Goal: Task Accomplishment & Management: Manage account settings

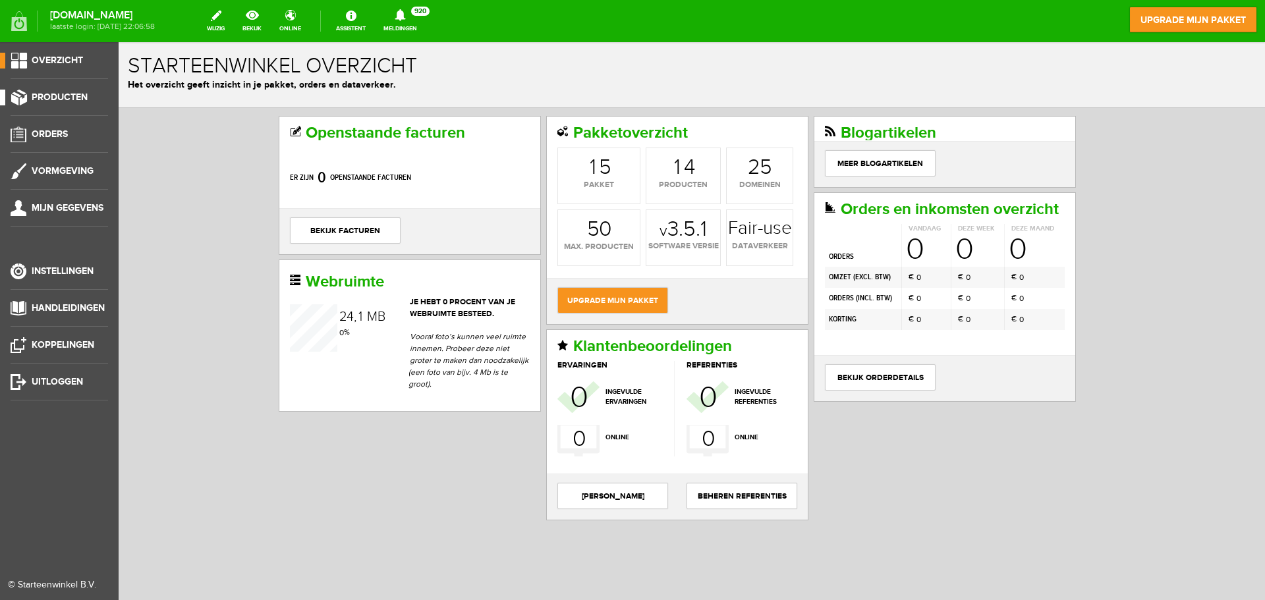
click at [45, 97] on span "Producten" at bounding box center [60, 97] width 56 height 11
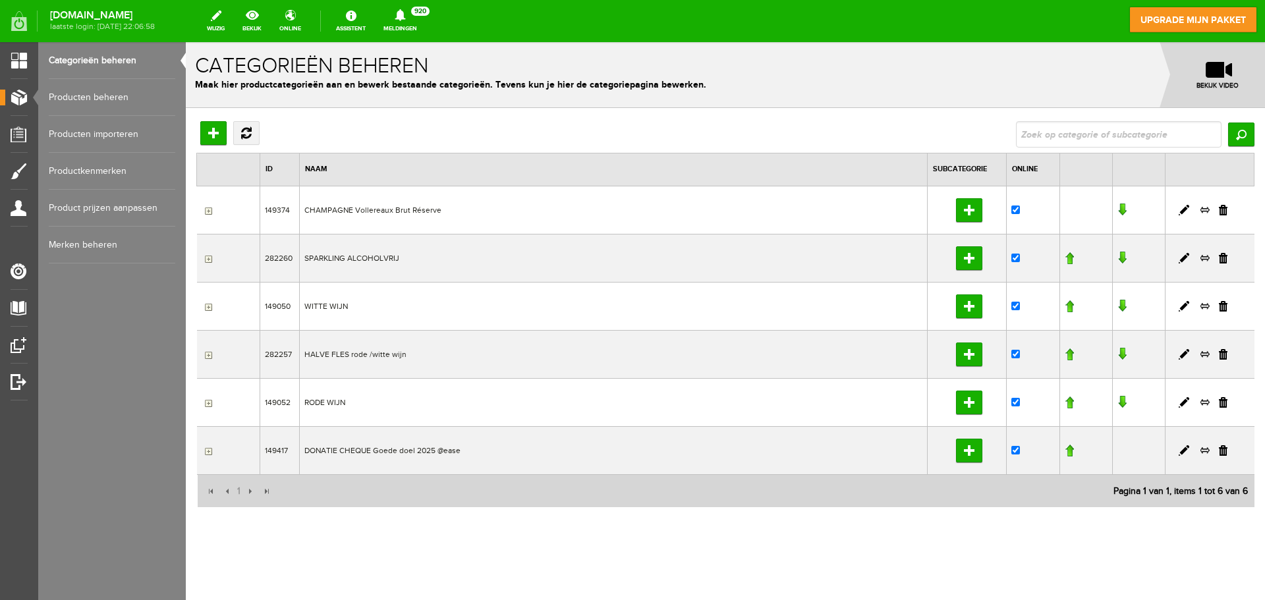
click at [96, 100] on link "Producten beheren" at bounding box center [112, 97] width 127 height 37
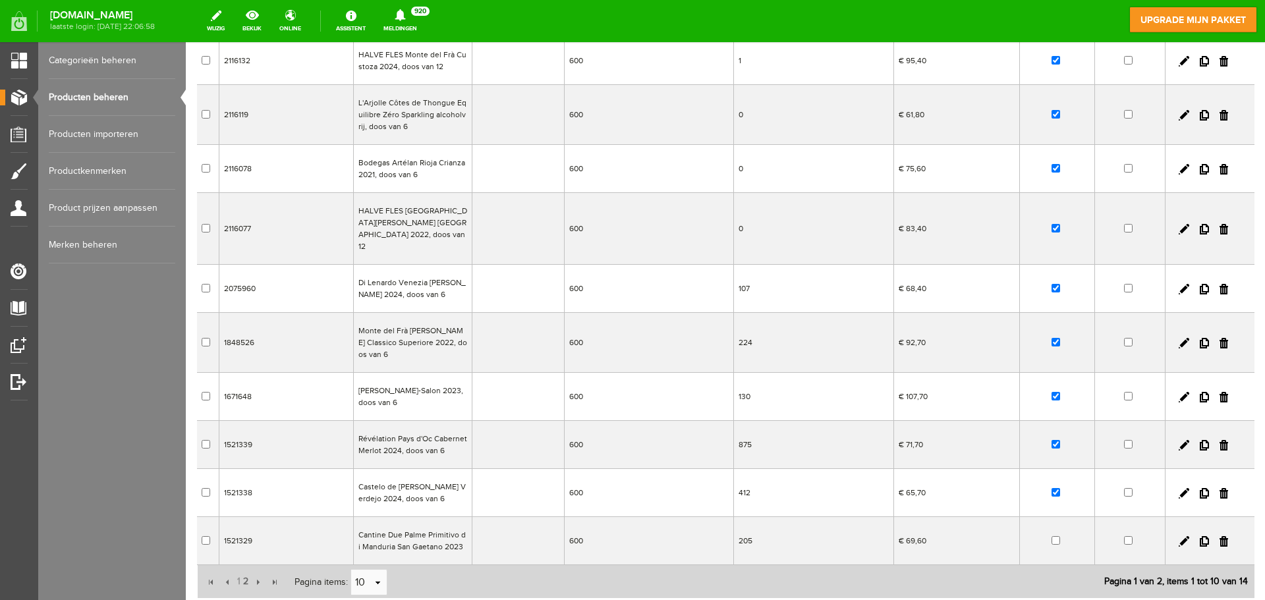
scroll to position [170, 0]
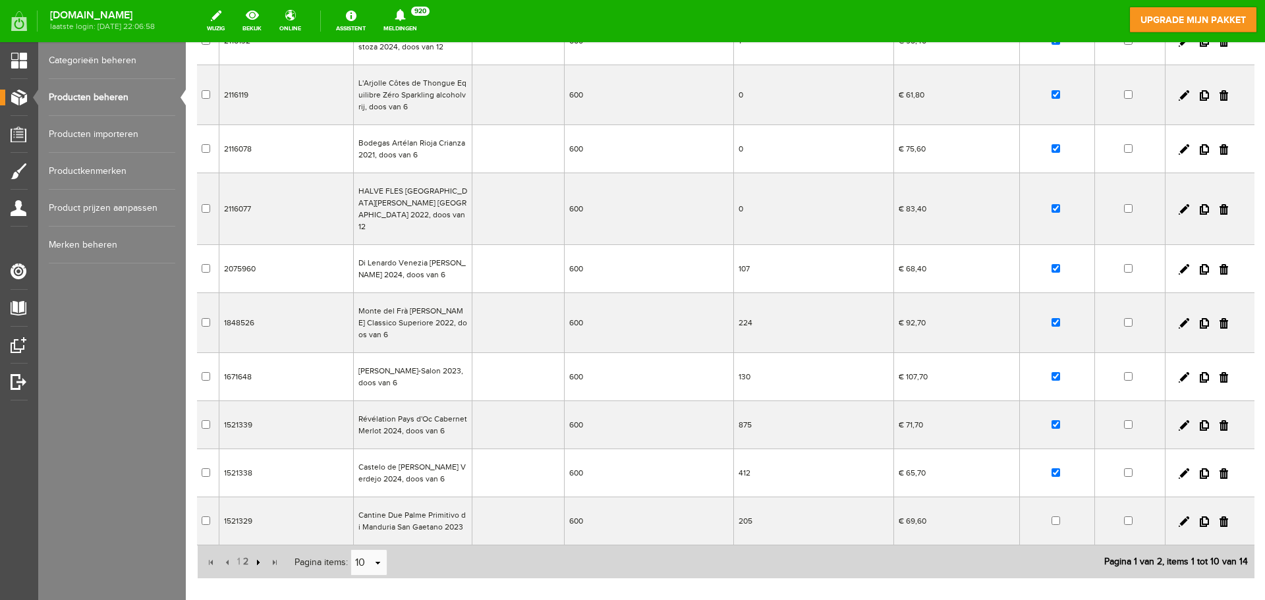
click at [257, 556] on input "button" at bounding box center [257, 563] width 14 height 14
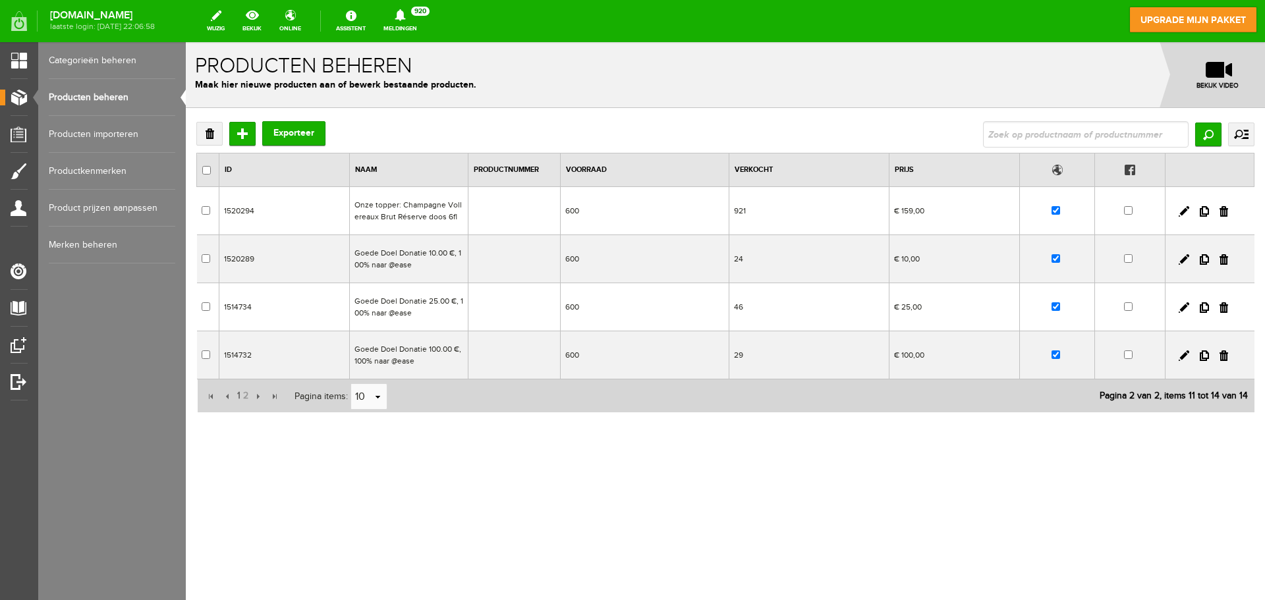
scroll to position [0, 0]
click at [426, 211] on td "Onze topper: Champagne Vollereaux Brut Réserve doos 6fl" at bounding box center [408, 211] width 119 height 48
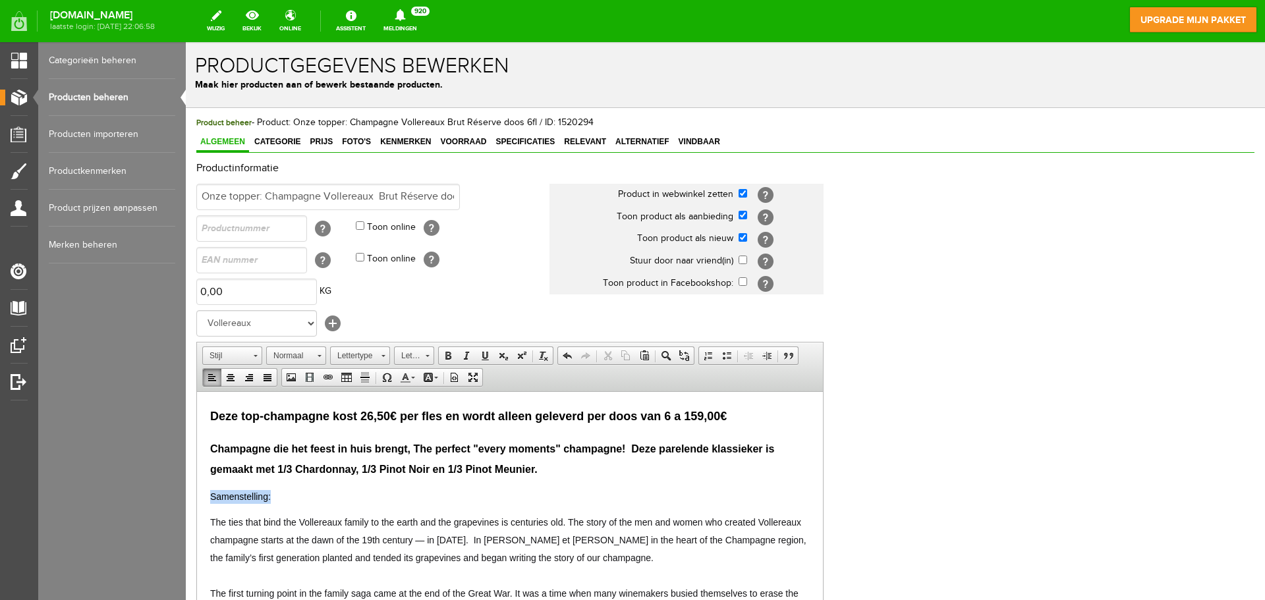
drag, startPoint x: 303, startPoint y: 494, endPoint x: 182, endPoint y: 492, distance: 121.3
click at [413, 354] on span "Lettergrootte" at bounding box center [408, 355] width 26 height 17
click at [420, 456] on link "22" at bounding box center [434, 455] width 75 height 27
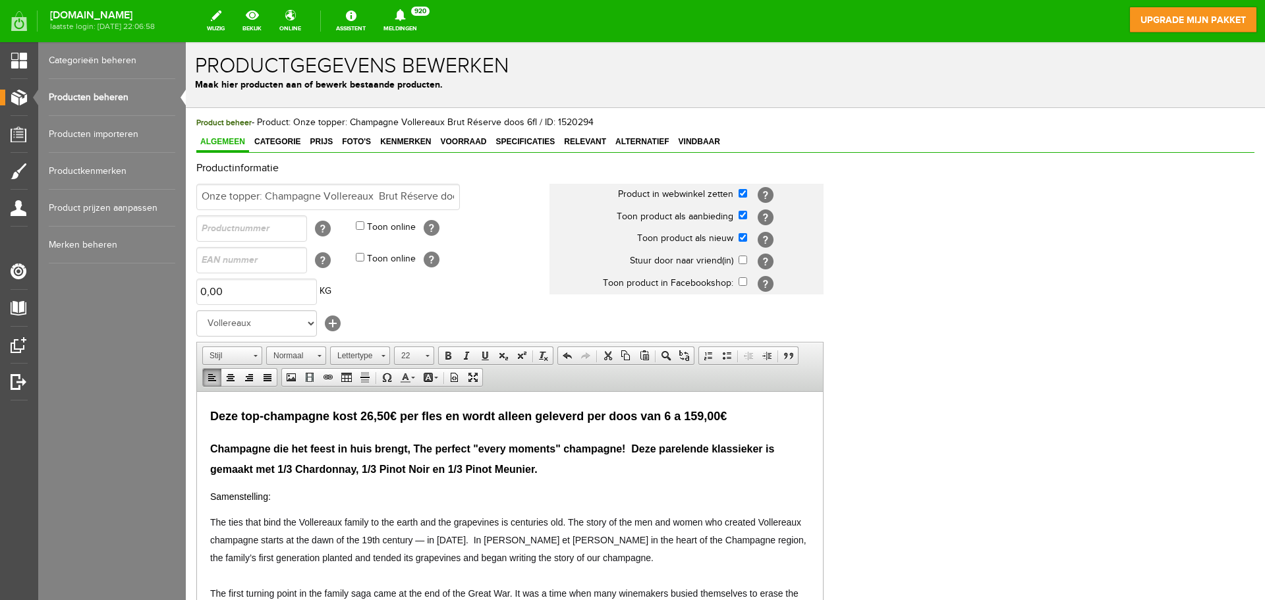
scroll to position [0, 0]
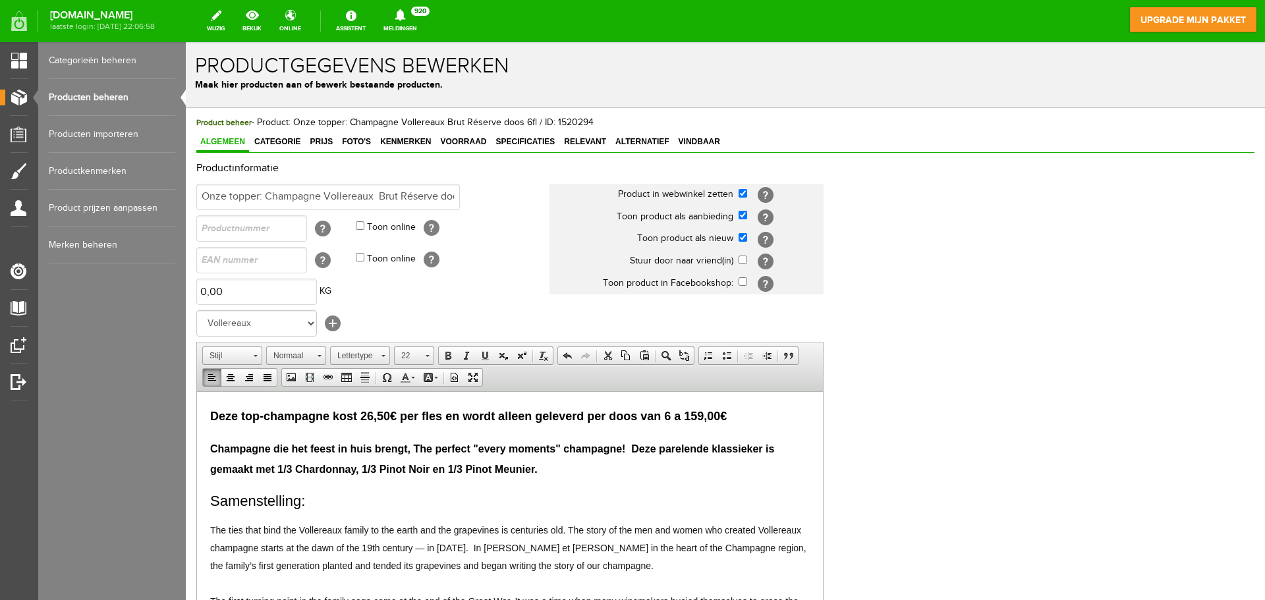
click at [316, 503] on p "Samenstelling:" at bounding box center [510, 501] width 600 height 22
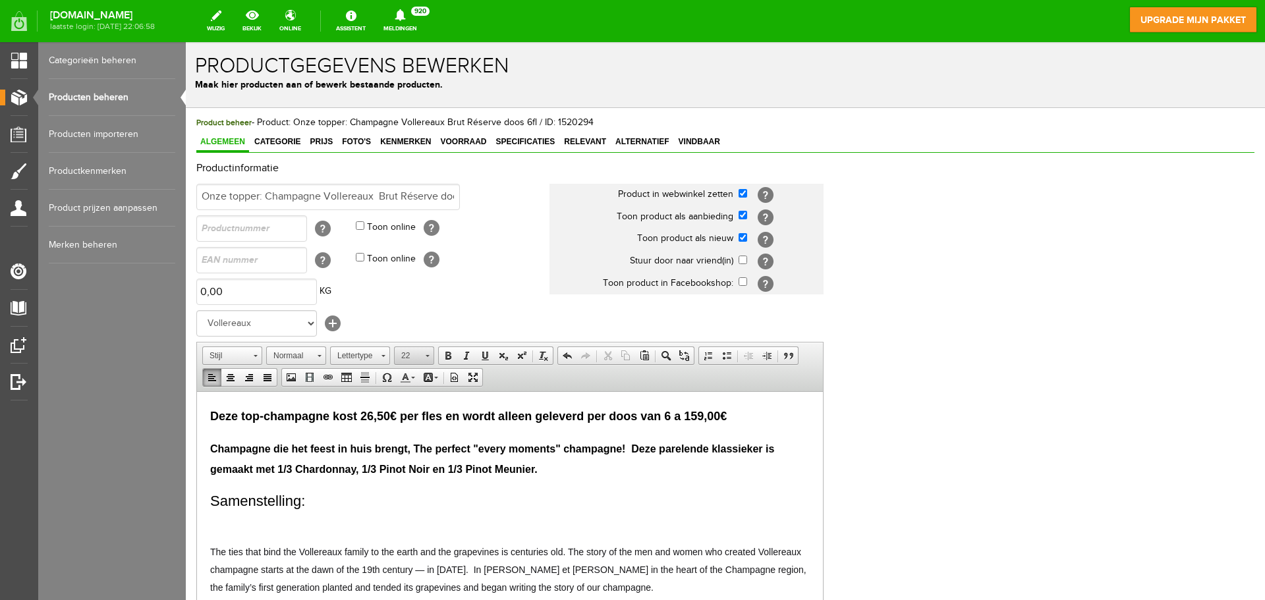
click at [423, 356] on link "22" at bounding box center [414, 356] width 40 height 18
drag, startPoint x: 418, startPoint y: 471, endPoint x: 608, endPoint y: 444, distance: 191.7
click at [418, 471] on link "12" at bounding box center [434, 472] width 75 height 19
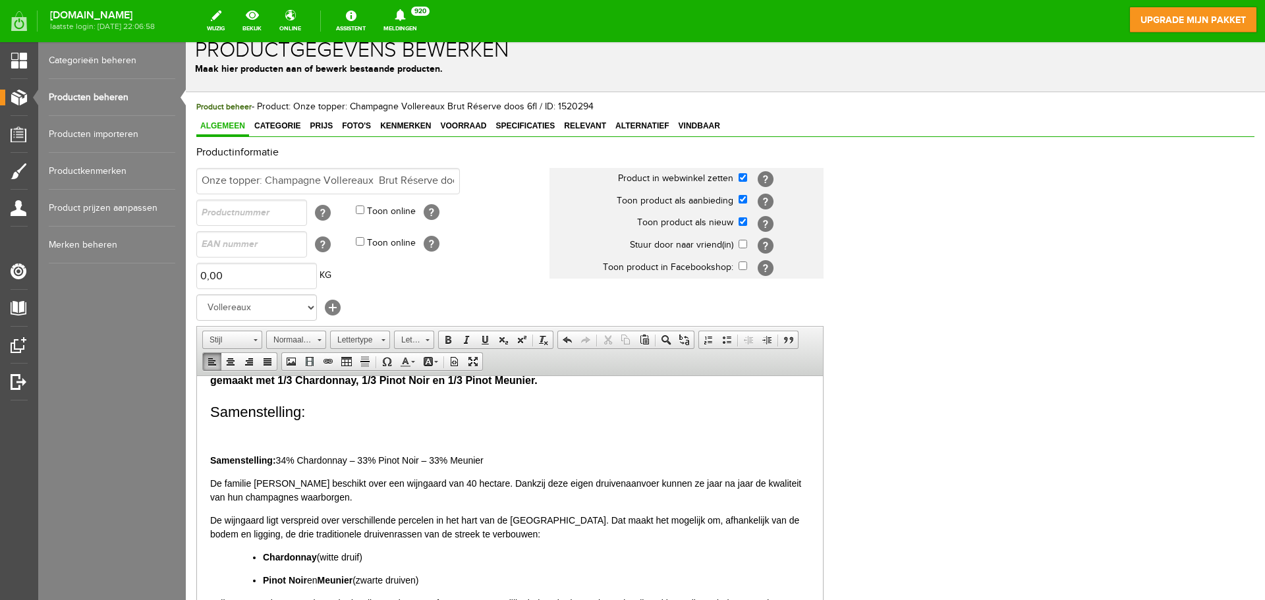
scroll to position [94, 0]
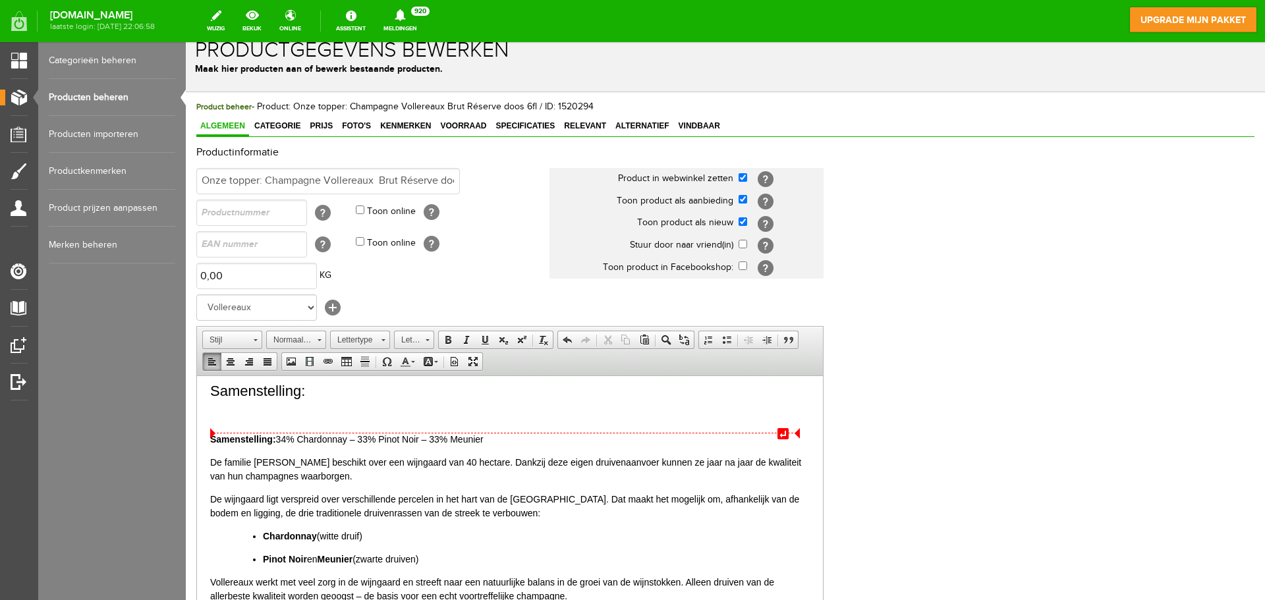
click at [278, 441] on p "Samenstelling: 34% Chardonnay – 33% Pinot Noir – 33% Meunier" at bounding box center [510, 439] width 600 height 14
click at [211, 449] on div "Samenstelling: 34% Chardonnay – 33% Pinot Noir – 33% Meunier De familie [PERSON…" at bounding box center [510, 517] width 600 height 171
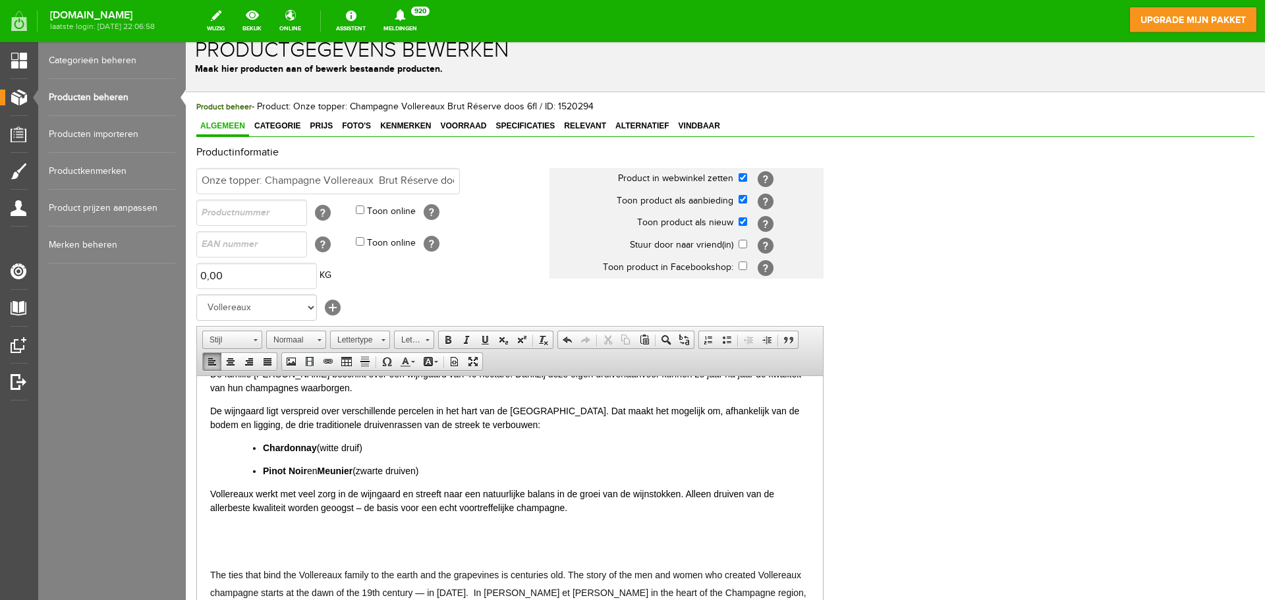
scroll to position [160, 0]
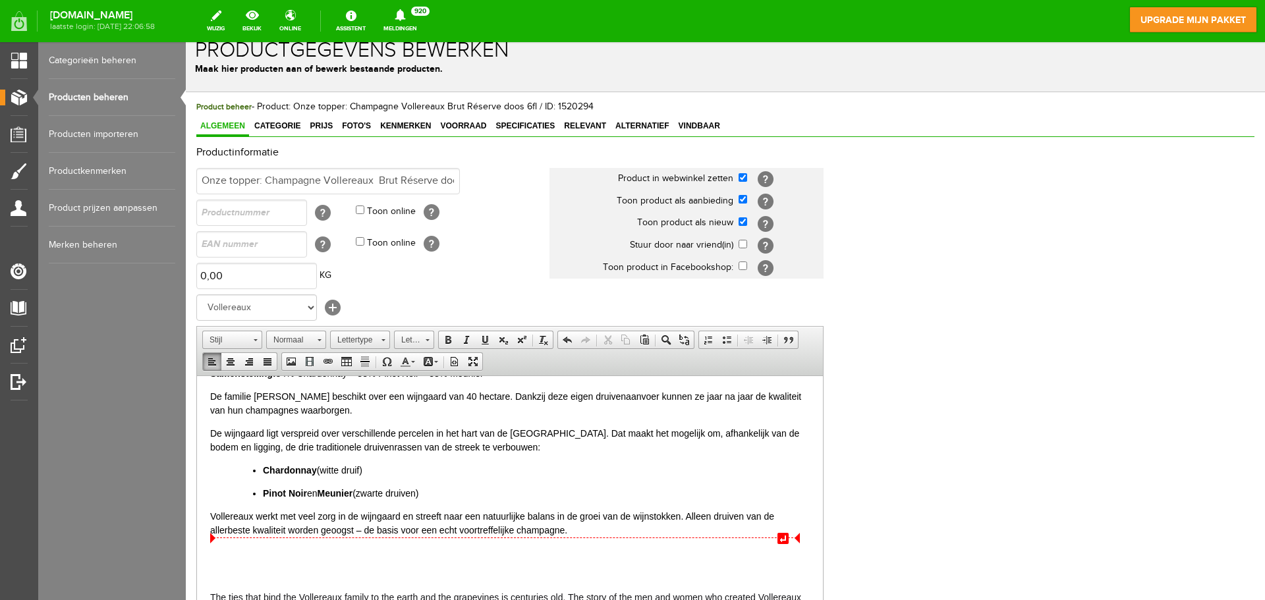
click at [581, 529] on p "Vollereaux werkt met veel zorg in de wijngaard en streeft naar een natuurlijke …" at bounding box center [510, 523] width 600 height 28
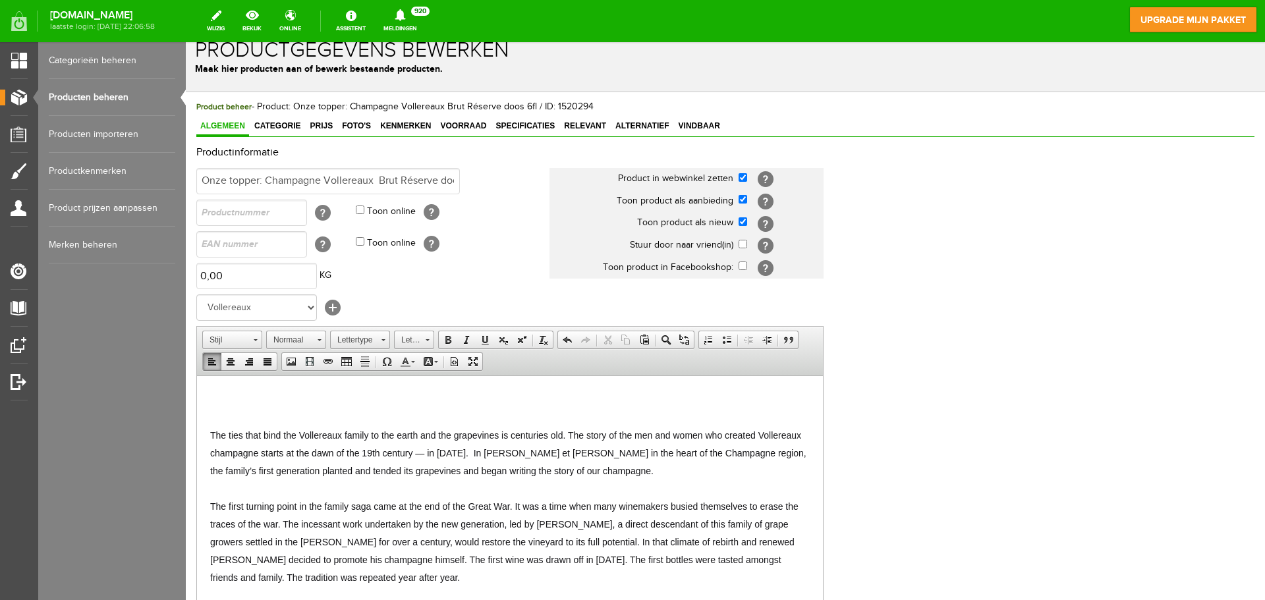
scroll to position [292, 0]
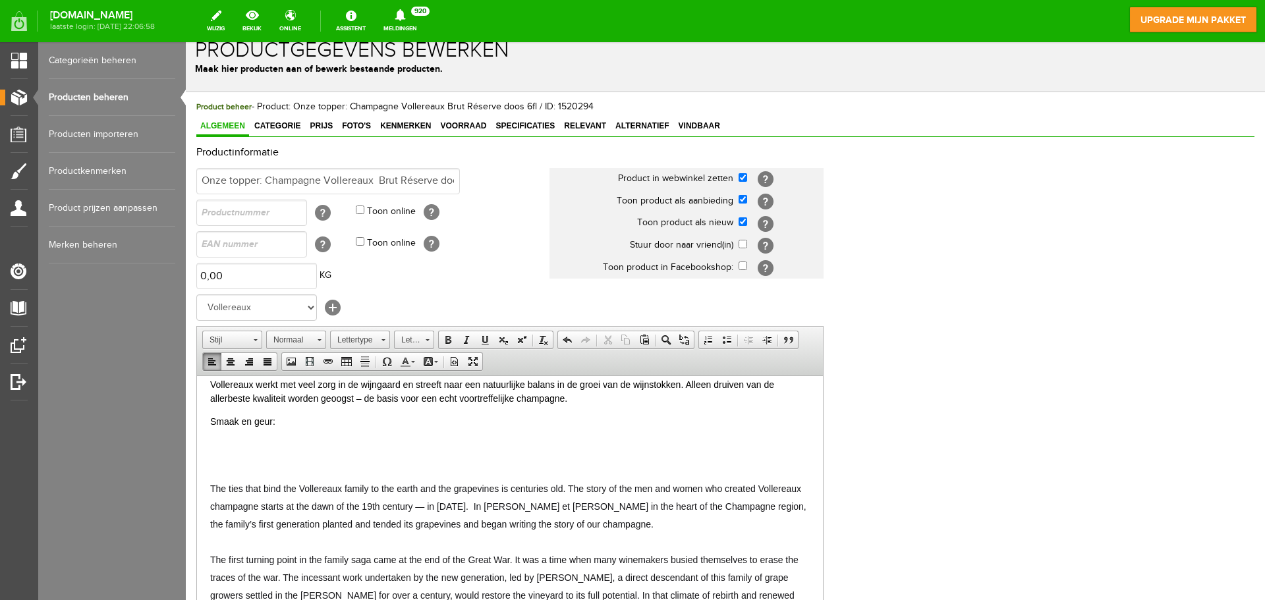
click at [221, 441] on div at bounding box center [510, 445] width 600 height 14
click at [281, 422] on p "Smaak en geur:" at bounding box center [510, 422] width 600 height 14
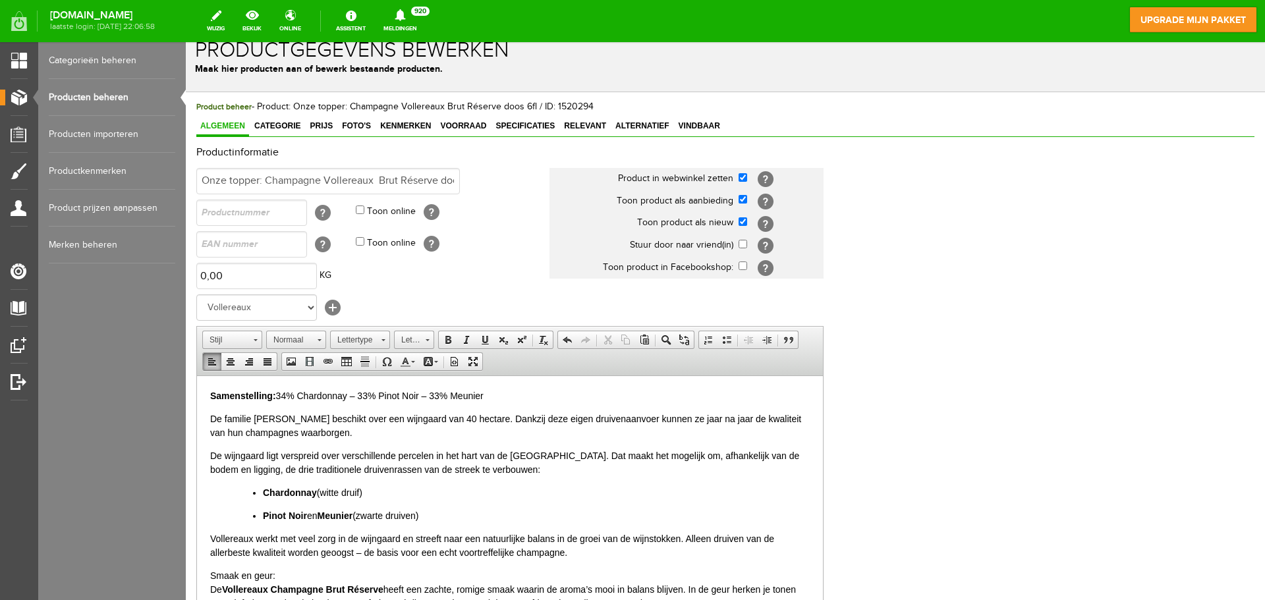
scroll to position [94, 0]
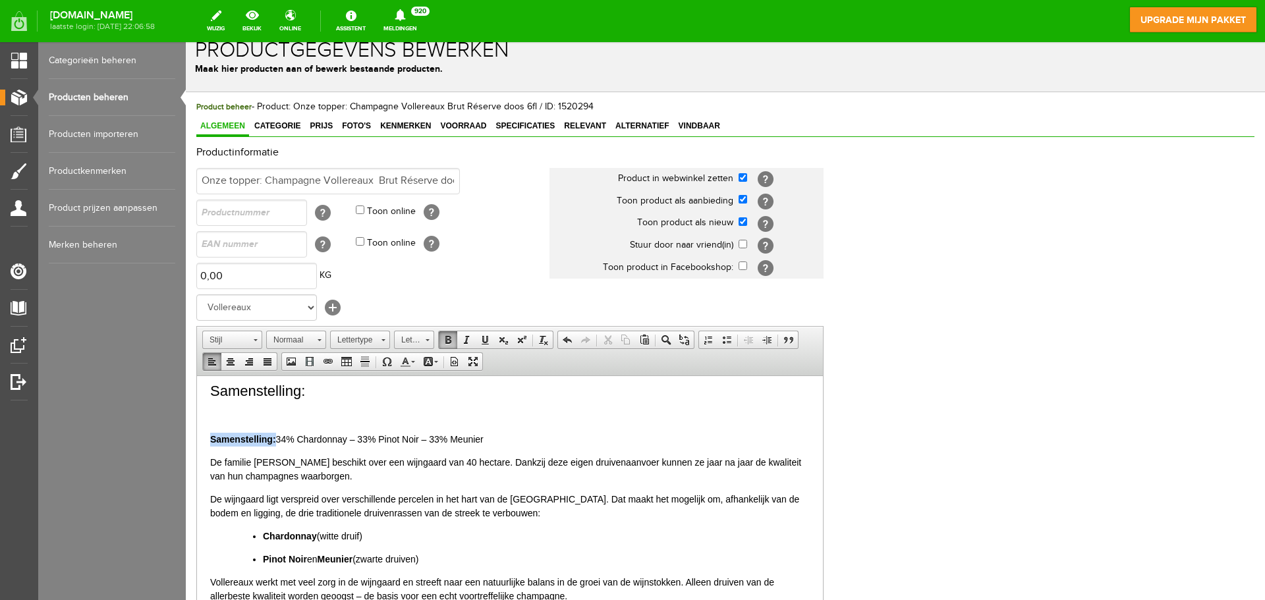
drag, startPoint x: 275, startPoint y: 439, endPoint x: 200, endPoint y: 432, distance: 76.1
click at [420, 338] on span "Lettergrootte" at bounding box center [408, 339] width 26 height 17
click at [279, 440] on p "Samenstelling: 34% Chardonnay – 33% Pinot Noir – 33% Meunier" at bounding box center [510, 439] width 600 height 14
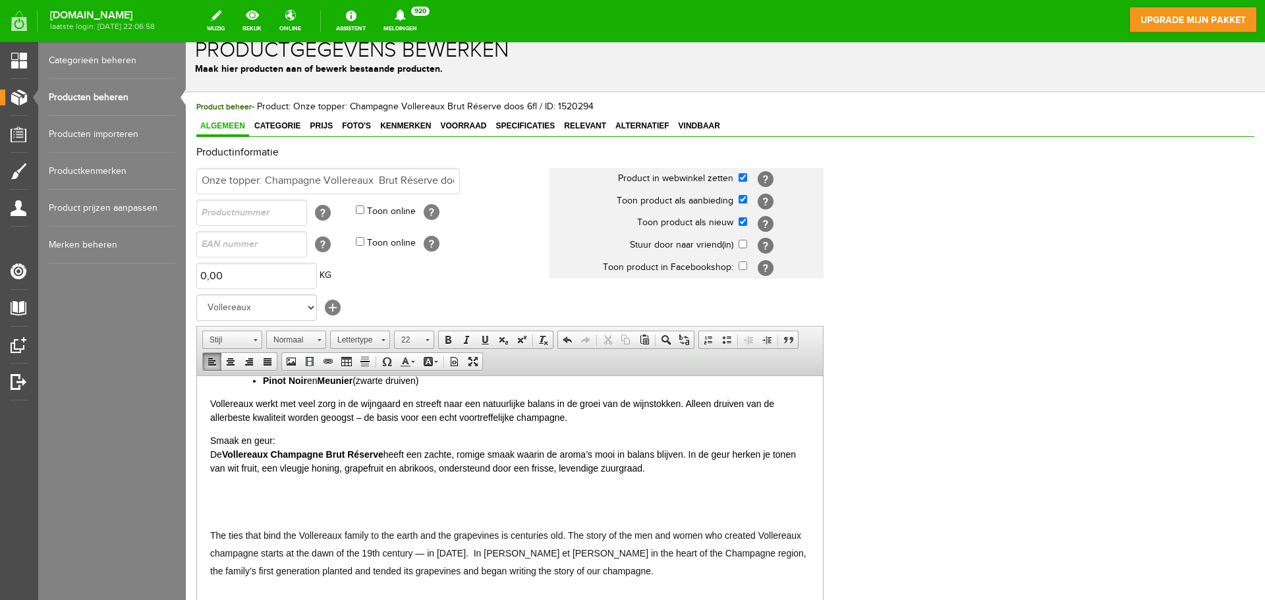
scroll to position [226, 0]
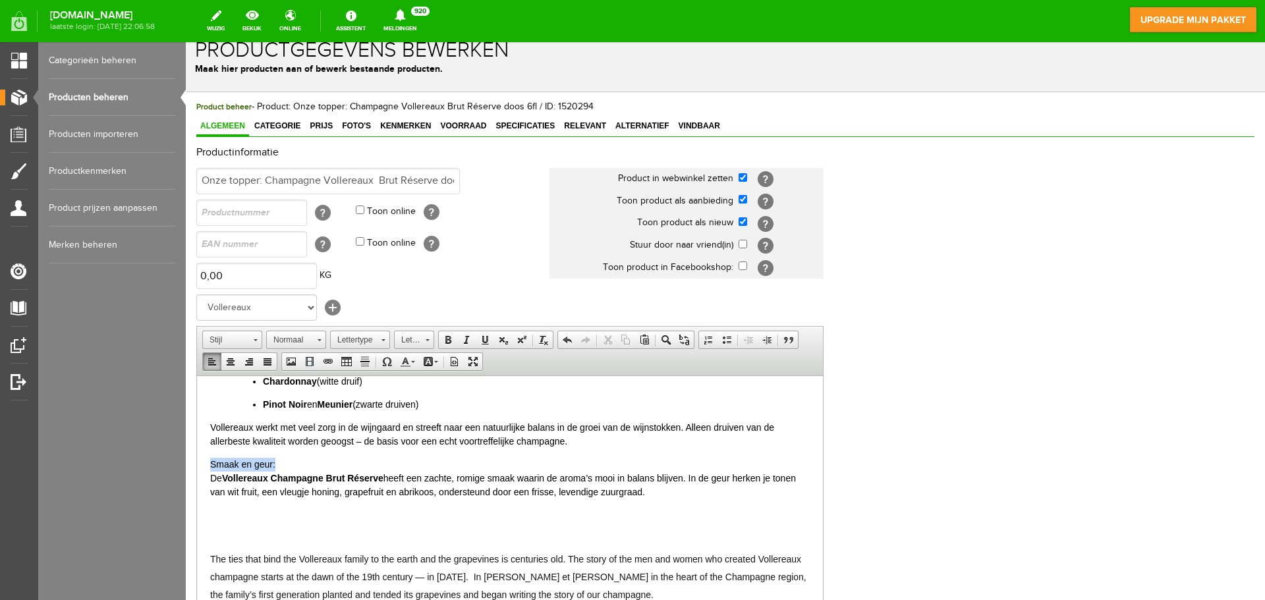
drag, startPoint x: 279, startPoint y: 463, endPoint x: 194, endPoint y: 458, distance: 85.1
click at [424, 340] on link "Lettergrootte" at bounding box center [414, 340] width 40 height 18
click at [420, 439] on link "22" at bounding box center [434, 439] width 75 height 27
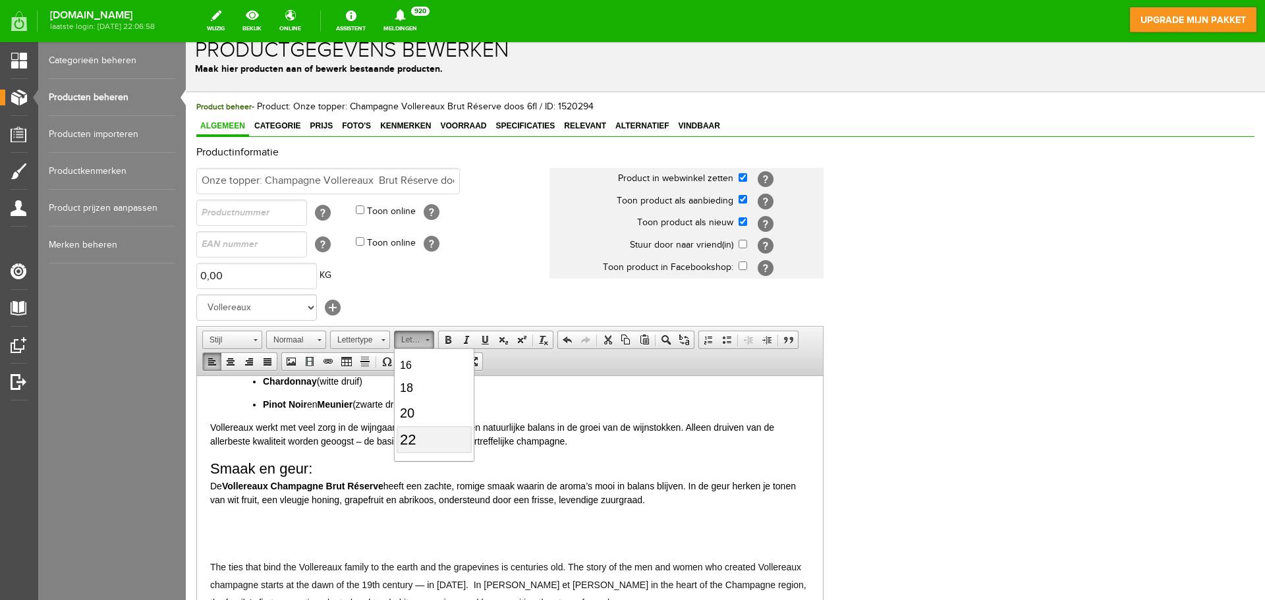
scroll to position [0, 0]
click at [289, 530] on span "↵" at bounding box center [505, 530] width 590 height 1
click at [301, 515] on div "De familie [PERSON_NAME] beschikt over een wijngaard van 40 hectare. Dankzij de…" at bounding box center [510, 422] width 600 height 243
click at [237, 538] on div at bounding box center [510, 537] width 600 height 14
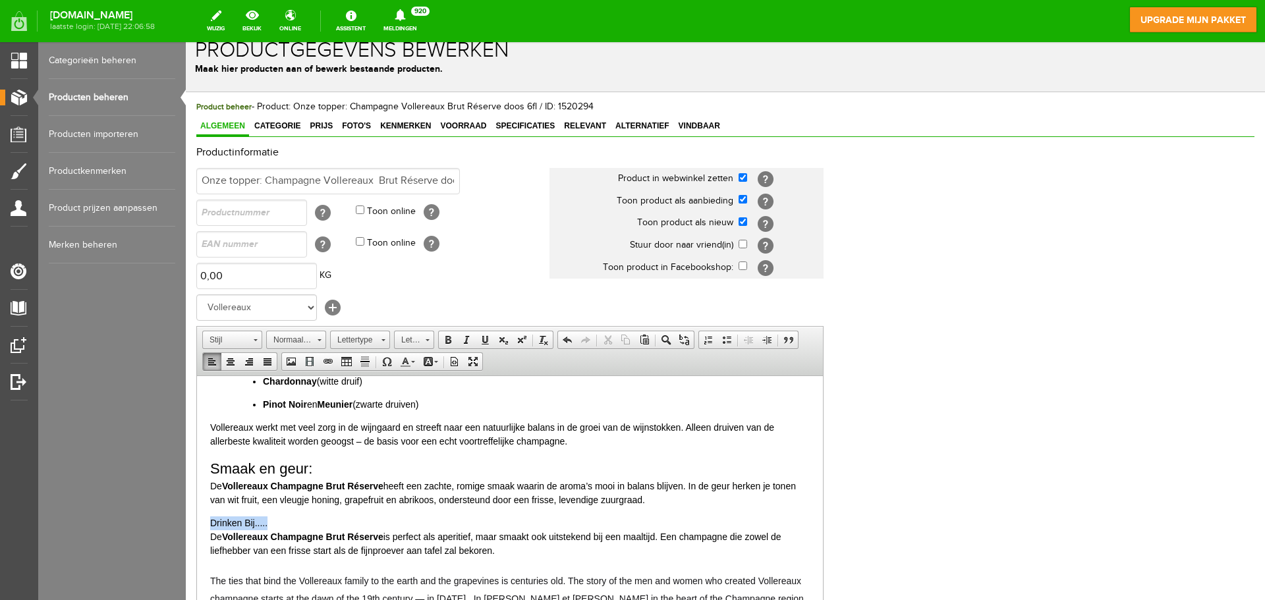
drag, startPoint x: 280, startPoint y: 528, endPoint x: 206, endPoint y: 521, distance: 74.8
click at [424, 339] on link "Lettergrootte" at bounding box center [414, 340] width 40 height 18
click at [426, 375] on link "22" at bounding box center [434, 373] width 75 height 27
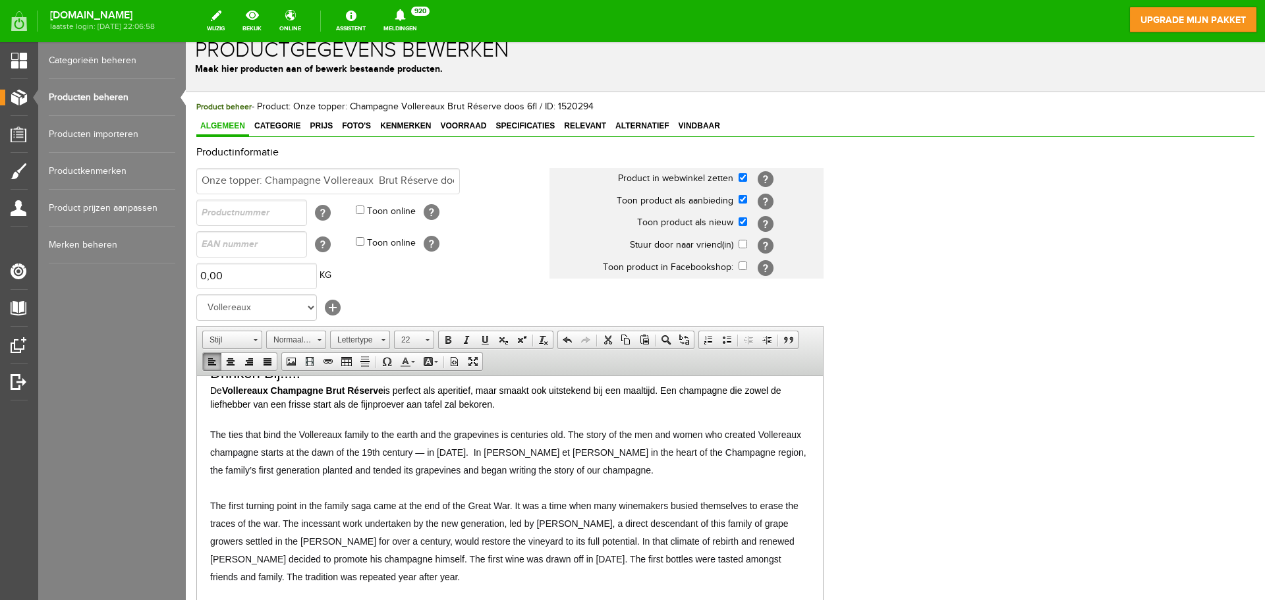
scroll to position [358, 0]
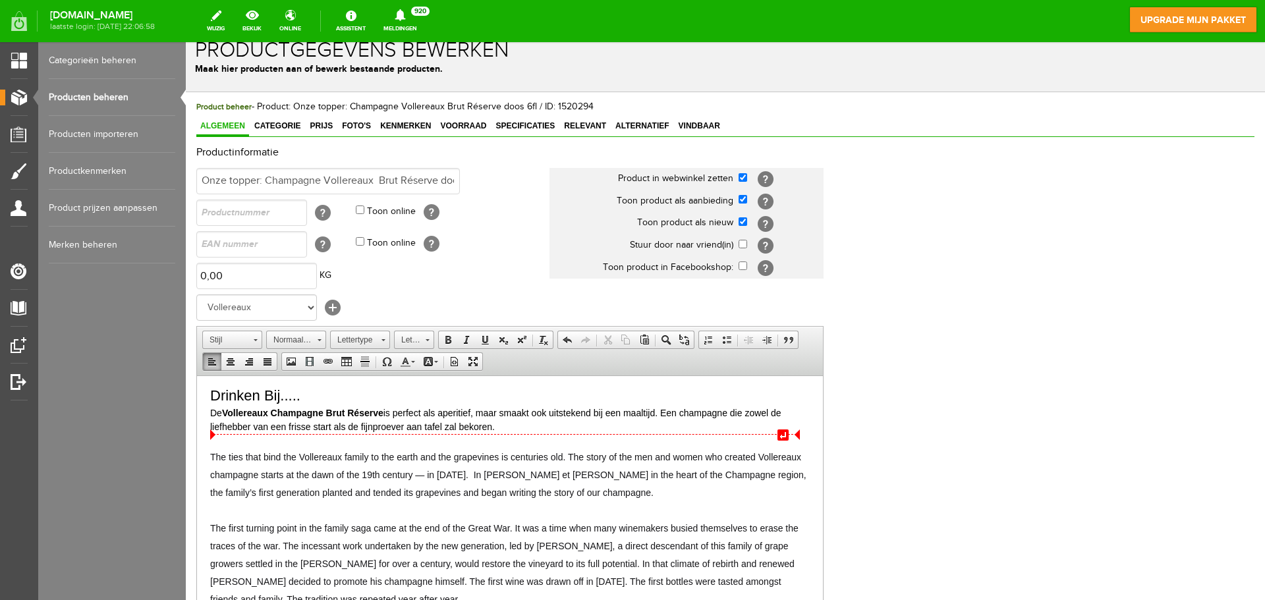
click at [511, 430] on div "De Vollereaux Champagne Brut Réserve is perfect als aperitief, maar smaakt ook …" at bounding box center [510, 420] width 600 height 28
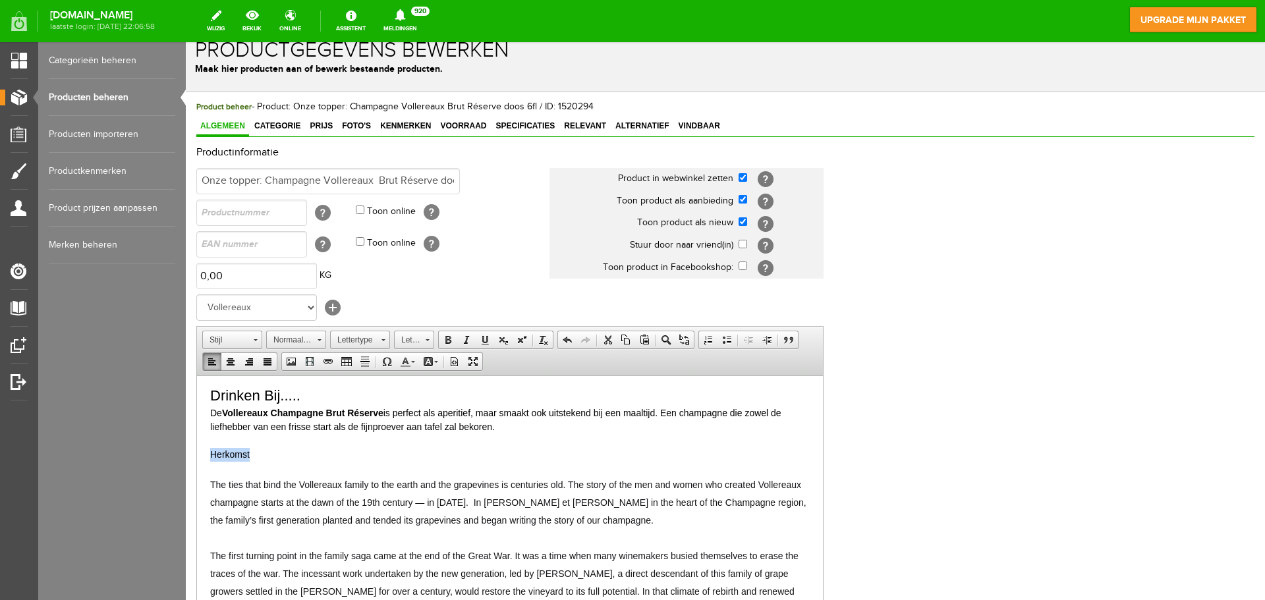
drag, startPoint x: 267, startPoint y: 455, endPoint x: 200, endPoint y: 451, distance: 67.3
click at [197, 453] on html "Deze top-champagne kost 26,50€ per fles en wordt alleen geleverd per doos van 6…" at bounding box center [510, 533] width 626 height 1031
click at [428, 336] on span at bounding box center [427, 338] width 3 height 13
click at [422, 442] on link "22" at bounding box center [434, 439] width 75 height 27
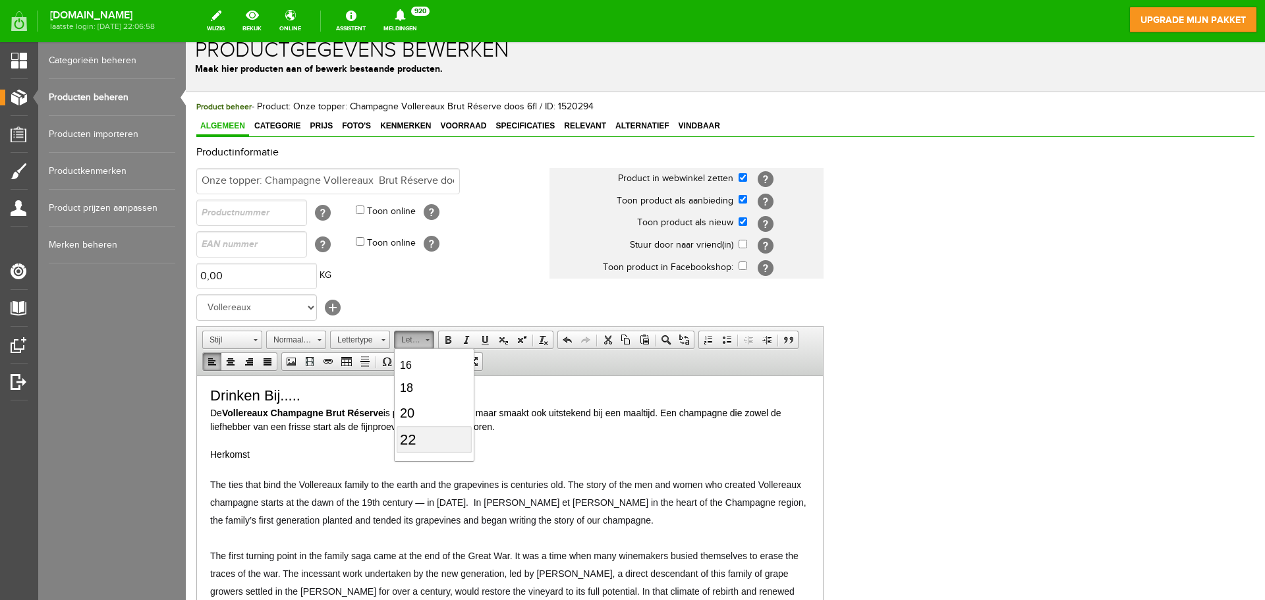
scroll to position [0, 0]
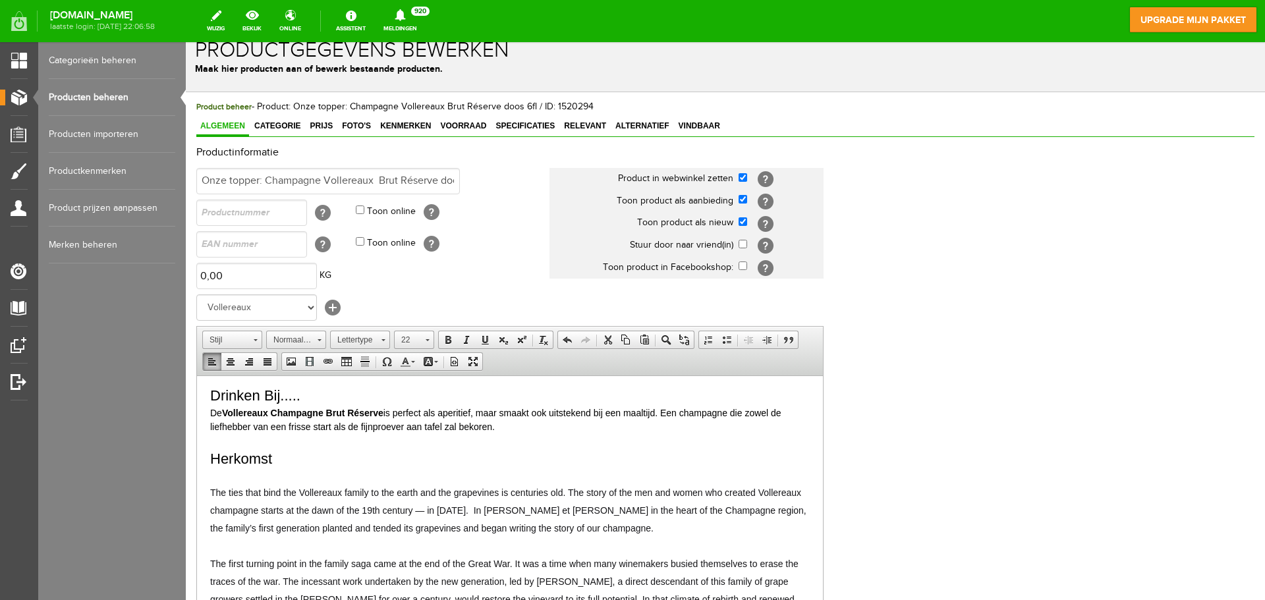
click at [252, 479] on div at bounding box center [510, 476] width 600 height 14
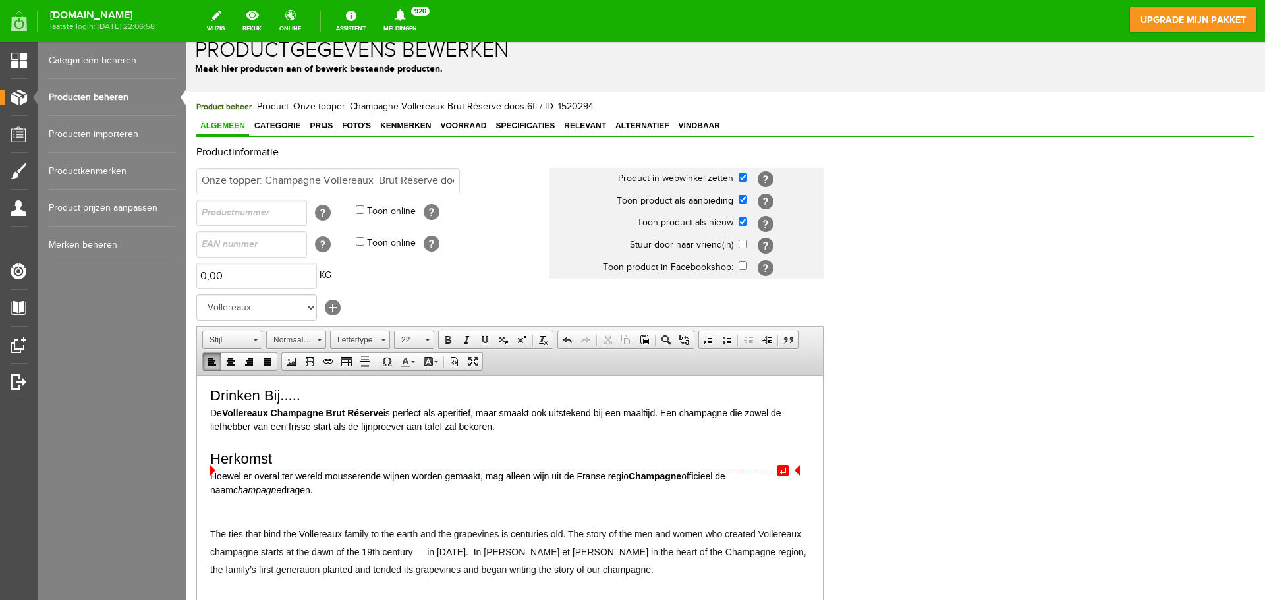
click at [289, 463] on div "Herkomst" at bounding box center [510, 458] width 600 height 22
click at [240, 514] on div at bounding box center [510, 518] width 600 height 14
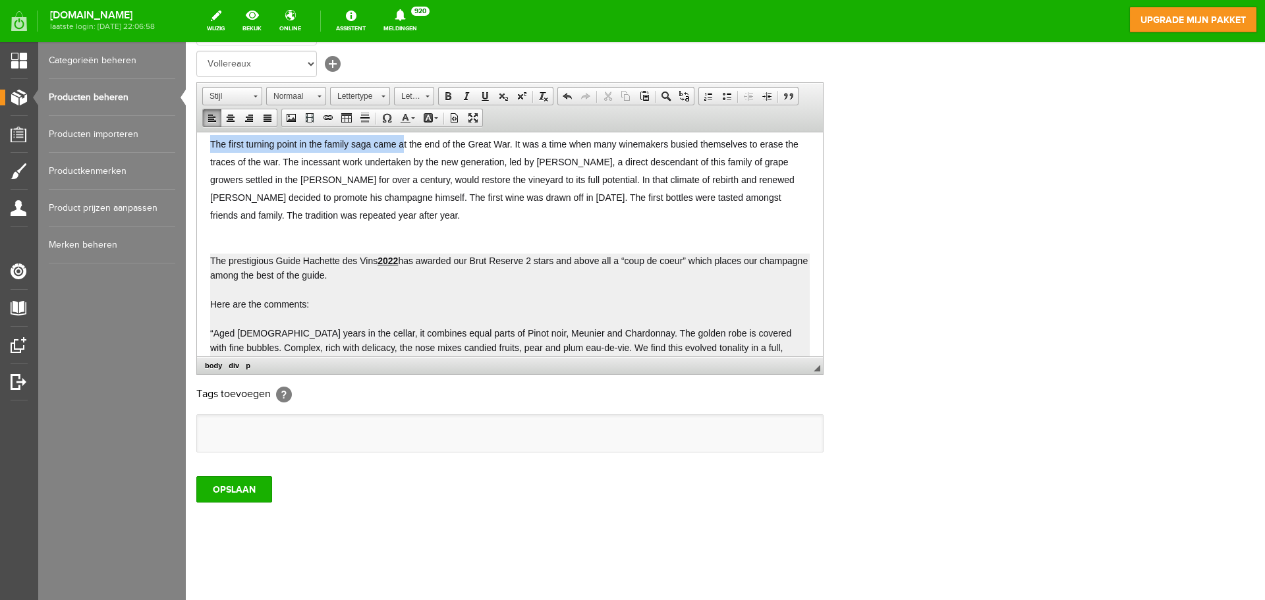
scroll to position [668, 0]
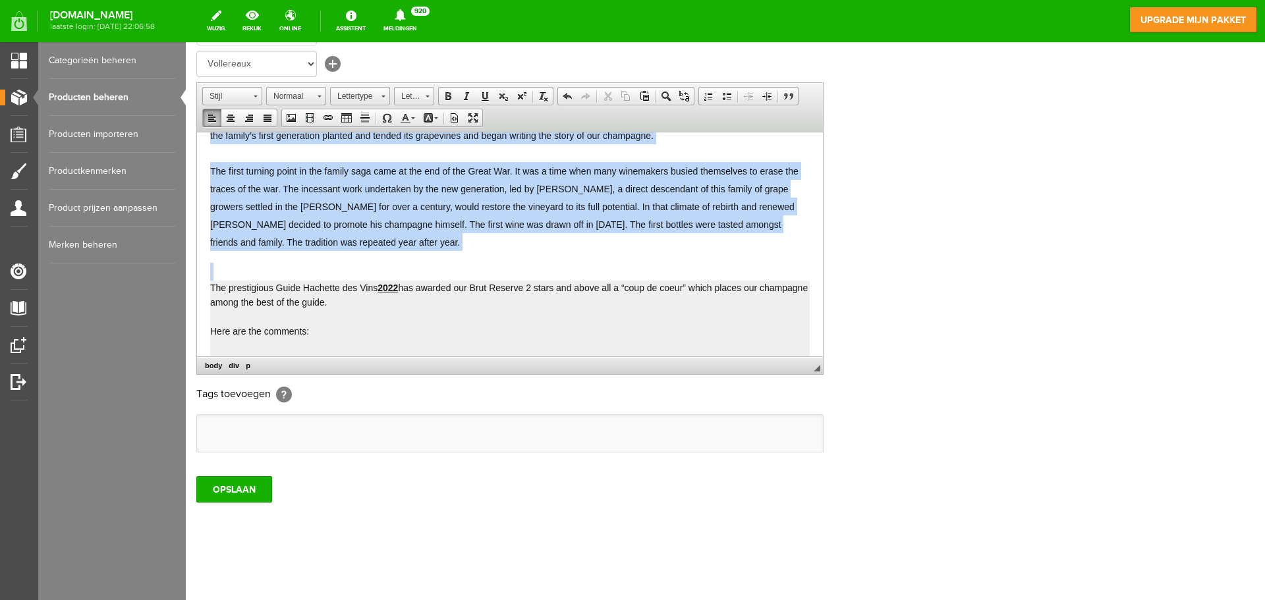
drag, startPoint x: 212, startPoint y: 310, endPoint x: 472, endPoint y: 275, distance: 262.6
click at [472, 275] on body "Deze top-champagne kost 26,50€ per fles en wordt alleen geleverd per doos van 6…" at bounding box center [510, 64] width 600 height 1174
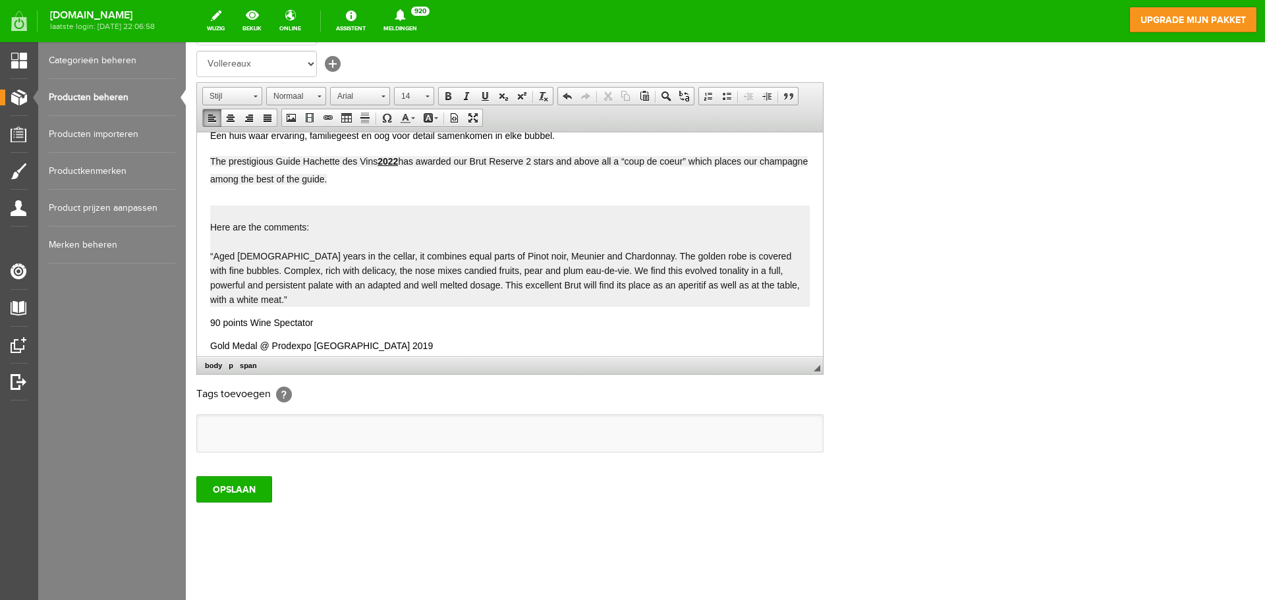
scroll to position [629, 0]
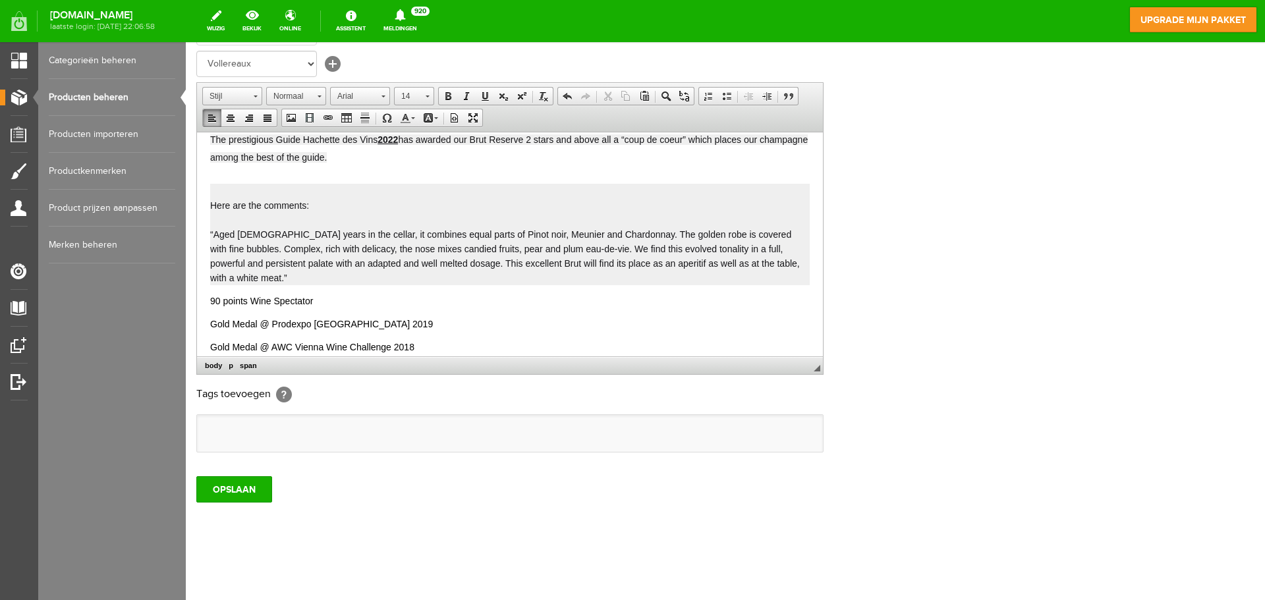
click at [270, 216] on p at bounding box center [510, 219] width 600 height 14
drag, startPoint x: 215, startPoint y: 206, endPoint x: 325, endPoint y: 228, distance: 112.3
click at [325, 228] on body "Deze top-champagne kost 26,50€ per fles en wordt alleen geleverd per doos van 6…" at bounding box center [510, 20] width 600 height 1008
click at [228, 213] on p at bounding box center [510, 219] width 600 height 14
drag, startPoint x: 212, startPoint y: 203, endPoint x: 310, endPoint y: 205, distance: 98.2
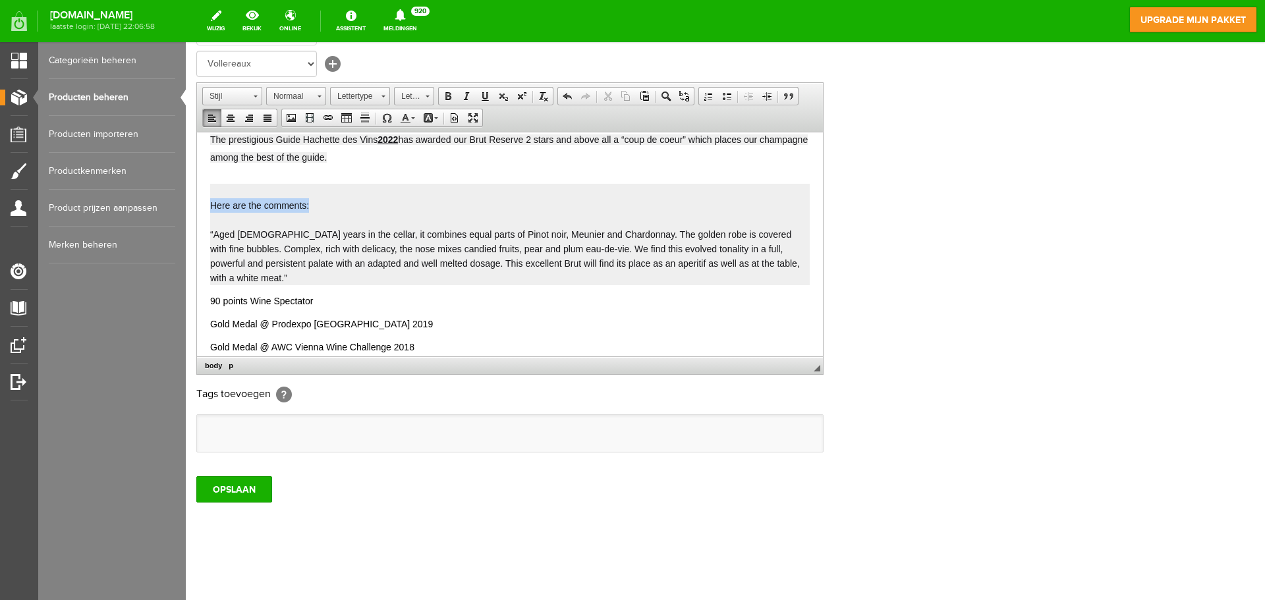
click at [310, 205] on p "Here are the comments:" at bounding box center [510, 205] width 600 height 14
copy span "Here are the comments:"
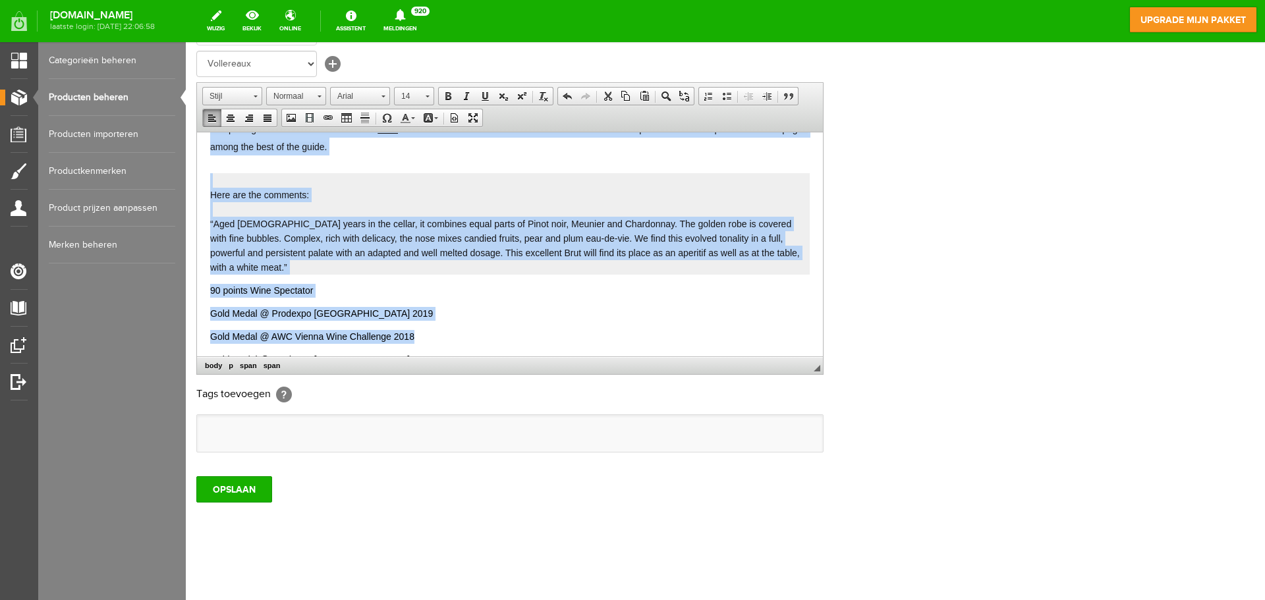
scroll to position [677, 0]
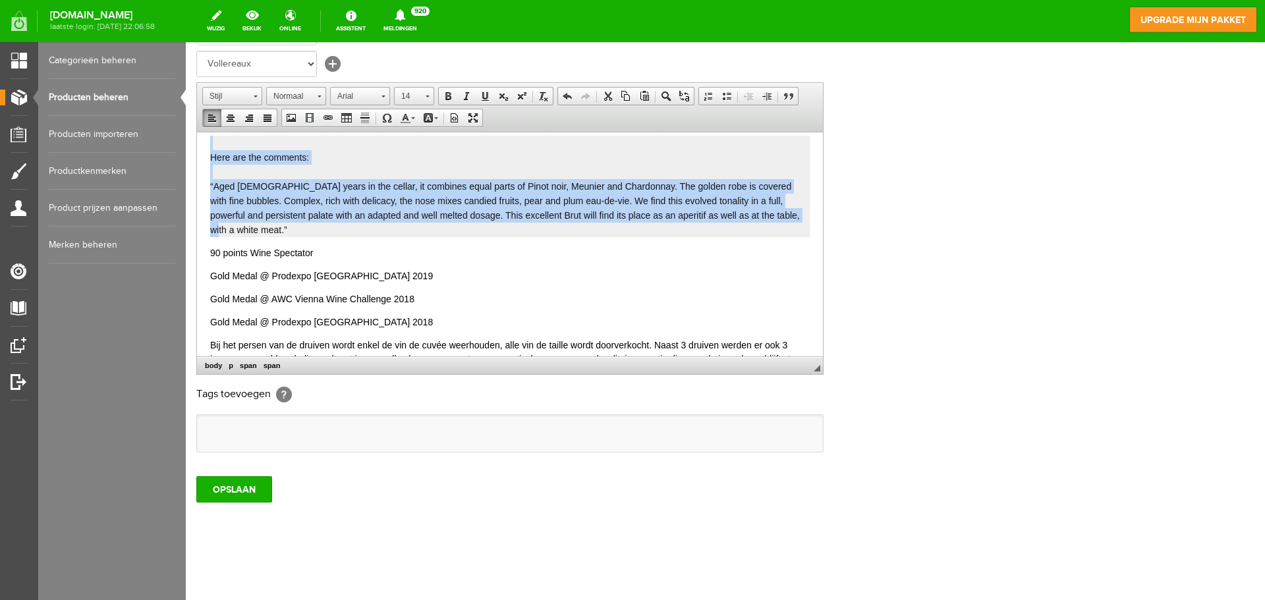
drag, startPoint x: 212, startPoint y: 203, endPoint x: 614, endPoint y: 226, distance: 402.7
copy body "The prestigious Guide Hachette des Vins 2022 has awarded our Brut Reserve 2 sta…"
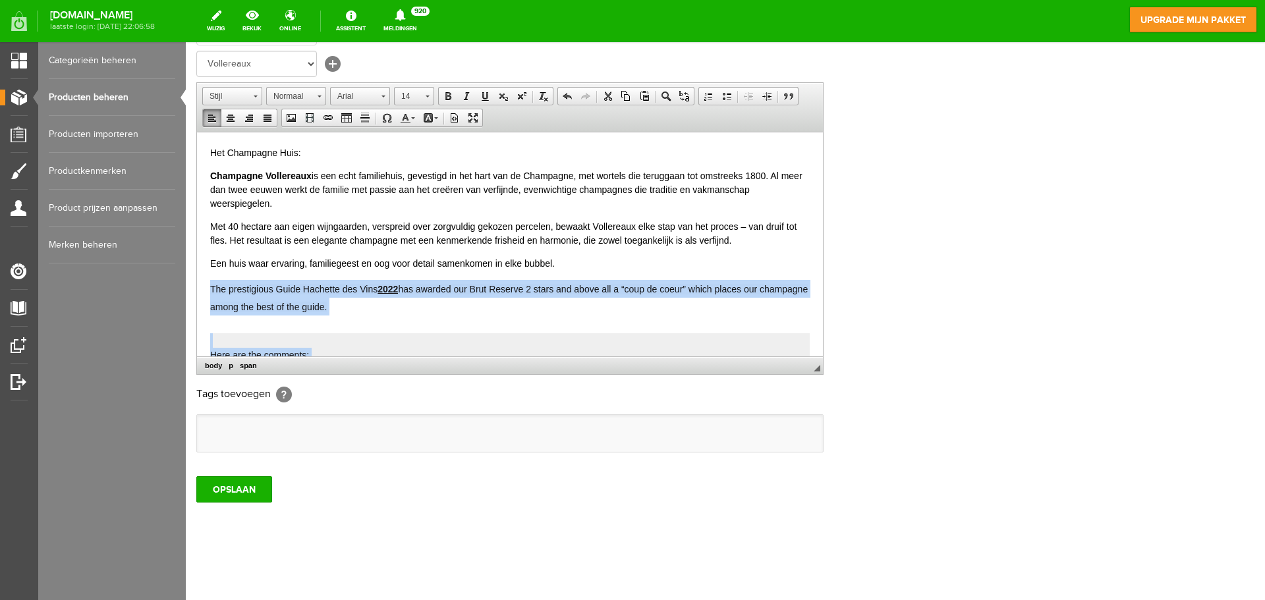
scroll to position [558, 0]
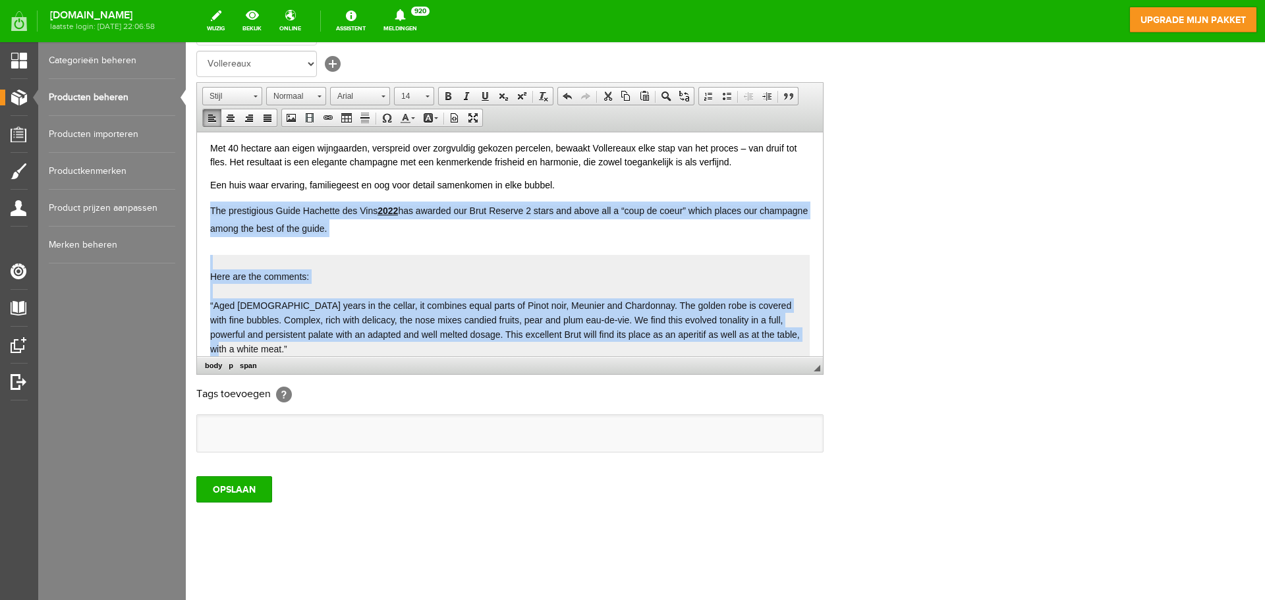
click at [209, 285] on html "Deze top-champagne kost 26,50€ per fles en wordt alleen geleverd per doos van 6…" at bounding box center [510, 91] width 626 height 1035
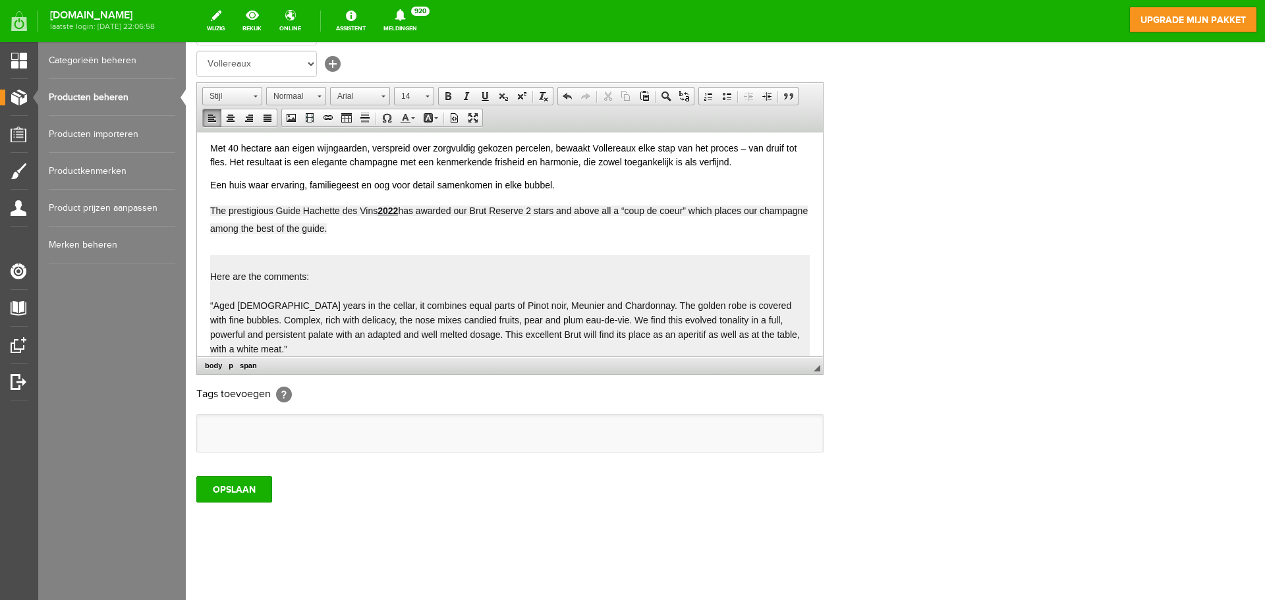
click at [206, 205] on html "Deze top-champagne kost 26,50€ per fles en wordt alleen geleverd per doos van 6…" at bounding box center [510, 91] width 626 height 1035
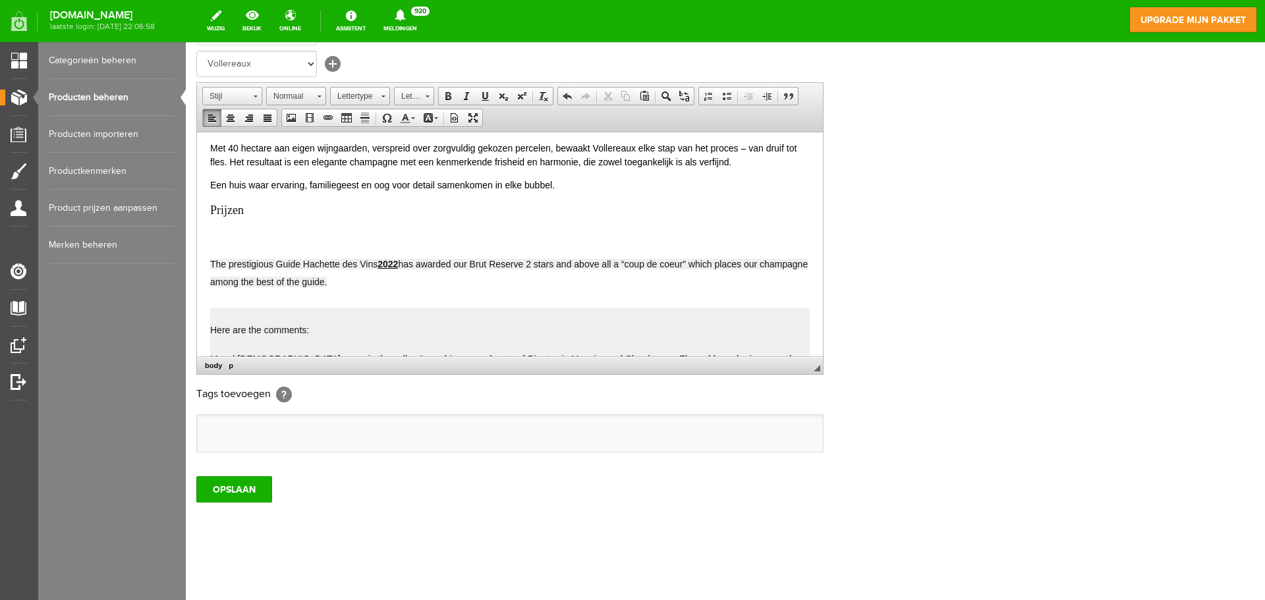
scroll to position [569, 0]
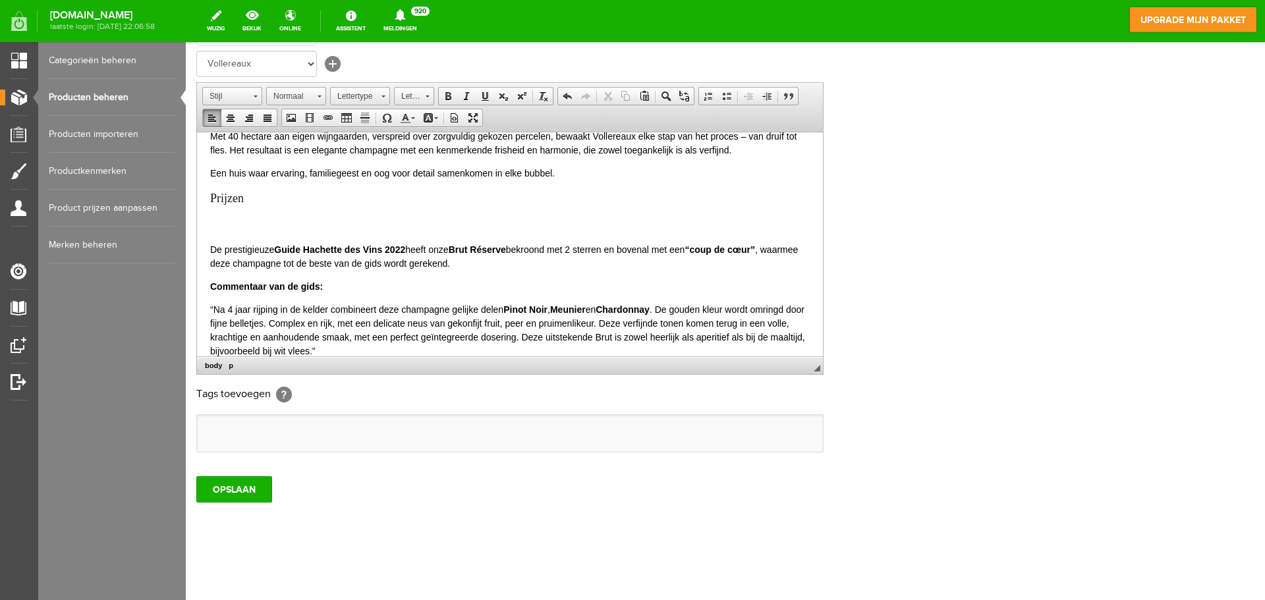
click at [269, 225] on body "Deze top-champagne kost 26,50€ per fles en wordt alleen geleverd per doos van 6…" at bounding box center [510, 169] width 600 height 1186
click at [221, 213] on p "Prijzen" at bounding box center [510, 207] width 600 height 36
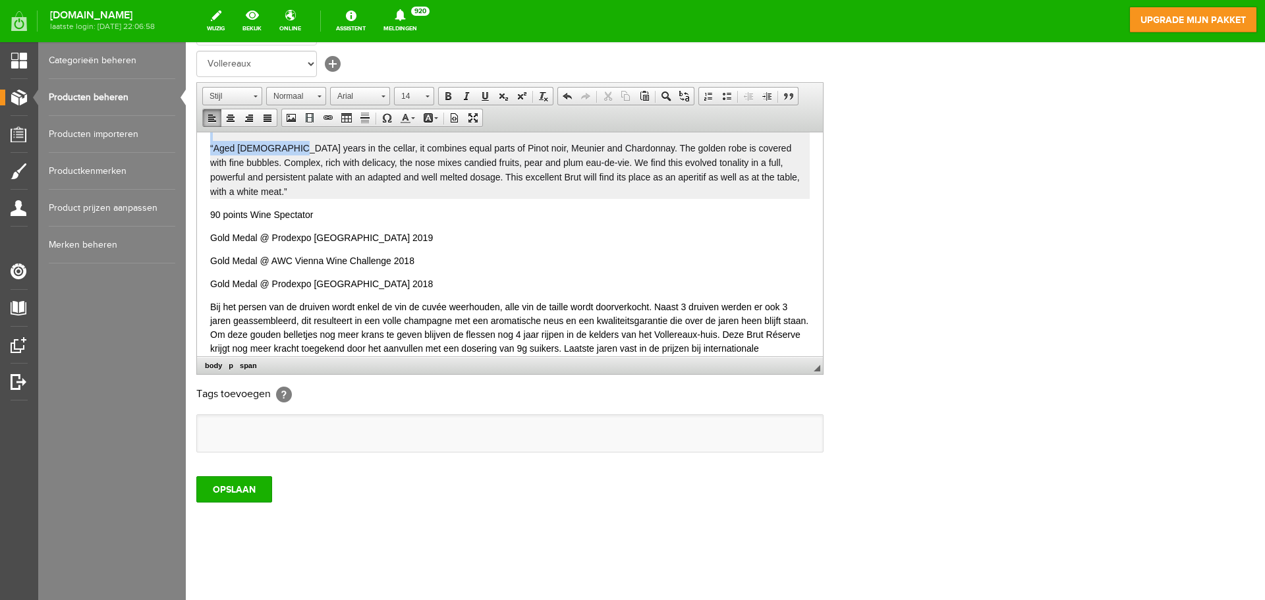
scroll to position [871, 0]
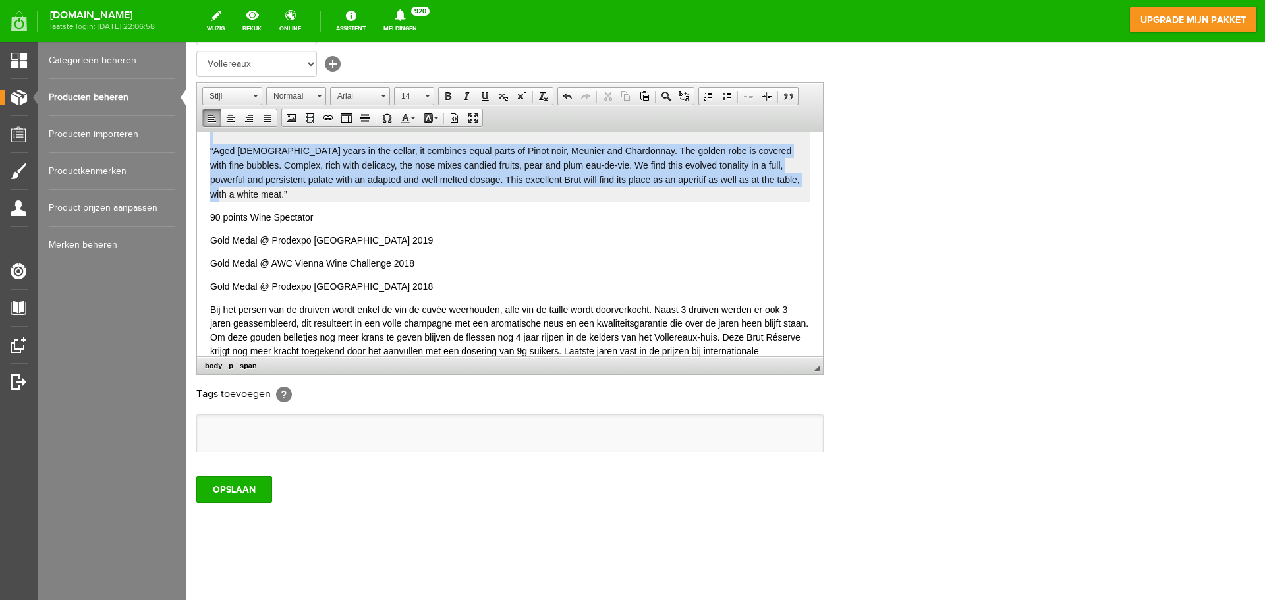
drag, startPoint x: 208, startPoint y: 221, endPoint x: 374, endPoint y: 187, distance: 170.1
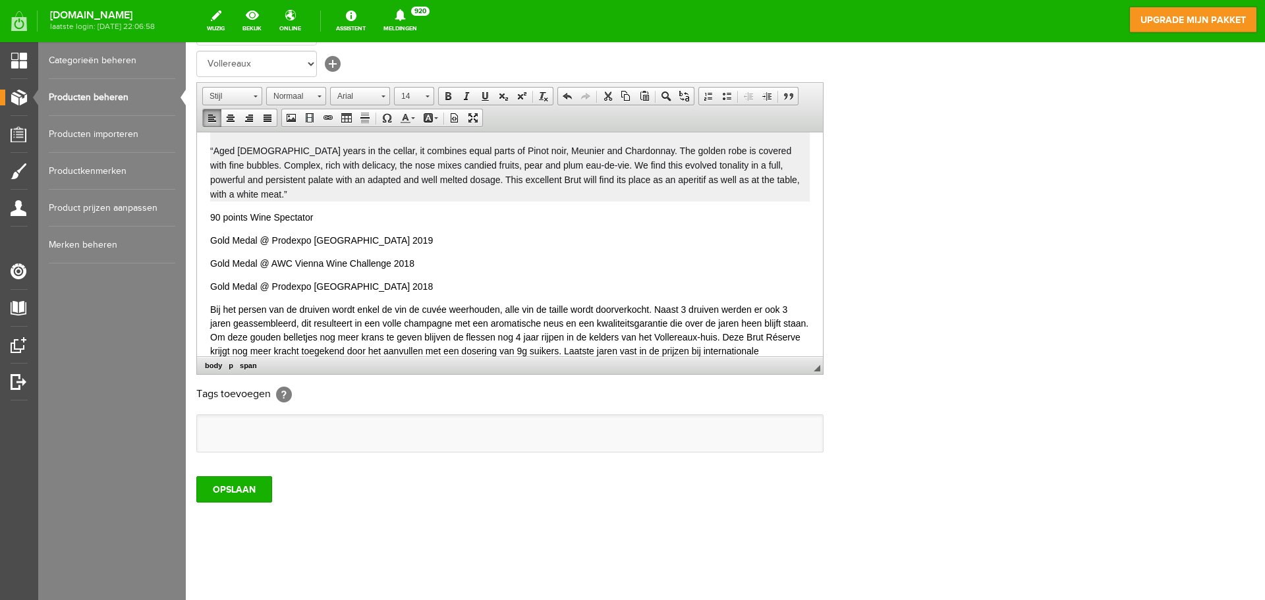
scroll to position [743, 0]
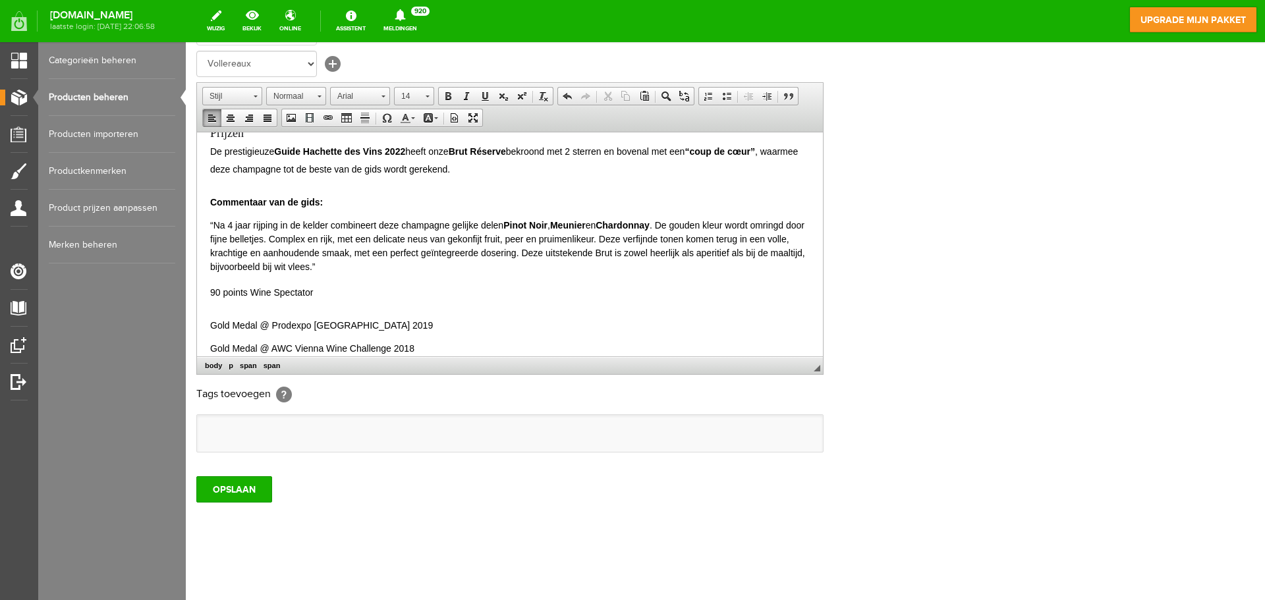
scroll to position [611, 0]
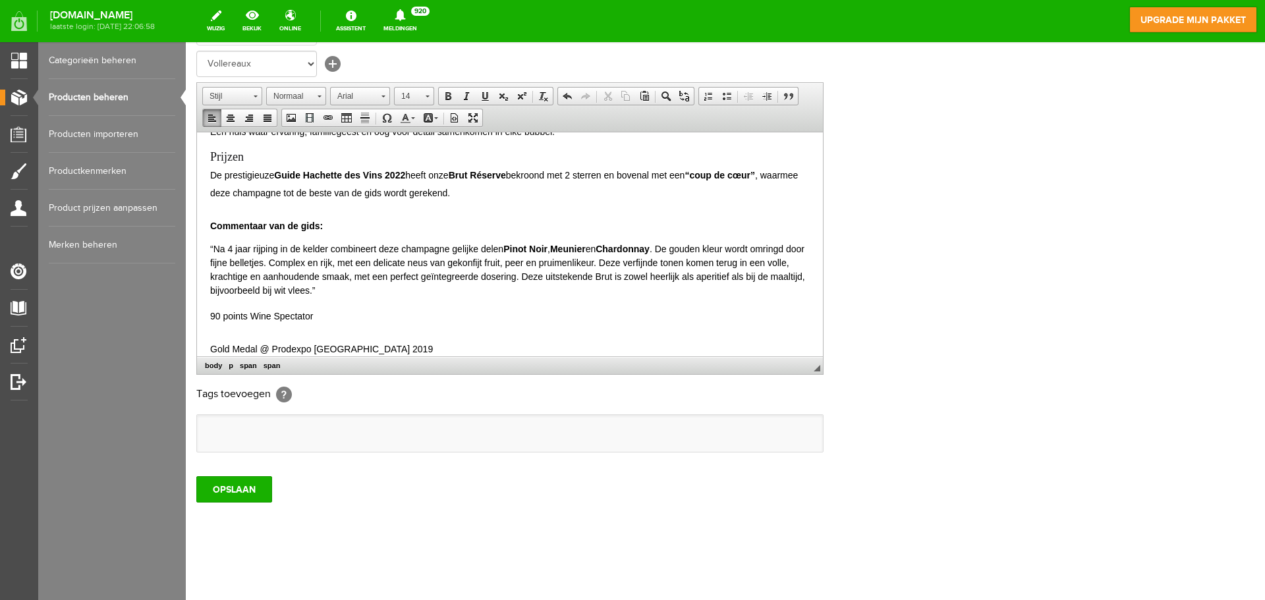
click at [278, 204] on body "Deze top-champagne kost 26,50€ per fles en wordt alleen geleverd per doos van 6…" at bounding box center [510, 42] width 600 height 1016
click at [208, 192] on html "Deze top-champagne kost 26,50€ per fles en wordt alleen geleverd per doos van 6…" at bounding box center [510, 42] width 626 height 1042
click at [208, 250] on html "Deze top-champagne kost 26,50€ per fles en wordt alleen geleverd per doos van 6…" at bounding box center [510, 42] width 626 height 1042
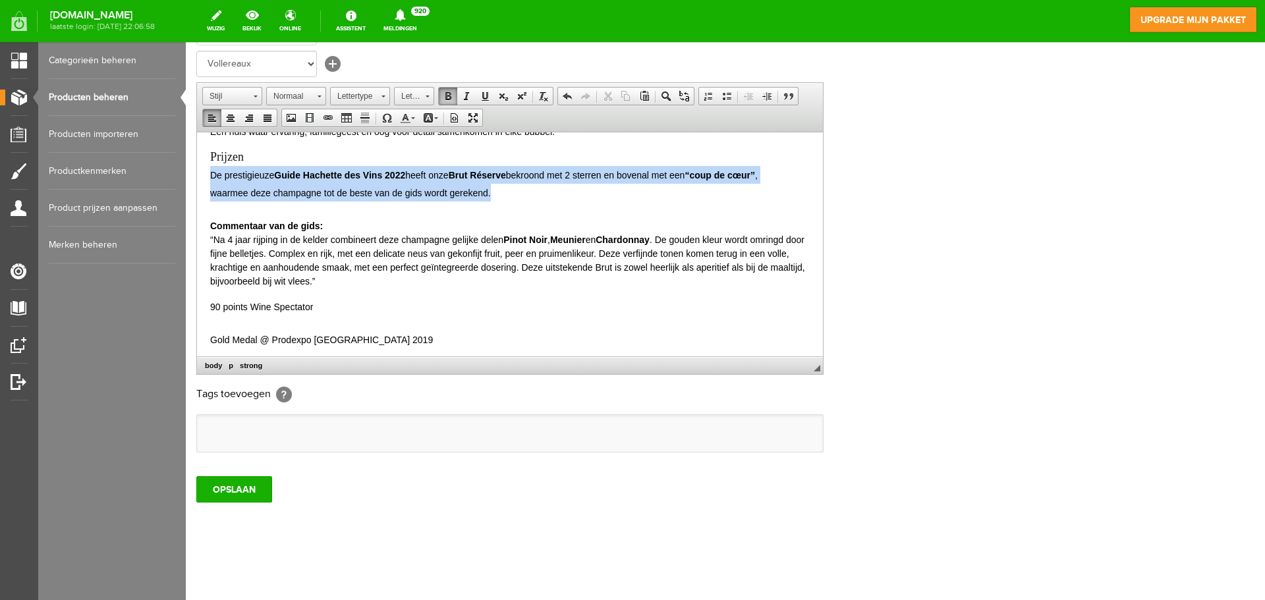
drag, startPoint x: 212, startPoint y: 173, endPoint x: 500, endPoint y: 192, distance: 288.0
click at [500, 192] on p "Prijzen De prestigieuze Guide Hachette des Vins 2022 heeft onze Brut Réserve be…" at bounding box center [510, 174] width 600 height 53
click at [284, 94] on span "Normaal" at bounding box center [290, 96] width 46 height 17
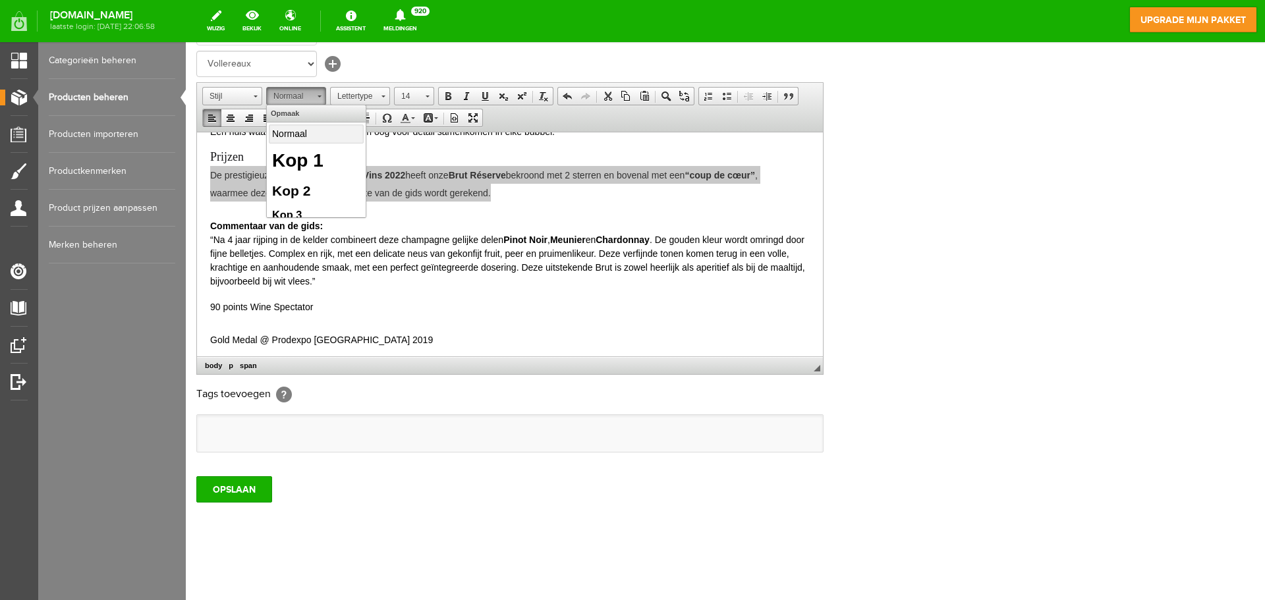
click at [286, 134] on p "Normaal" at bounding box center [316, 134] width 88 height 14
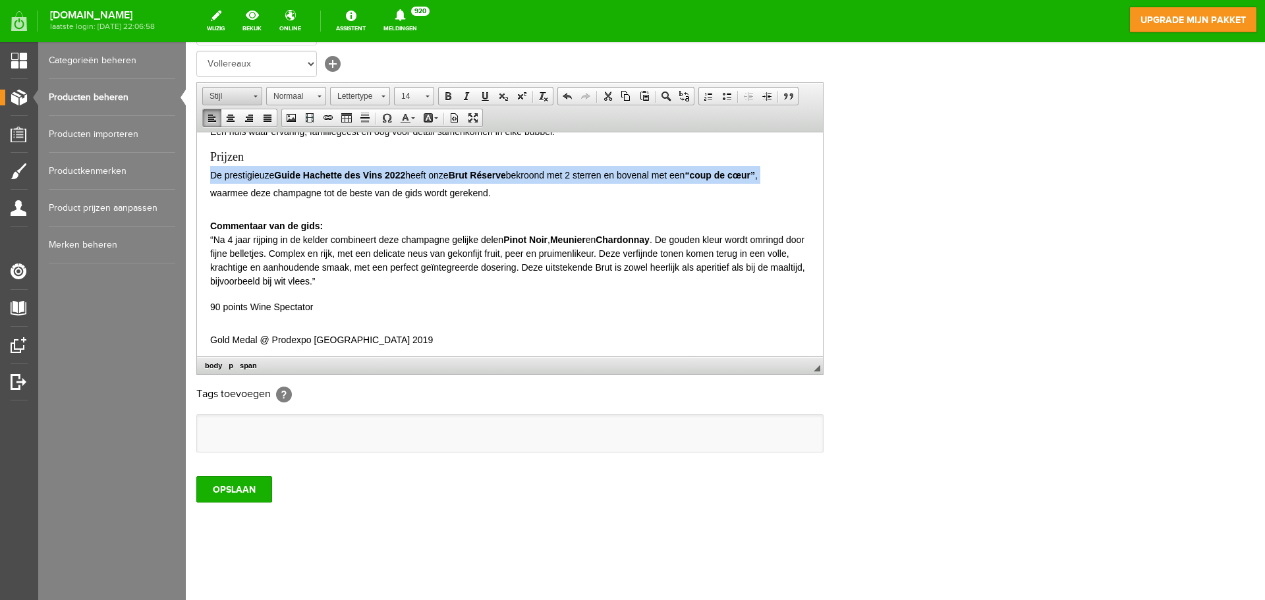
click at [243, 100] on span "Stijl" at bounding box center [226, 96] width 46 height 17
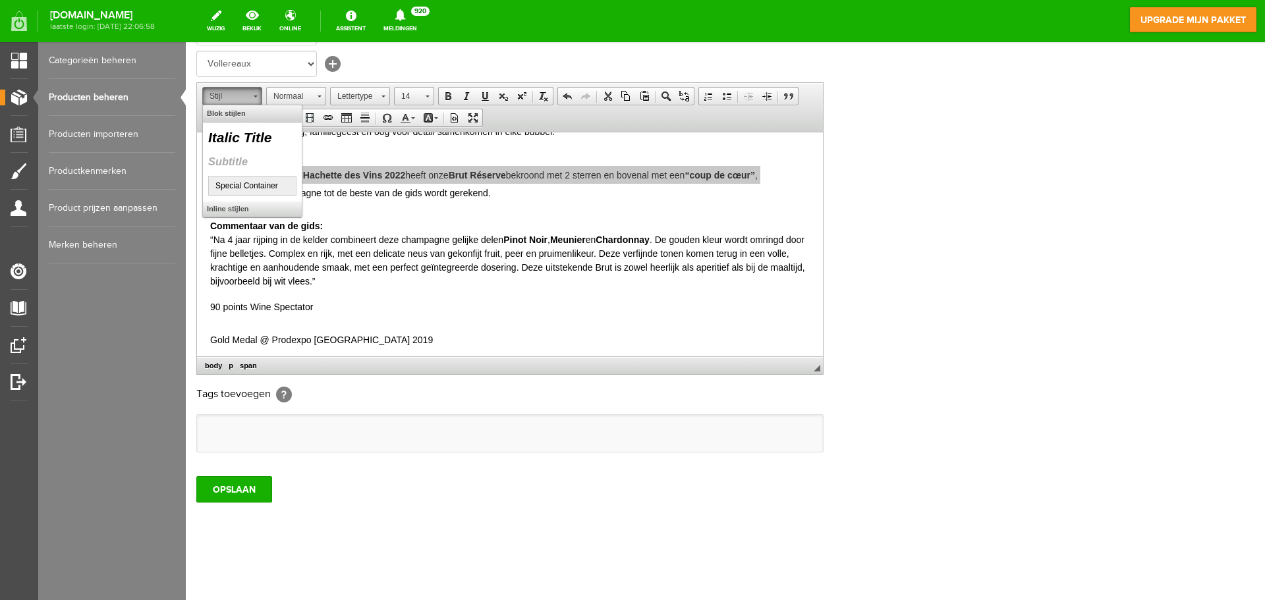
click at [243, 100] on span "Stijl" at bounding box center [226, 96] width 46 height 17
click at [250, 98] on link "Stijl" at bounding box center [232, 96] width 60 height 18
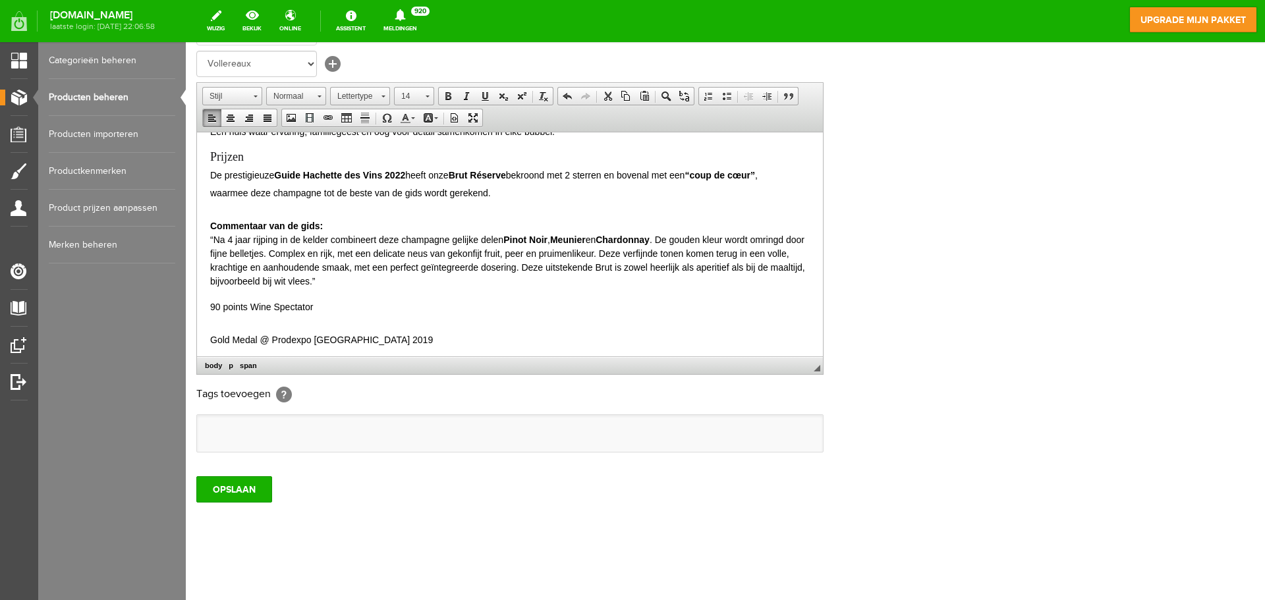
click at [499, 301] on p "90 points Wine Spectator" at bounding box center [510, 306] width 600 height 18
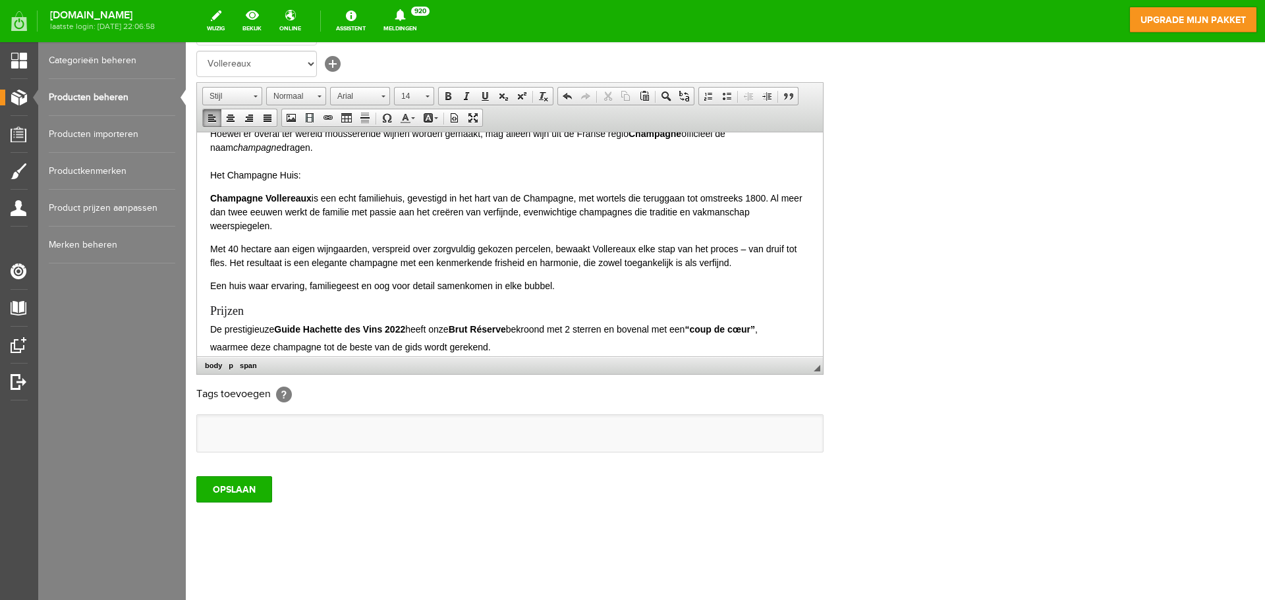
scroll to position [479, 0]
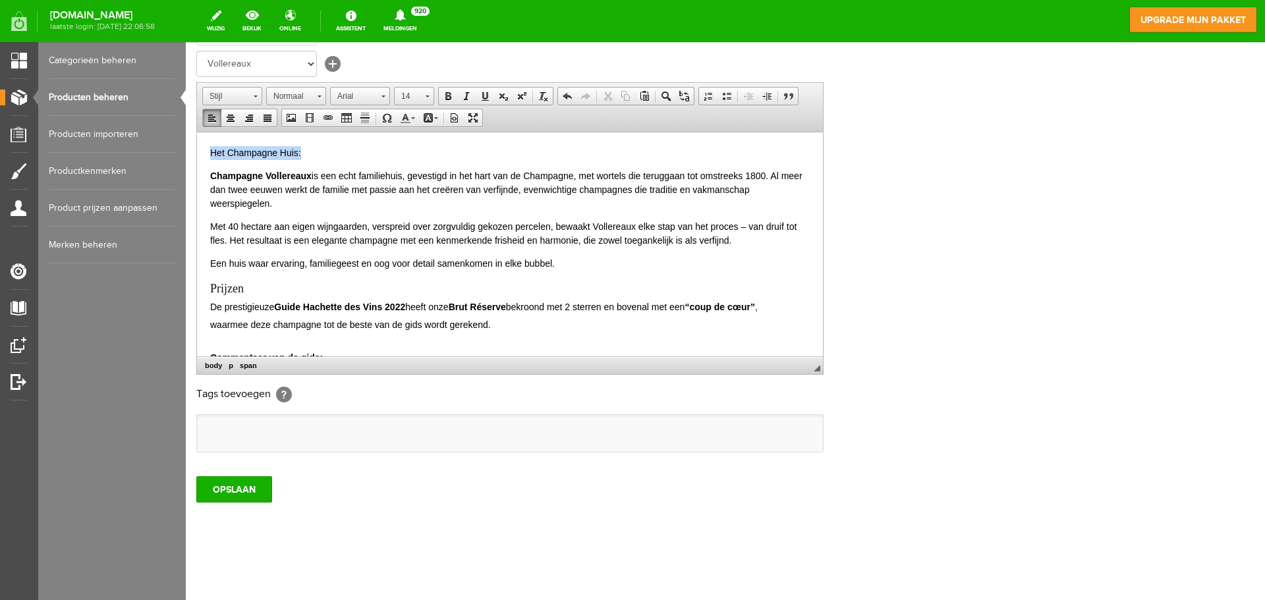
drag, startPoint x: 313, startPoint y: 154, endPoint x: 205, endPoint y: 150, distance: 108.1
click at [205, 150] on html "Deze top-champagne kost 26,50€ per fles en wordt alleen geleverd per doos van 6…" at bounding box center [510, 169] width 626 height 1033
click at [420, 95] on span "Lettergrootte" at bounding box center [408, 96] width 26 height 17
click at [415, 141] on link "18" at bounding box center [434, 143] width 75 height 23
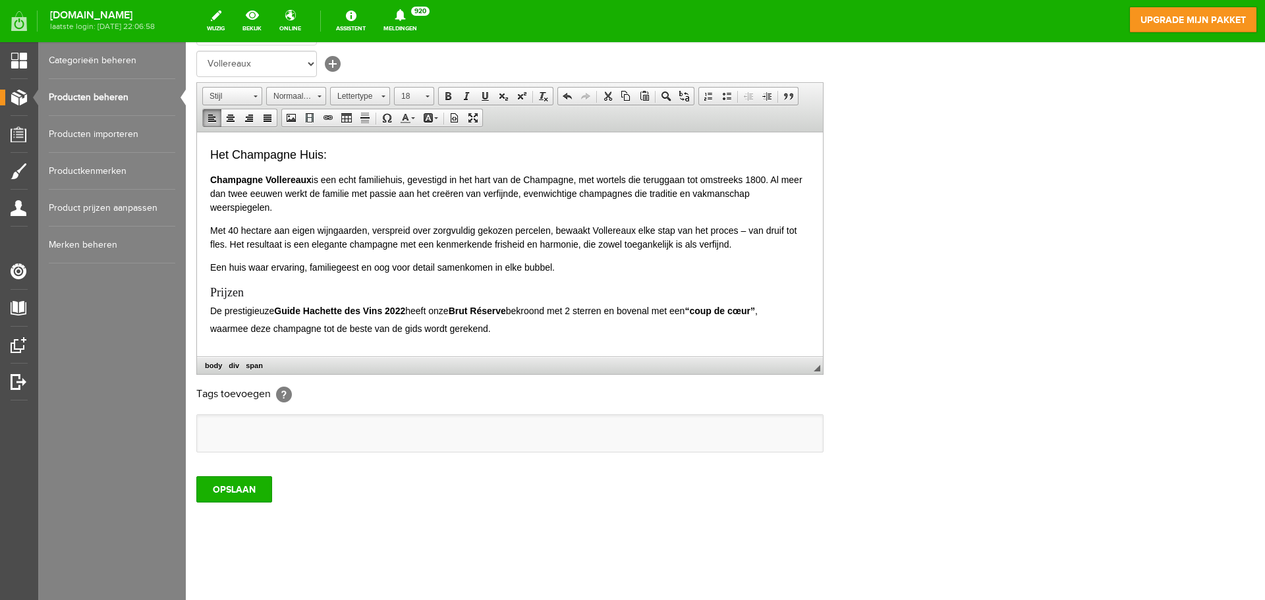
scroll to position [545, 0]
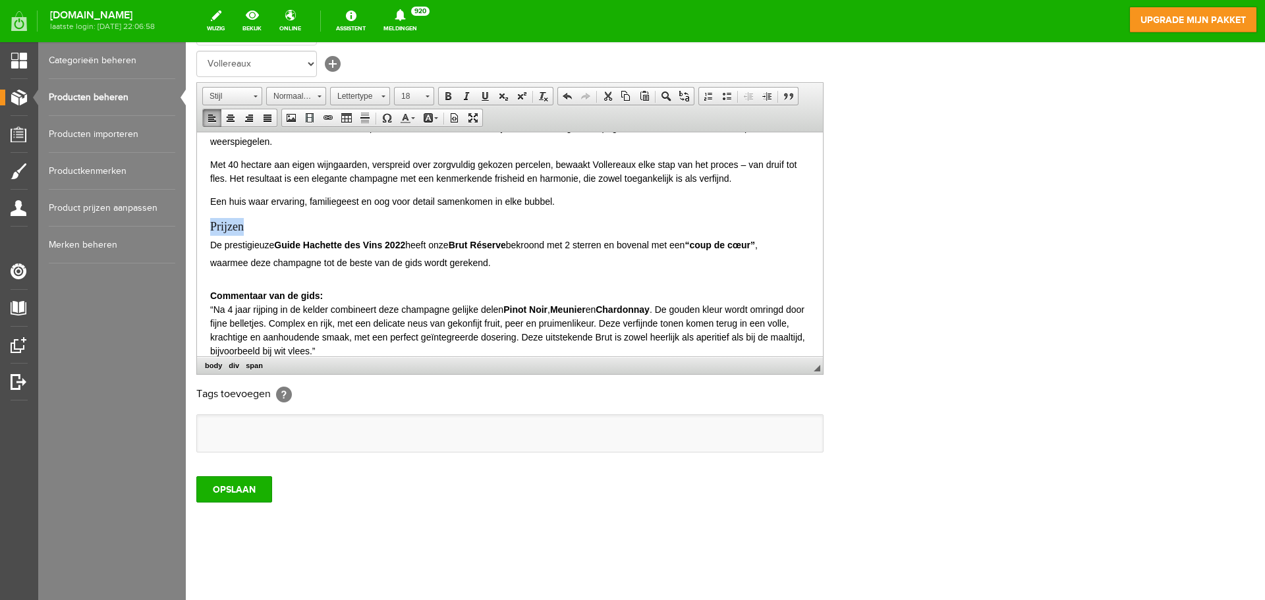
drag, startPoint x: 275, startPoint y: 229, endPoint x: 196, endPoint y: 225, distance: 79.2
click at [197, 225] on html "Deze top-champagne kost 26,50€ per fles en wordt alleen geleverd per doos van 6…" at bounding box center [510, 105] width 626 height 1037
click at [409, 95] on span "Lettergrootte" at bounding box center [408, 96] width 26 height 17
click at [418, 145] on link "18" at bounding box center [434, 143] width 75 height 23
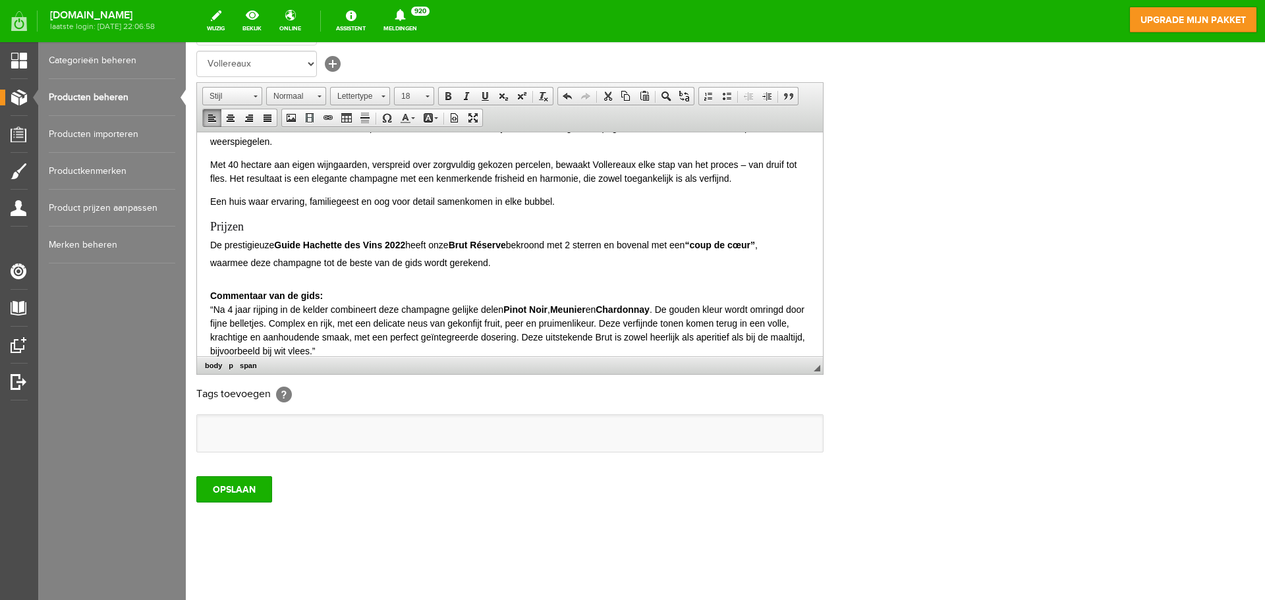
scroll to position [0, 0]
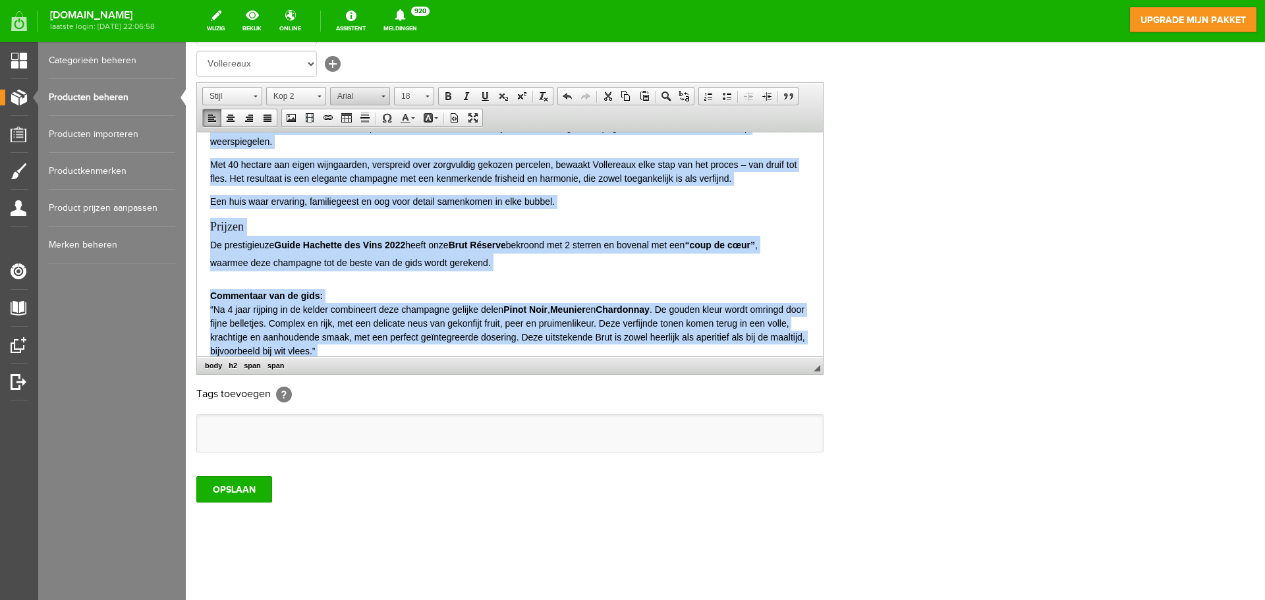
click at [373, 96] on span "Arial" at bounding box center [354, 96] width 46 height 17
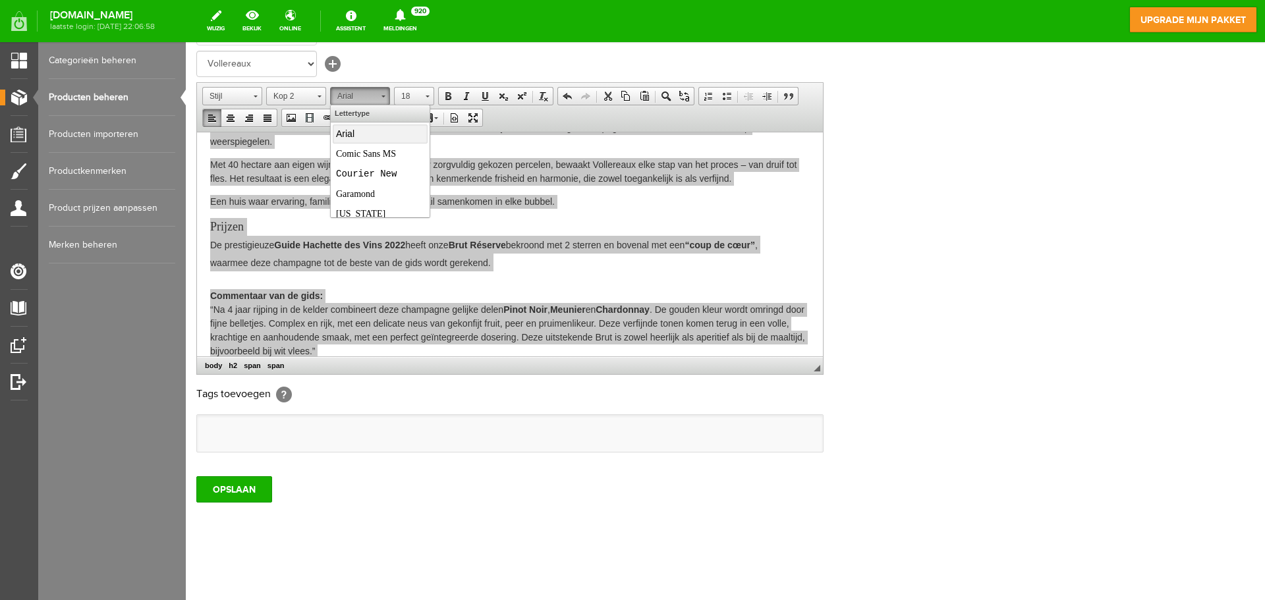
click at [368, 134] on link "Arial" at bounding box center [380, 133] width 95 height 19
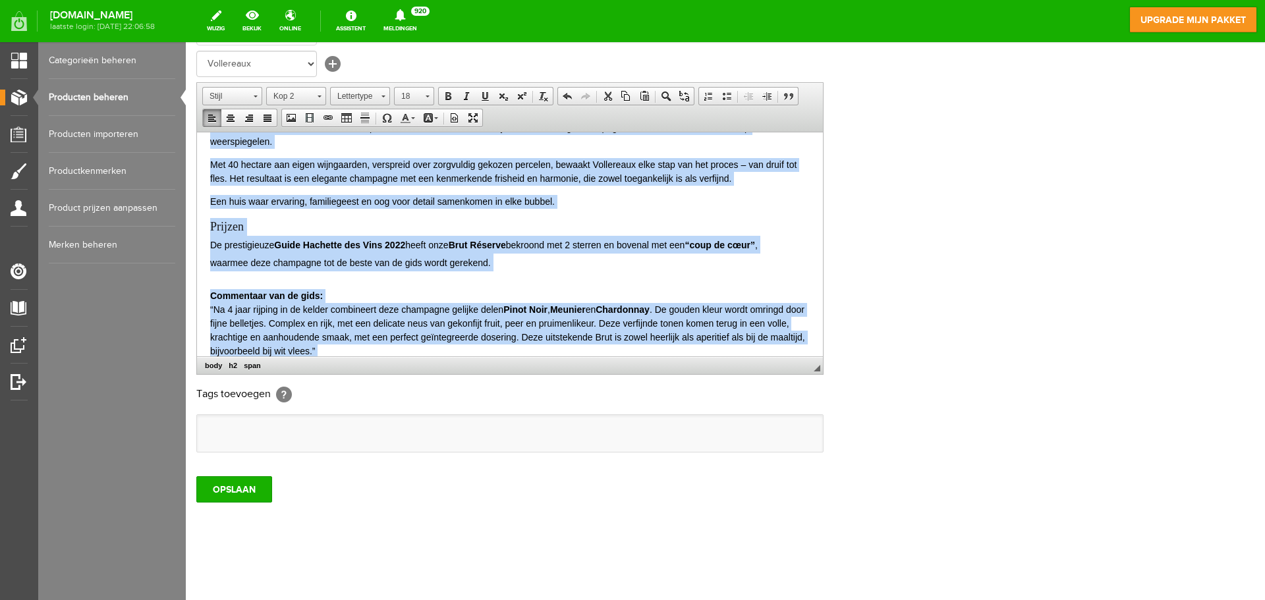
click at [468, 234] on p "Prijzen De prestigieuze Guide Hachette des Vins 2022 heeft onze Brut Réserve be…" at bounding box center [510, 243] width 600 height 53
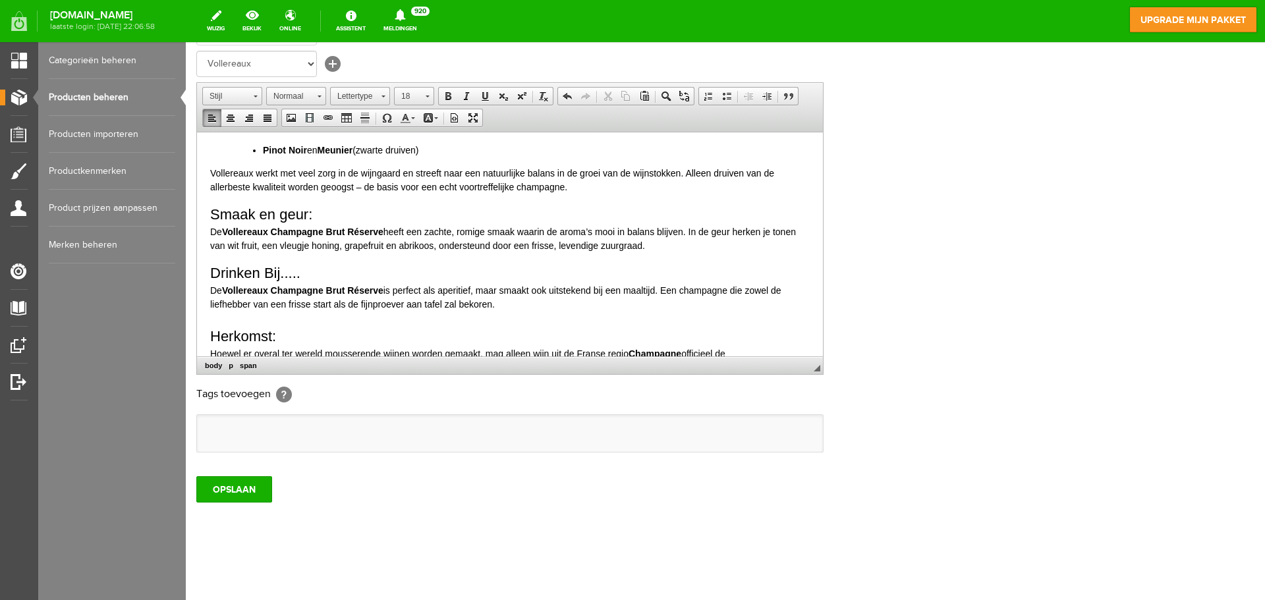
scroll to position [215, 0]
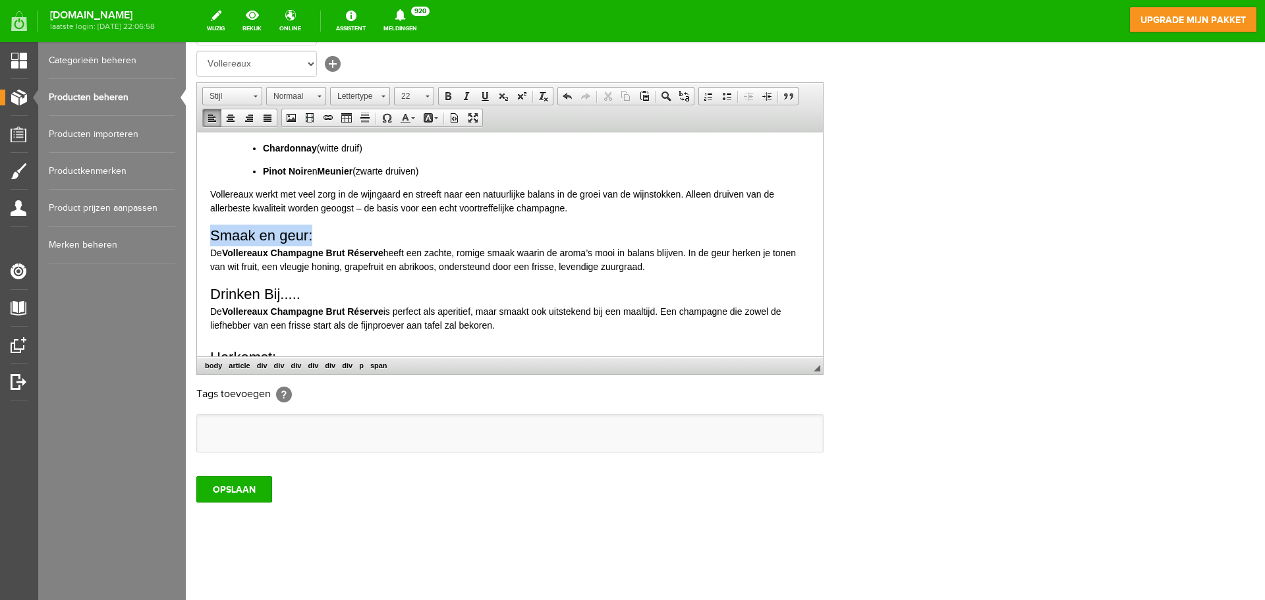
drag, startPoint x: 336, startPoint y: 237, endPoint x: 197, endPoint y: 241, distance: 139.1
click at [197, 241] on html "Deze top-champagne kost 26,50€ per fles en wordt alleen geleverd per doos van 6…" at bounding box center [510, 434] width 626 height 1037
click at [445, 96] on span at bounding box center [448, 96] width 11 height 11
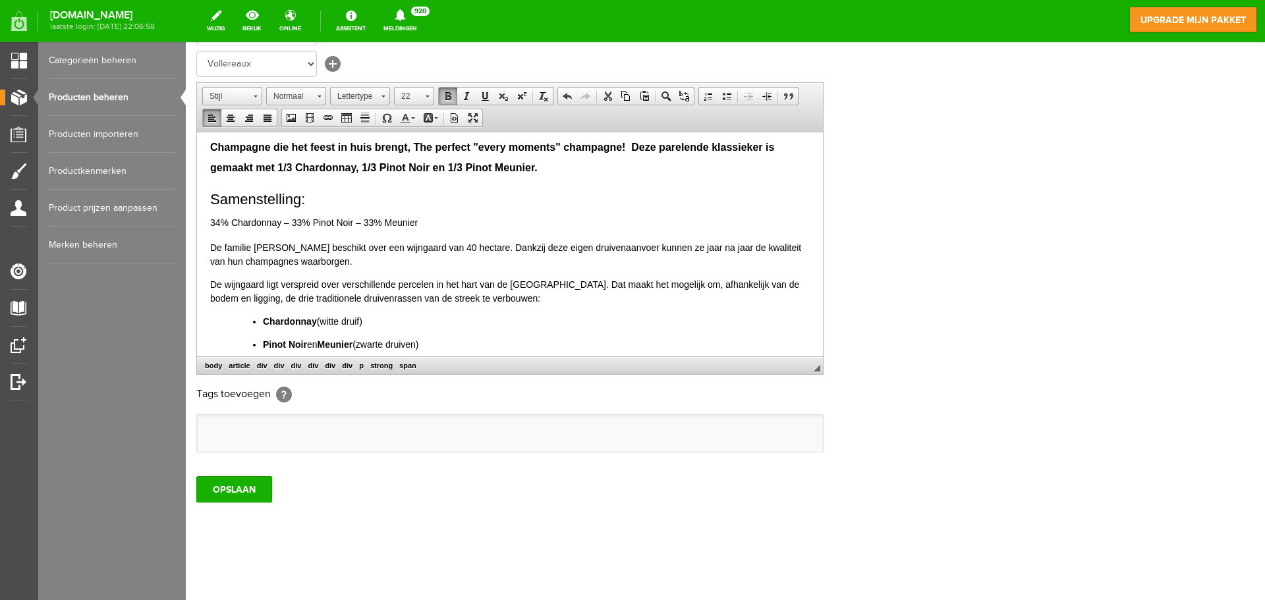
scroll to position [0, 0]
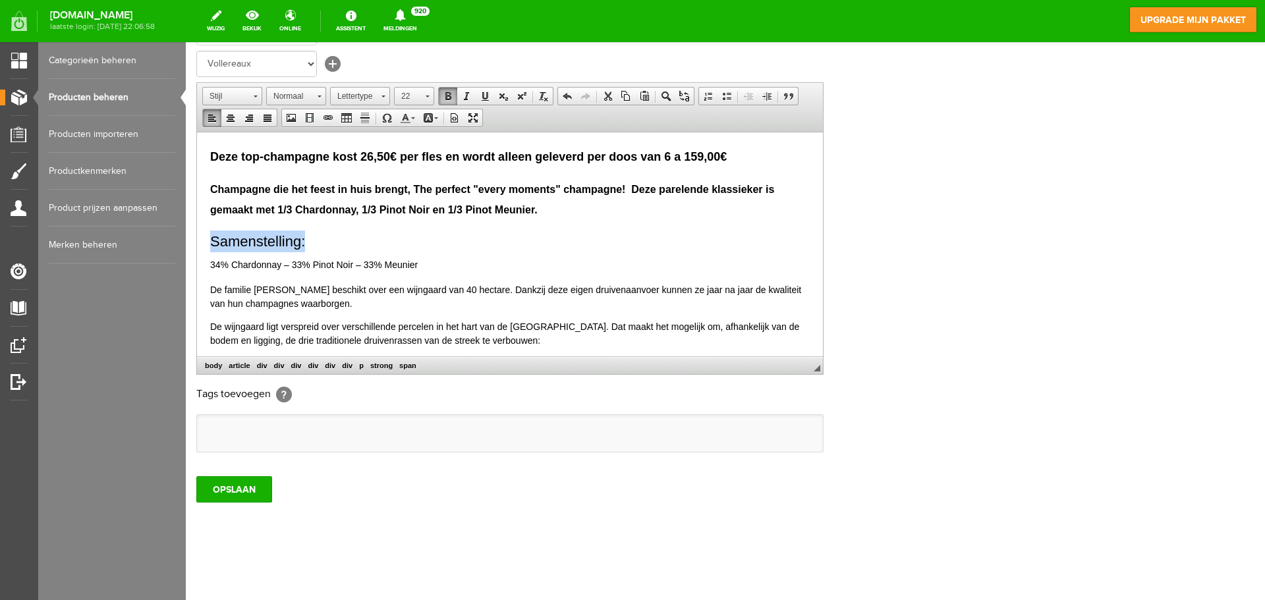
drag, startPoint x: 326, startPoint y: 245, endPoint x: 204, endPoint y: 241, distance: 121.3
click at [442, 94] on link "Vet" at bounding box center [448, 96] width 18 height 17
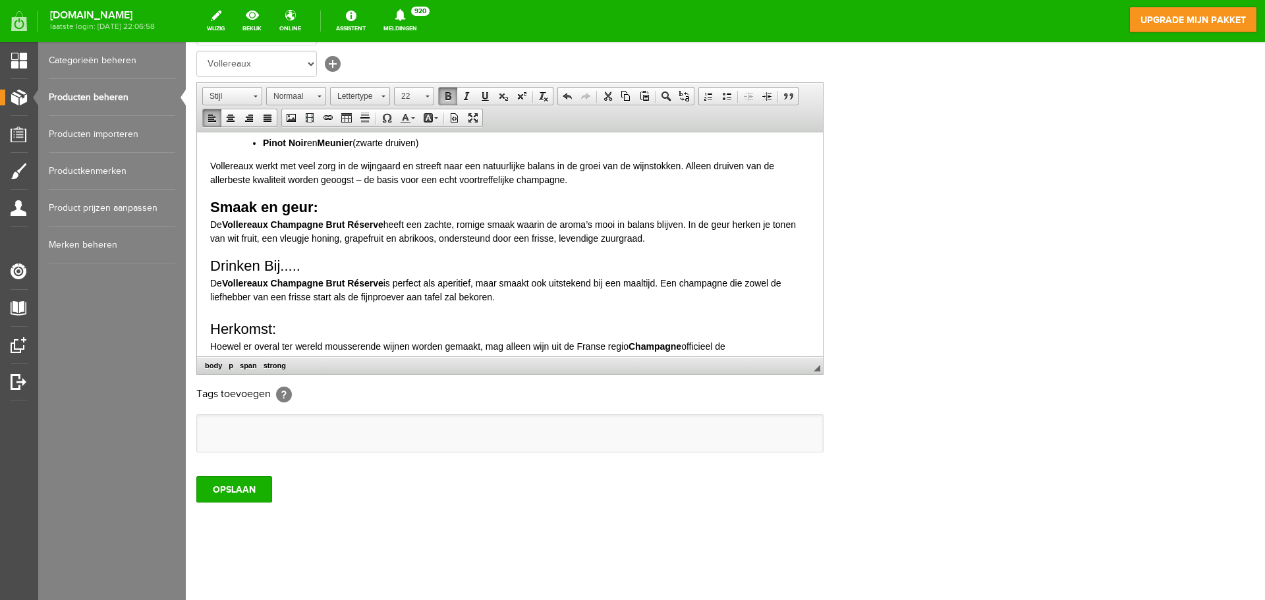
scroll to position [330, 0]
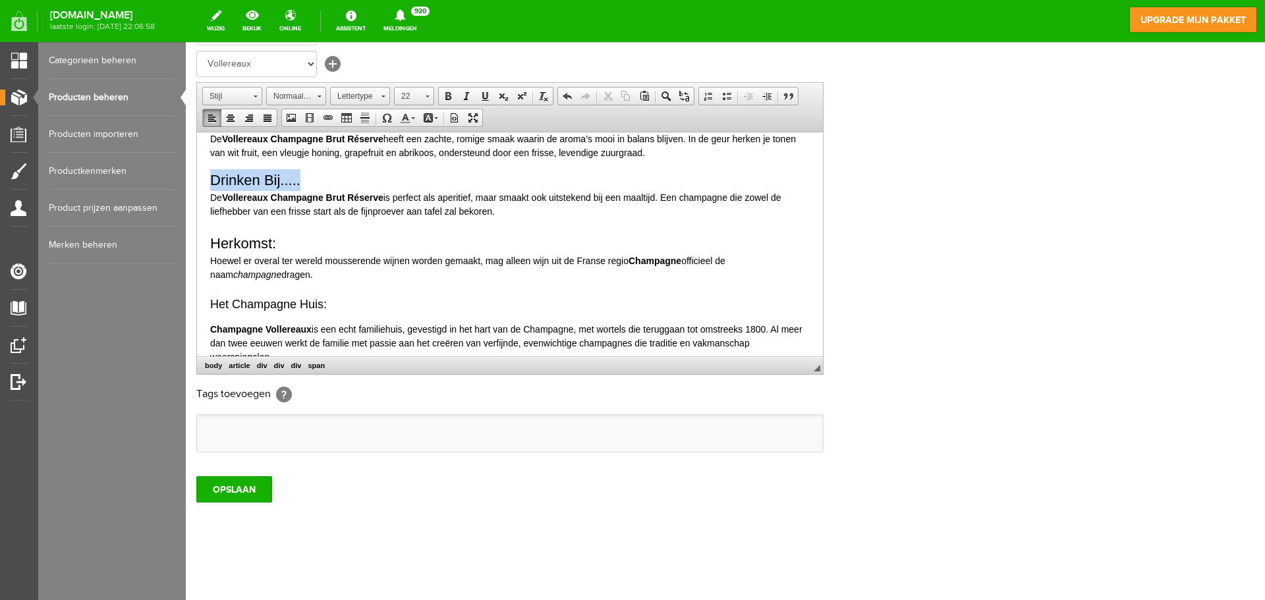
drag, startPoint x: 308, startPoint y: 182, endPoint x: 206, endPoint y: 273, distance: 137.7
click at [197, 184] on html "Deze top-champagne kost 26,50€ per fles en wordt alleen geleverd per doos van 6…" at bounding box center [510, 320] width 626 height 1037
click at [445, 93] on span at bounding box center [448, 96] width 11 height 11
drag, startPoint x: 295, startPoint y: 239, endPoint x: 203, endPoint y: 238, distance: 91.6
click at [203, 238] on html "Deze top-champagne kost 26,50€ per fles en wordt alleen geleverd per doos van 6…" at bounding box center [510, 320] width 626 height 1037
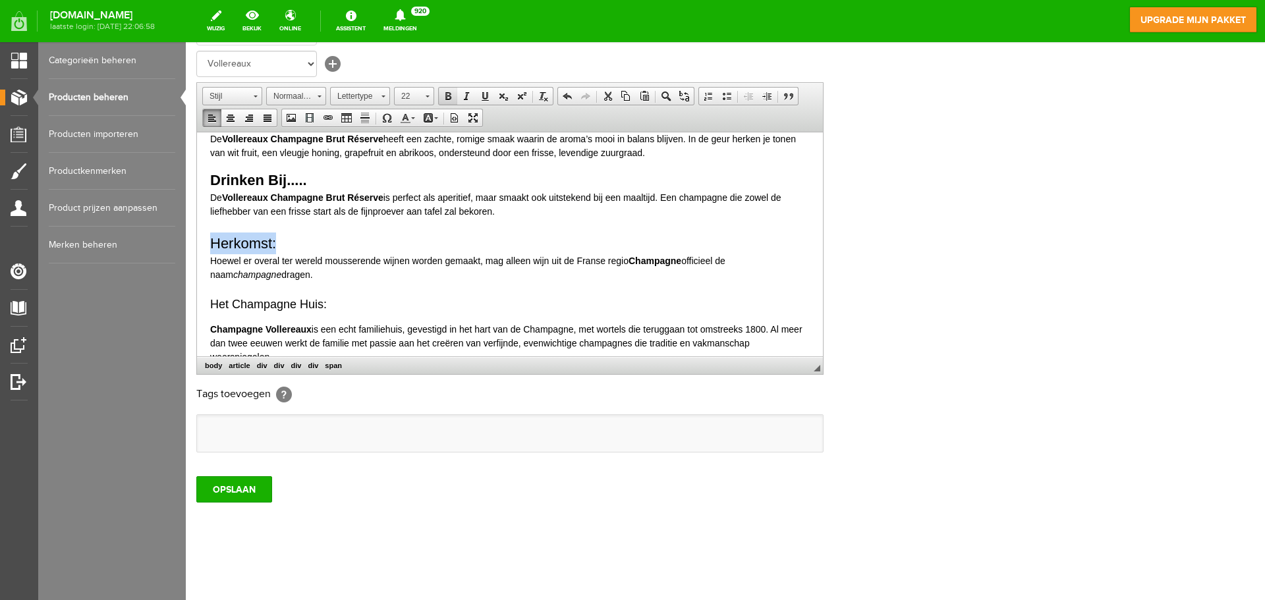
click at [444, 100] on span at bounding box center [448, 96] width 11 height 11
drag, startPoint x: 339, startPoint y: 300, endPoint x: 206, endPoint y: 301, distance: 133.1
click at [206, 301] on html "Deze top-champagne kost 26,50€ per fles en wordt alleen geleverd per doos van 6…" at bounding box center [510, 320] width 626 height 1037
click at [442, 98] on link "Vet" at bounding box center [448, 96] width 18 height 17
click at [212, 329] on strong "Champagne Vollereaux" at bounding box center [260, 329] width 101 height 11
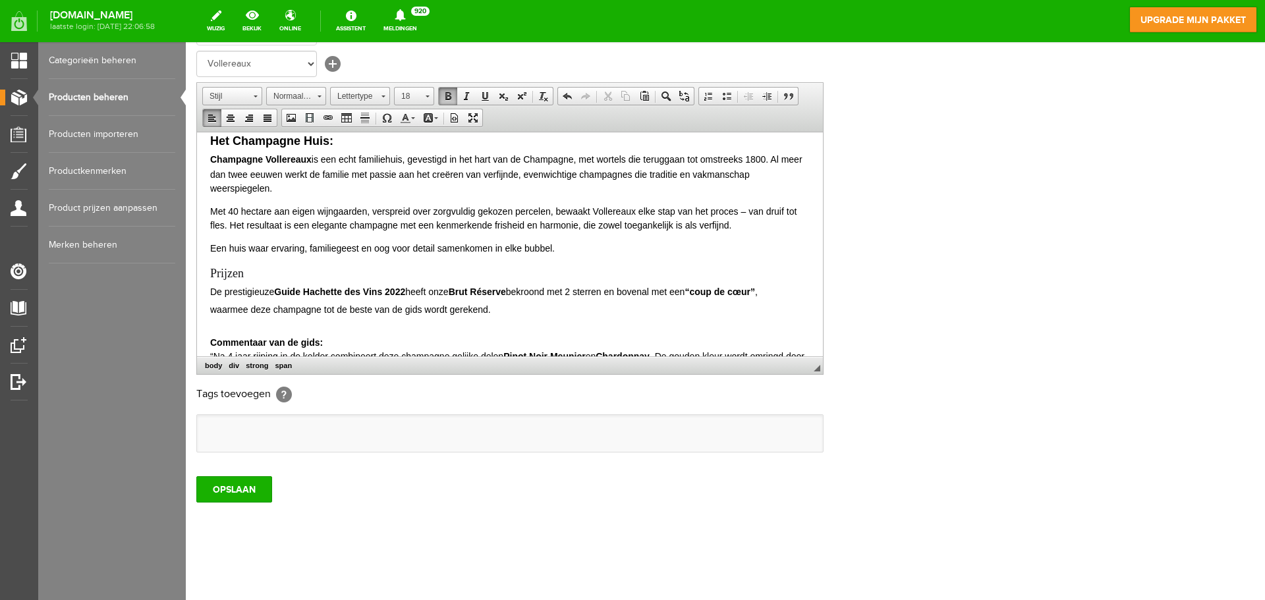
scroll to position [527, 0]
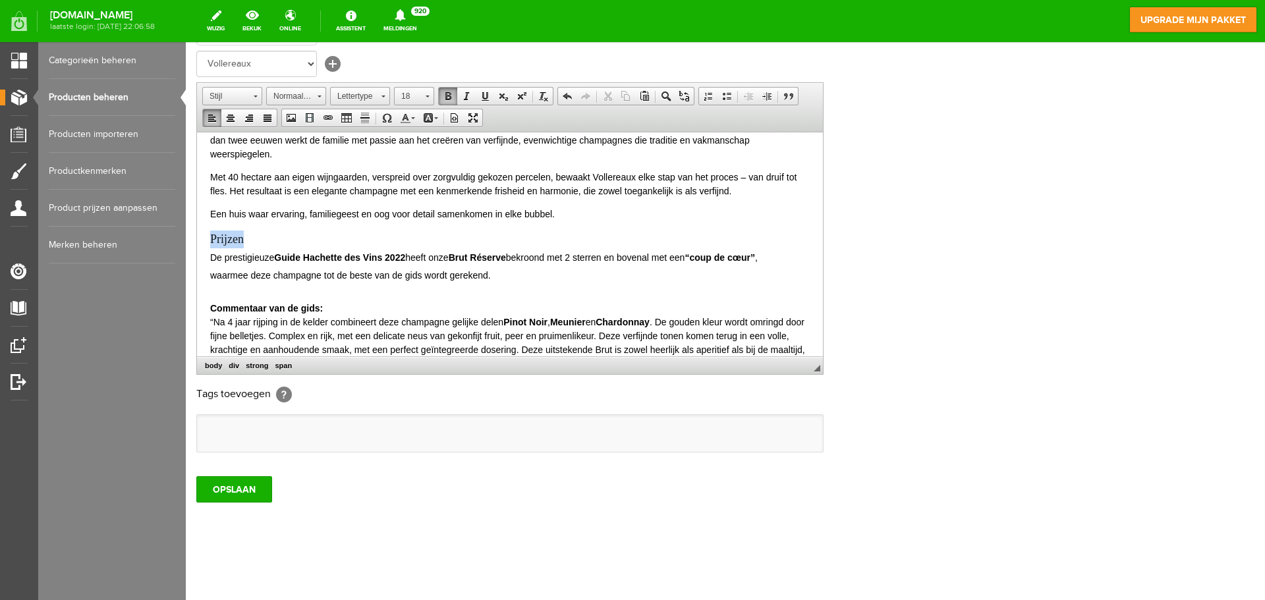
drag, startPoint x: 268, startPoint y: 239, endPoint x: 215, endPoint y: 223, distance: 55.2
click at [197, 242] on html "Deze top-champagne kost 26,50€ per fles en wordt alleen geleverd per doos van 6…" at bounding box center [510, 120] width 626 height 1031
click at [451, 93] on span at bounding box center [448, 96] width 11 height 11
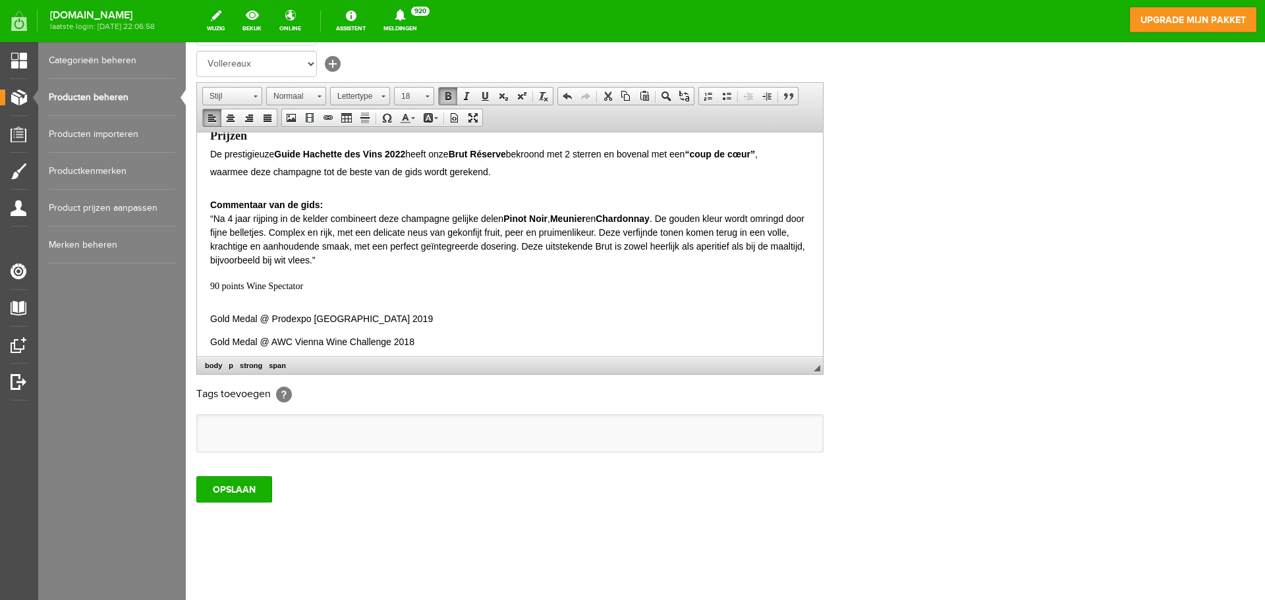
scroll to position [656, 0]
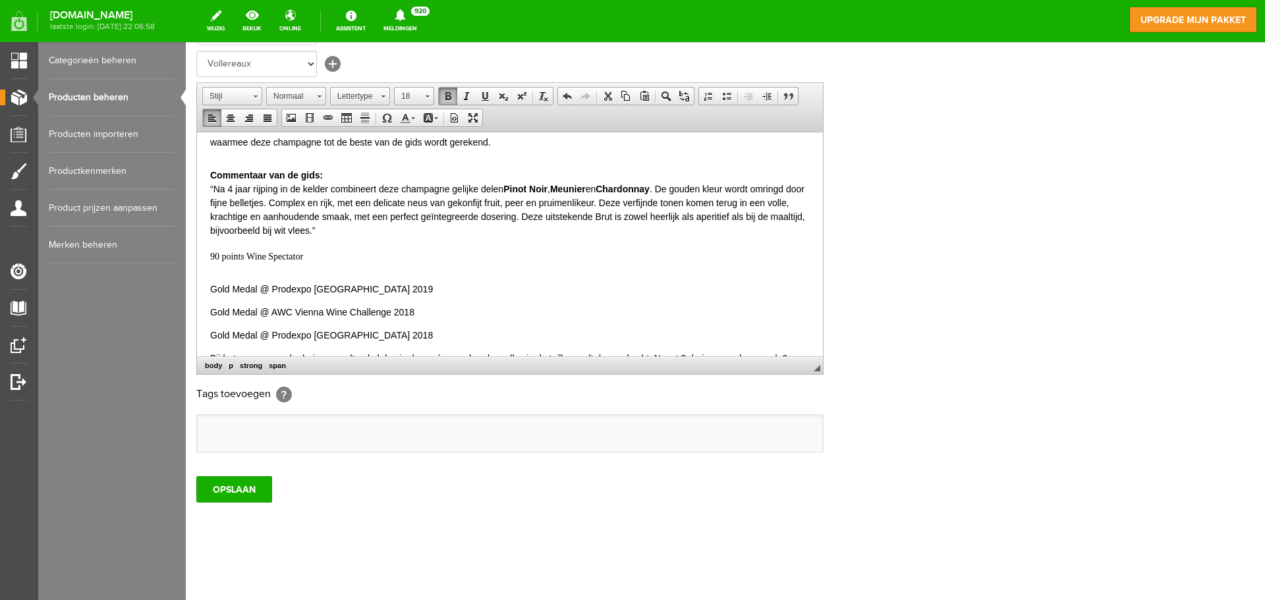
click at [210, 256] on span "90 points Wine Spectator" at bounding box center [256, 256] width 93 height 10
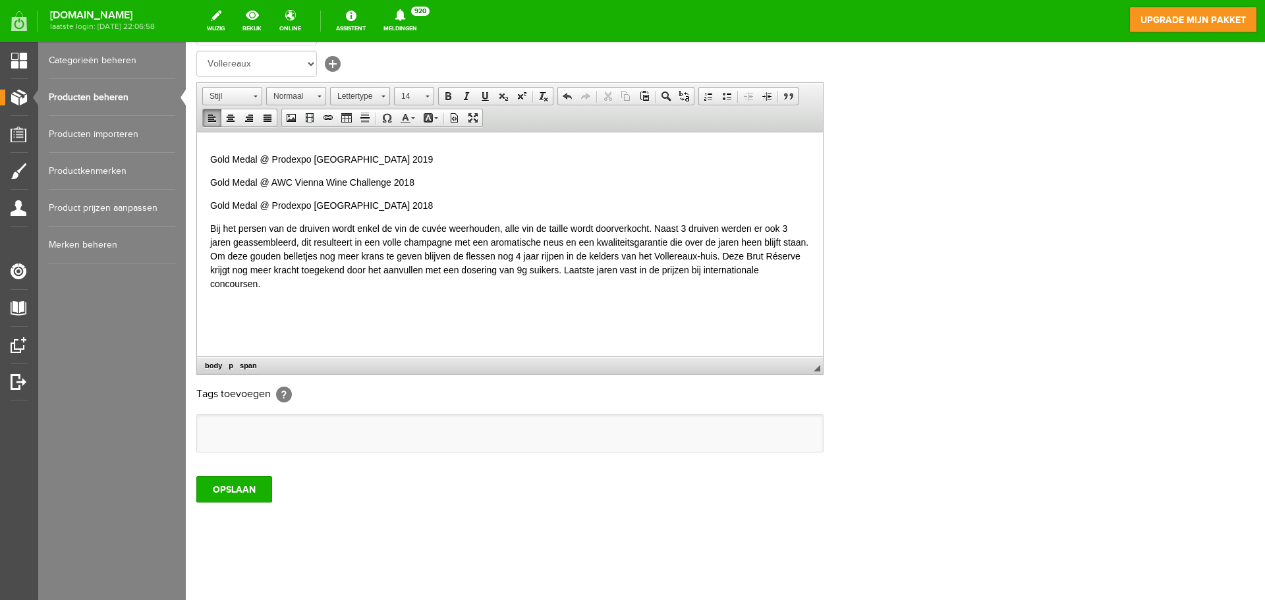
scroll to position [803, 0]
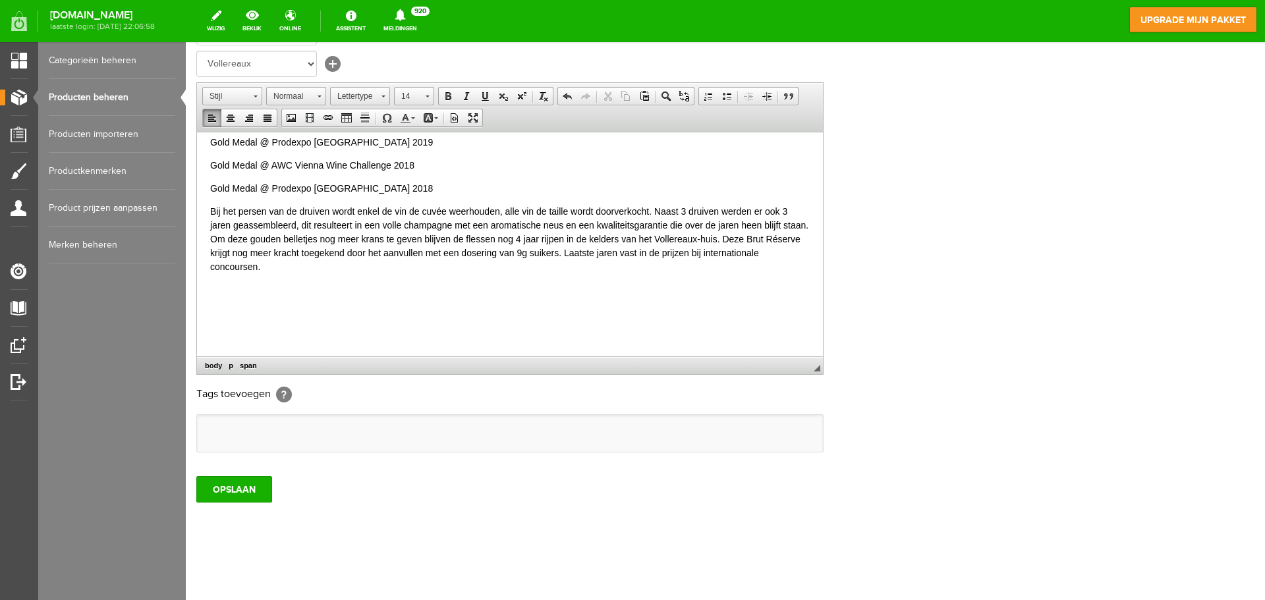
click at [273, 273] on p "Bij het persen van de druiven wordt enkel de vin de cuvée weerhouden, alle vin …" at bounding box center [510, 238] width 600 height 69
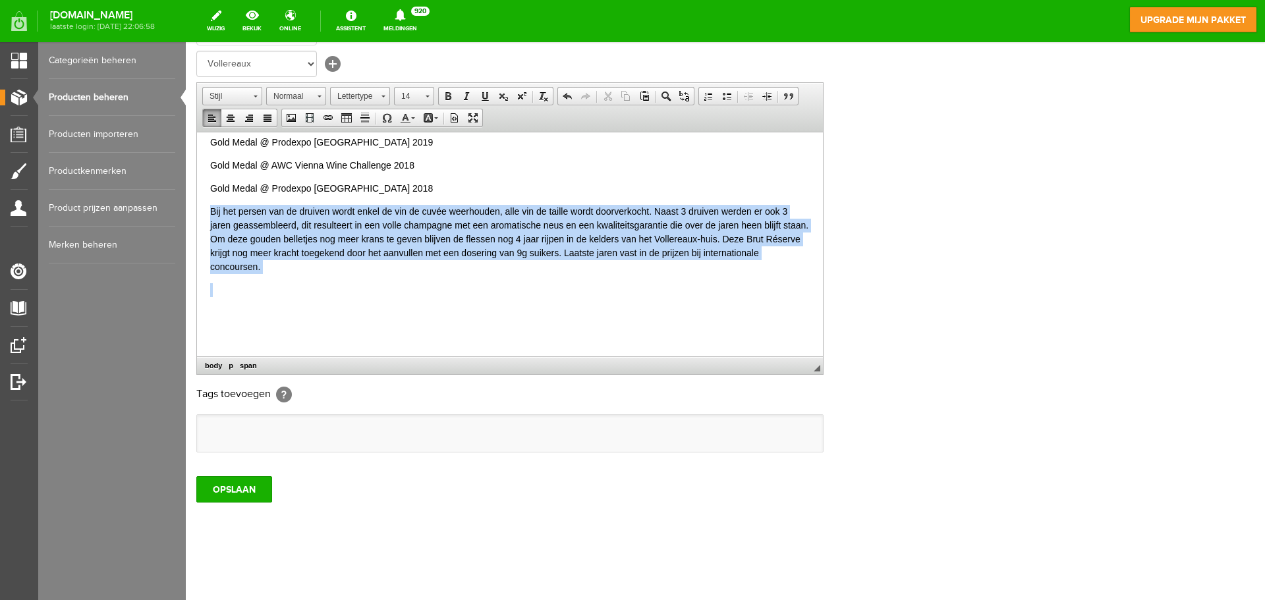
drag, startPoint x: 316, startPoint y: 275, endPoint x: 212, endPoint y: 211, distance: 122.7
copy span "Bij het persen van de druiven wordt enkel de vin de cuvée weerhouden, alle vin …"
drag, startPoint x: 258, startPoint y: 267, endPoint x: 199, endPoint y: 212, distance: 81.1
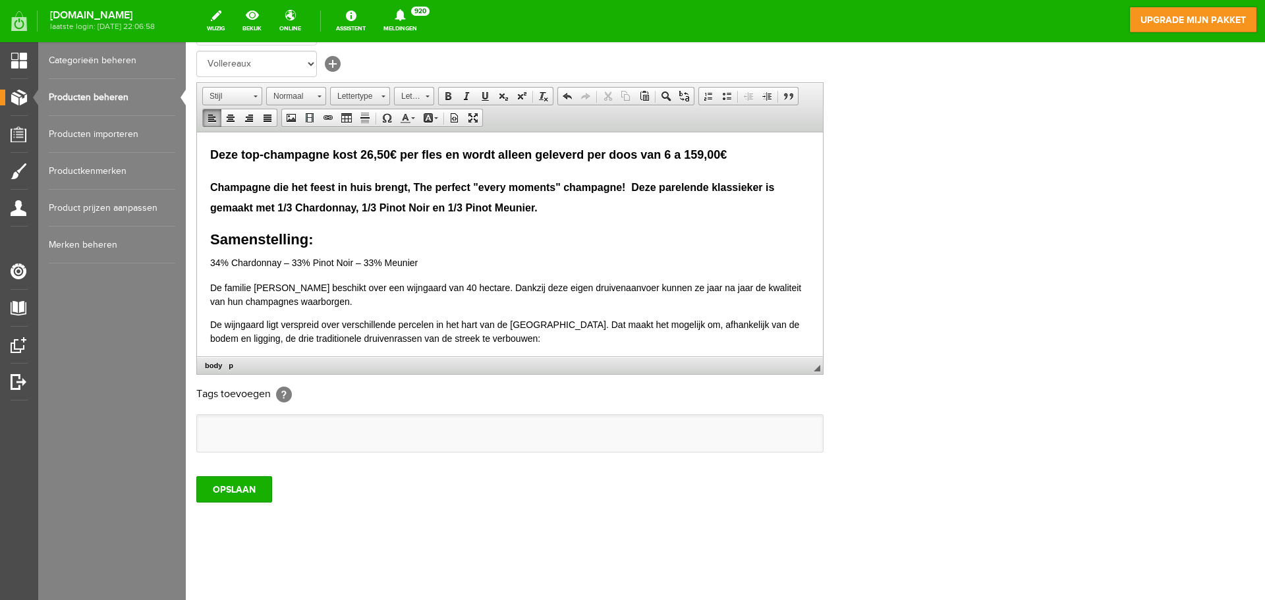
scroll to position [0, 0]
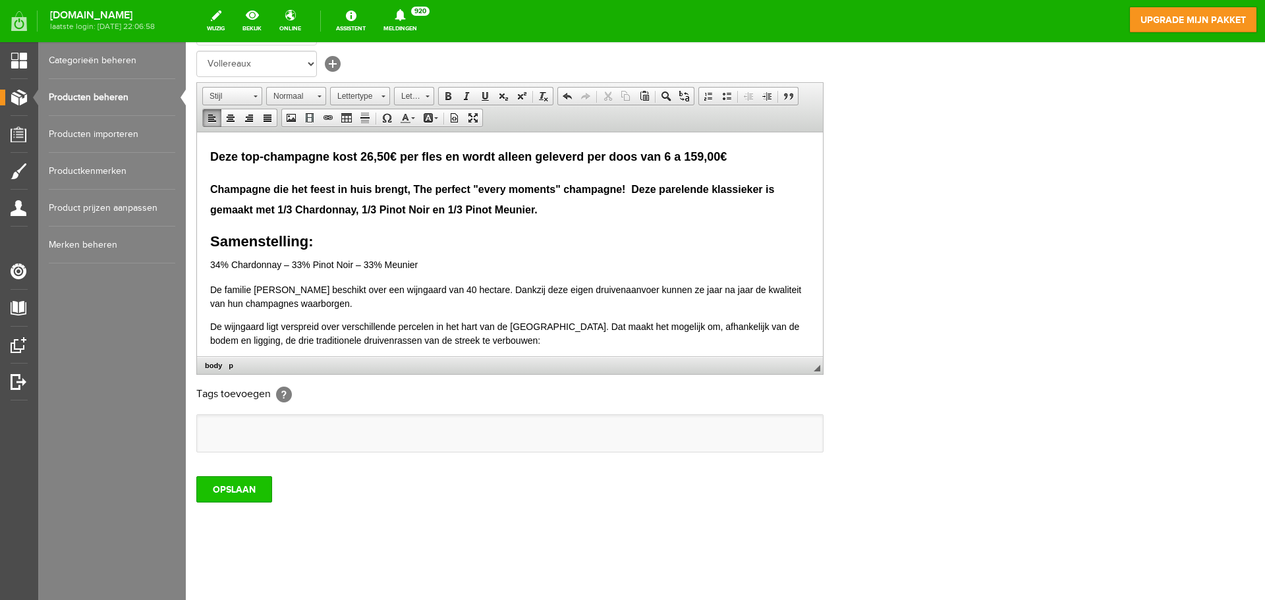
click at [246, 490] on input "OPSLAAN" at bounding box center [234, 489] width 76 height 26
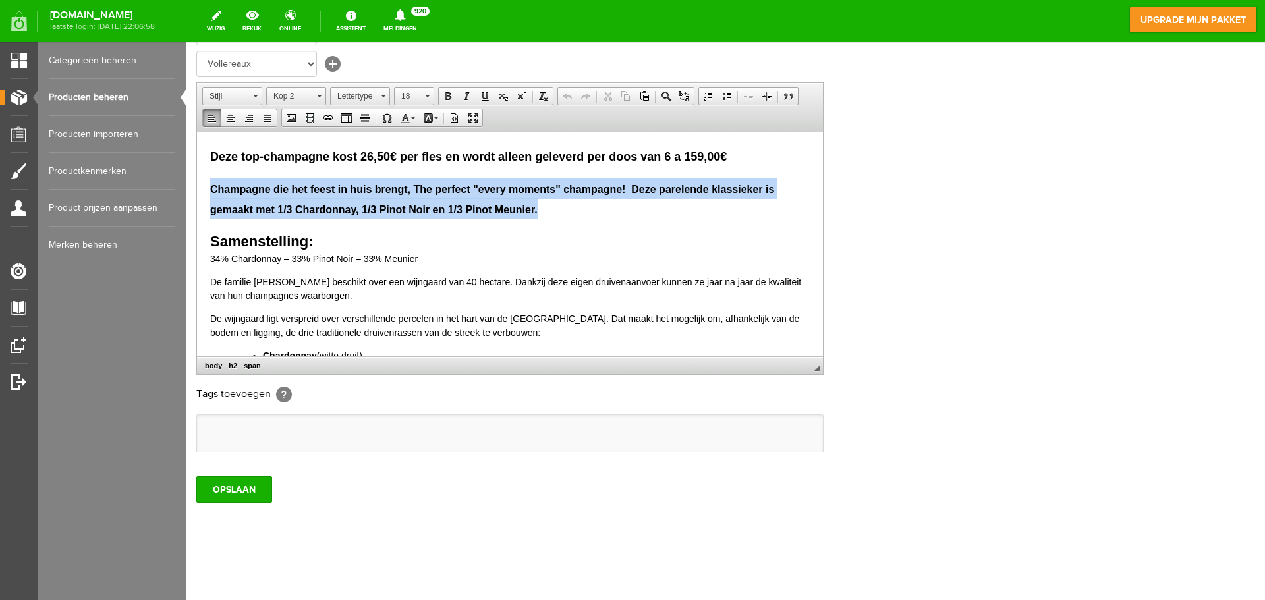
drag, startPoint x: 556, startPoint y: 212, endPoint x: 206, endPoint y: 194, distance: 350.4
copy span "Champagne die het feest in huis brengt, The perfect "every moments" champagne! …"
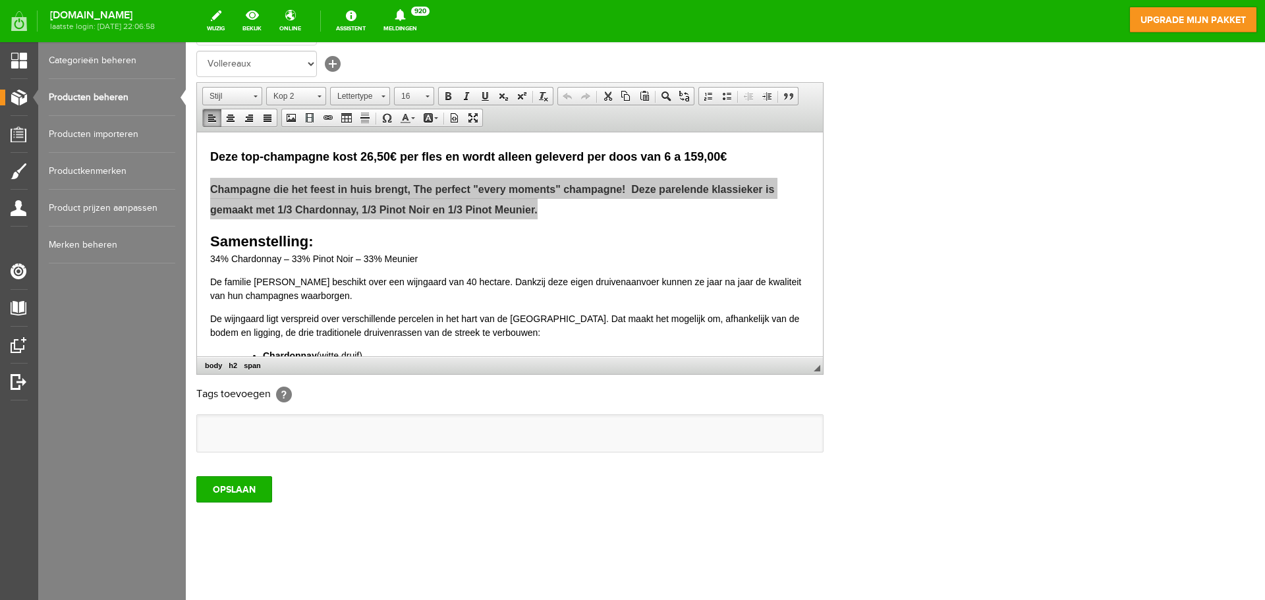
click at [897, 415] on div "Productinformatie Onze topper: Champagne Vollereaux Brut Réserve doos 6fl Produ…" at bounding box center [725, 179] width 1058 height 552
click at [239, 494] on input "OPSLAAN" at bounding box center [234, 489] width 76 height 26
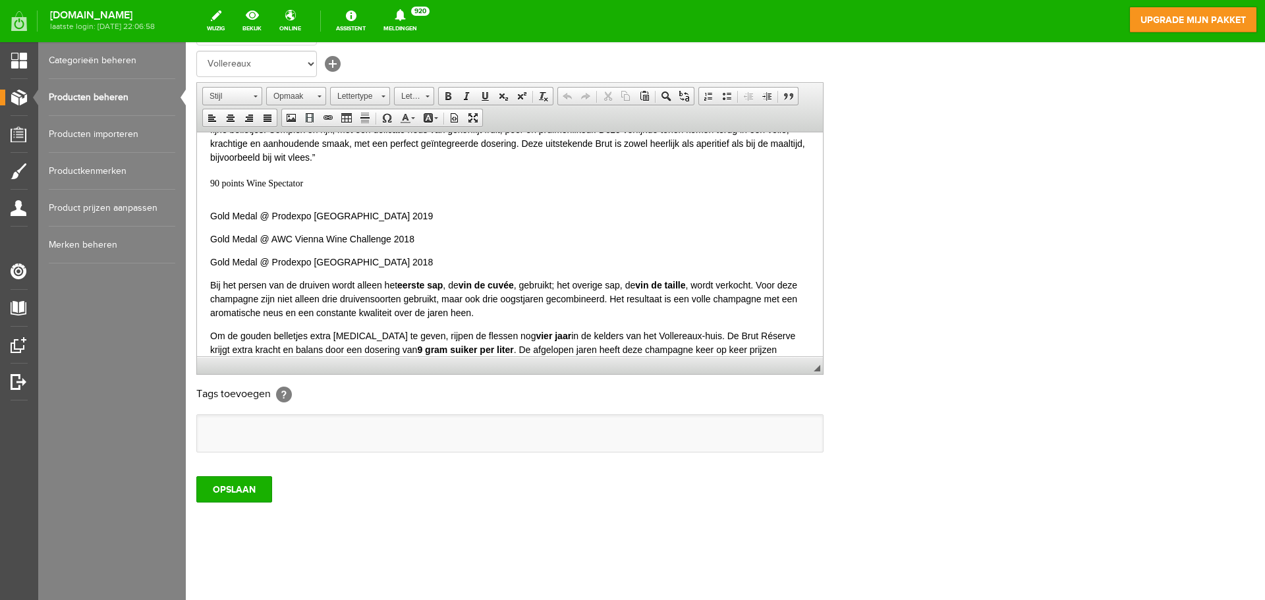
scroll to position [795, 0]
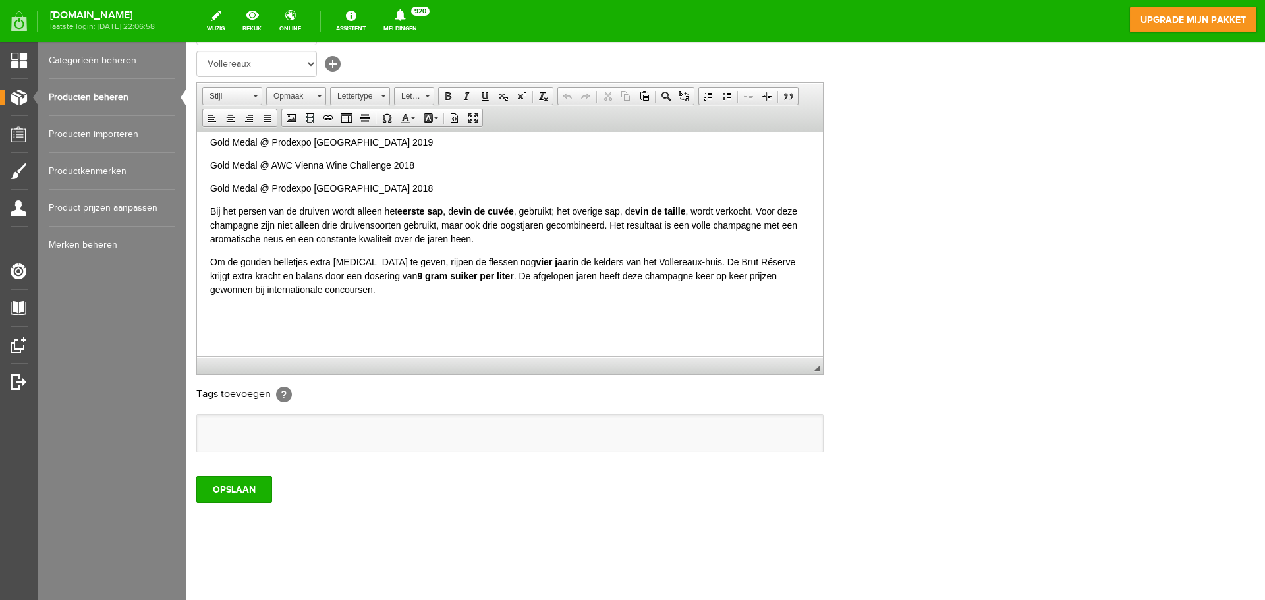
click at [217, 311] on div at bounding box center [510, 313] width 600 height 14
click at [287, 116] on span at bounding box center [291, 118] width 11 height 11
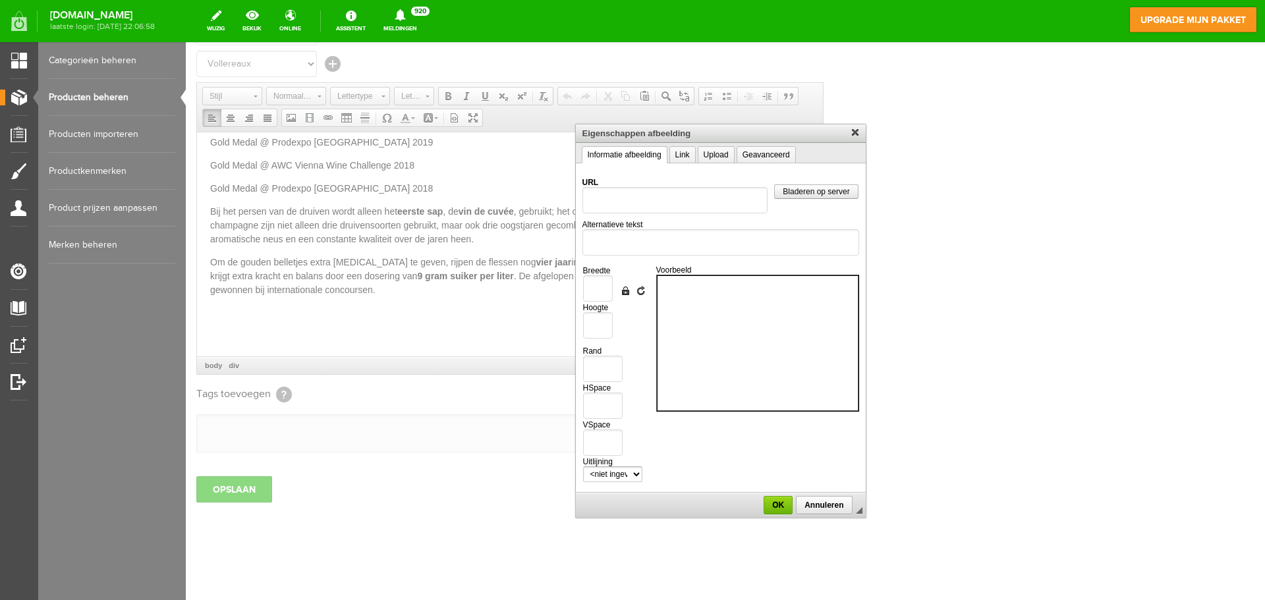
scroll to position [0, 0]
click at [727, 157] on link "Upload" at bounding box center [716, 154] width 37 height 17
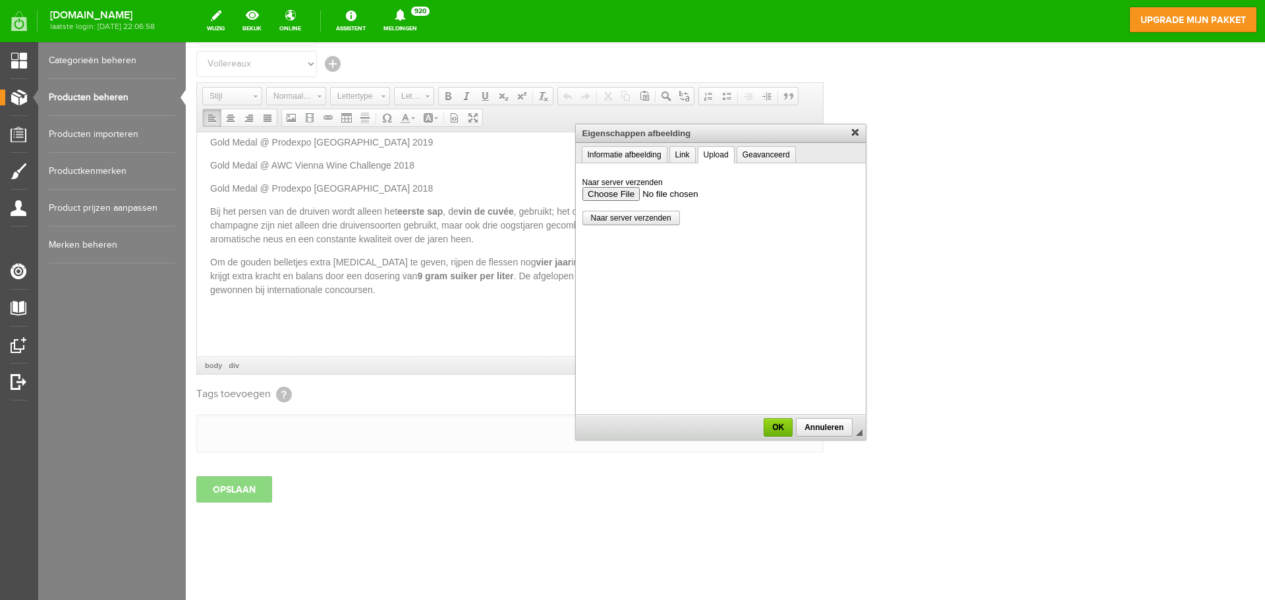
click at [606, 194] on input "Naar server verzenden" at bounding box center [720, 194] width 277 height 14
type input "C:\fakepath\Champagne-vollereaux.jpg"
click at [641, 219] on span "Naar server verzenden" at bounding box center [631, 218] width 96 height 9
type input "/upload/9989/champagne-vollereaux.jpg"
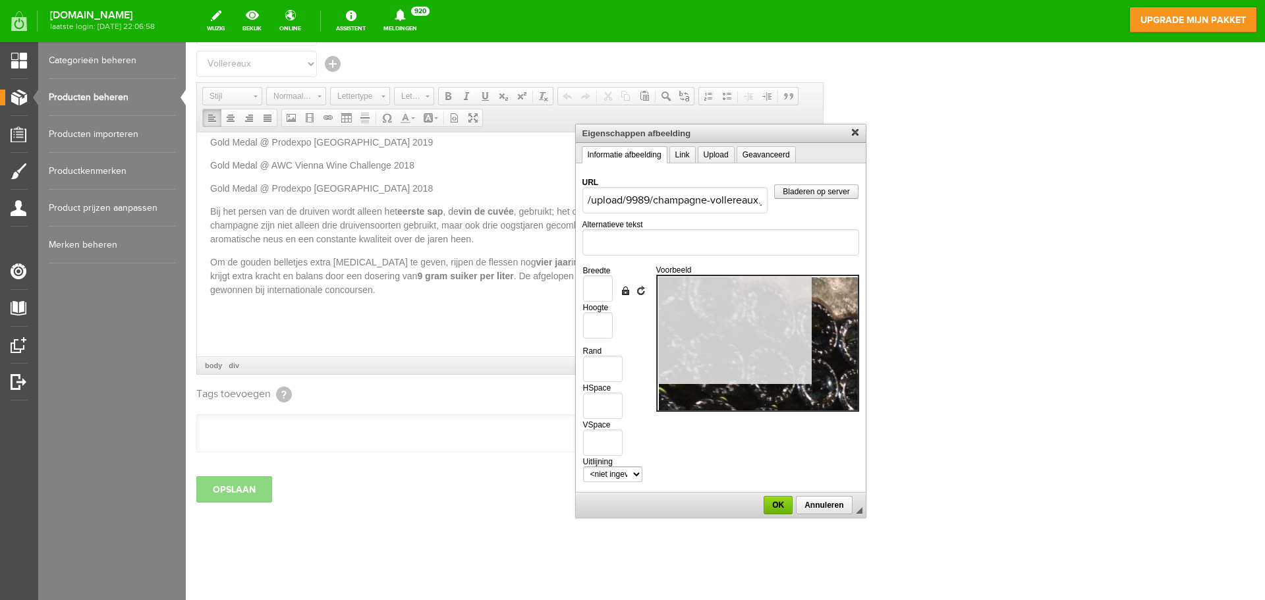
type input "1050"
type input "750"
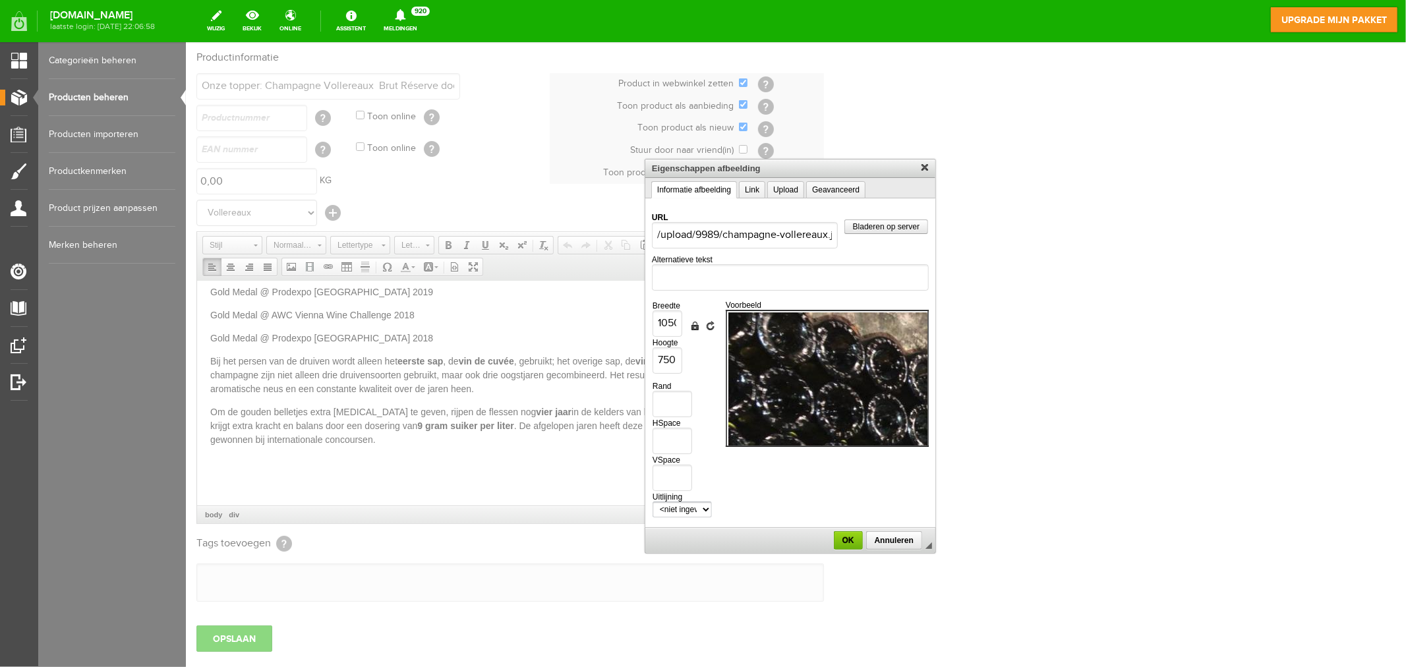
scroll to position [795, 0]
click at [668, 318] on input "1050" at bounding box center [667, 323] width 30 height 26
type input "100"
type input "71"
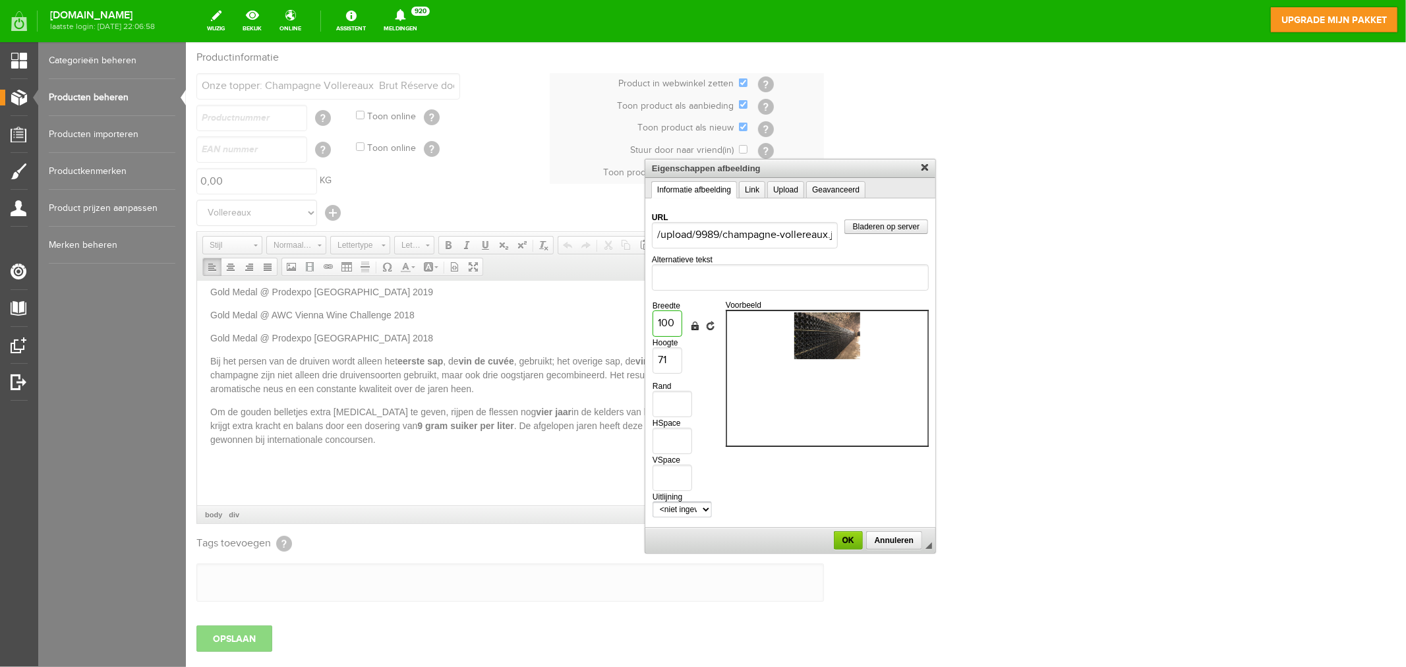
type input "10"
type input "7"
type input "100"
type input "71"
type input "10"
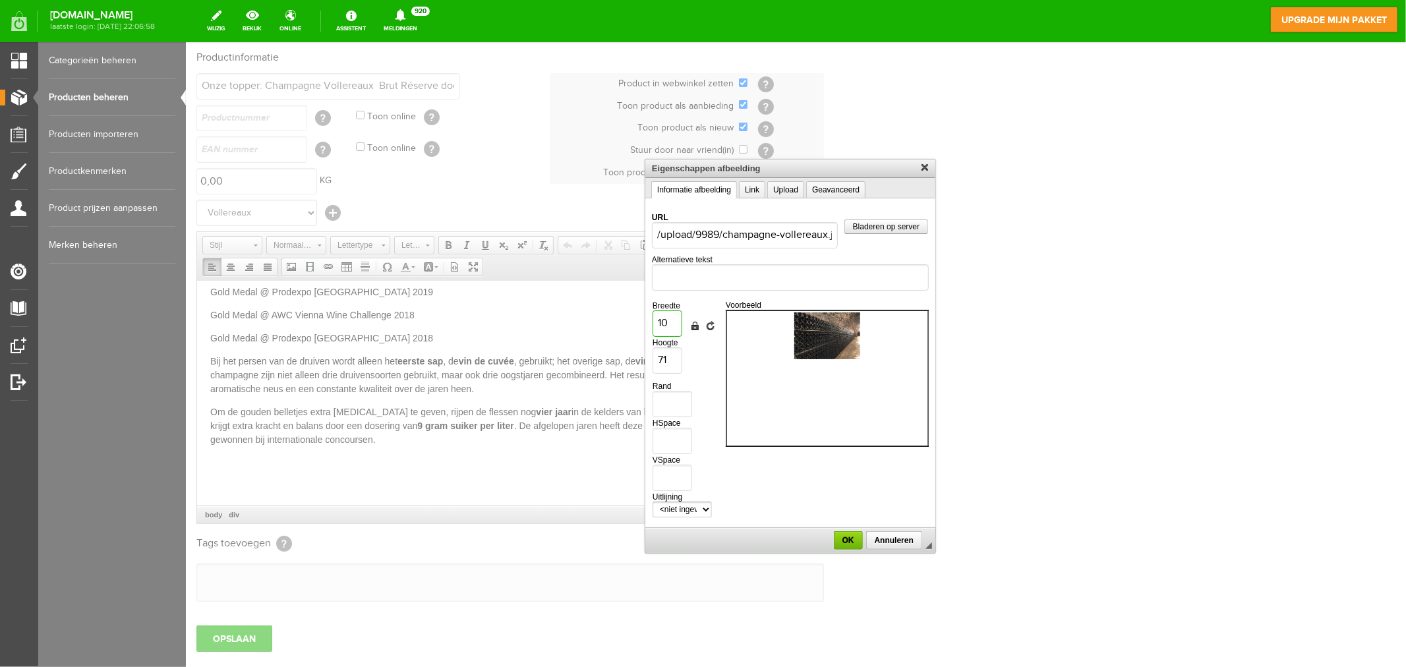
type input "7"
type input "1"
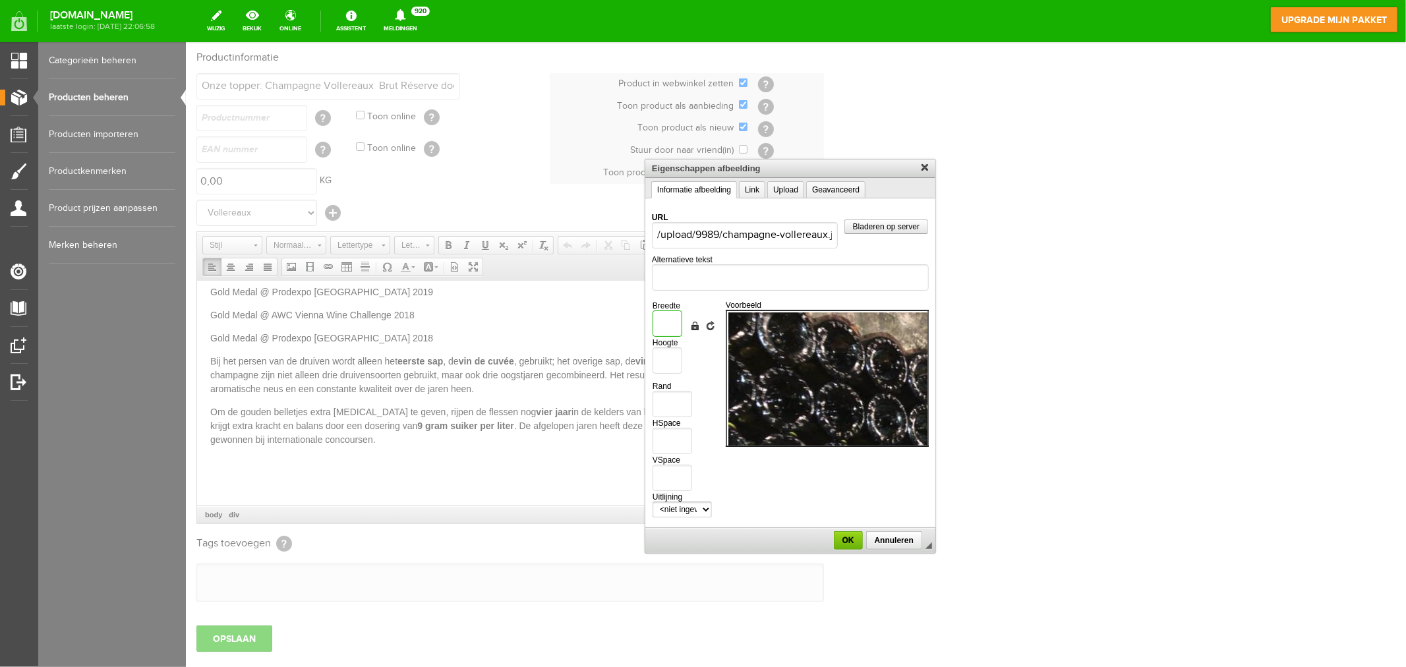
type input "2"
type input "1"
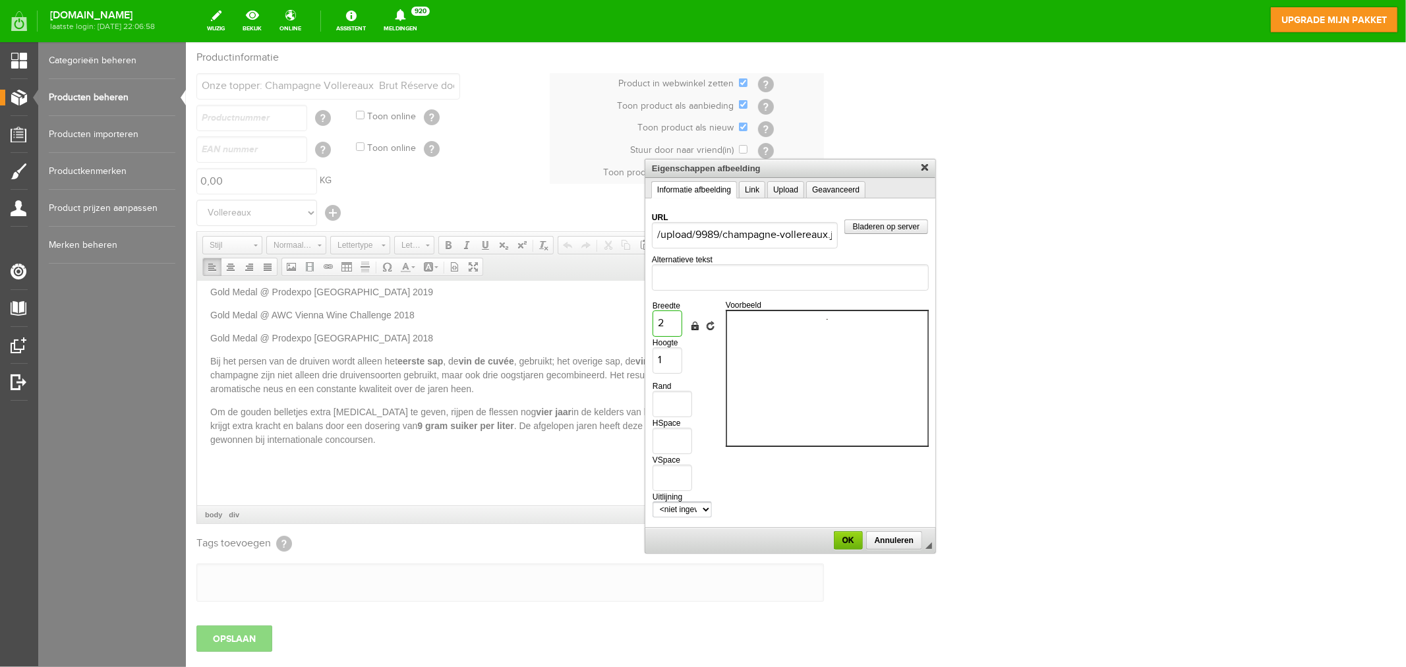
type input "20"
type input "14"
type input "200"
type input "143"
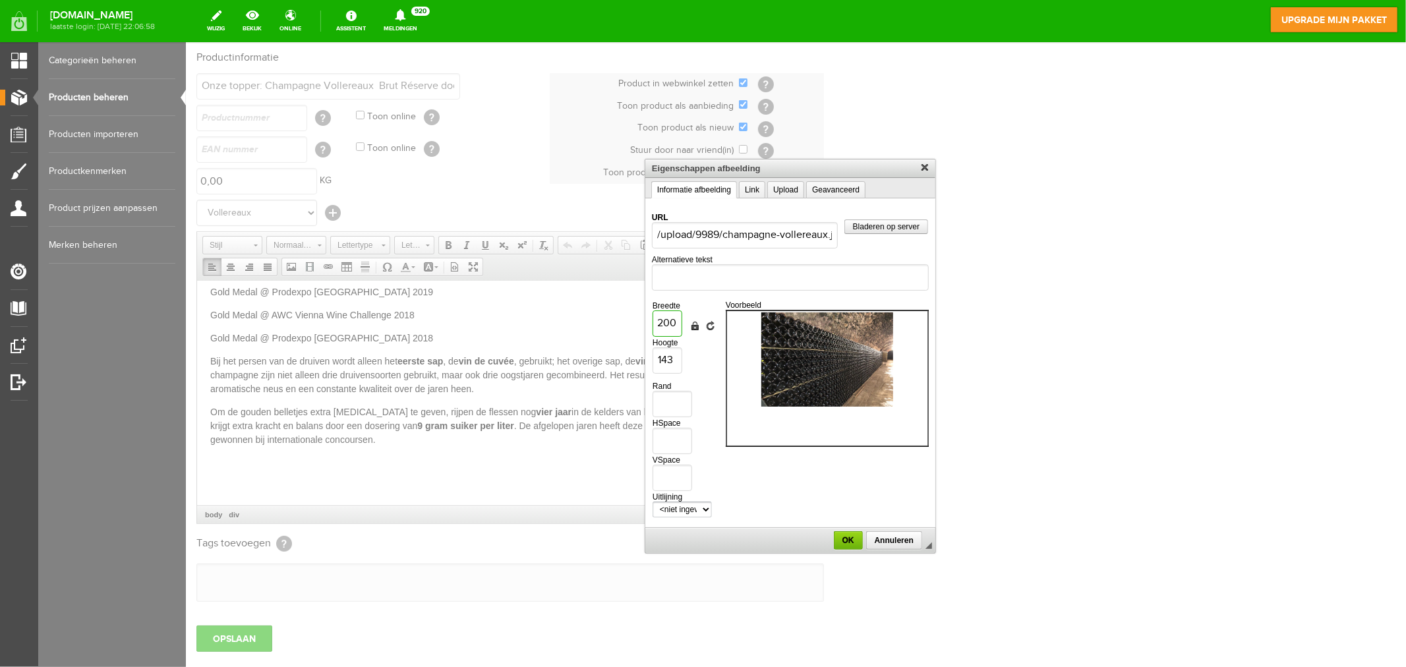
type input "20"
type input "14"
type input "2"
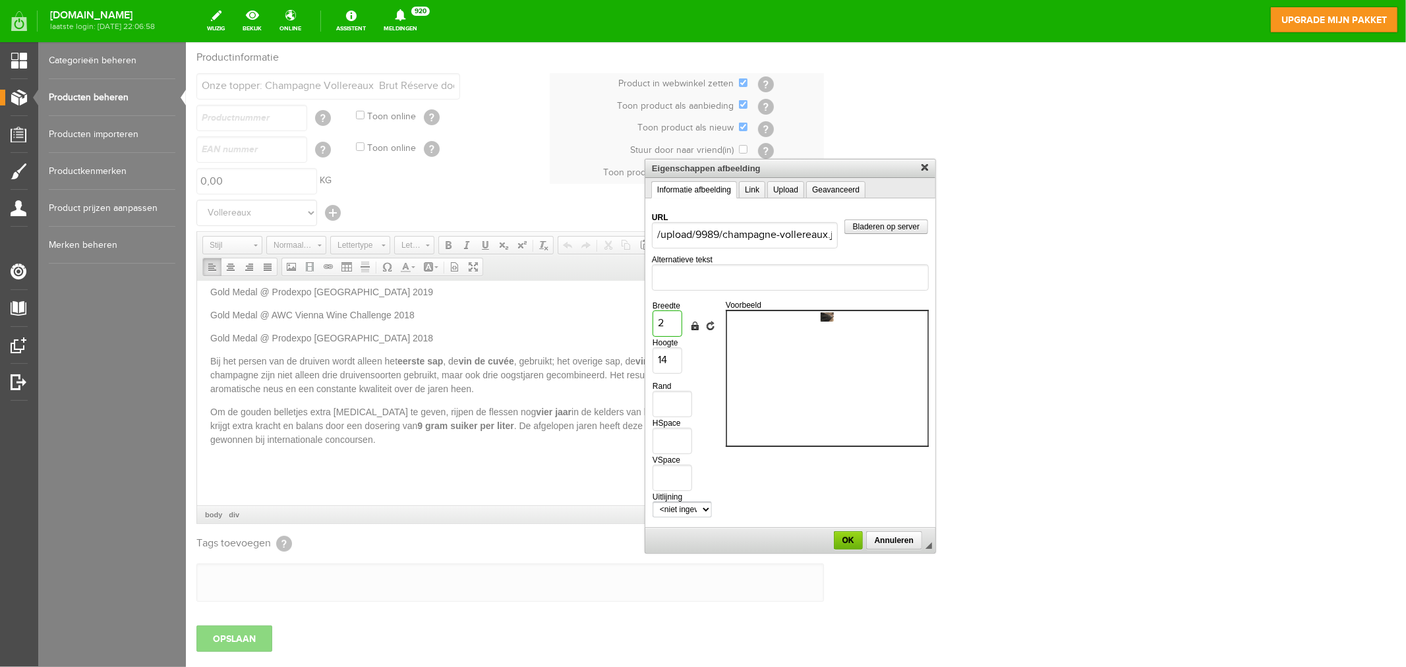
type input "1"
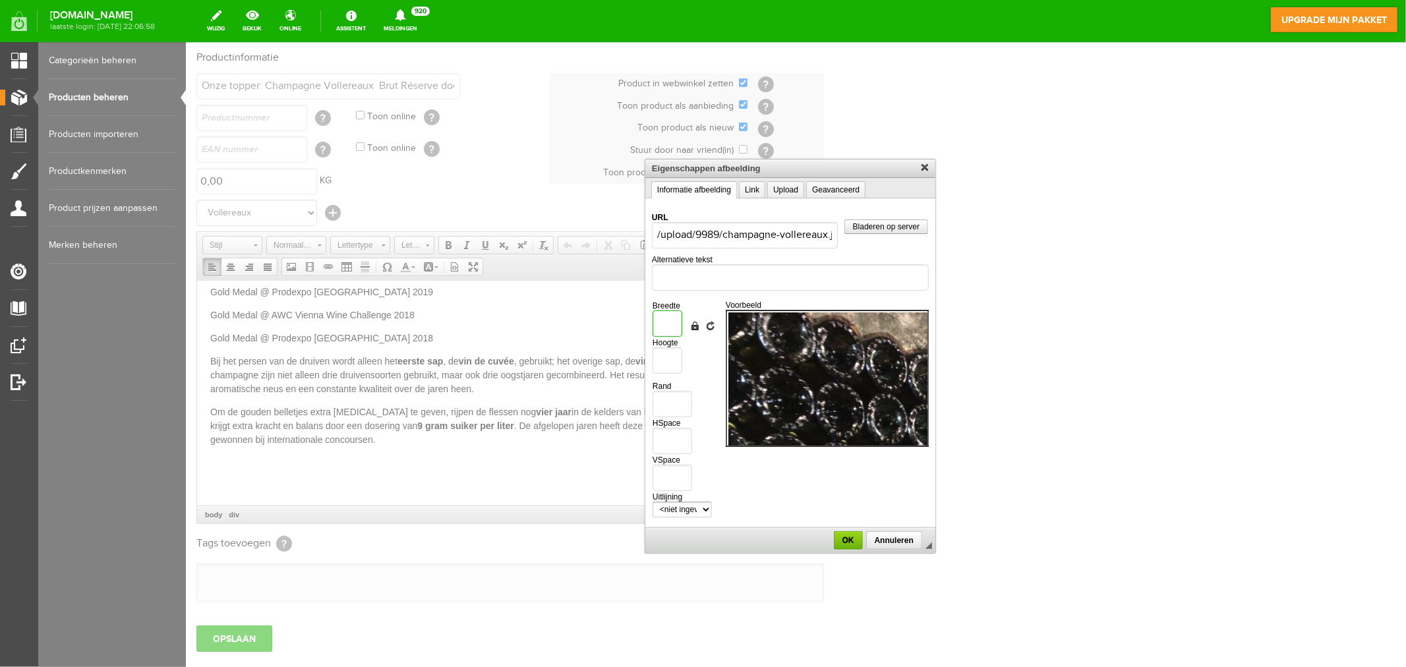
type input "3"
type input "2"
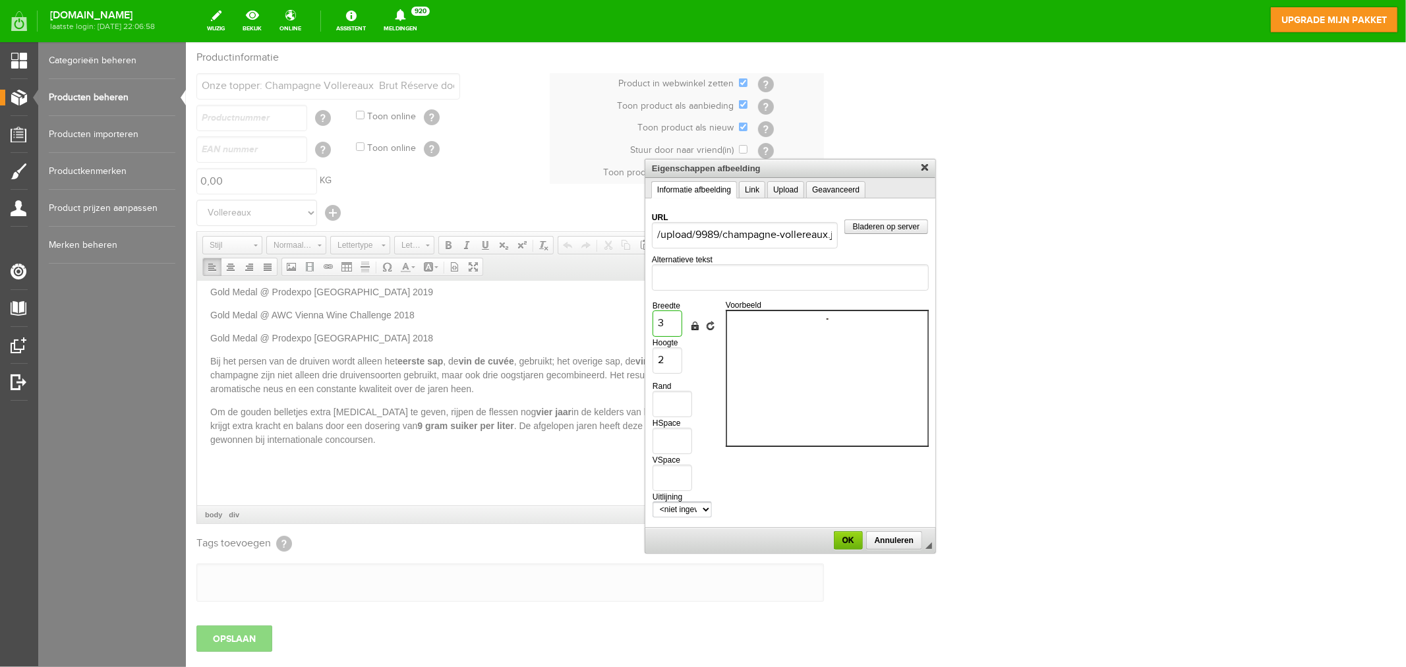
type input "30"
type input "21"
type input "300"
type input "214"
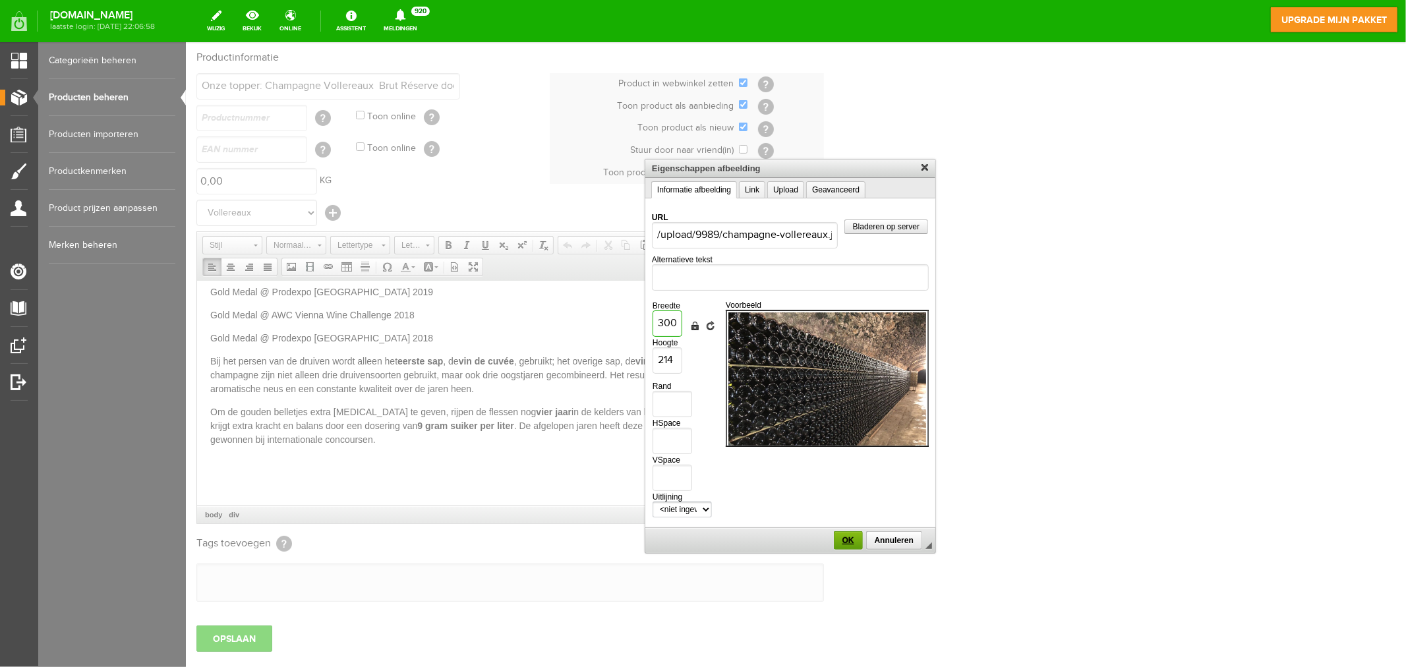
type input "300"
click at [847, 535] on span "OK" at bounding box center [847, 539] width 26 height 9
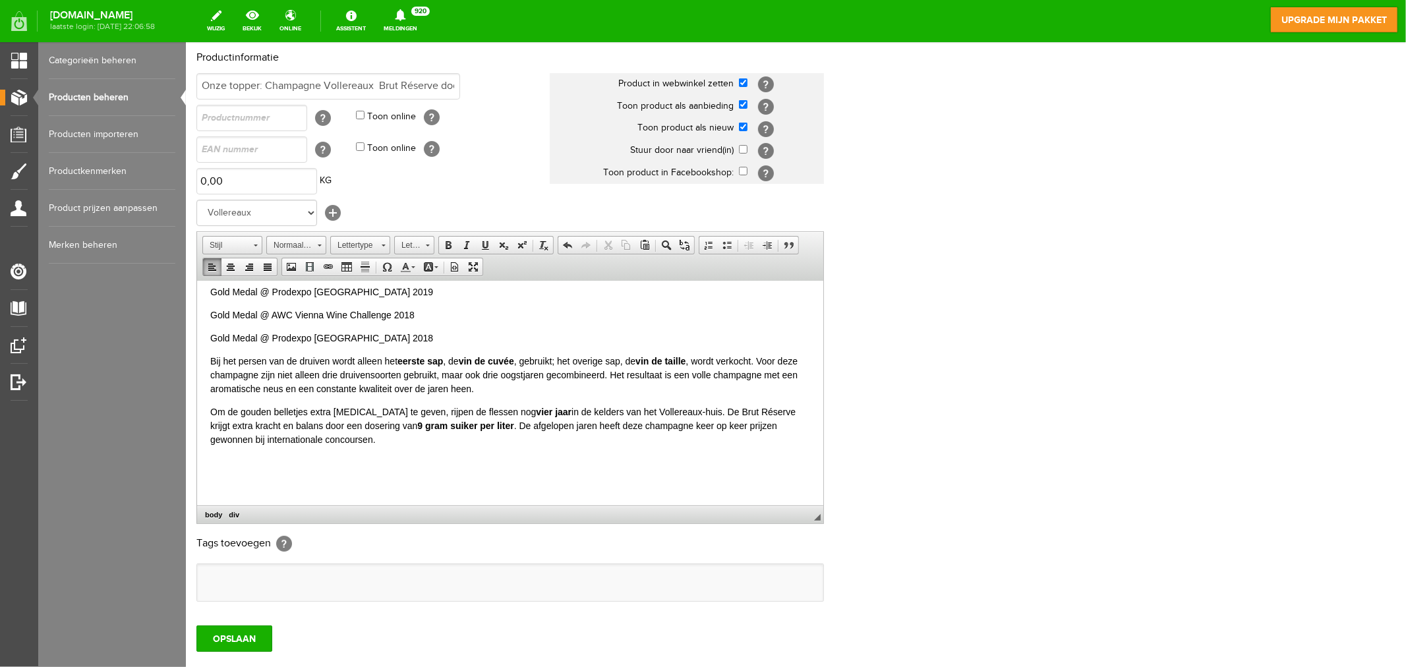
scroll to position [888, 0]
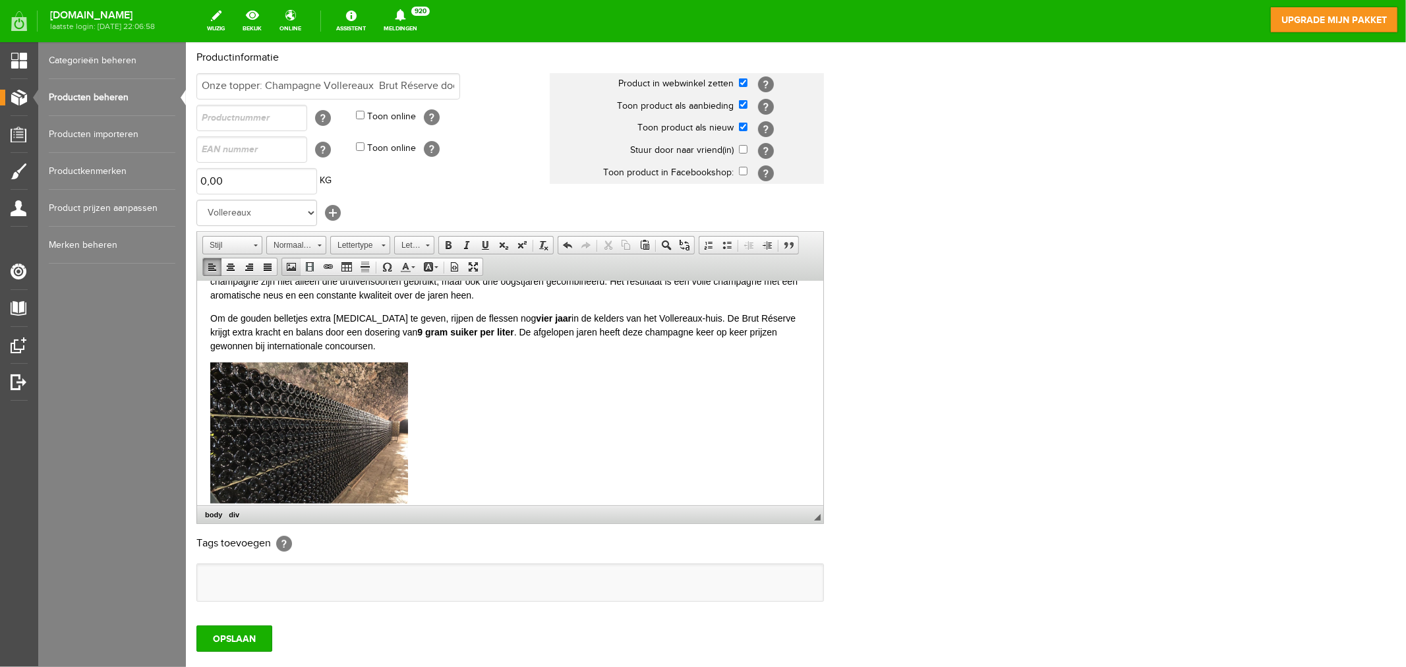
click at [296, 266] on span at bounding box center [290, 266] width 11 height 11
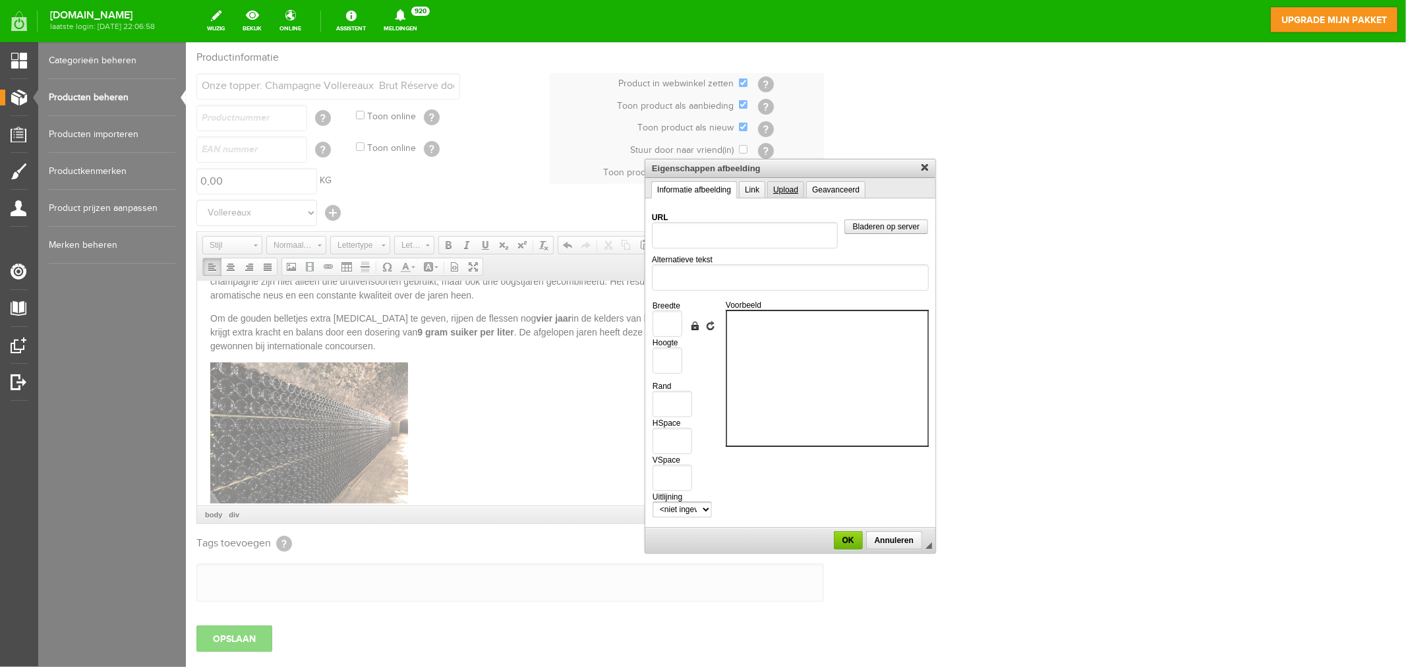
click at [777, 193] on link "Upload" at bounding box center [784, 189] width 37 height 17
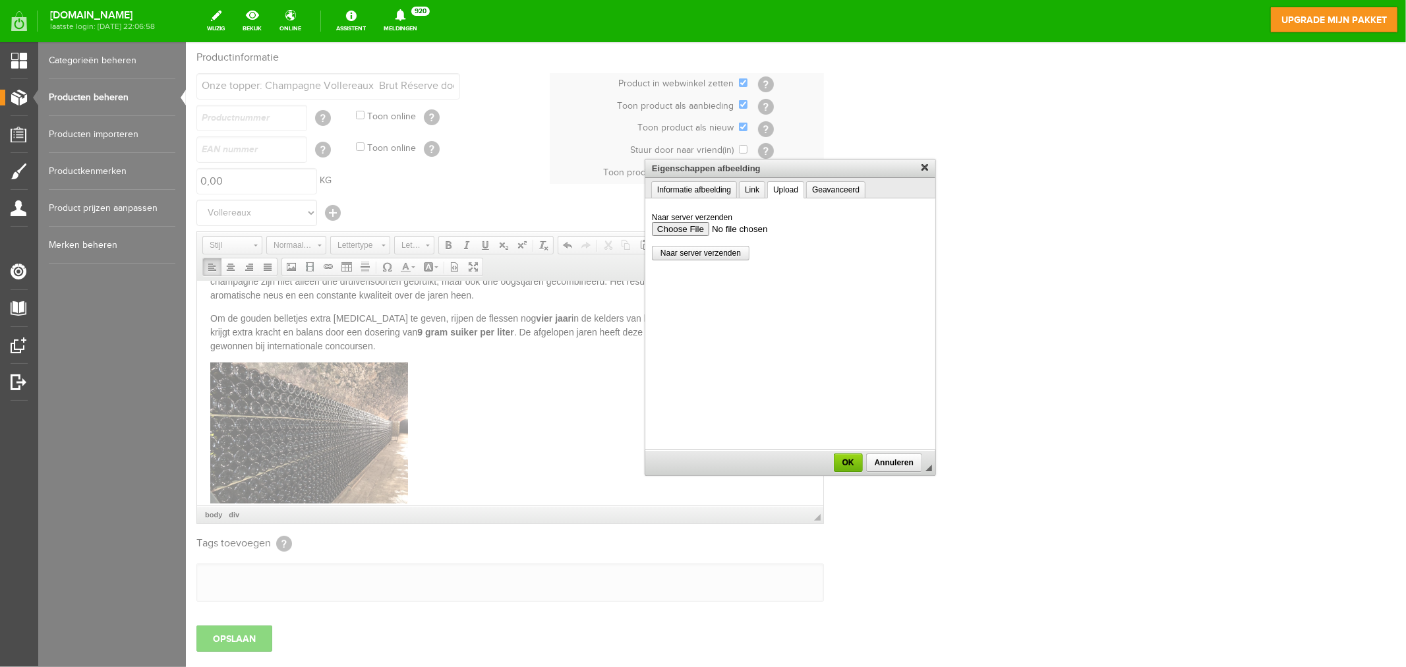
click at [691, 227] on input "Naar server verzenden" at bounding box center [789, 228] width 277 height 14
type input "C:\fakepath\champagne-vollereaux-pierry-2.jpg"
click at [716, 250] on span "Naar server verzenden" at bounding box center [700, 252] width 96 height 9
type input "/upload/9989/champagne-vollereaux-pierry-2.jpg"
type input "800"
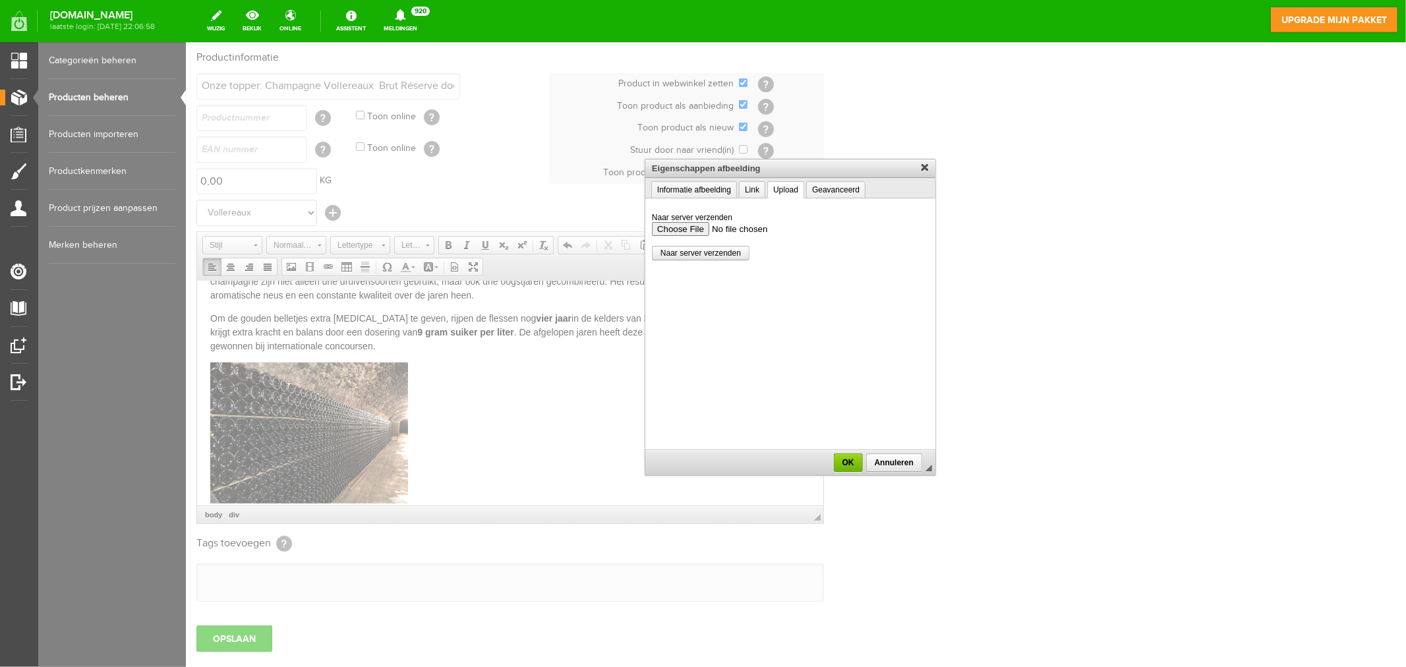
type input "534"
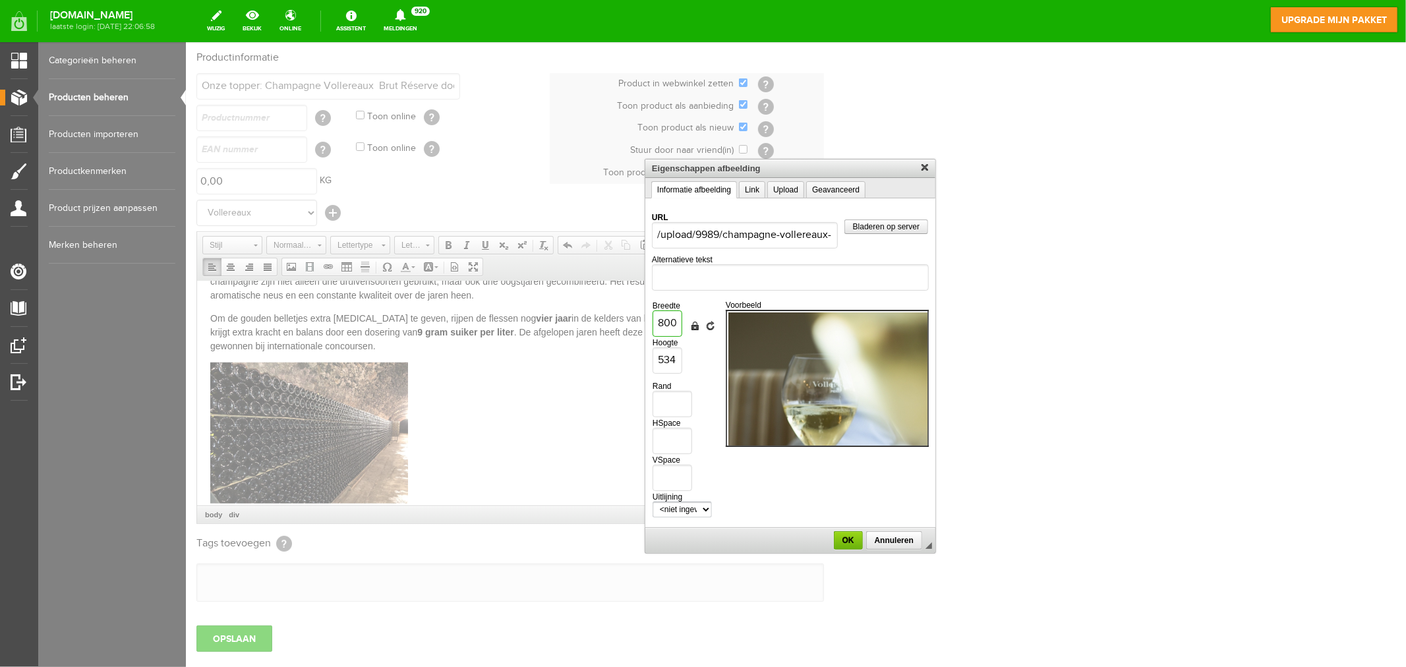
click at [666, 324] on input "800" at bounding box center [667, 323] width 30 height 26
type input "00"
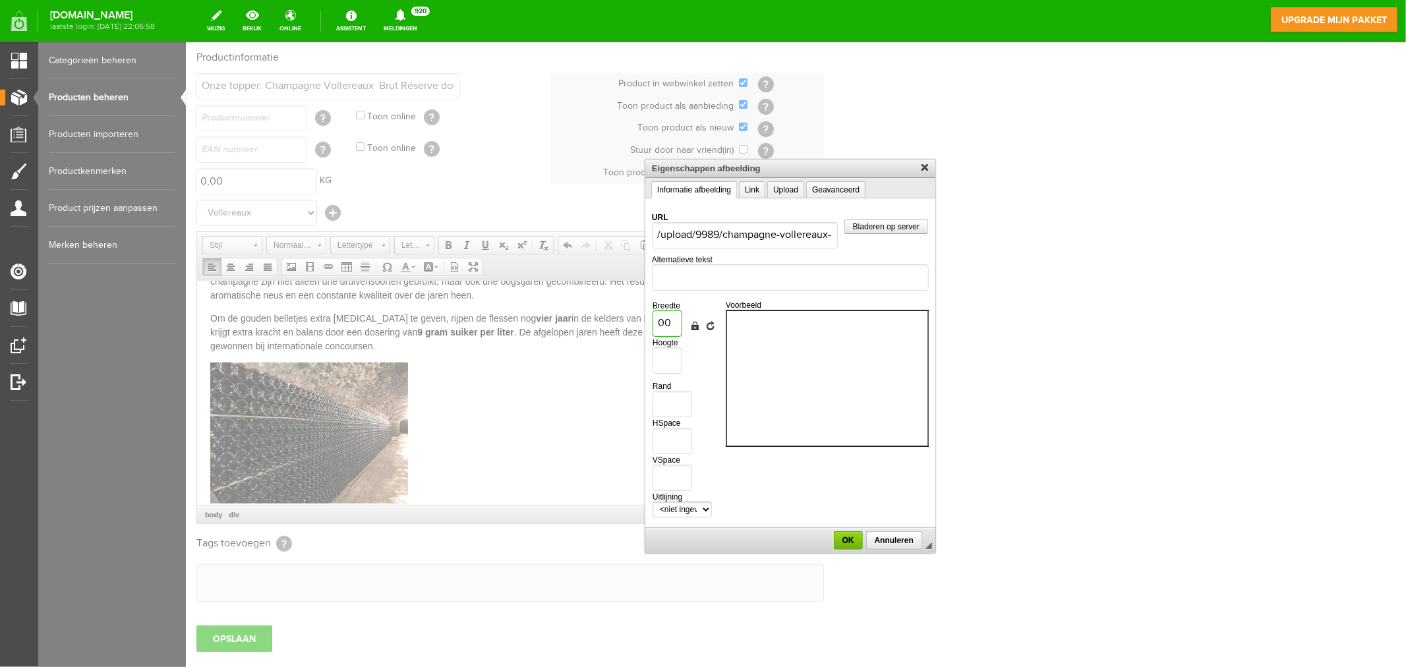
type input "300"
type input "200"
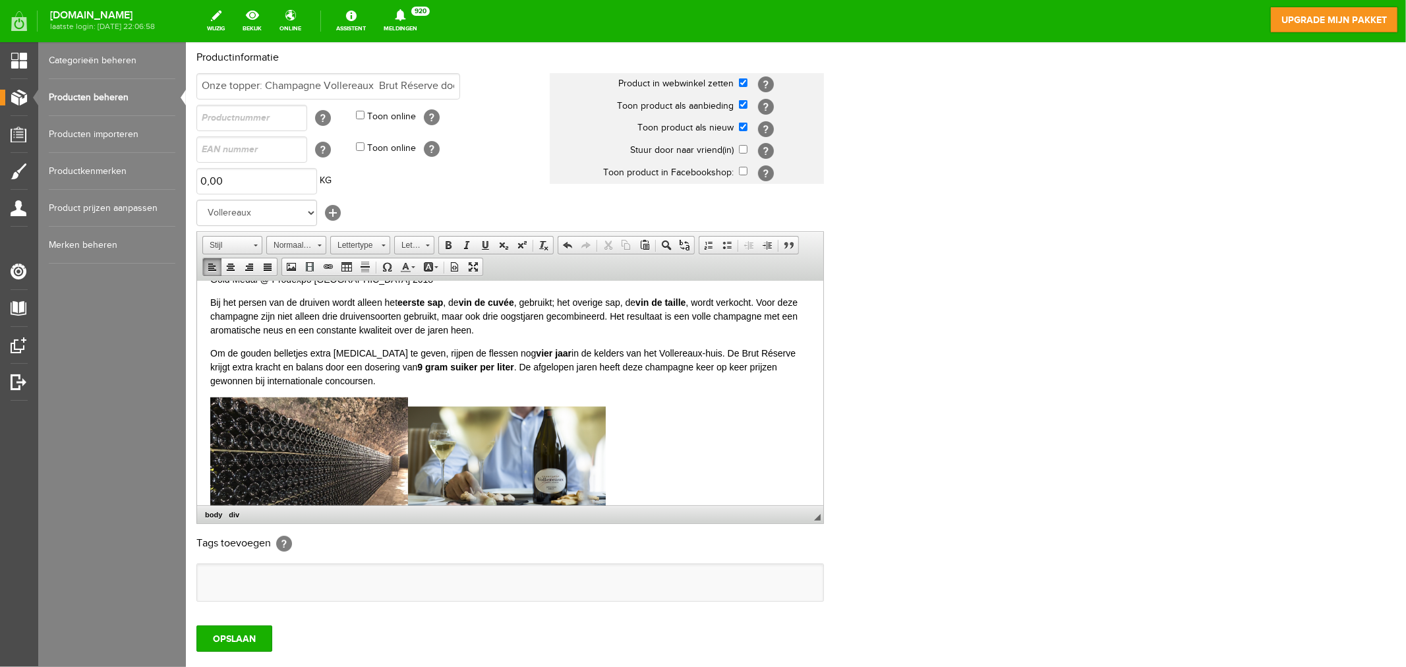
scroll to position [927, 0]
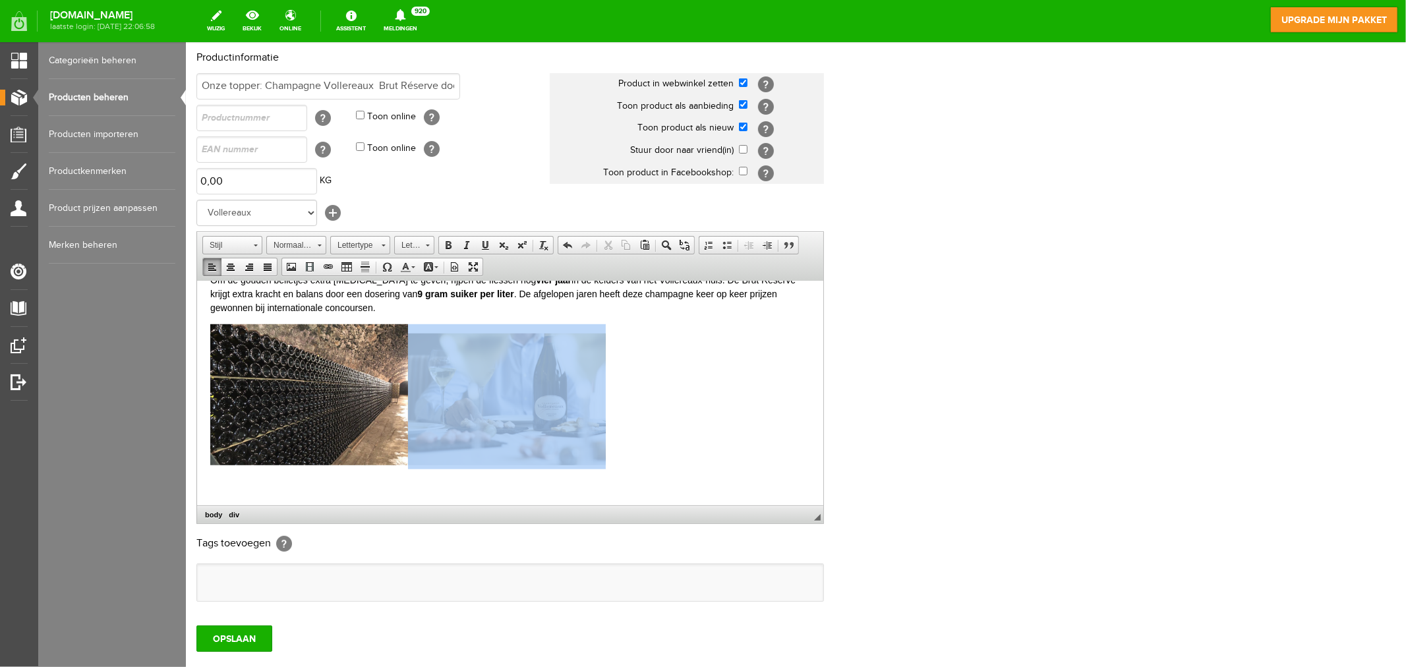
click at [519, 393] on img at bounding box center [506, 399] width 198 height 132
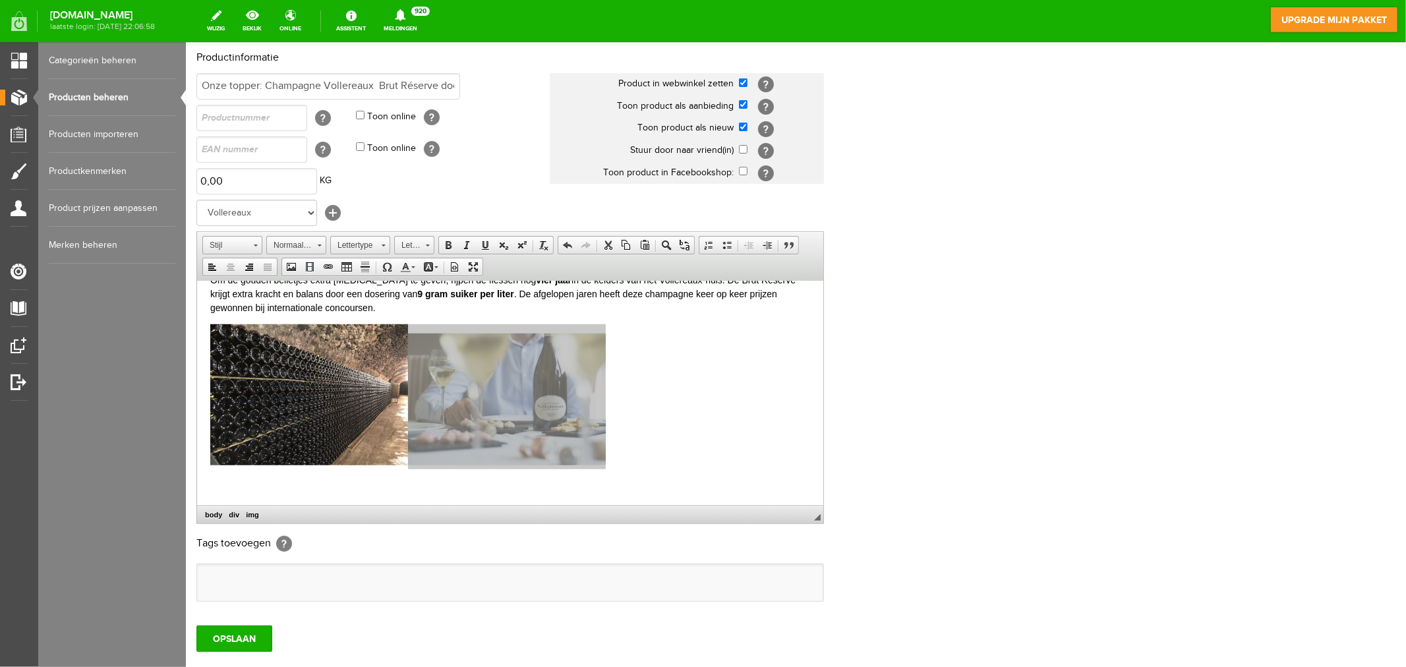
type input "/upload/9989/champagne-vollereaux-pierry-2.jpg"
type input "300"
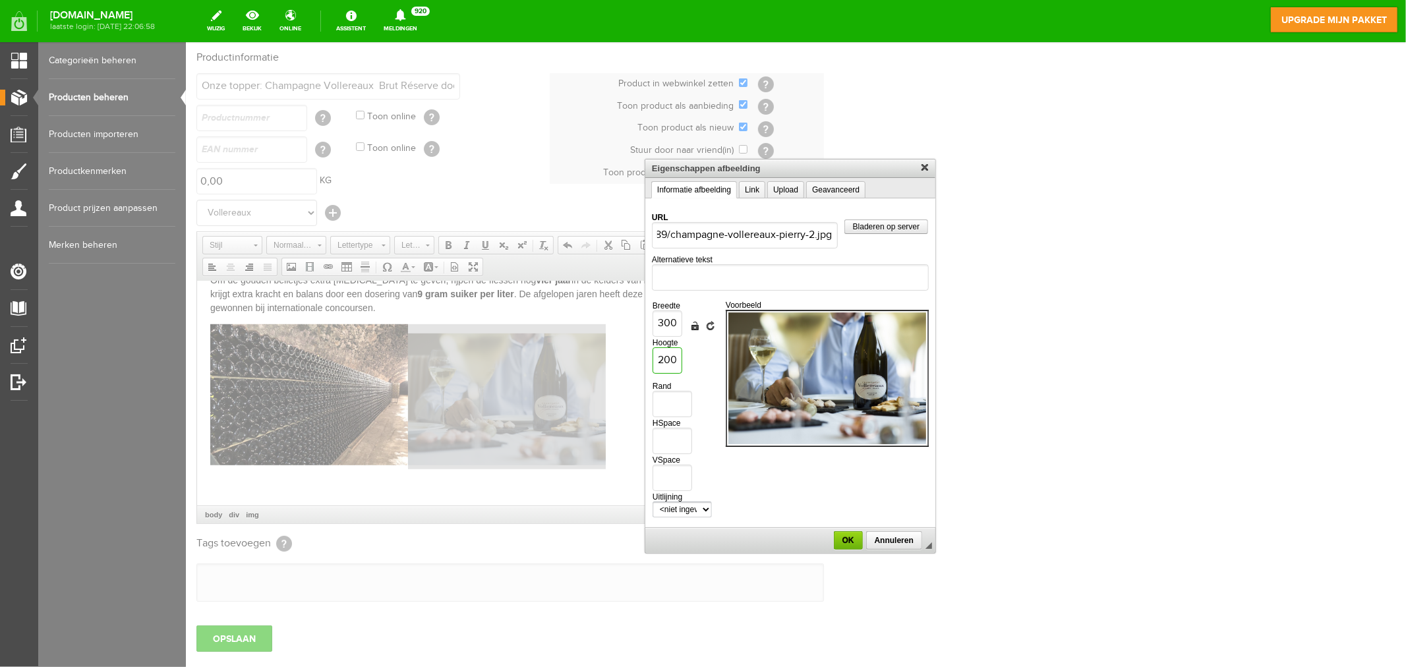
click at [665, 360] on input "200" at bounding box center [667, 360] width 30 height 26
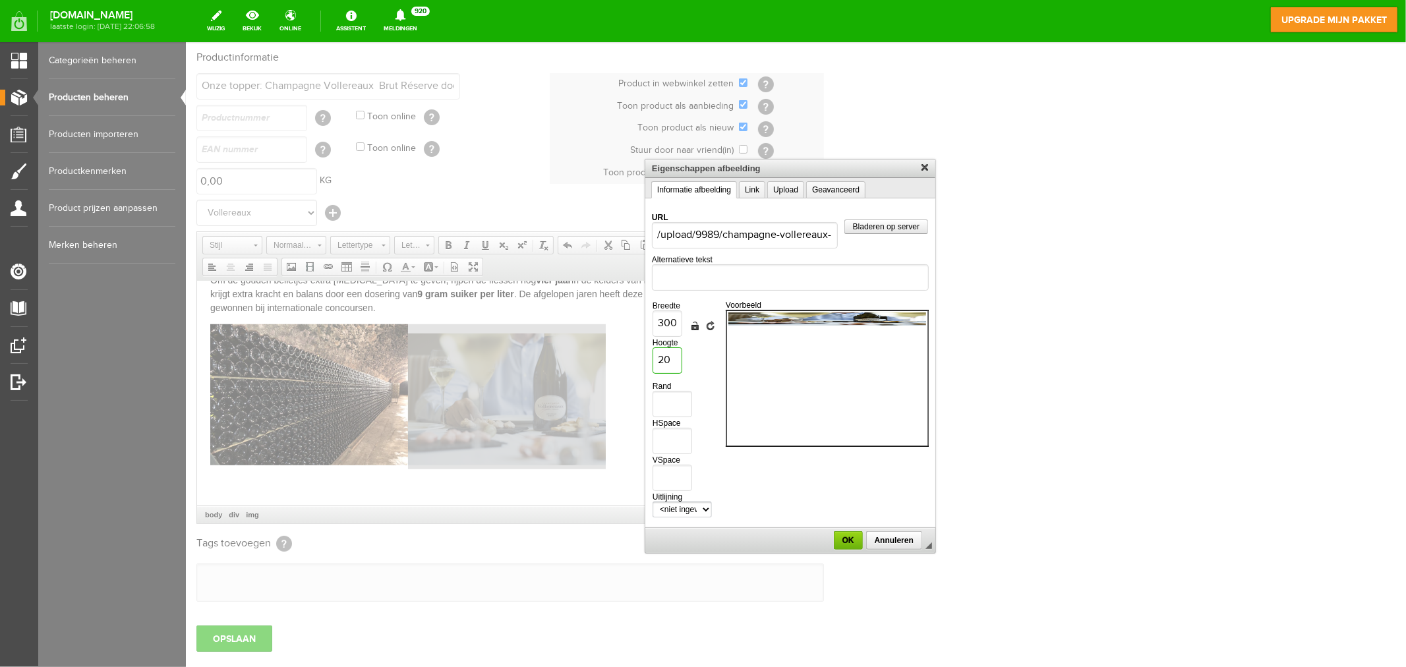
type input "210"
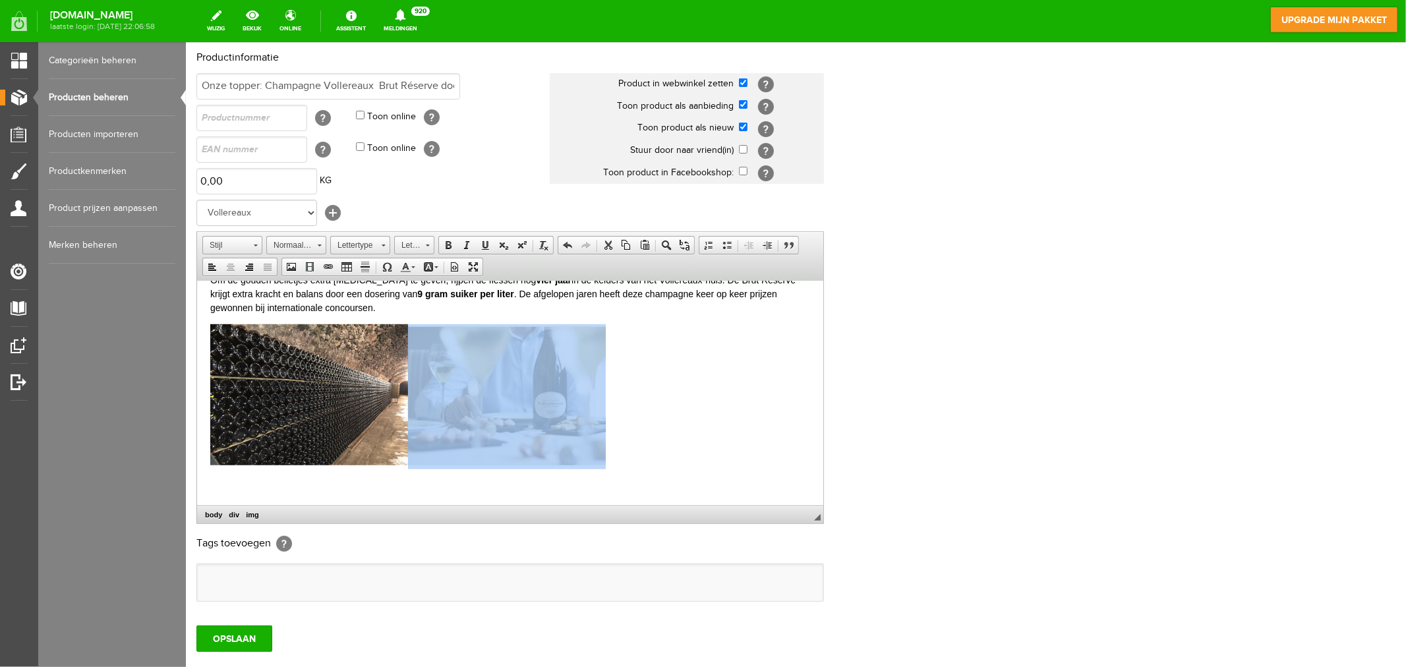
click at [759, 401] on div at bounding box center [510, 396] width 600 height 145
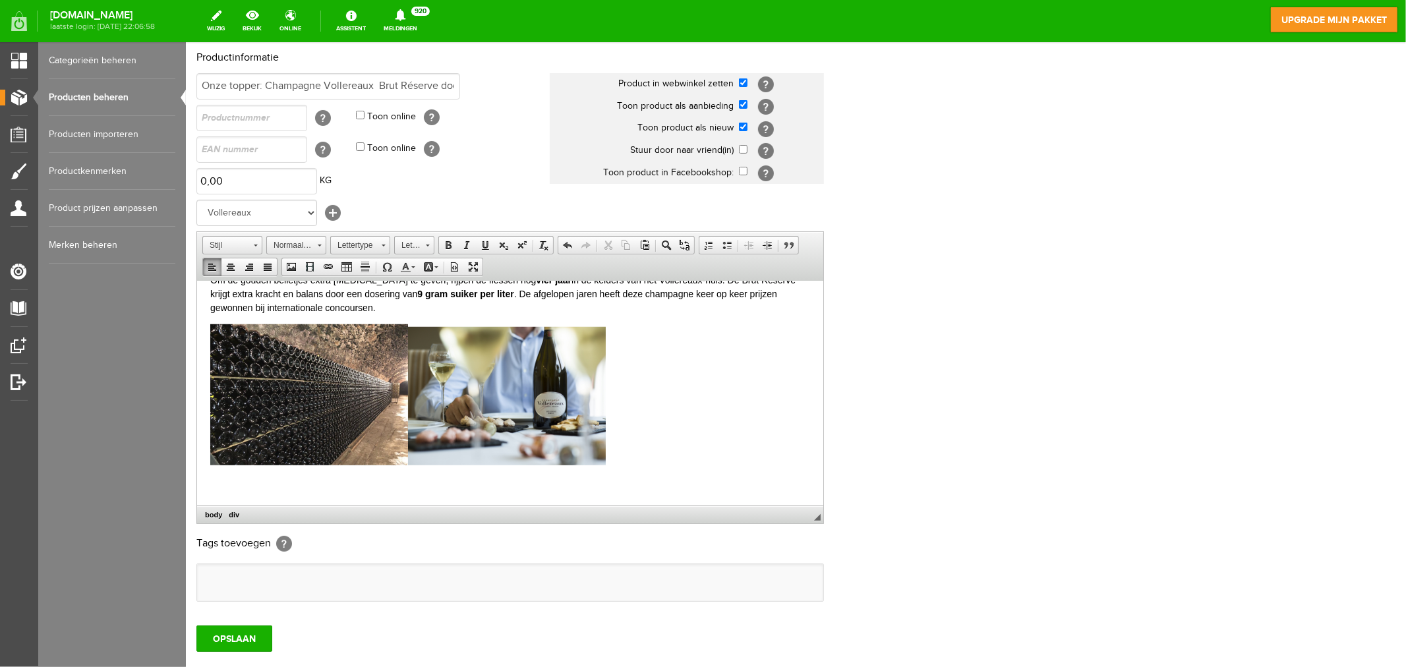
click at [462, 382] on img at bounding box center [506, 395] width 198 height 138
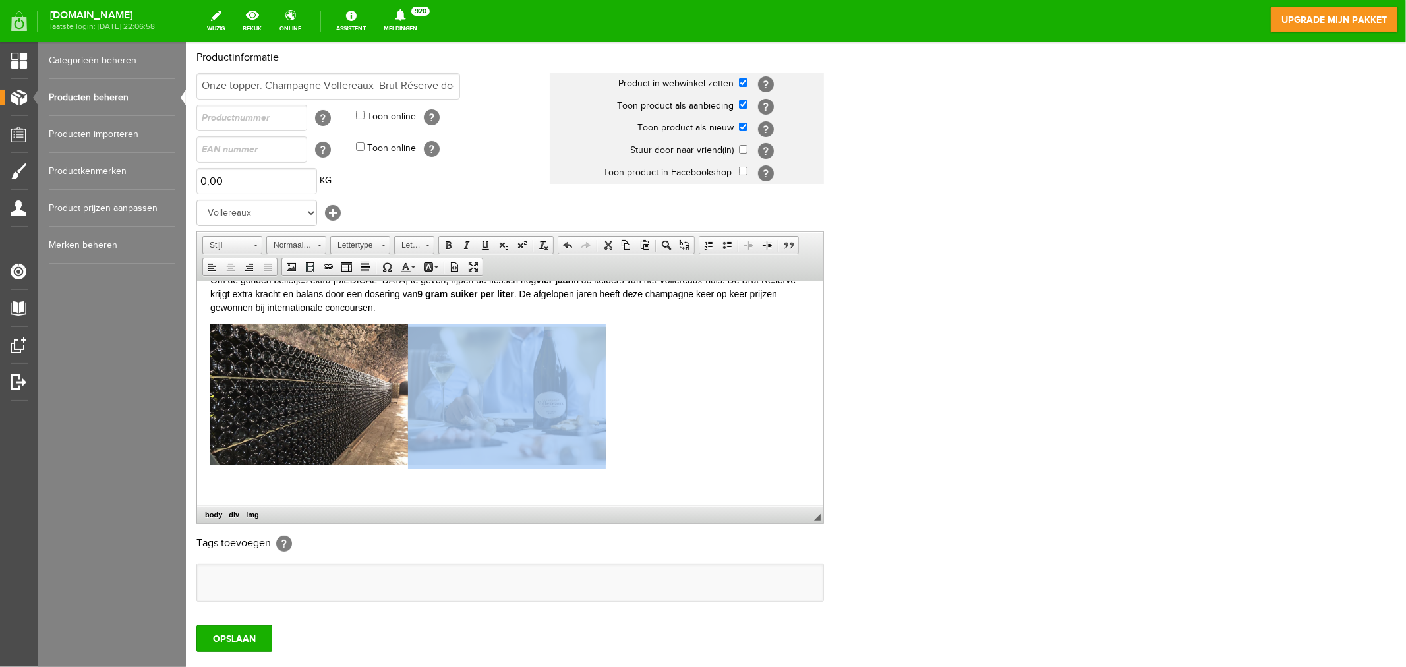
click at [523, 386] on img at bounding box center [506, 395] width 198 height 138
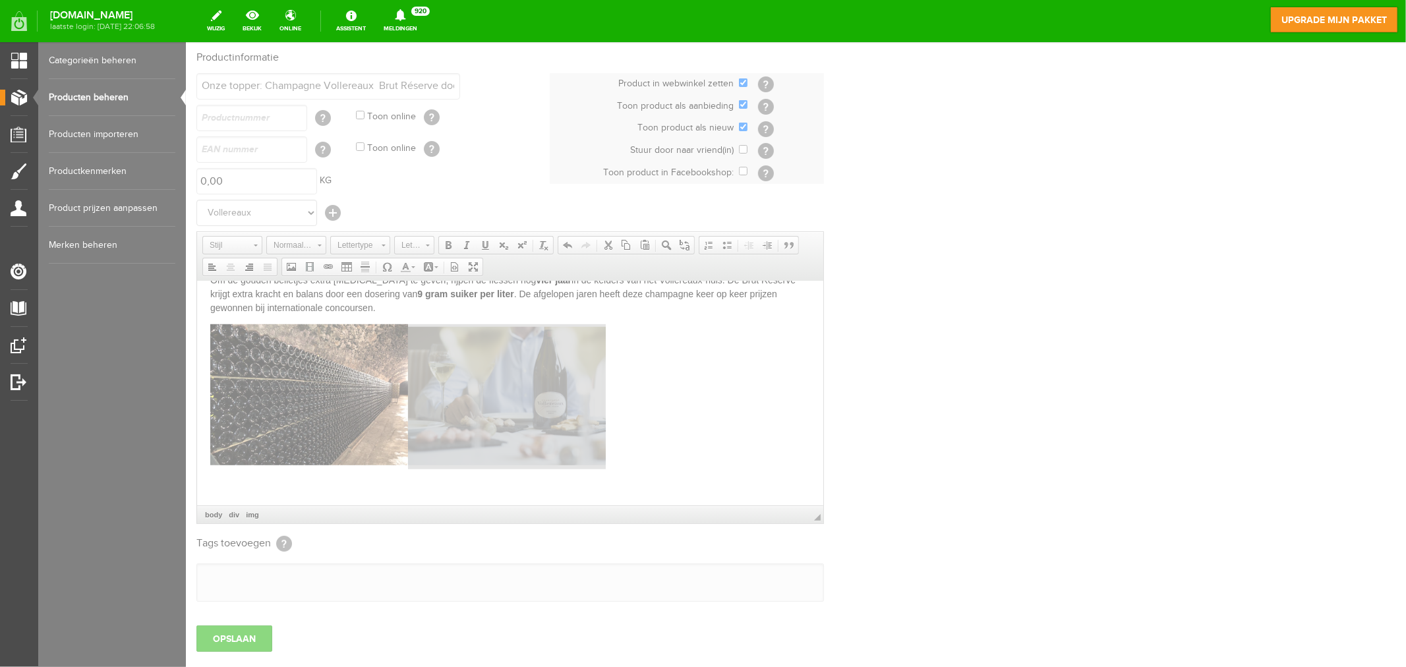
type input "/upload/9989/champagne-vollereaux-pierry-2.jpg"
type input "300"
click at [523, 385] on div at bounding box center [789, 354] width 1209 height 624
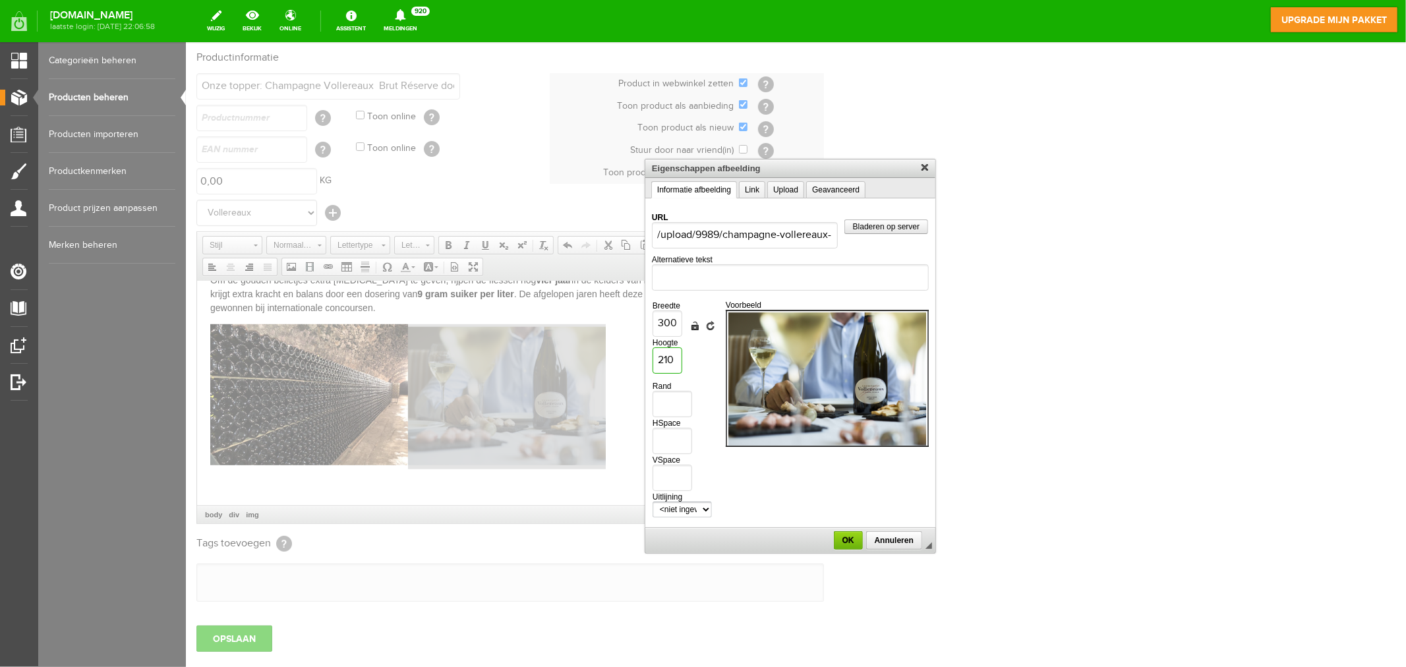
click at [669, 360] on input "210" at bounding box center [667, 360] width 30 height 26
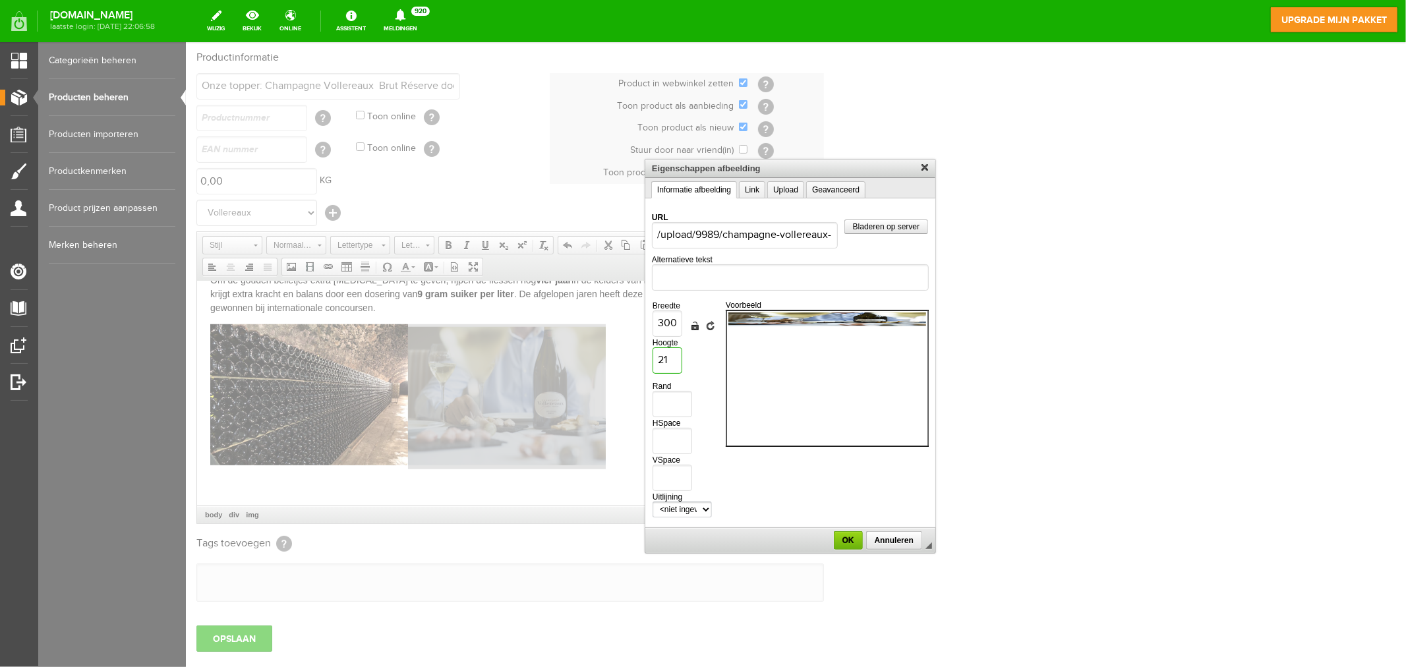
type input "215"
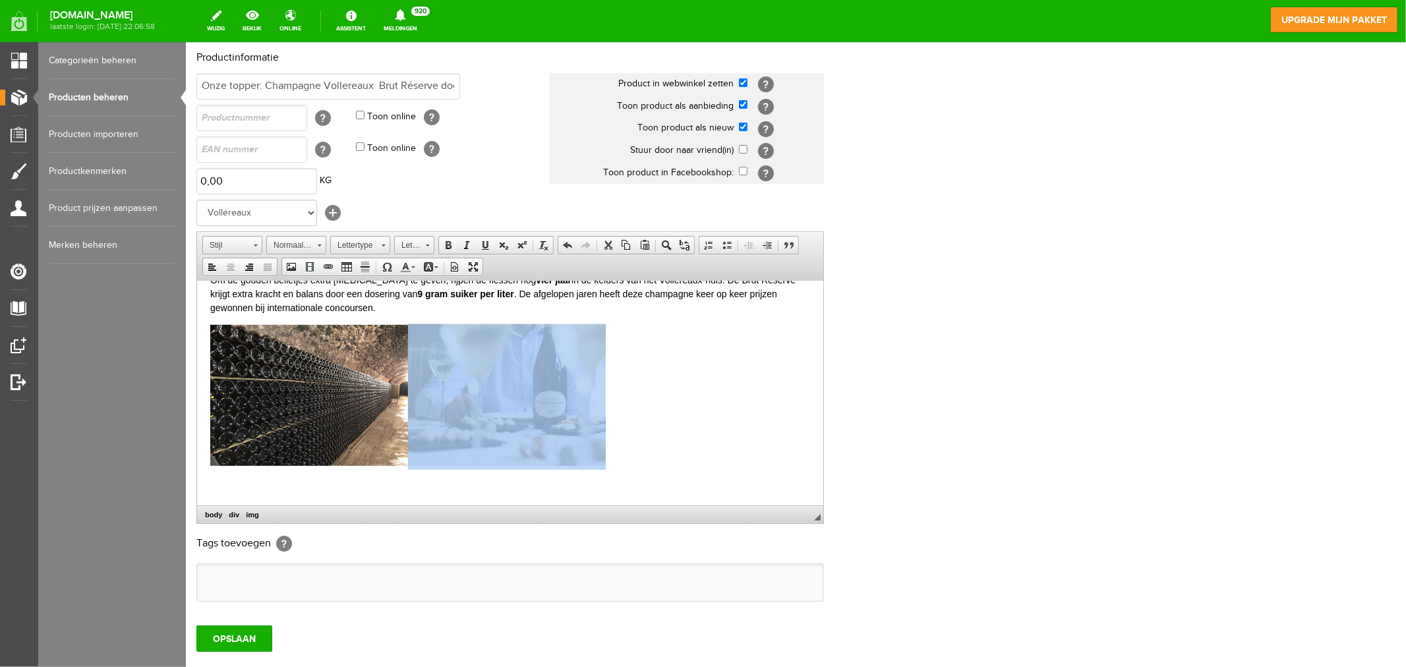
click at [751, 434] on div at bounding box center [510, 397] width 600 height 146
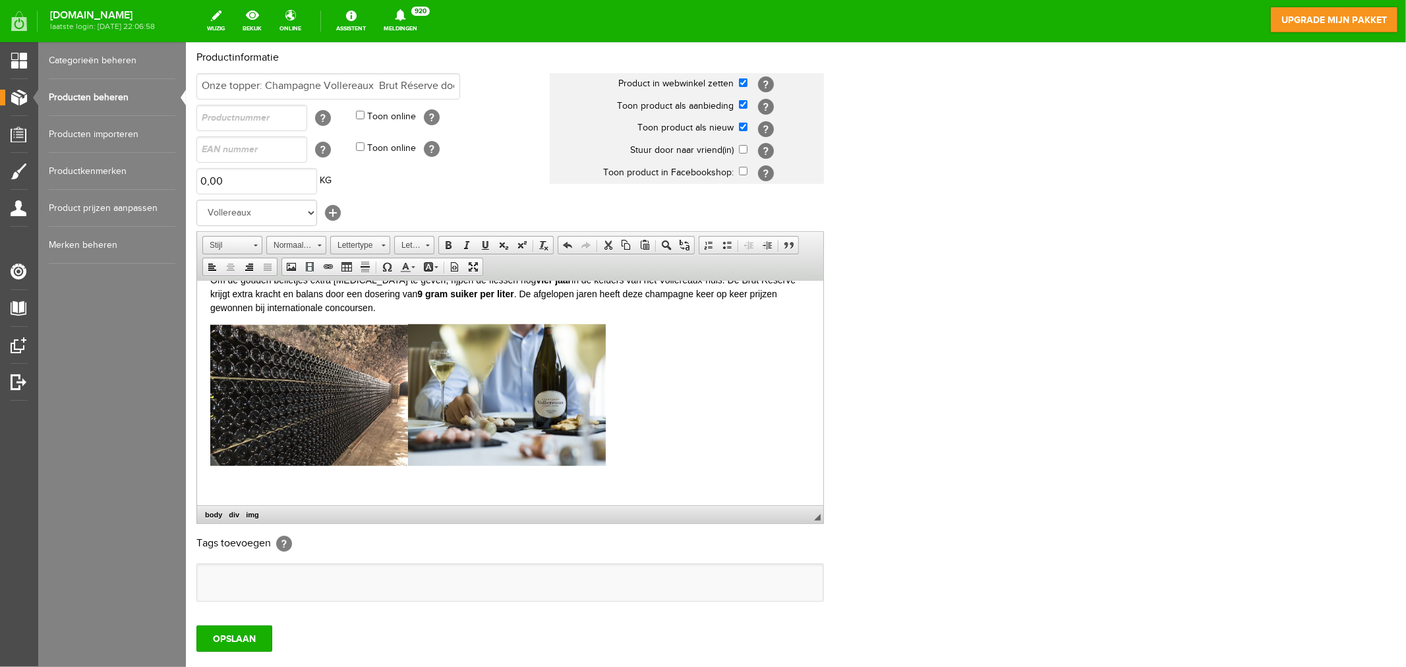
click at [281, 397] on img at bounding box center [309, 394] width 198 height 141
type input "/upload/9989/champagne-vollereaux.jpg"
type input "300"
type input "214"
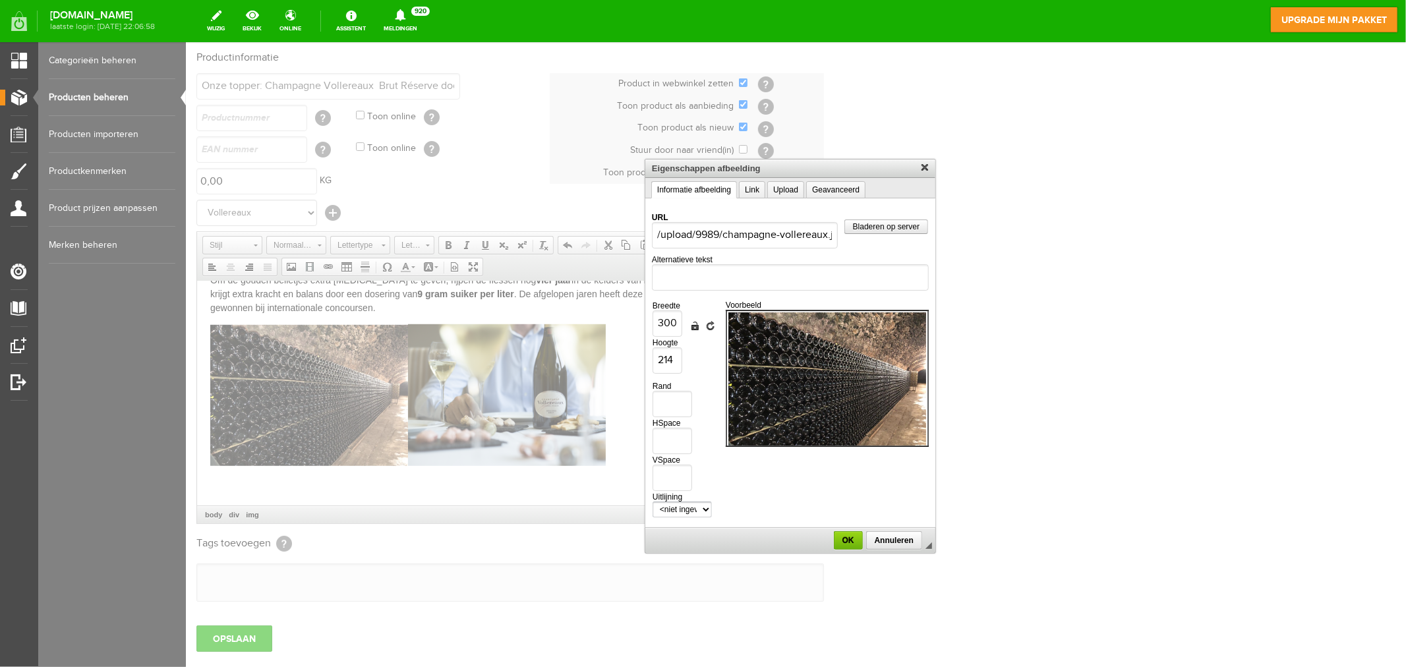
click at [505, 403] on div at bounding box center [789, 354] width 1209 height 624
click at [920, 165] on link "X" at bounding box center [925, 167] width 13 height 13
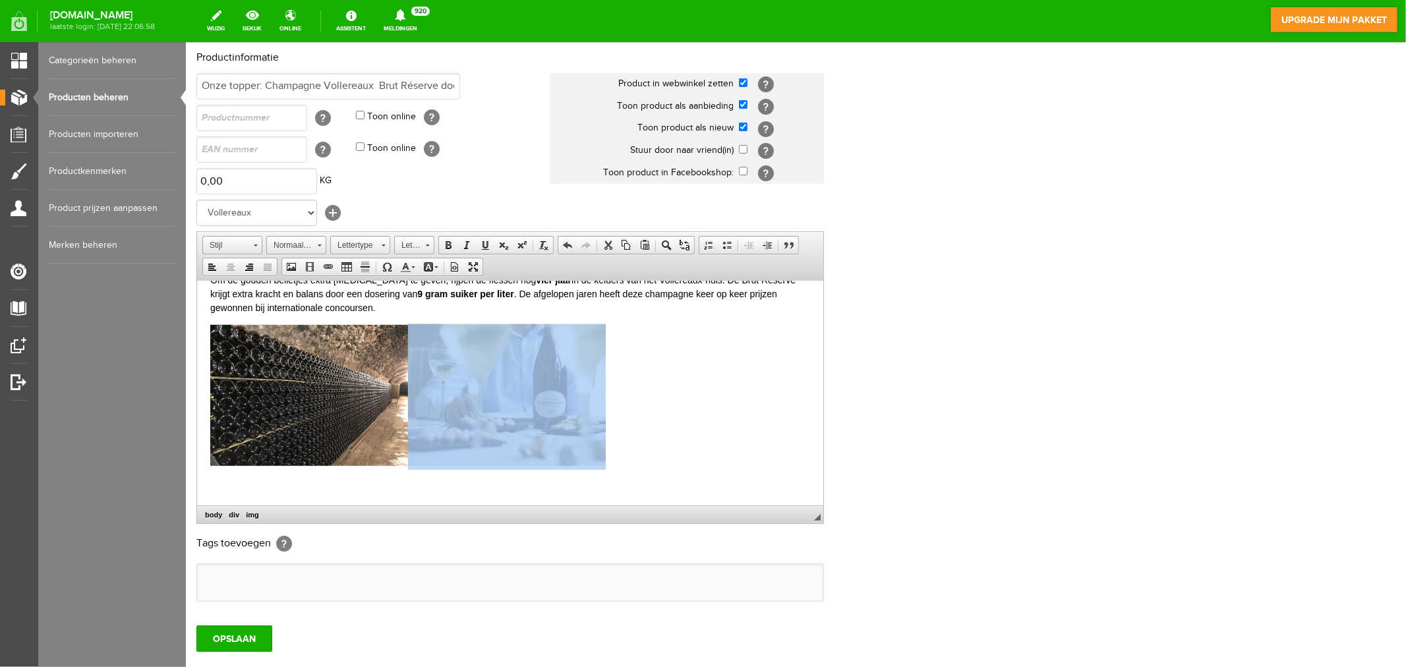
click at [482, 422] on img at bounding box center [506, 395] width 198 height 142
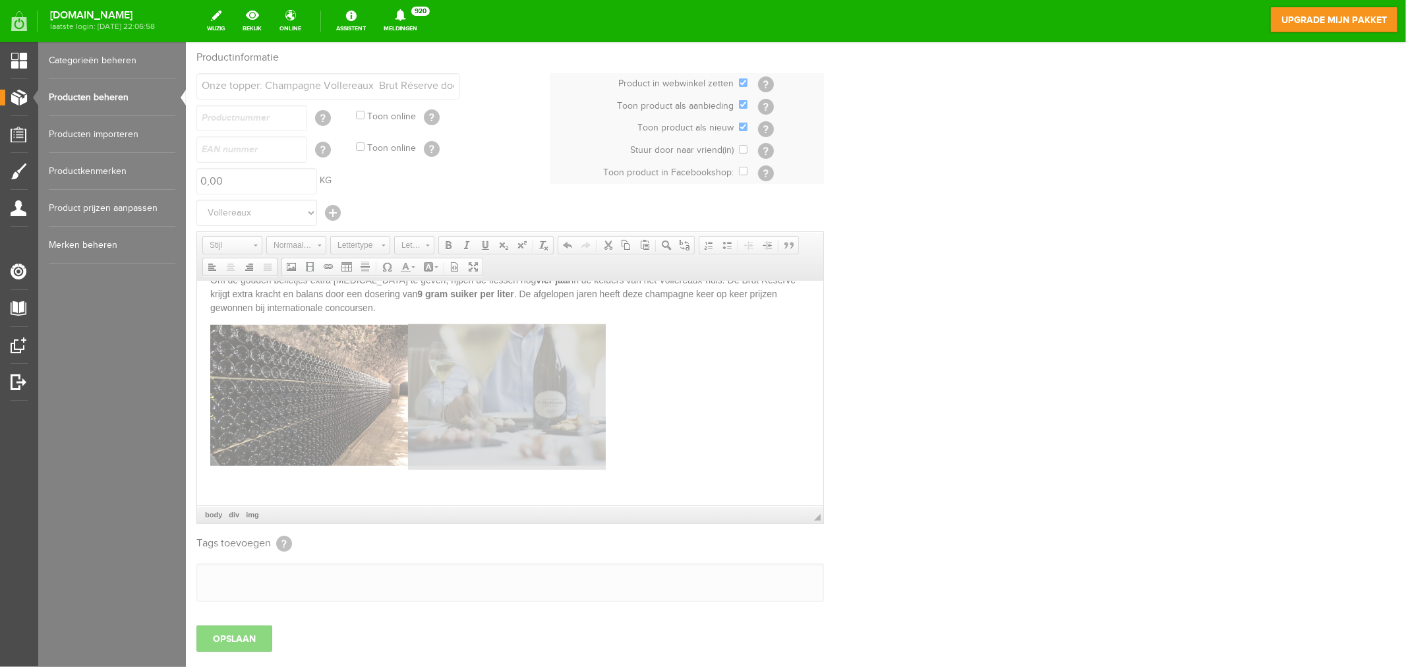
type input "/upload/9989/champagne-vollereaux-pierry-2.jpg"
type input "300"
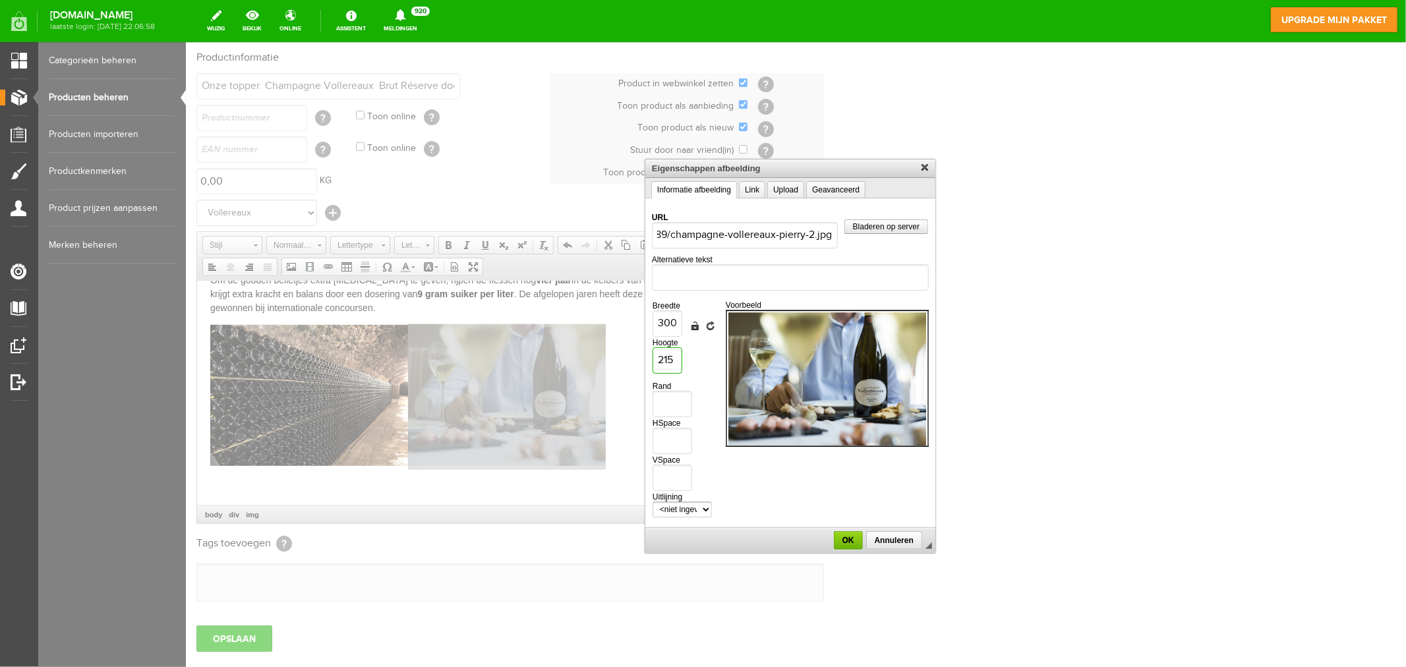
click at [674, 359] on input "215" at bounding box center [667, 360] width 30 height 26
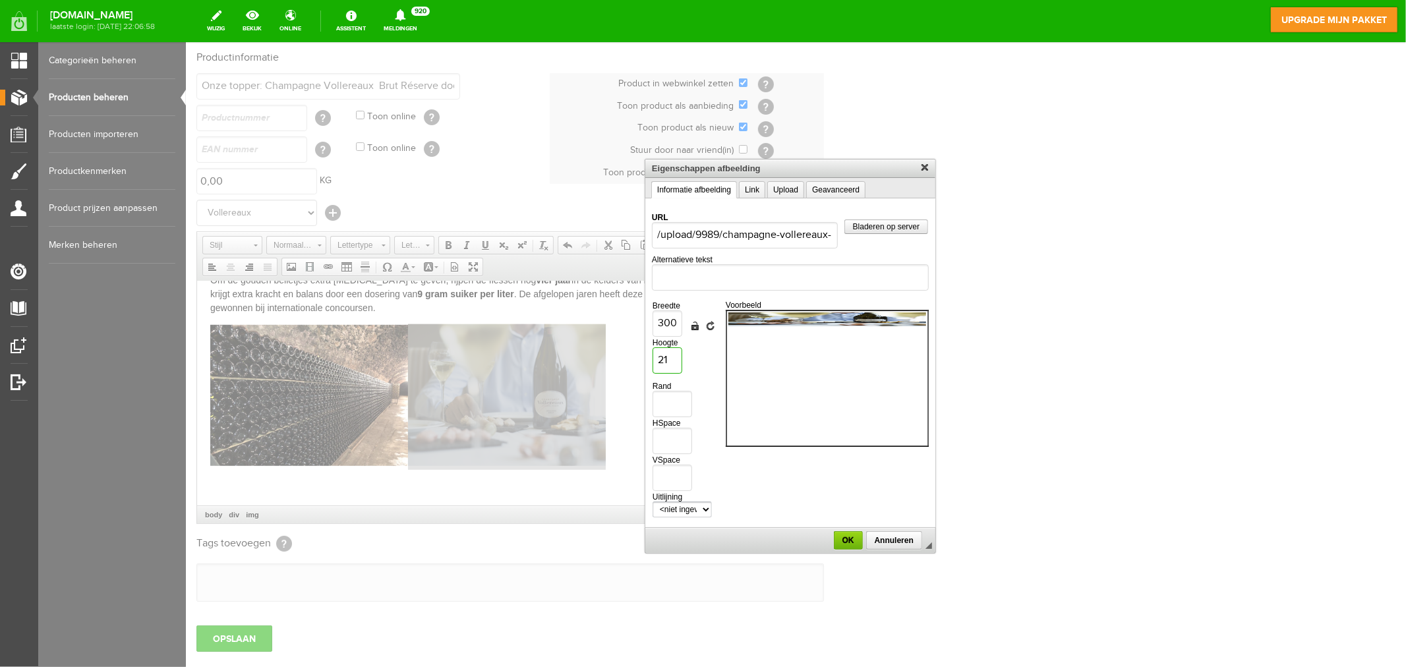
type input "214"
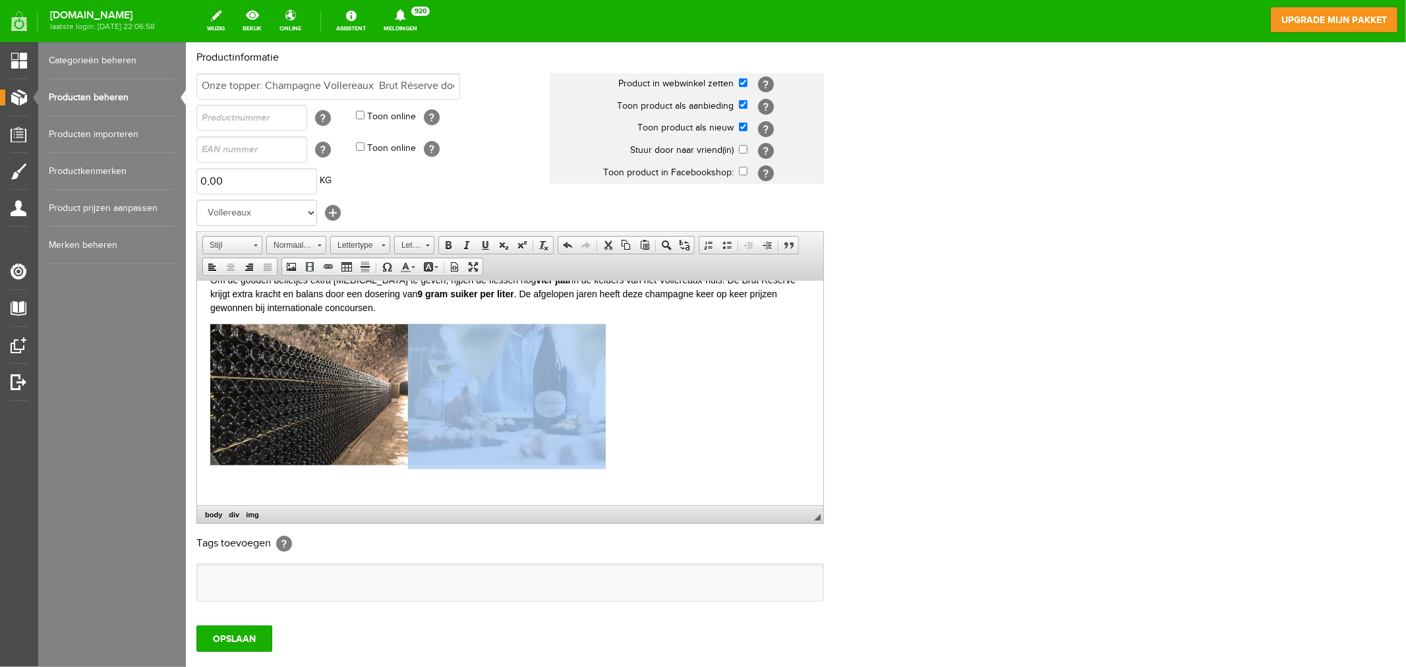
click at [684, 403] on div at bounding box center [510, 396] width 600 height 145
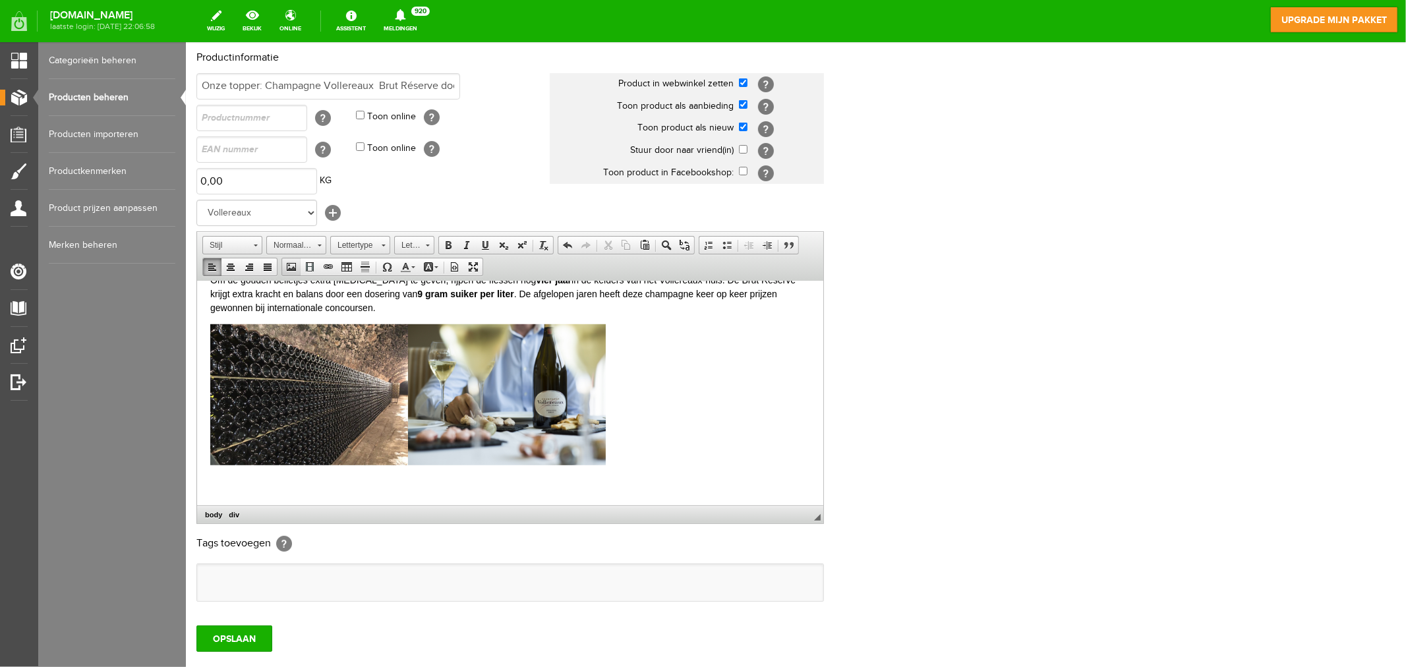
click at [296, 266] on span at bounding box center [290, 266] width 11 height 11
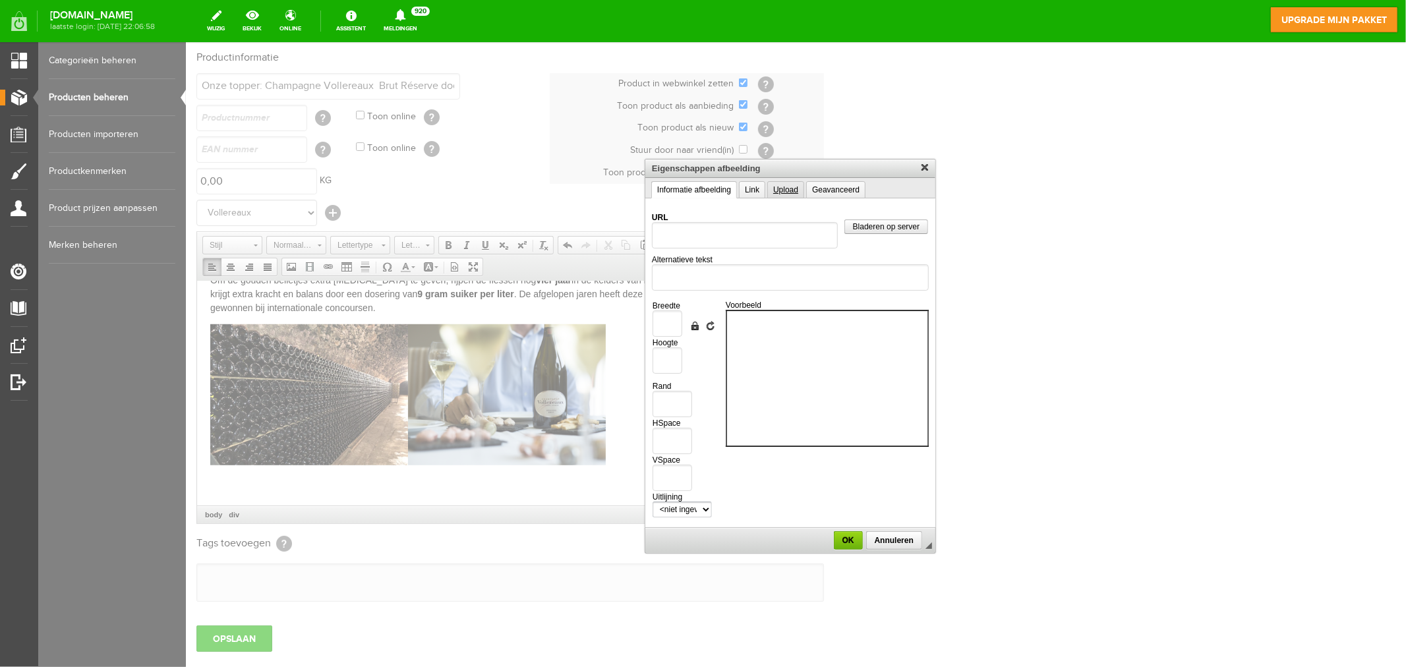
click at [786, 188] on link "Upload" at bounding box center [784, 189] width 37 height 17
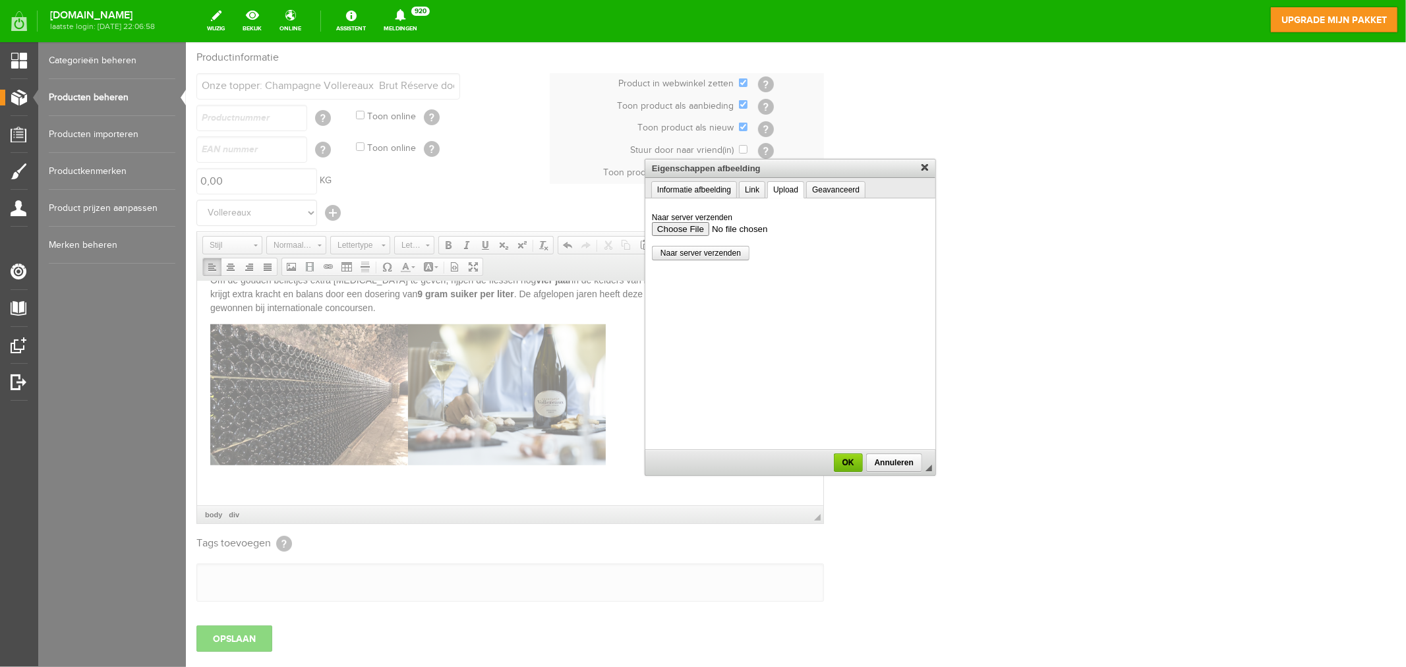
click at [701, 229] on input "Naar server verzenden" at bounding box center [789, 228] width 277 height 14
type input "C:\fakepath\champagne-vollereaux-pierry-caves.jpg"
click at [719, 245] on link "Naar server verzenden" at bounding box center [700, 252] width 98 height 14
type input "/upload/9989/champagne-vollereaux-pierry-caves.jpg"
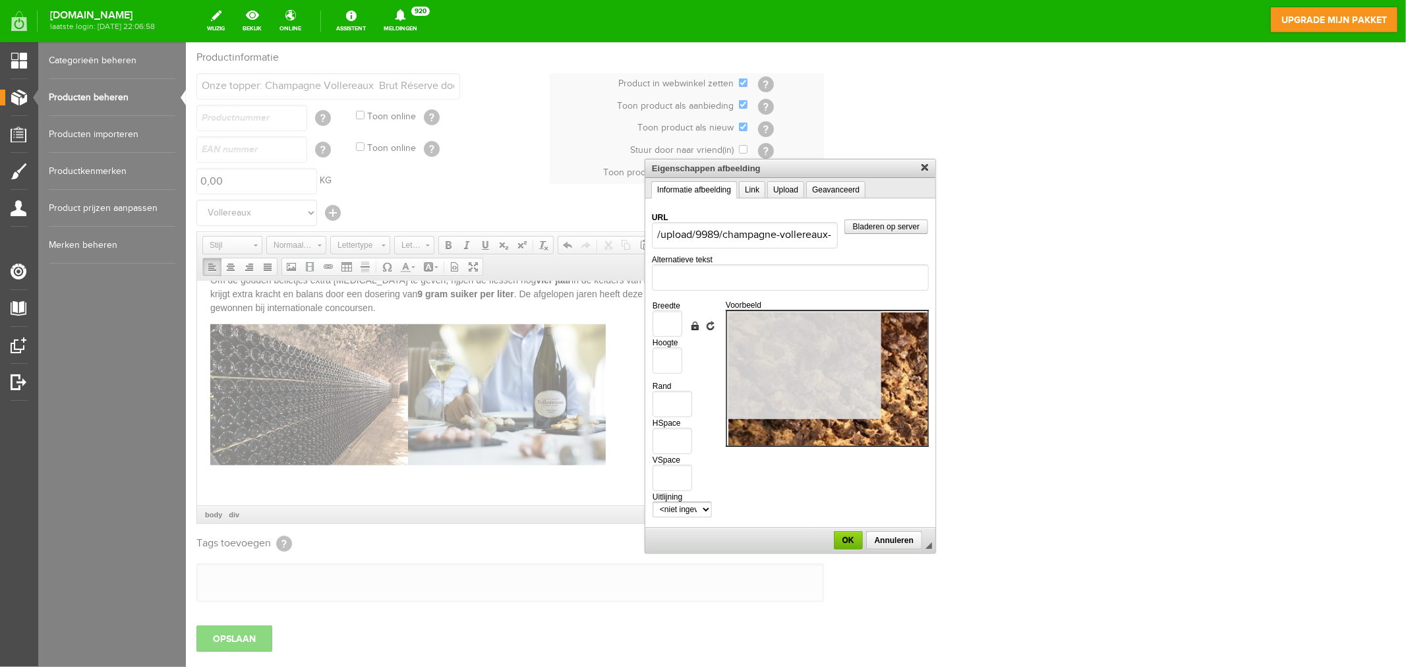
type input "1050"
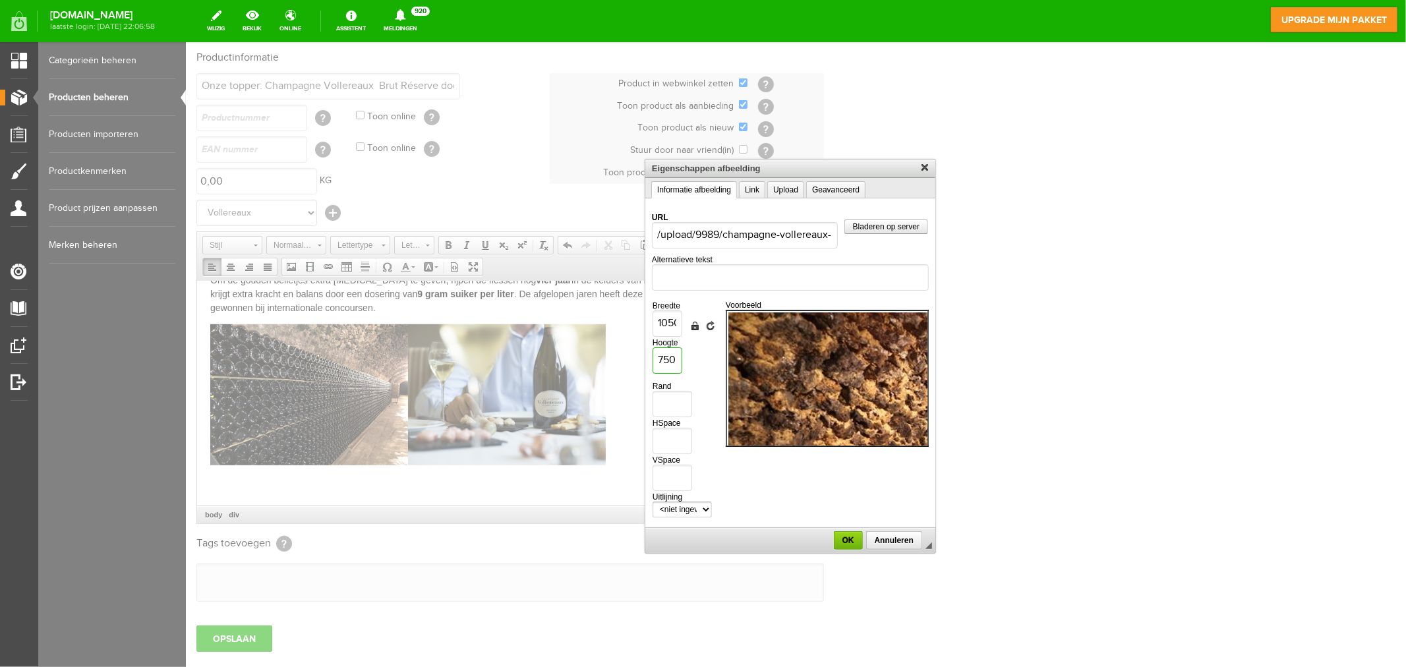
click at [674, 355] on input "750" at bounding box center [667, 360] width 30 height 26
drag, startPoint x: 674, startPoint y: 355, endPoint x: 623, endPoint y: 356, distance: 50.7
click at [623, 356] on body "Product: Onze topper: Champagne Vollereaux Brut Réserve doos 6fl is met succes …" at bounding box center [795, 340] width 1220 height 818
type input "2"
type input "3"
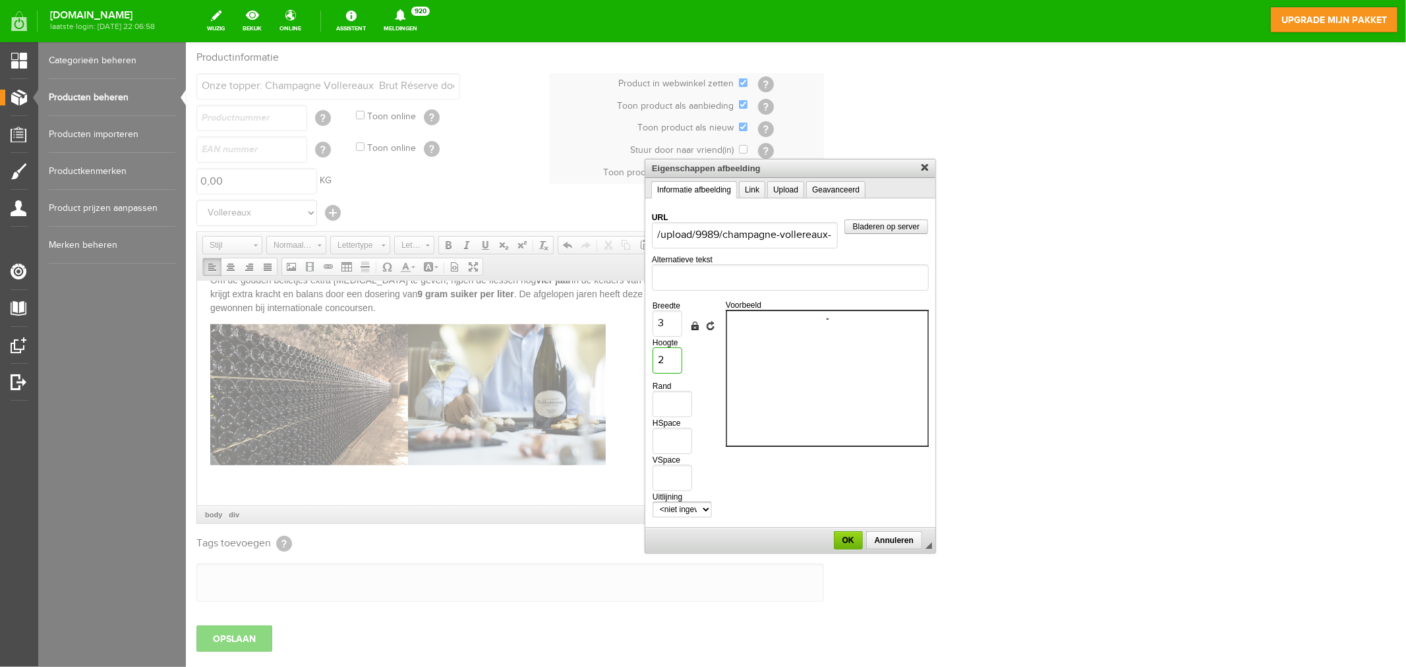
type input "21"
type input "29"
type input "214"
type input "300"
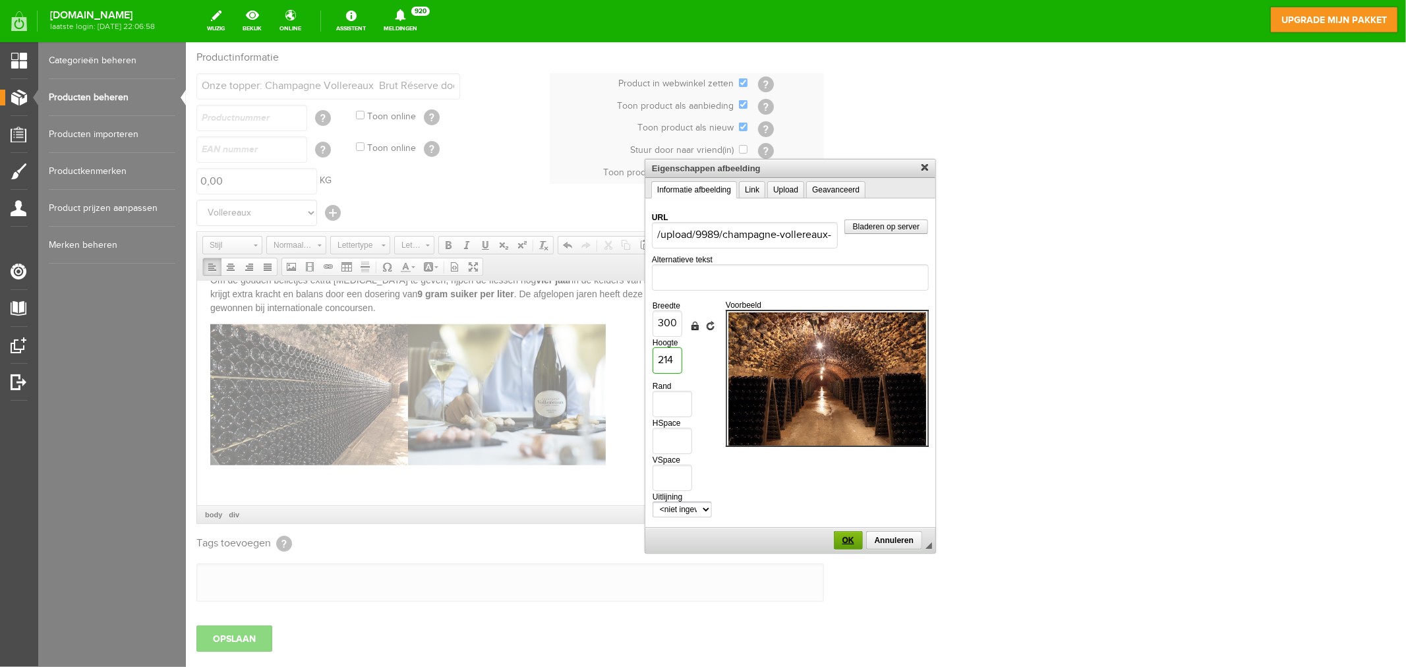
type input "214"
click at [843, 535] on span "OK" at bounding box center [847, 539] width 26 height 9
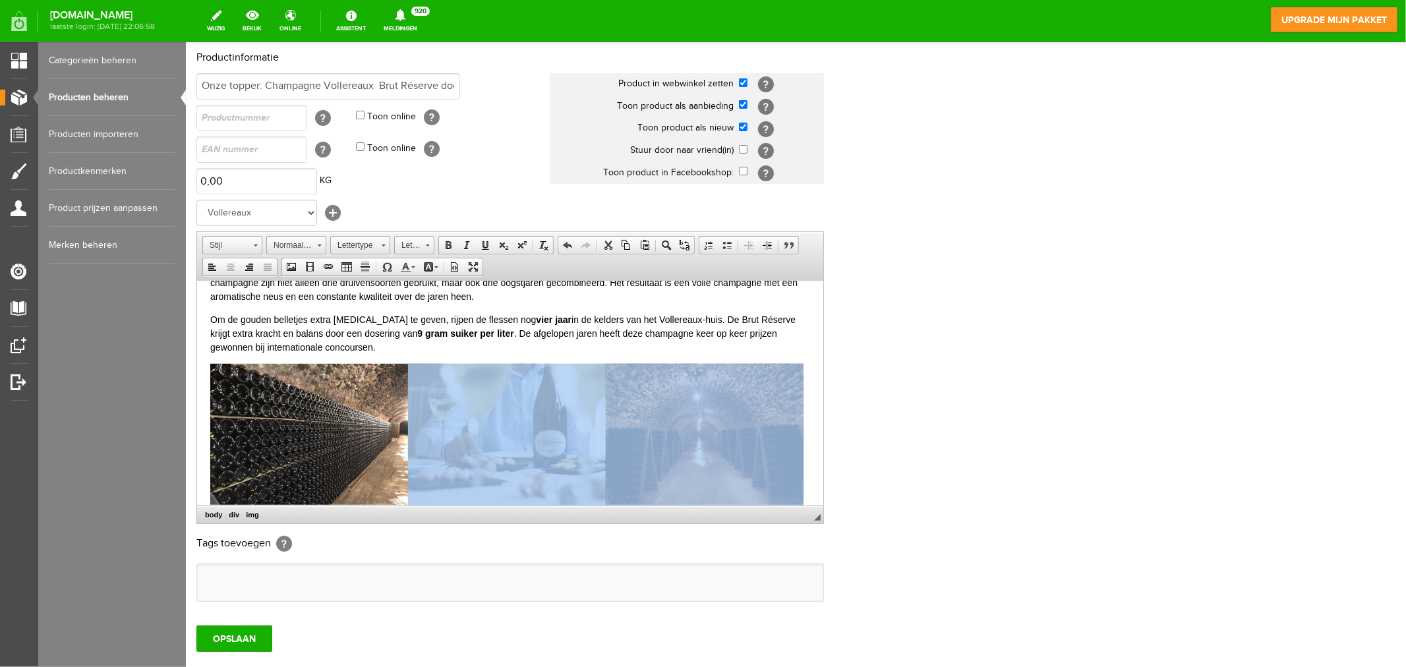
scroll to position [960, 0]
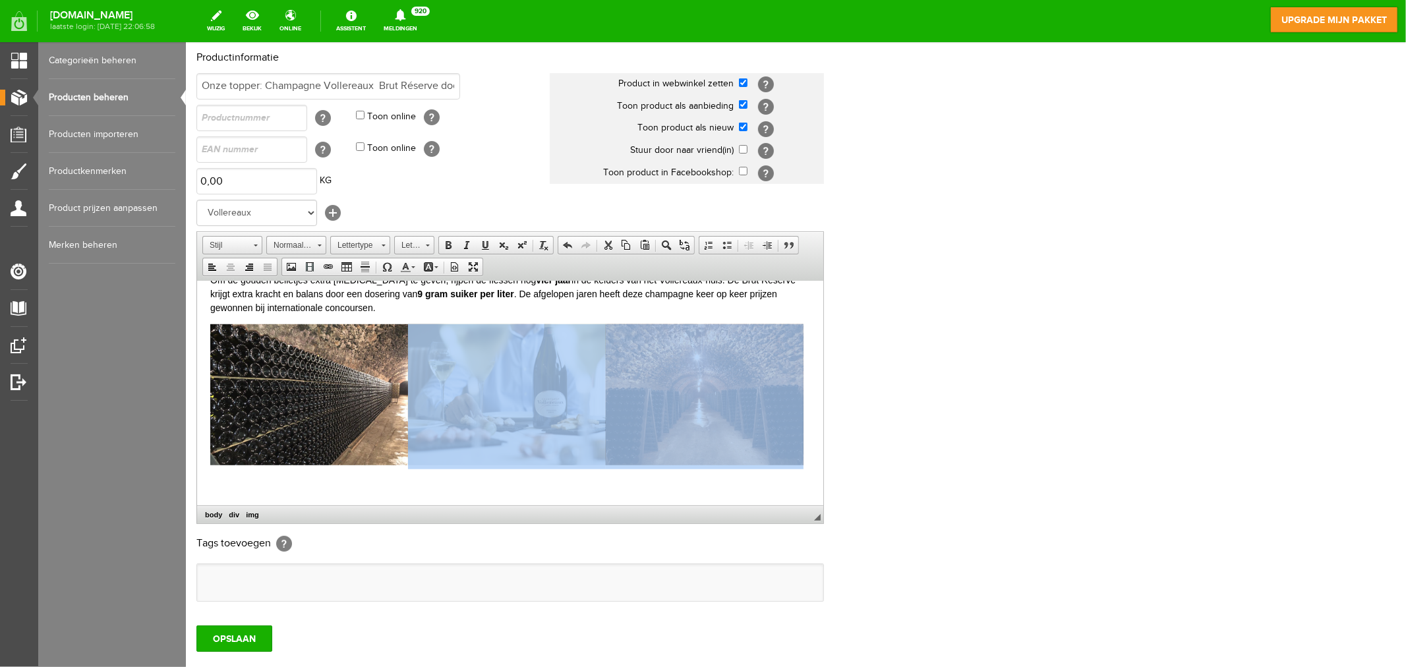
click at [482, 468] on div "​" at bounding box center [510, 396] width 600 height 145
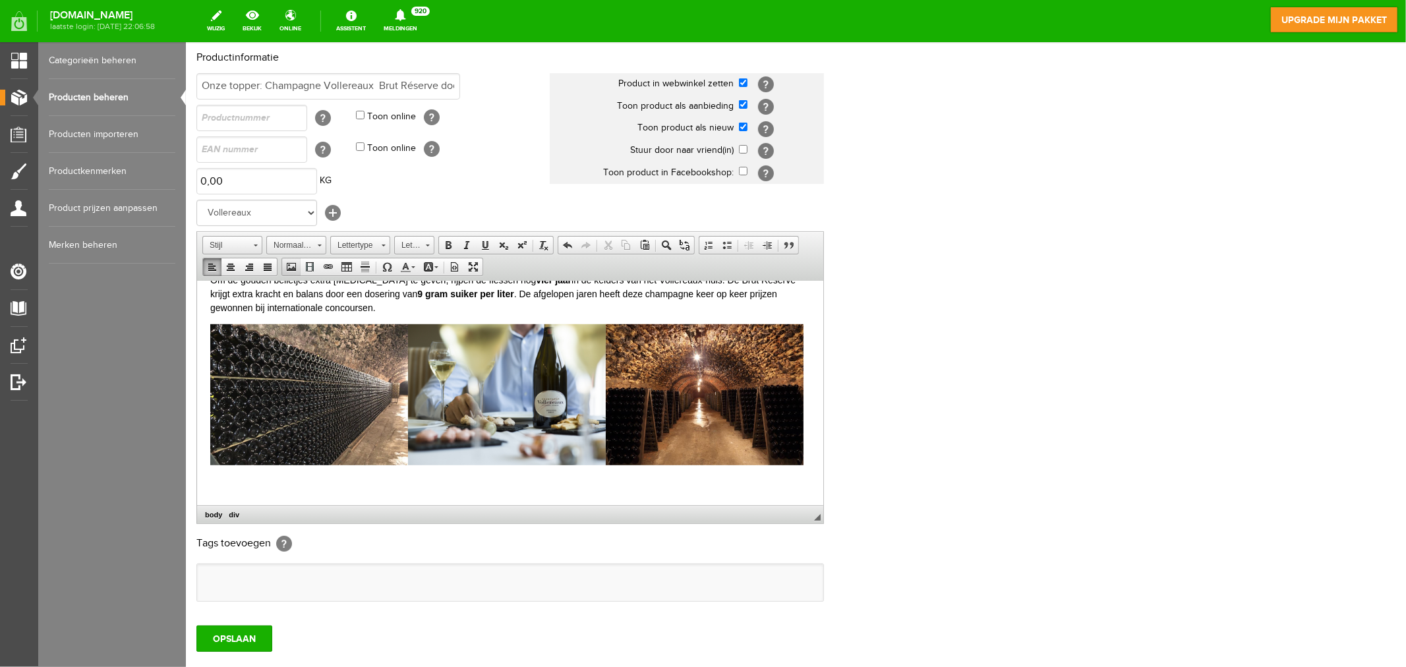
click at [296, 266] on span at bounding box center [290, 266] width 11 height 11
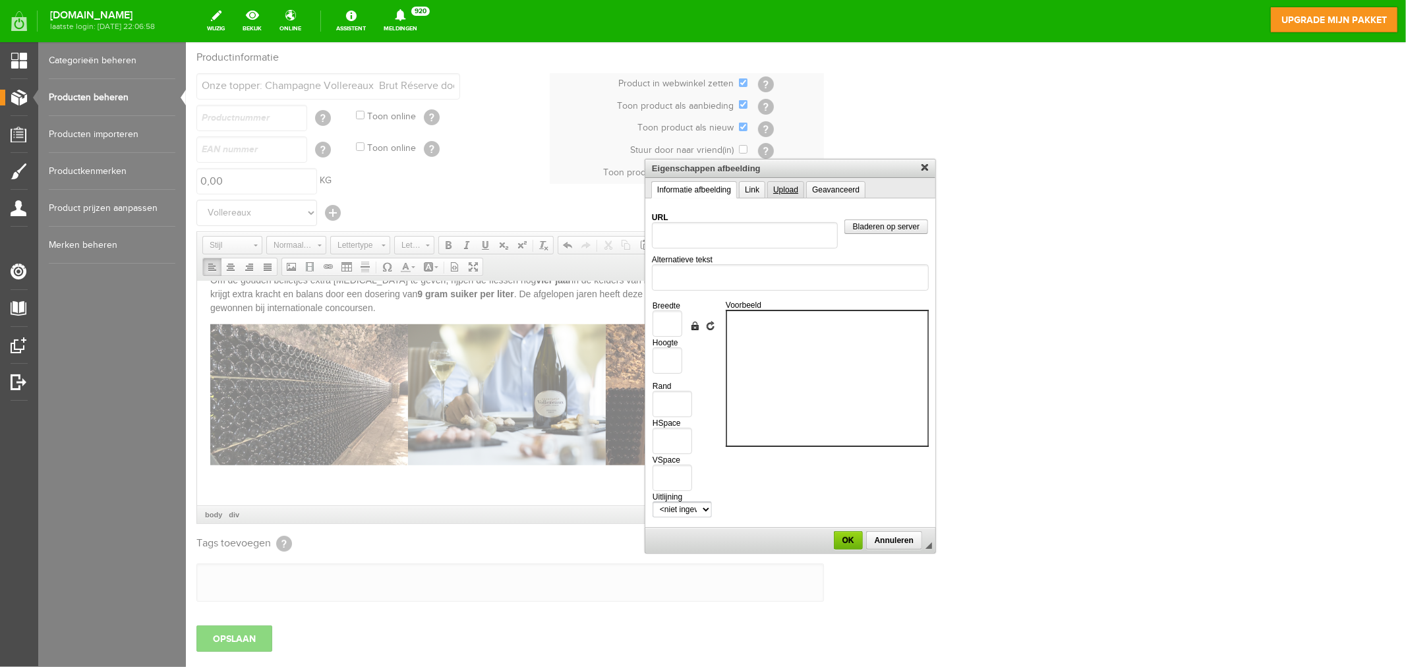
click at [785, 192] on link "Upload" at bounding box center [784, 189] width 37 height 17
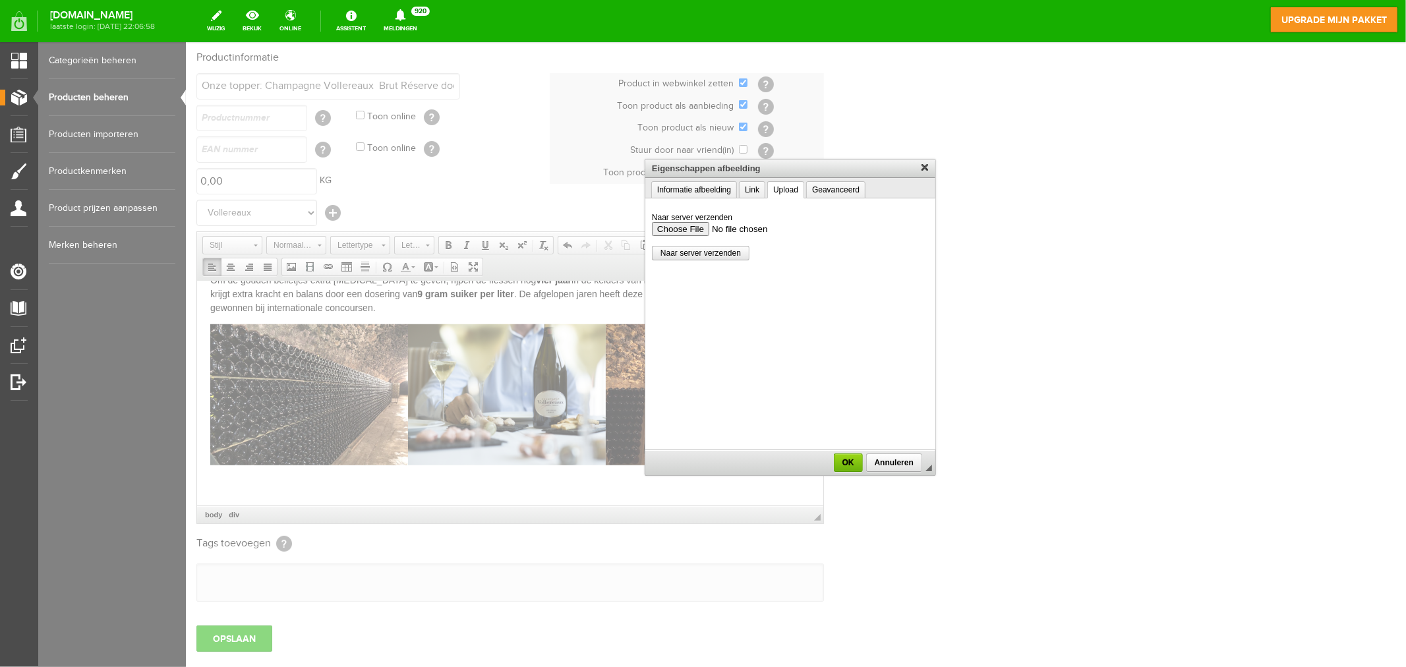
click at [702, 225] on input "Naar server verzenden" at bounding box center [789, 228] width 277 height 14
type input "C:\fakepath\Champagne-Vollereaux---Pierry.jpg"
click at [703, 251] on span "Naar server verzenden" at bounding box center [700, 252] width 96 height 9
type input "/upload/9989/champagne-vollereaux-pierry.jpg"
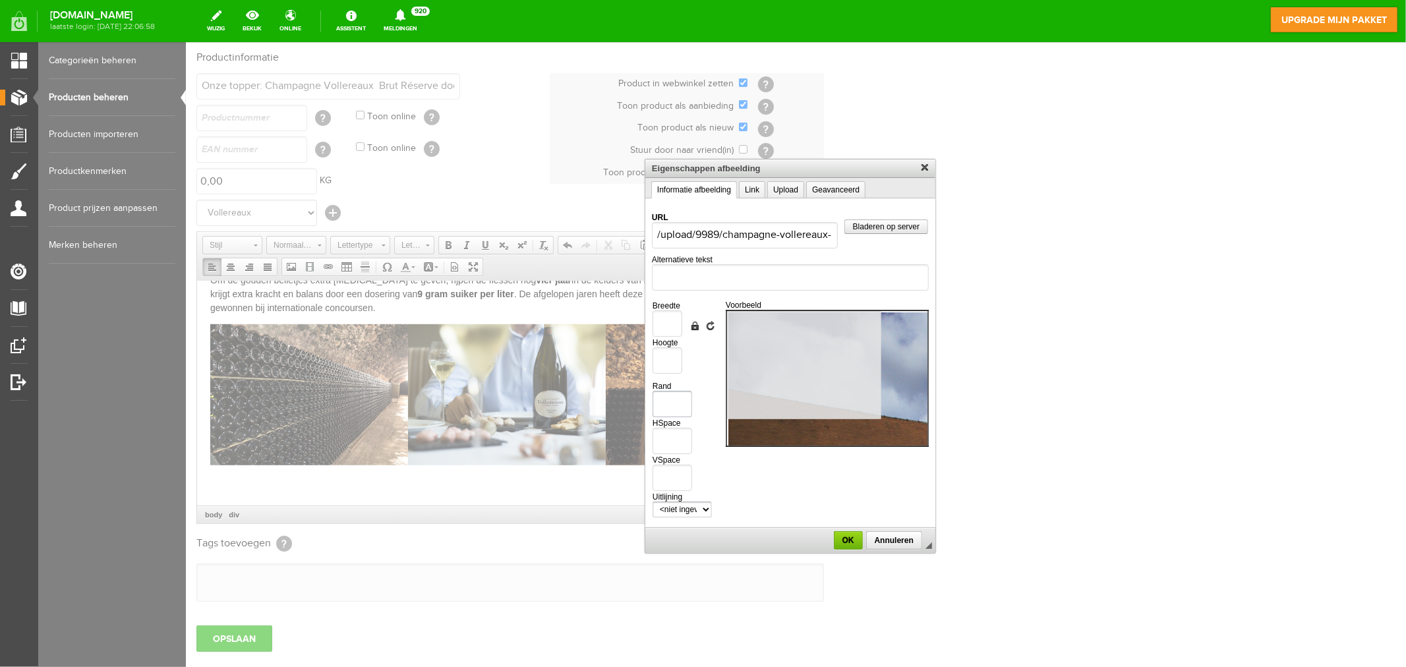
scroll to position [0, 0]
type input "1200"
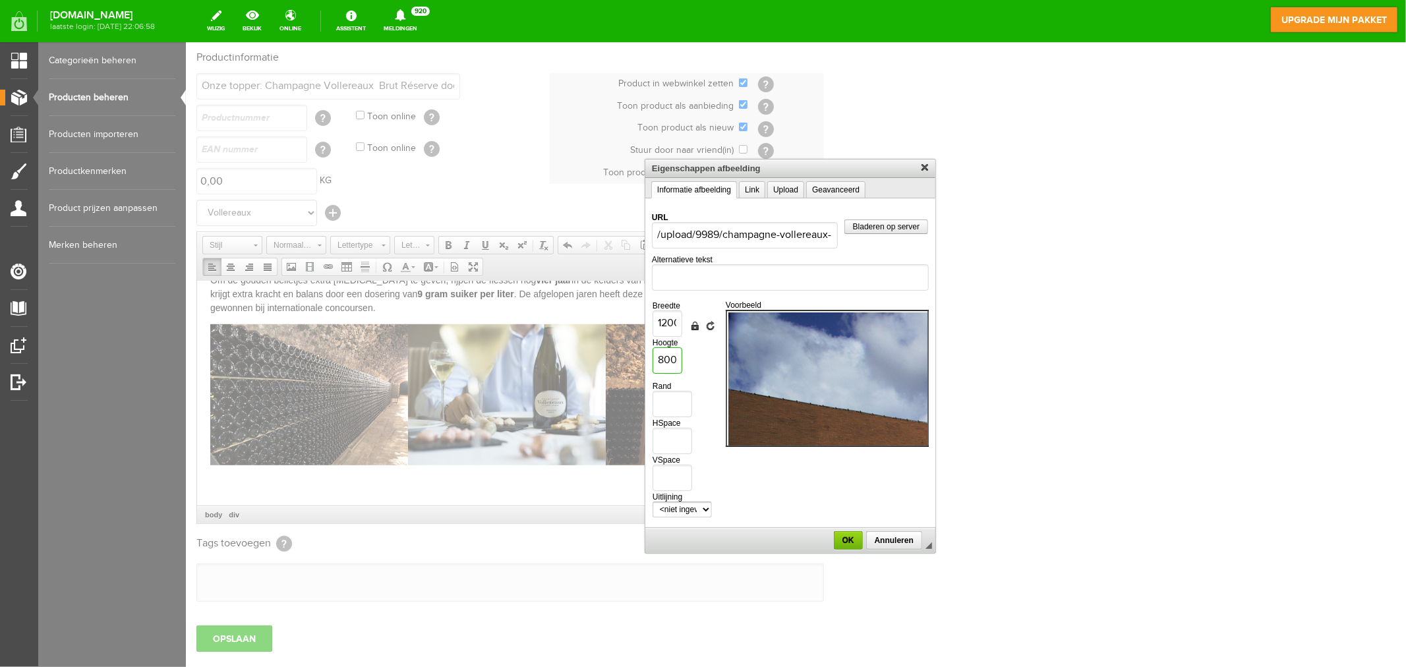
click at [670, 353] on input "800" at bounding box center [667, 360] width 30 height 26
drag, startPoint x: 676, startPoint y: 357, endPoint x: 579, endPoint y: 353, distance: 97.0
click at [579, 353] on body "Product: Onze topper: Champagne Vollereaux Brut Réserve doos 6fl is met succes …" at bounding box center [795, 340] width 1220 height 818
type input "2"
type input "3"
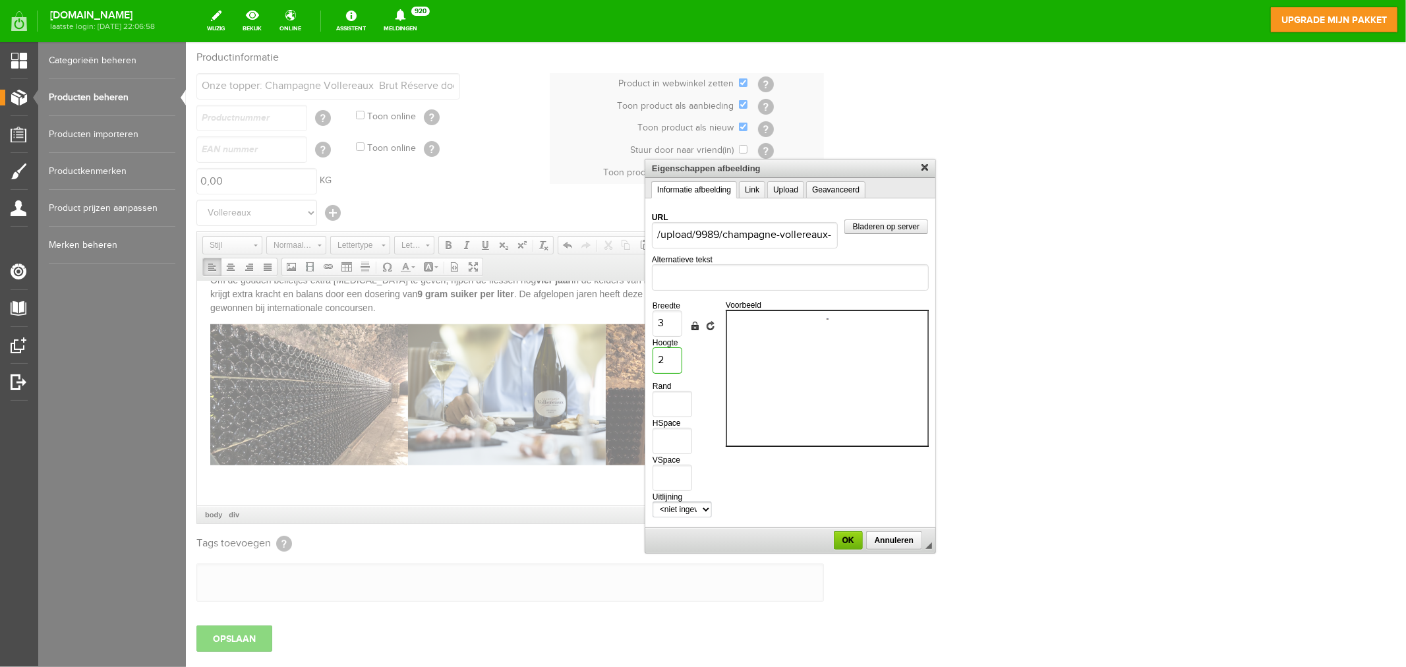
type input "21"
type input "32"
type input "214"
type input "321"
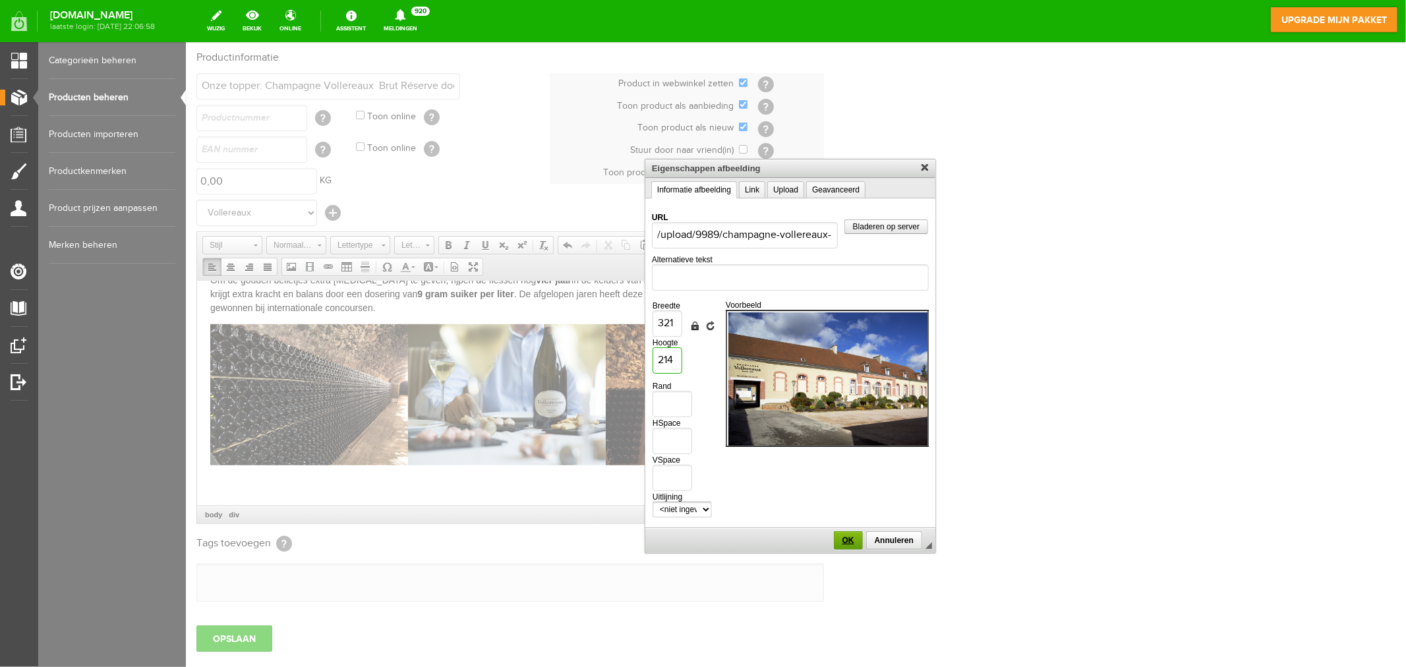
type input "214"
click at [848, 538] on span "OK" at bounding box center [847, 539] width 26 height 9
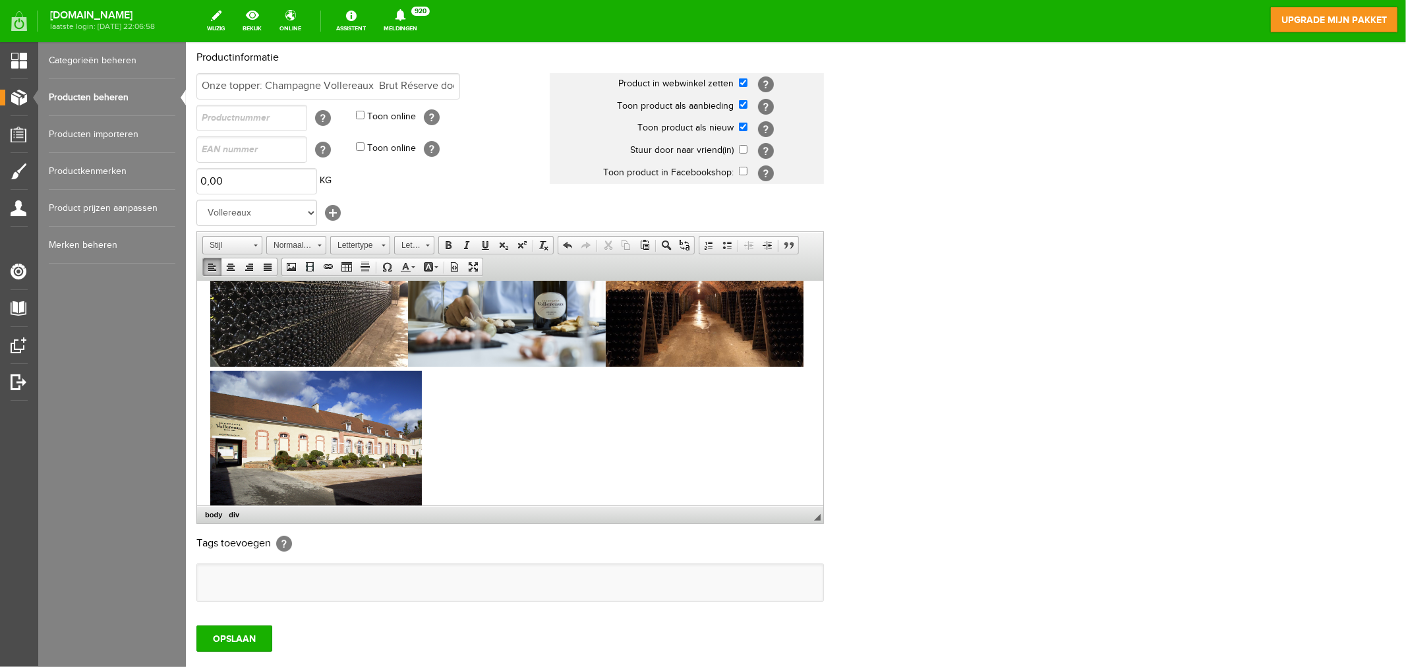
scroll to position [1036, 0]
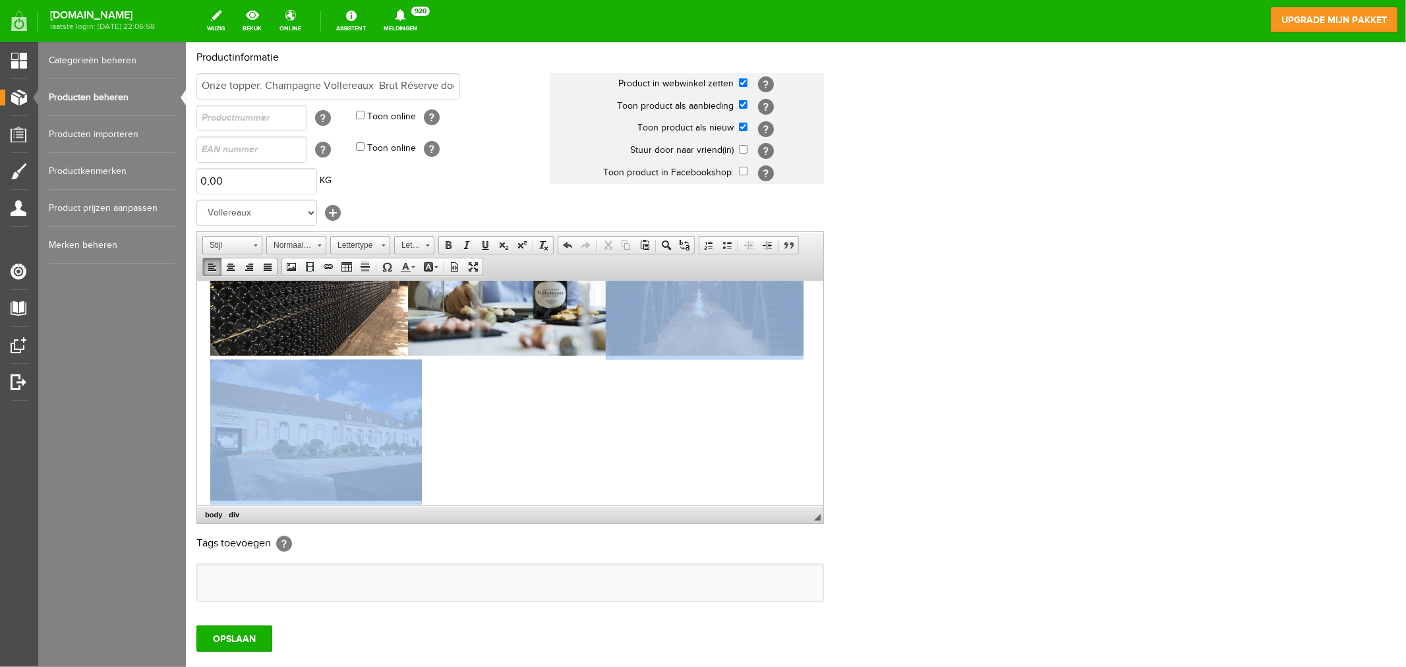
click at [421, 432] on img at bounding box center [316, 429] width 212 height 141
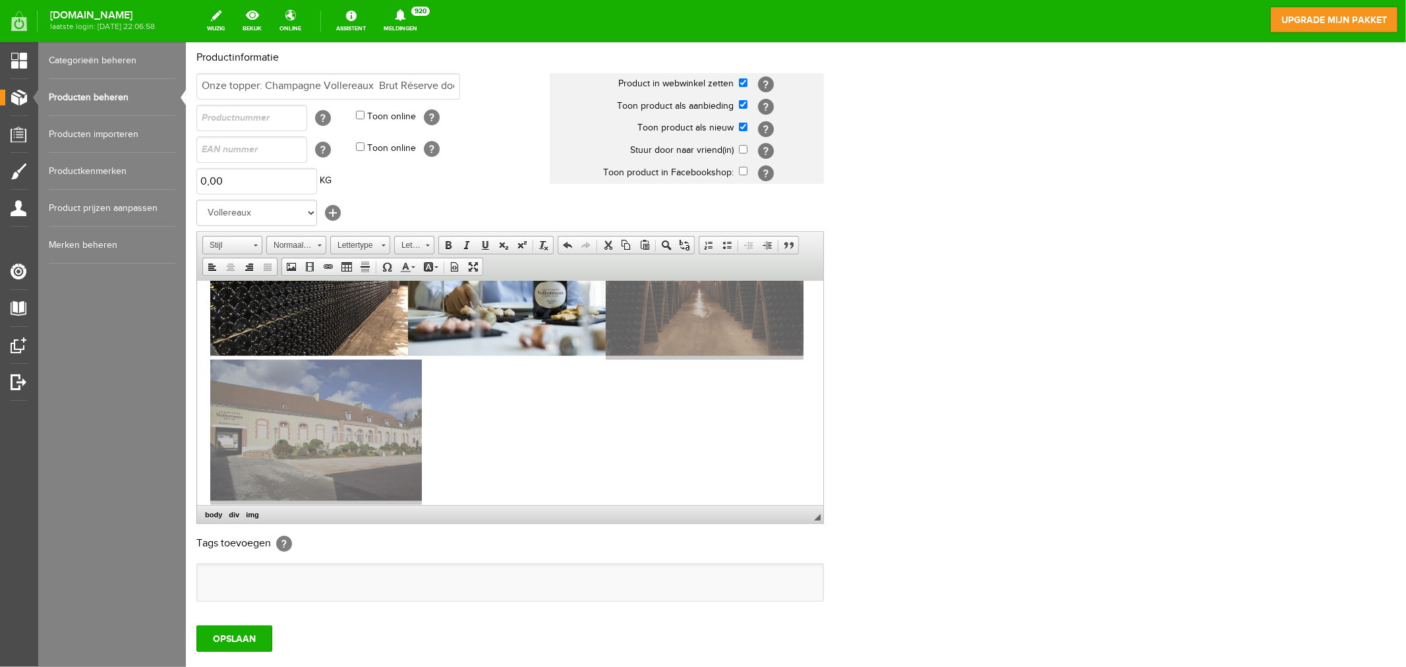
type input "/upload/9989/champagne-vollereaux-pierry.jpg"
type input "321"
type input "214"
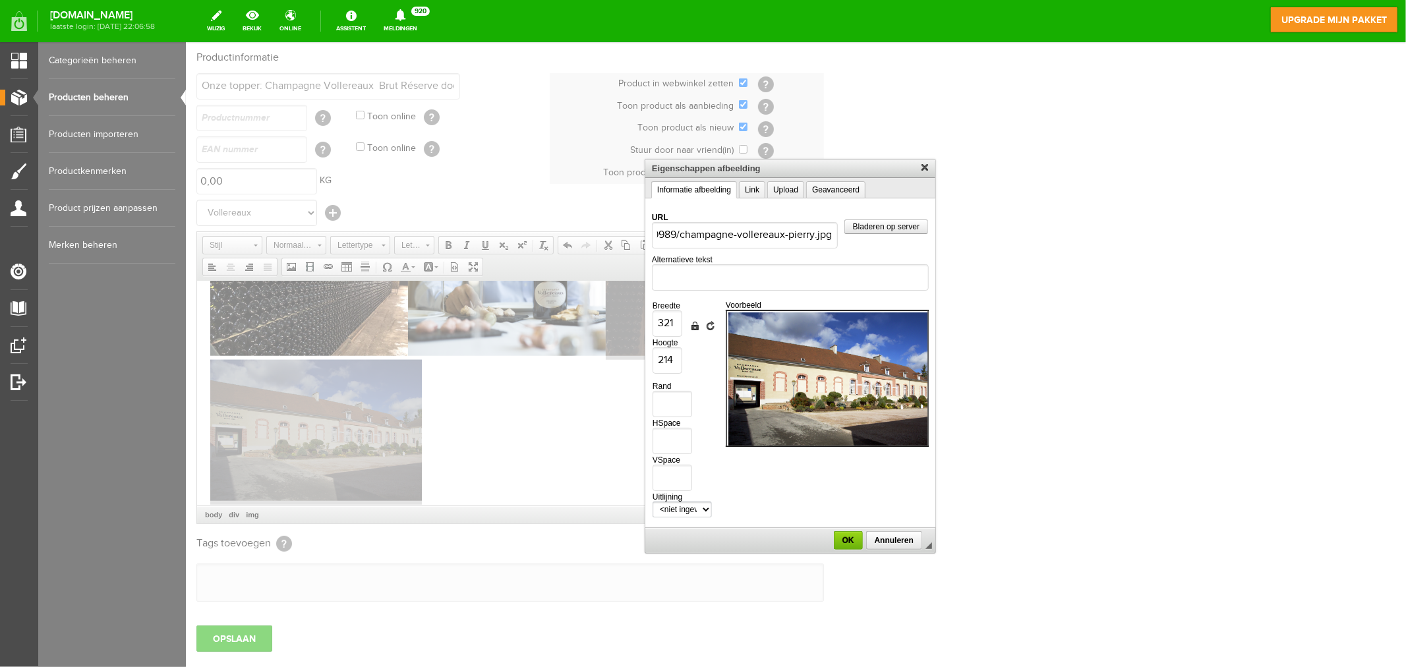
click at [697, 323] on link "Afmetingen vergrendelen" at bounding box center [694, 325] width 11 height 11
click at [675, 324] on input "321" at bounding box center [667, 323] width 30 height 26
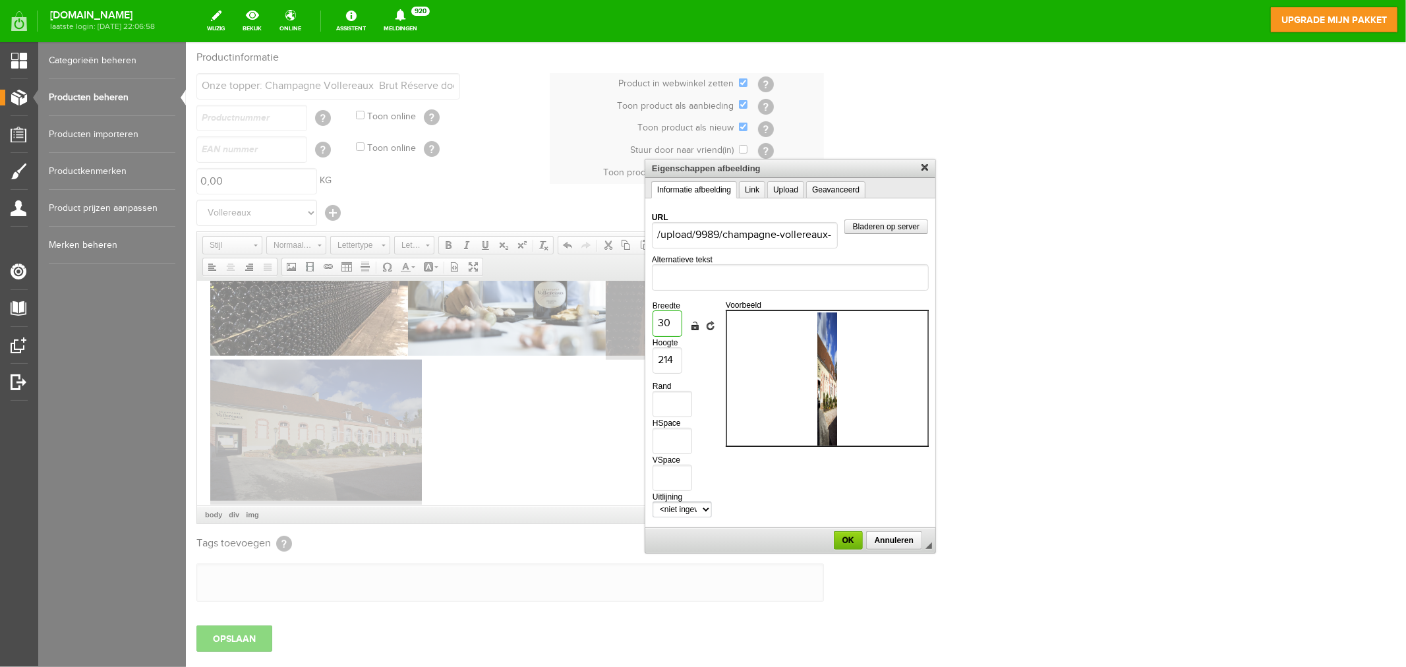
type input "300"
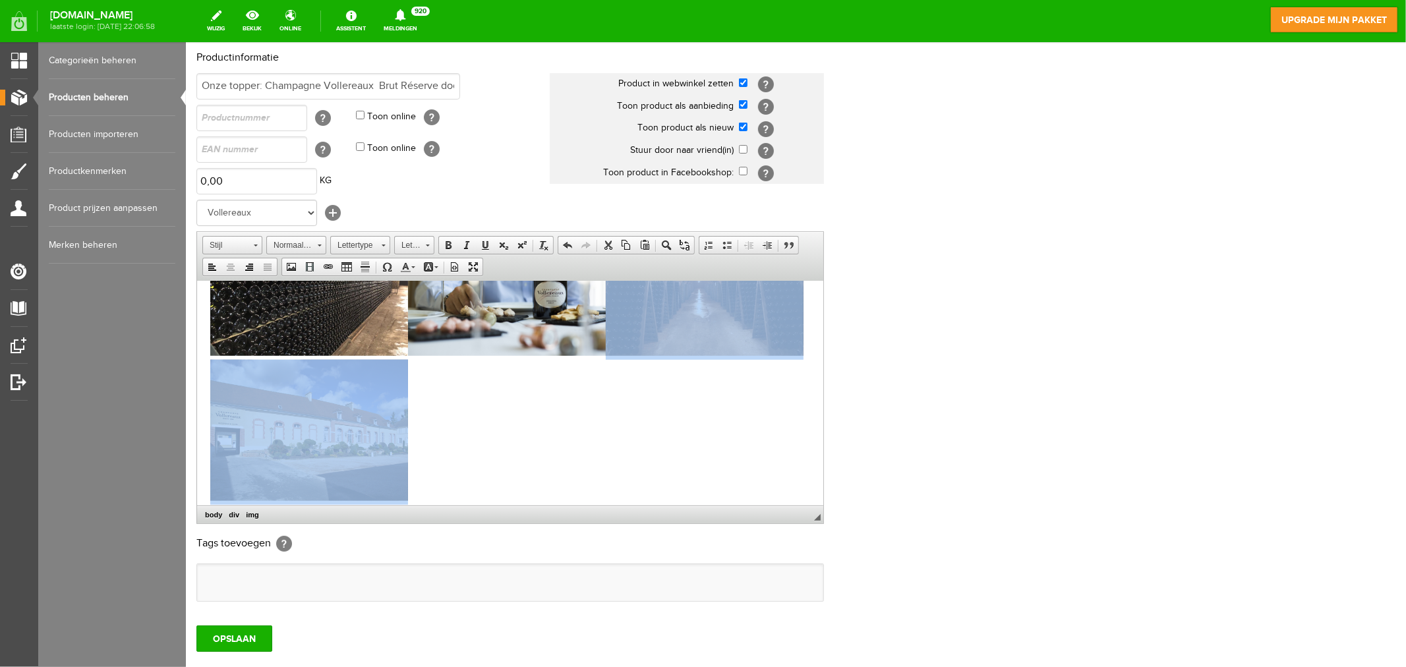
click at [703, 368] on div at bounding box center [510, 359] width 600 height 290
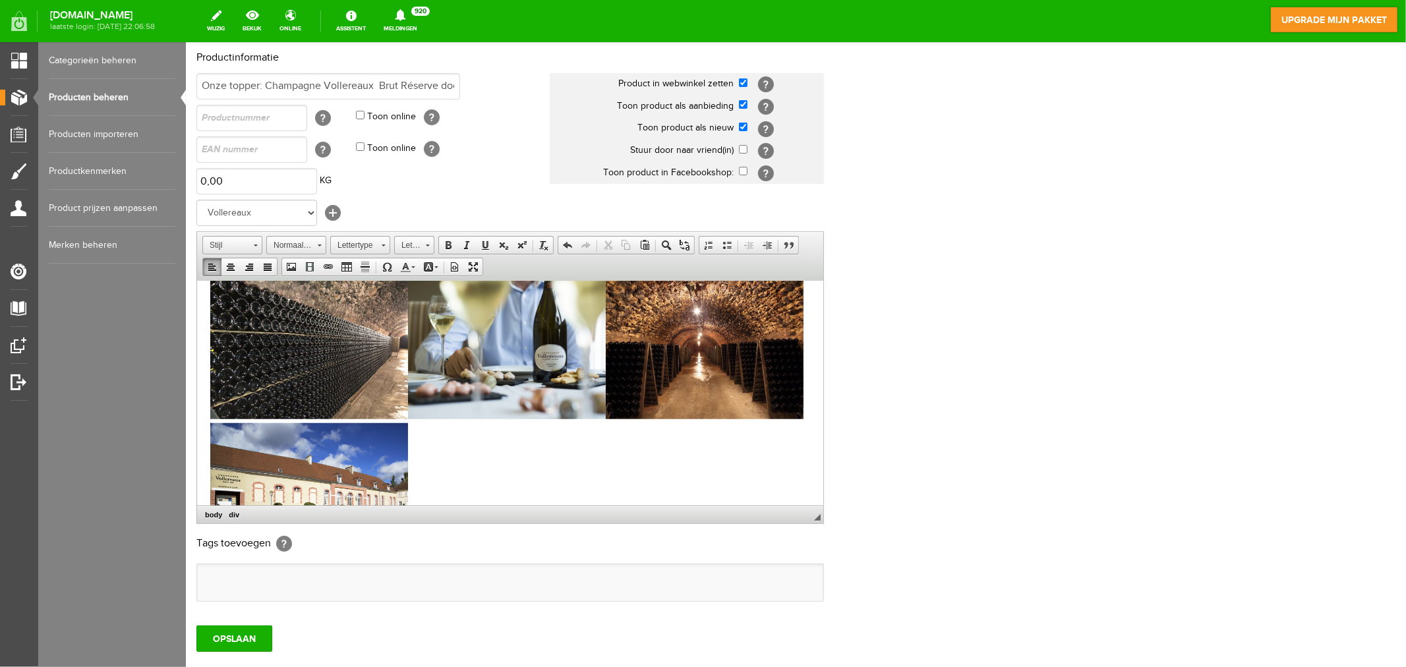
scroll to position [998, 0]
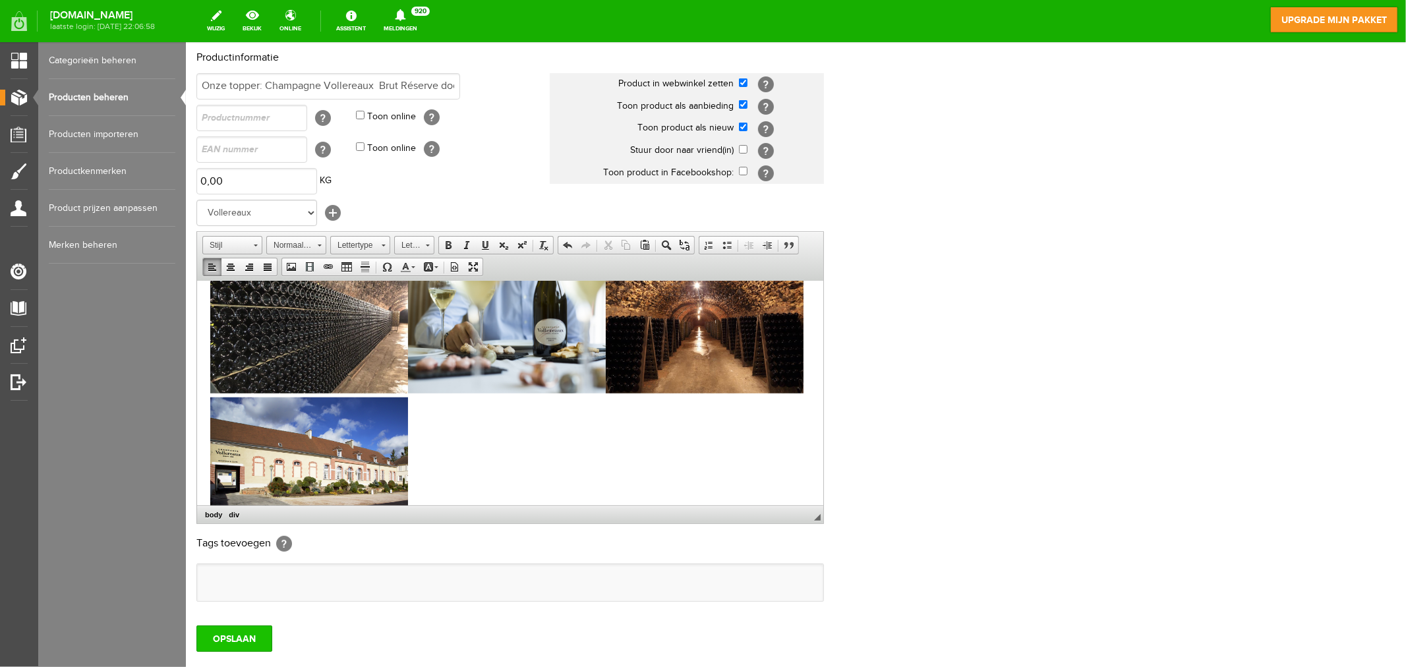
click at [234, 600] on input "OPSLAAN" at bounding box center [234, 638] width 76 height 26
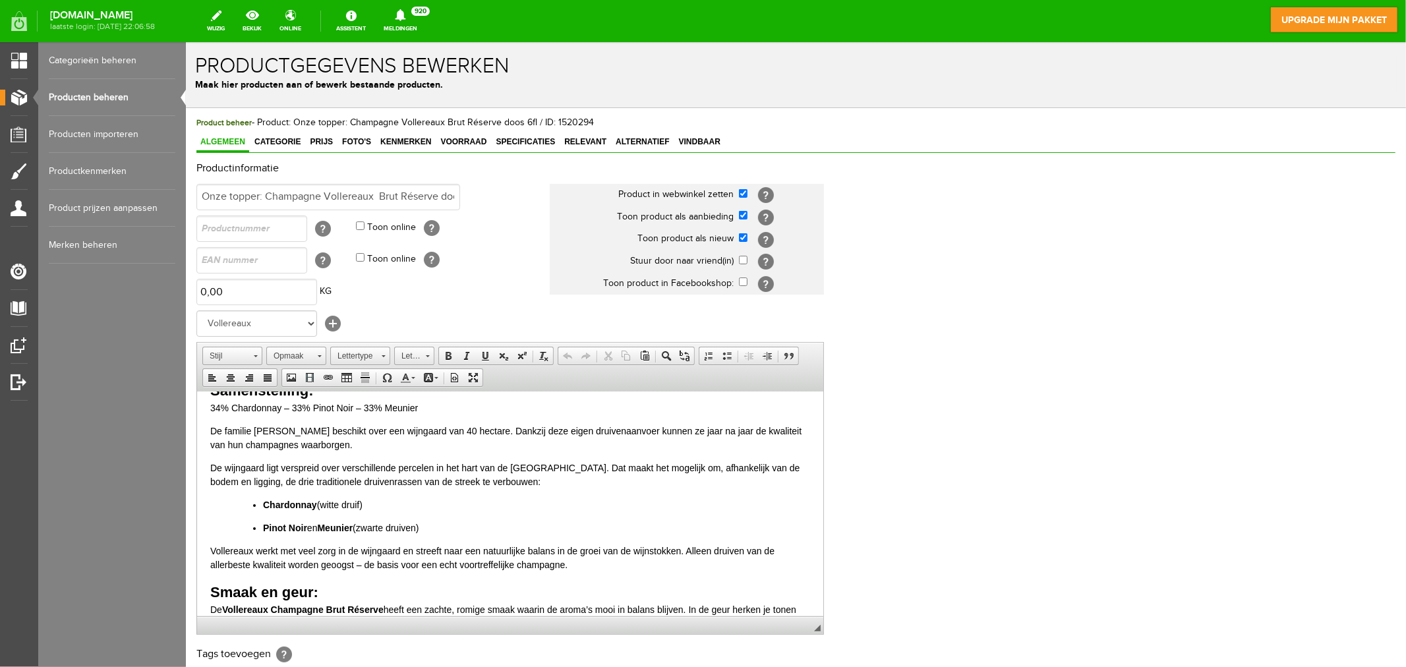
scroll to position [73, 0]
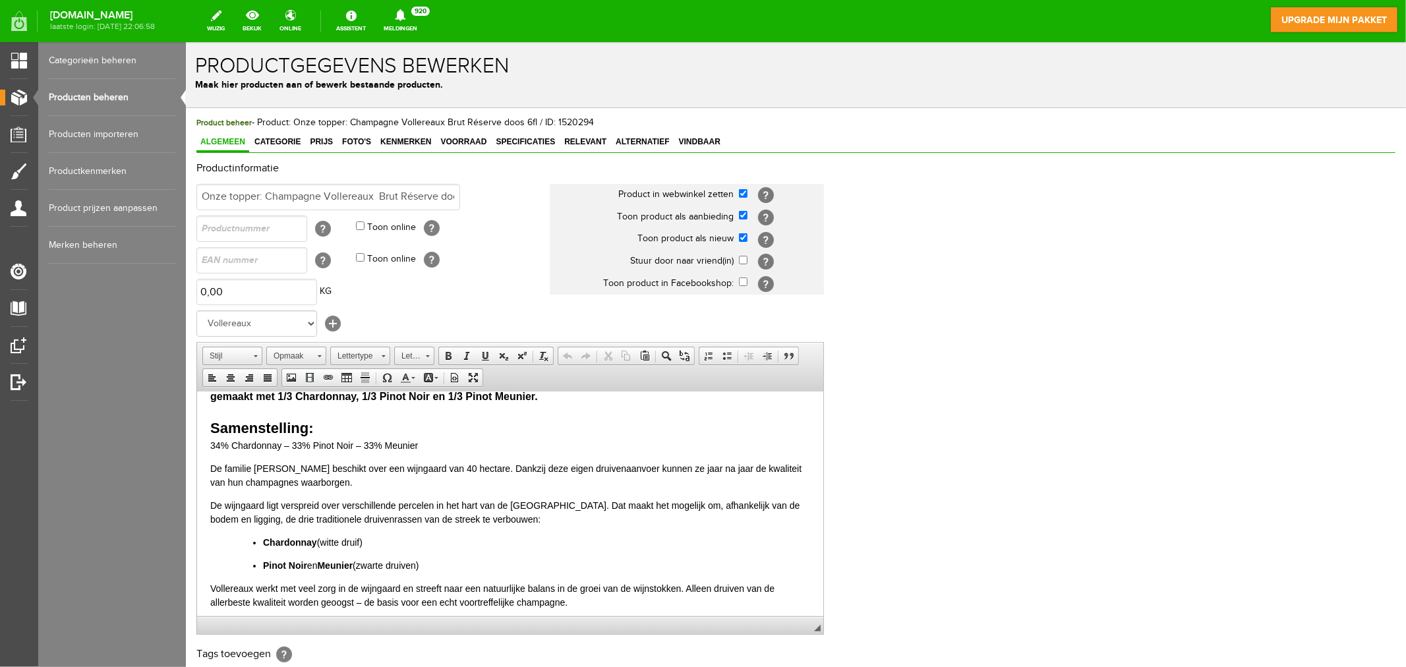
click at [275, 426] on strong "Samenstelling:" at bounding box center [261, 427] width 103 height 16
click at [316, 357] on link "Normaal" at bounding box center [296, 355] width 60 height 18
click at [379, 356] on link "Lettertype" at bounding box center [360, 355] width 60 height 18
click at [366, 389] on link "Arial" at bounding box center [380, 393] width 95 height 19
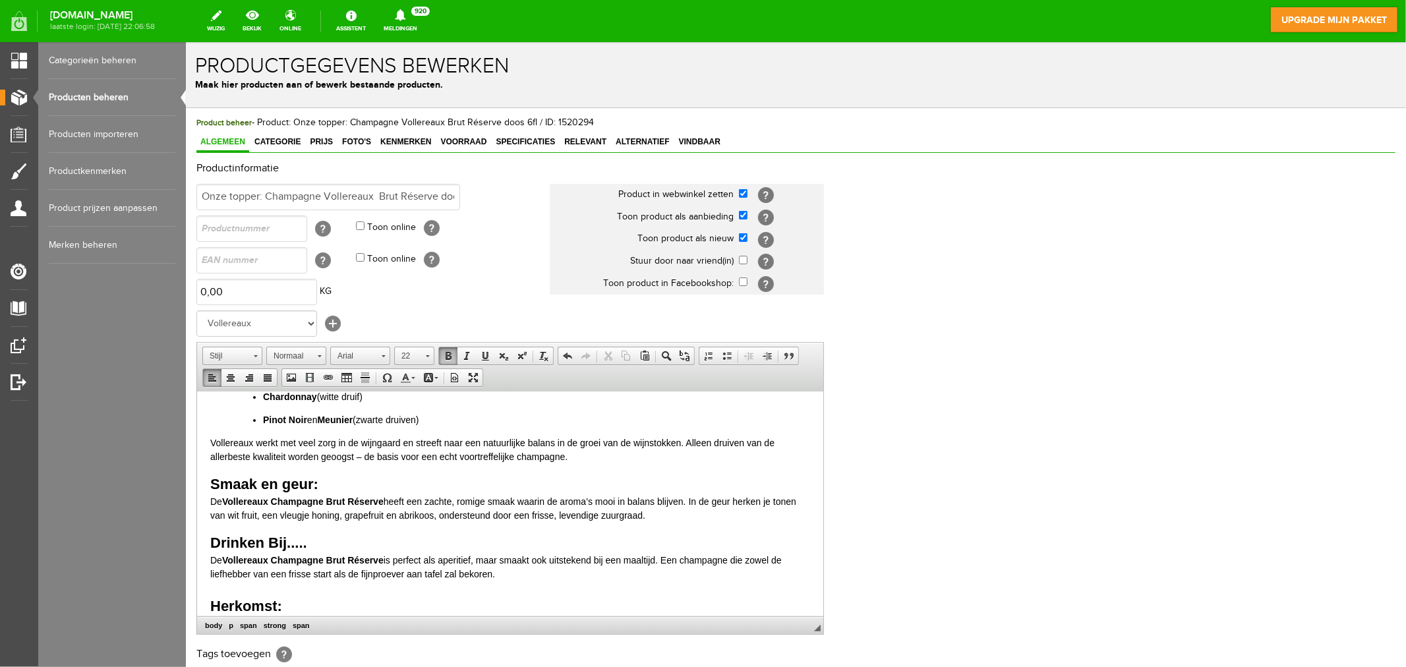
scroll to position [219, 0]
click at [304, 480] on span "Smaak en geur:" at bounding box center [264, 482] width 108 height 16
click at [379, 356] on link "Lettertype" at bounding box center [360, 355] width 60 height 18
click at [358, 395] on link "Arial" at bounding box center [380, 393] width 95 height 19
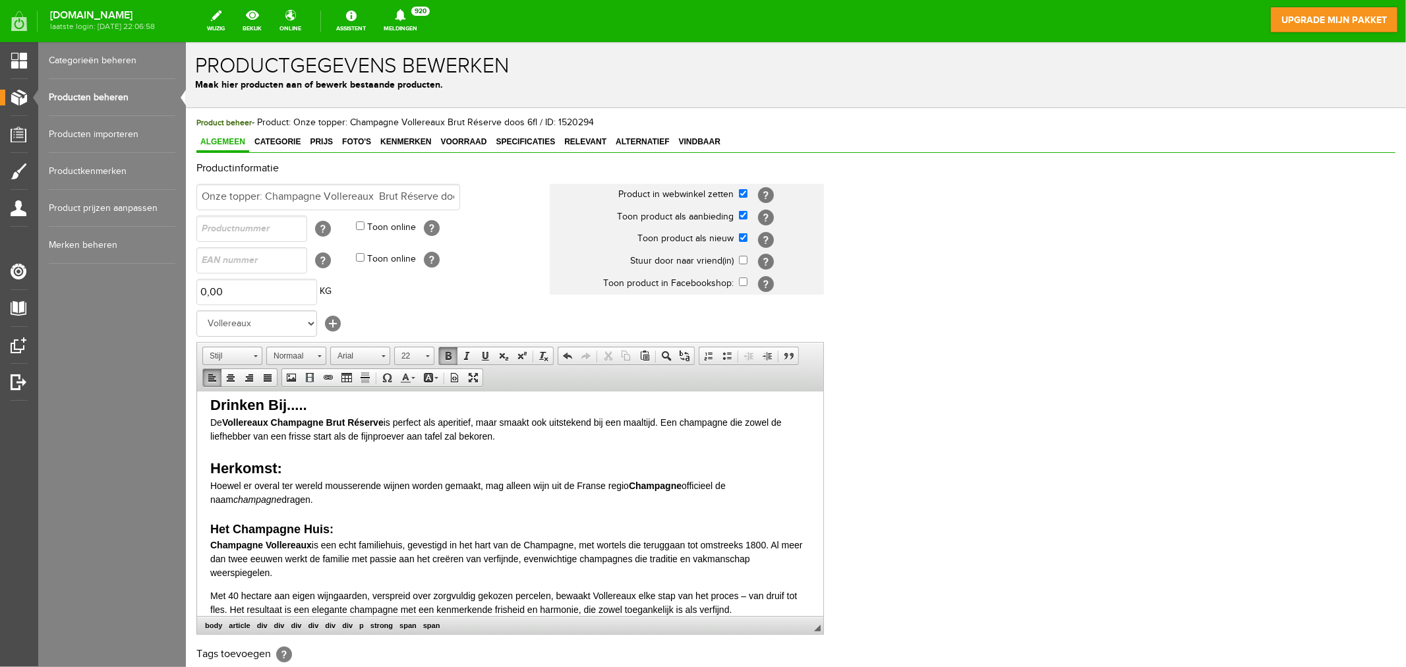
scroll to position [366, 0]
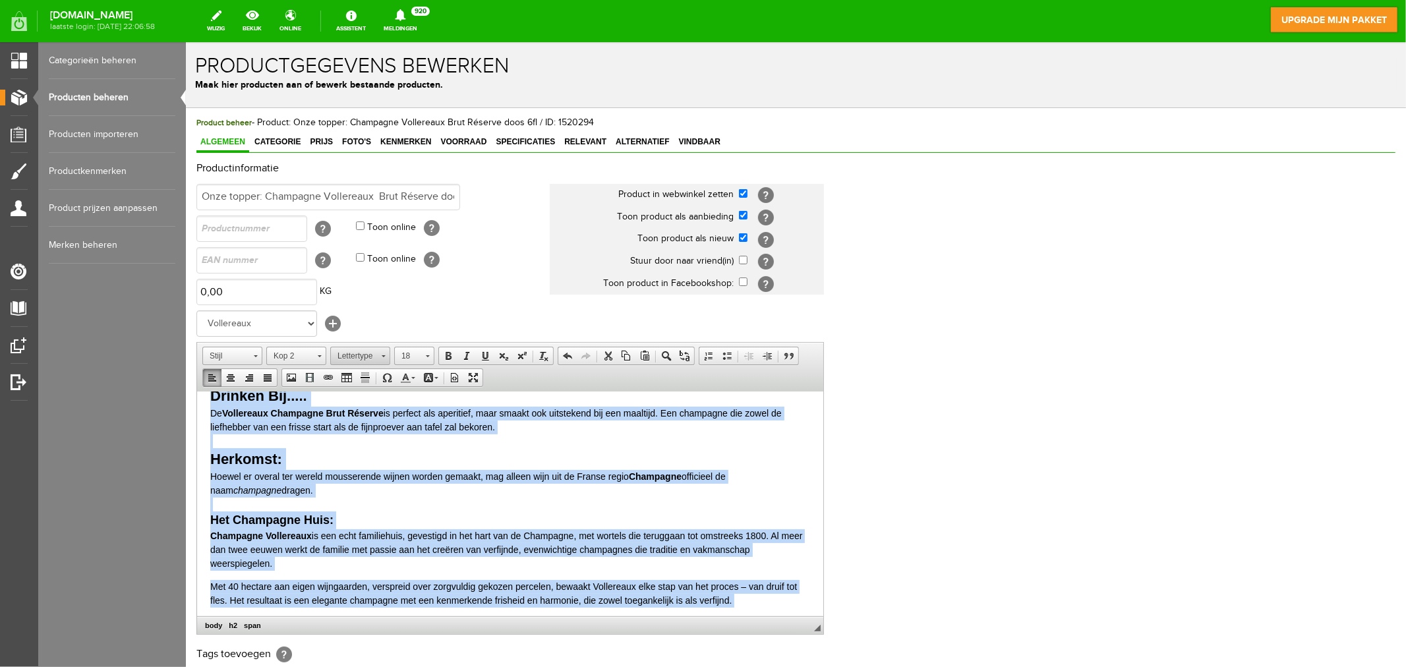
click at [356, 350] on span "Lettertype" at bounding box center [353, 355] width 46 height 17
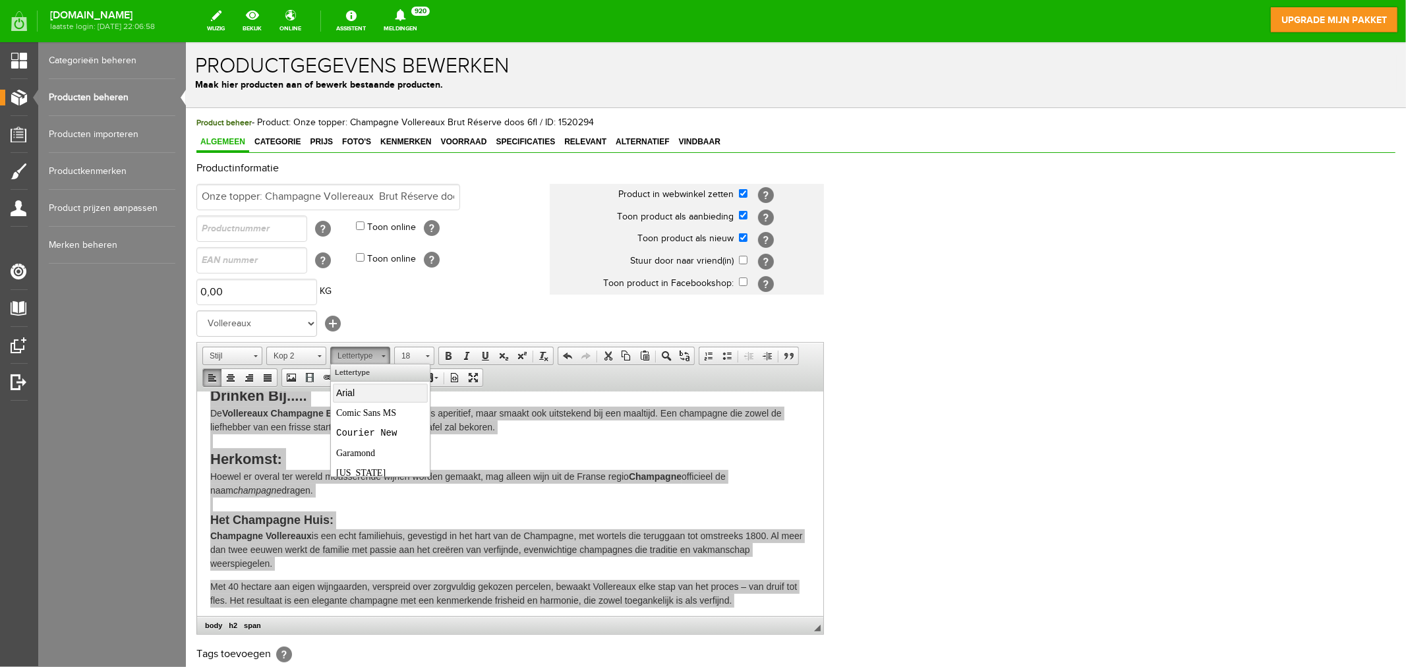
click at [354, 392] on span "Arial" at bounding box center [345, 392] width 18 height 11
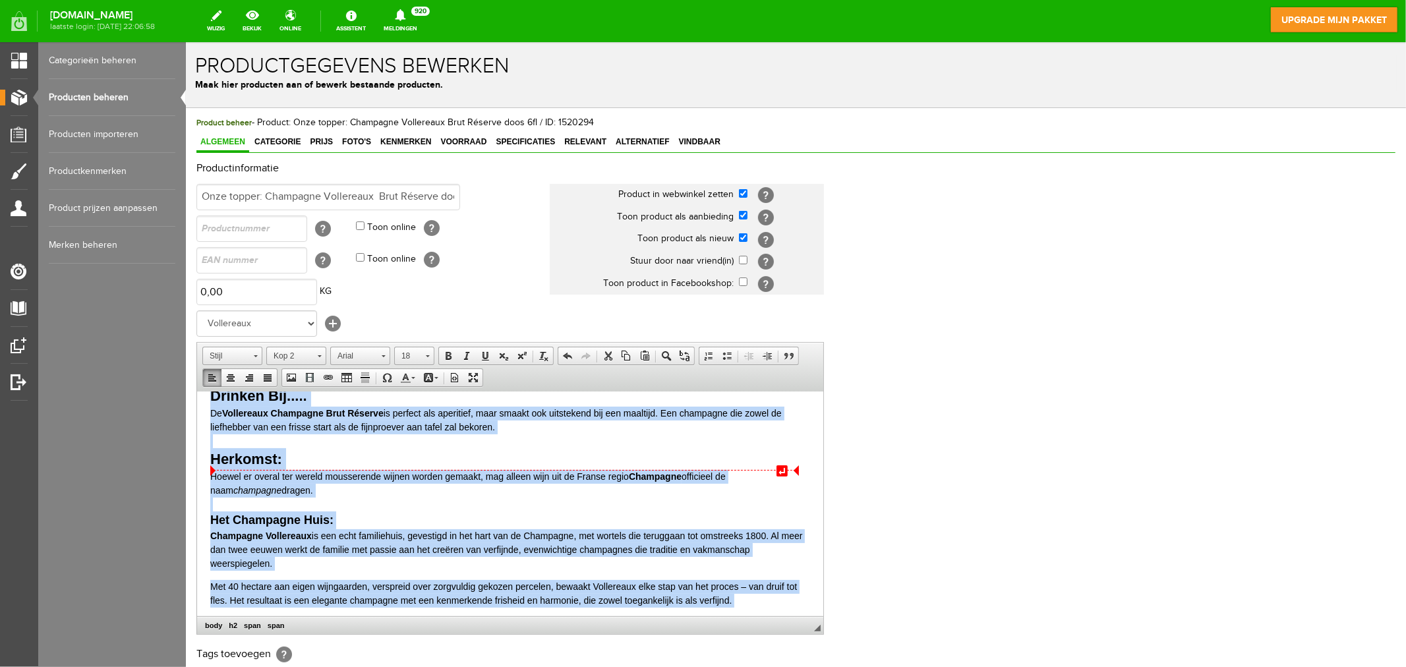
click at [389, 457] on div "Herkomst:" at bounding box center [510, 458] width 600 height 22
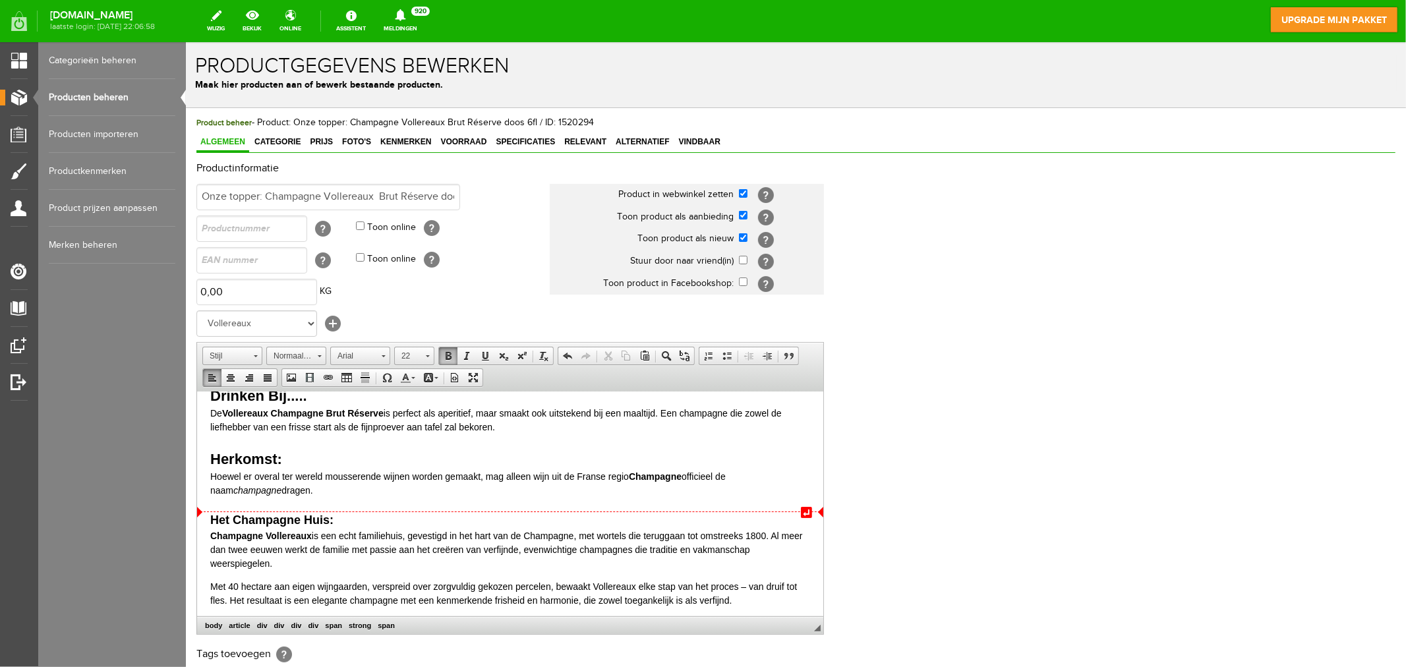
click at [344, 520] on div "Het Champagne Huis: Champagne Vollereaux is een echt familiehuis, gevestigd in …" at bounding box center [510, 540] width 600 height 59
drag, startPoint x: 328, startPoint y: 520, endPoint x: 201, endPoint y: 517, distance: 126.6
click at [201, 517] on html "Deze top-champagne kost 26,50€ per fles en wordt alleen geleverd per doos van 6…" at bounding box center [509, 674] width 626 height 1296
click at [347, 521] on div "Het Champagne Huis: Champagne Vollereaux is een echt familiehuis, gevestigd in …" at bounding box center [510, 540] width 600 height 59
click at [204, 516] on html "Deze top-champagne kost 26,50€ per fles en wordt alleen geleverd per doos van 6…" at bounding box center [509, 674] width 626 height 1296
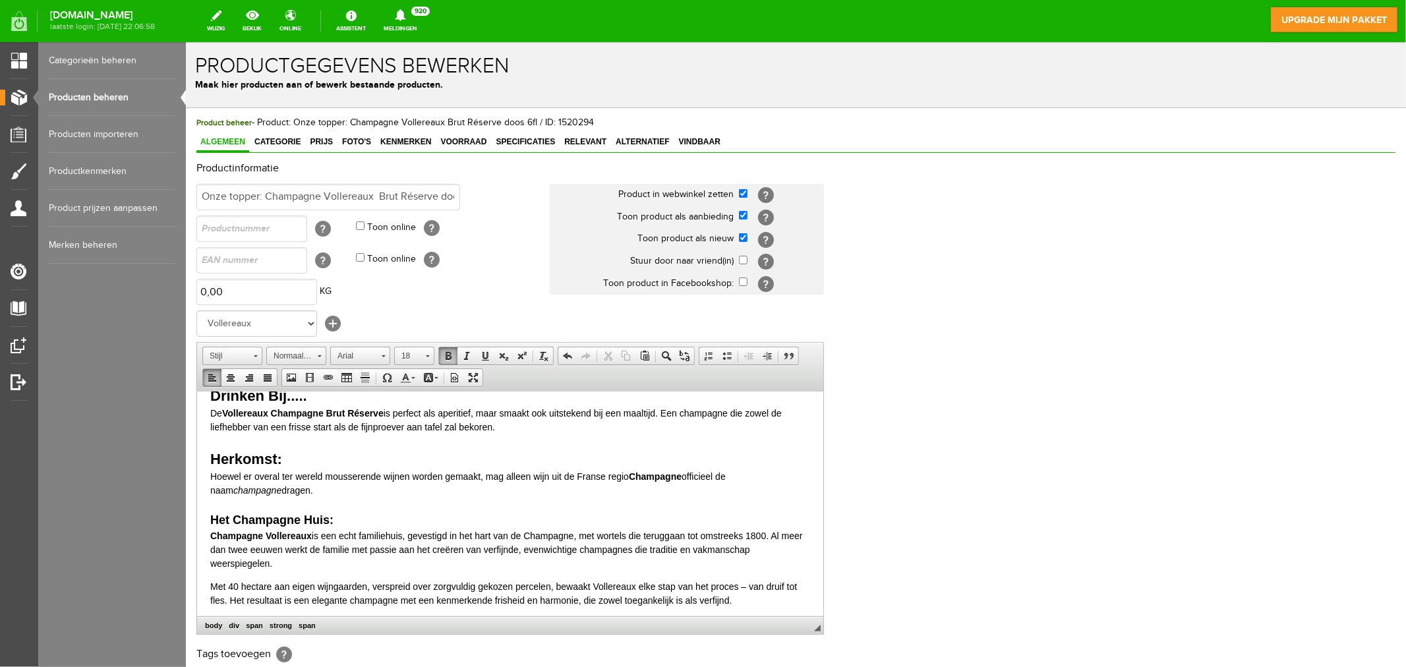
drag, startPoint x: 204, startPoint y: 516, endPoint x: 492, endPoint y: 507, distance: 288.1
click at [493, 506] on div at bounding box center [510, 504] width 600 height 14
drag, startPoint x: 343, startPoint y: 519, endPoint x: 211, endPoint y: 516, distance: 131.8
click at [211, 516] on div "Het Champagne Huis: Champagne Vollereaux is een echt familiehuis, gevestigd in …" at bounding box center [510, 540] width 600 height 59
click at [418, 360] on span "18" at bounding box center [407, 355] width 26 height 17
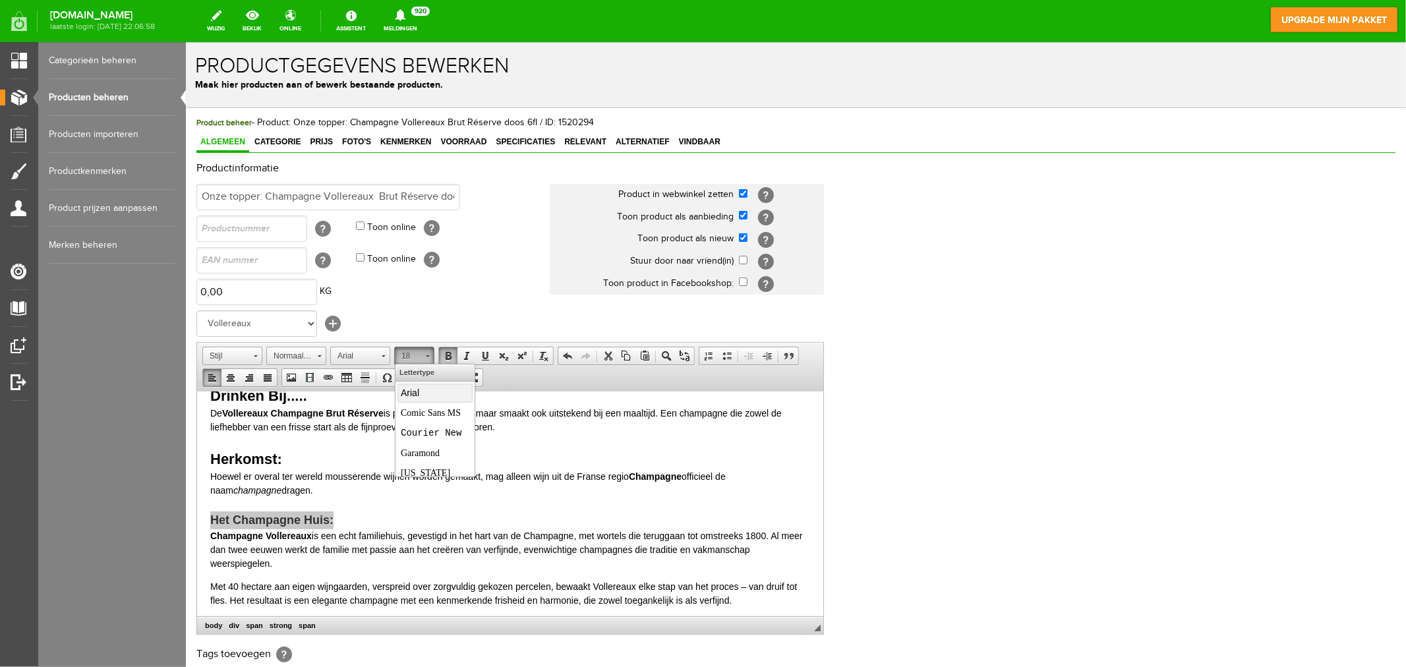
scroll to position [115, 0]
click at [415, 466] on span "22" at bounding box center [408, 471] width 16 height 16
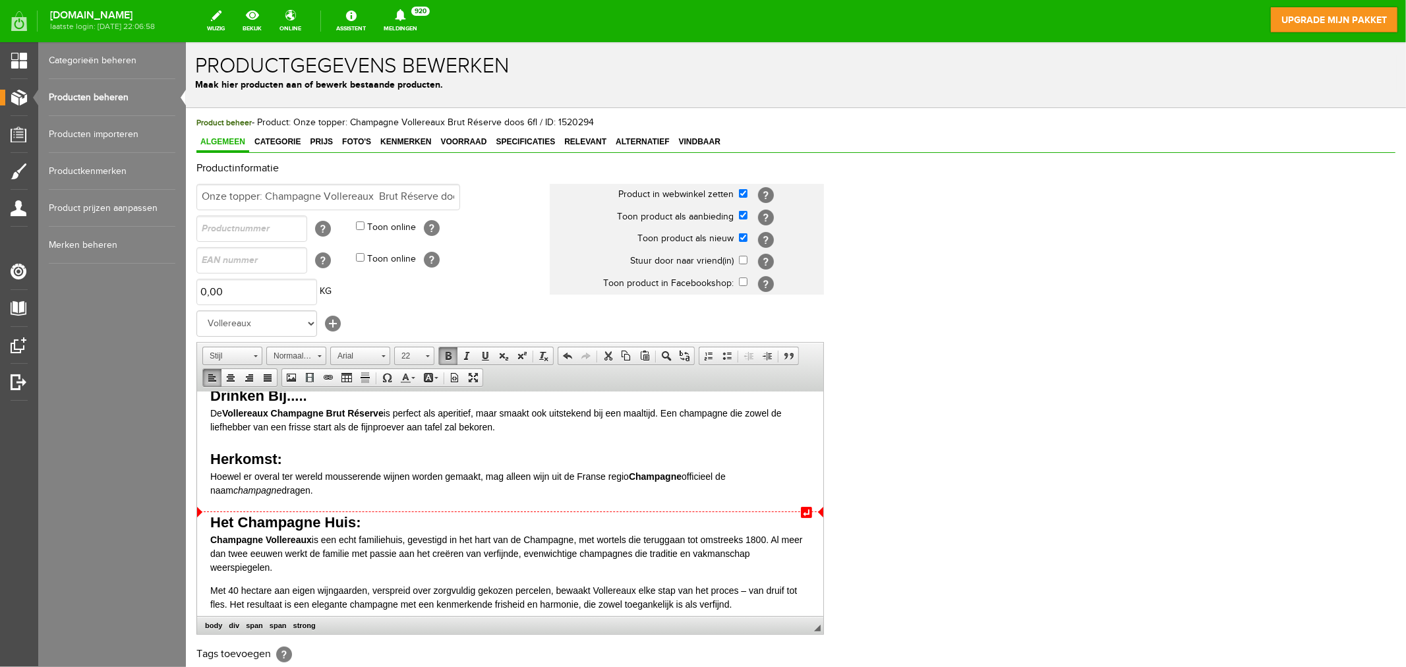
click at [415, 513] on div "Het Champagne Huis: Champagne Vollereaux is een echt familiehuis, gevestigd in …" at bounding box center [510, 542] width 600 height 63
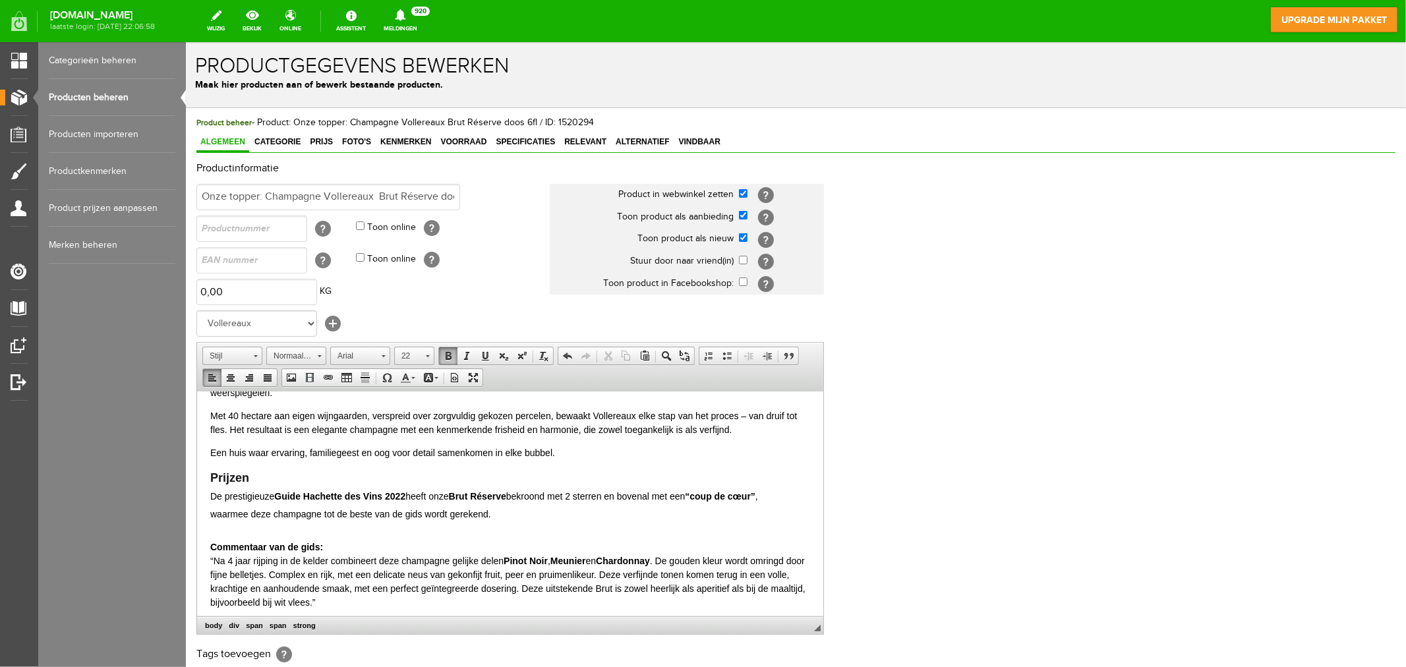
scroll to position [585, 0]
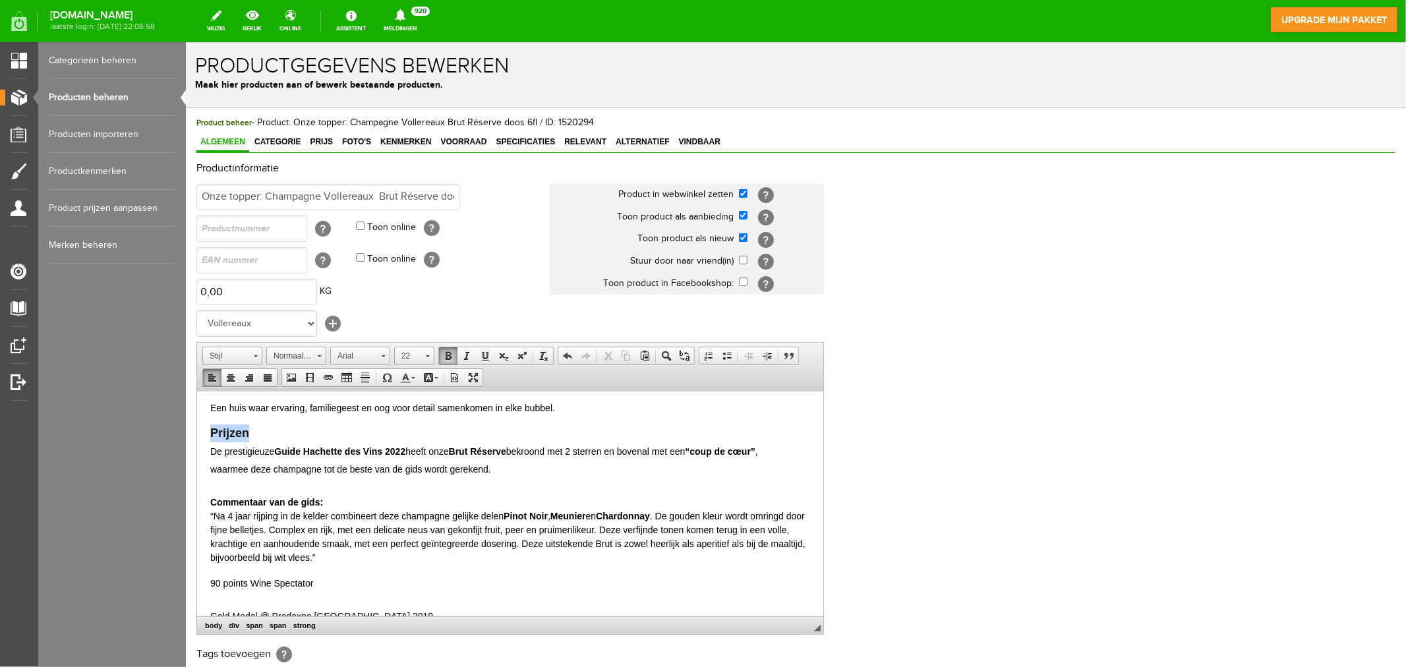
drag, startPoint x: 265, startPoint y: 431, endPoint x: 379, endPoint y: 823, distance: 408.3
click at [196, 431] on html "Deze top-champagne kost 26,50€ per fles en wordt alleen geleverd per doos van 6…" at bounding box center [509, 456] width 626 height 1300
click at [411, 354] on span "18" at bounding box center [407, 355] width 26 height 17
click at [418, 470] on link "22" at bounding box center [434, 471] width 75 height 27
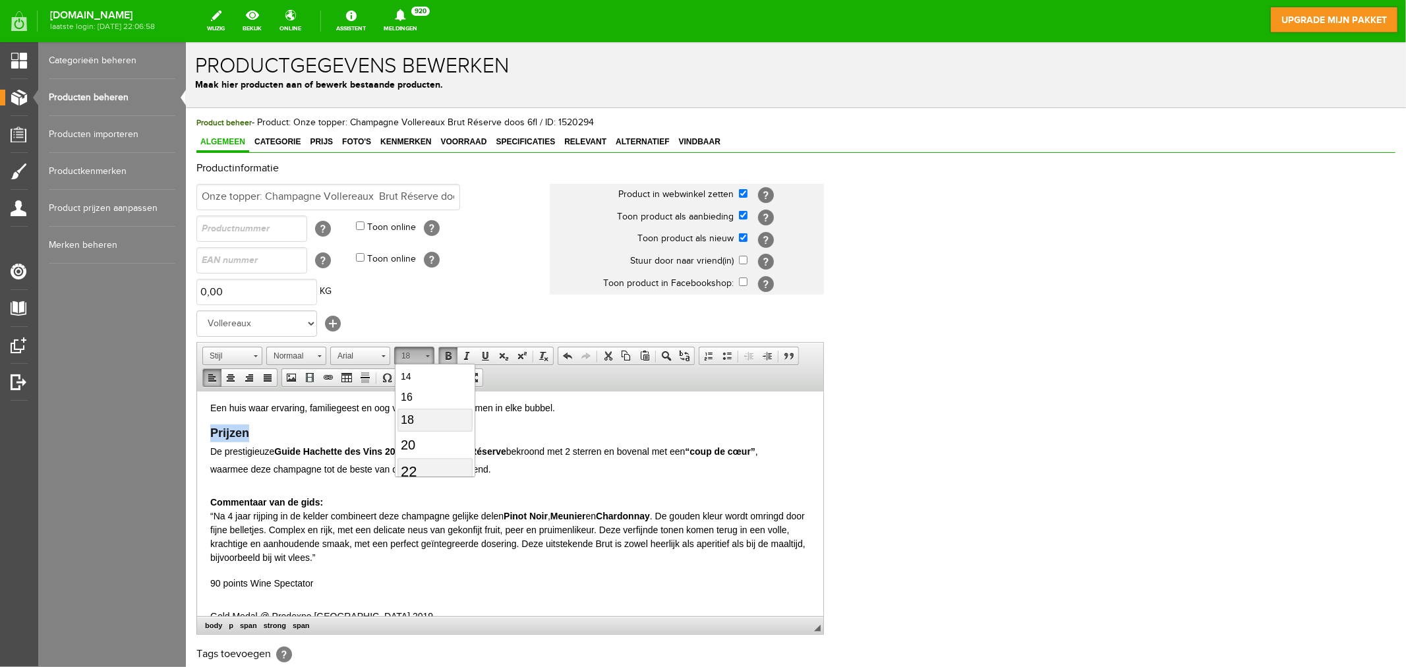
scroll to position [0, 0]
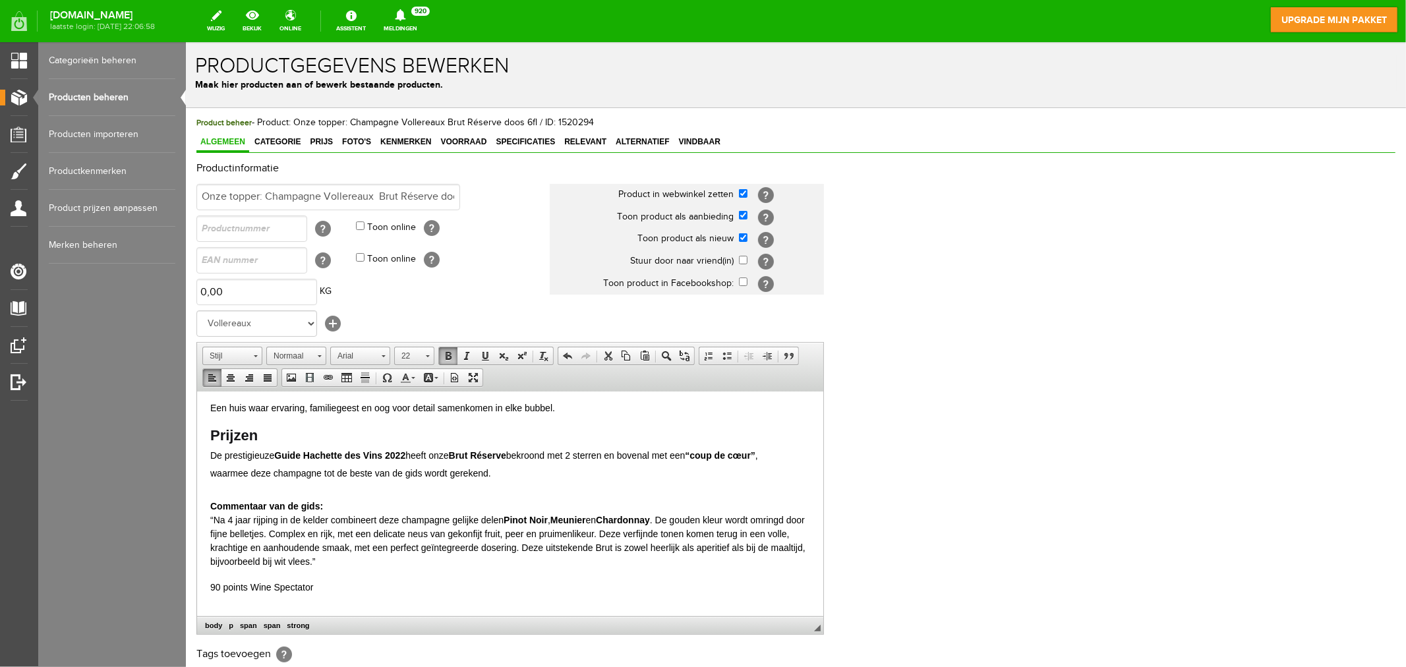
click at [264, 430] on p "Prijzen De prestigieuze Guide Hachette des Vins 2022 heeft onze Brut Réserve be…" at bounding box center [510, 452] width 600 height 57
click at [395, 490] on body "Deze top-champagne kost 26,50€ per fles en wordt alleen geleverd per doos van 6…" at bounding box center [510, 457] width 600 height 1277
click at [210, 508] on strong "Commentaar van de gids:" at bounding box center [266, 505] width 113 height 11
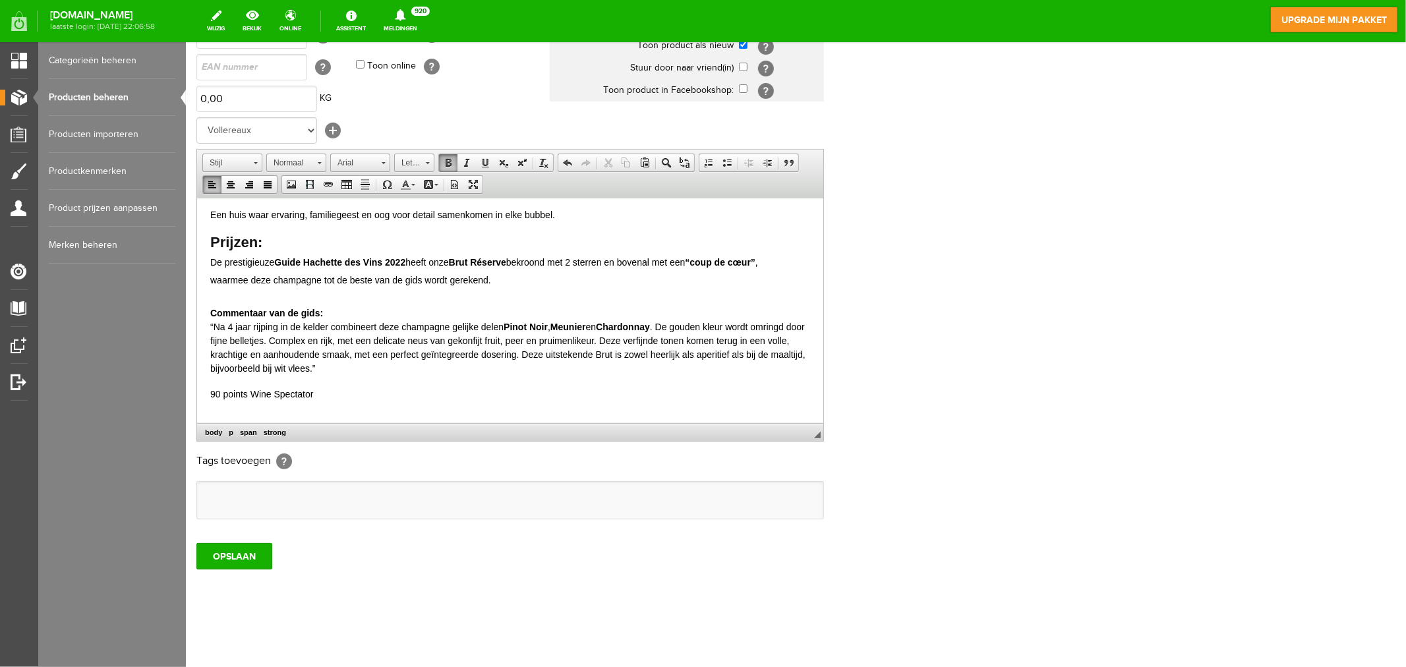
click at [210, 314] on strong "Commentaar van de gids:" at bounding box center [266, 312] width 113 height 11
click at [726, 166] on span at bounding box center [726, 162] width 11 height 11
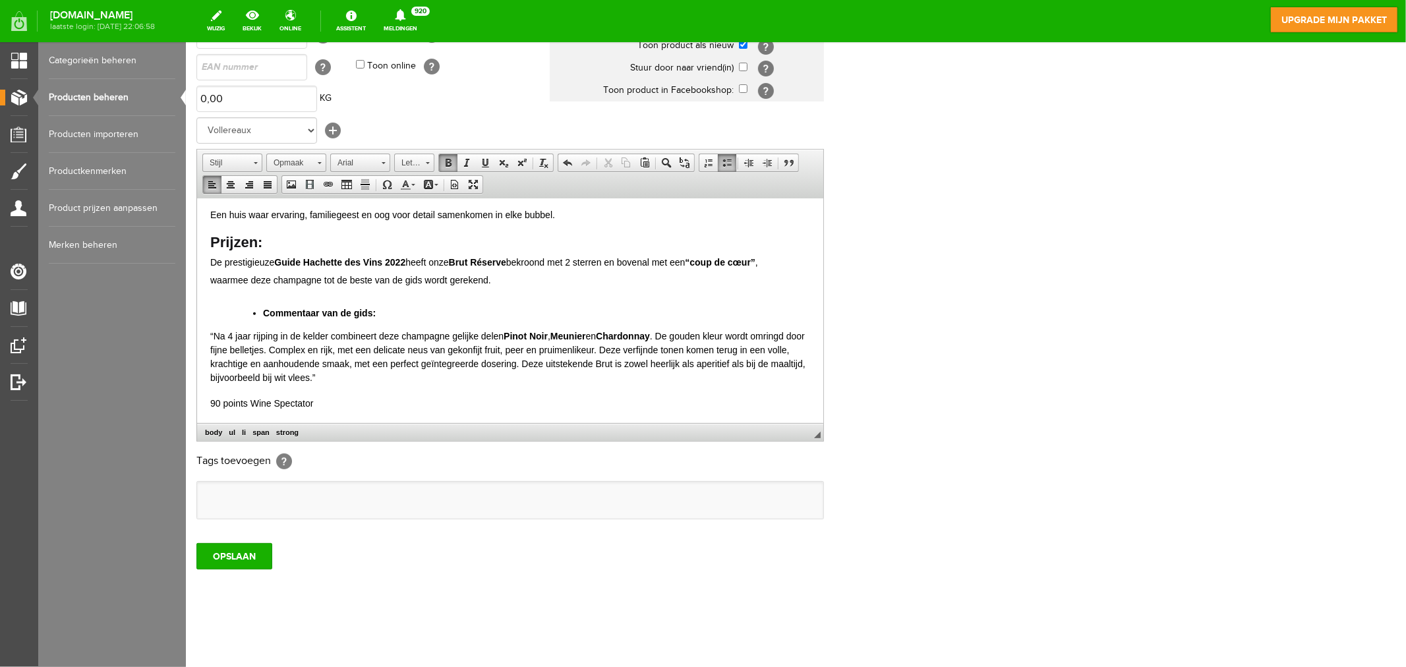
click at [208, 336] on html "Deze top-champagne kost 26,50€ per fles en wordt alleen geleverd per doos van 6…" at bounding box center [509, 269] width 626 height 1313
click at [727, 160] on span at bounding box center [726, 162] width 11 height 11
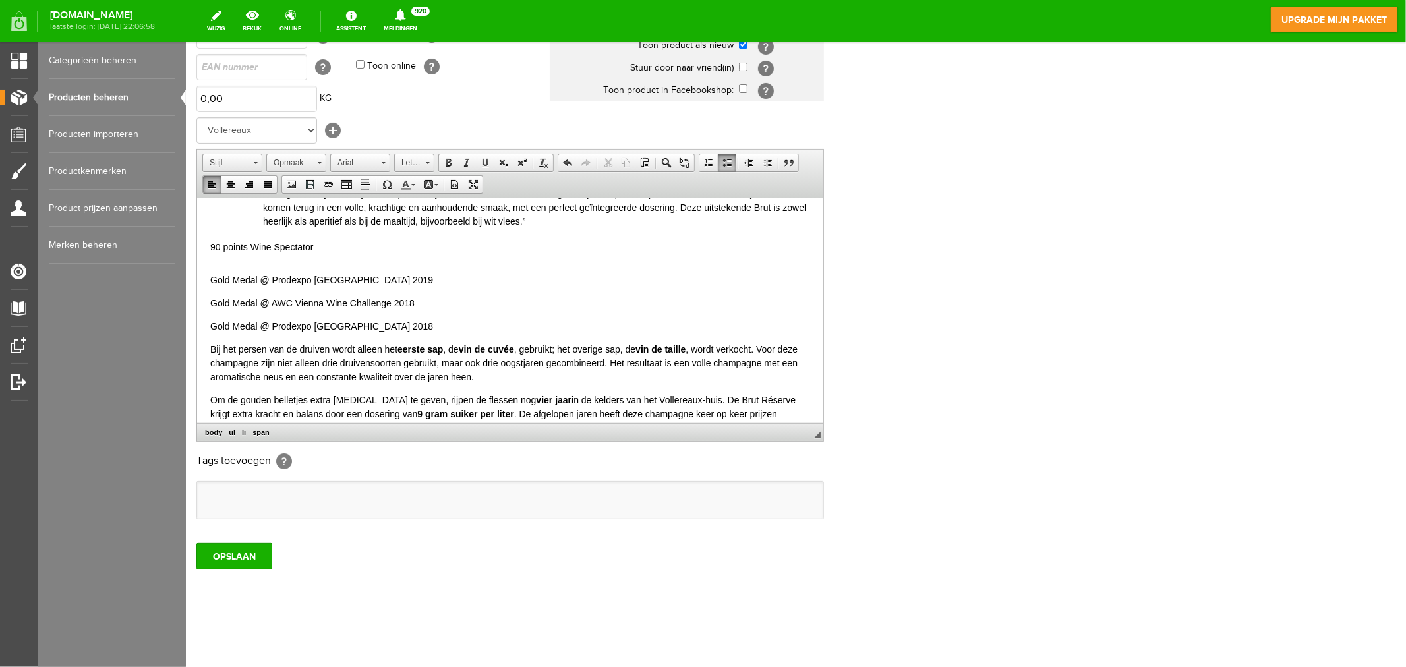
scroll to position [659, 0]
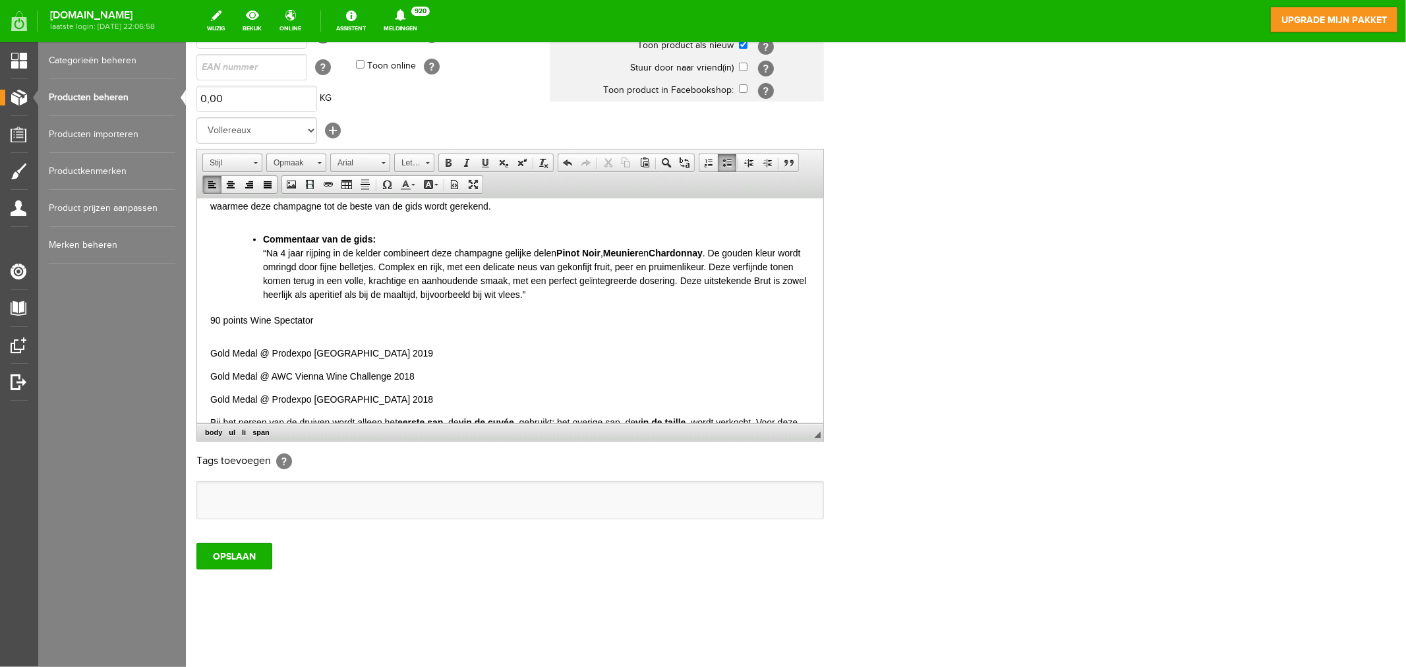
click at [206, 320] on html "Deze top-champagne kost 26,50€ per fles en wordt alleen geleverd per doos van 6…" at bounding box center [509, 191] width 626 height 1304
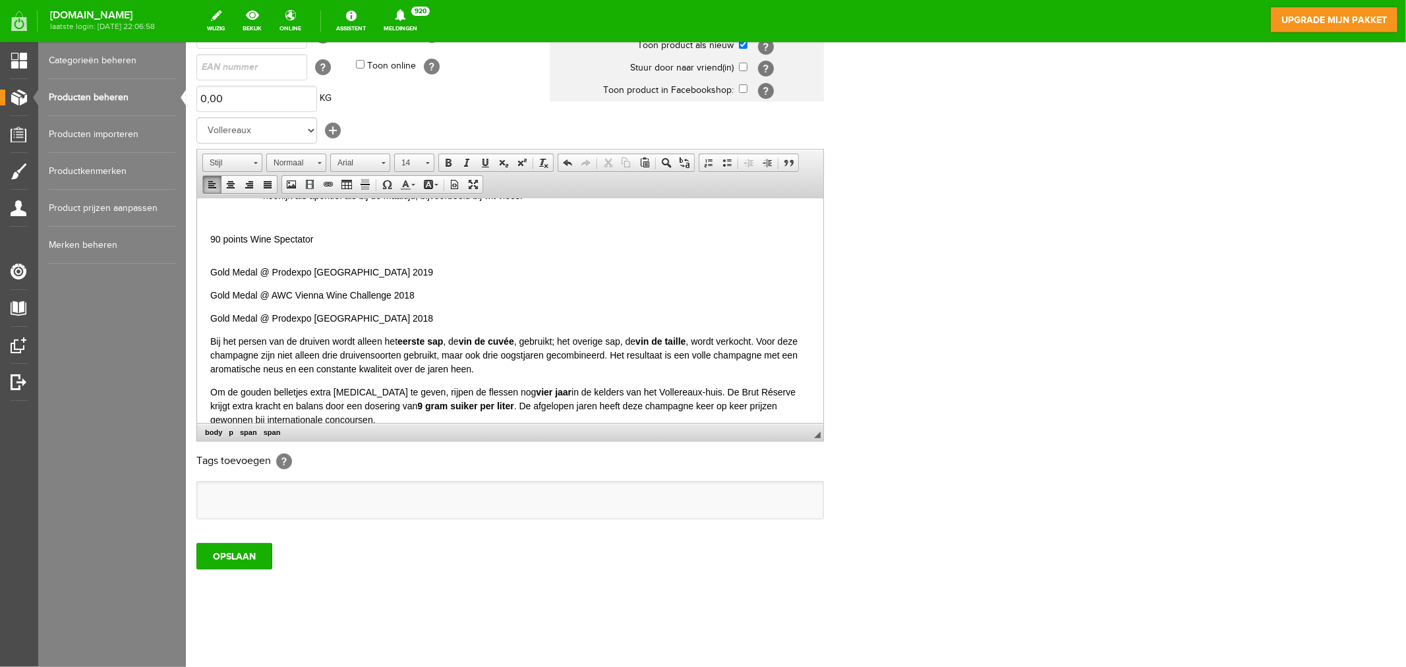
scroll to position [732, 0]
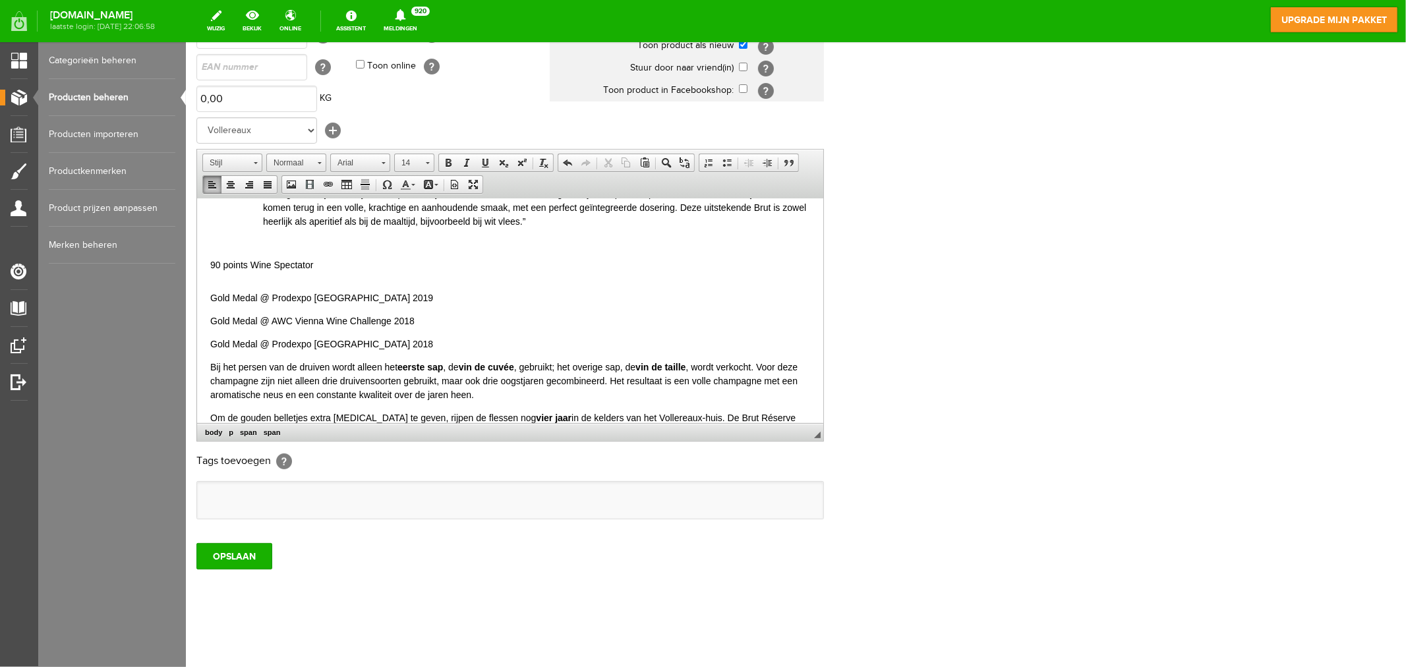
click at [220, 281] on body "Deze top-champagne kost 26,50€ per fles en wordt alleen geleverd per doos van 6…" at bounding box center [510, 126] width 600 height 1295
click at [397, 348] on p "Gold Medal @ Prodexpo [GEOGRAPHIC_DATA] 2018" at bounding box center [510, 344] width 600 height 14
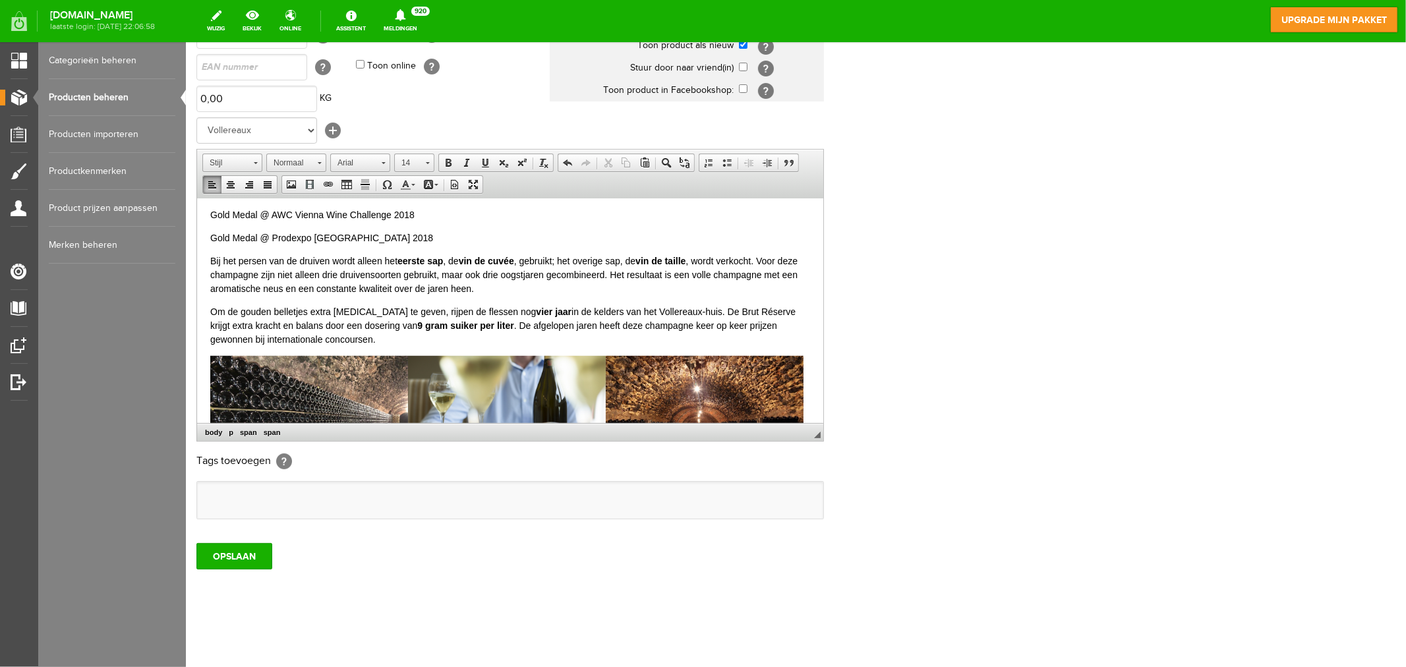
scroll to position [878, 0]
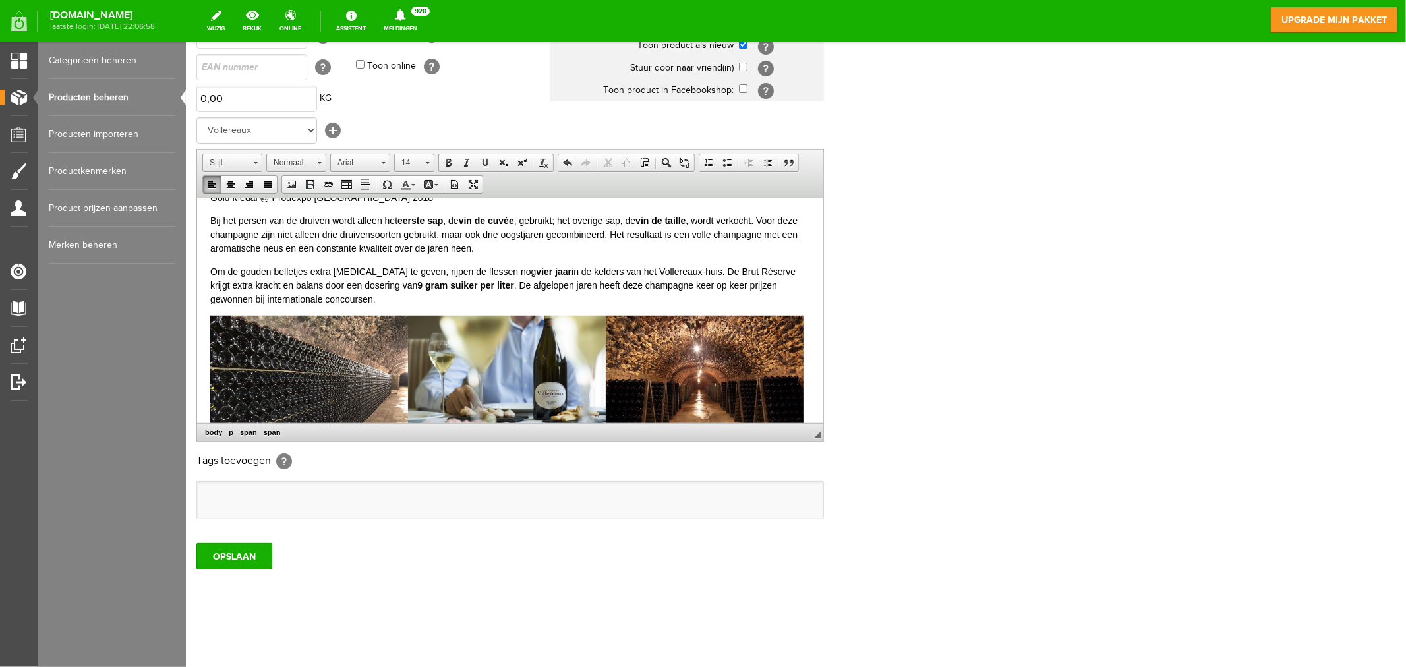
click at [364, 369] on img at bounding box center [309, 385] width 198 height 141
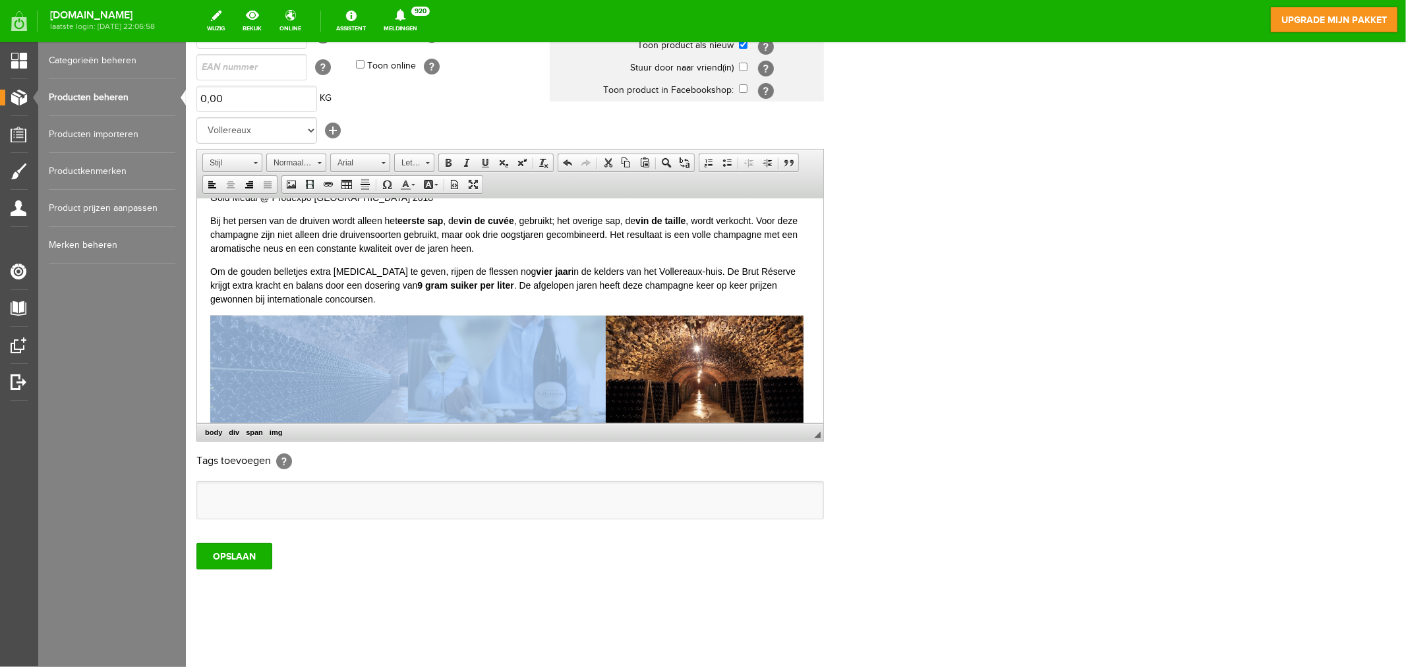
click at [497, 377] on img at bounding box center [506, 385] width 198 height 141
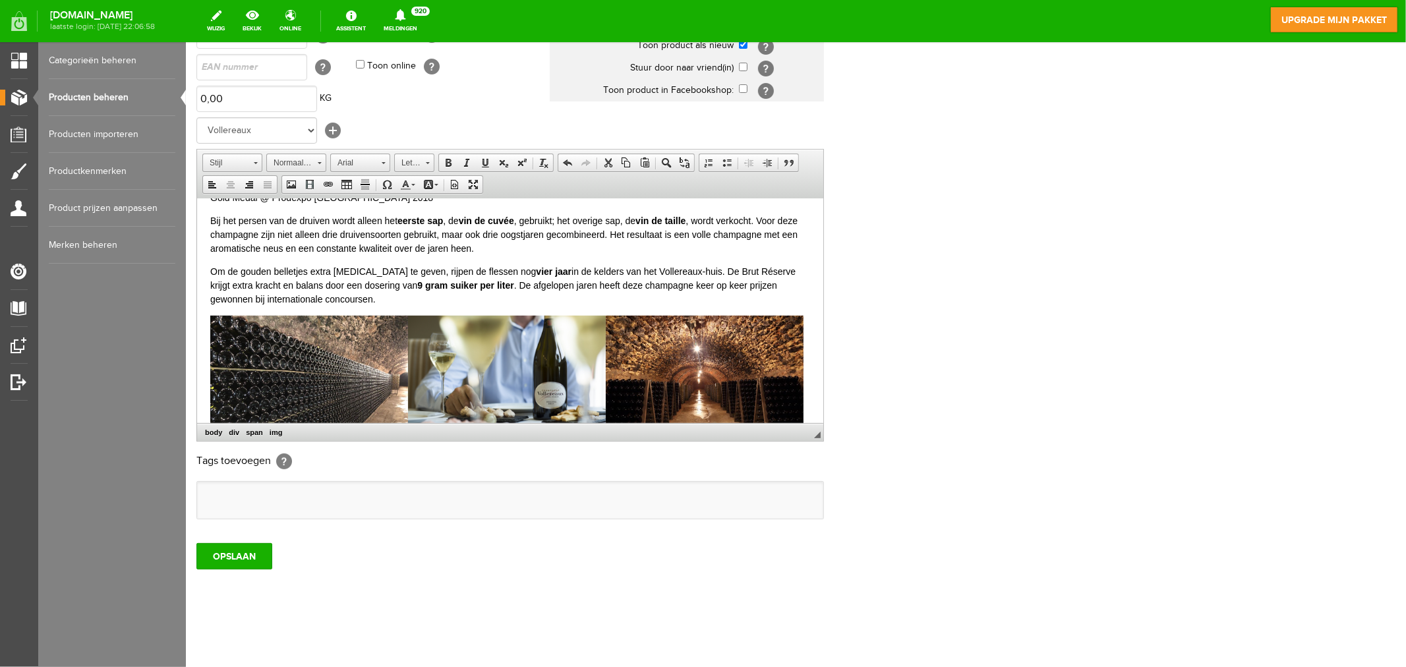
click at [361, 379] on img at bounding box center [309, 385] width 198 height 141
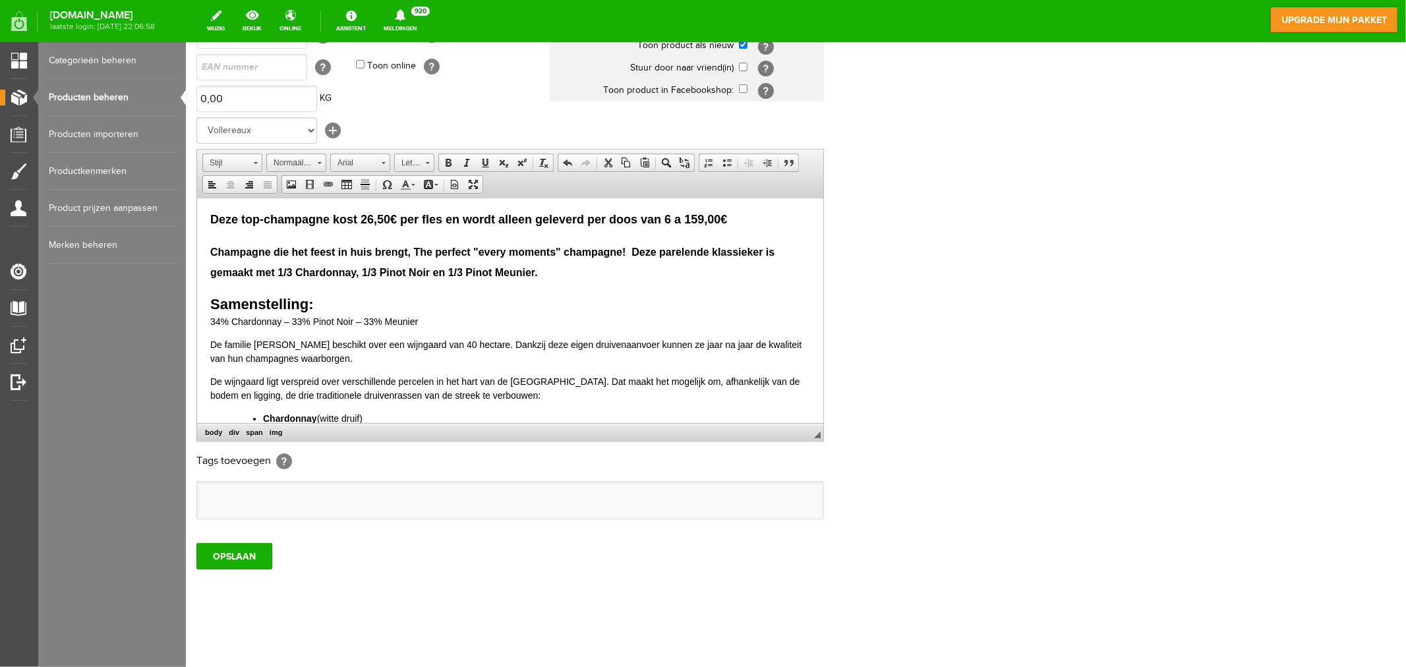
scroll to position [0, 0]
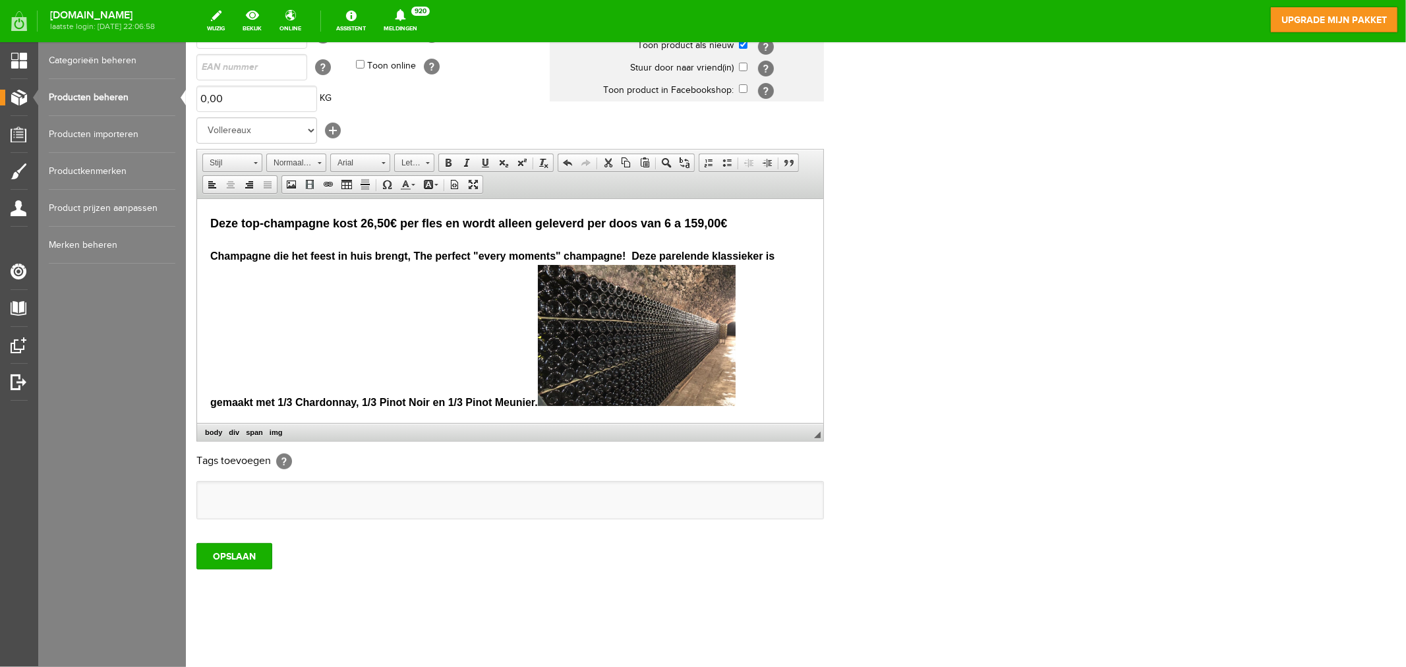
click at [530, 400] on span "Champagne die het feest in huis brengt, The perfect "every moments" champagne! …" at bounding box center [492, 329] width 564 height 158
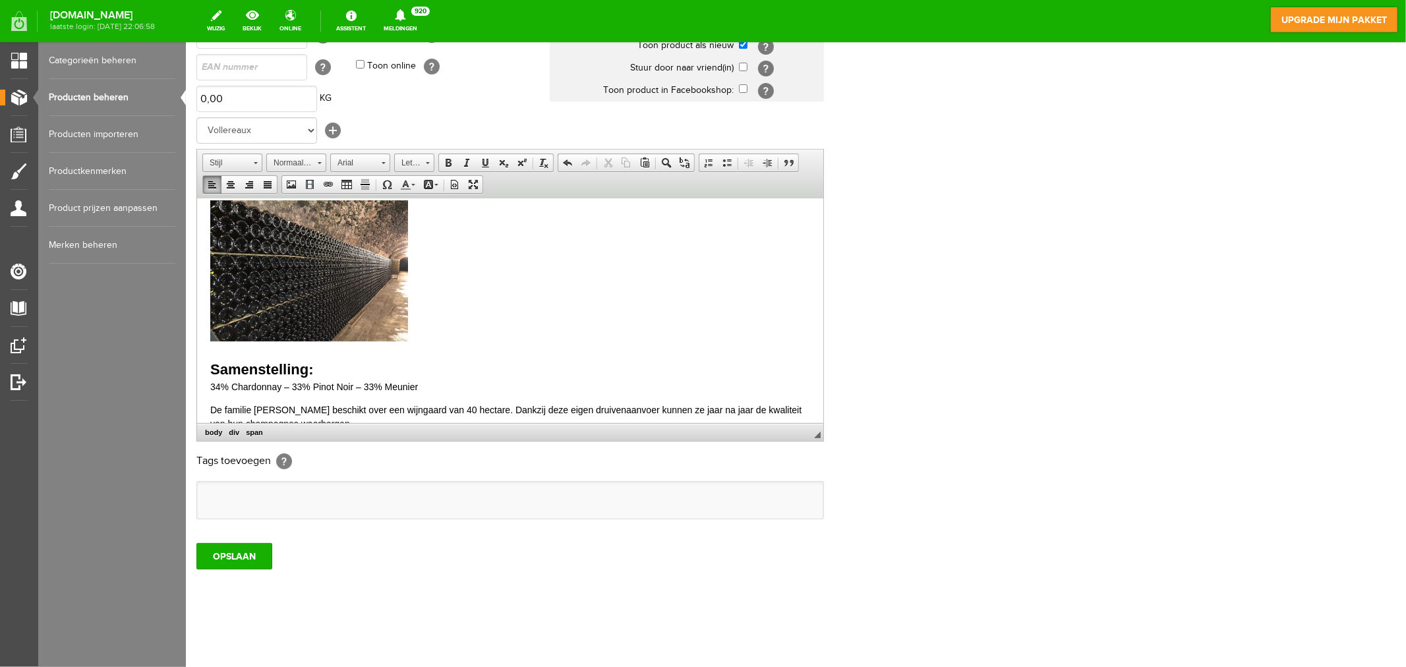
scroll to position [90, 0]
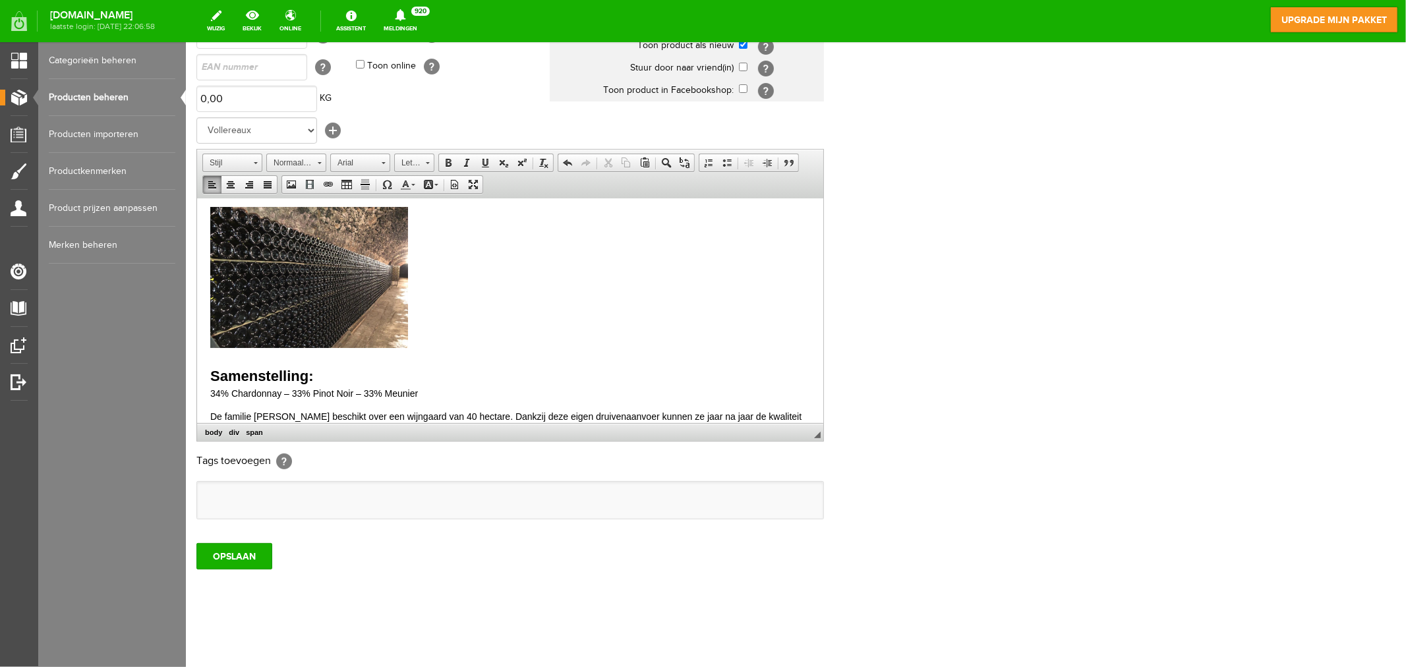
click at [476, 333] on h2 at bounding box center [510, 279] width 600 height 147
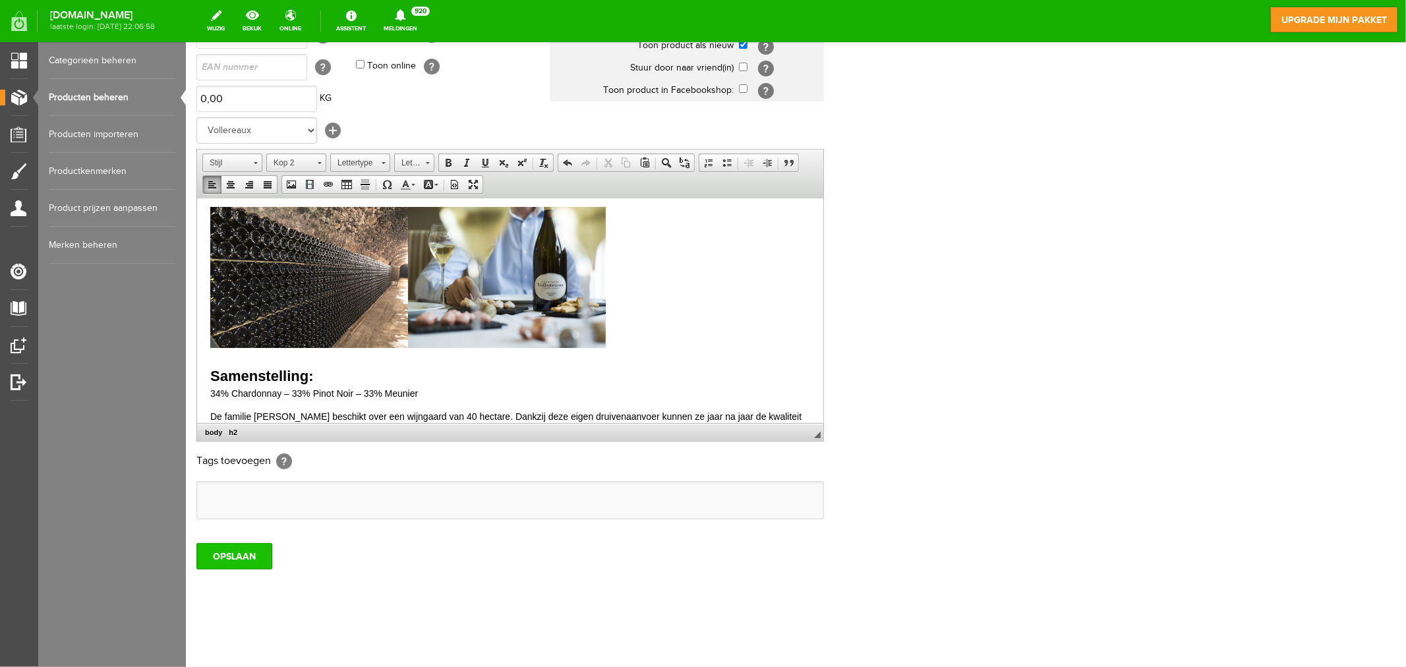
click at [231, 554] on input "OPSLAAN" at bounding box center [234, 555] width 76 height 26
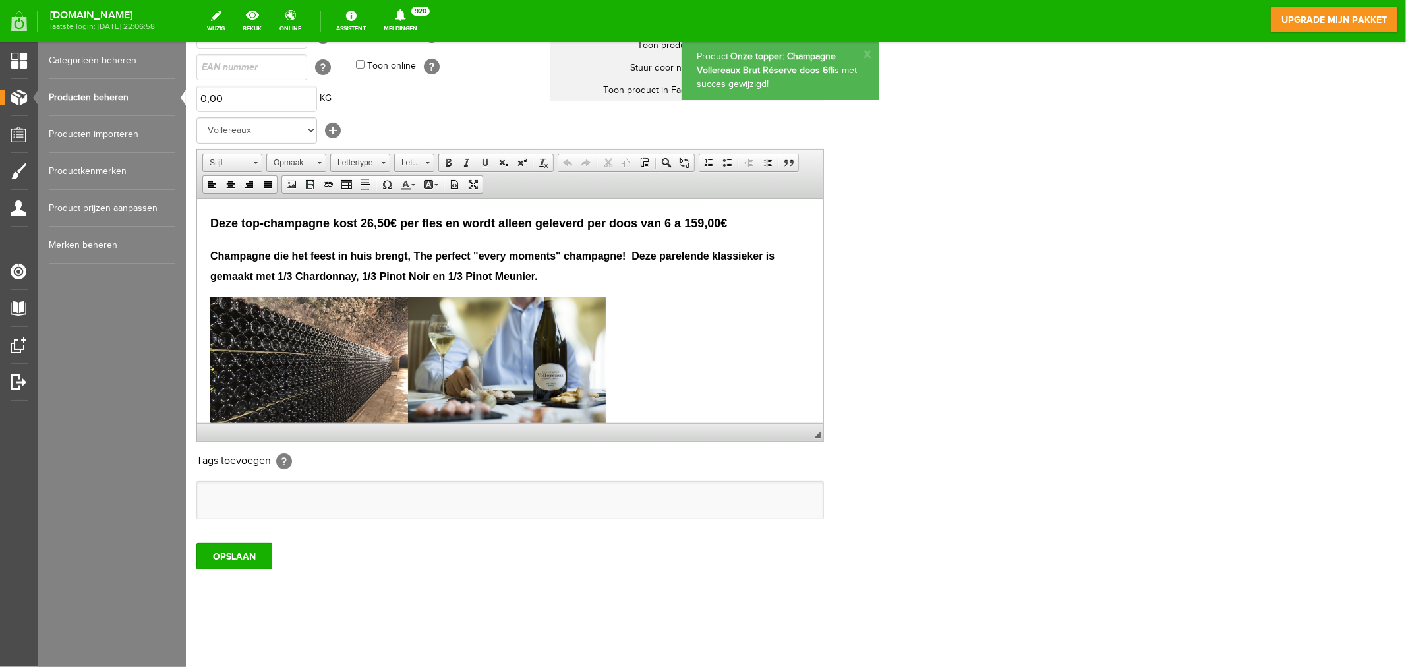
scroll to position [0, 0]
click at [864, 51] on link "x" at bounding box center [867, 52] width 7 height 13
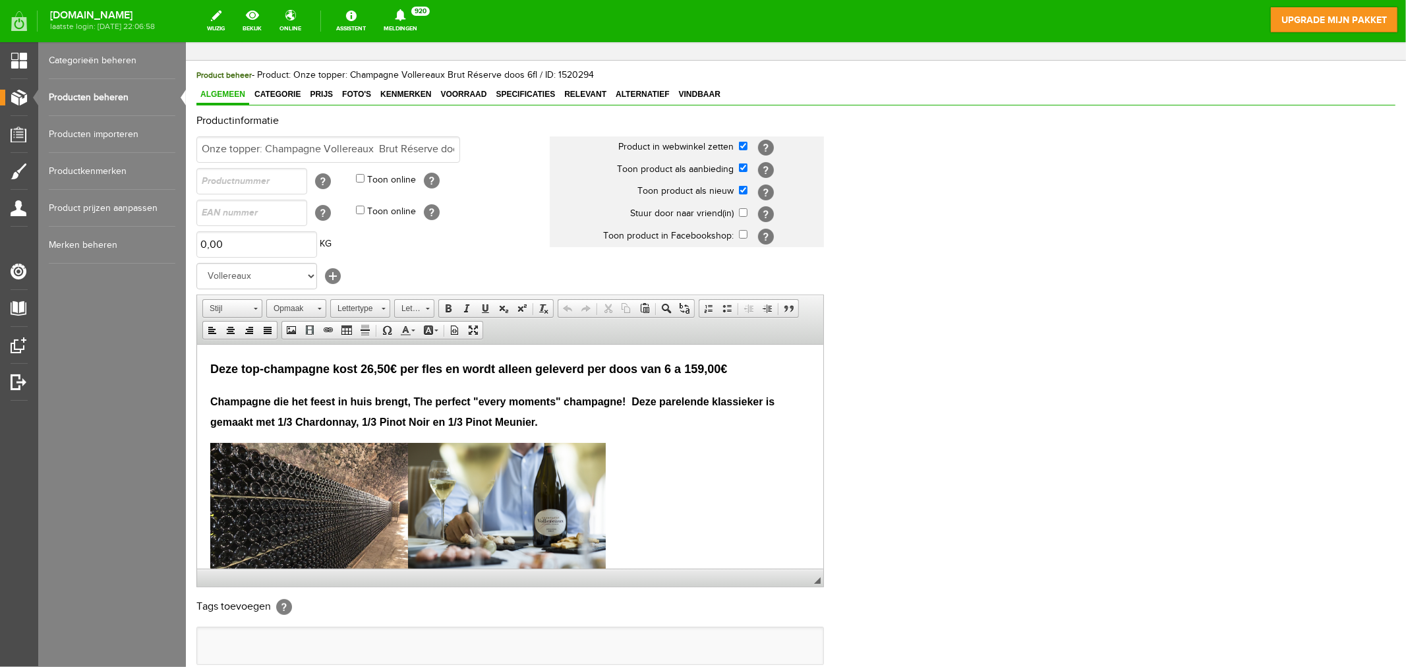
scroll to position [47, 0]
click at [90, 64] on link "Categorieën beheren" at bounding box center [112, 60] width 127 height 37
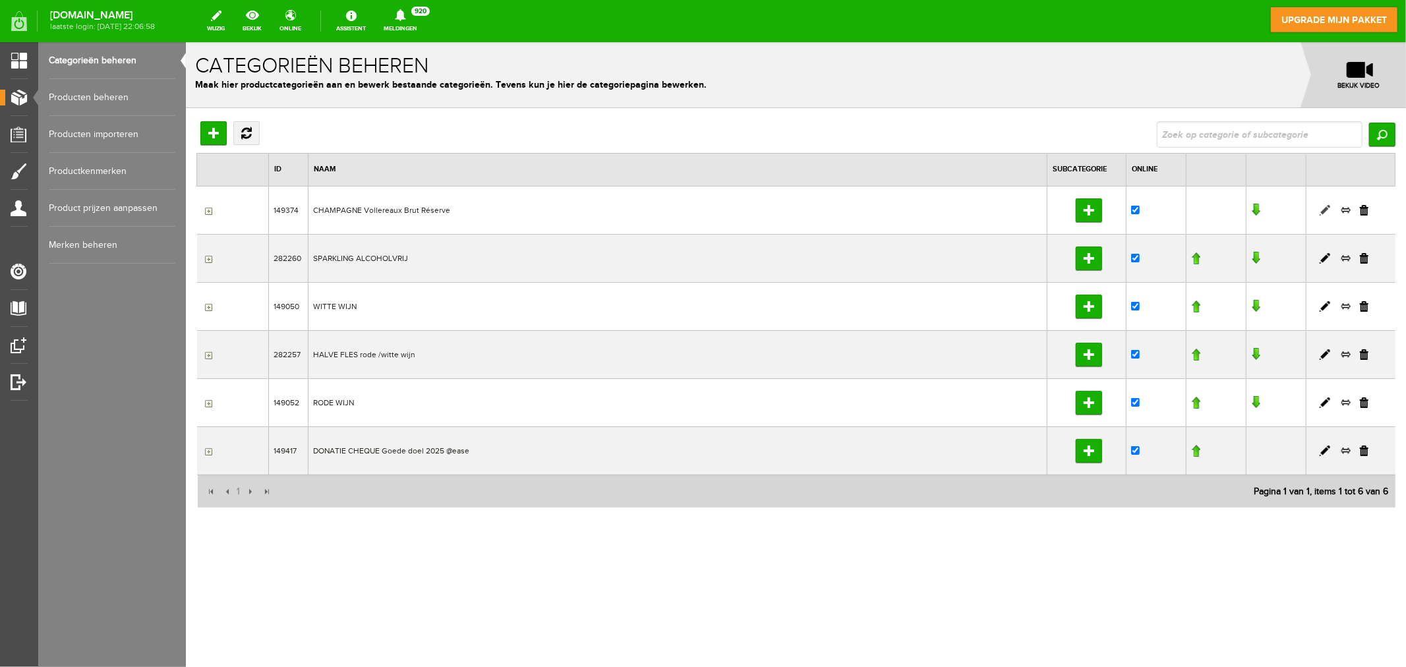
click at [1265, 212] on link at bounding box center [1324, 209] width 11 height 11
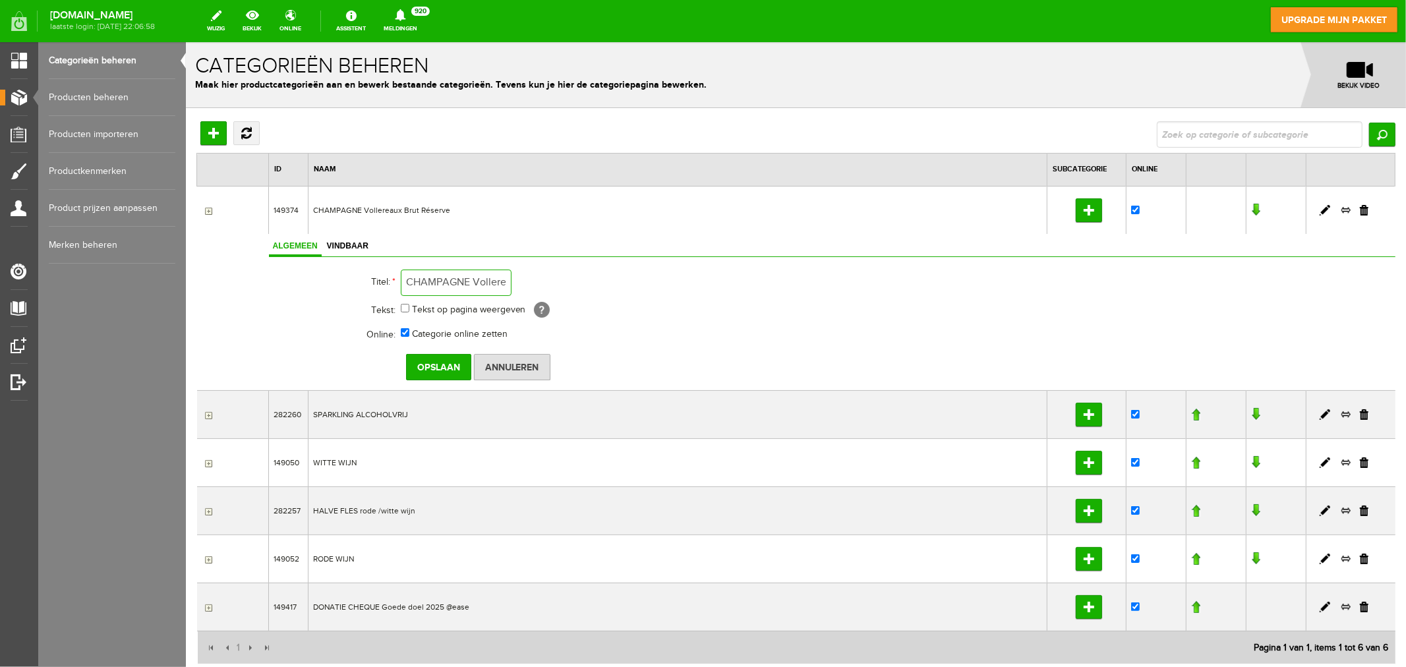
scroll to position [0, 68]
drag, startPoint x: 474, startPoint y: 279, endPoint x: 552, endPoint y: 280, distance: 77.1
click at [551, 280] on td "CHAMPAGNE Vollereaux Brut Réserve" at bounding box center [650, 282] width 501 height 32
type input "CHAMPAGNE"
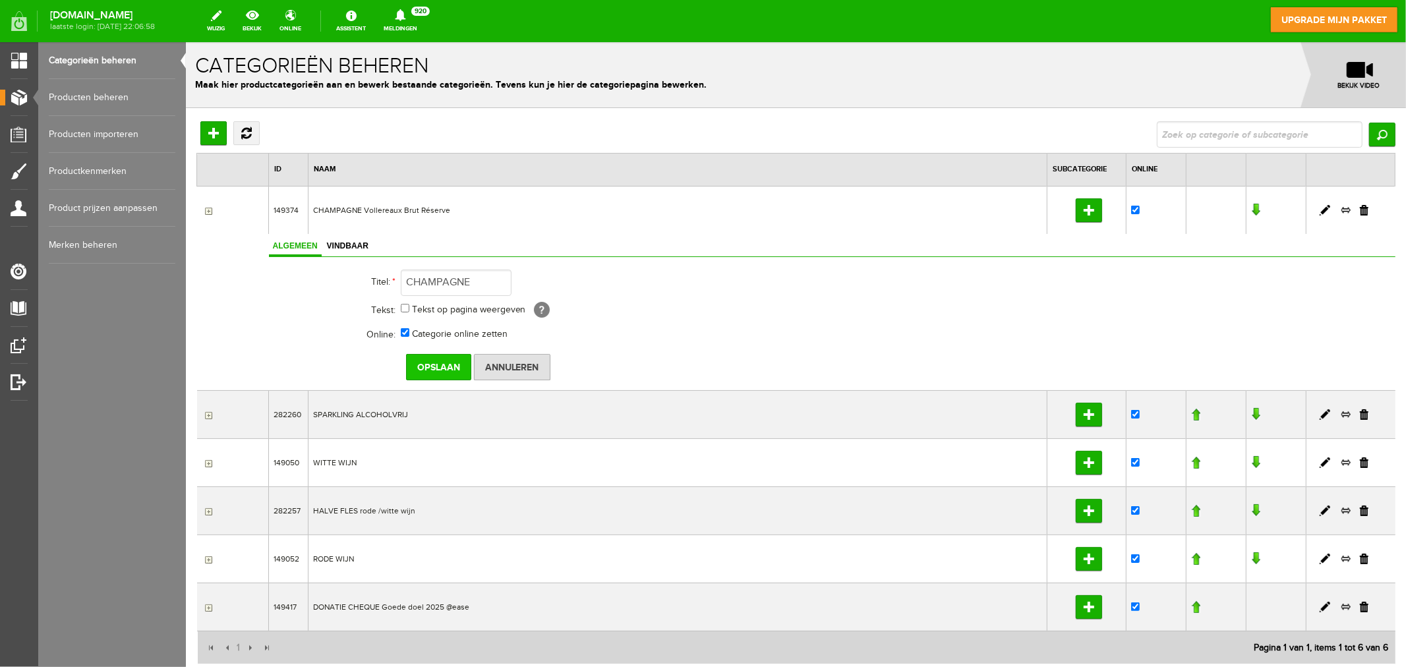
click at [445, 366] on input "Opslaan" at bounding box center [437, 366] width 65 height 26
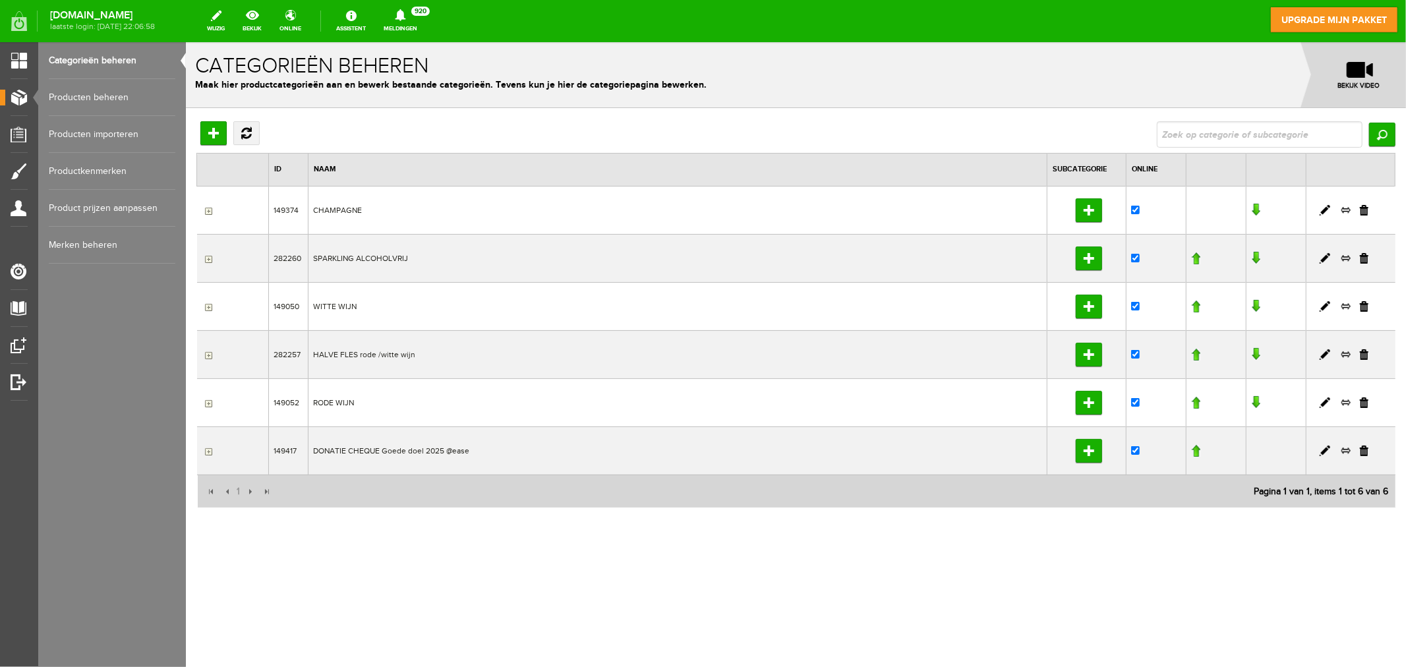
click at [104, 92] on link "Producten beheren" at bounding box center [112, 97] width 127 height 37
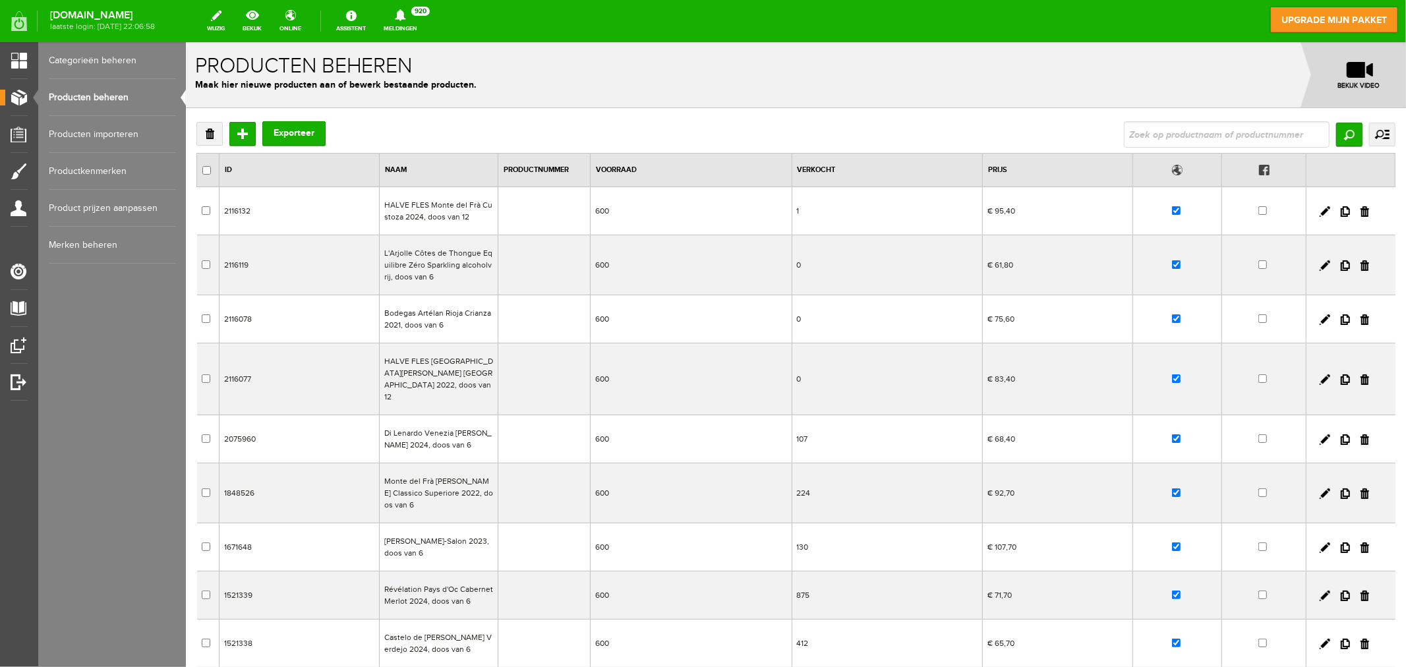
click at [475, 217] on td "HALVE FLES Monte del Frà Custoza 2024, doos van 12" at bounding box center [438, 211] width 119 height 48
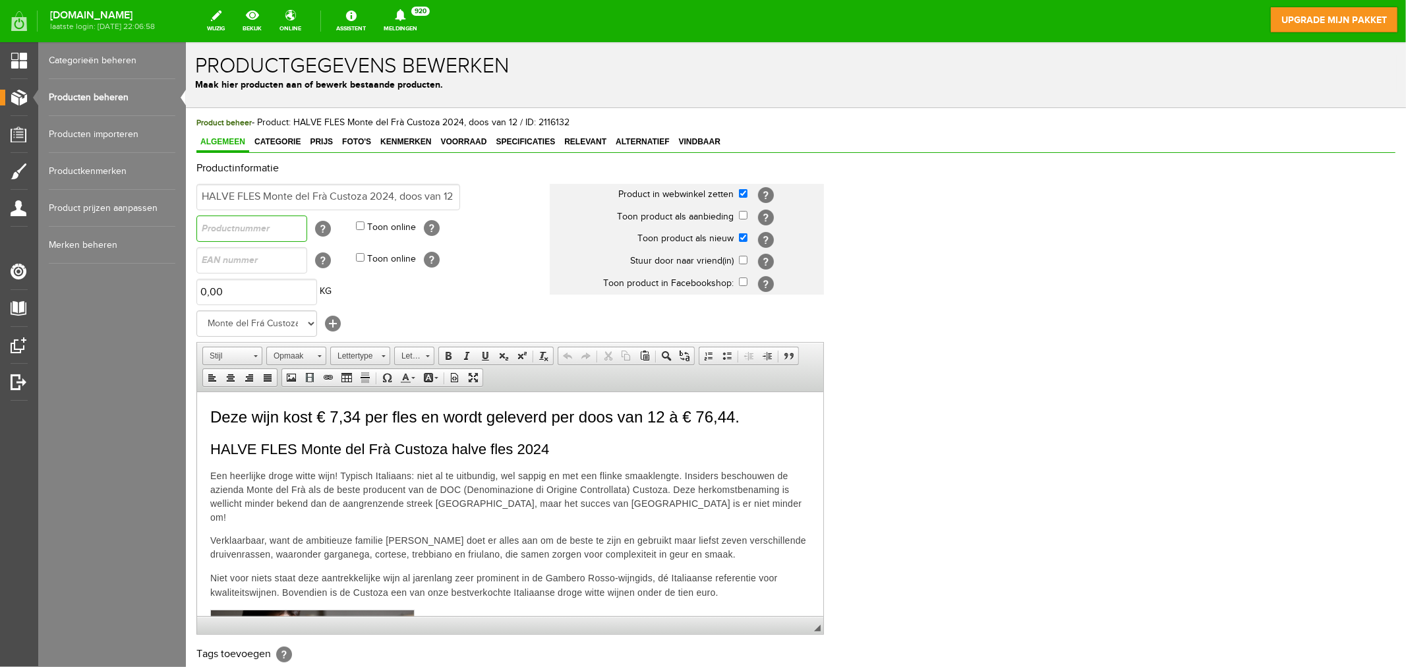
click at [279, 228] on input "text" at bounding box center [251, 228] width 111 height 26
click at [89, 57] on link "Categorieën beheren" at bounding box center [112, 60] width 127 height 37
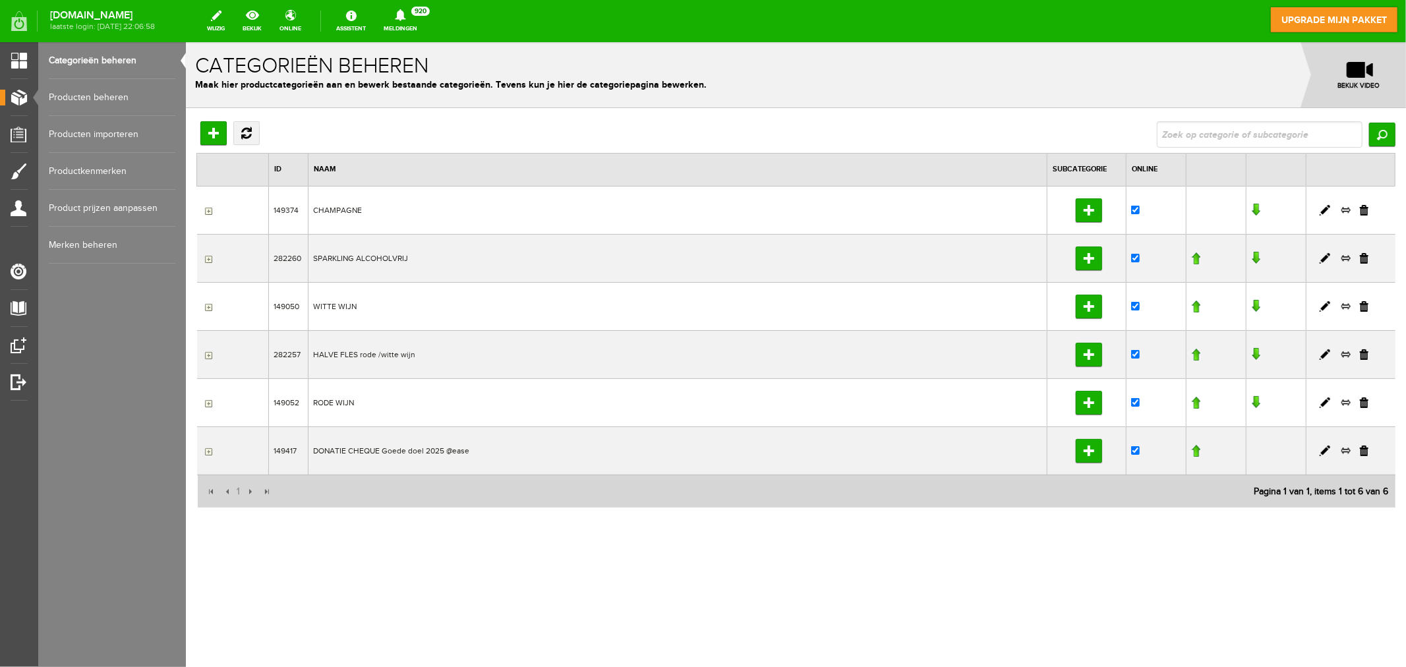
click at [94, 98] on link "Producten beheren" at bounding box center [112, 97] width 127 height 37
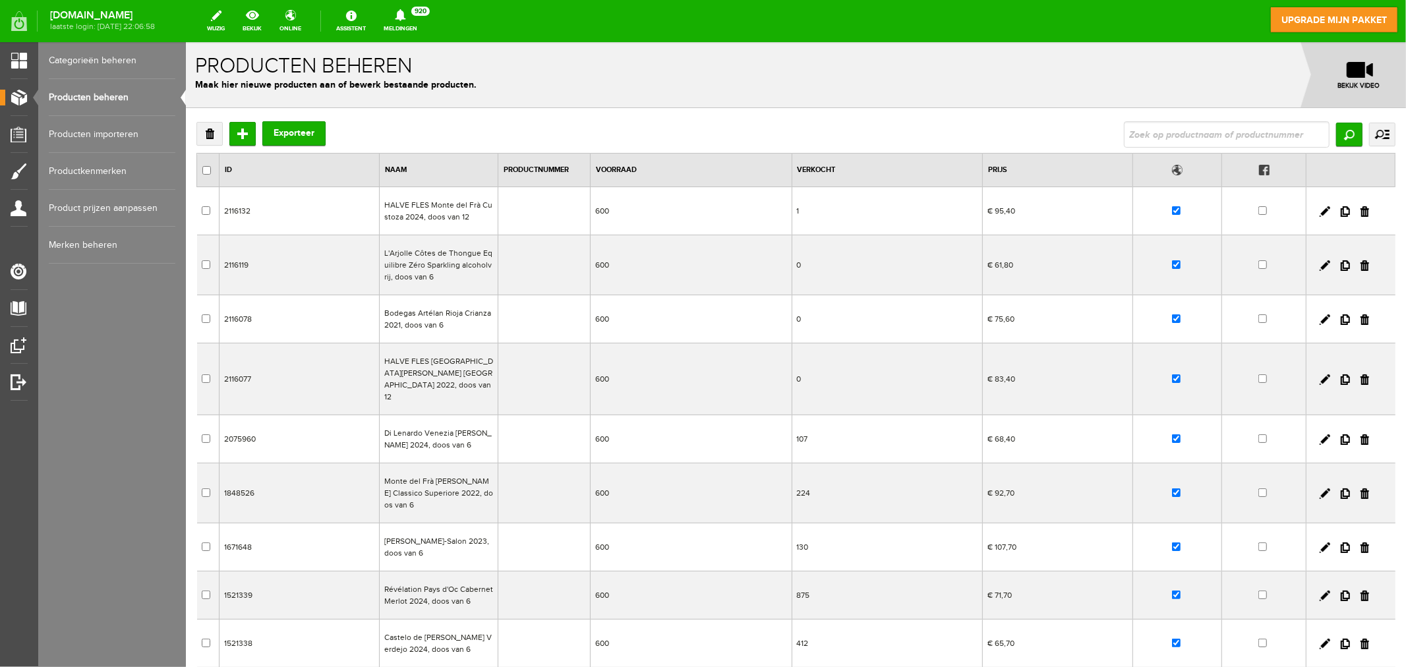
click at [301, 202] on td "2116132" at bounding box center [299, 211] width 160 height 48
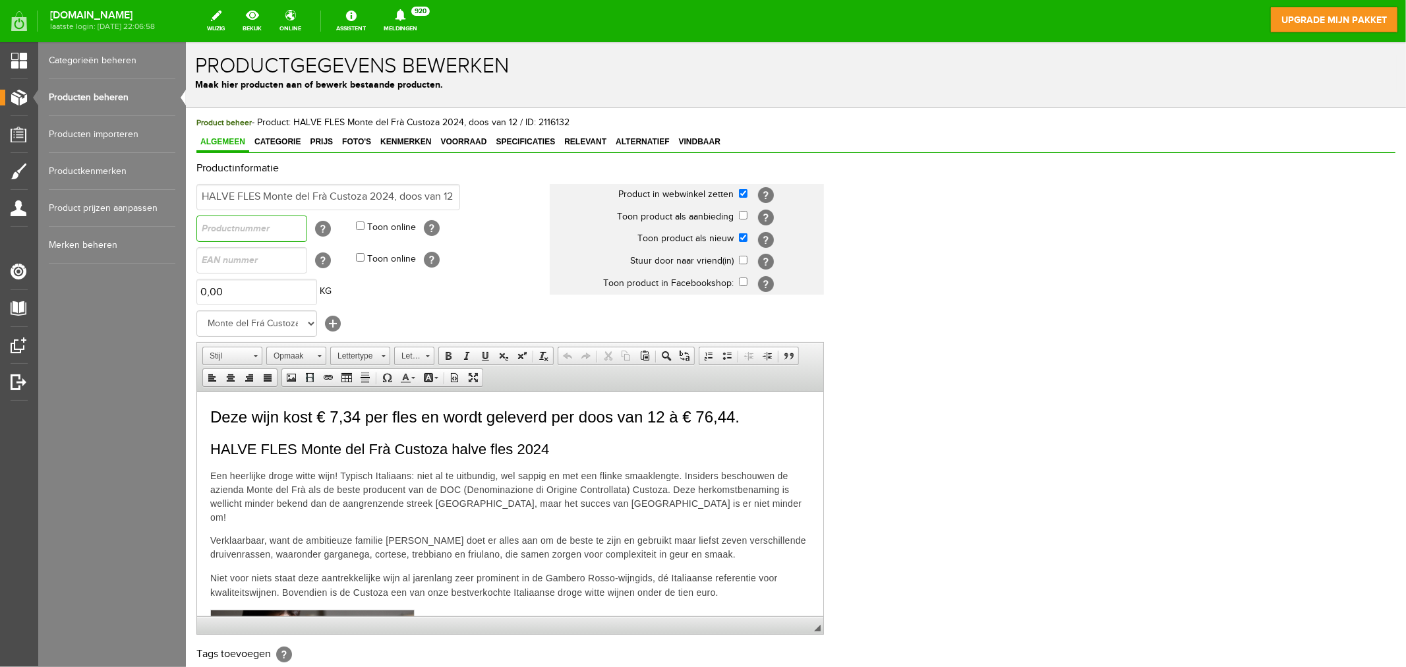
click at [267, 232] on input "text" at bounding box center [251, 228] width 111 height 26
type input "1"
click at [509, 270] on td "Toon online [?]" at bounding box center [452, 260] width 194 height 32
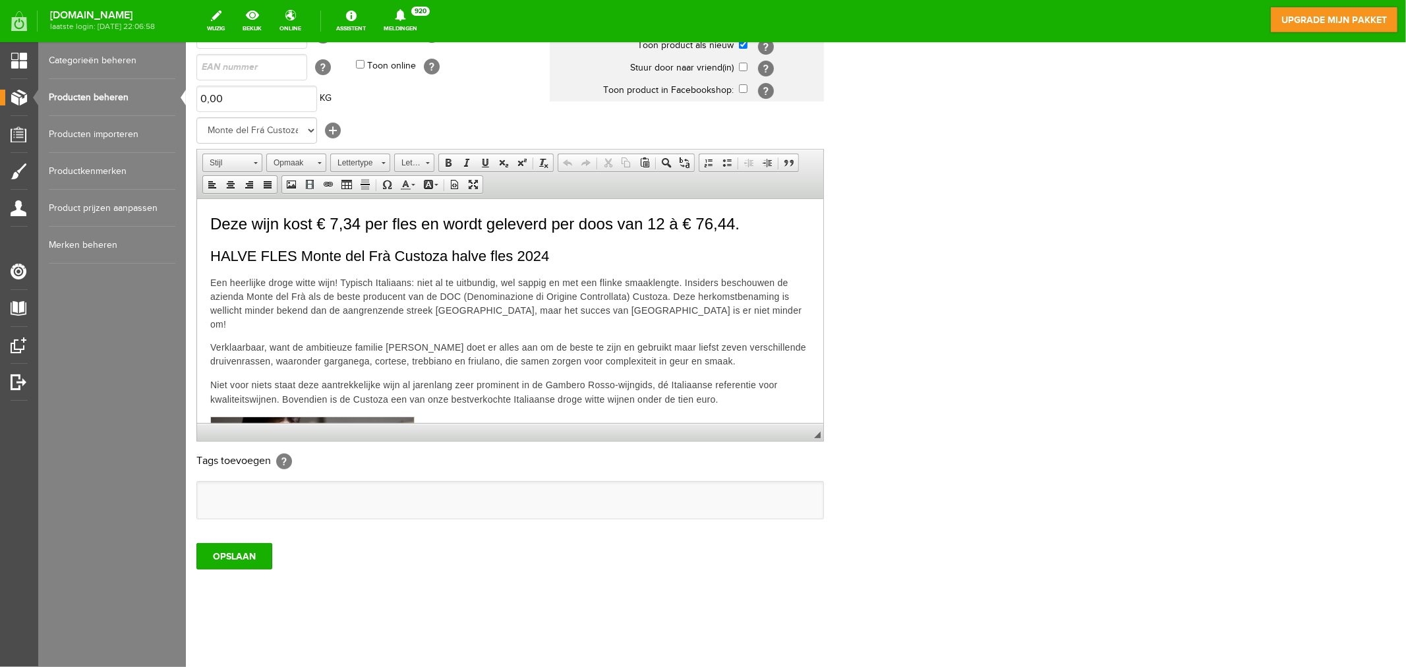
scroll to position [113, 0]
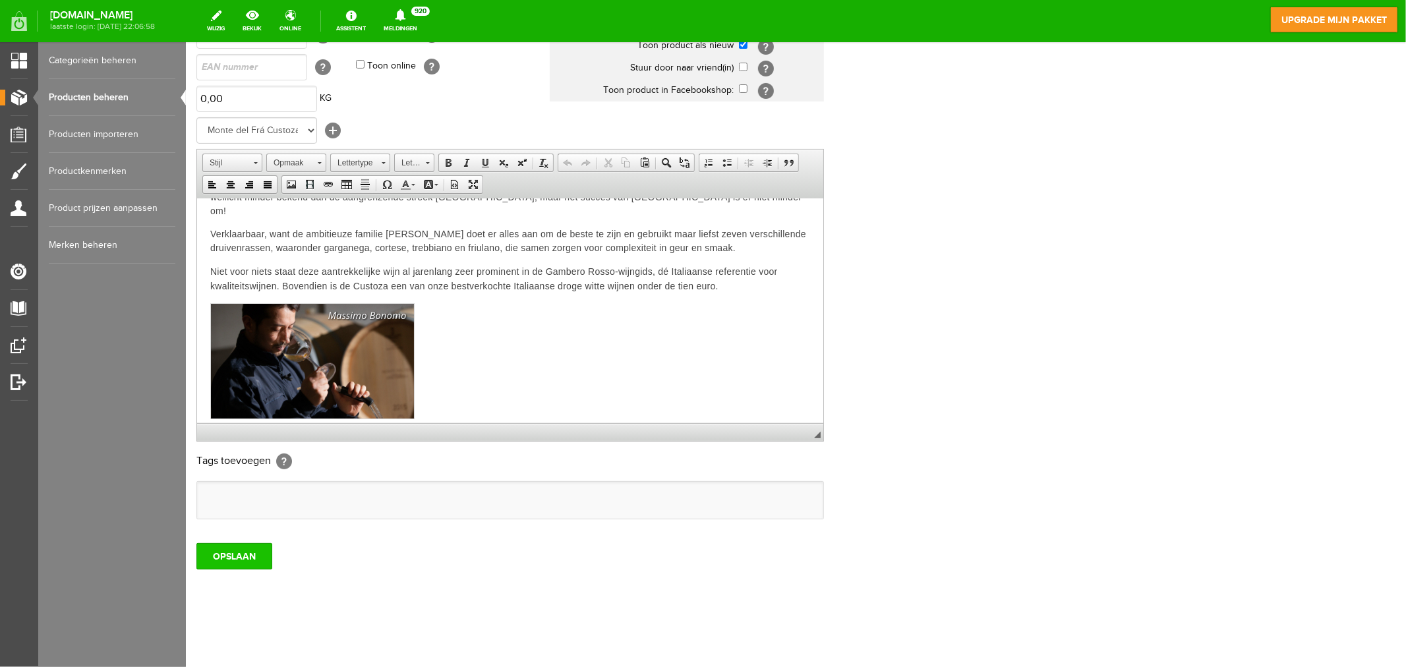
click at [239, 557] on input "OPSLAAN" at bounding box center [234, 555] width 76 height 26
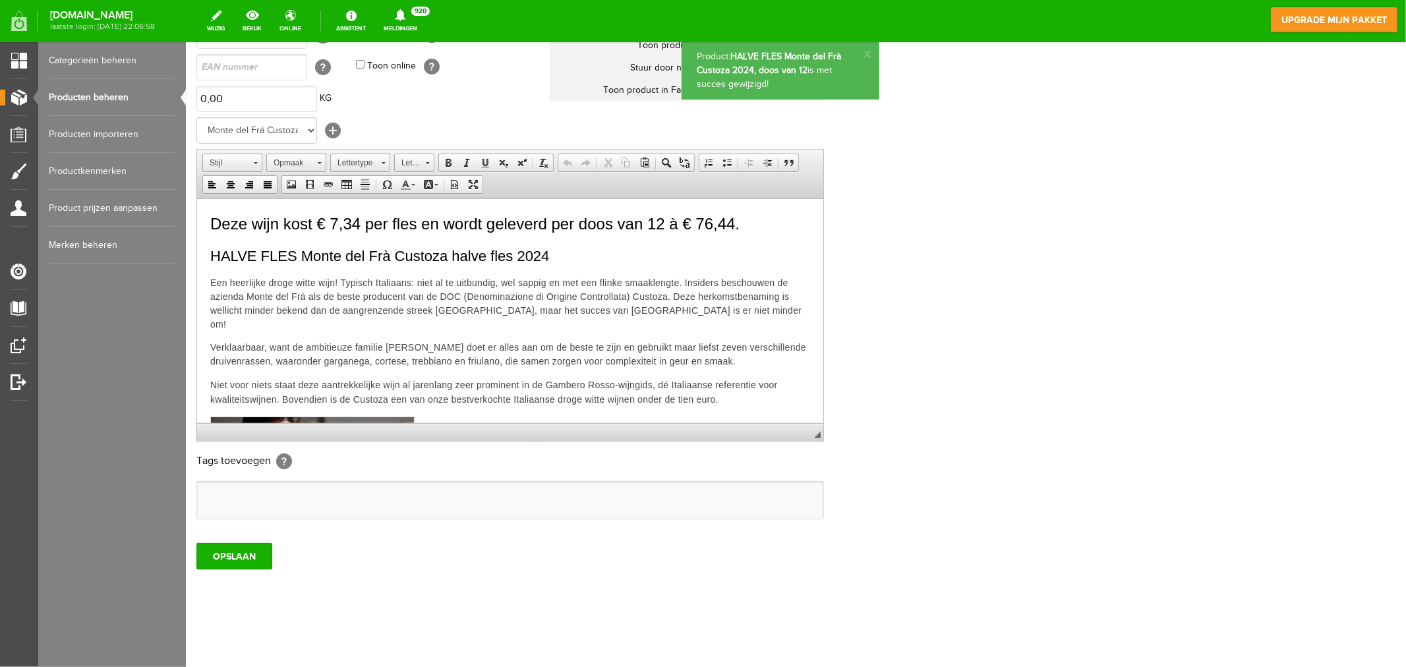
scroll to position [0, 0]
click at [94, 93] on link "Producten beheren" at bounding box center [112, 97] width 127 height 37
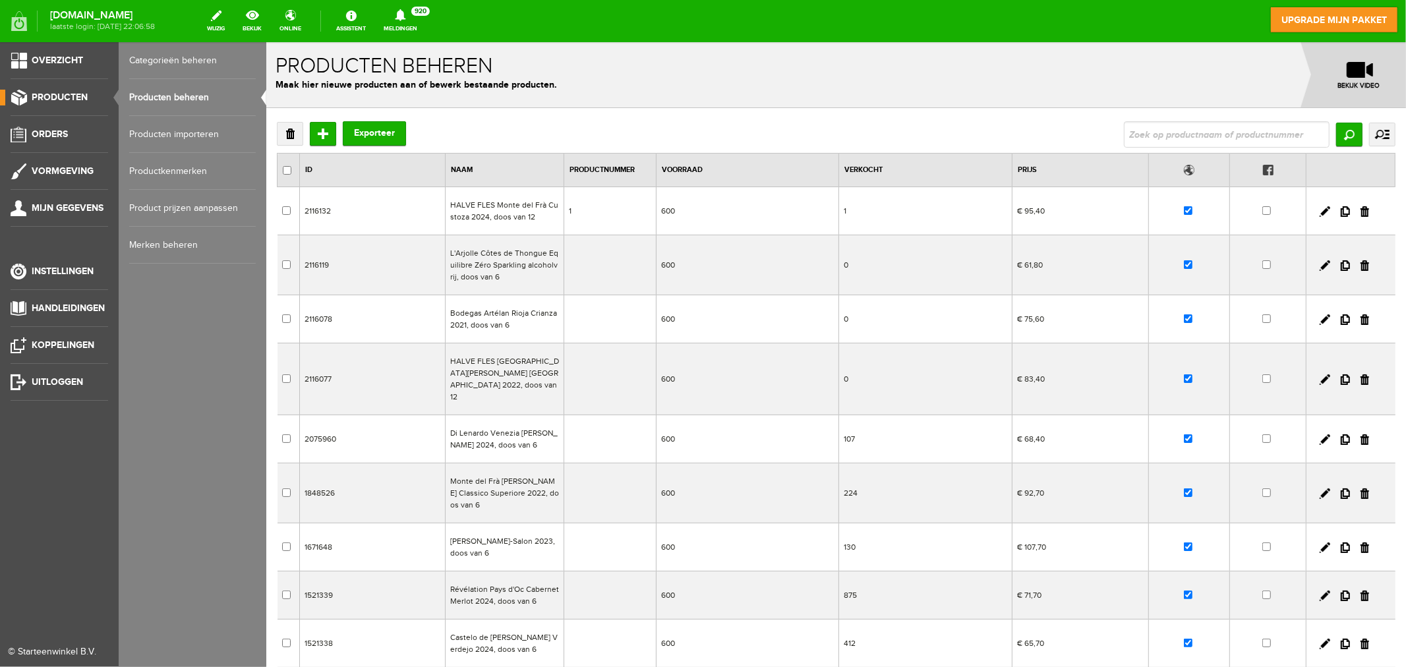
click at [57, 98] on span "Producten" at bounding box center [60, 97] width 56 height 11
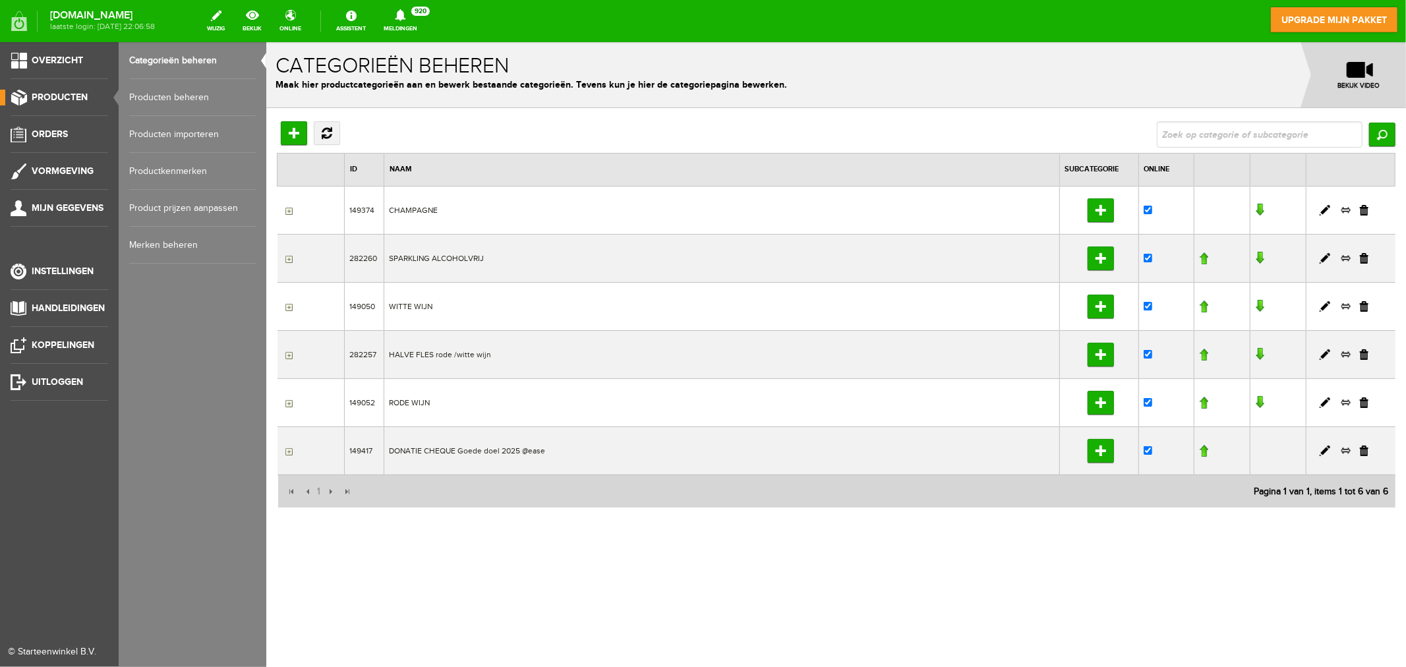
click at [173, 92] on link "Producten beheren" at bounding box center [192, 97] width 127 height 37
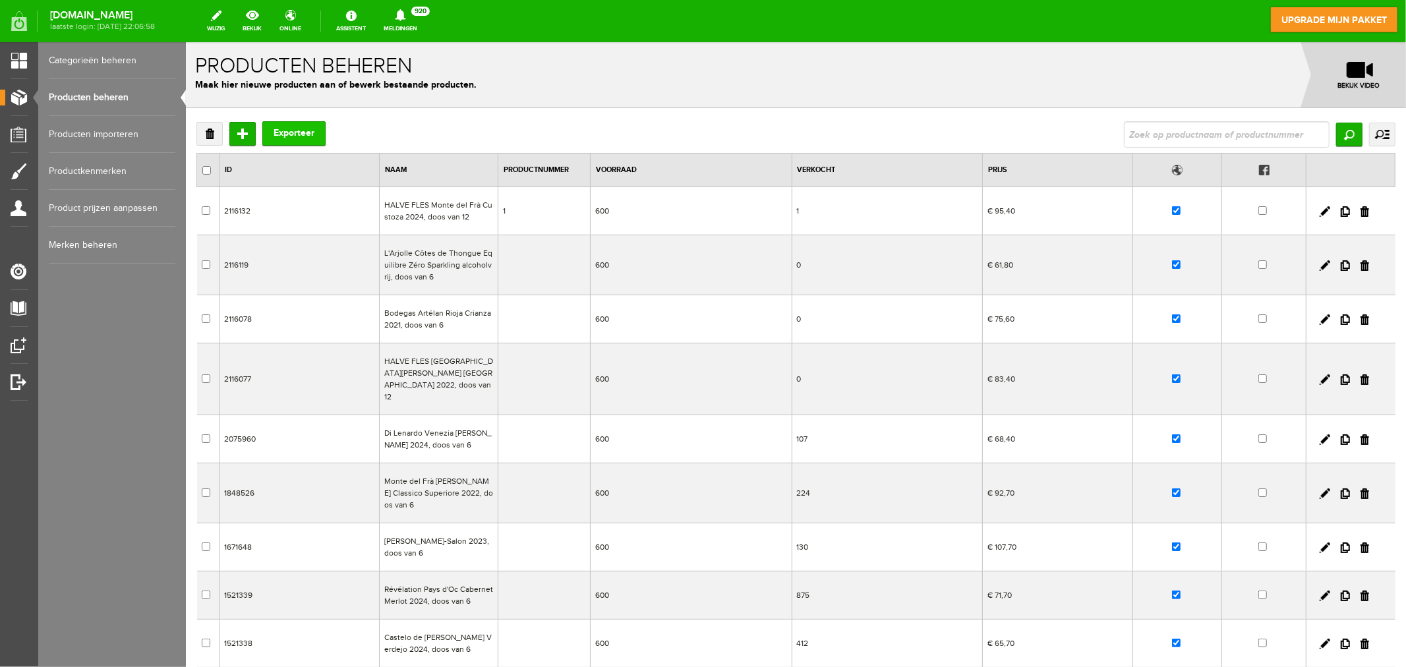
click at [311, 135] on button "Exporteer" at bounding box center [293, 133] width 63 height 24
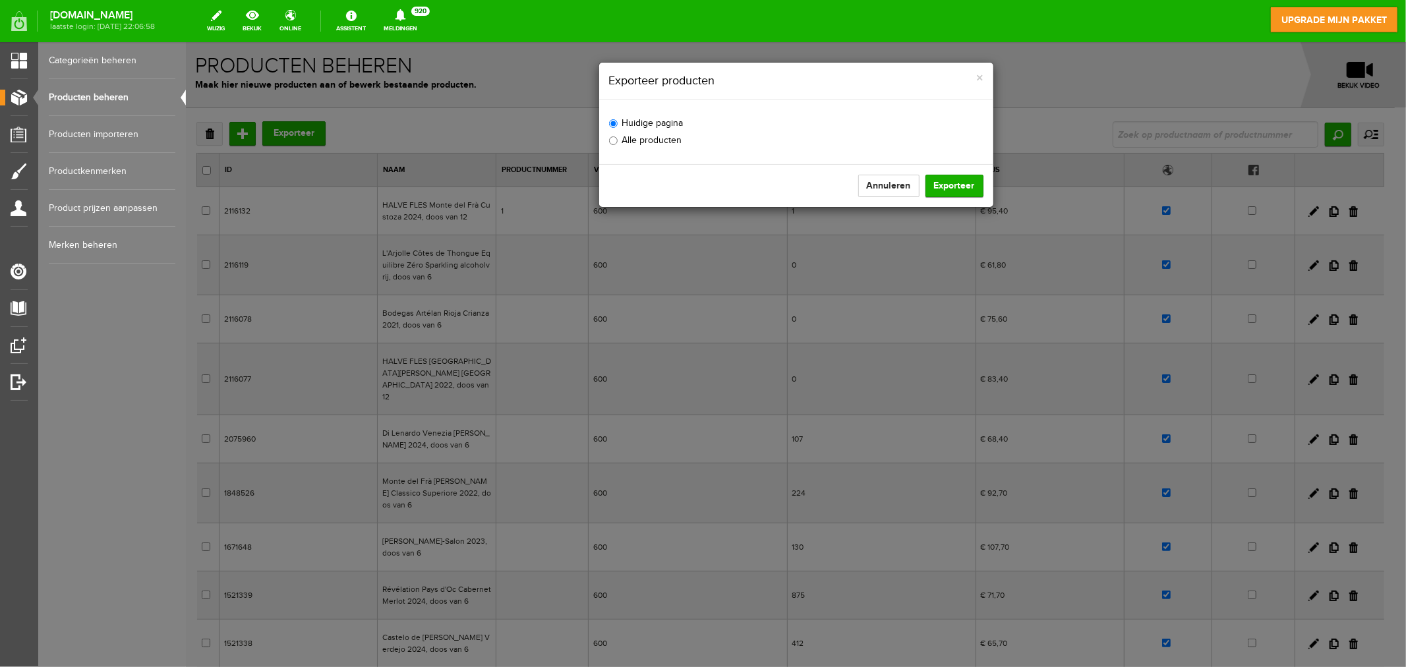
click at [656, 142] on label "Alle producten" at bounding box center [644, 140] width 73 height 14
click at [617, 142] on input "Alle producten" at bounding box center [612, 140] width 9 height 9
radio input "true"
click at [942, 184] on button "Exporteer" at bounding box center [954, 185] width 58 height 22
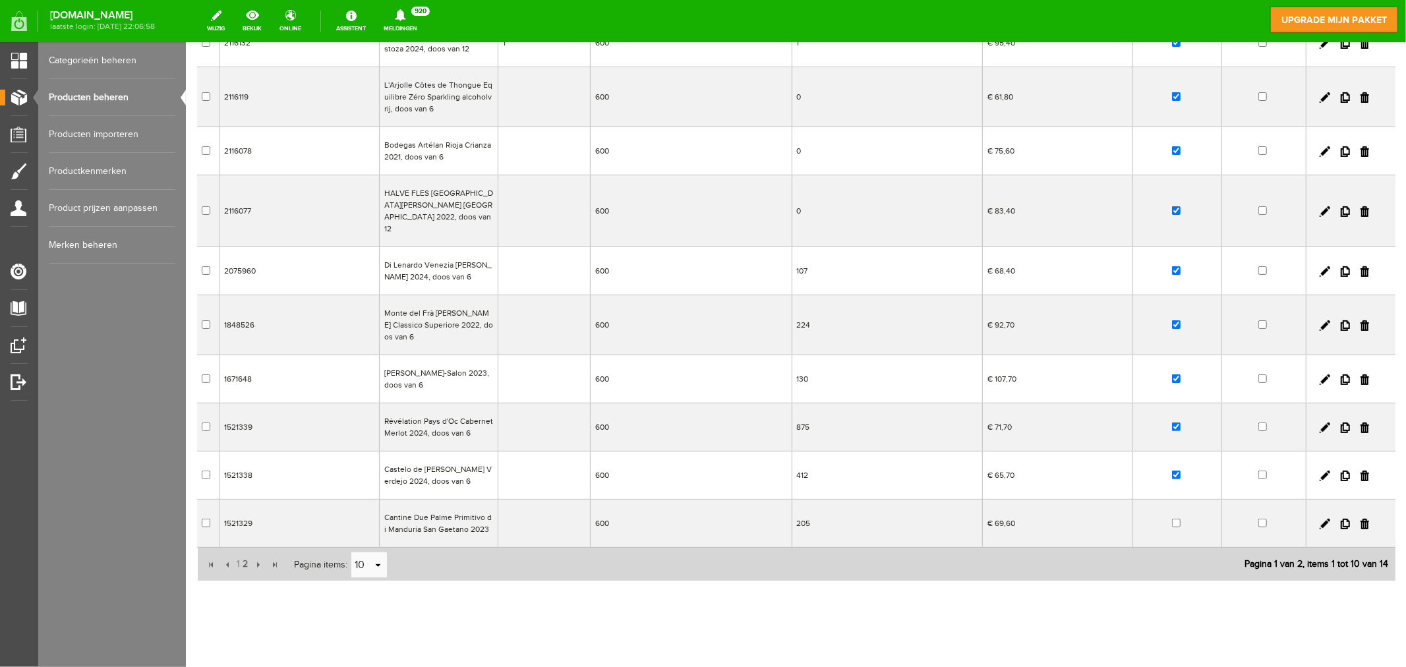
scroll to position [169, 0]
click at [374, 554] on link "select" at bounding box center [377, 563] width 11 height 25
click at [372, 525] on li "50" at bounding box center [369, 526] width 36 height 22
type input "50"
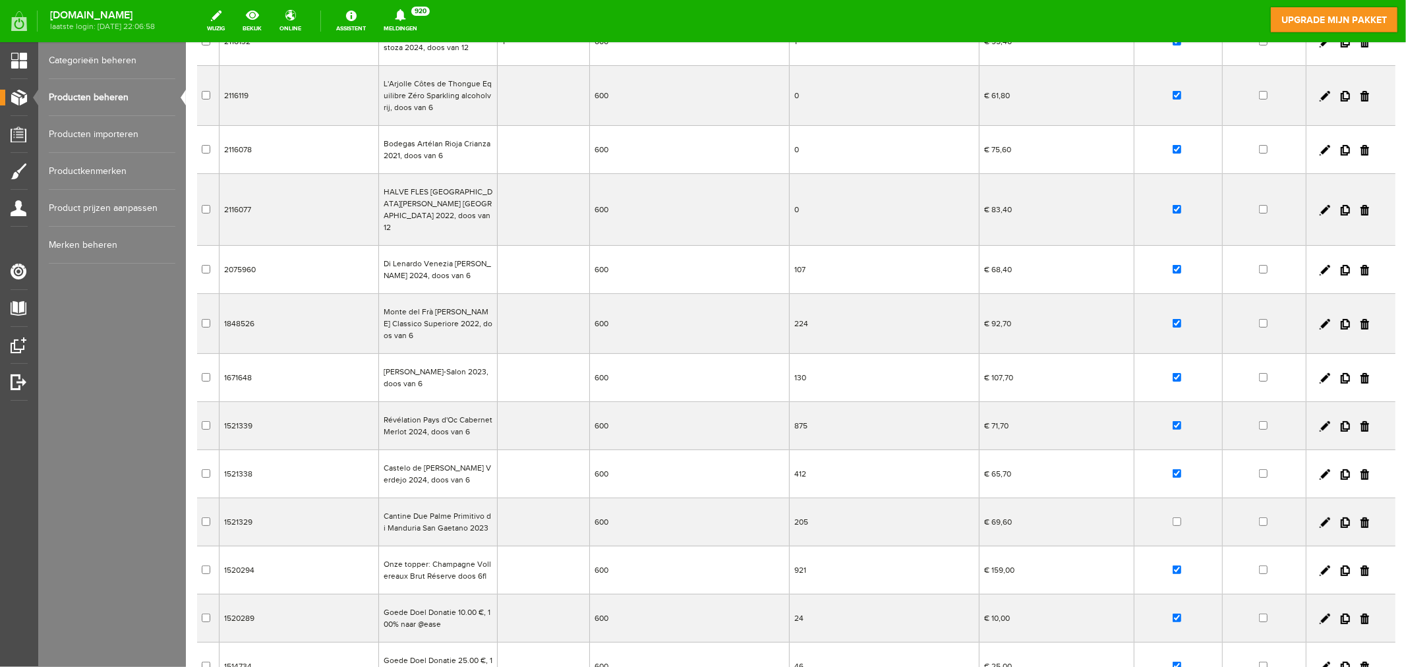
scroll to position [362, 0]
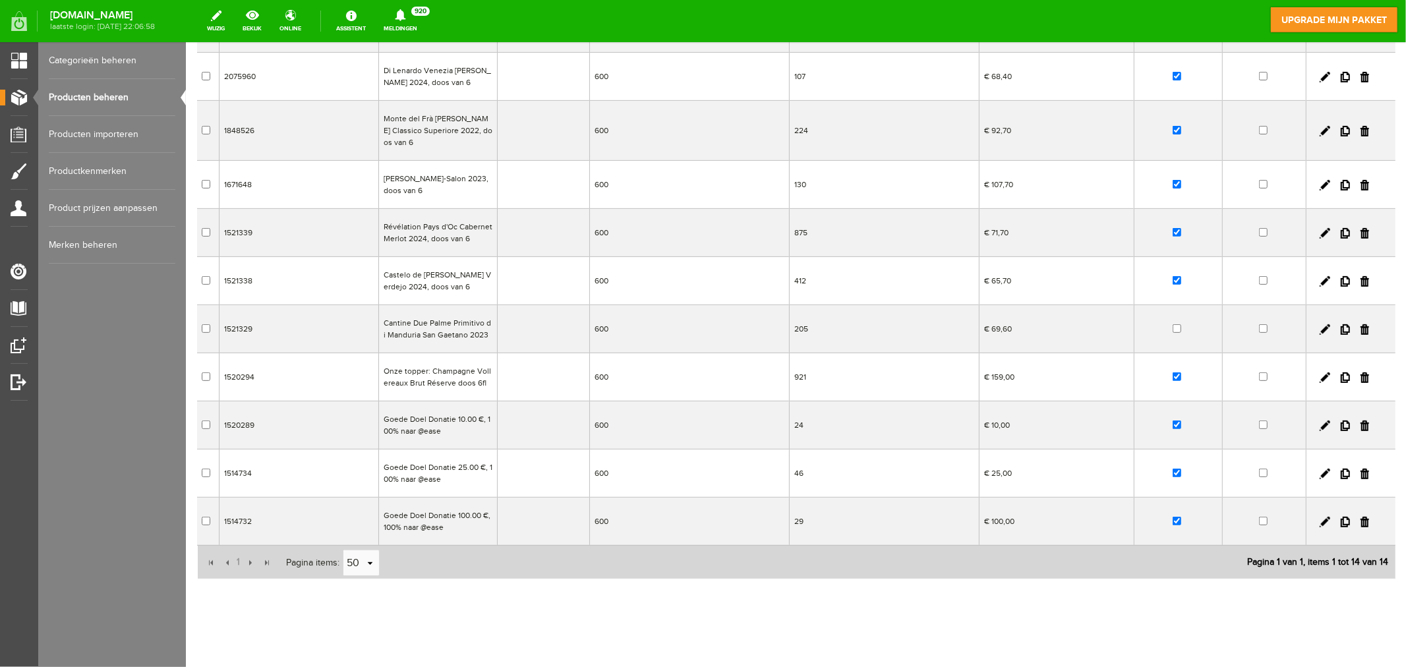
click at [452, 353] on td "Onze topper: Champagne Vollereaux Brut Réserve doos 6fl" at bounding box center [437, 377] width 119 height 48
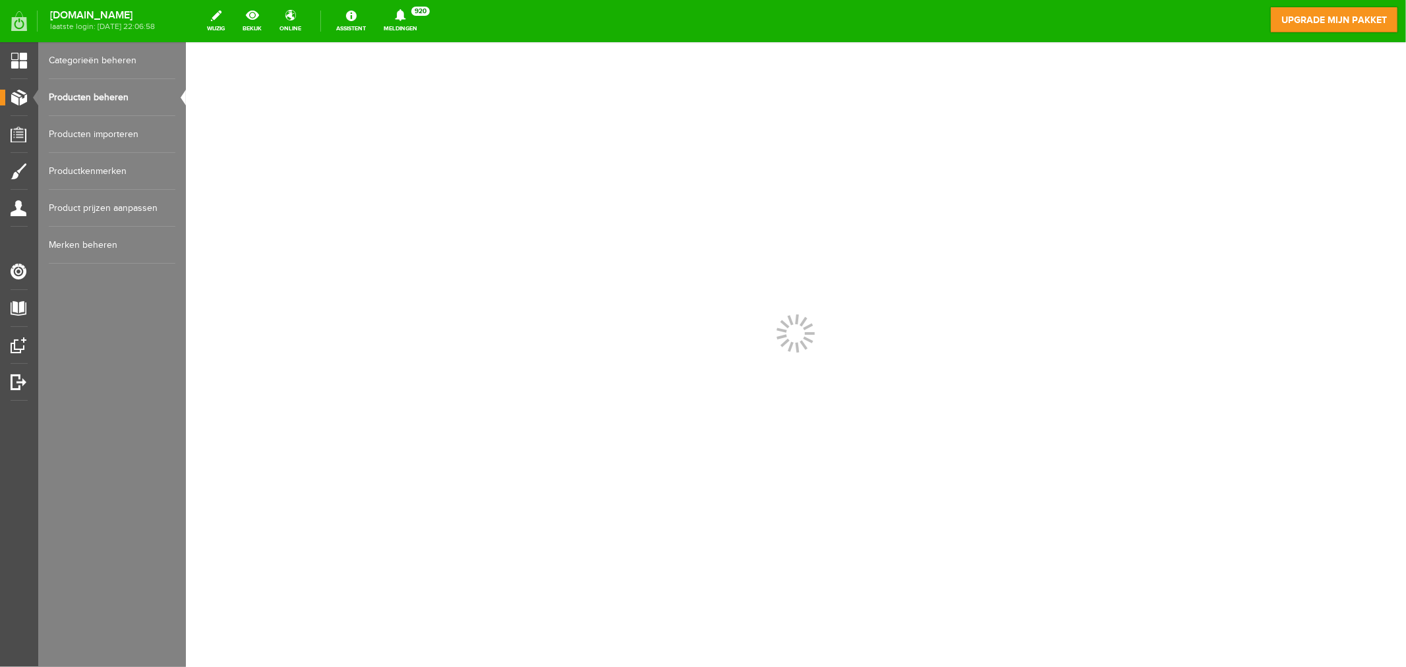
scroll to position [0, 0]
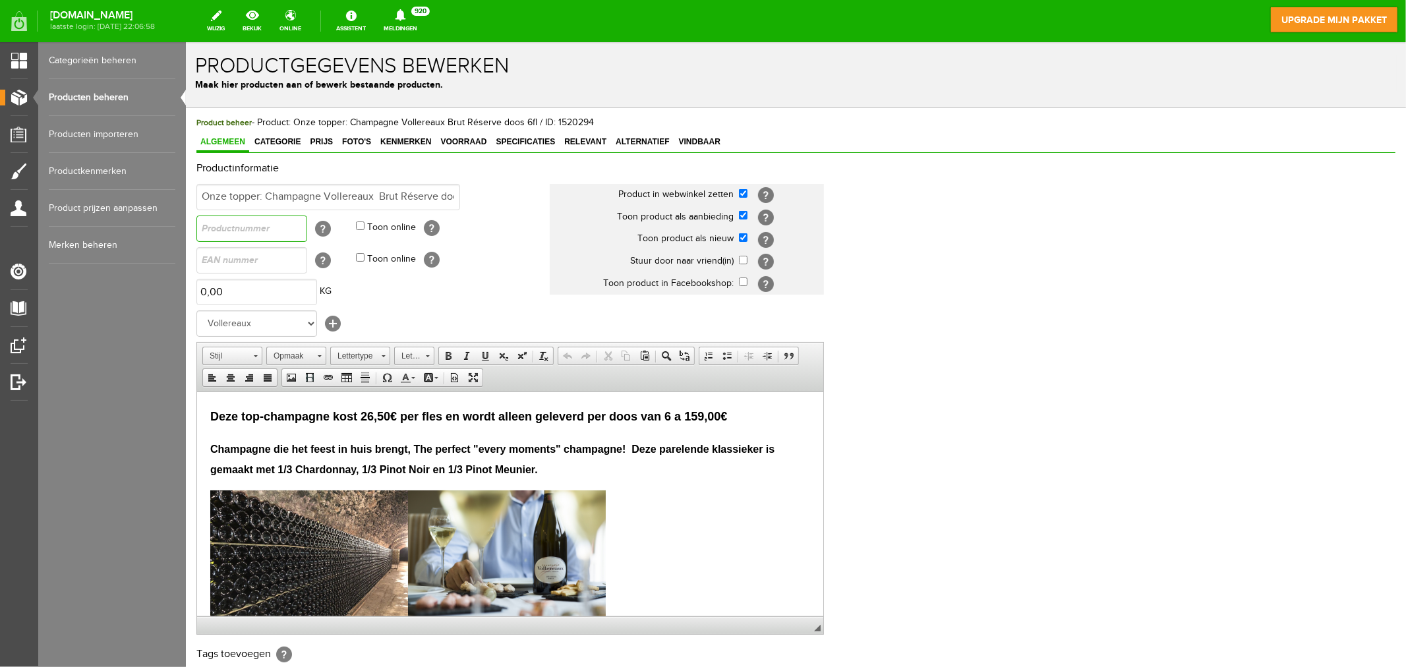
click at [284, 231] on input "text" at bounding box center [251, 228] width 111 height 26
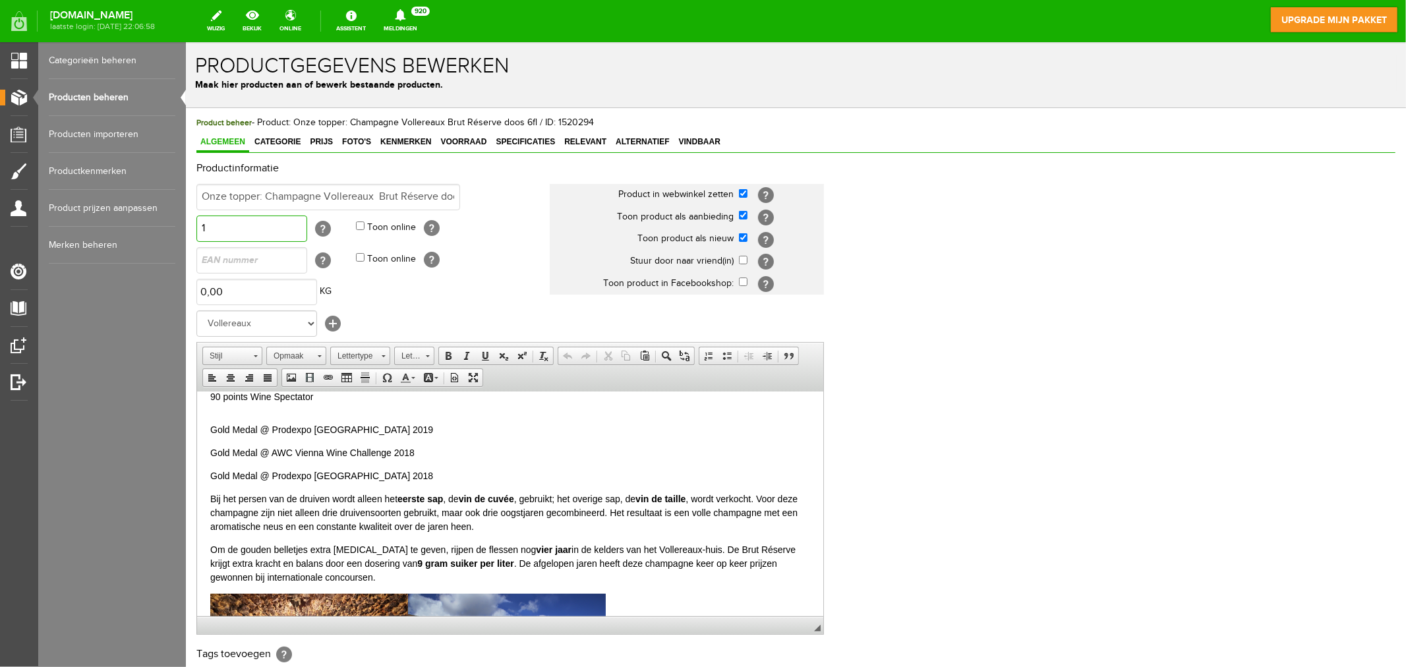
scroll to position [193, 0]
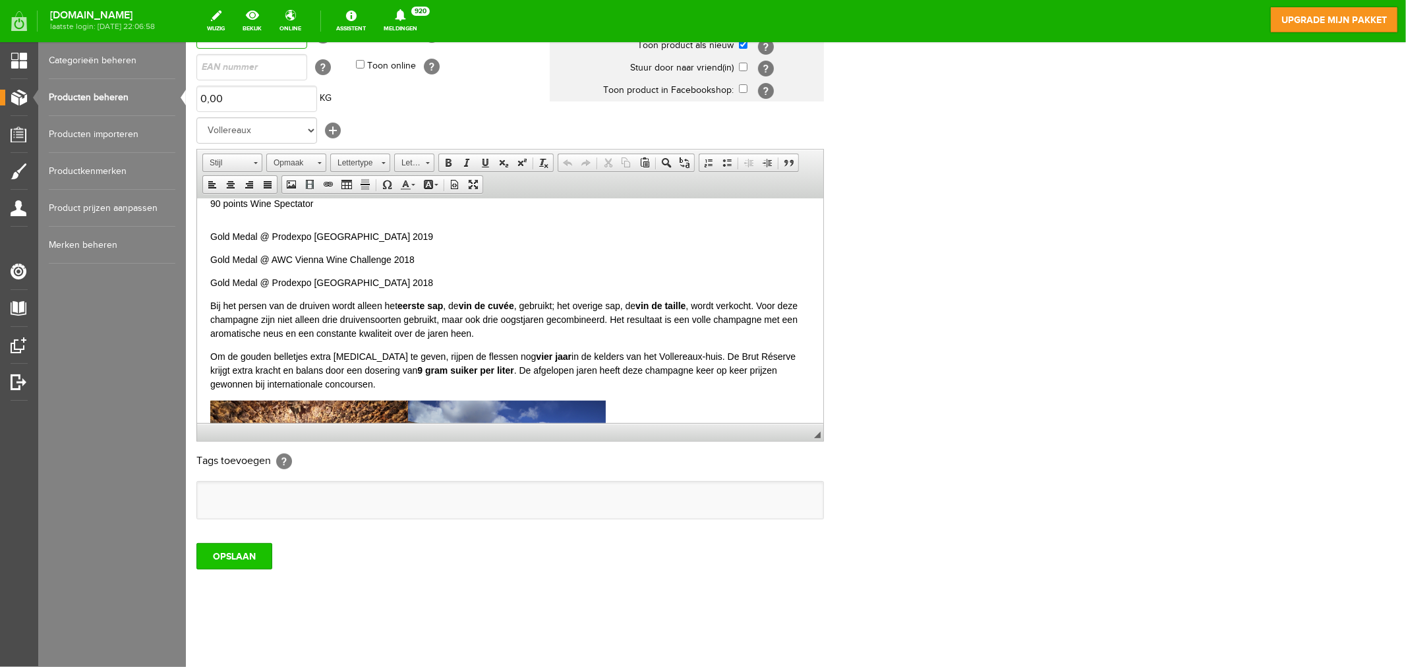
type input "1"
click at [248, 563] on input "OPSLAAN" at bounding box center [234, 555] width 76 height 26
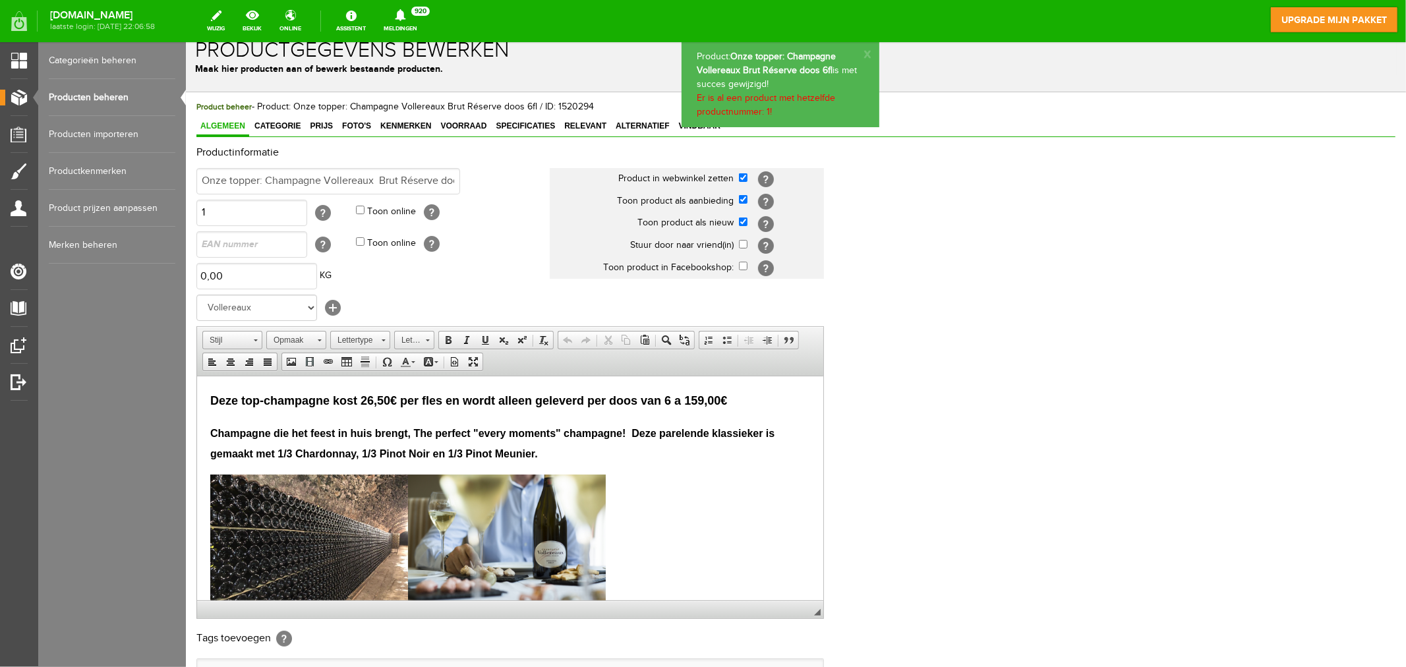
scroll to position [0, 0]
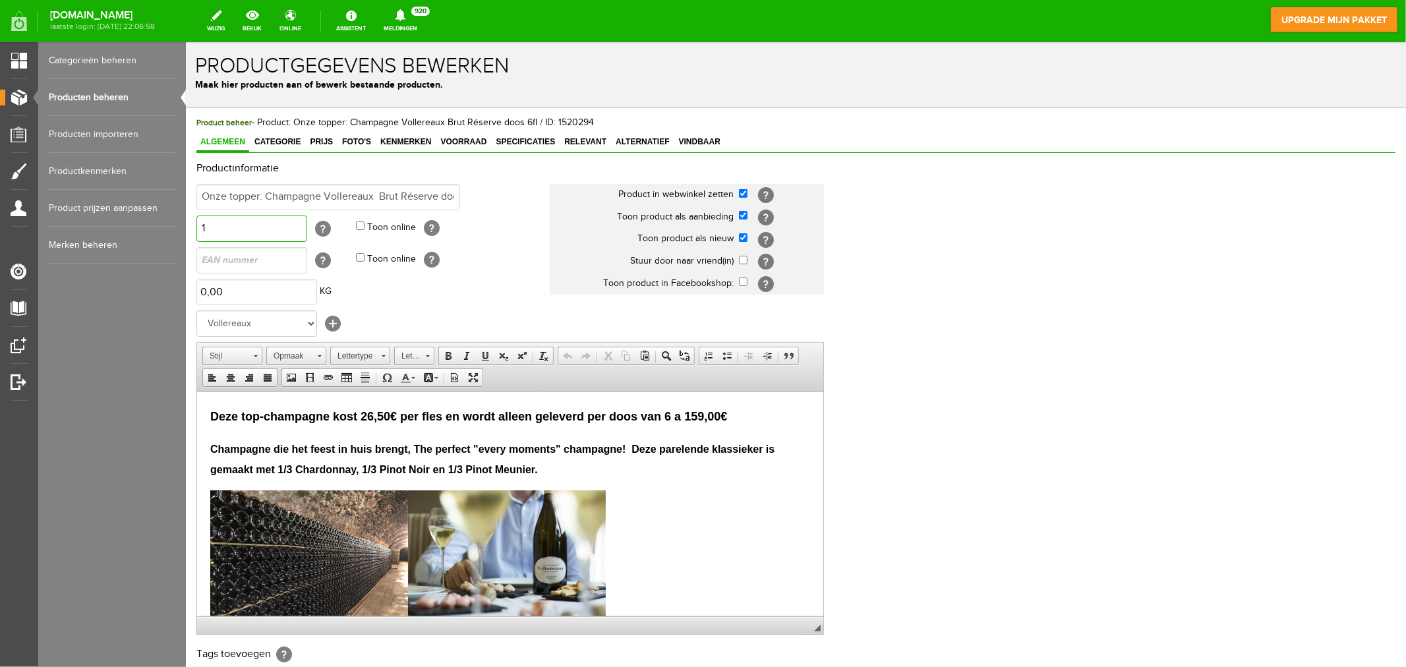
click at [227, 233] on input "1" at bounding box center [251, 228] width 111 height 26
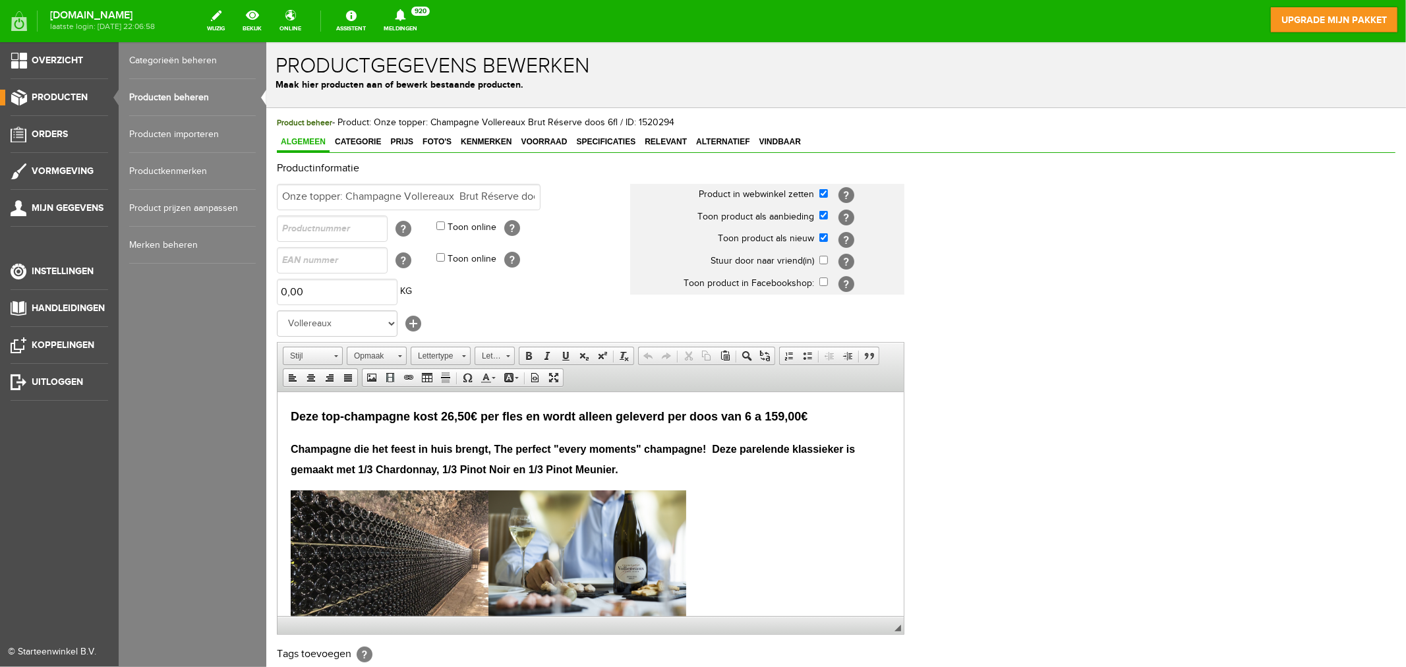
click at [166, 94] on link "Producten beheren" at bounding box center [192, 97] width 127 height 37
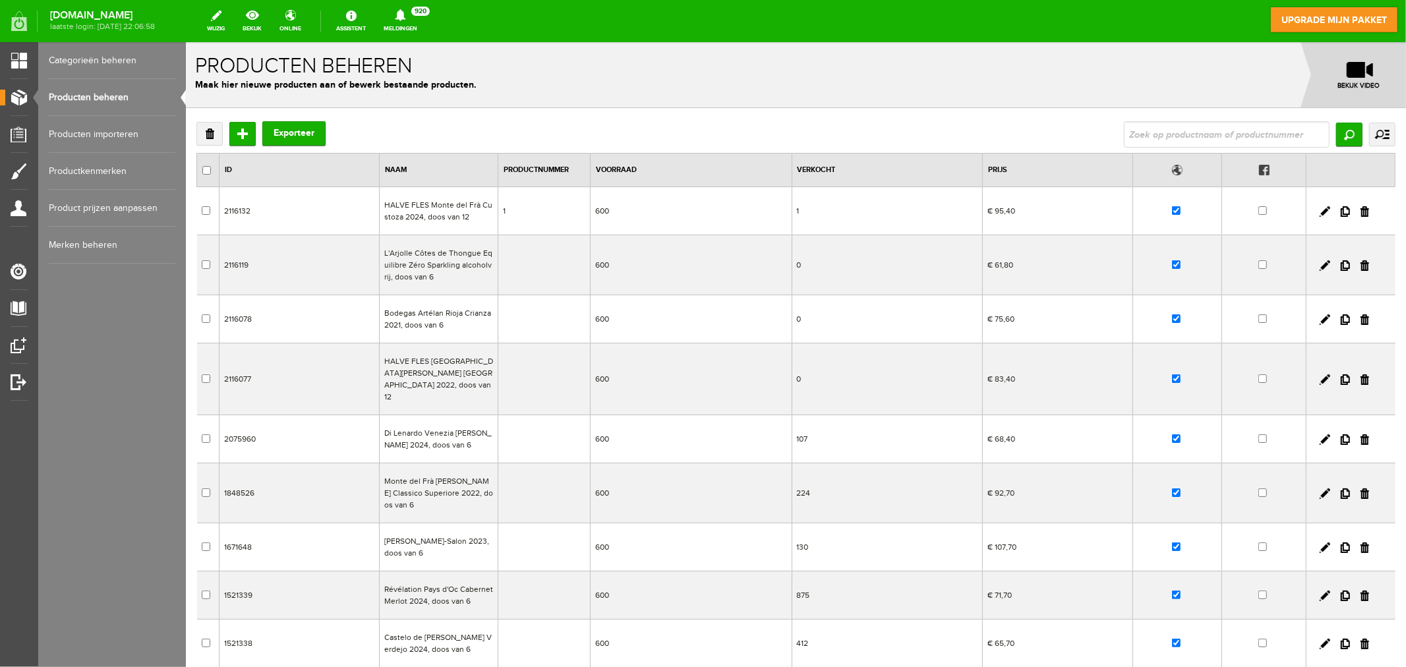
click at [326, 213] on td "2116132" at bounding box center [299, 211] width 160 height 48
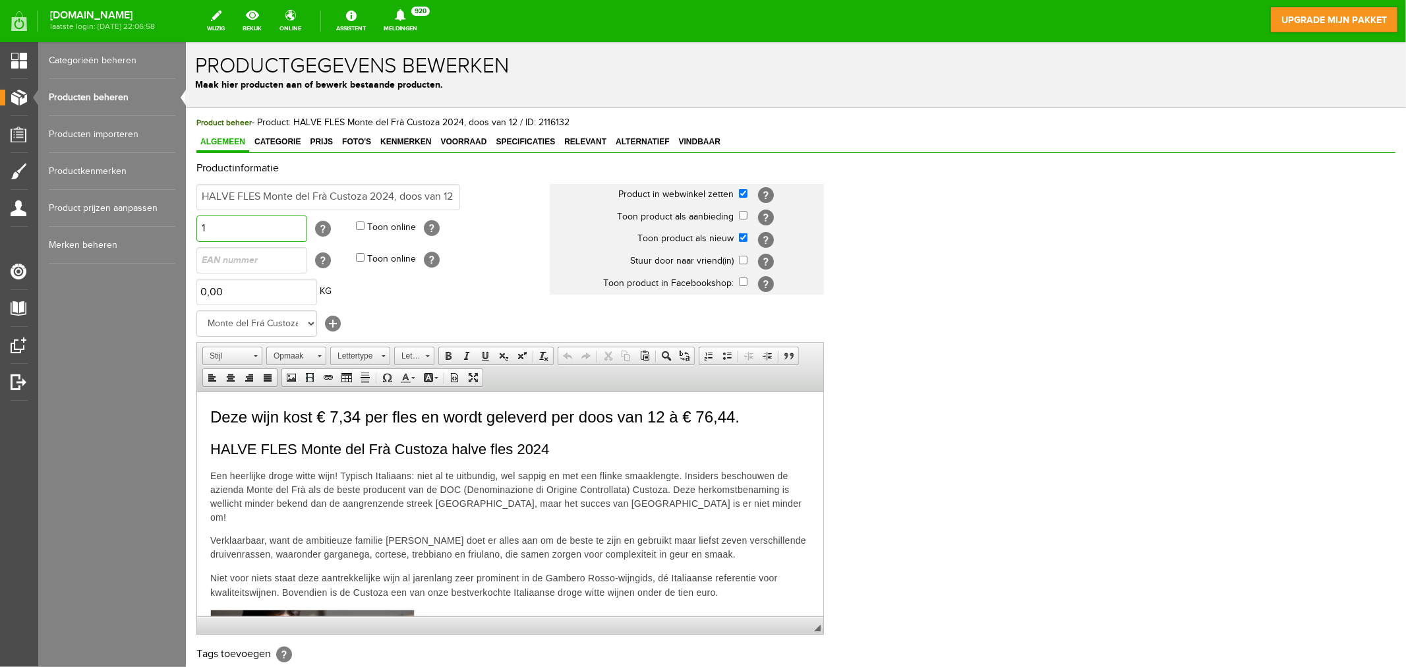
click at [233, 231] on input "1" at bounding box center [251, 228] width 111 height 26
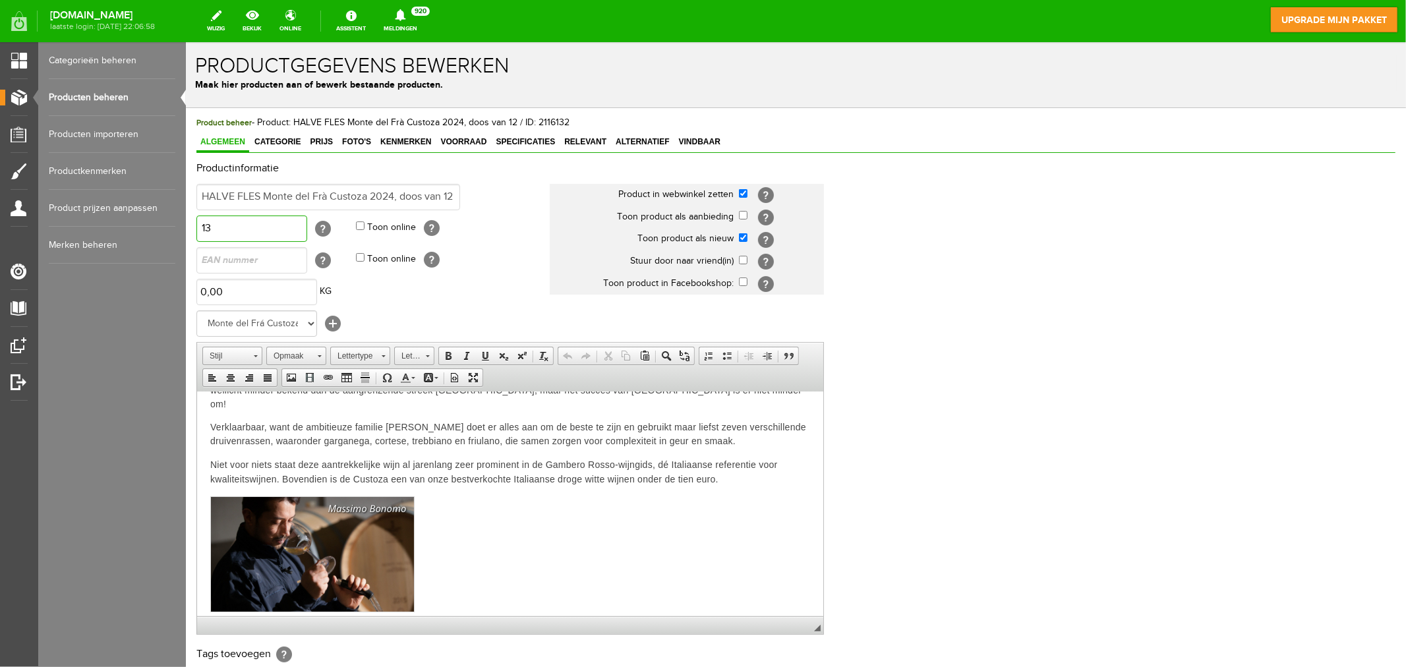
click at [235, 227] on input "13" at bounding box center [251, 228] width 111 height 26
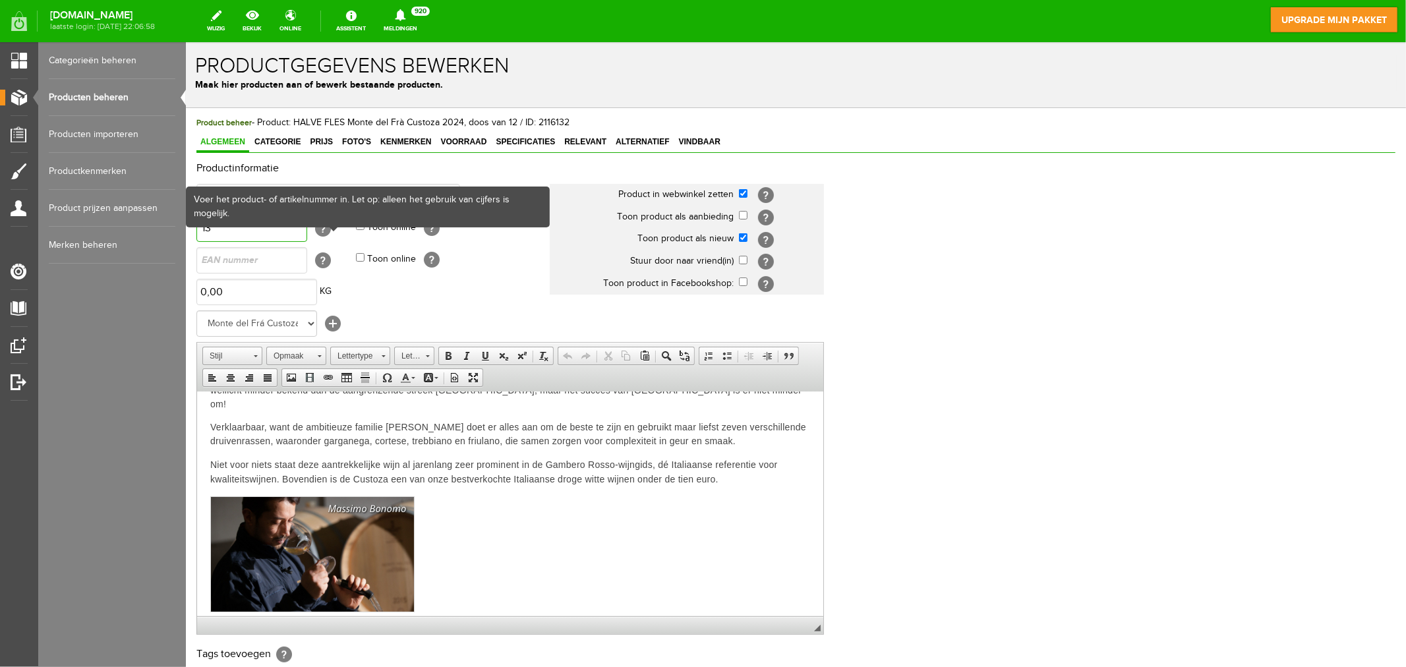
type input "1"
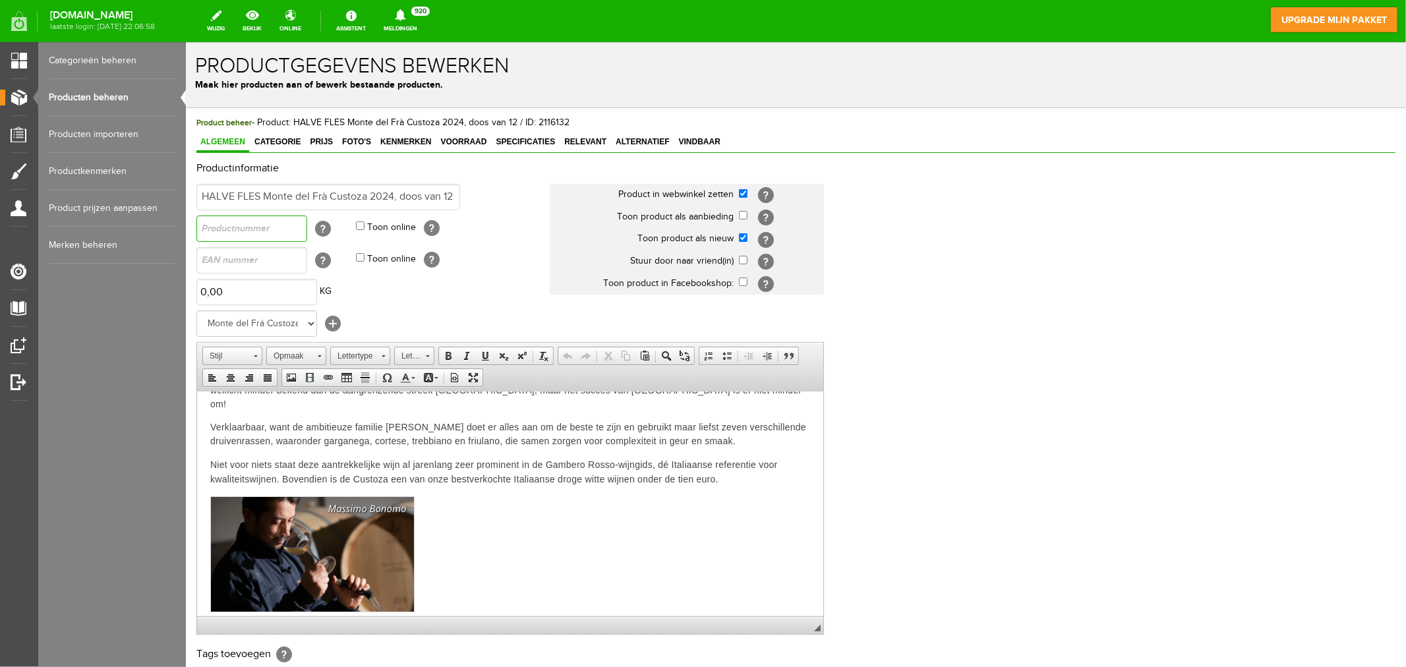
click at [217, 231] on input "text" at bounding box center [251, 228] width 111 height 26
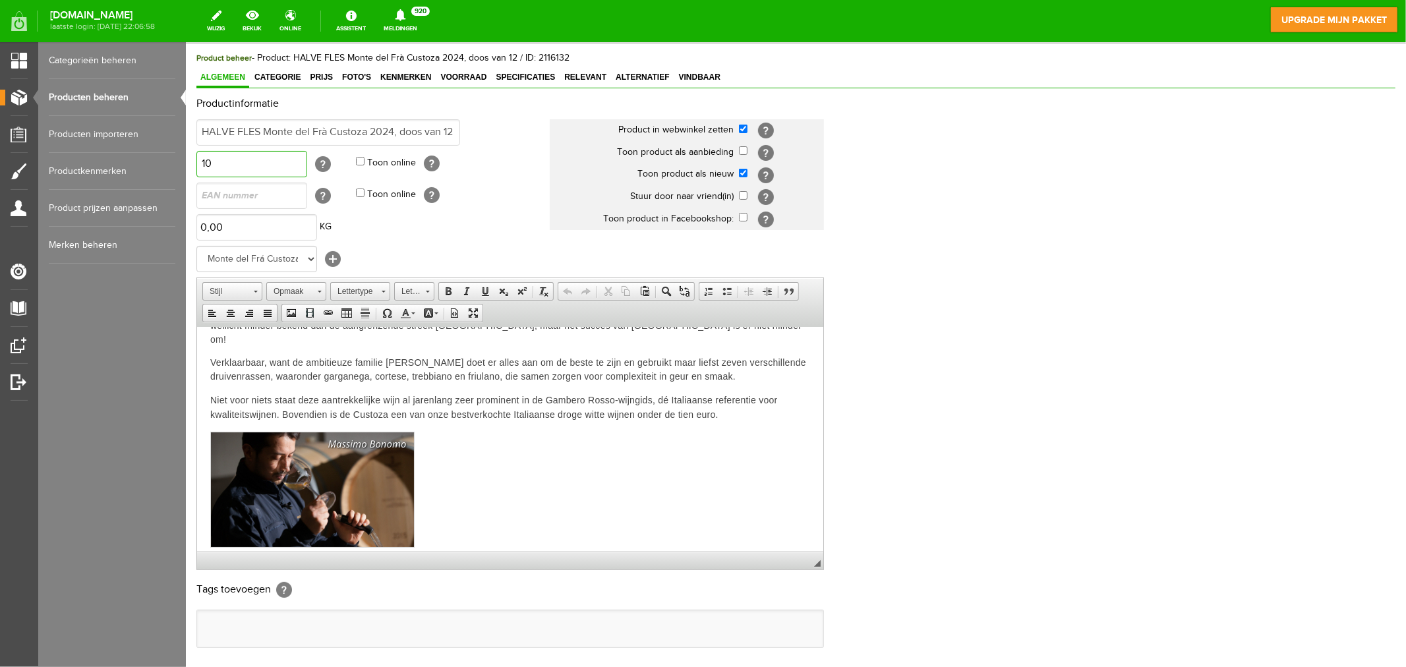
scroll to position [193, 0]
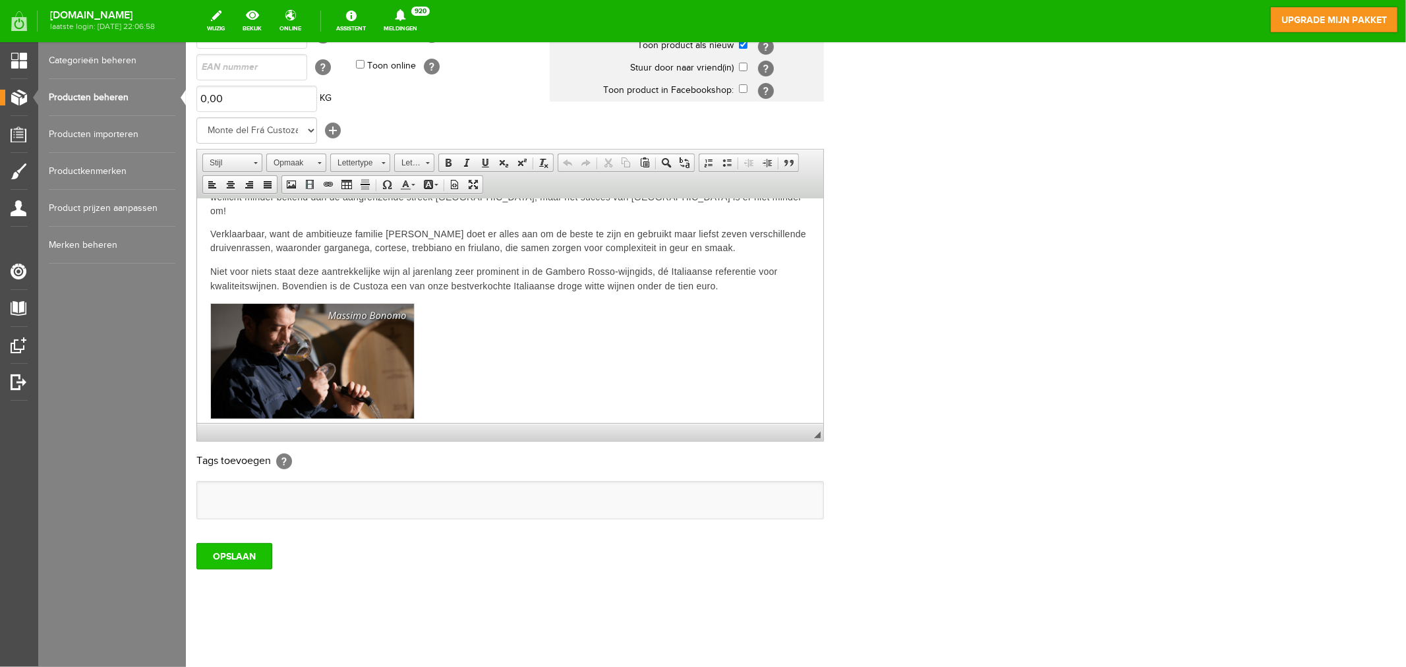
click at [219, 556] on input "OPSLAAN" at bounding box center [234, 555] width 76 height 26
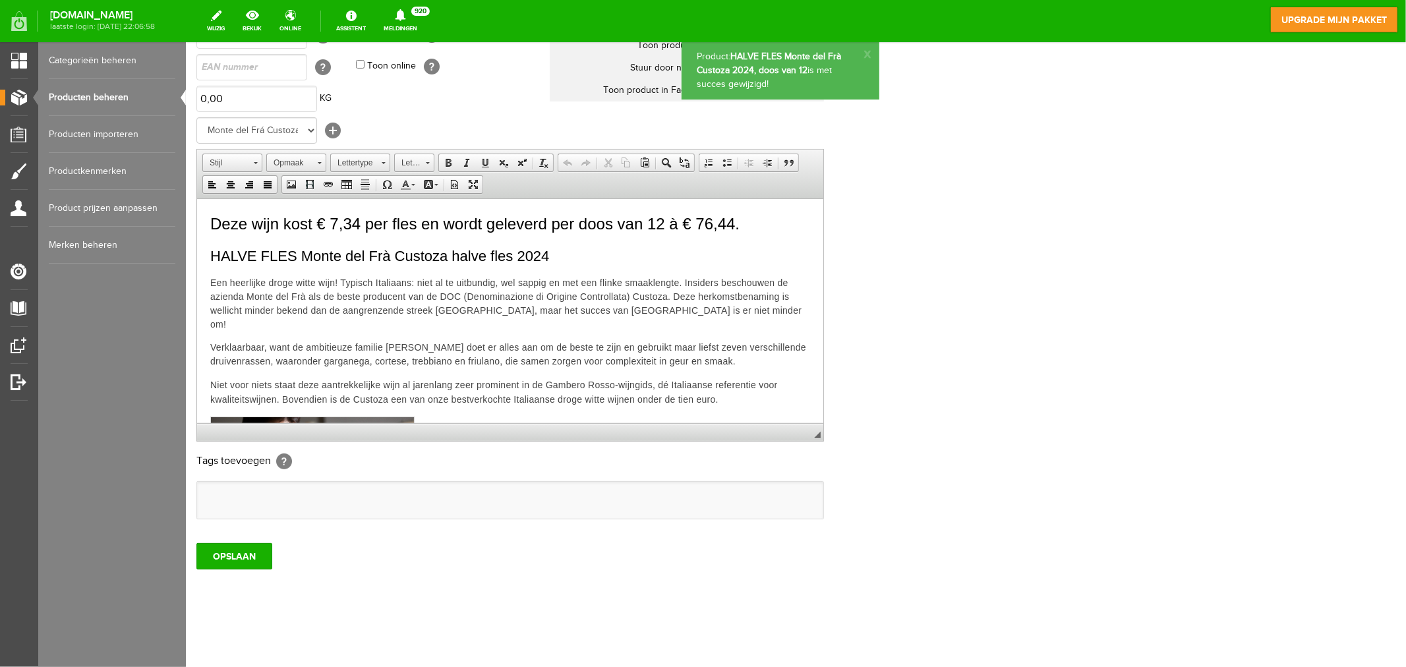
scroll to position [0, 0]
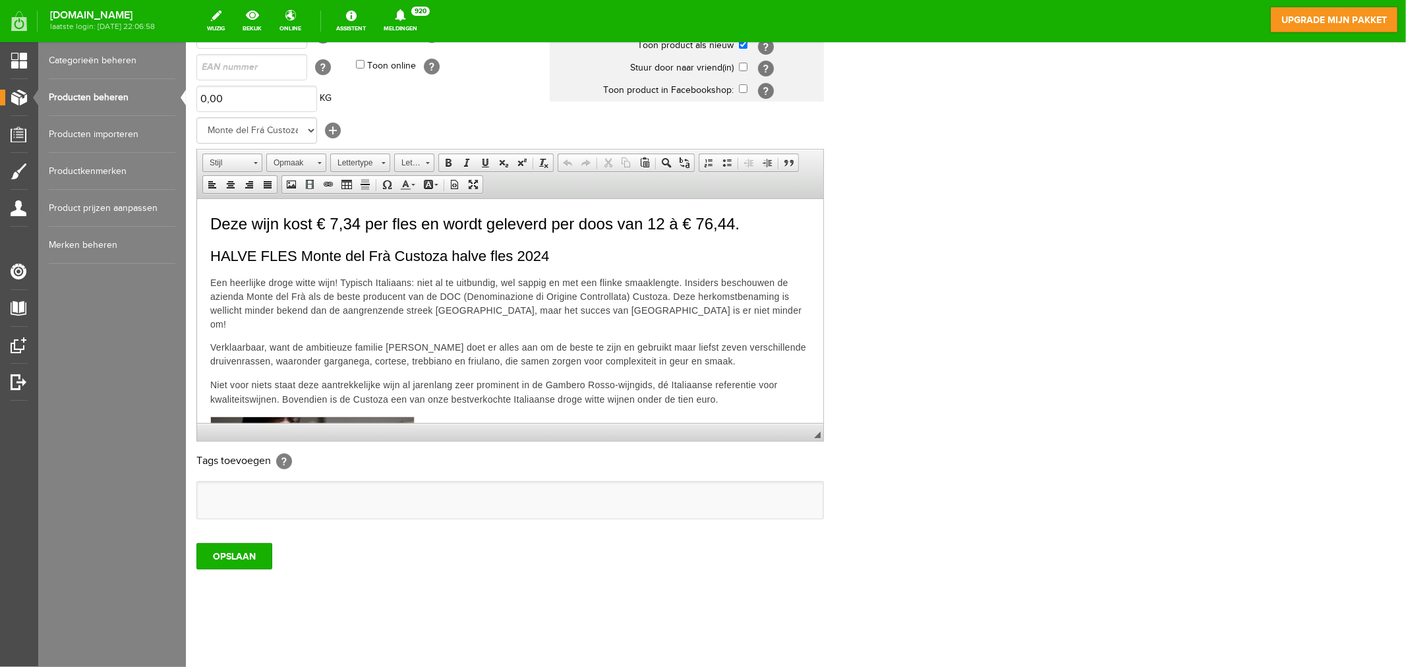
click at [101, 89] on link "Producten beheren" at bounding box center [112, 97] width 127 height 37
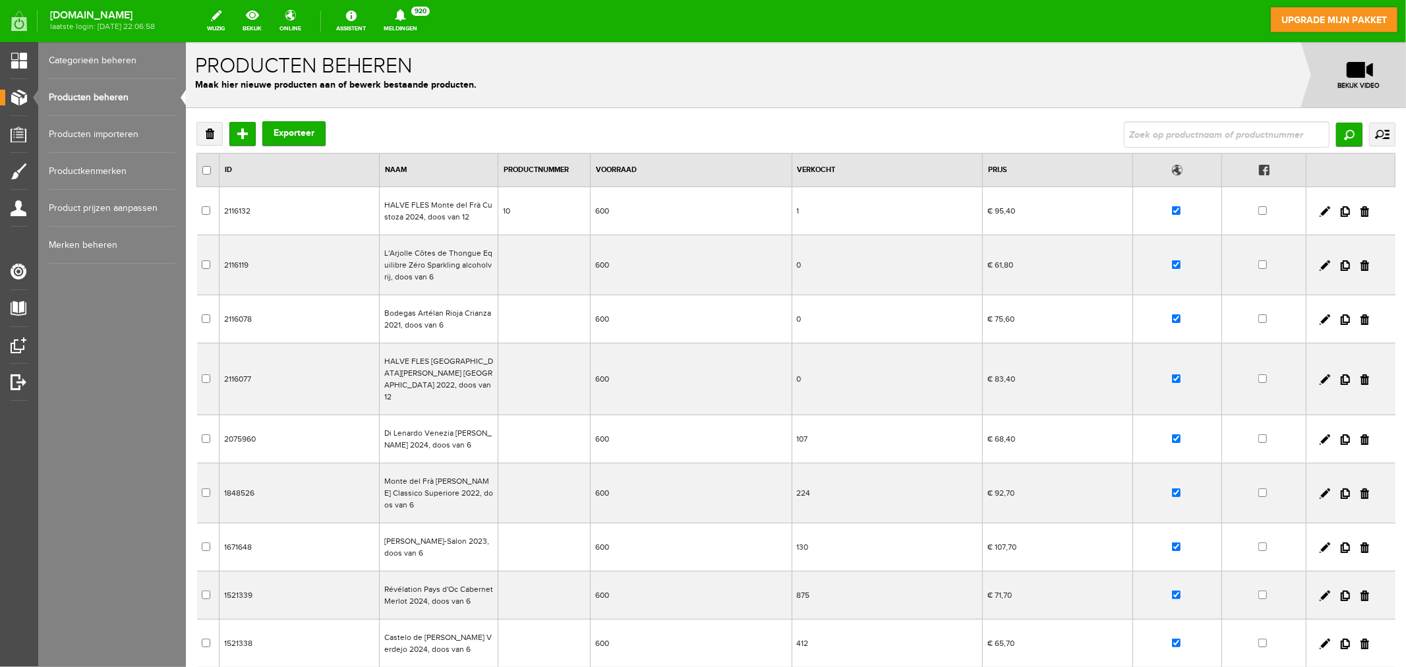
click at [433, 262] on td "L'Arjolle Côtes de Thongue Equilibre Zéro Sparkling alcoholvrij, doos van 6" at bounding box center [438, 265] width 119 height 60
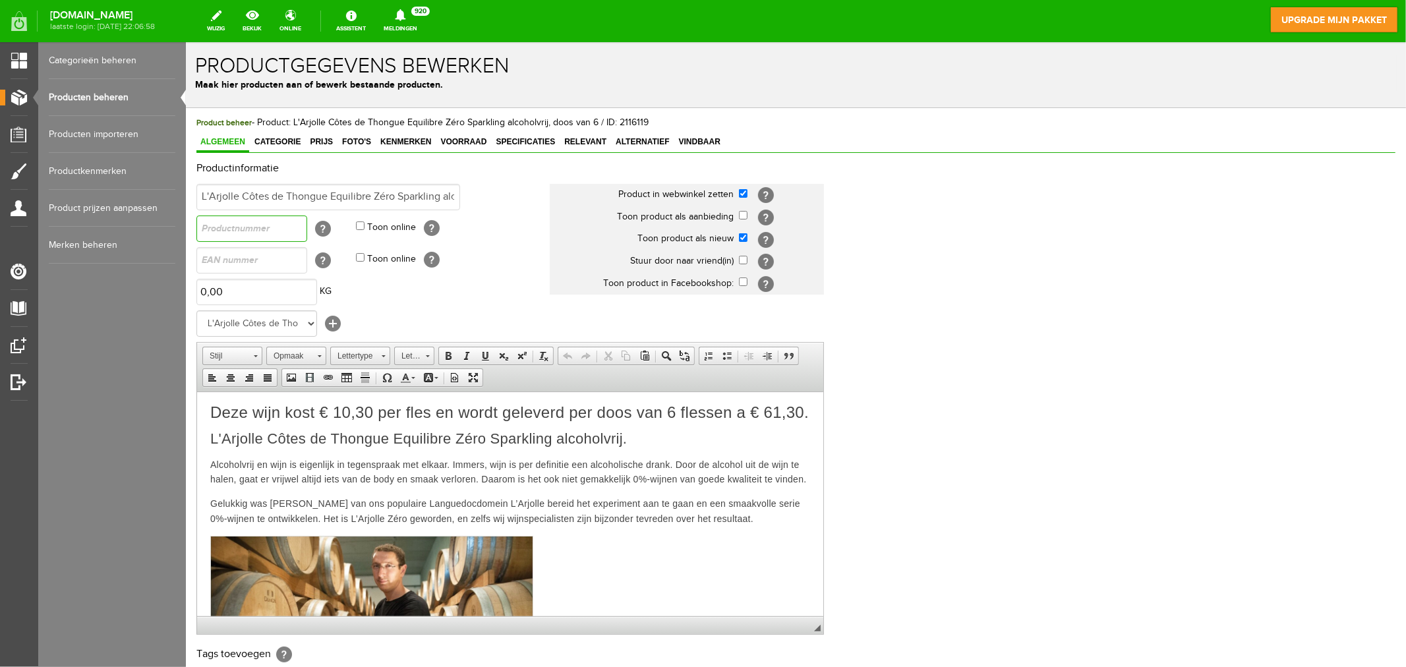
click at [235, 227] on input "text" at bounding box center [251, 228] width 111 height 26
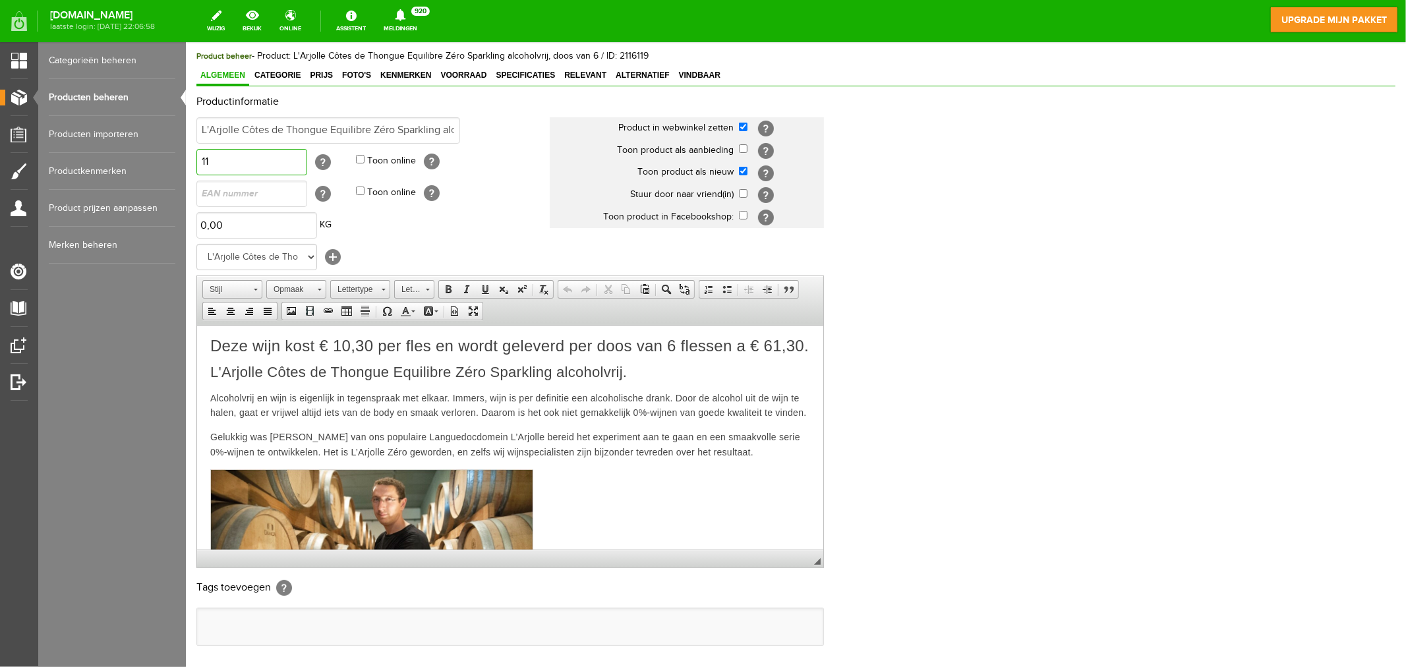
scroll to position [193, 0]
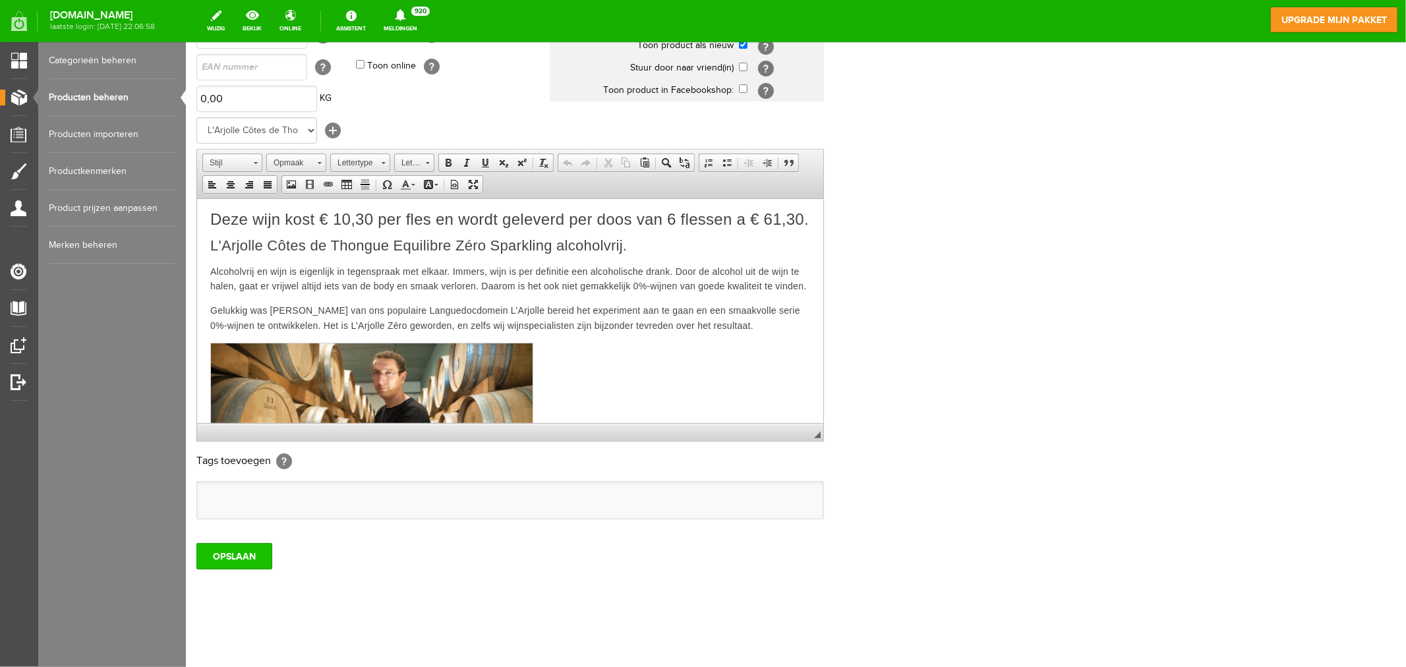
click at [239, 554] on input "OPSLAAN" at bounding box center [234, 555] width 76 height 26
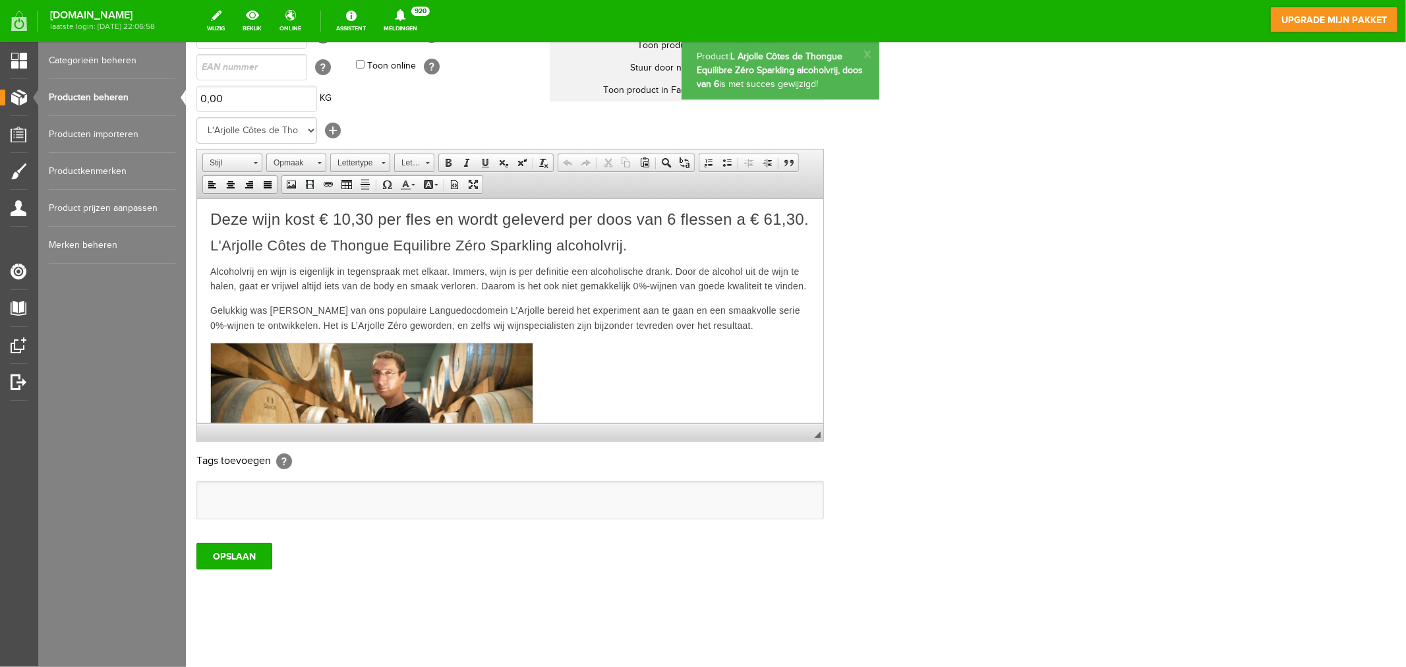
scroll to position [0, 0]
click at [91, 93] on link "Producten beheren" at bounding box center [112, 97] width 127 height 37
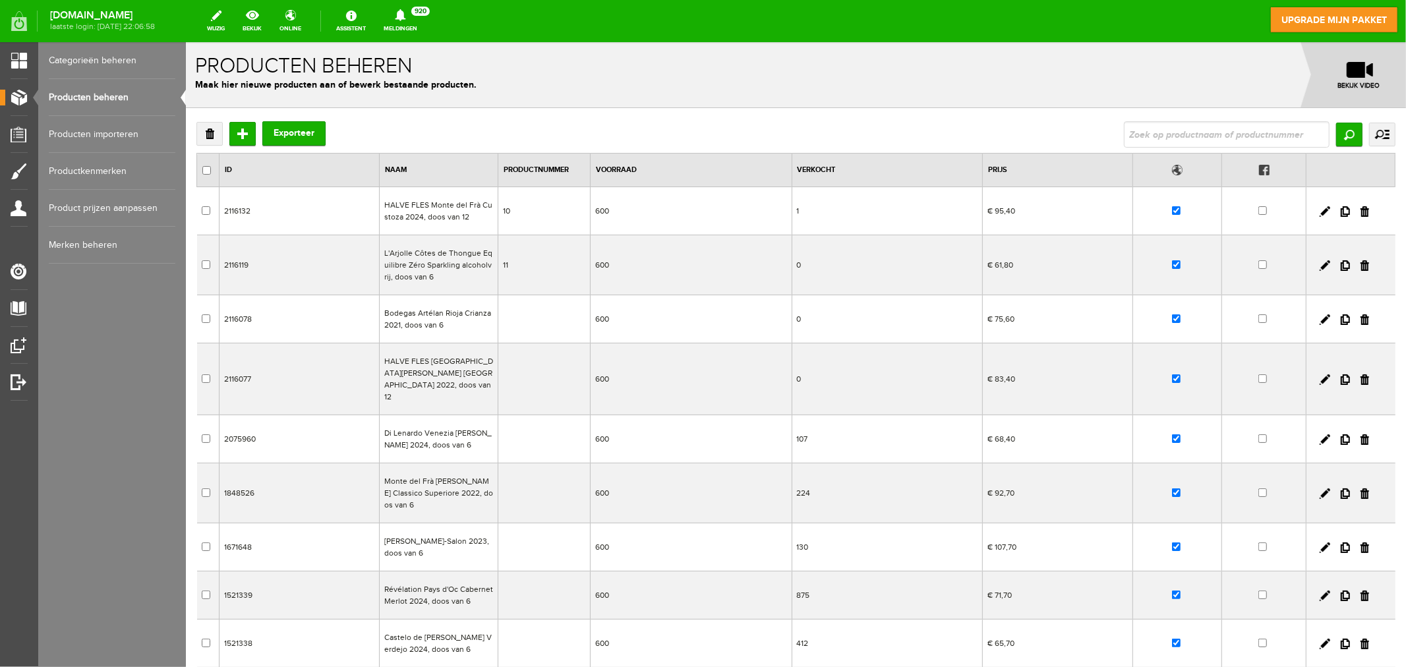
click at [429, 310] on td "Bodegas Artélan Rioja Crianza 2021, doos van 6" at bounding box center [438, 319] width 119 height 48
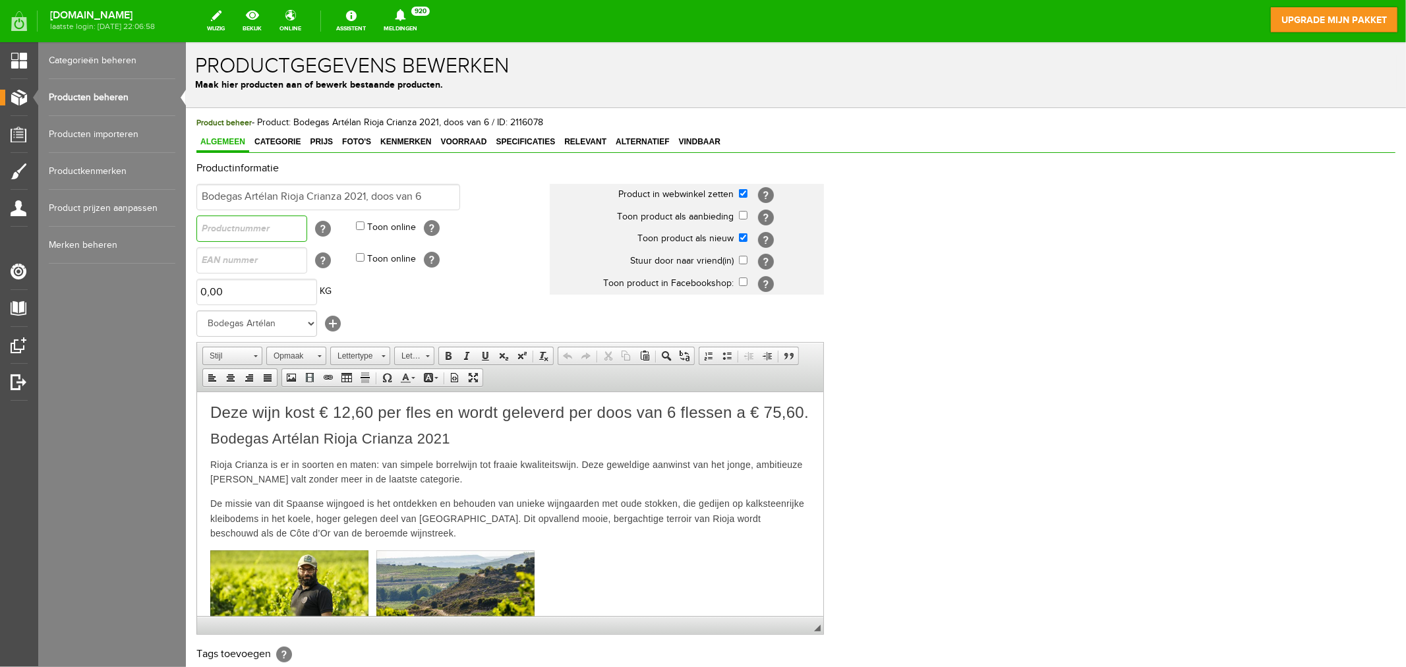
click at [246, 233] on input "text" at bounding box center [251, 228] width 111 height 26
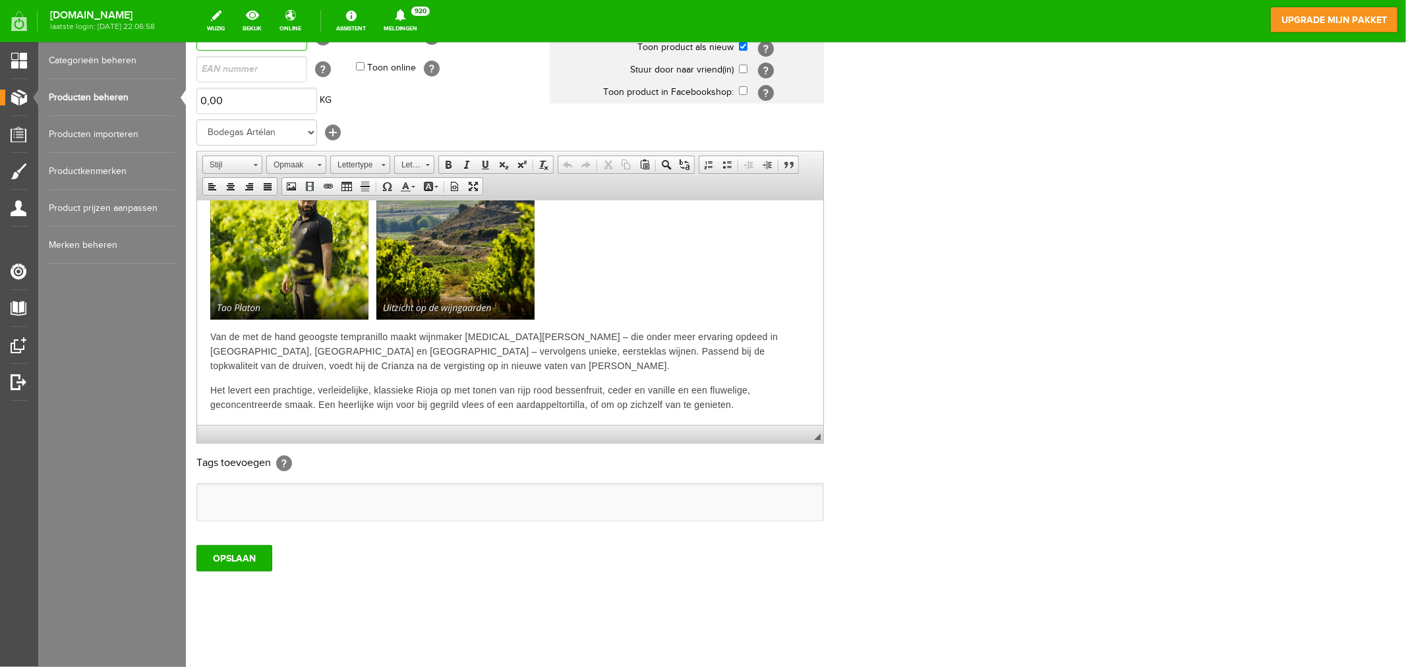
scroll to position [193, 0]
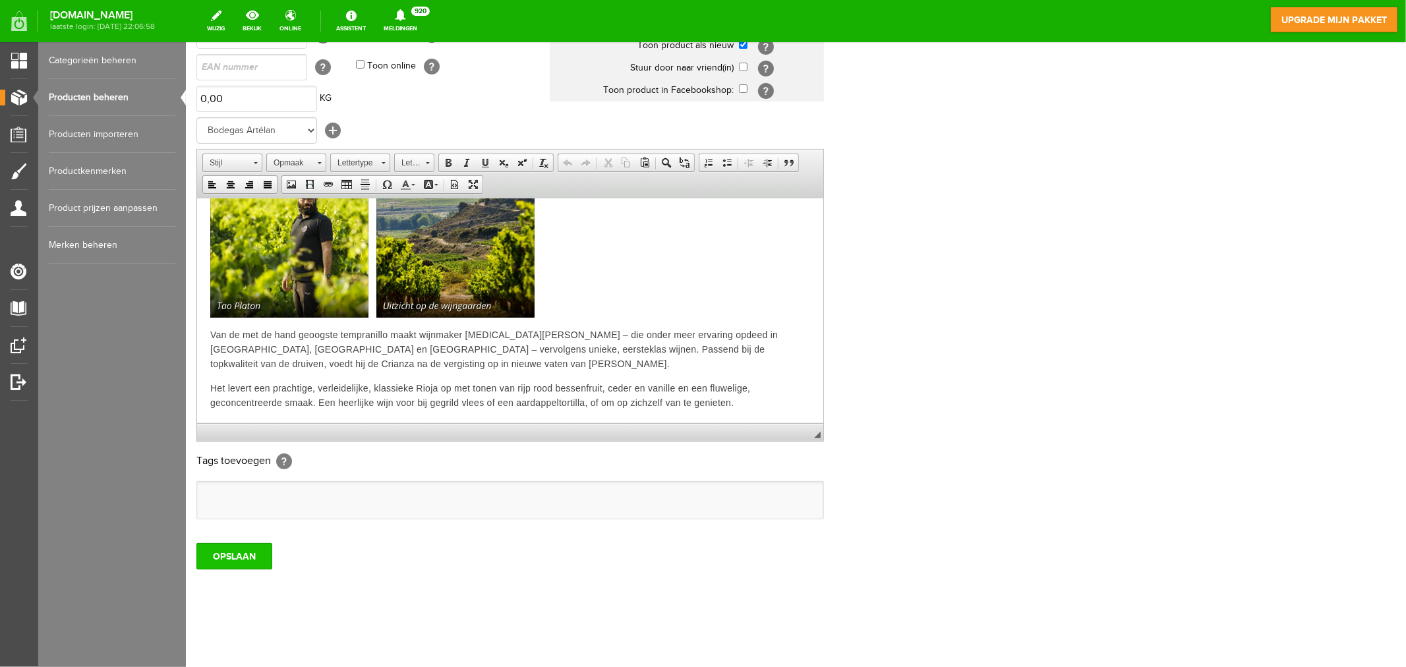
click at [240, 556] on input "OPSLAAN" at bounding box center [234, 555] width 76 height 26
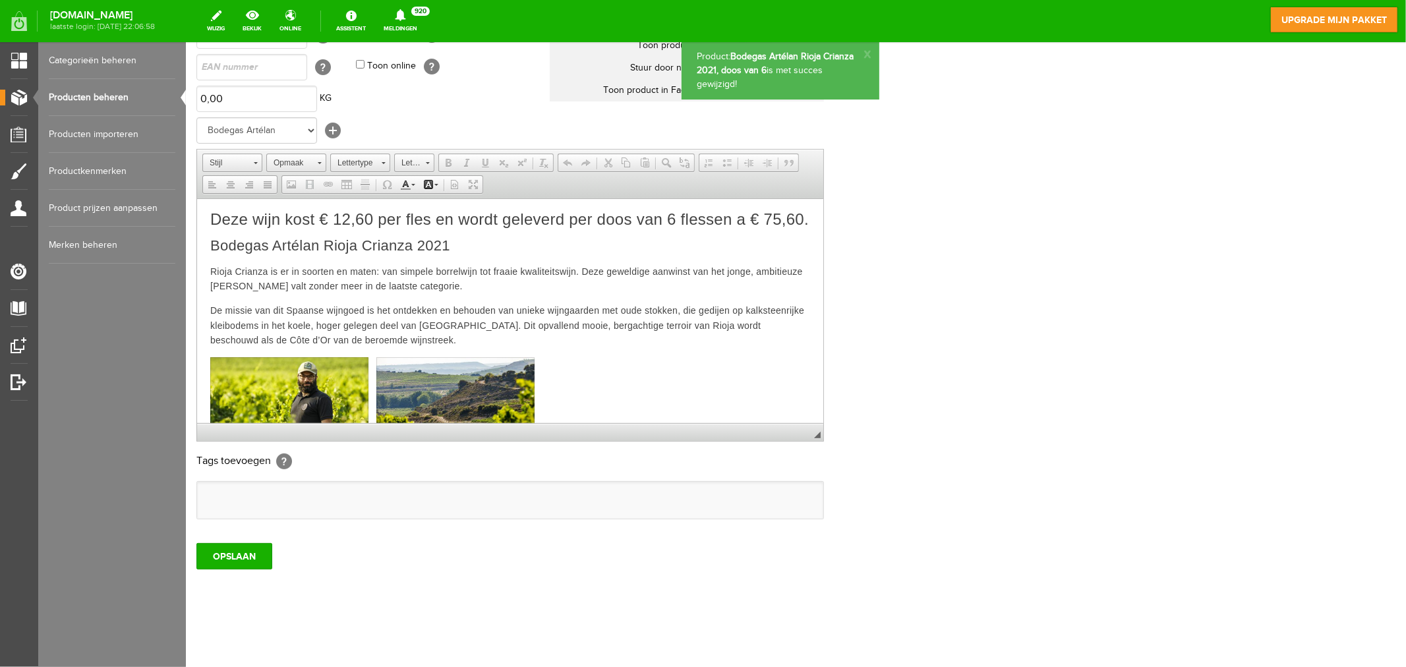
scroll to position [0, 0]
click at [86, 94] on link "Producten beheren" at bounding box center [112, 97] width 127 height 37
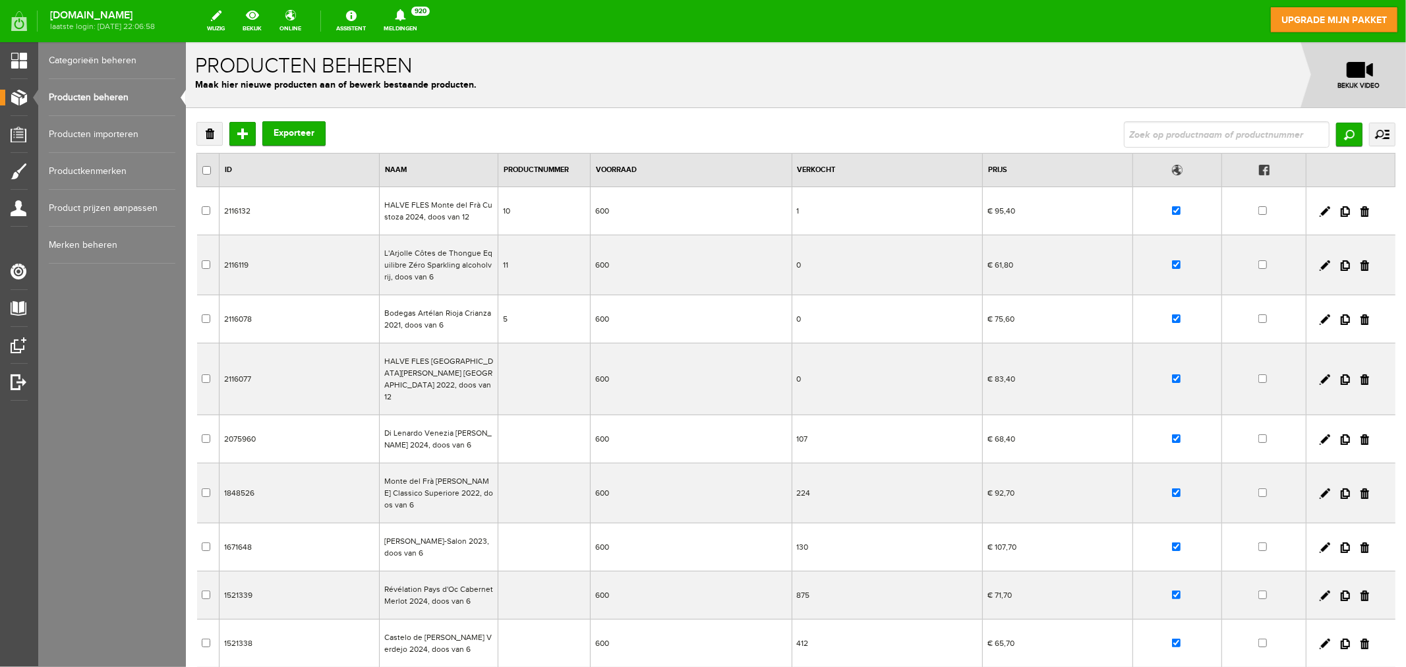
click at [418, 373] on td "HALVE FLES [GEOGRAPHIC_DATA][PERSON_NAME] [GEOGRAPHIC_DATA] 2022, doos van 12" at bounding box center [438, 379] width 119 height 72
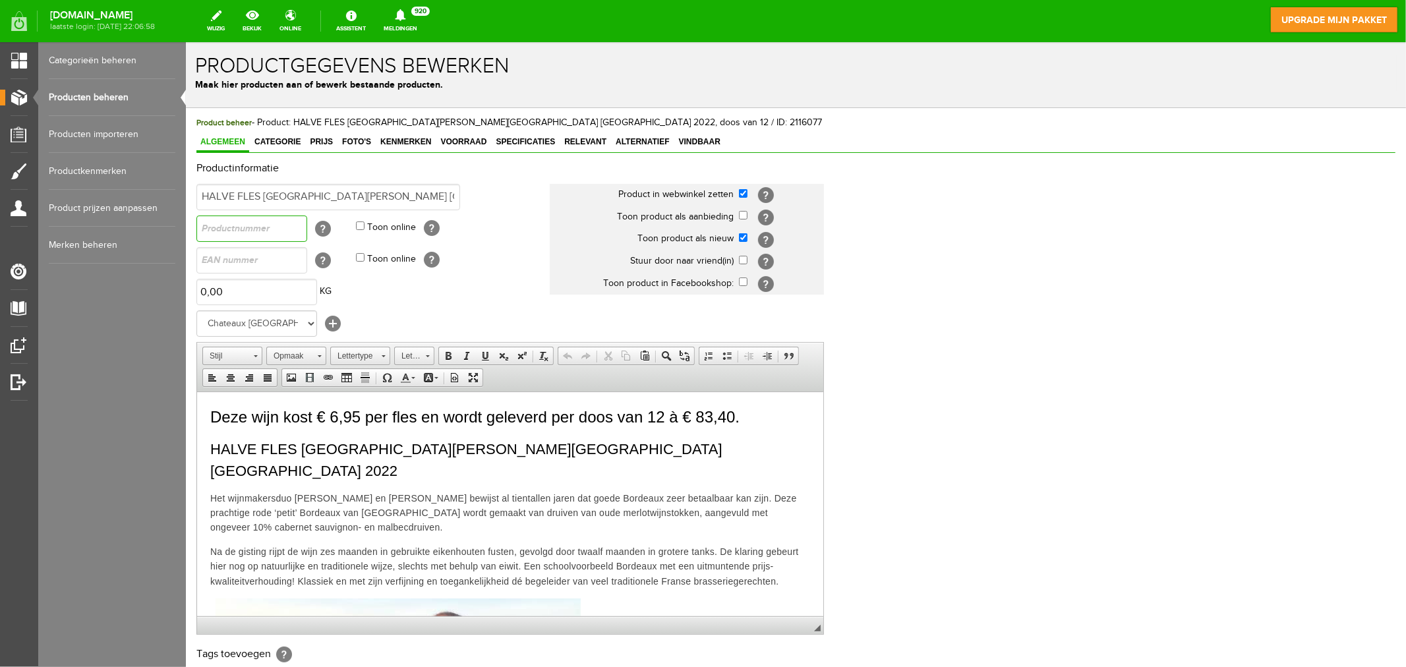
click at [248, 227] on input "text" at bounding box center [251, 228] width 111 height 26
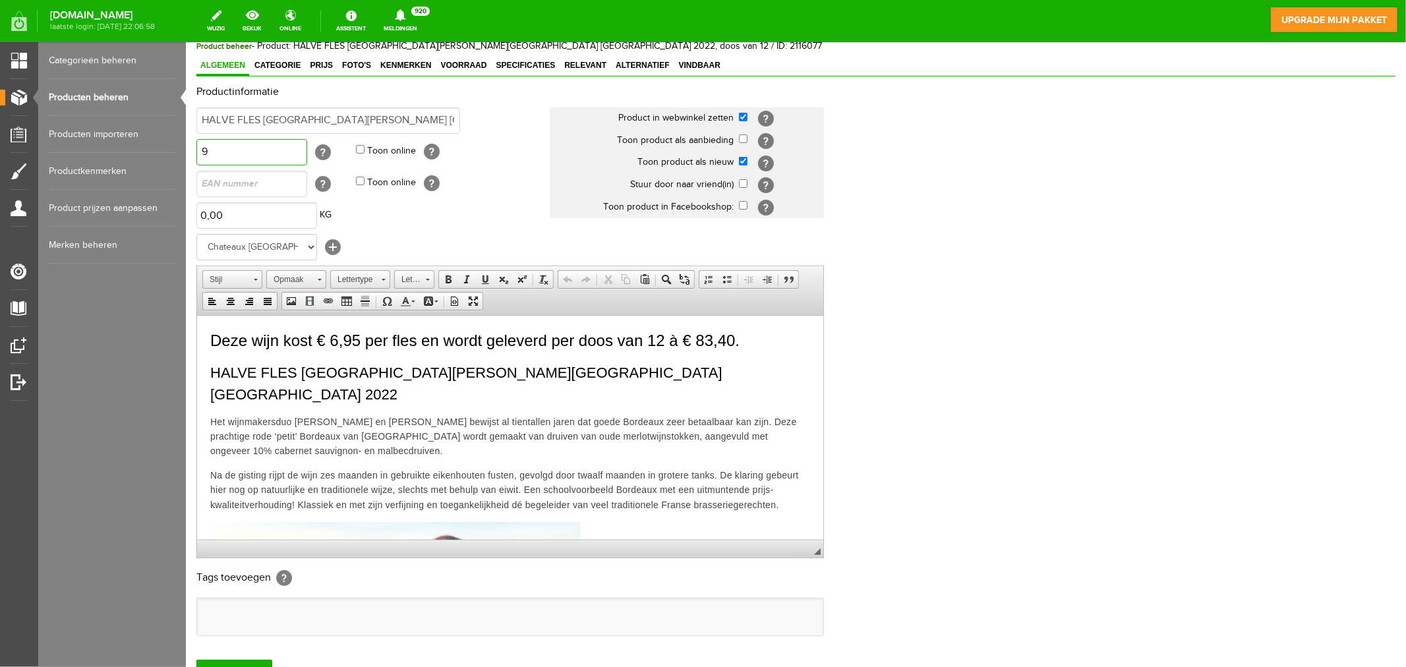
scroll to position [193, 0]
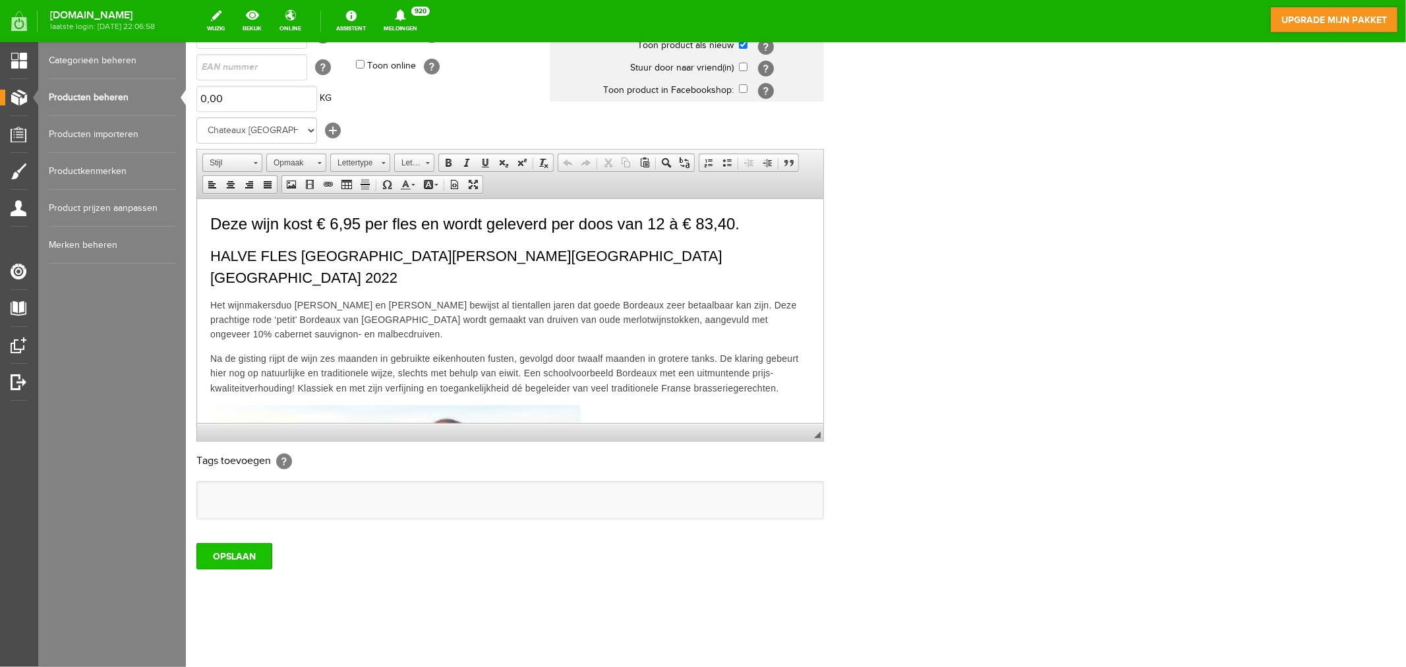
click at [243, 558] on input "OPSLAAN" at bounding box center [234, 555] width 76 height 26
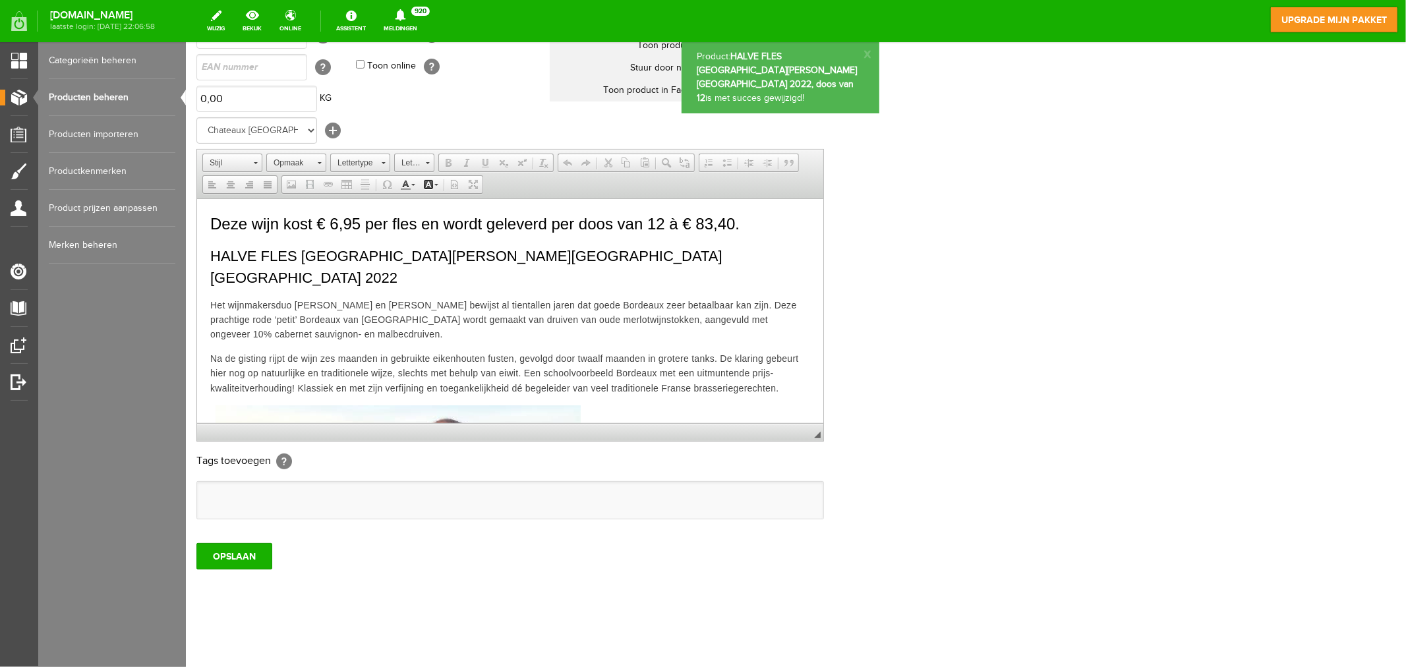
scroll to position [0, 0]
click at [112, 95] on link "Producten beheren" at bounding box center [112, 97] width 127 height 37
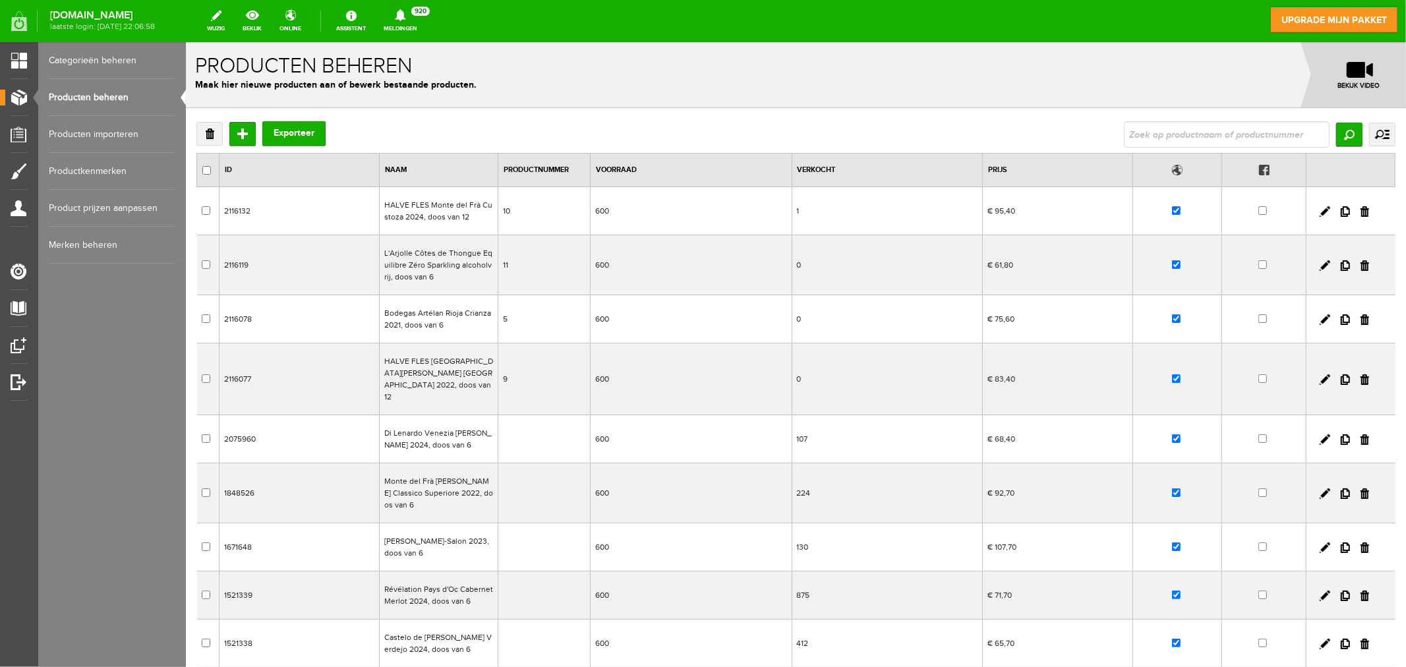
click at [426, 429] on td "Di Lenardo Venezia [PERSON_NAME] 2024, doos van 6" at bounding box center [438, 439] width 119 height 48
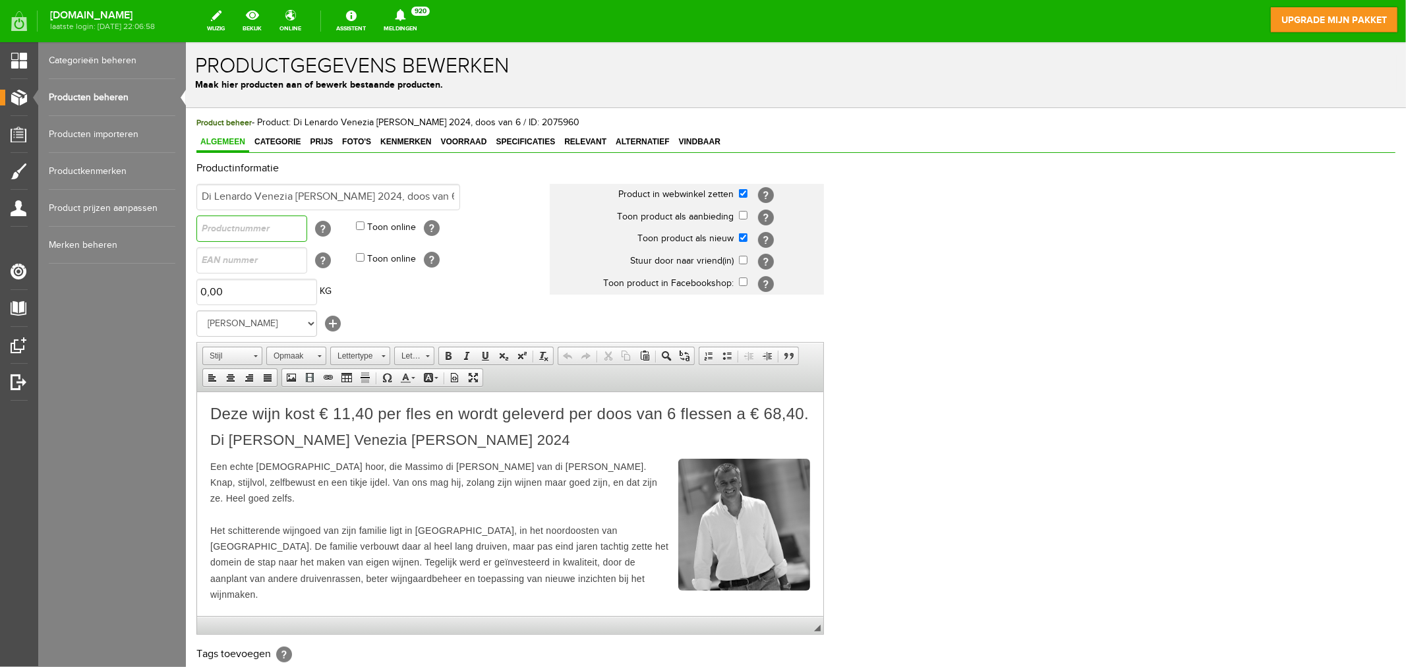
click at [208, 230] on input "text" at bounding box center [251, 228] width 111 height 26
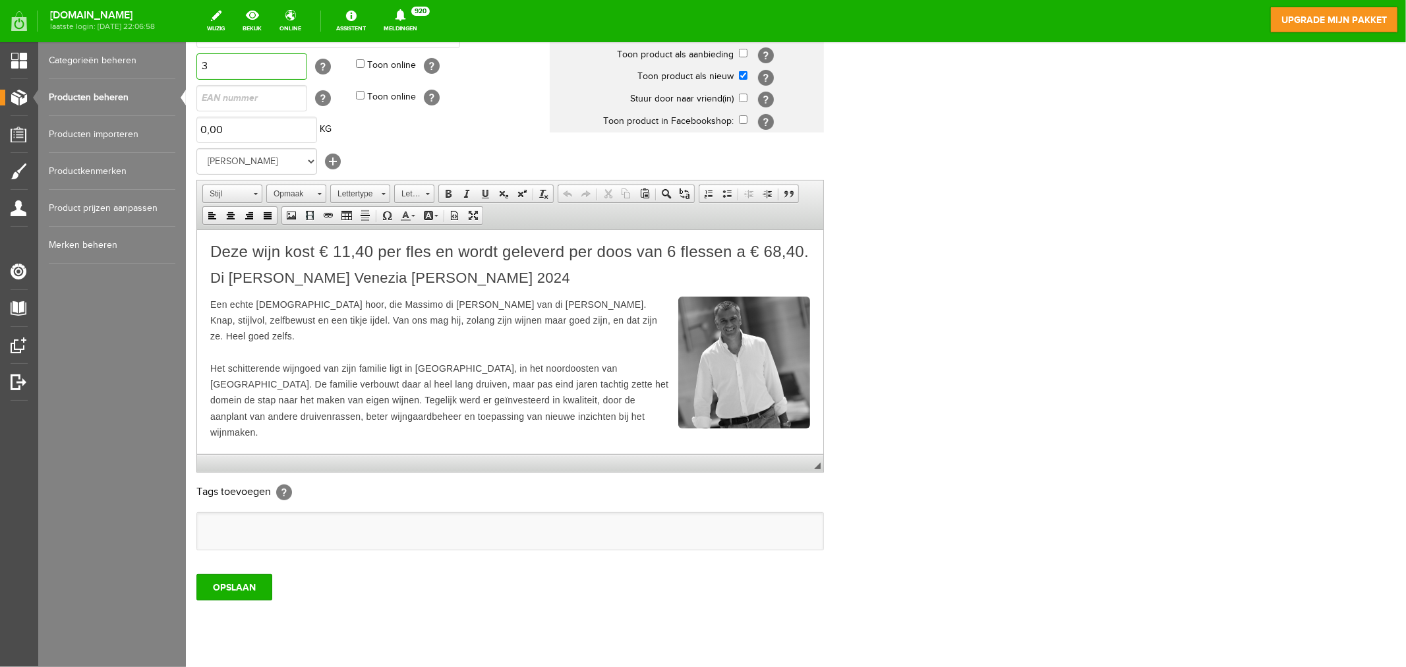
scroll to position [193, 0]
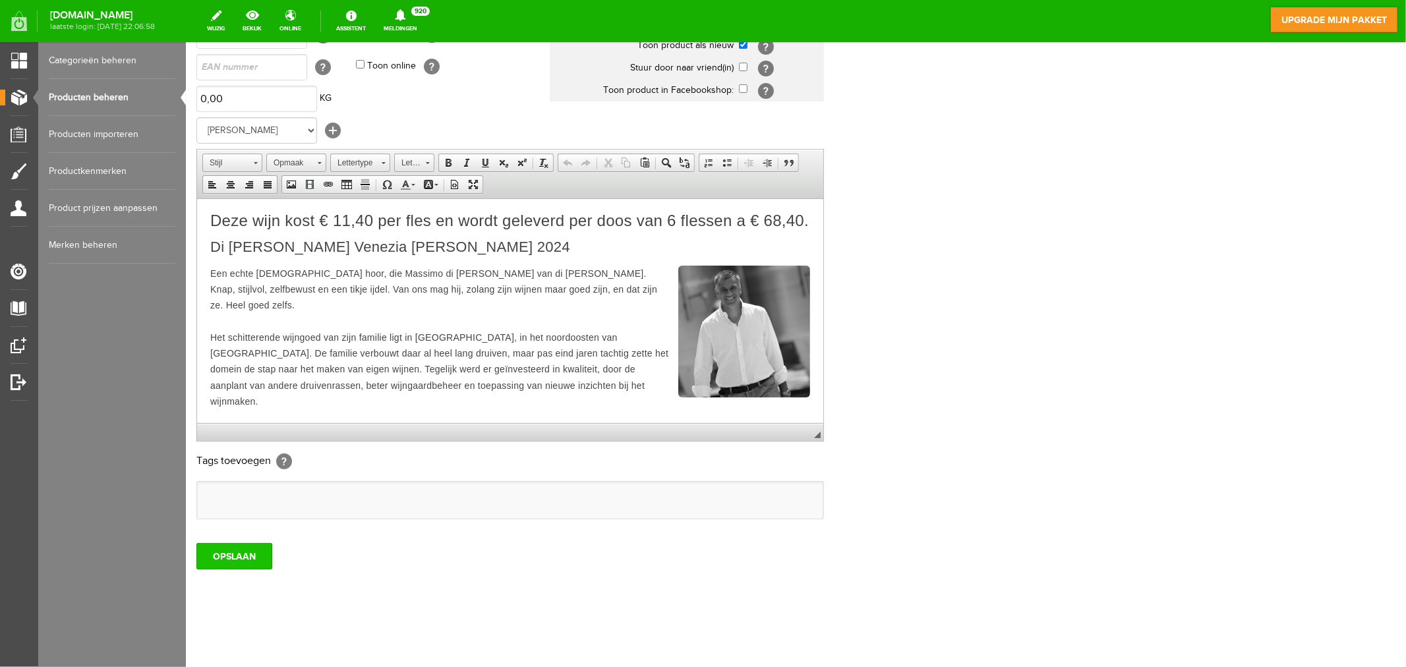
click at [248, 557] on input "OPSLAAN" at bounding box center [234, 555] width 76 height 26
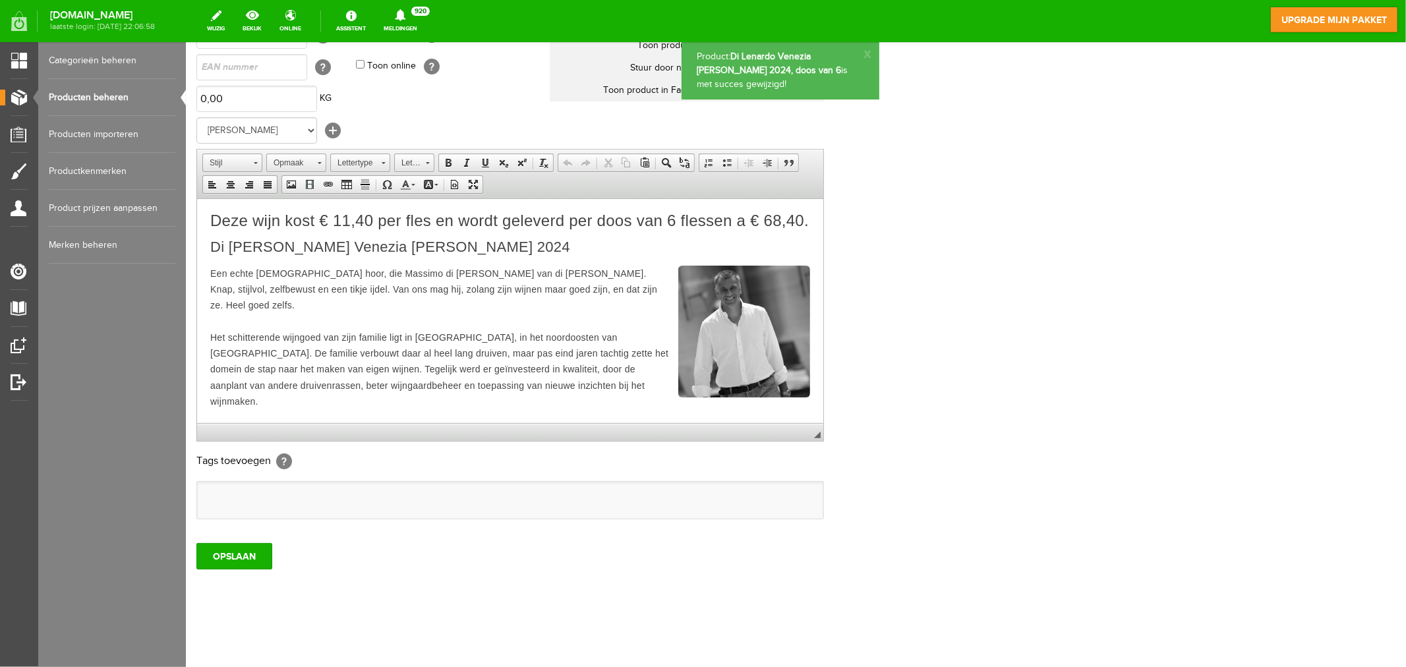
scroll to position [0, 0]
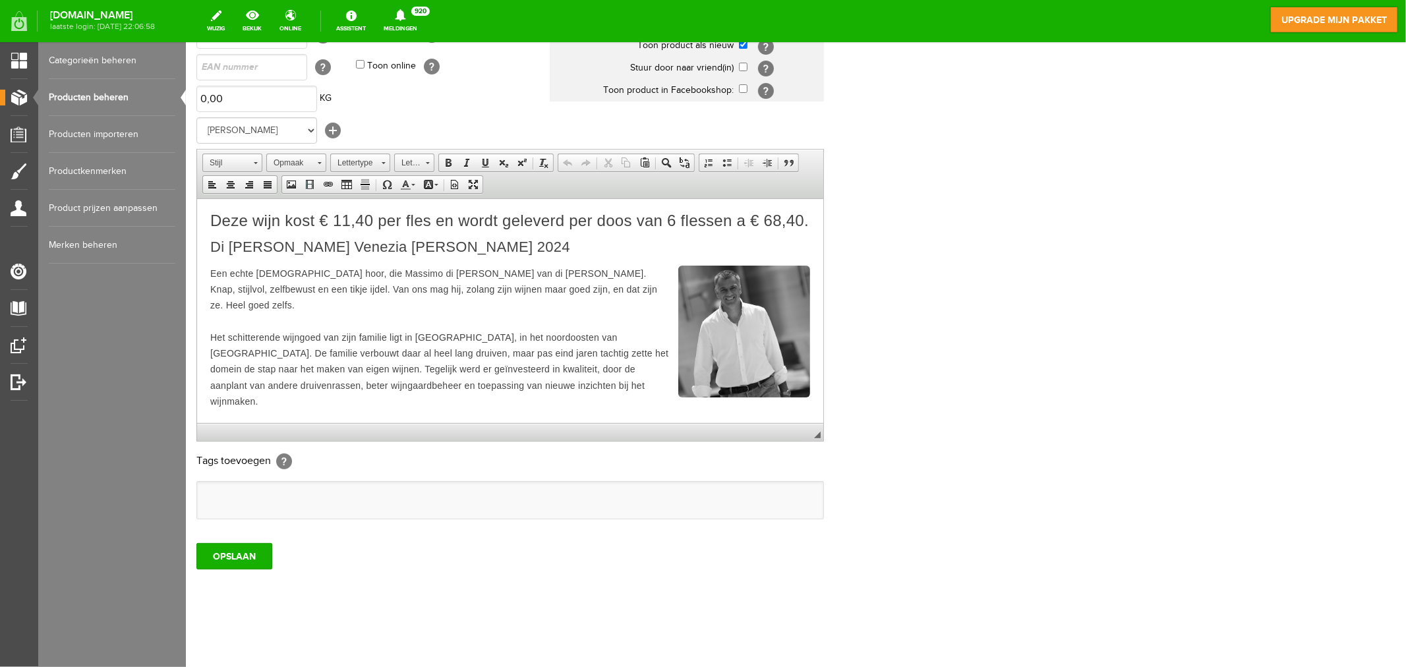
click at [103, 94] on link "Producten beheren" at bounding box center [112, 97] width 127 height 37
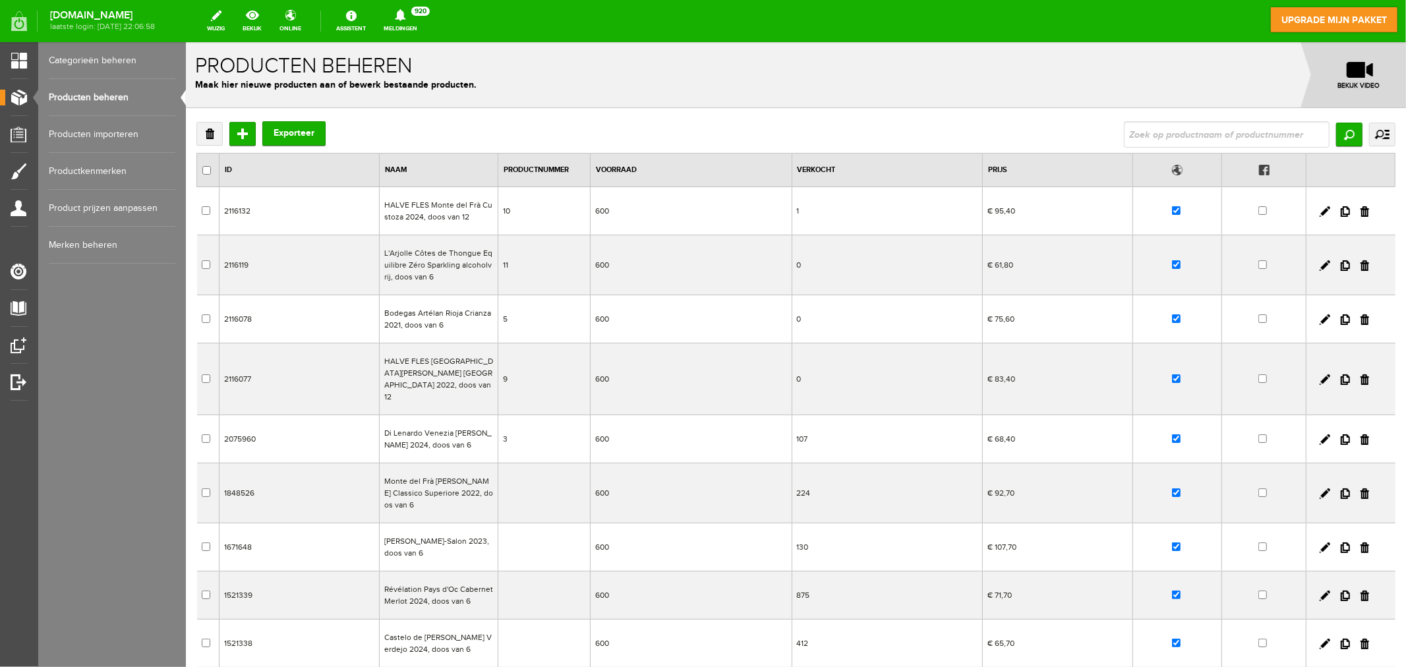
click at [416, 470] on td "Monte del Frà [PERSON_NAME] Classico Superiore 2022, doos van 6" at bounding box center [438, 493] width 119 height 60
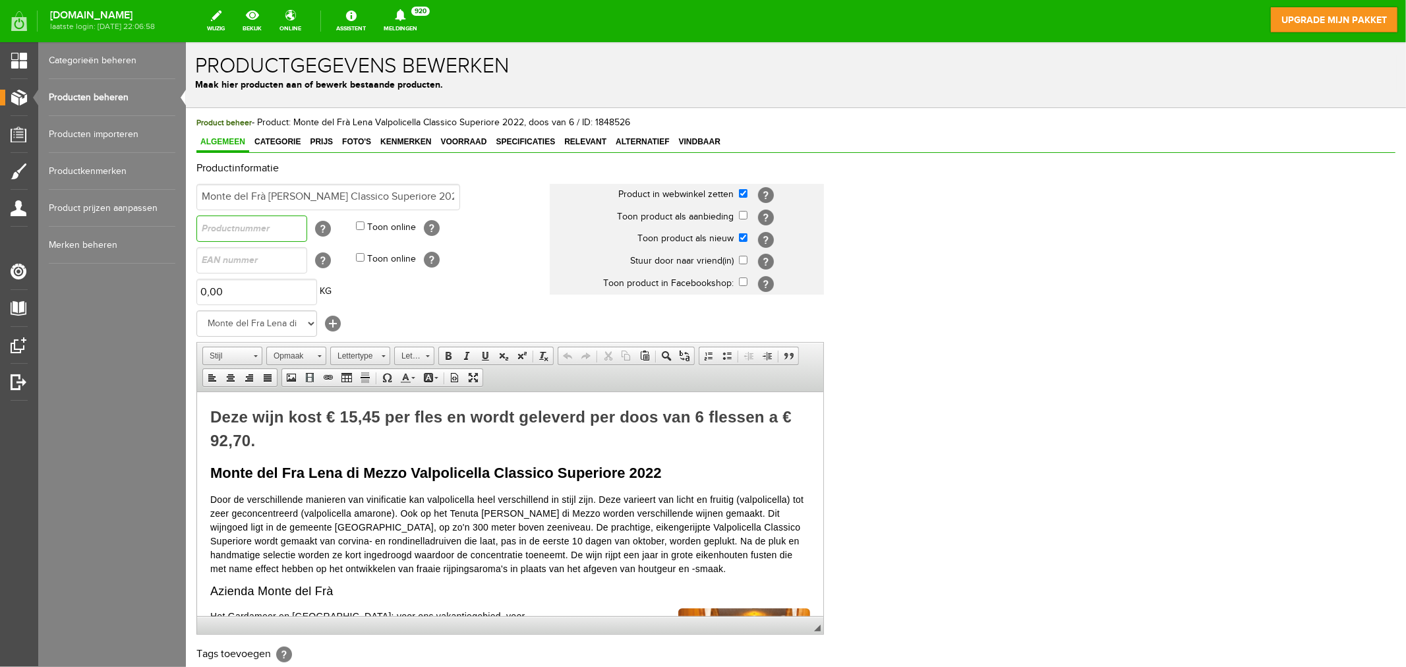
click at [255, 234] on input "text" at bounding box center [251, 228] width 111 height 26
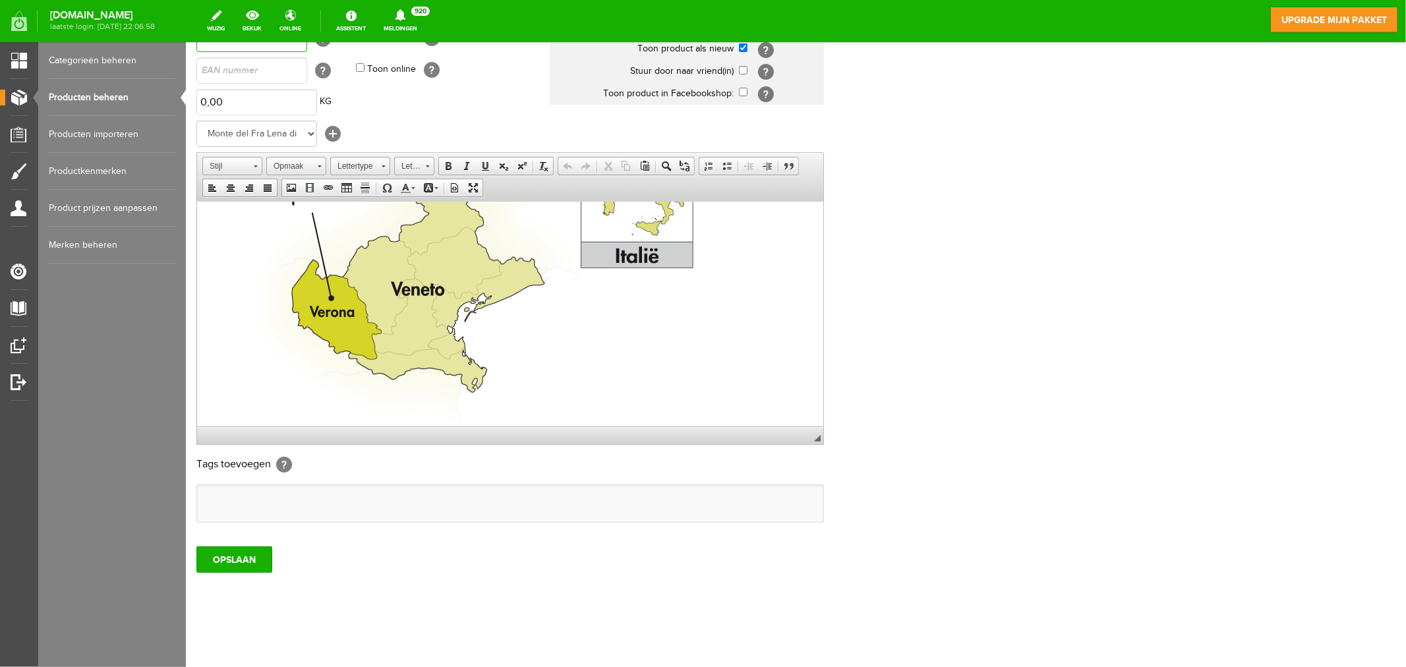
scroll to position [193, 0]
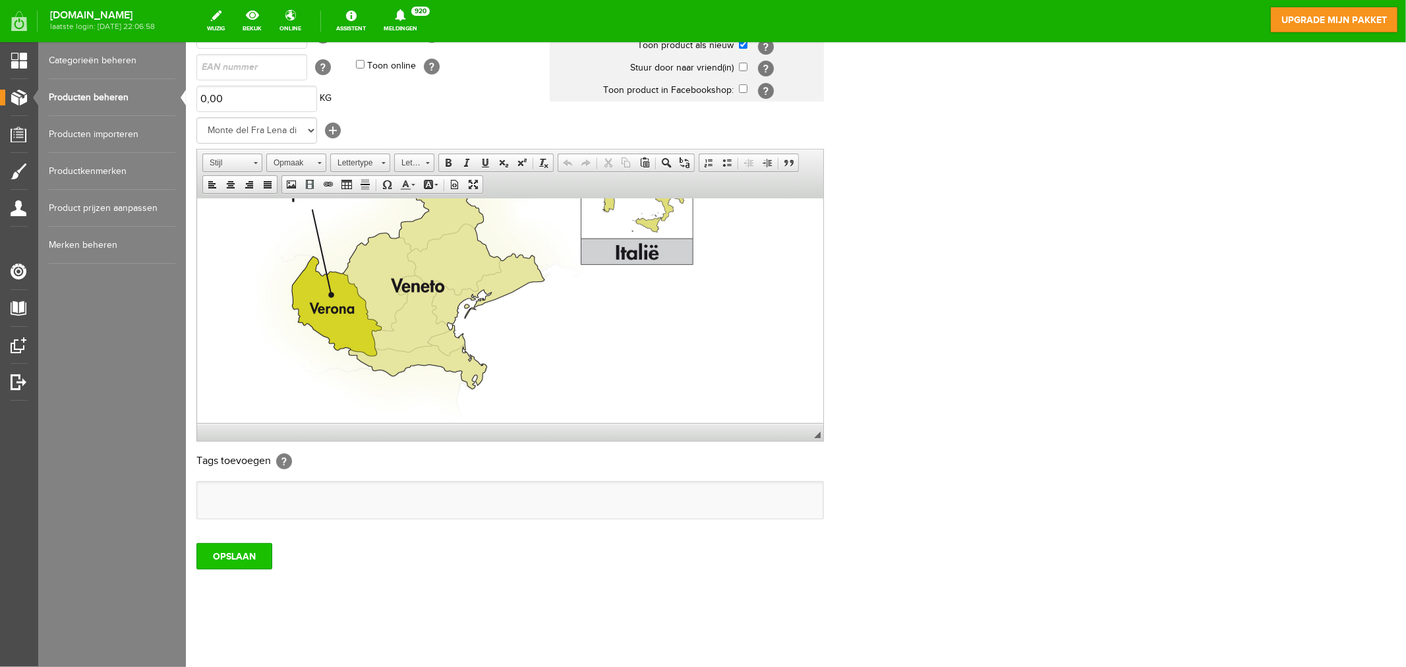
click at [247, 553] on input "OPSLAAN" at bounding box center [234, 555] width 76 height 26
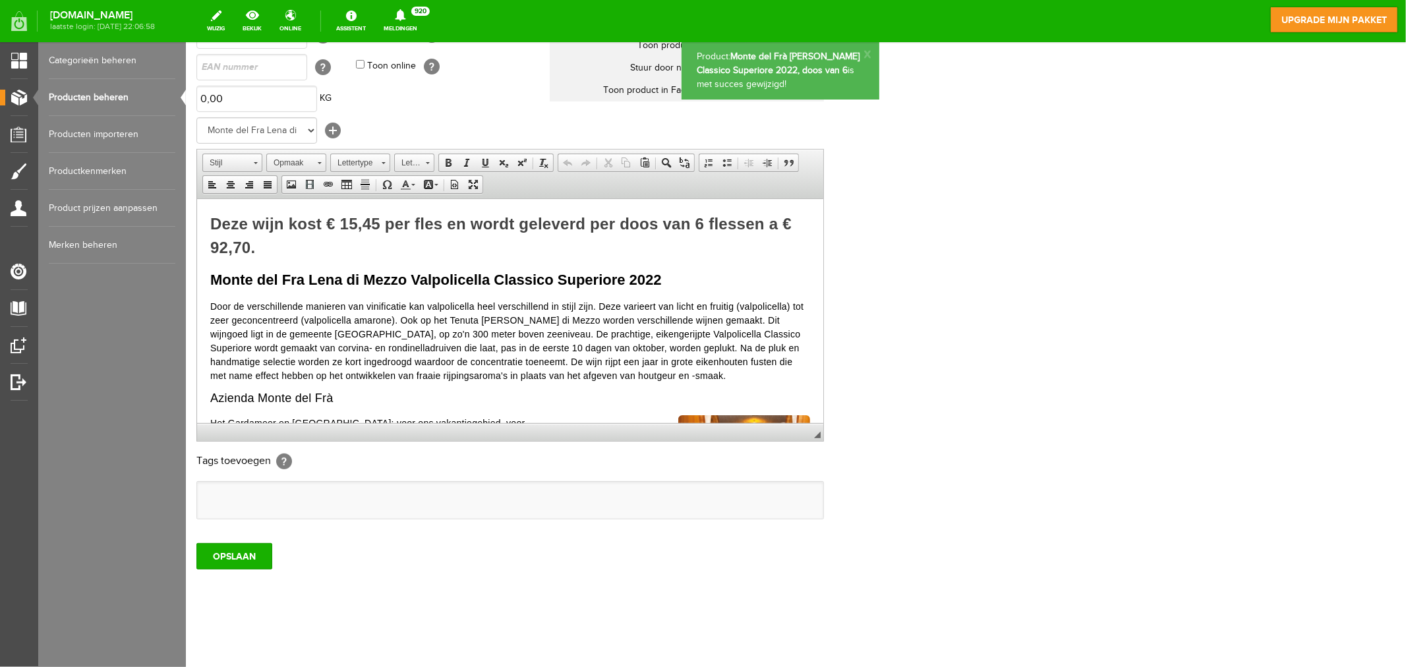
scroll to position [0, 0]
click at [71, 94] on link "Producten beheren" at bounding box center [112, 97] width 127 height 37
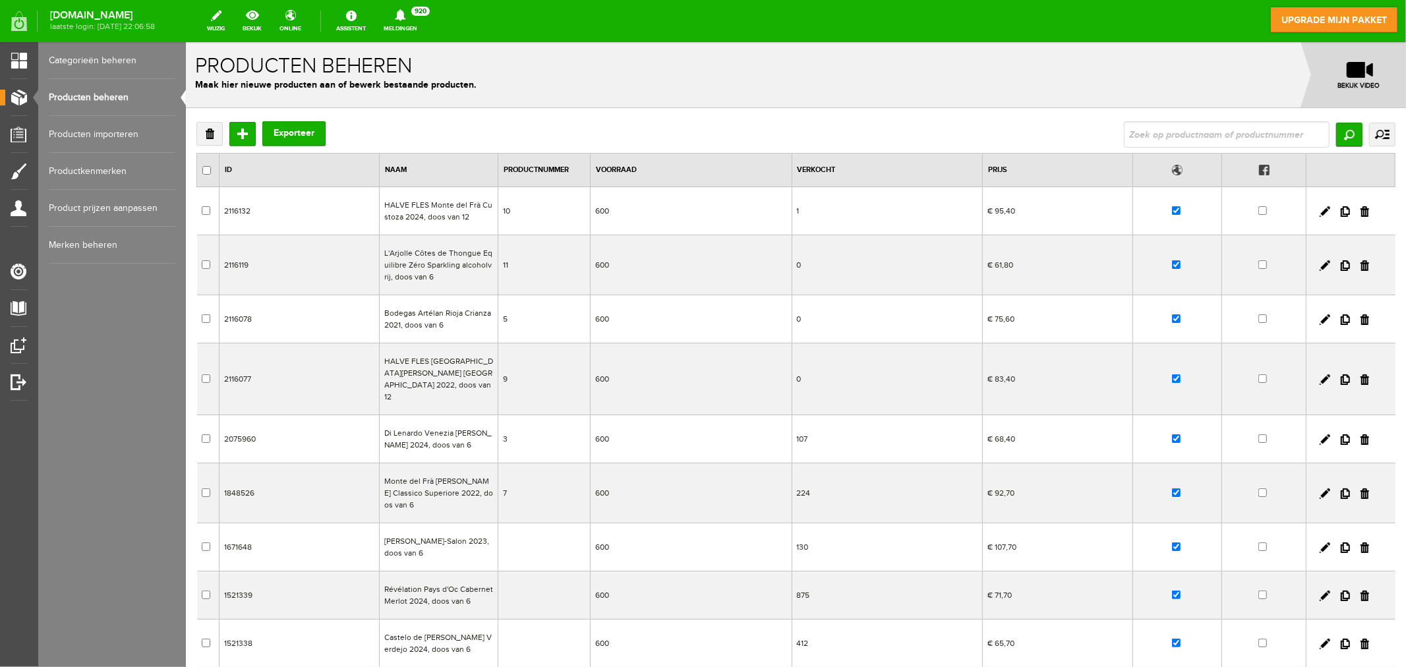
click at [313, 534] on td "1671648" at bounding box center [299, 547] width 160 height 48
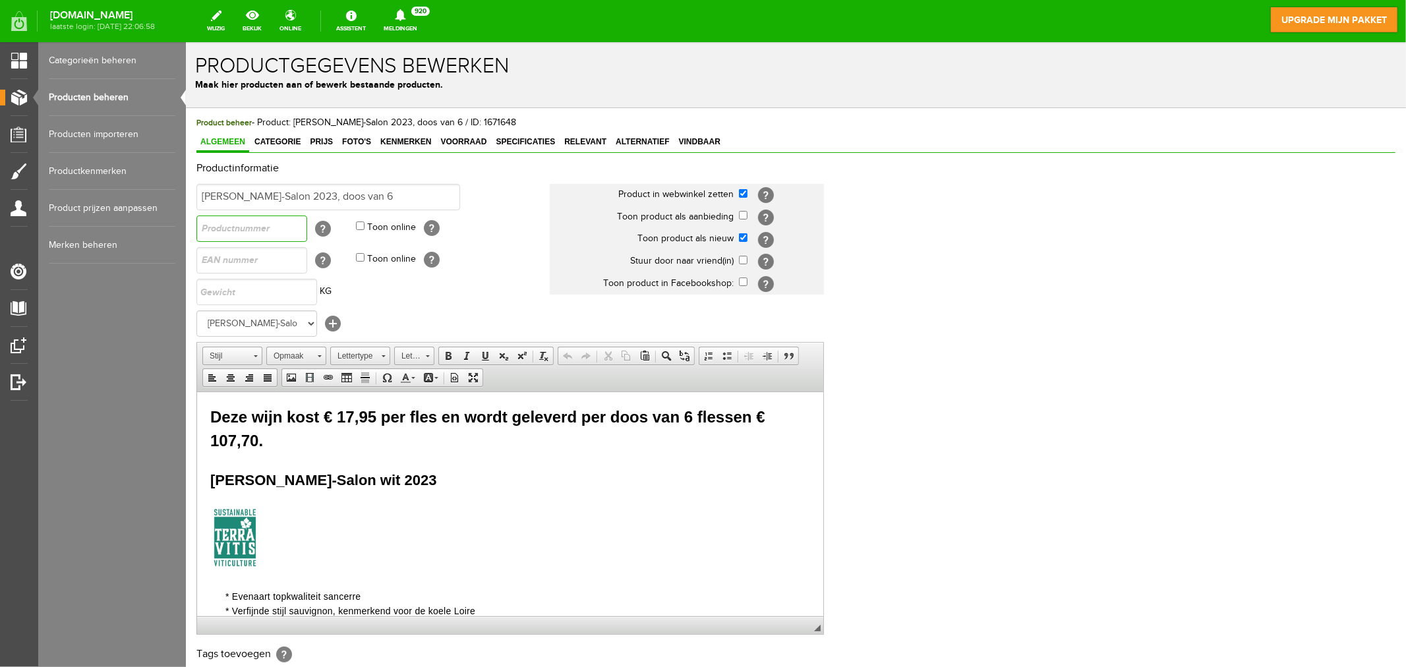
click at [244, 228] on input "text" at bounding box center [251, 228] width 111 height 26
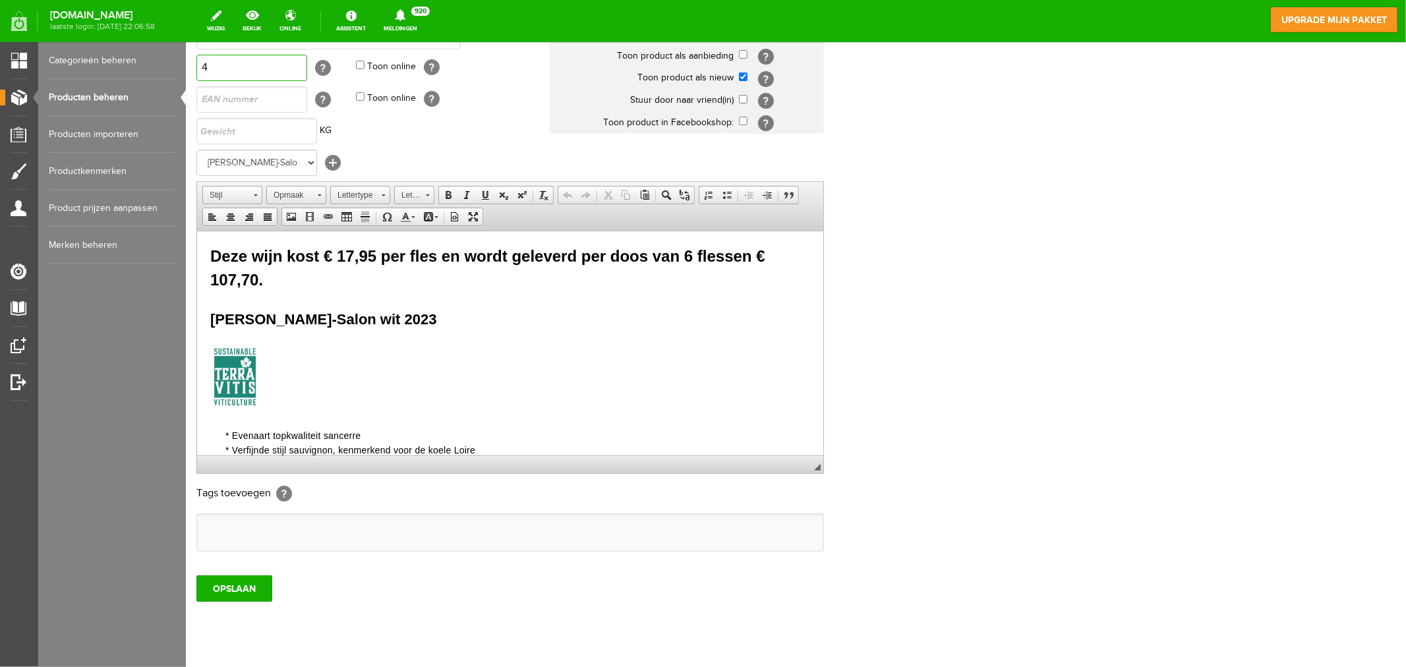
scroll to position [193, 0]
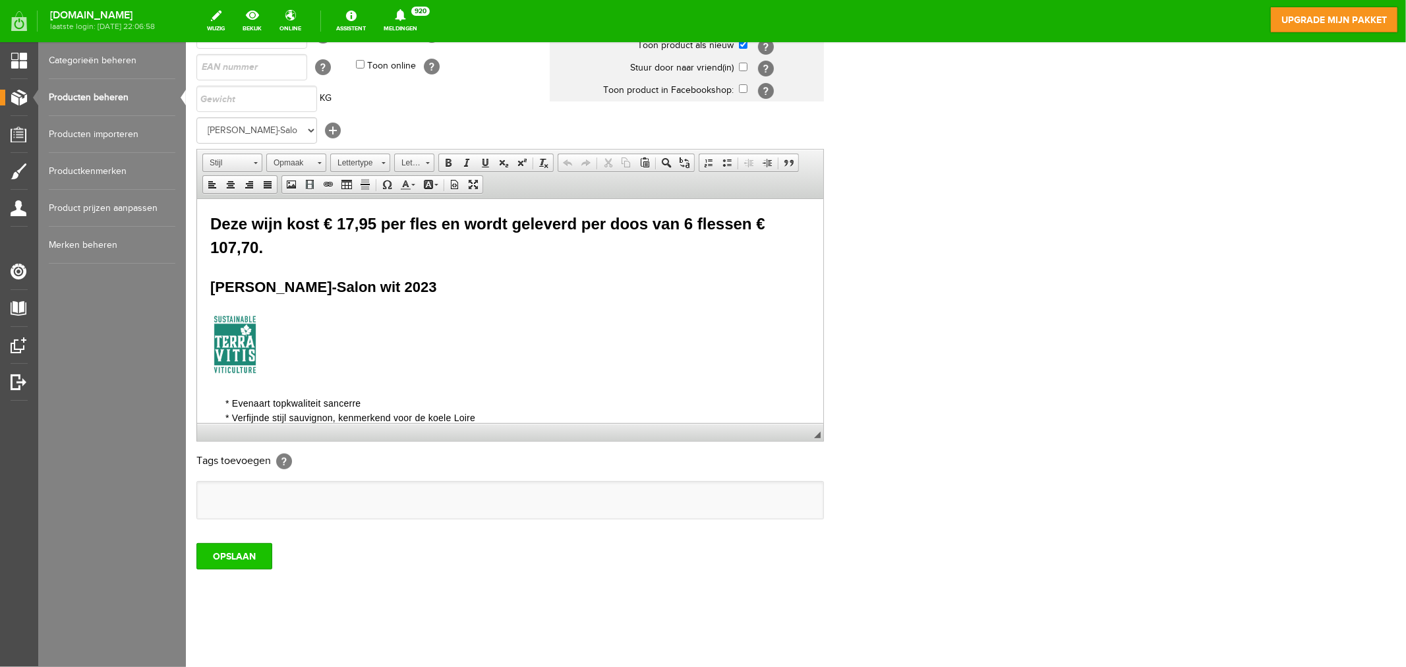
click at [239, 557] on input "OPSLAAN" at bounding box center [234, 555] width 76 height 26
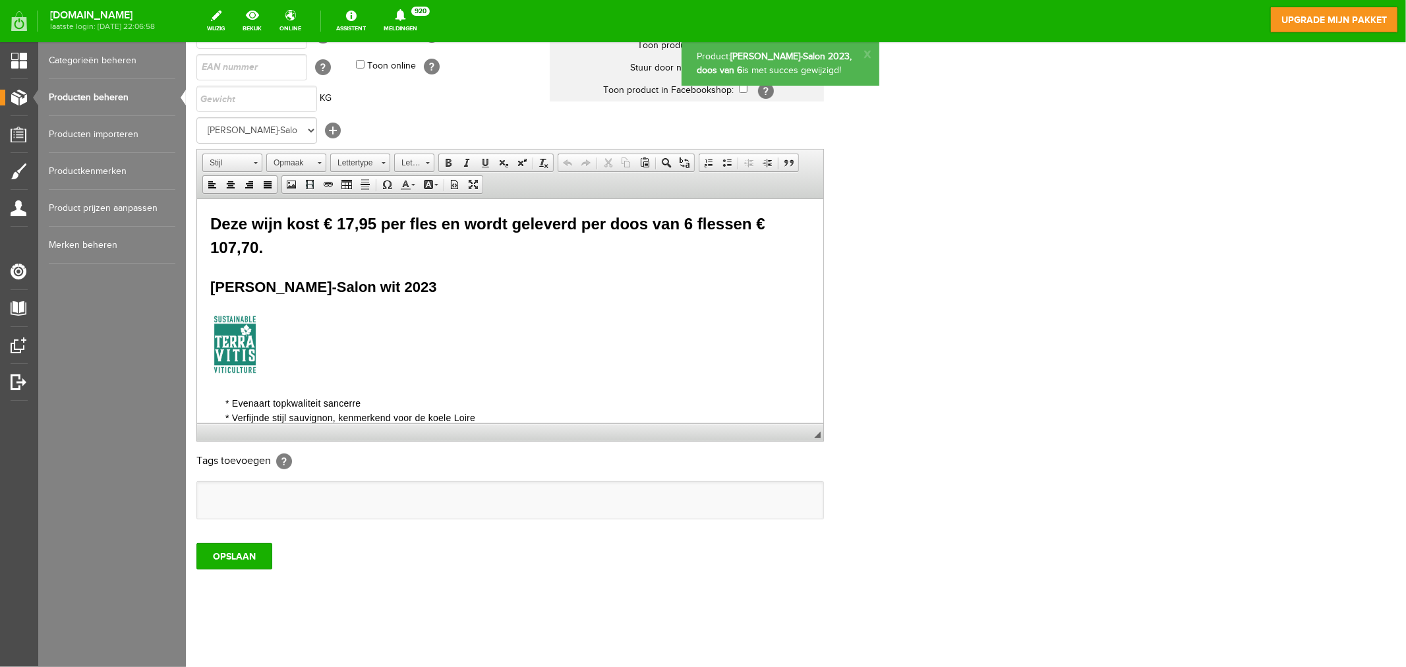
scroll to position [0, 0]
click at [105, 97] on link "Producten beheren" at bounding box center [112, 97] width 127 height 37
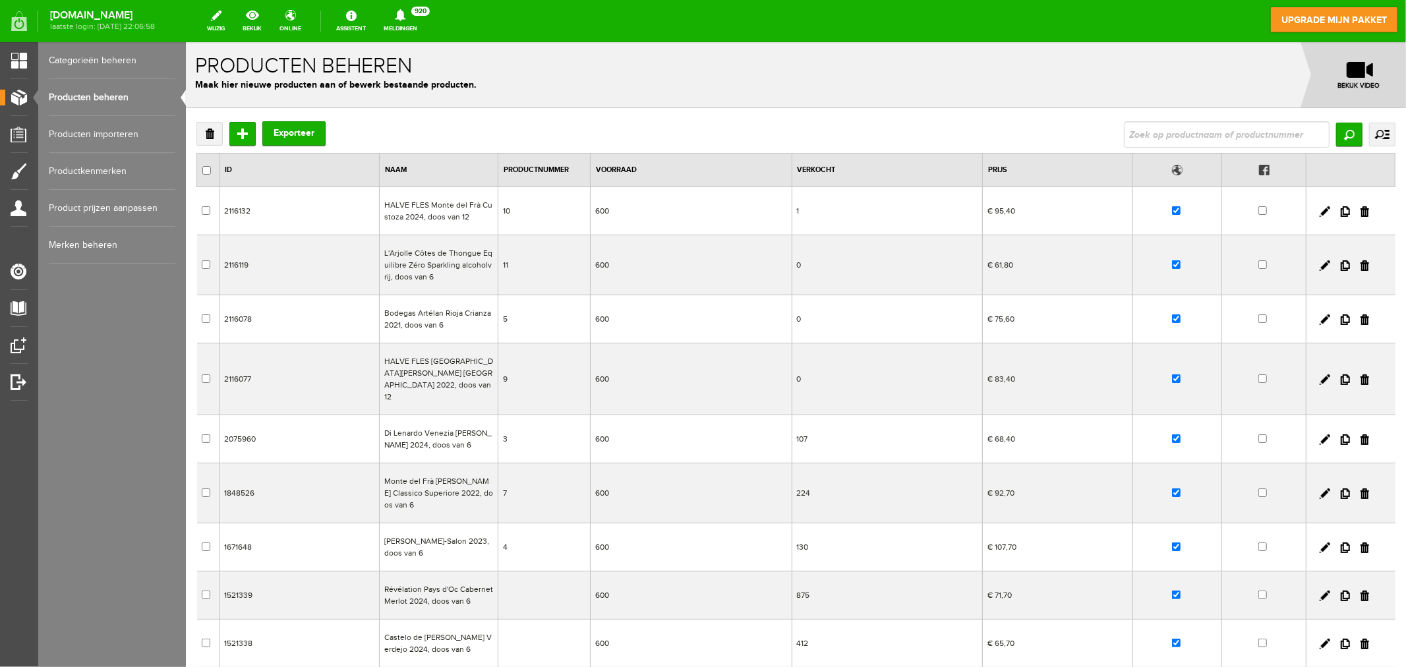
click at [513, 584] on td at bounding box center [544, 595] width 92 height 48
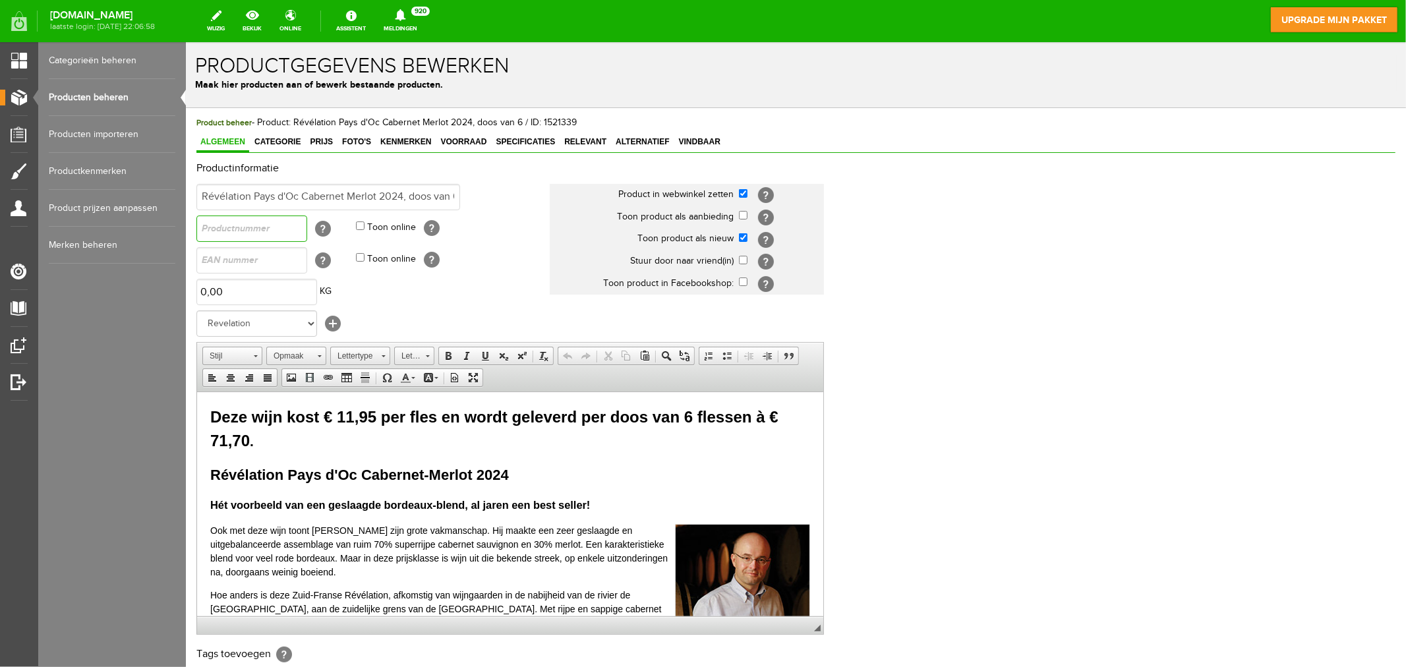
click at [213, 225] on input "text" at bounding box center [251, 228] width 111 height 26
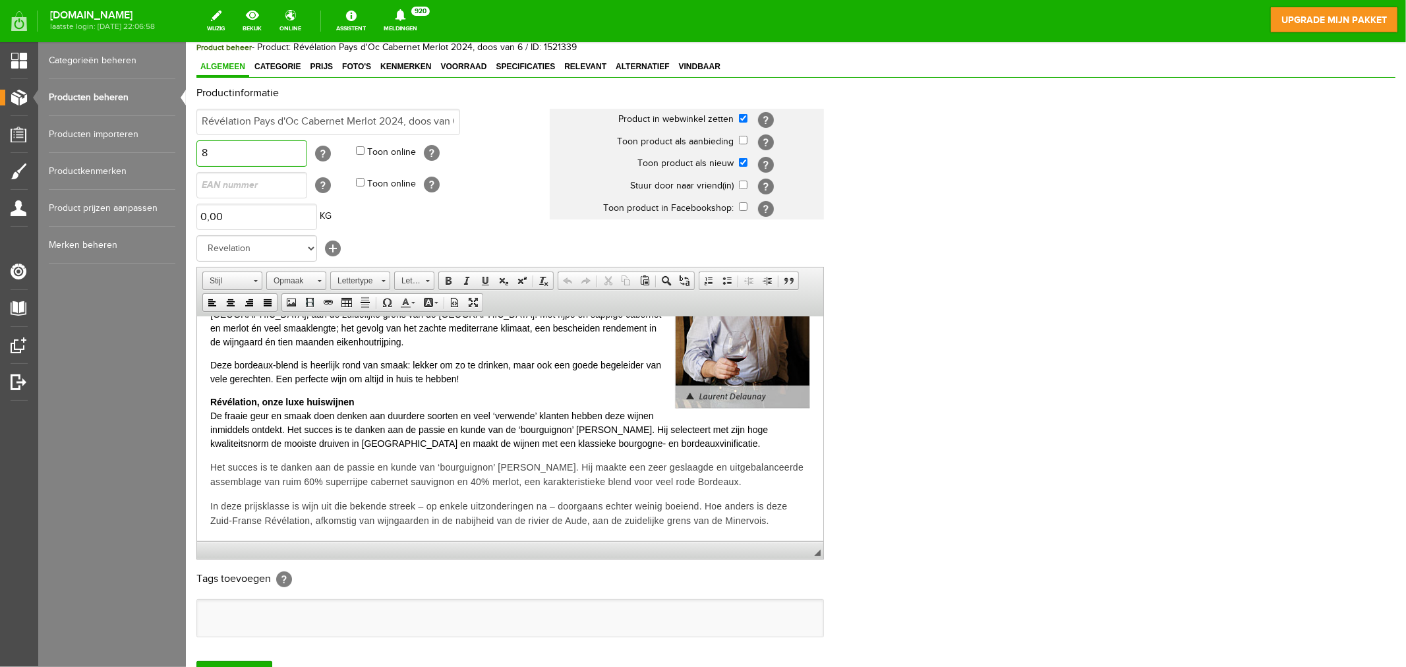
scroll to position [193, 0]
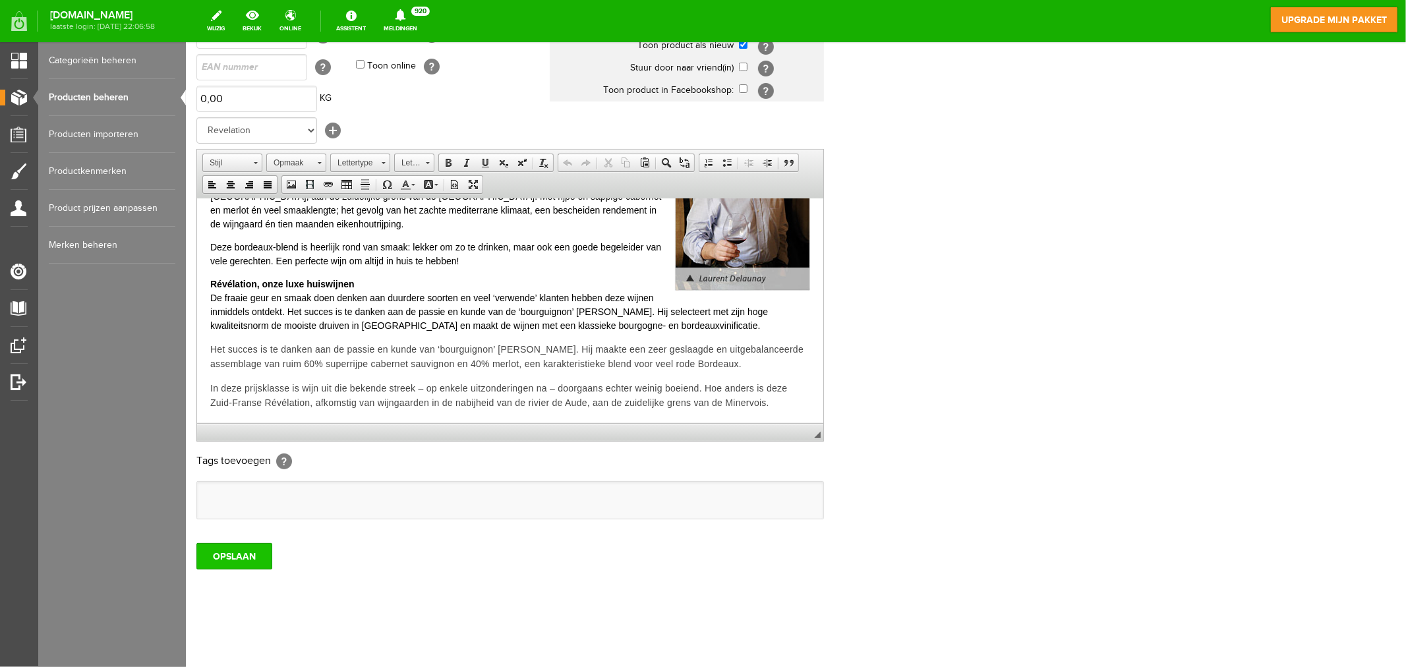
click at [235, 558] on input "OPSLAAN" at bounding box center [234, 555] width 76 height 26
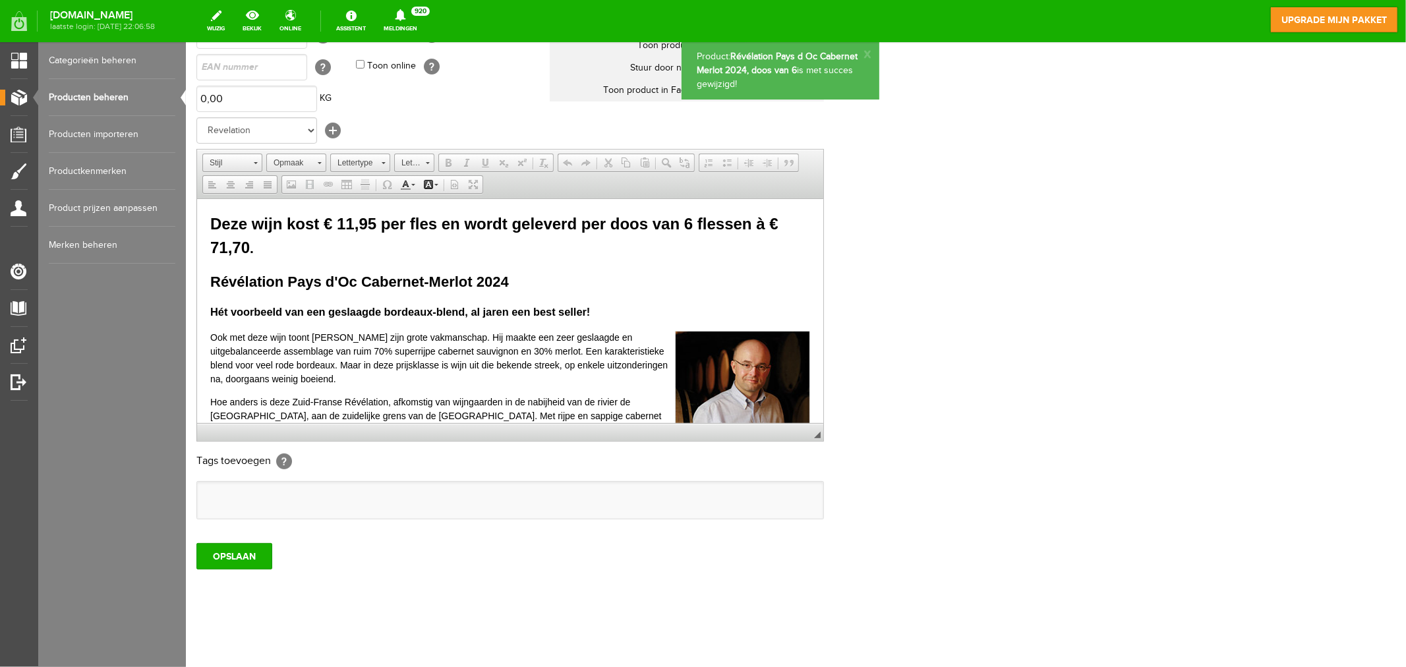
scroll to position [0, 0]
click at [98, 96] on link "Producten beheren" at bounding box center [112, 97] width 127 height 37
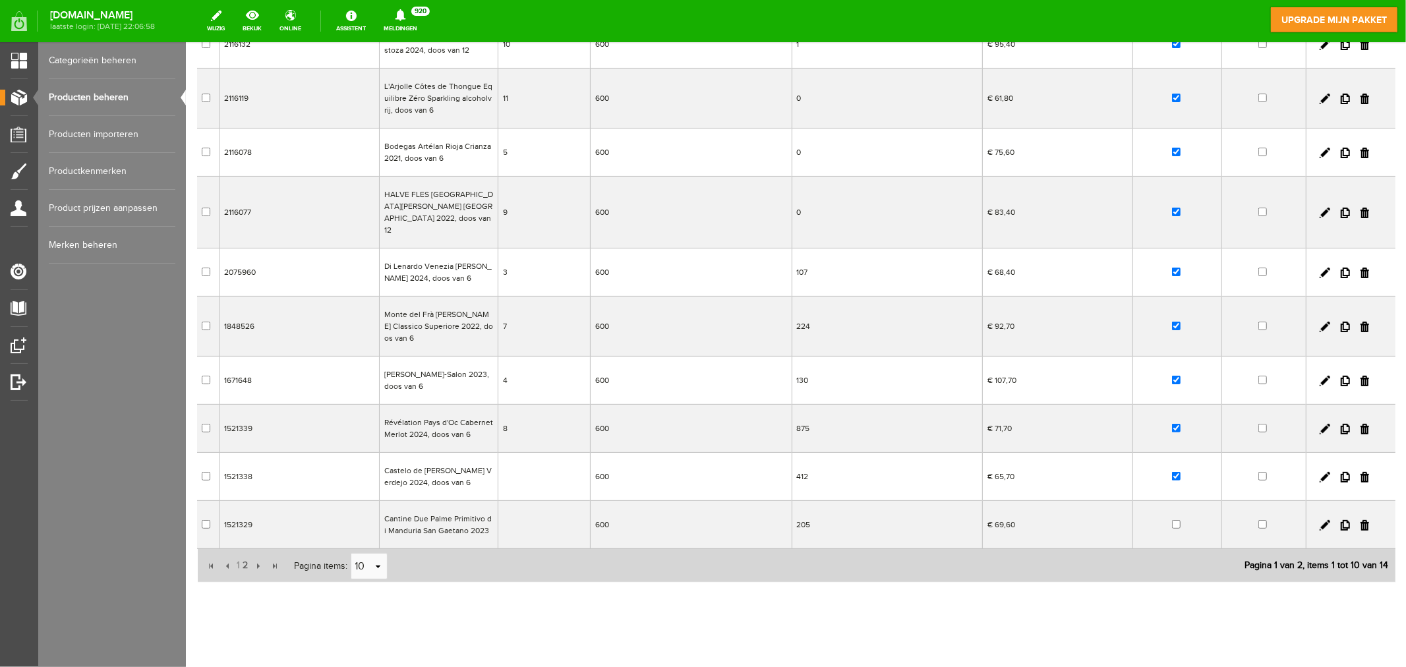
scroll to position [169, 0]
click at [345, 463] on td "1521338" at bounding box center [299, 473] width 160 height 48
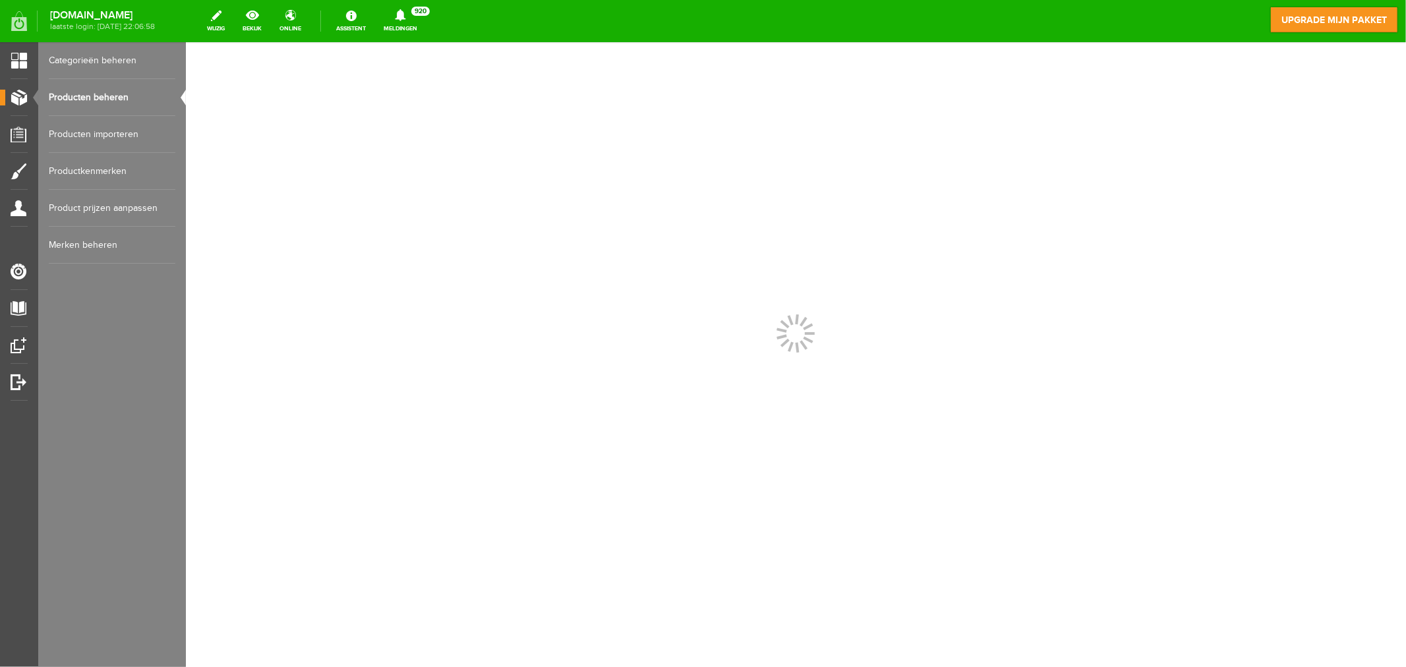
scroll to position [0, 0]
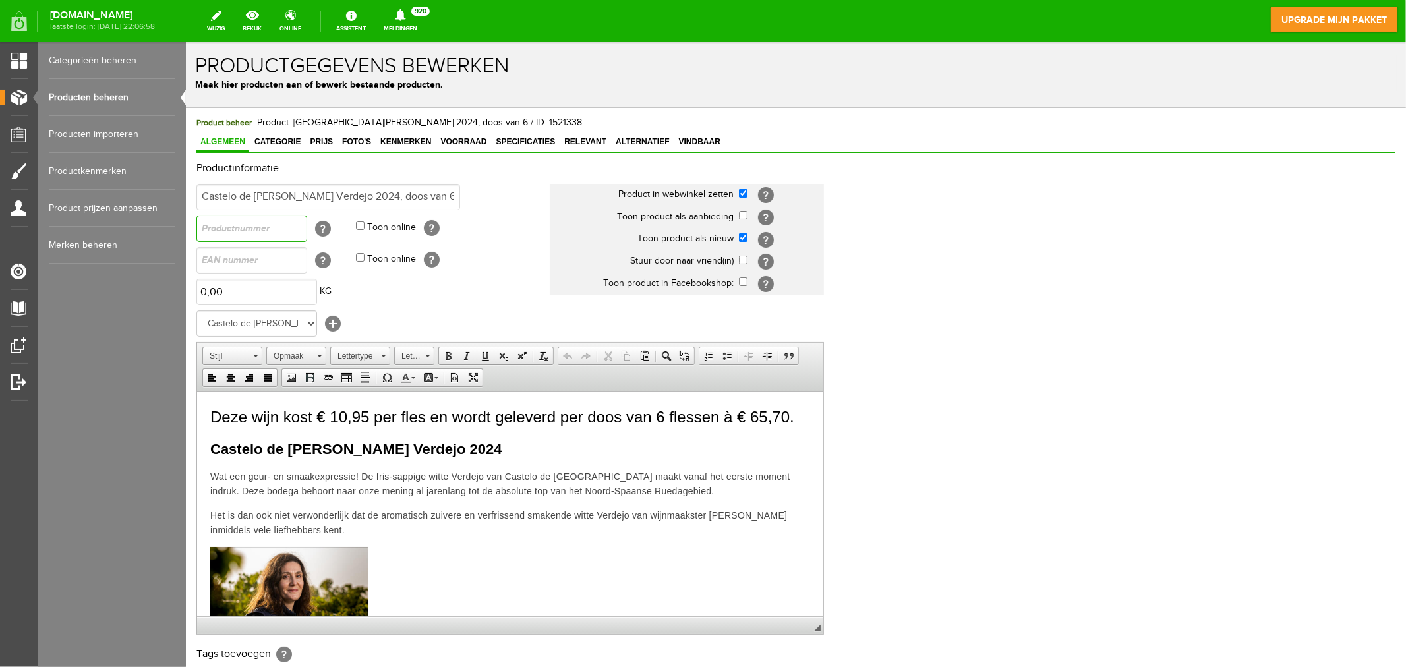
click at [253, 228] on input "text" at bounding box center [251, 228] width 111 height 26
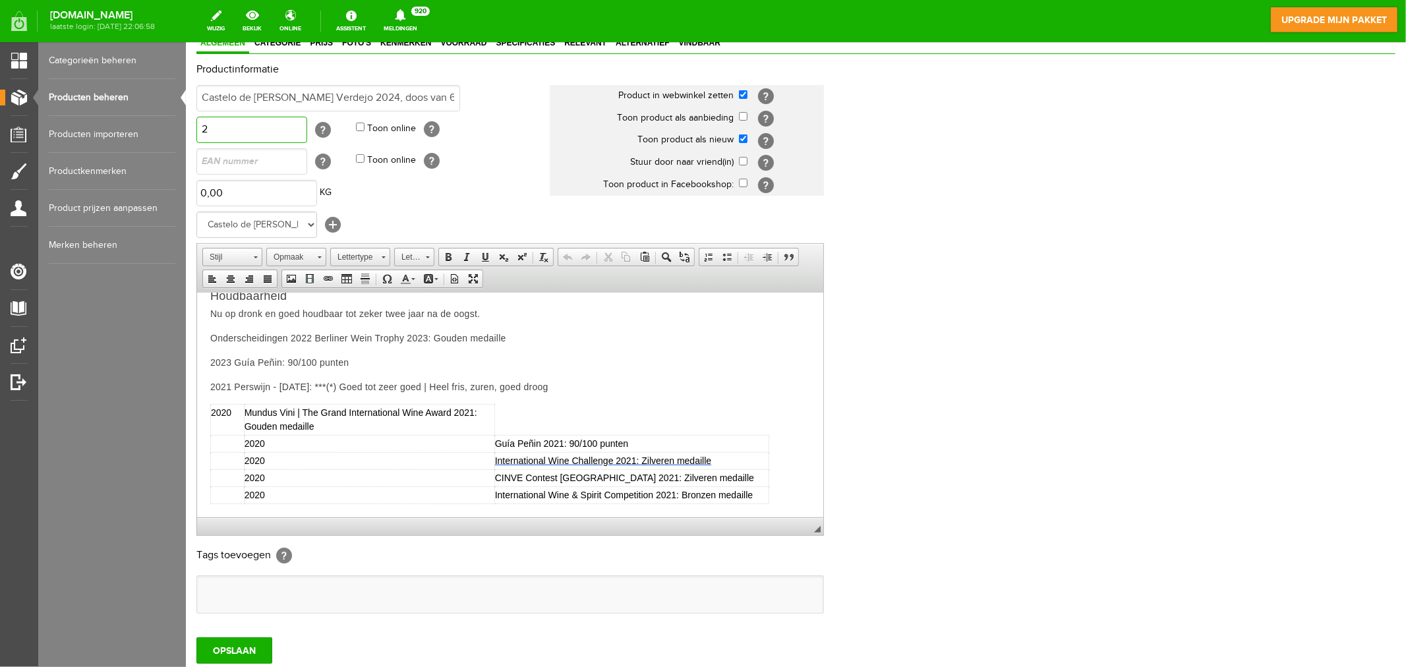
scroll to position [193, 0]
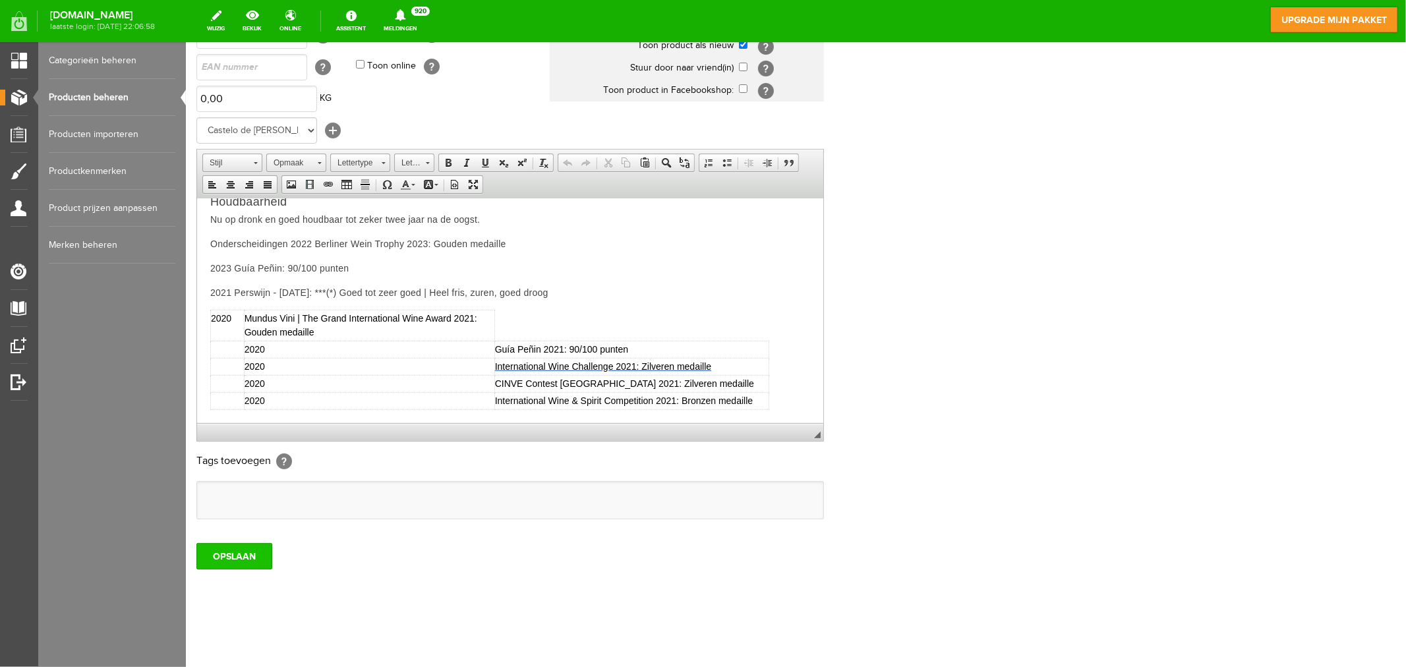
click at [212, 561] on input "OPSLAAN" at bounding box center [234, 555] width 76 height 26
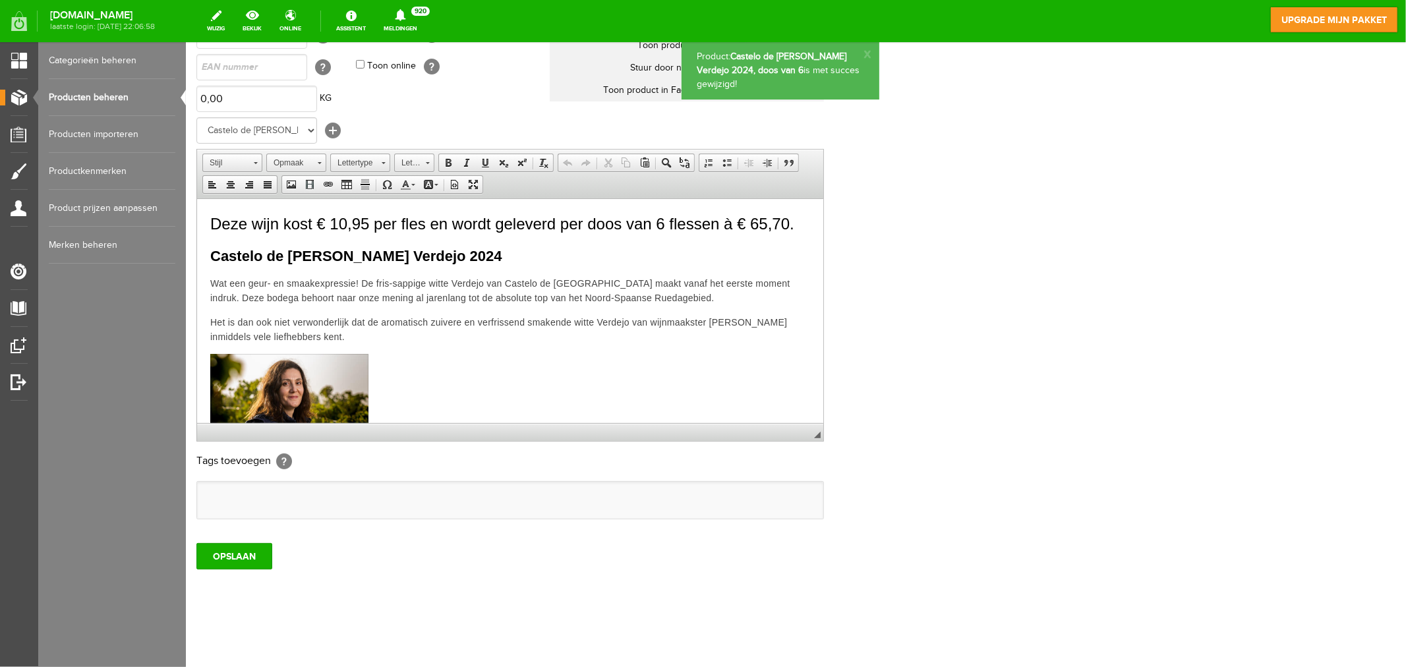
scroll to position [0, 0]
click at [86, 98] on link "Producten beheren" at bounding box center [112, 97] width 127 height 37
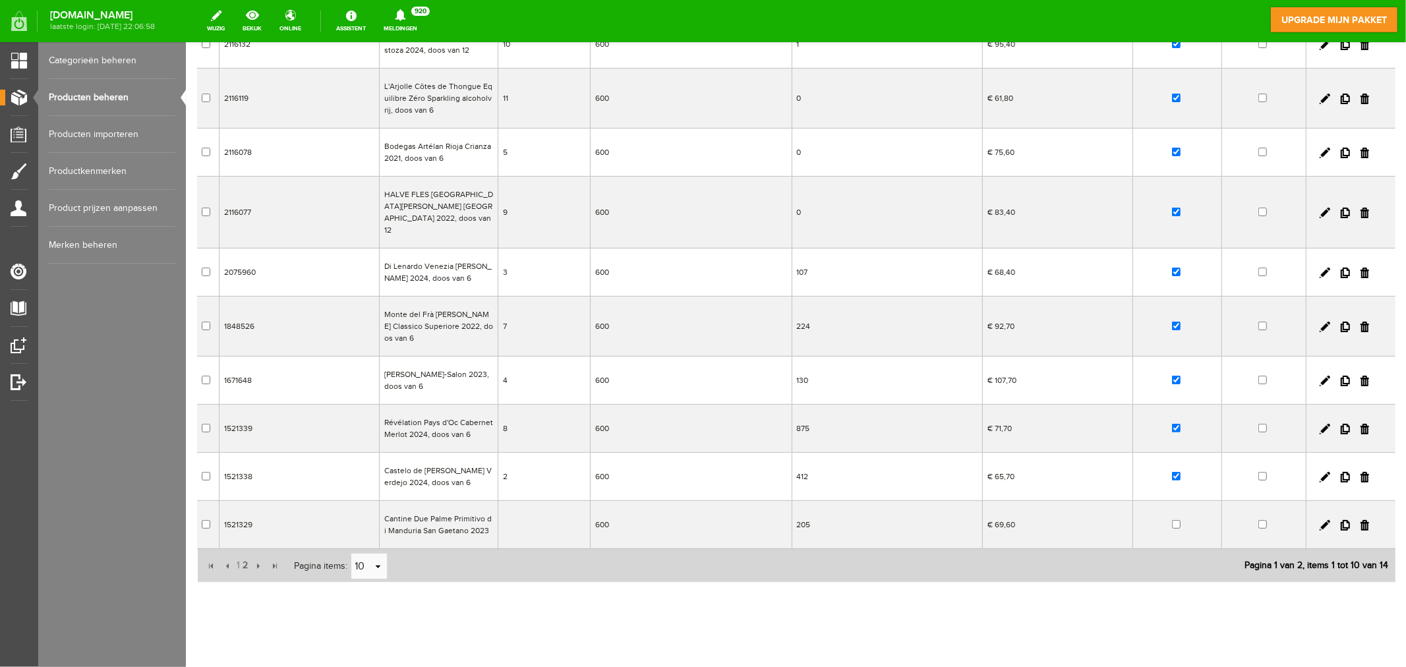
scroll to position [169, 0]
click at [298, 513] on td "1521329" at bounding box center [299, 522] width 160 height 48
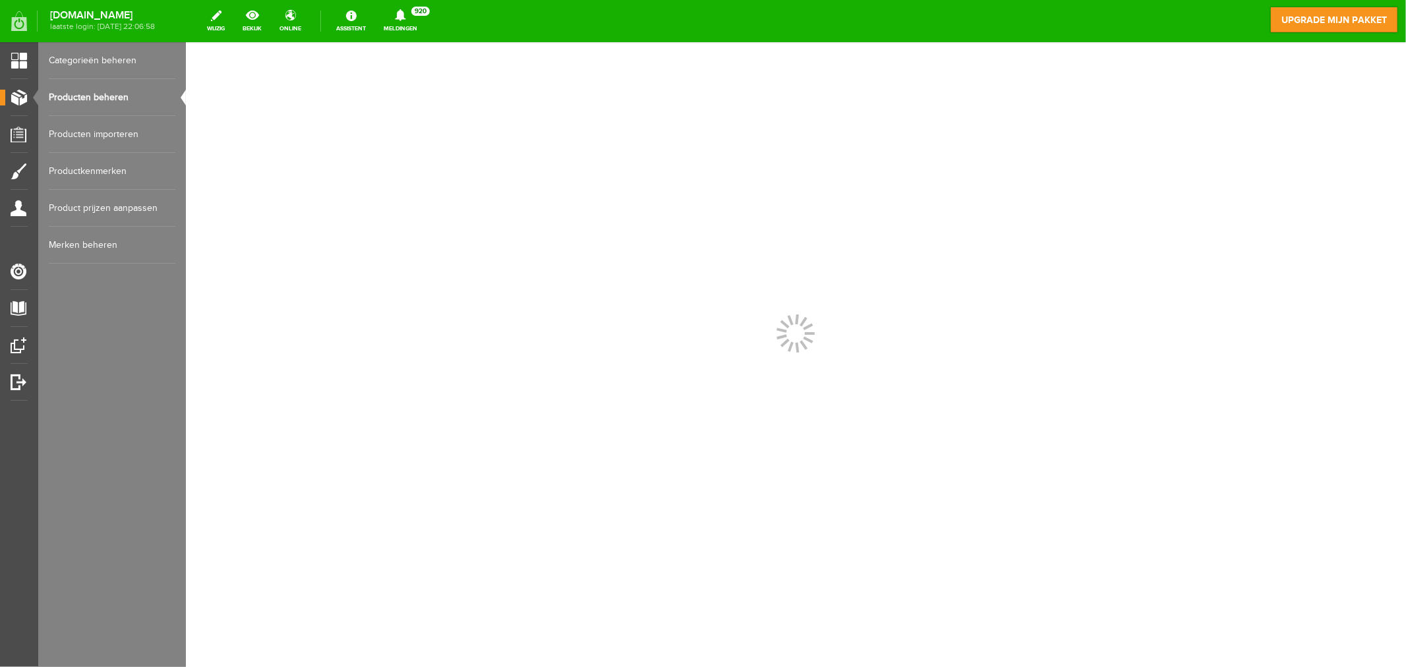
scroll to position [0, 0]
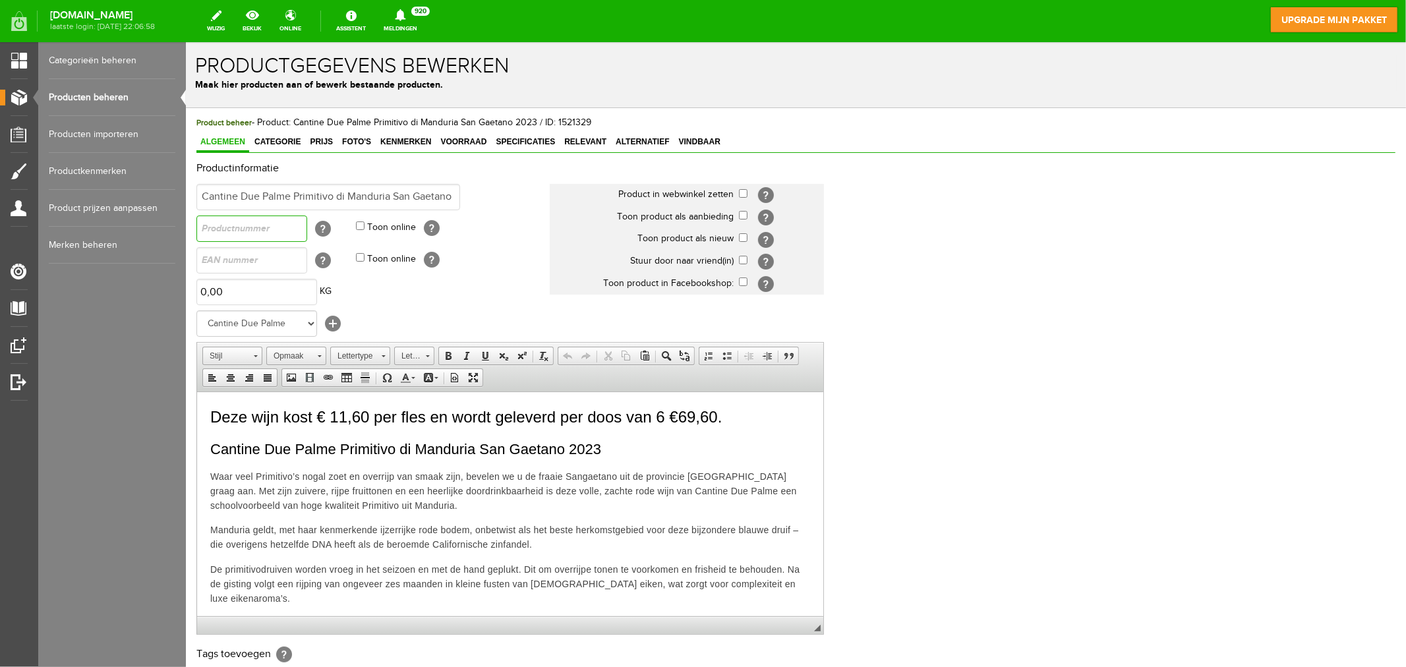
click at [244, 232] on input "text" at bounding box center [251, 228] width 111 height 26
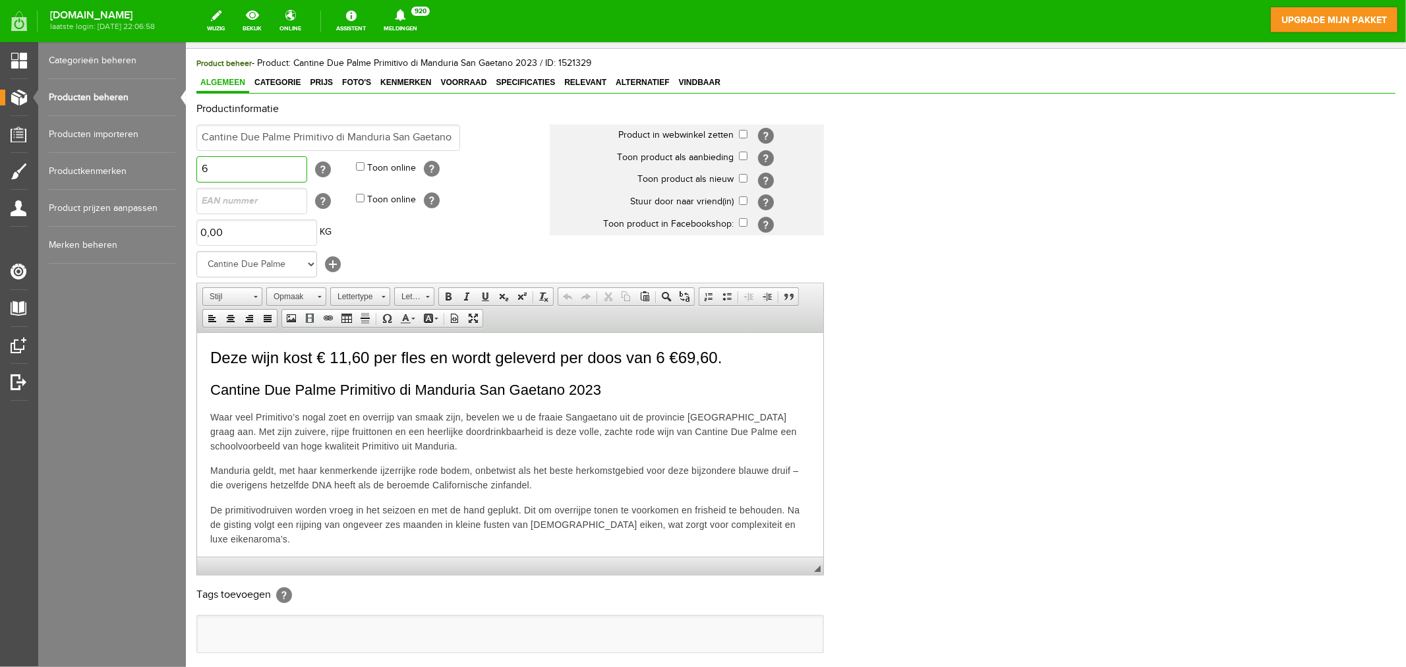
scroll to position [146, 0]
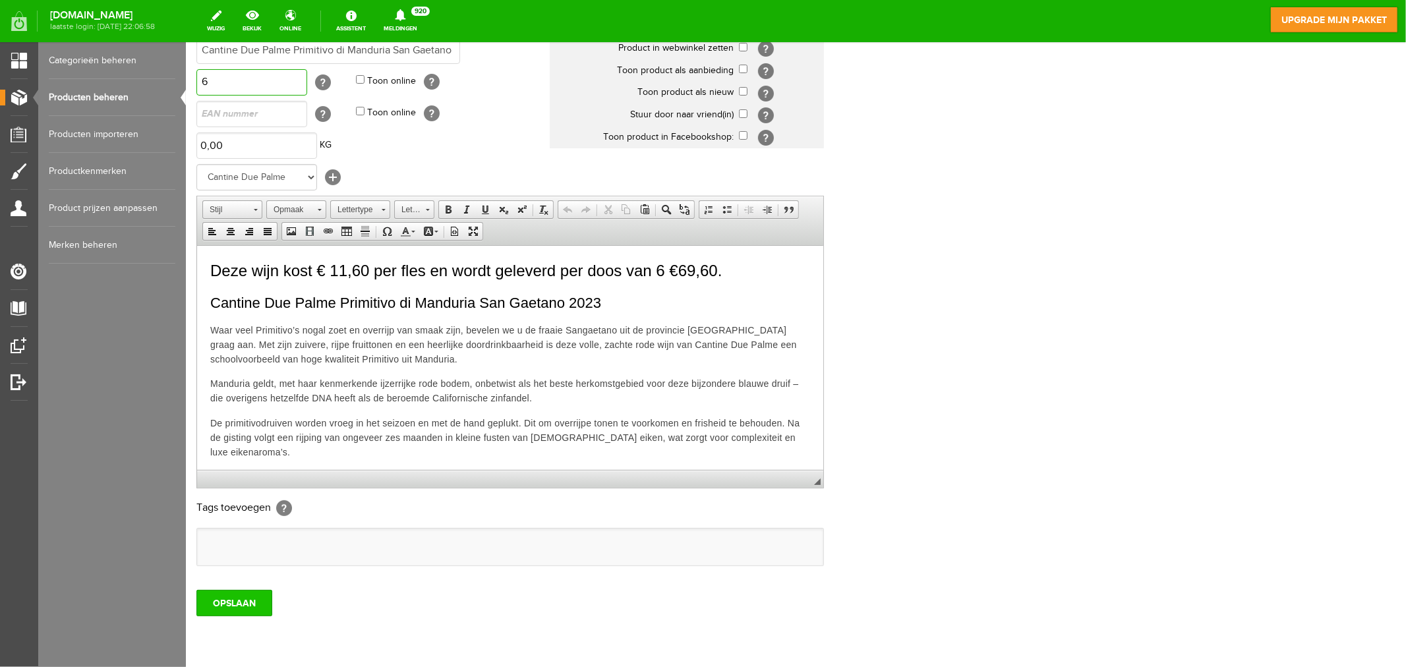
type input "6"
click at [235, 600] on input "OPSLAAN" at bounding box center [234, 602] width 76 height 26
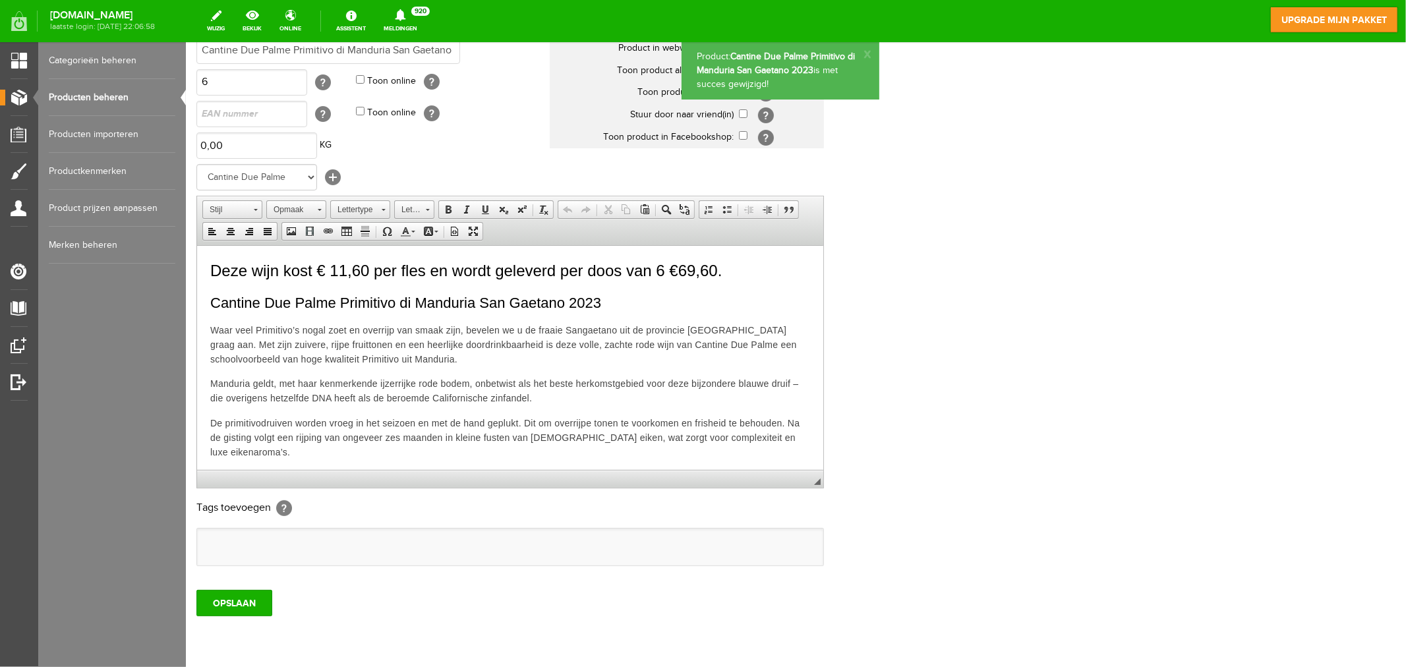
scroll to position [0, 0]
click at [676, 270] on span "Deze wijn kost € 11,60 per fles en wordt geleverd per doos van 6 €69,60." at bounding box center [465, 270] width 511 height 18
click at [242, 596] on input "OPSLAAN" at bounding box center [234, 602] width 76 height 26
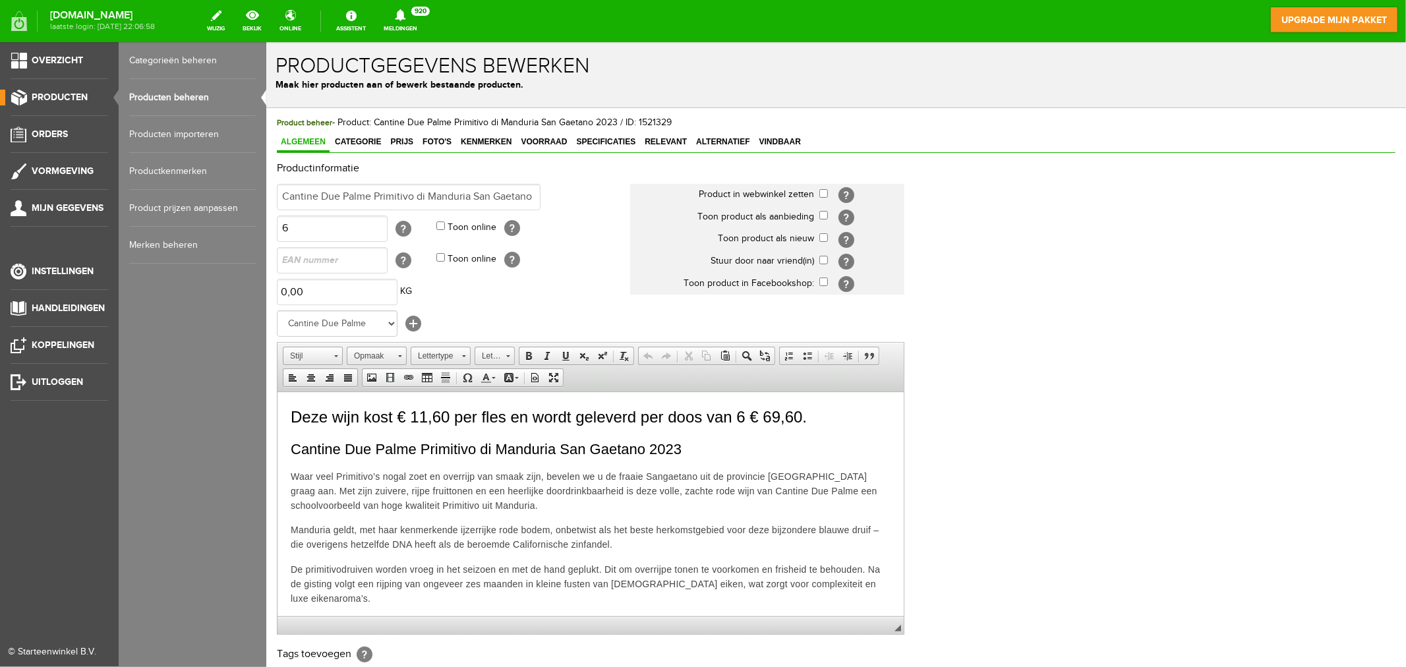
click at [177, 99] on link "Producten beheren" at bounding box center [192, 97] width 127 height 37
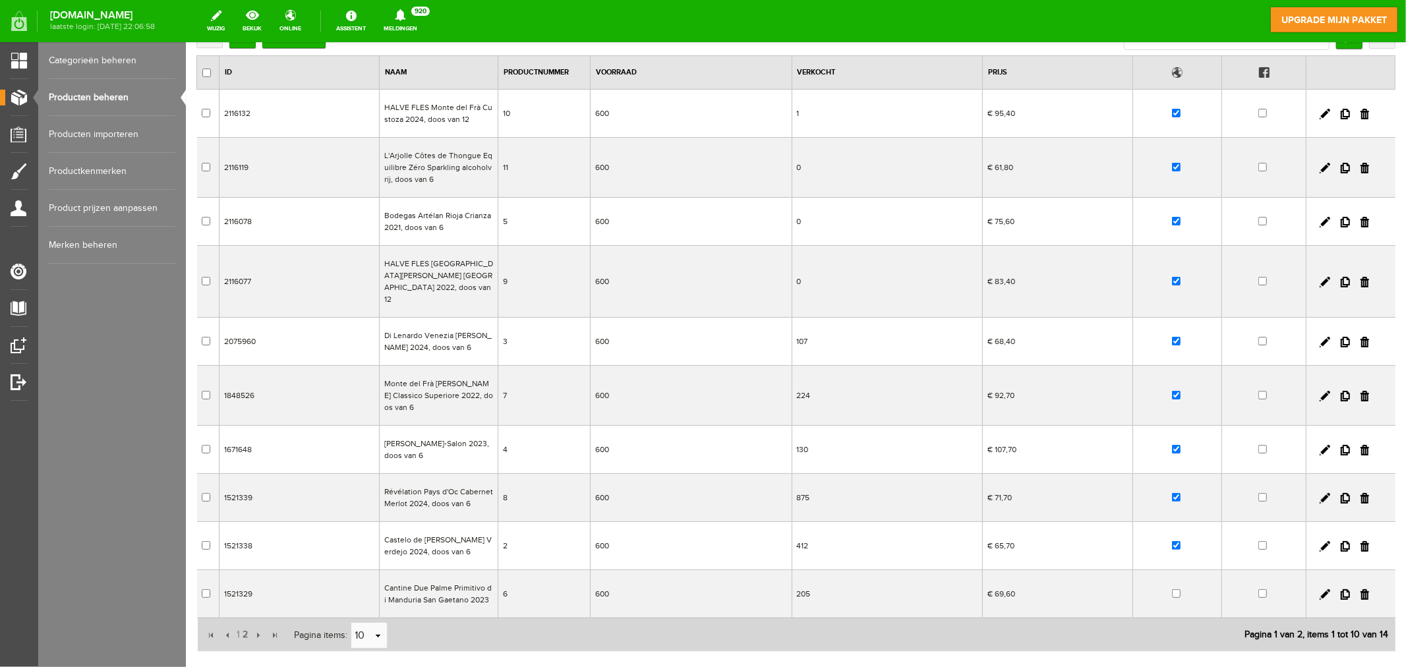
scroll to position [73, 0]
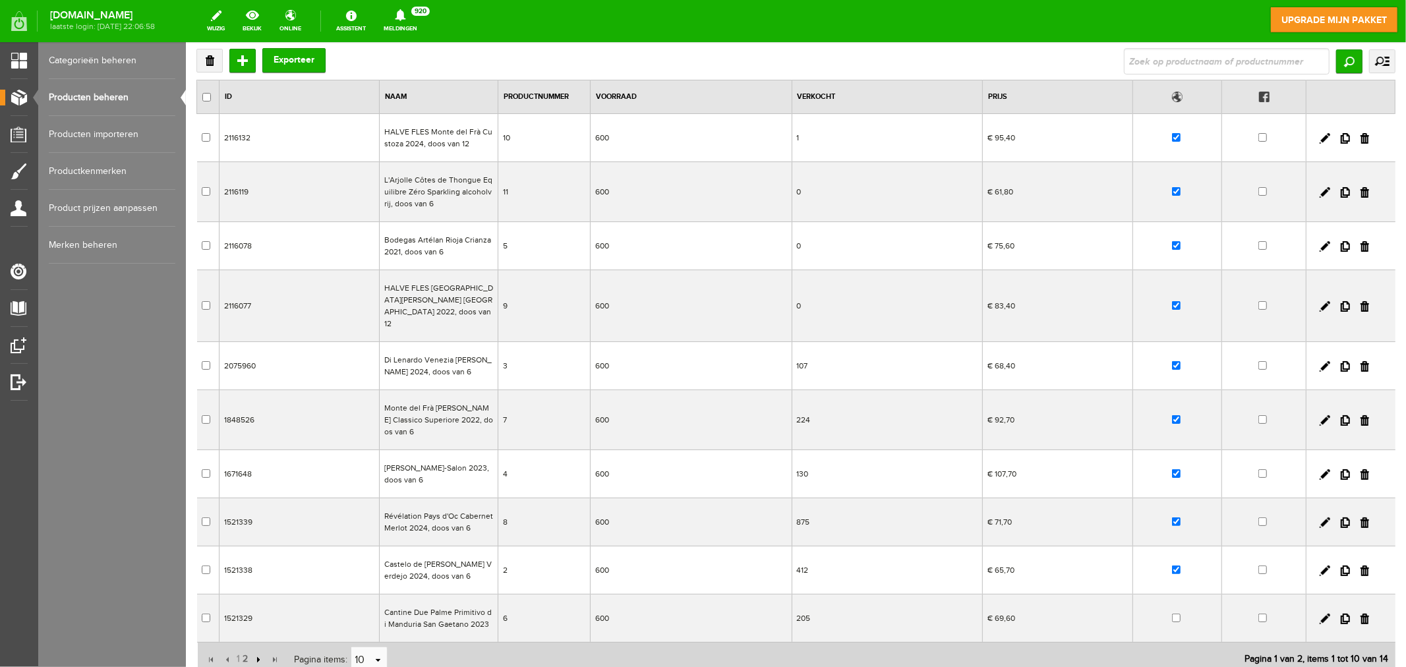
click at [256, 600] on input "button" at bounding box center [256, 659] width 14 height 14
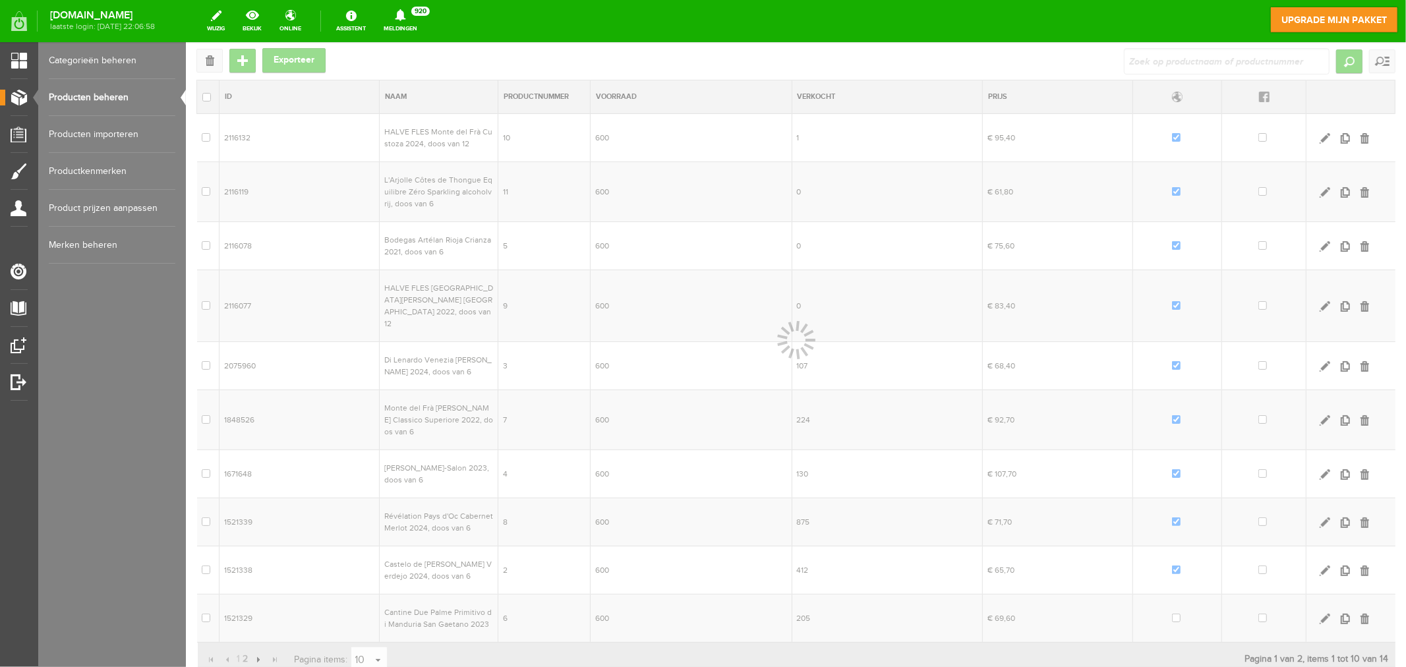
scroll to position [0, 0]
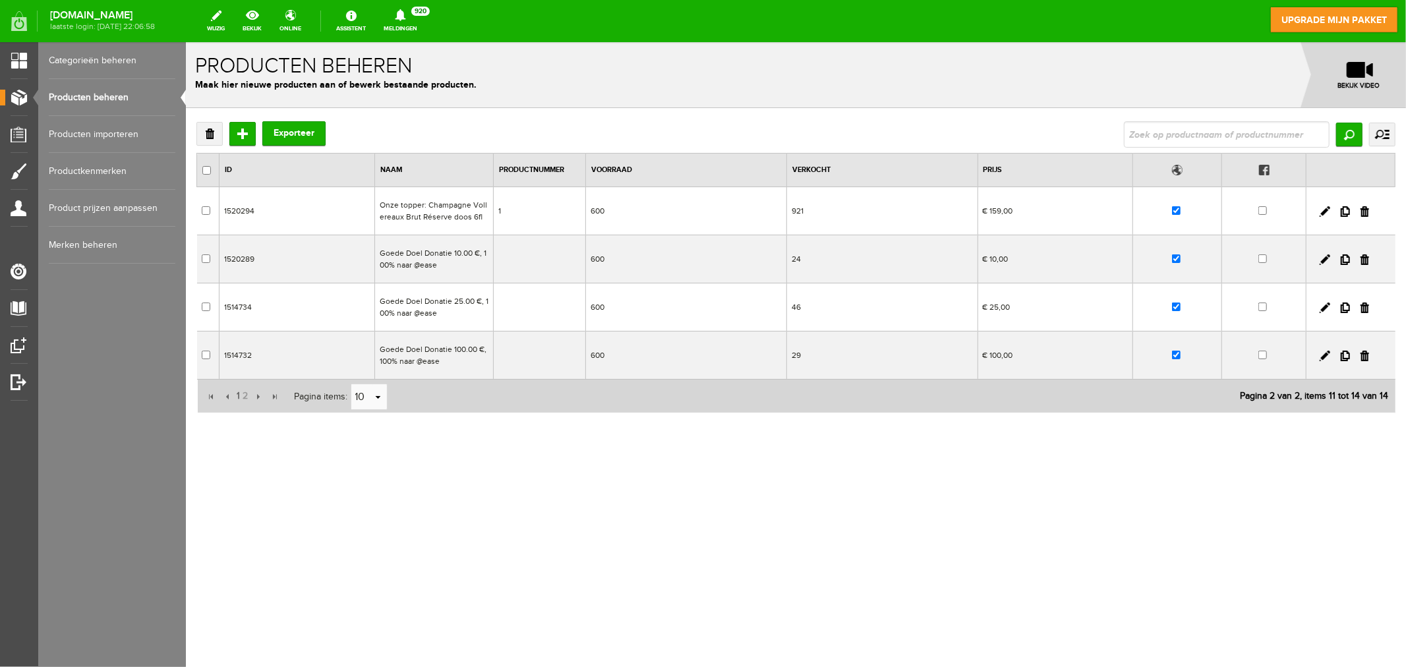
click at [420, 256] on td "Goede Doel Donatie 10.00 €, 100% naar @ease" at bounding box center [433, 259] width 119 height 48
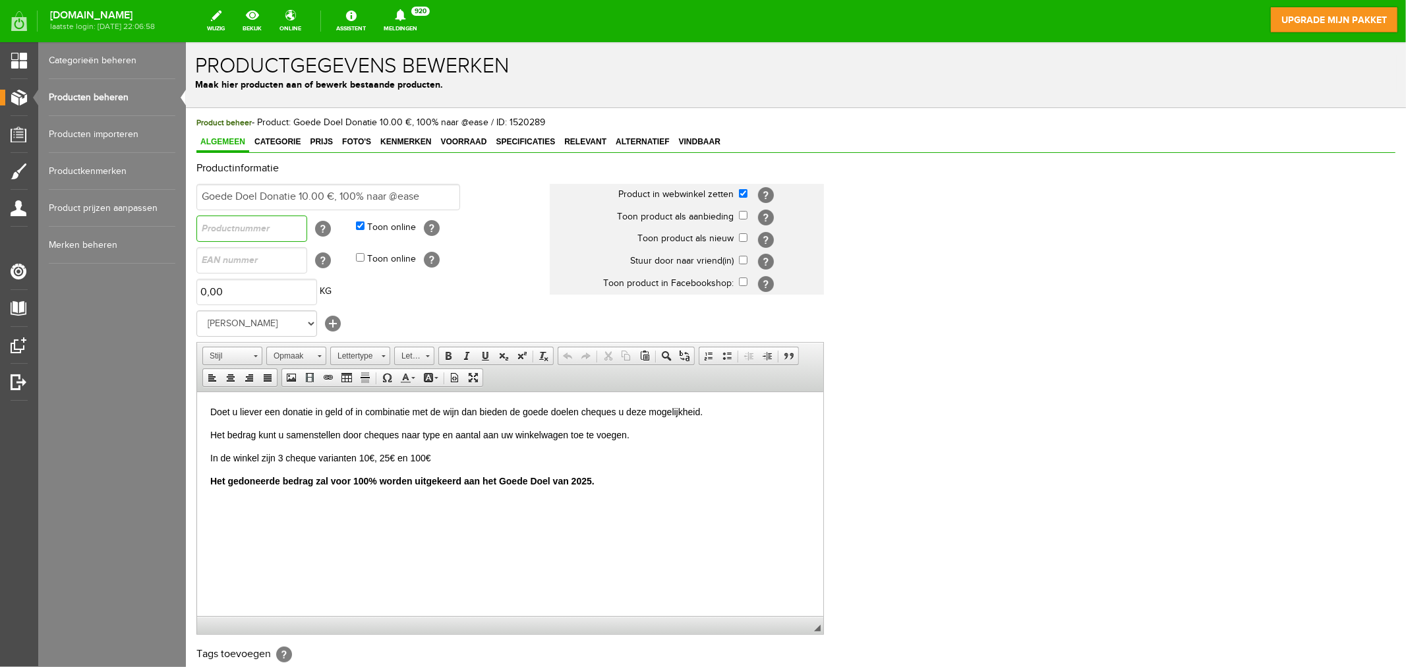
click at [232, 233] on input "text" at bounding box center [251, 228] width 111 height 26
click at [202, 230] on input "12" at bounding box center [251, 228] width 111 height 26
type input "2"
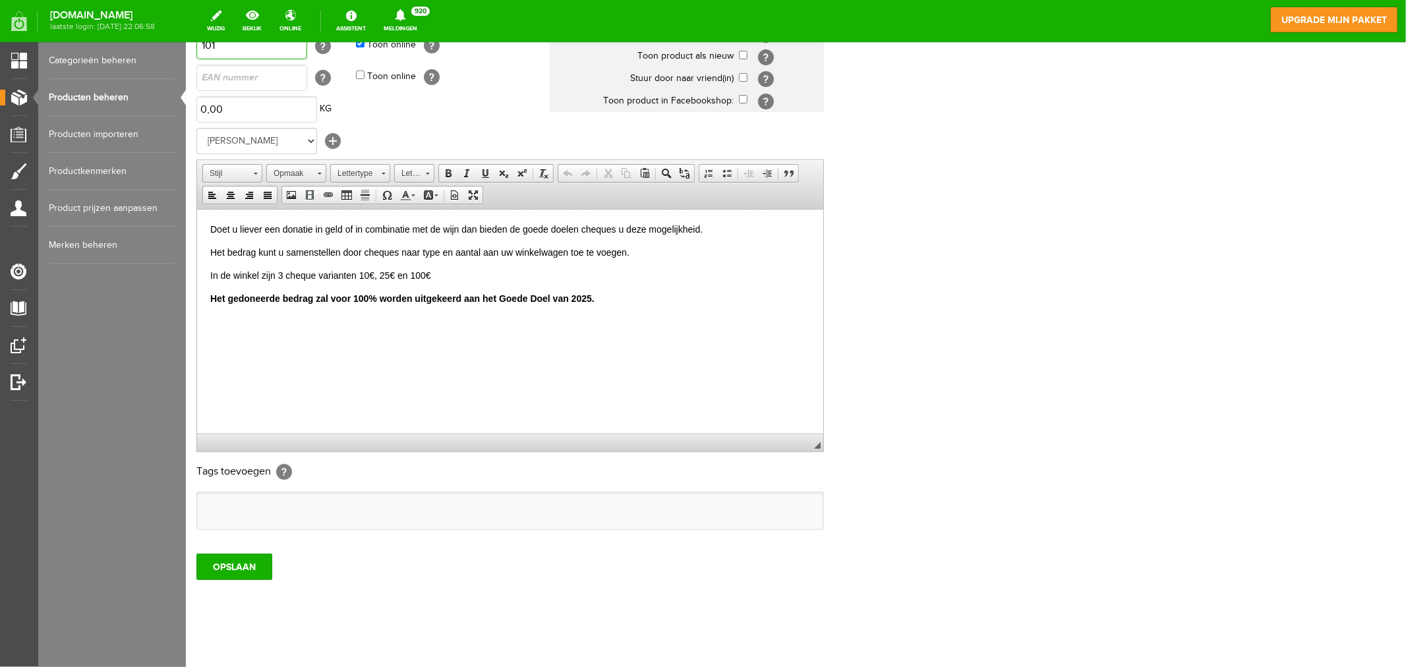
scroll to position [193, 0]
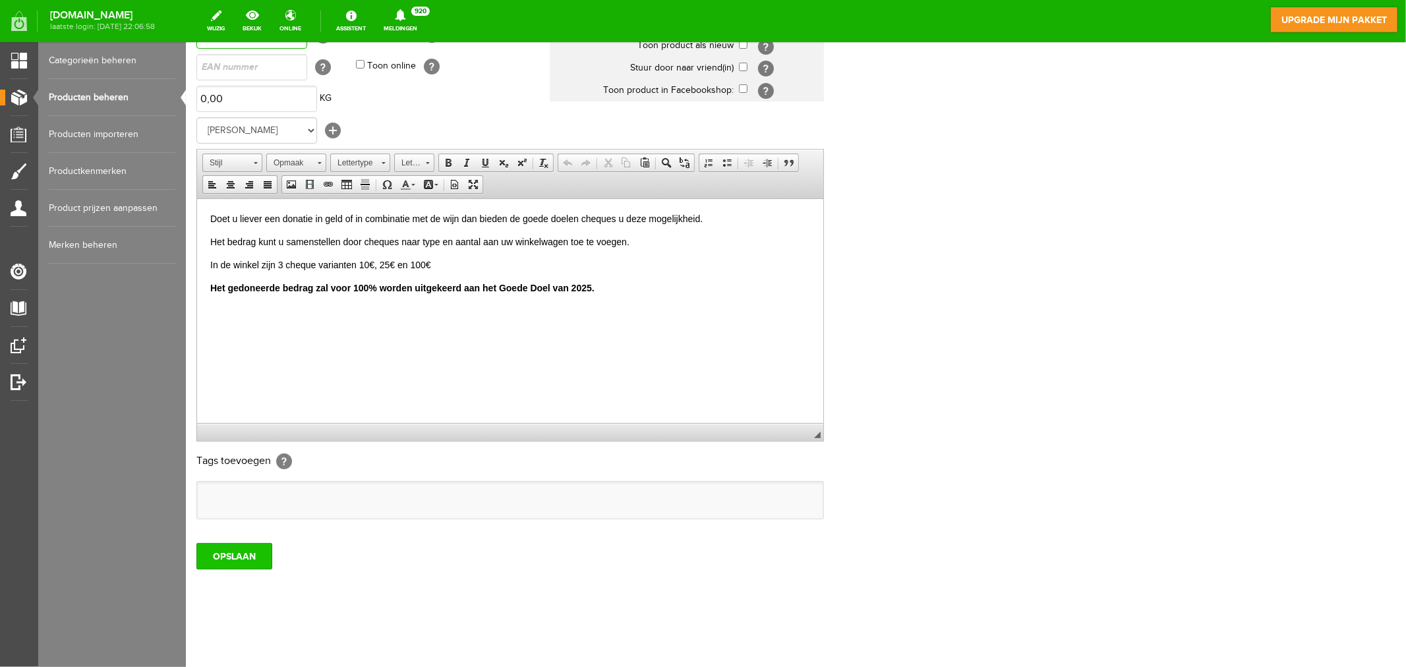
type input "101"
click at [240, 552] on input "OPSLAAN" at bounding box center [234, 555] width 76 height 26
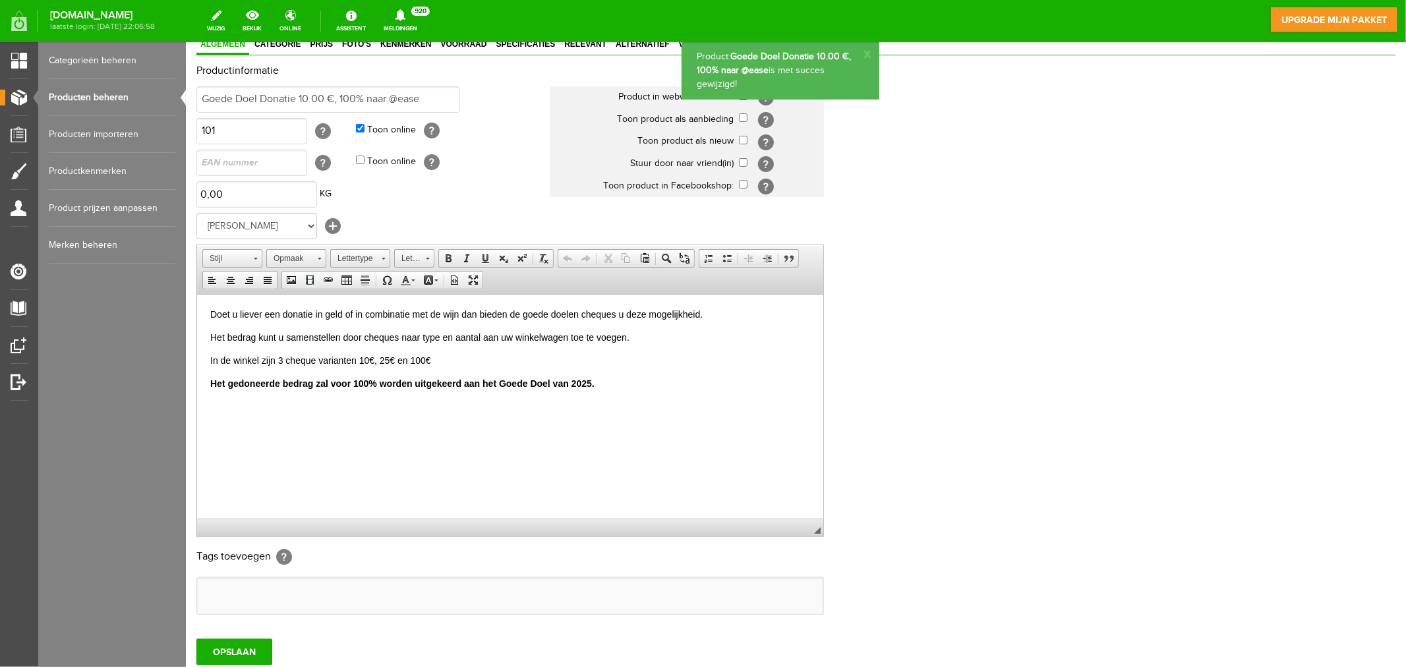
scroll to position [0, 0]
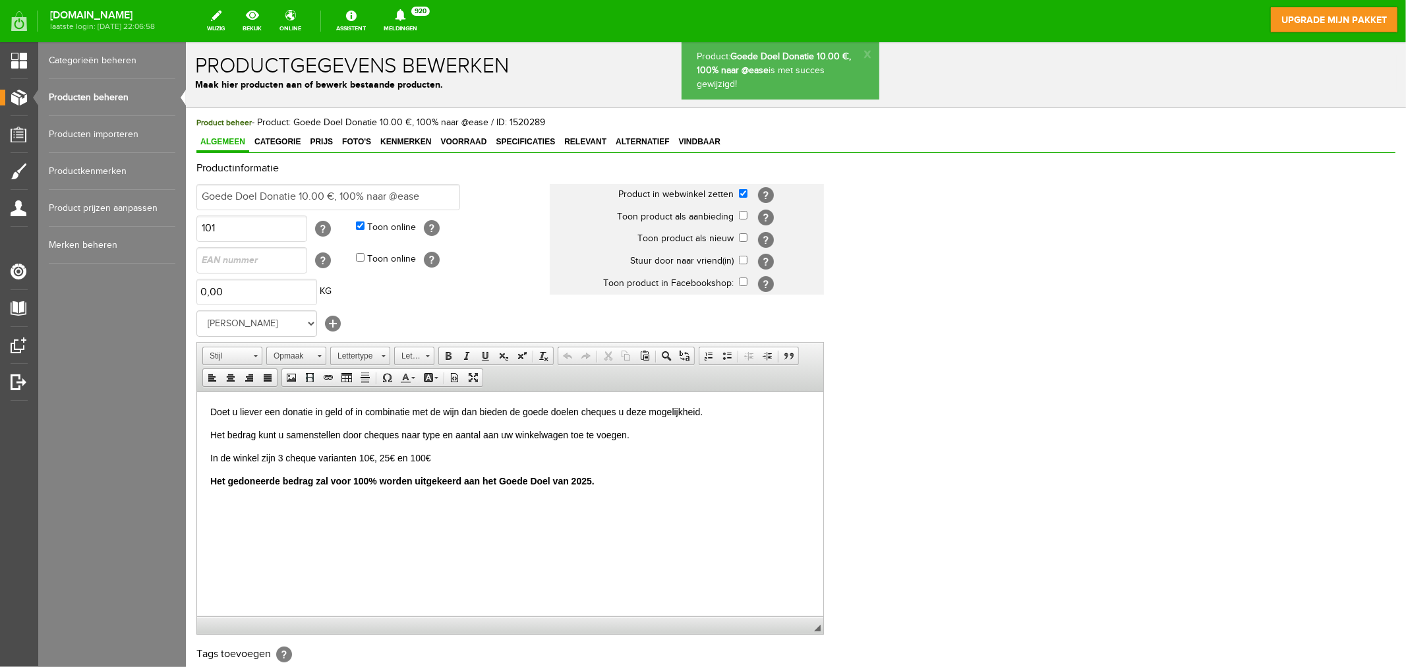
click at [109, 99] on link "Producten beheren" at bounding box center [112, 97] width 127 height 37
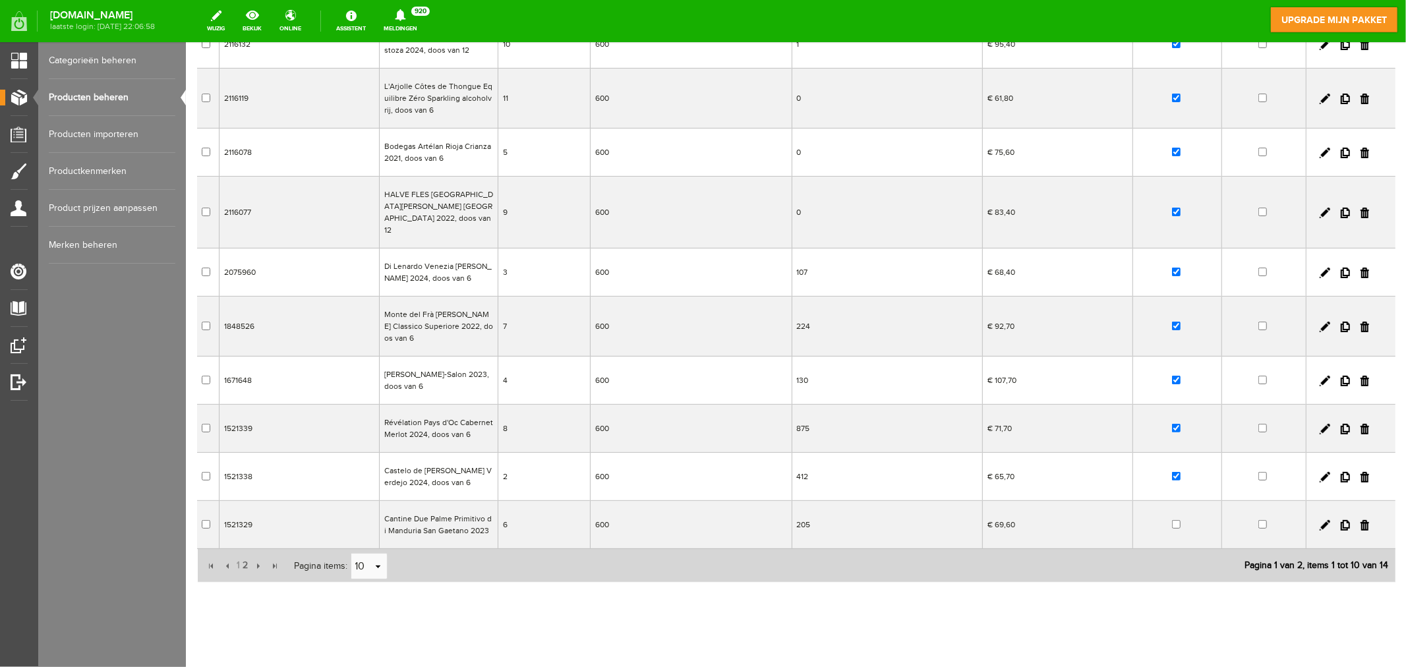
scroll to position [169, 0]
click at [370, 554] on input "10" at bounding box center [362, 563] width 22 height 26
click at [359, 527] on li "50" at bounding box center [369, 526] width 36 height 22
type input "50"
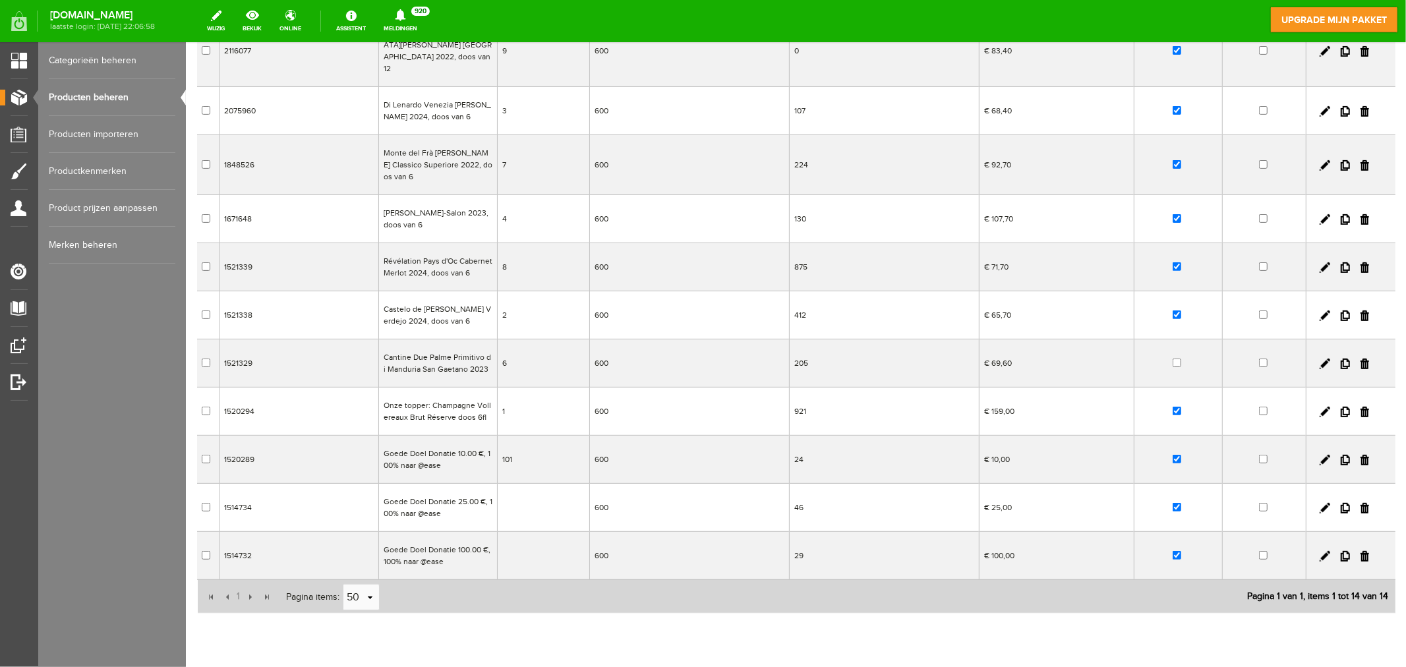
scroll to position [362, 0]
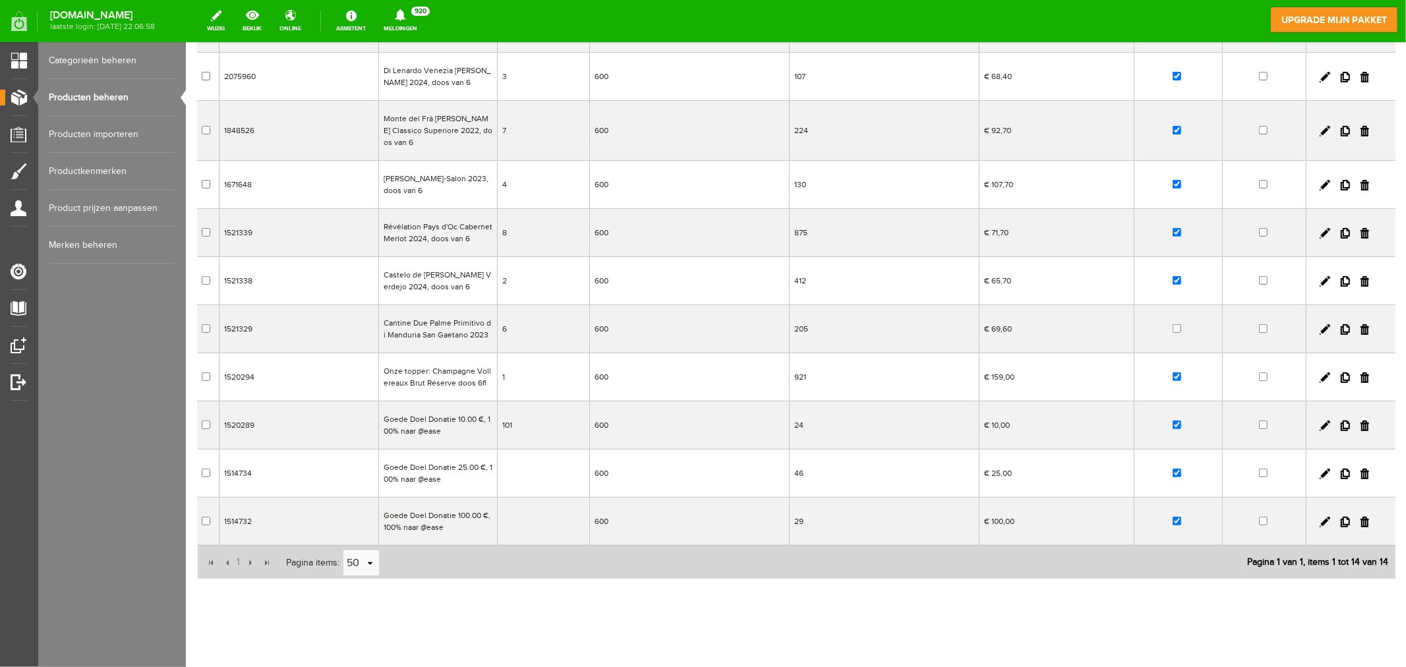
click at [358, 461] on td "1514734" at bounding box center [298, 473] width 159 height 48
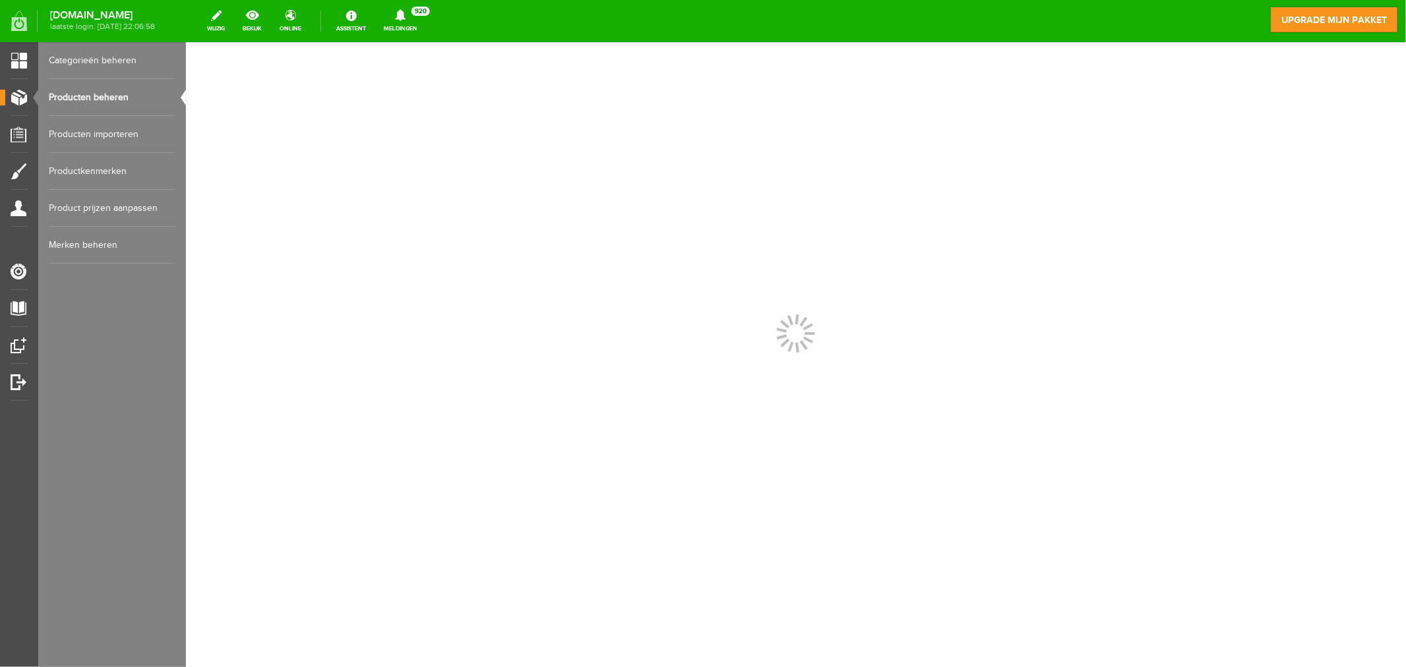
scroll to position [0, 0]
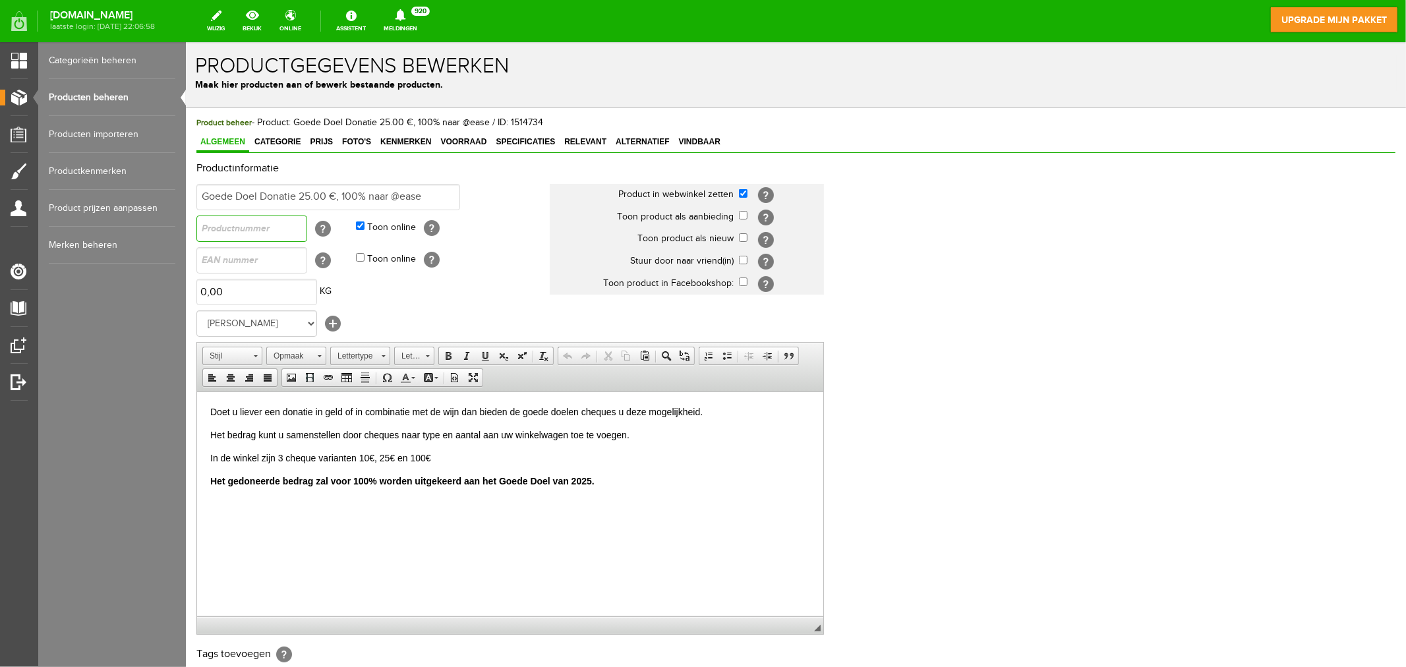
click at [246, 225] on input "text" at bounding box center [251, 228] width 111 height 26
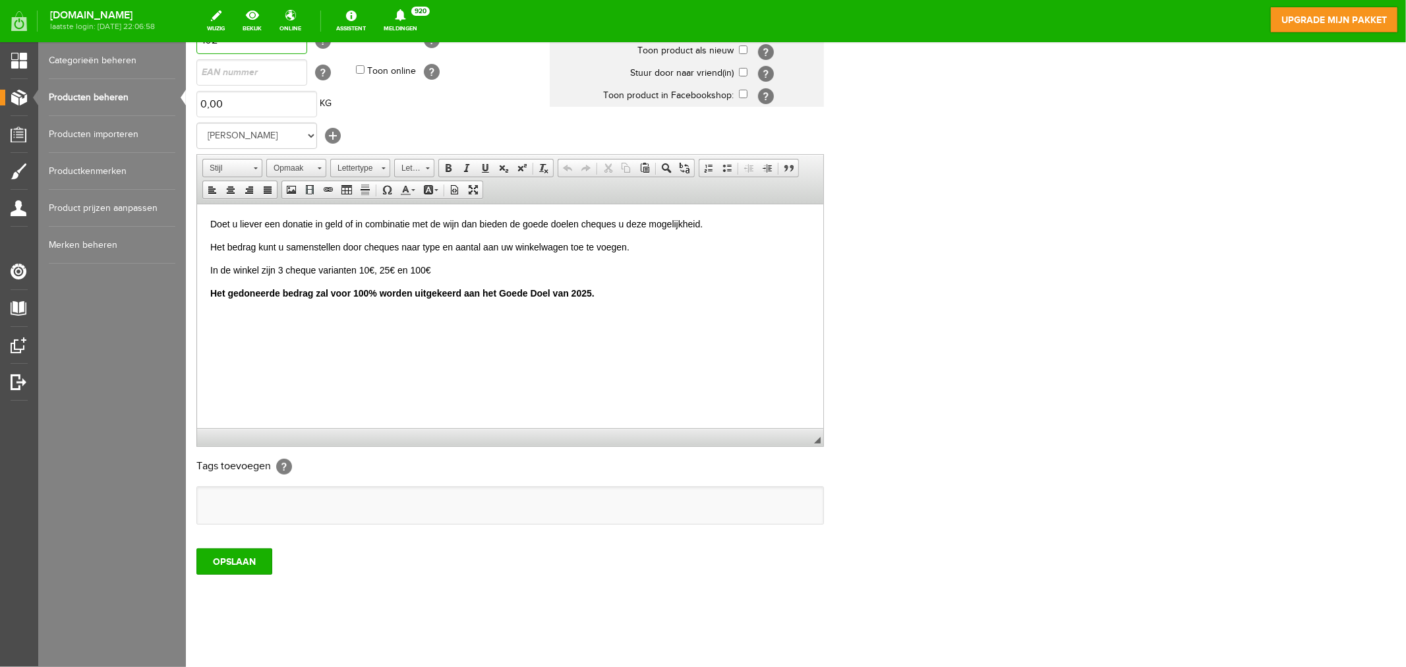
scroll to position [193, 0]
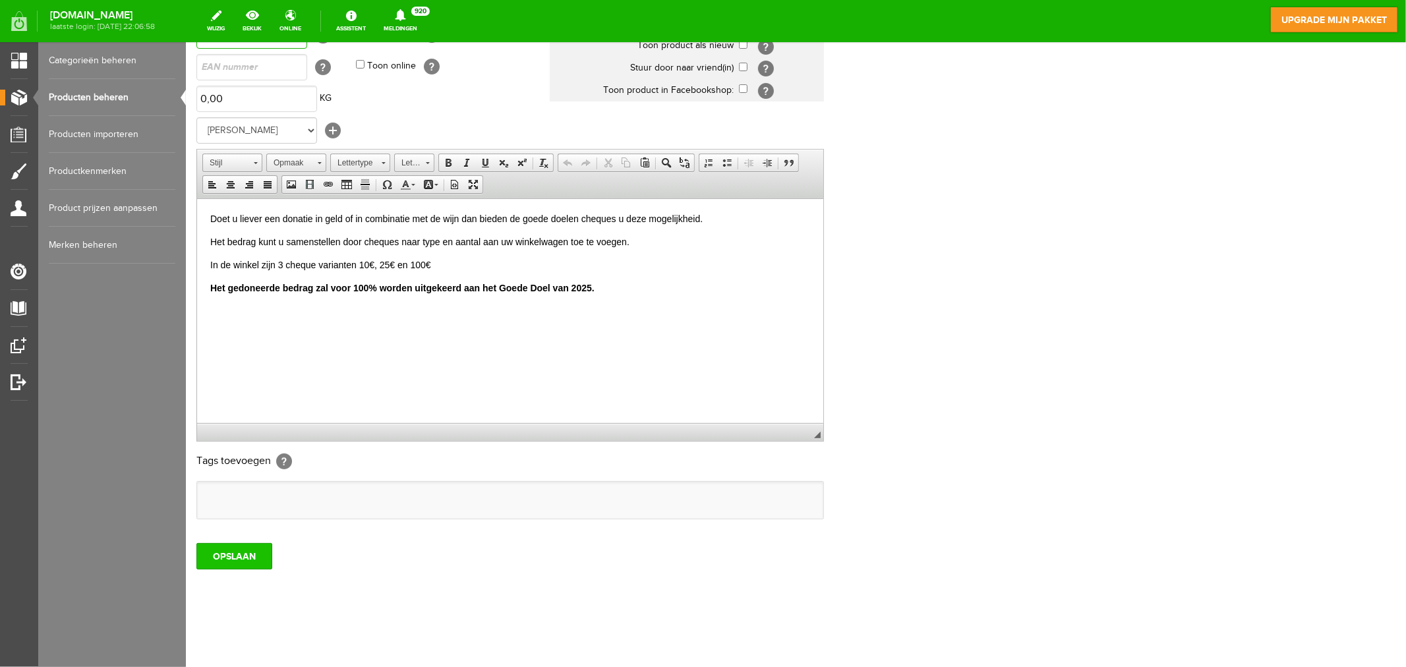
type input "102"
click at [226, 560] on input "OPSLAAN" at bounding box center [234, 555] width 76 height 26
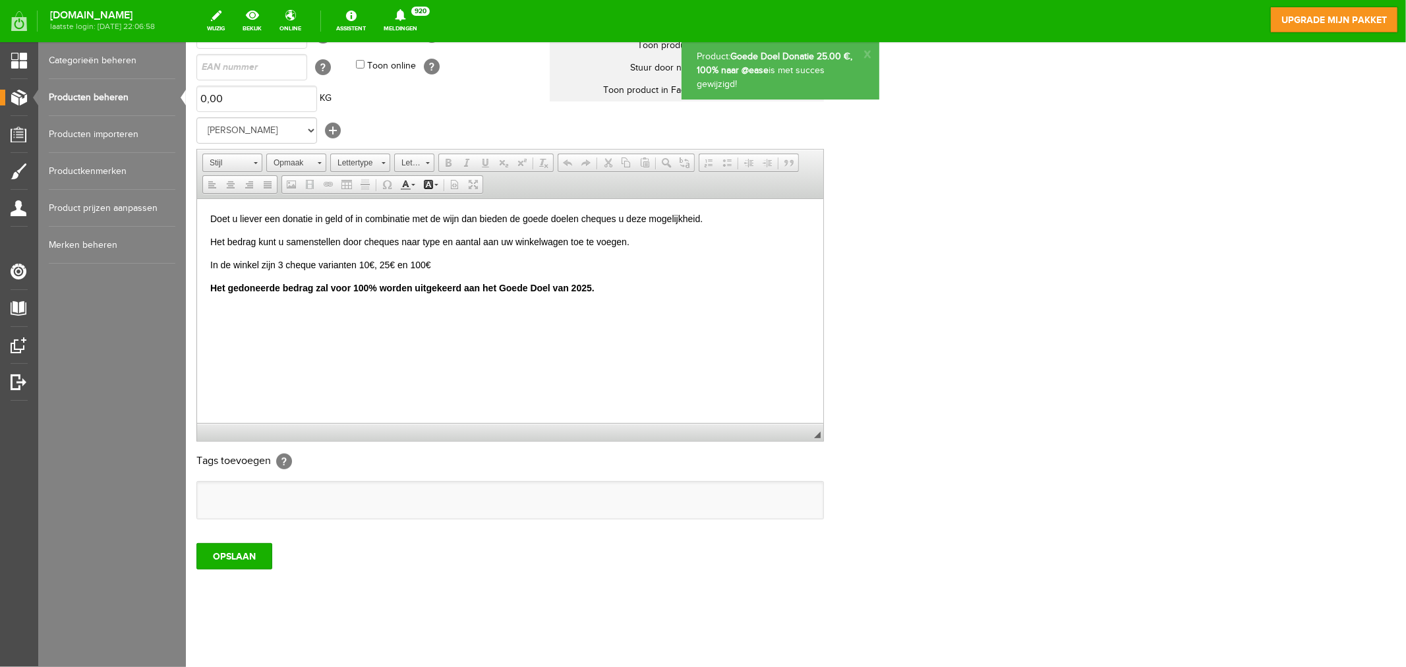
scroll to position [0, 0]
click at [103, 96] on link "Producten beheren" at bounding box center [112, 97] width 127 height 37
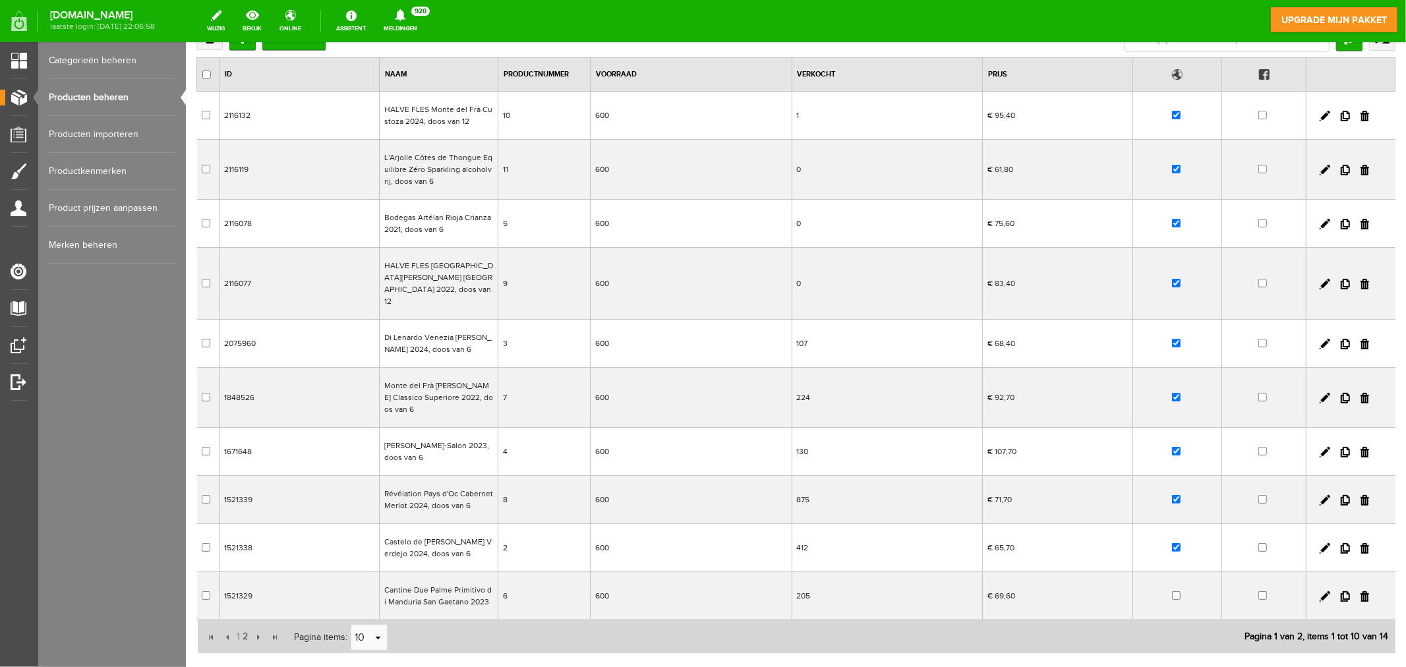
scroll to position [169, 0]
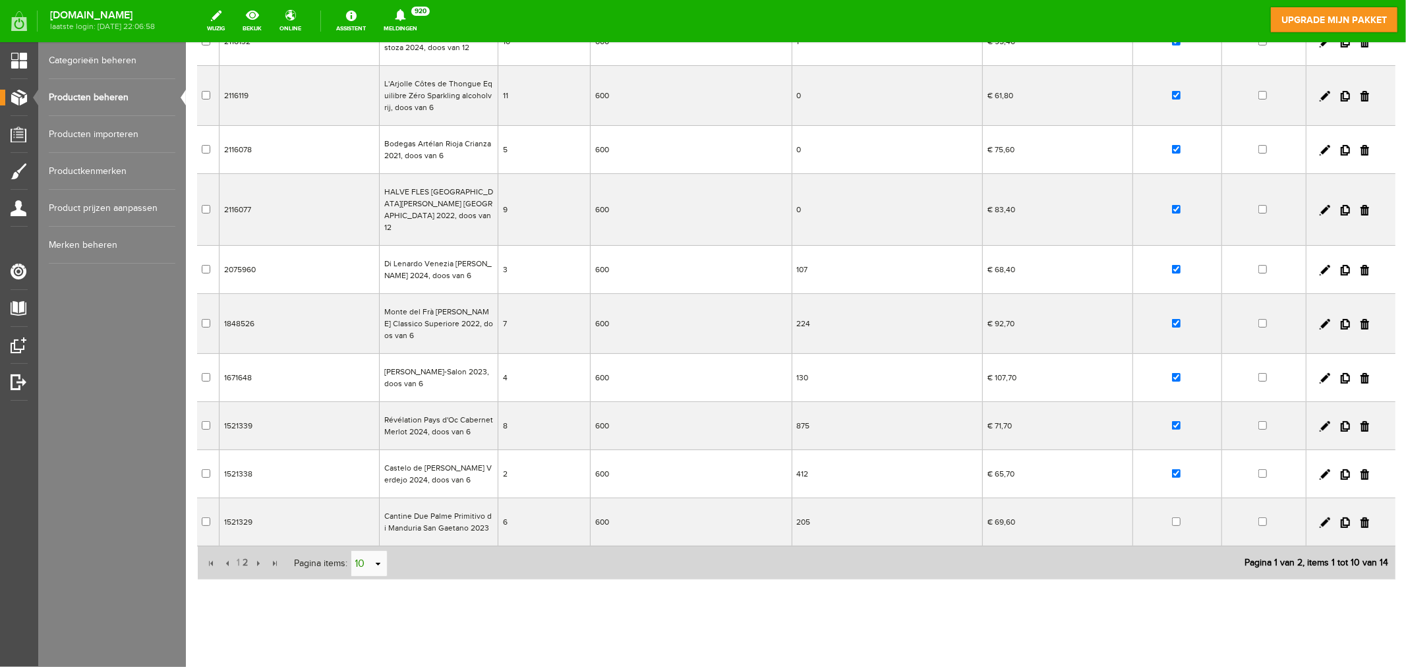
click at [379, 551] on link "select" at bounding box center [377, 563] width 11 height 25
click at [368, 527] on li "50" at bounding box center [369, 526] width 36 height 22
type input "50"
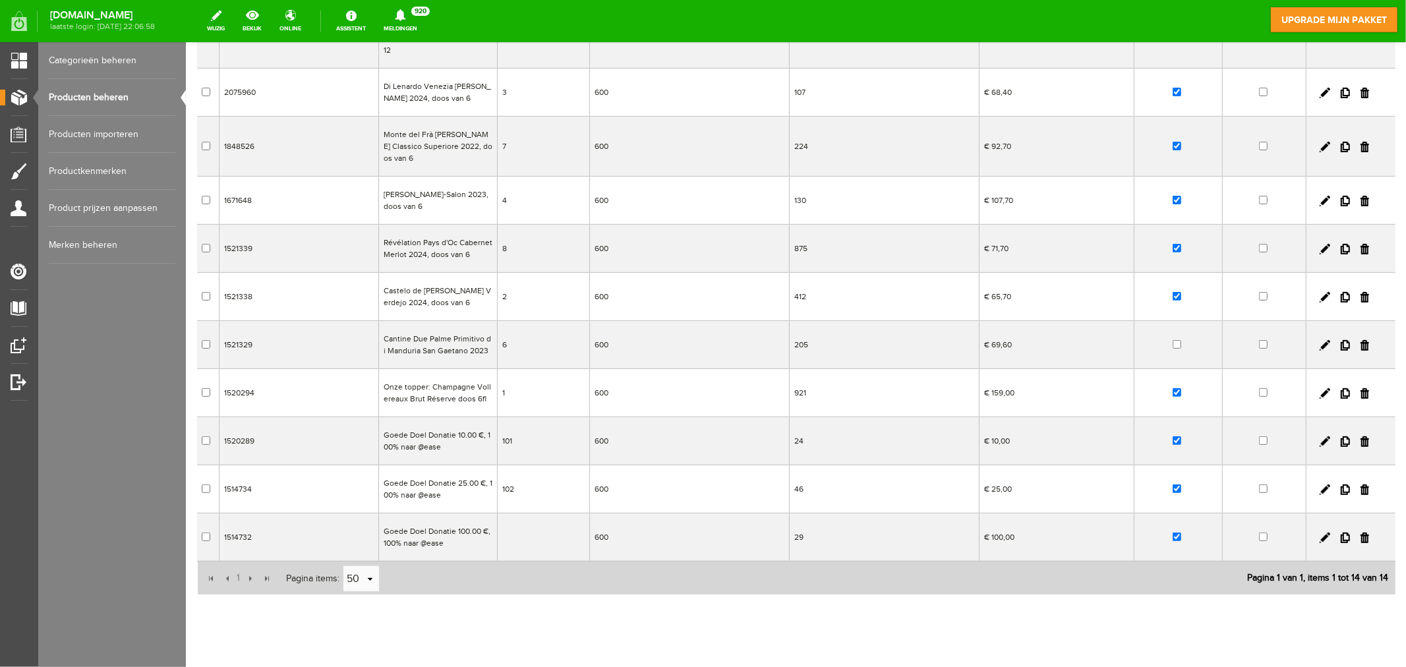
scroll to position [362, 0]
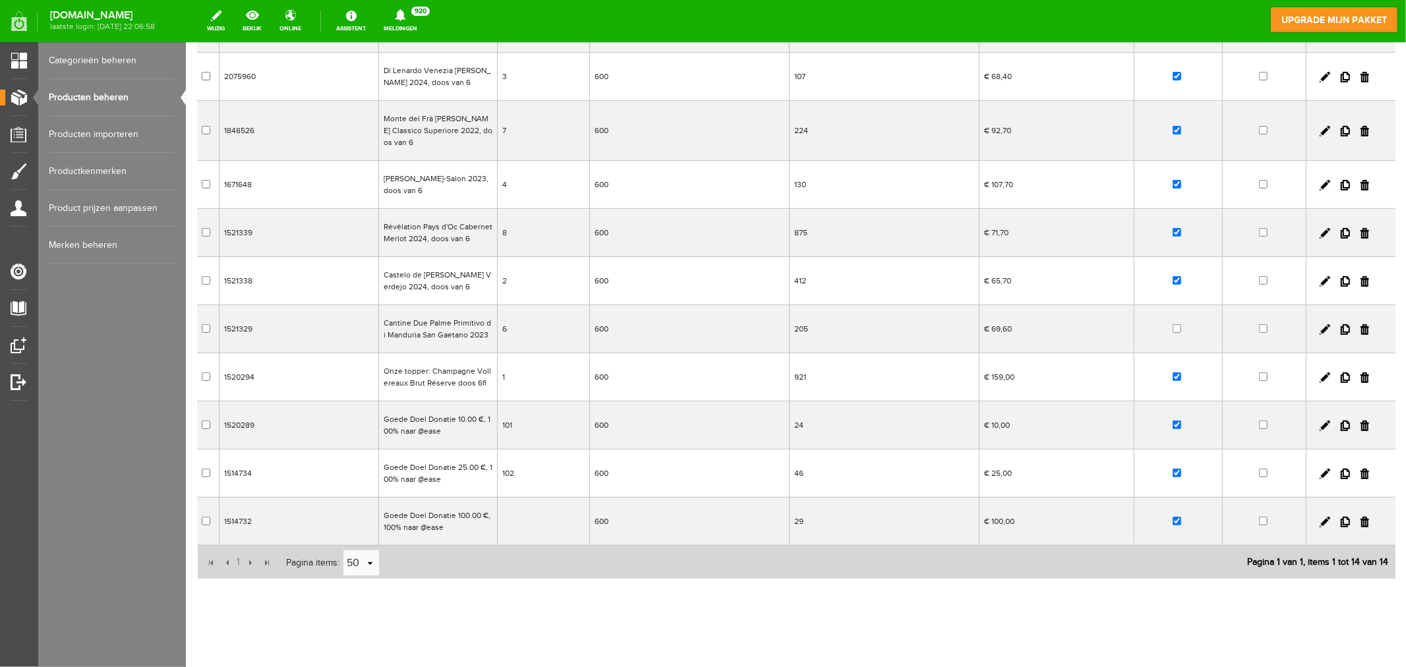
click at [320, 515] on td "1514732" at bounding box center [298, 521] width 159 height 48
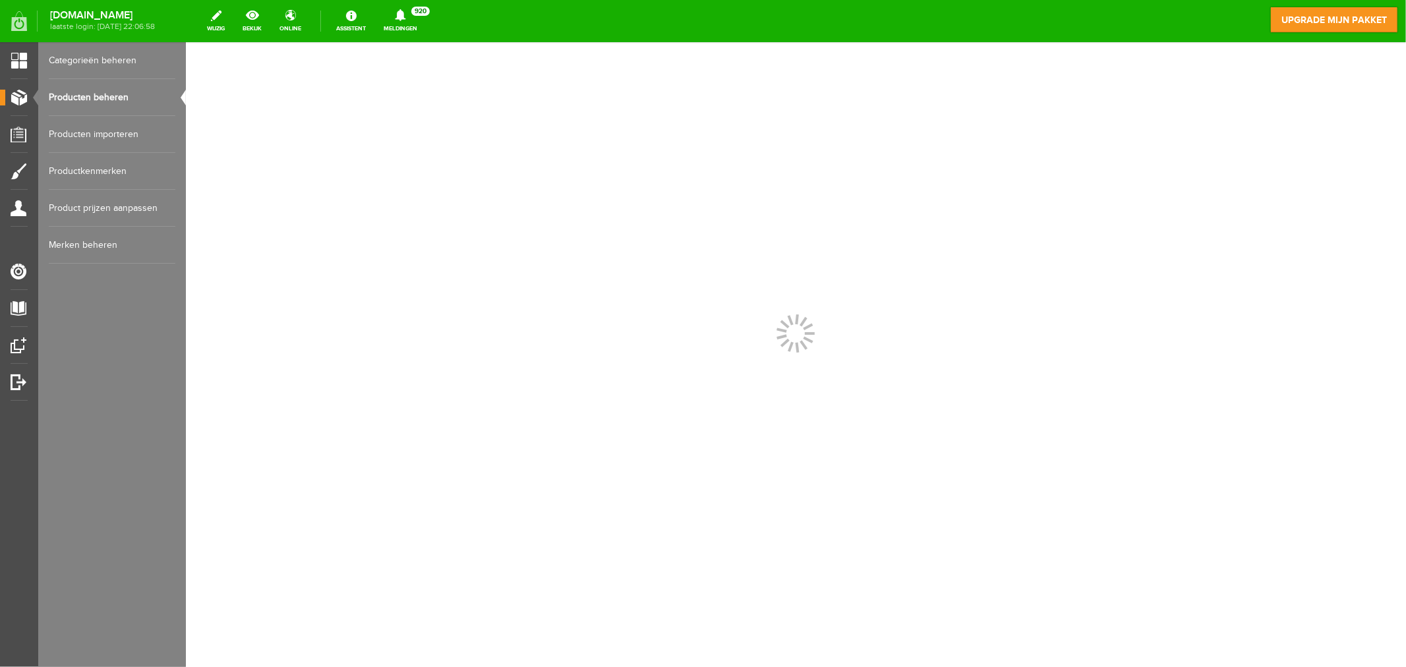
scroll to position [0, 0]
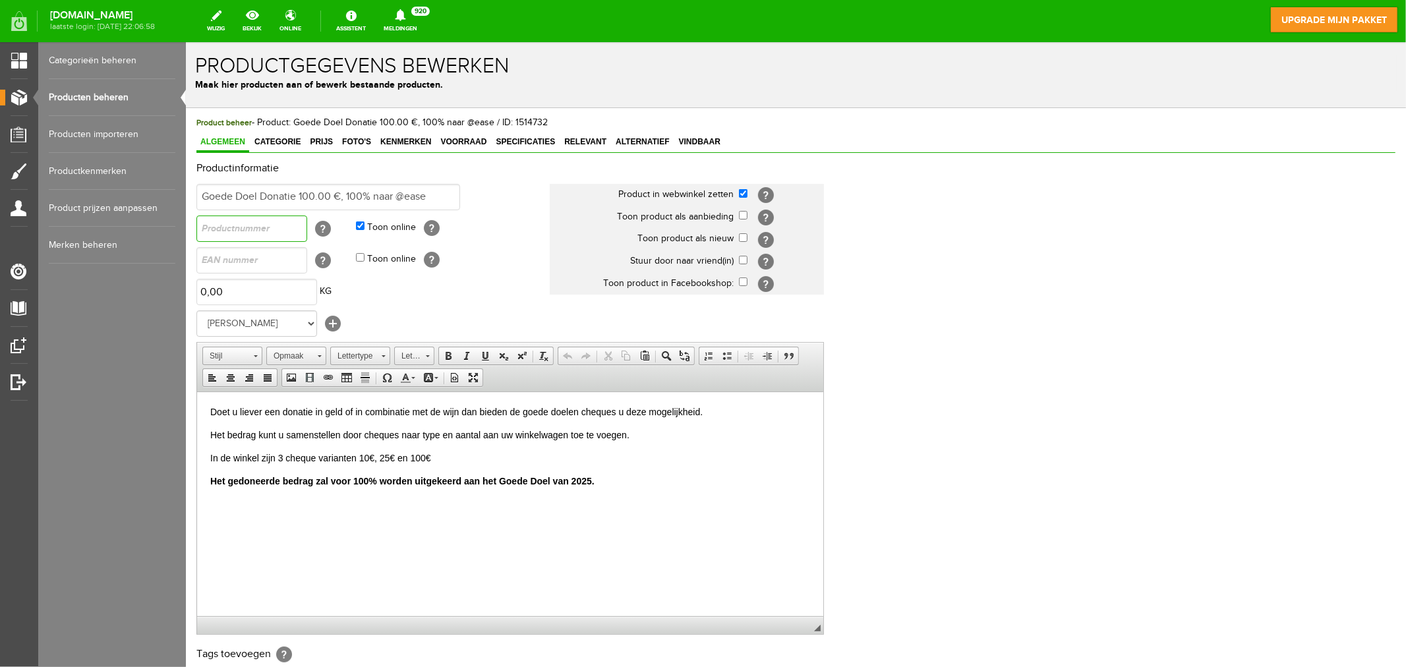
click at [240, 225] on input "text" at bounding box center [251, 228] width 111 height 26
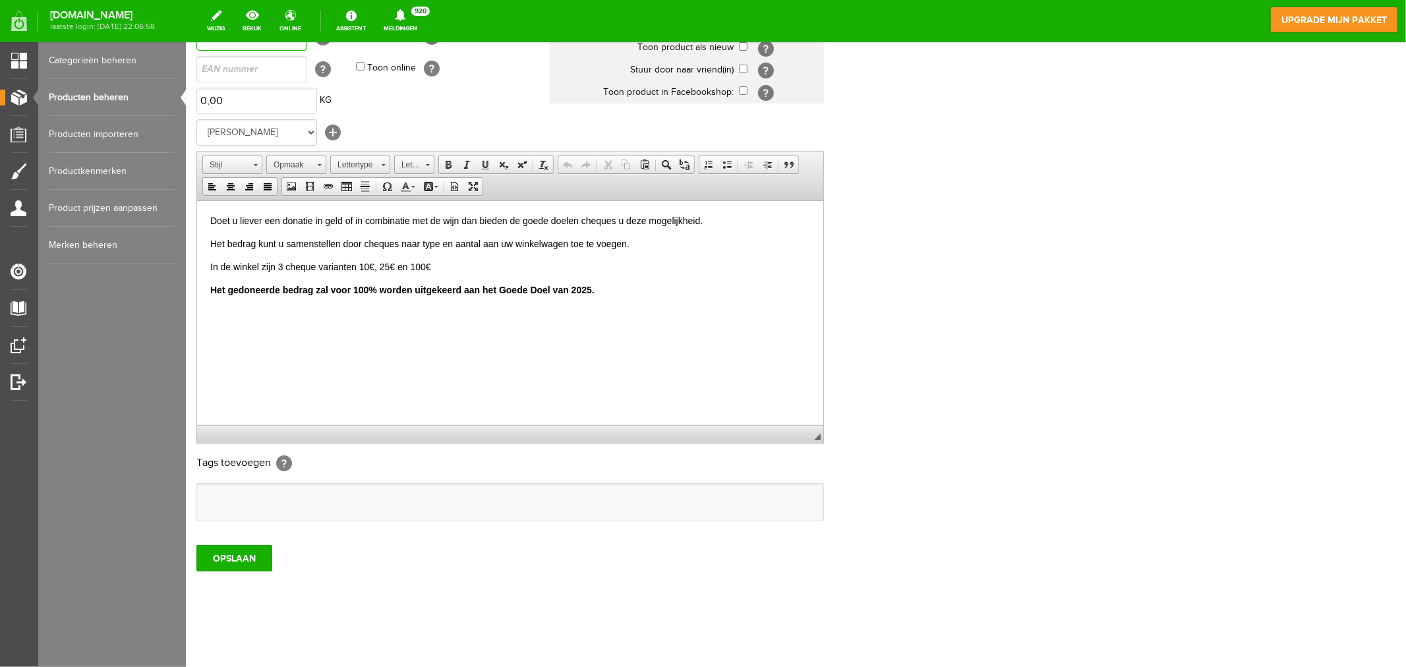
scroll to position [193, 0]
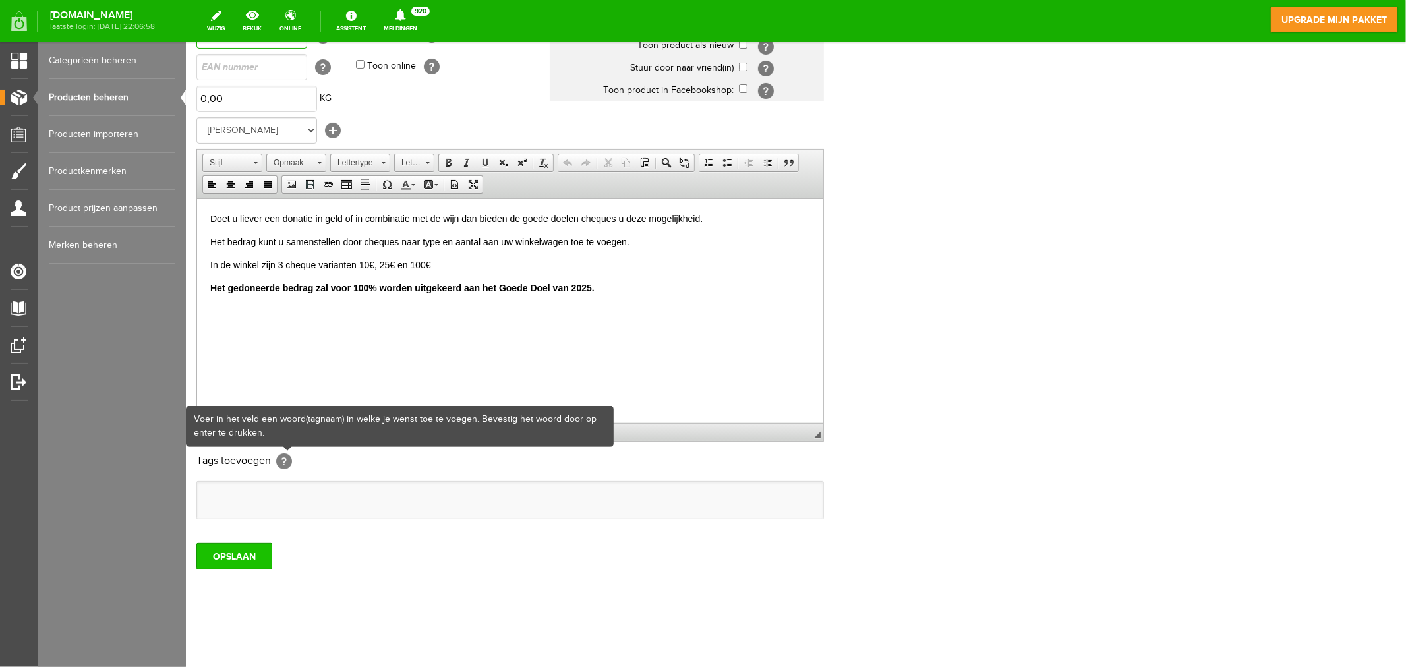
type input "103"
click at [241, 557] on input "OPSLAAN" at bounding box center [234, 555] width 76 height 26
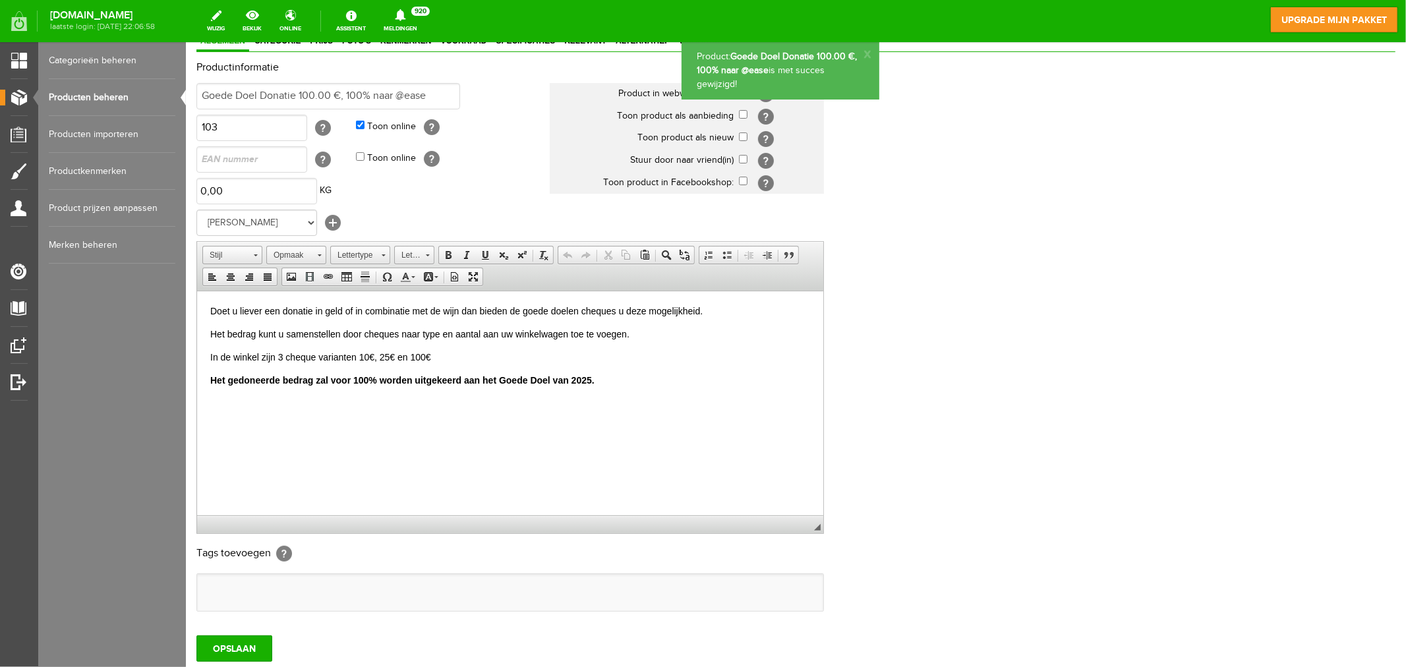
scroll to position [0, 0]
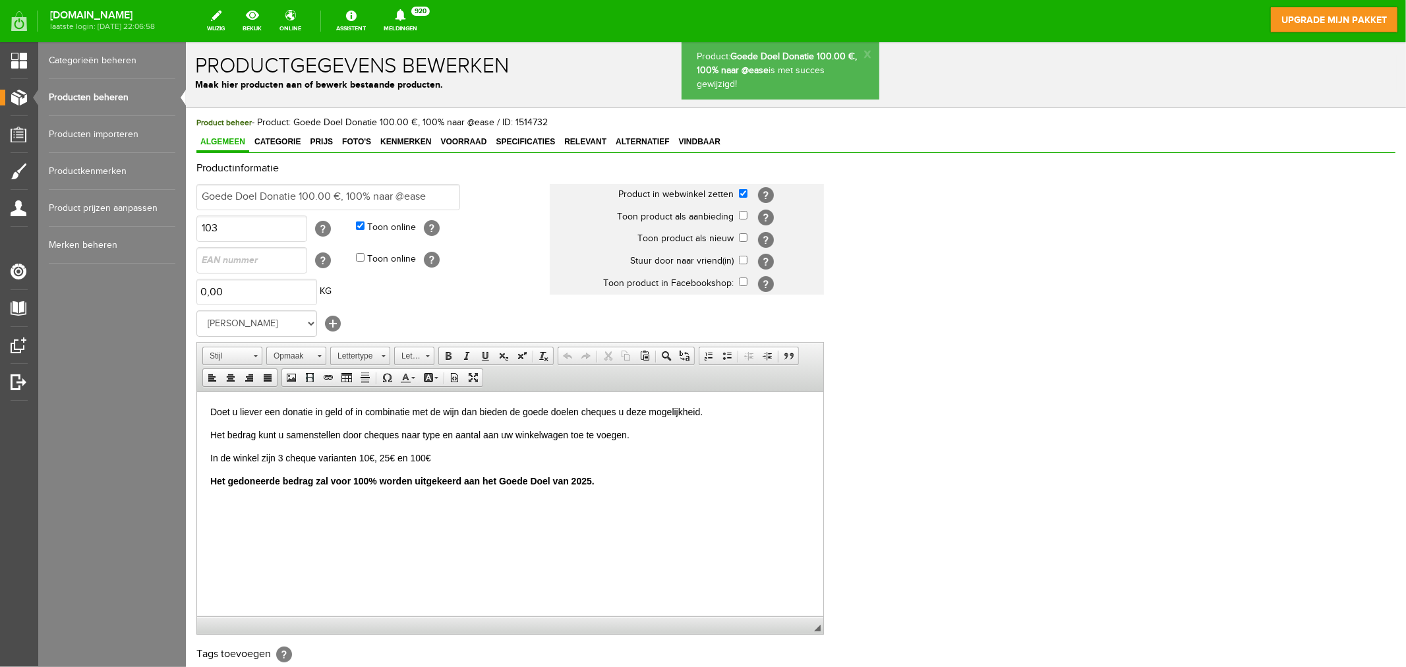
click at [99, 90] on link "Producten beheren" at bounding box center [112, 97] width 127 height 37
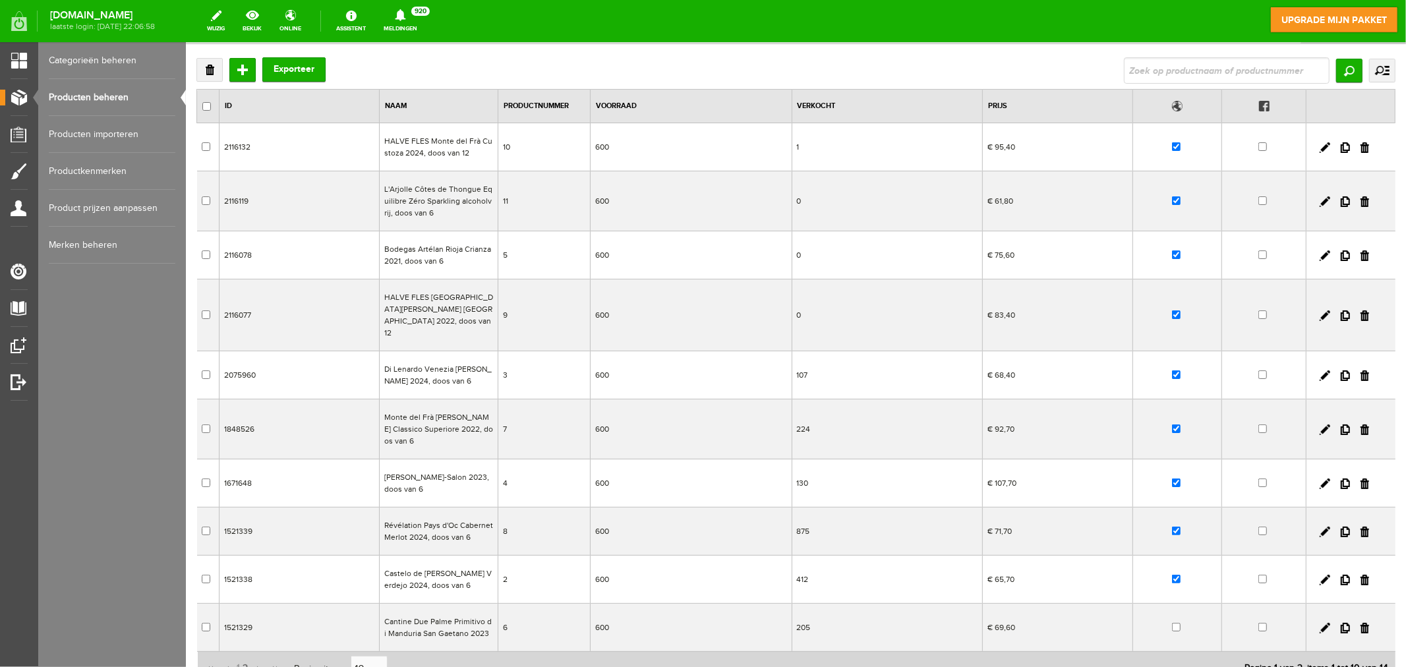
scroll to position [146, 0]
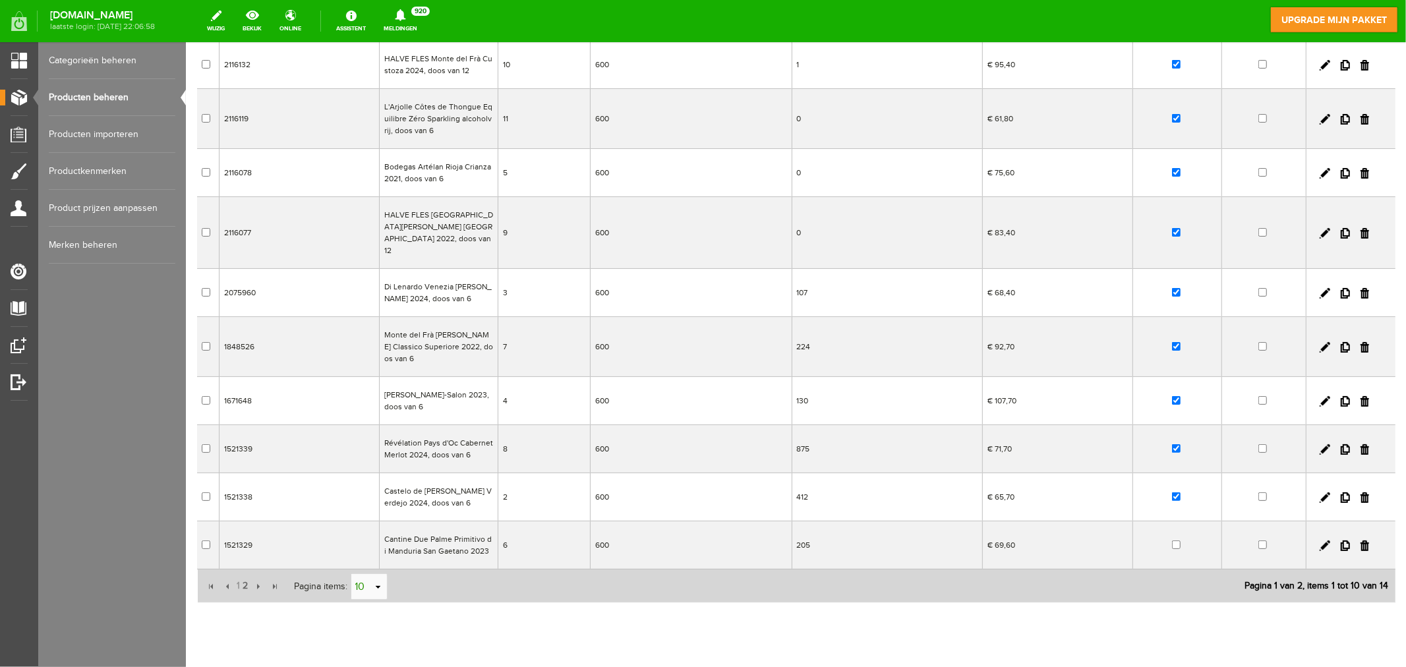
click at [376, 577] on link "select" at bounding box center [377, 586] width 11 height 25
click at [377, 554] on li "50" at bounding box center [369, 549] width 36 height 22
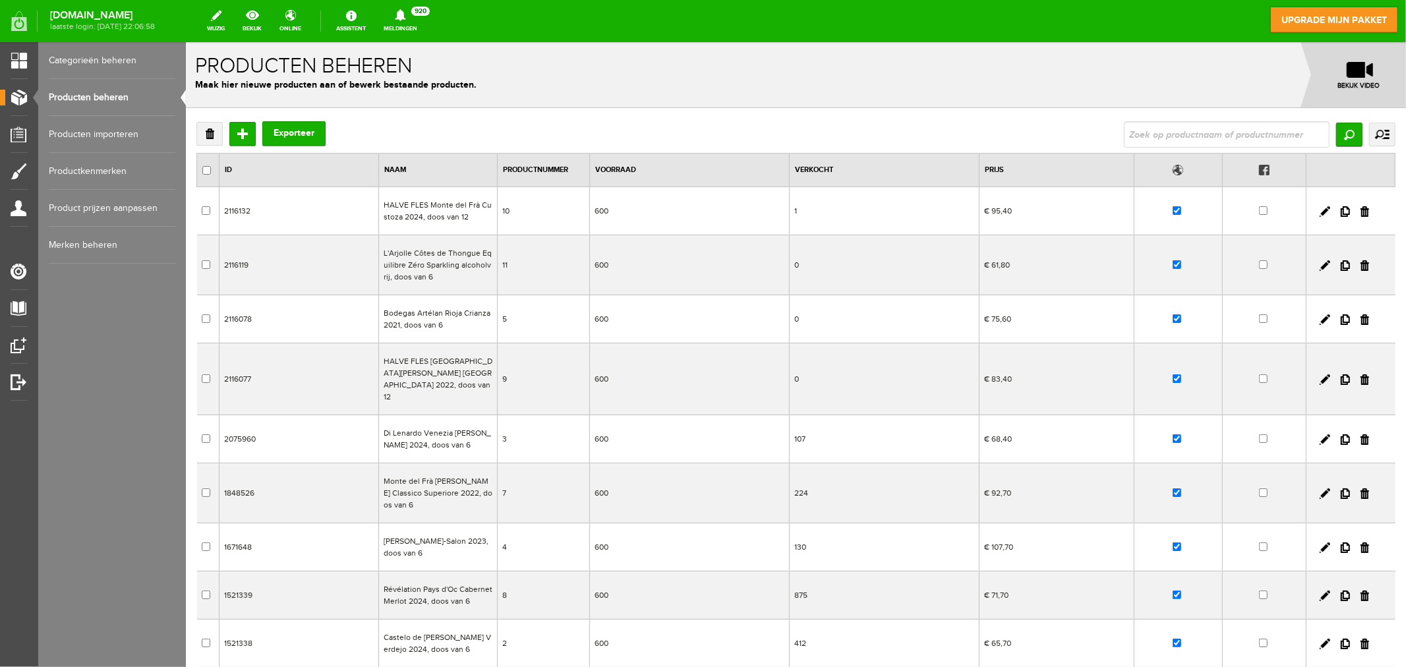
scroll to position [73, 0]
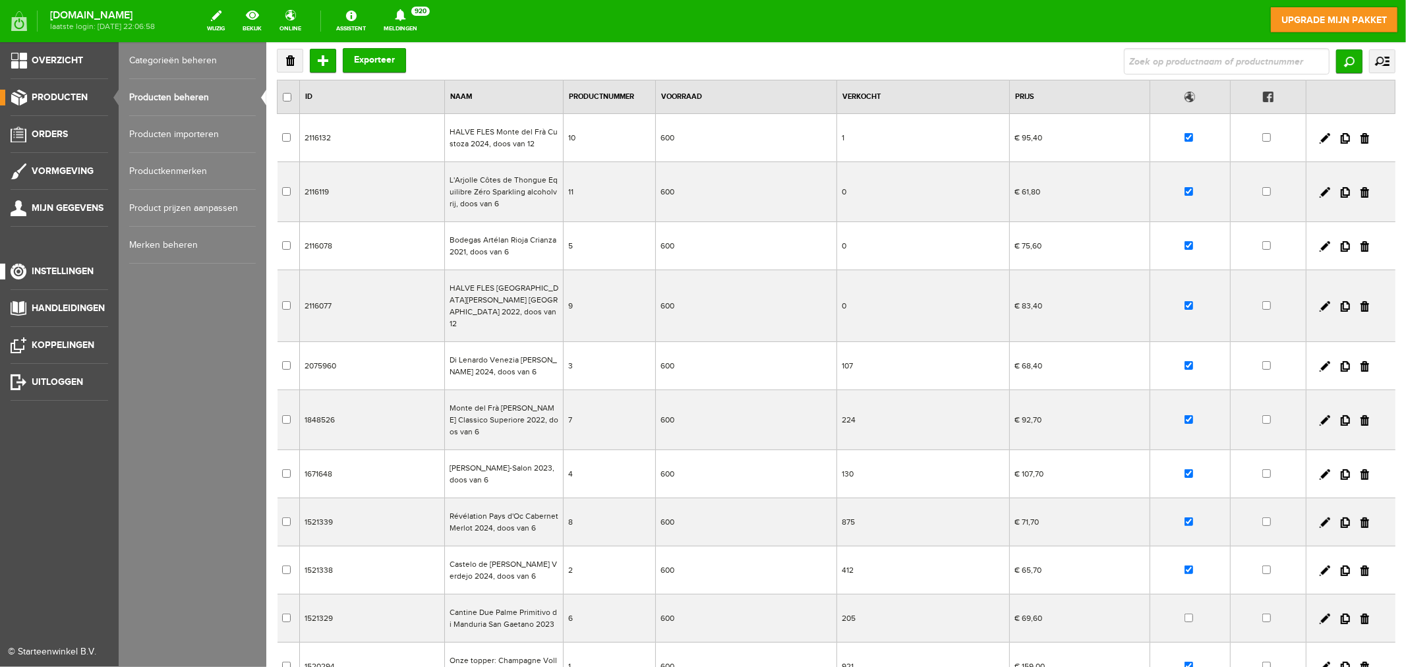
click at [61, 267] on span "Instellingen" at bounding box center [63, 271] width 62 height 11
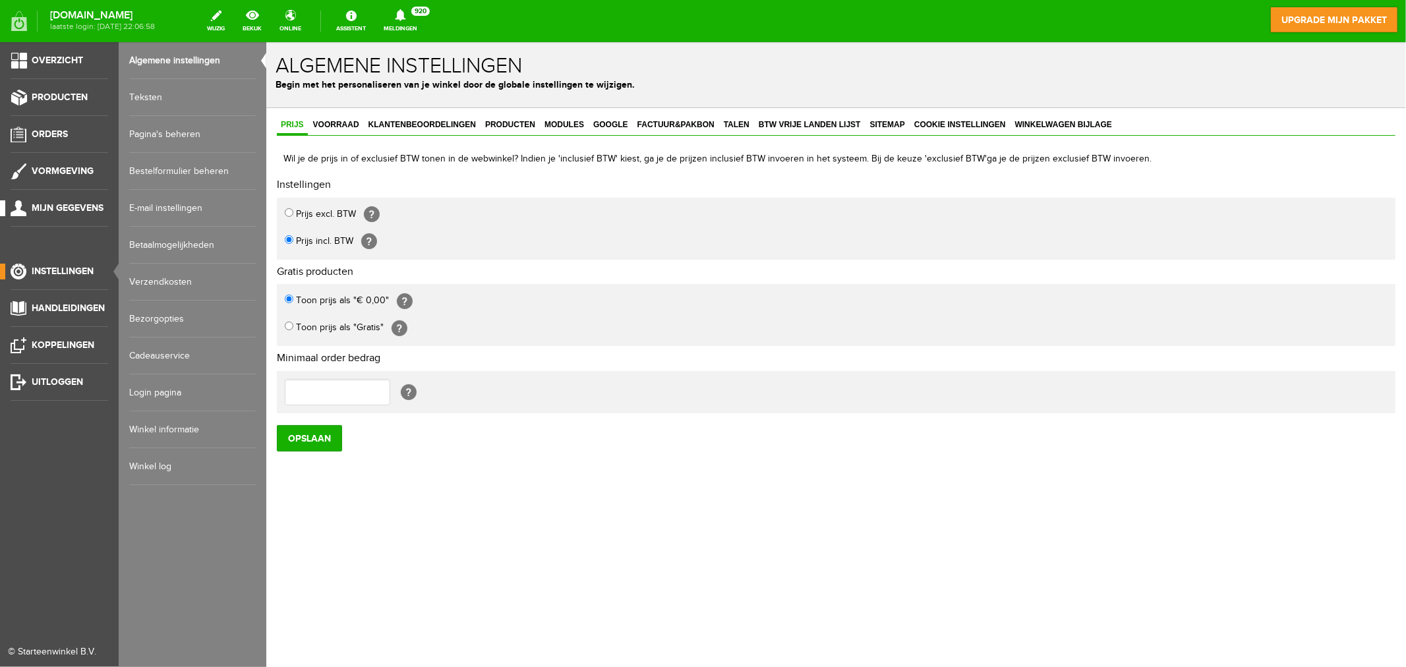
click at [69, 211] on span "Mijn gegevens" at bounding box center [68, 207] width 72 height 11
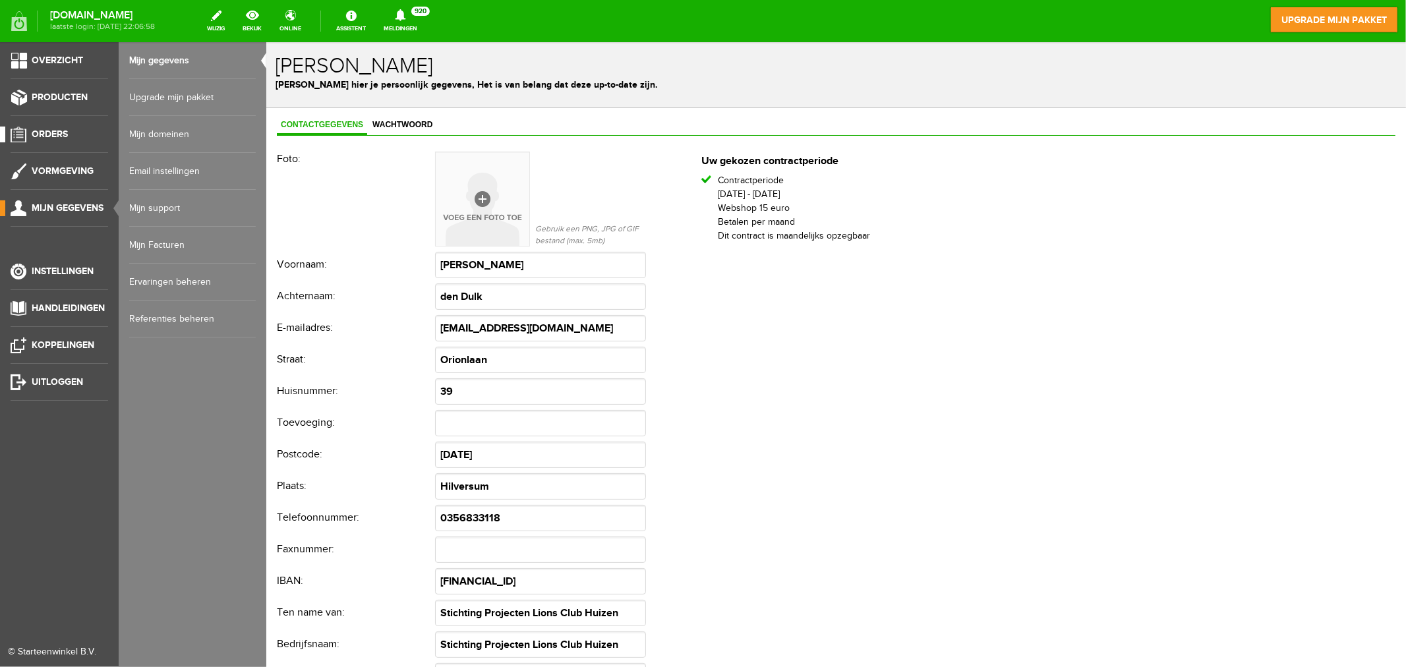
click at [49, 127] on link "Orders" at bounding box center [54, 135] width 108 height 16
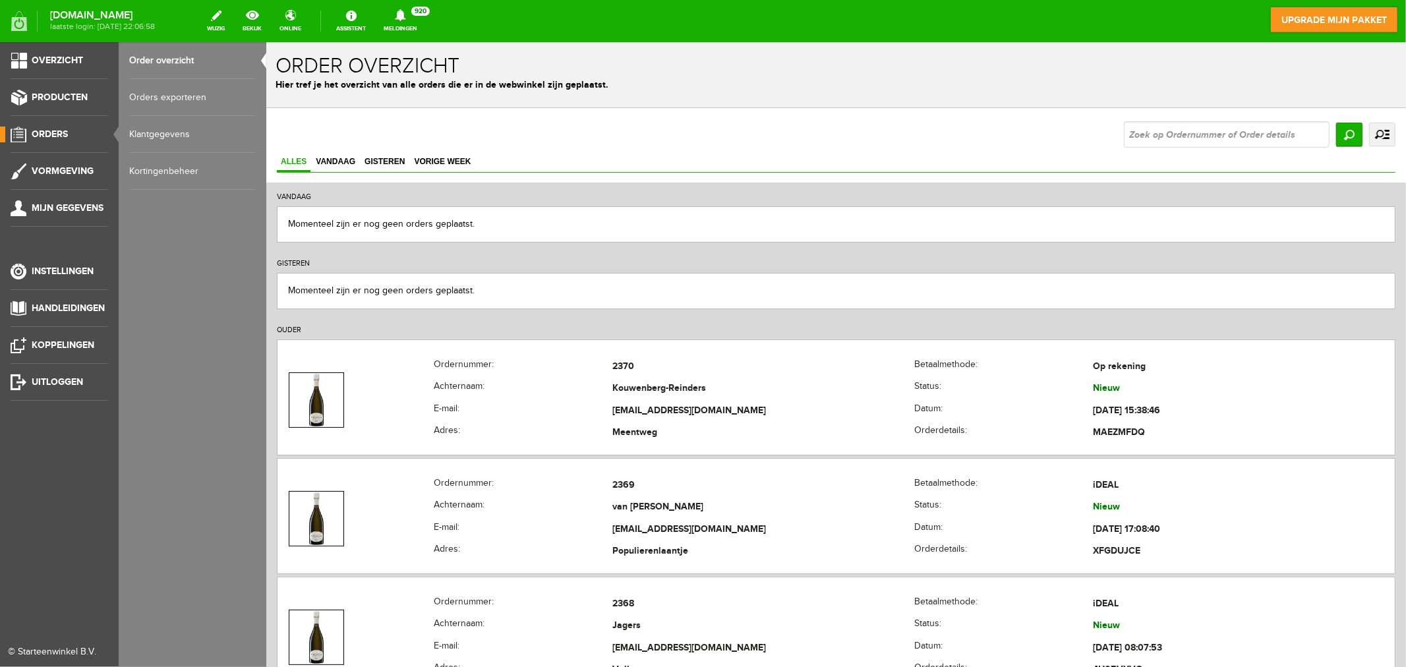
click at [187, 167] on link "Kortingenbeheer" at bounding box center [192, 171] width 127 height 37
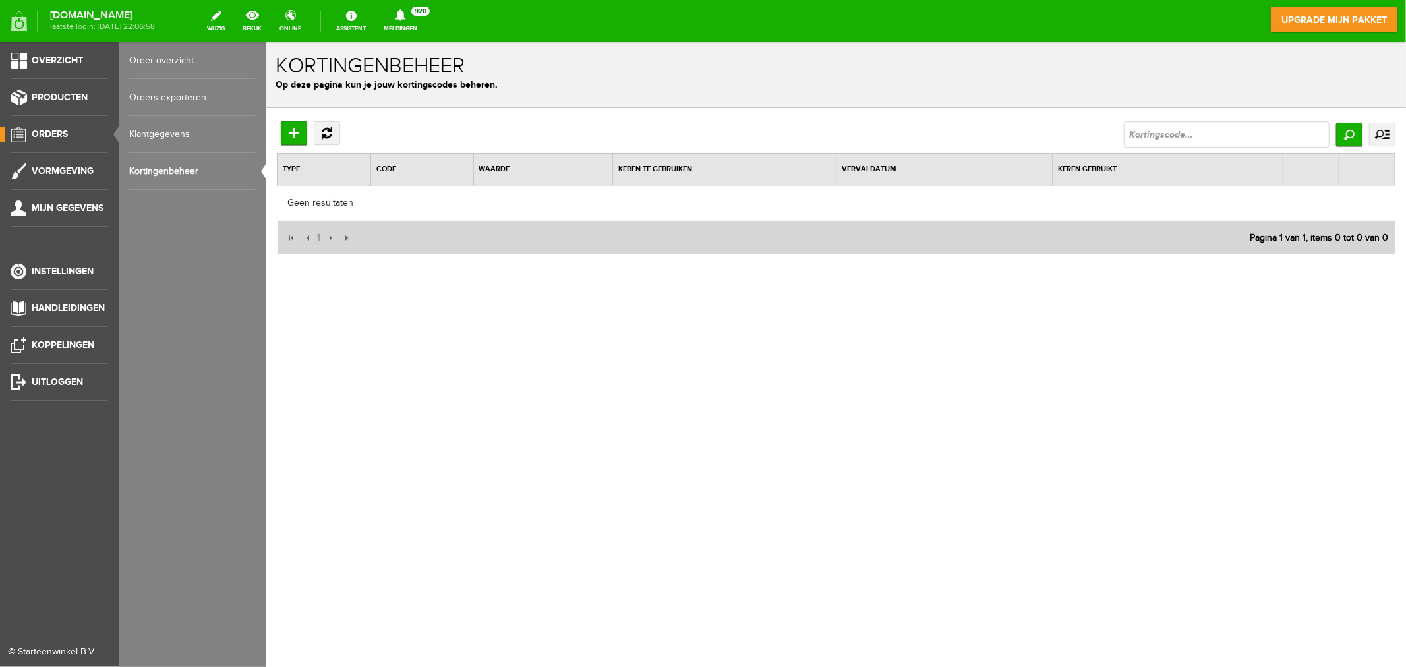
click at [185, 134] on link "Klantgegevens" at bounding box center [192, 134] width 127 height 37
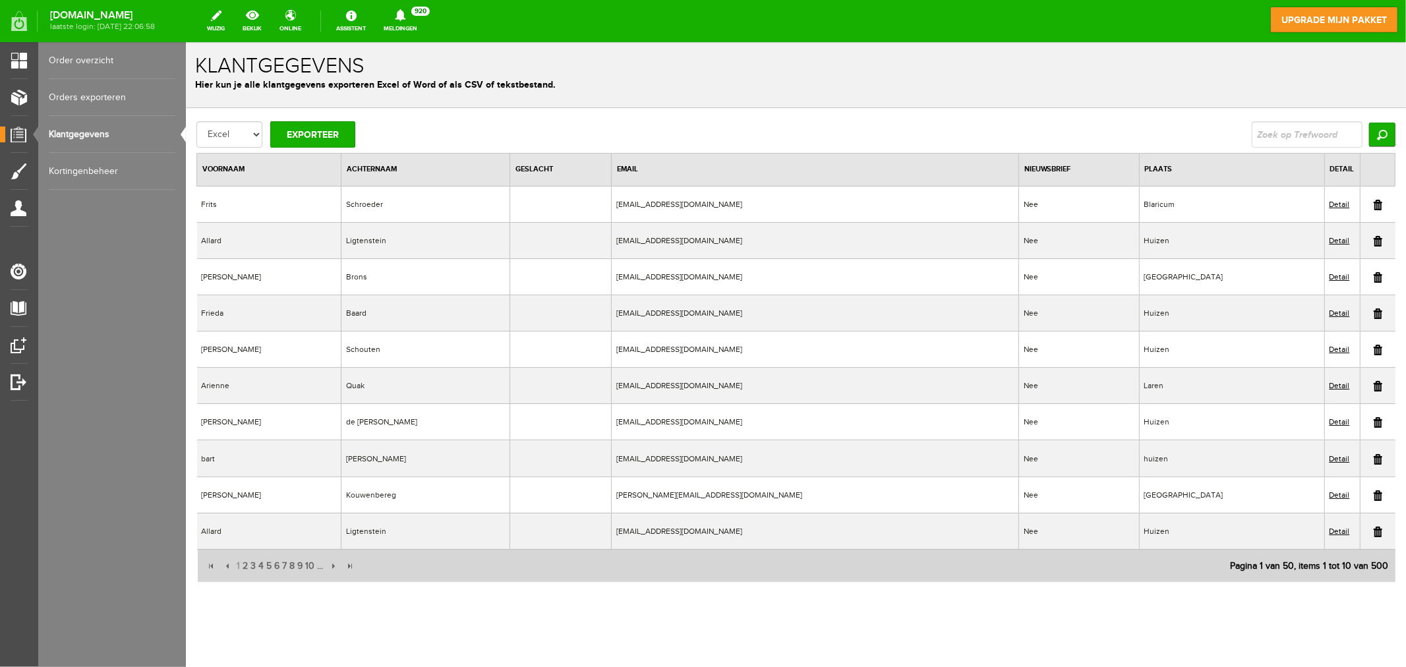
click at [84, 93] on link "Orders exporteren" at bounding box center [112, 97] width 127 height 37
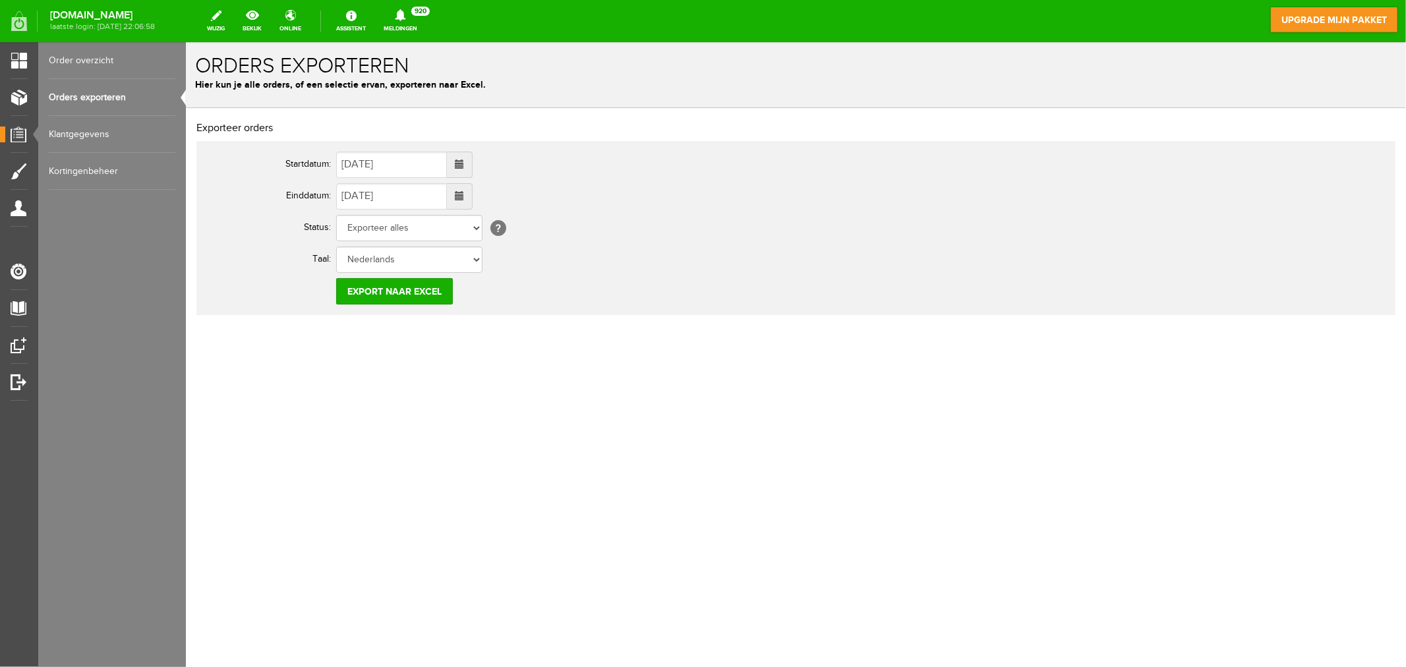
click at [86, 55] on link "Order overzicht" at bounding box center [112, 60] width 127 height 37
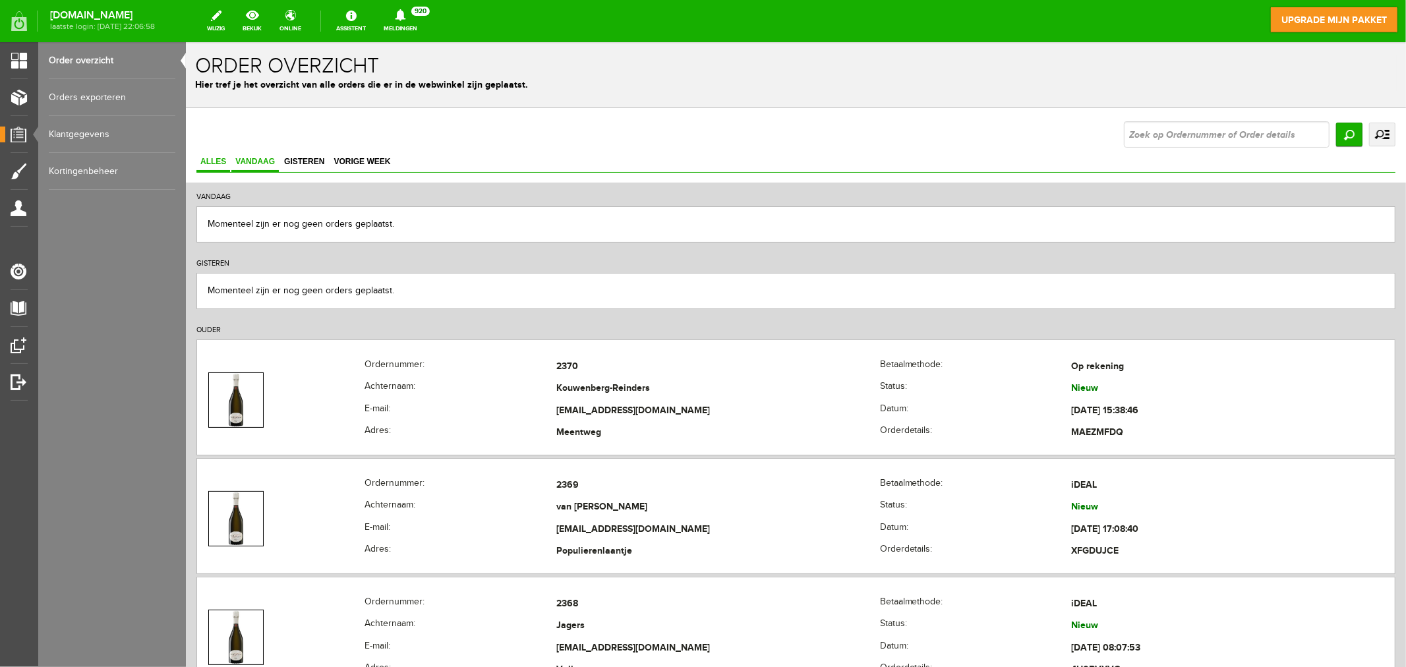
click at [256, 159] on span "Vandaag" at bounding box center [254, 160] width 47 height 9
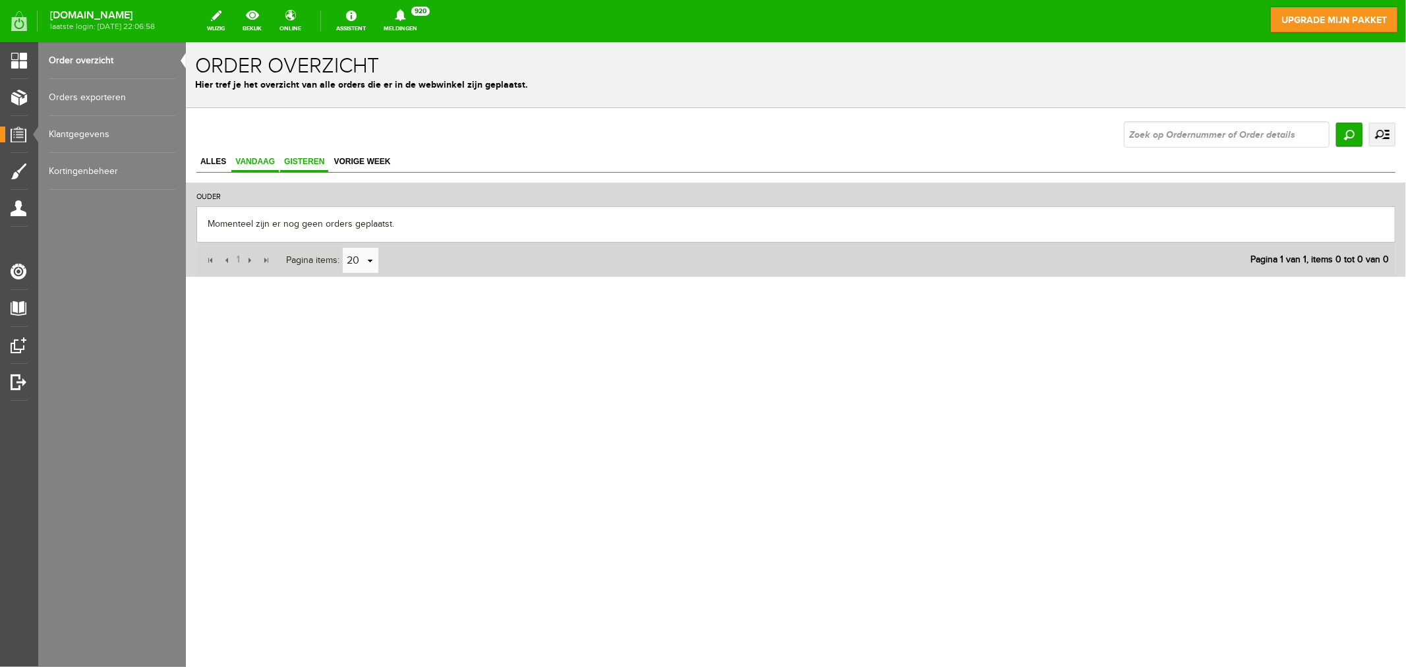
click at [301, 160] on span "Gisteren" at bounding box center [303, 160] width 48 height 9
click at [367, 164] on span "Vorige week" at bounding box center [361, 160] width 65 height 9
click at [208, 159] on span "Alles" at bounding box center [213, 160] width 34 height 9
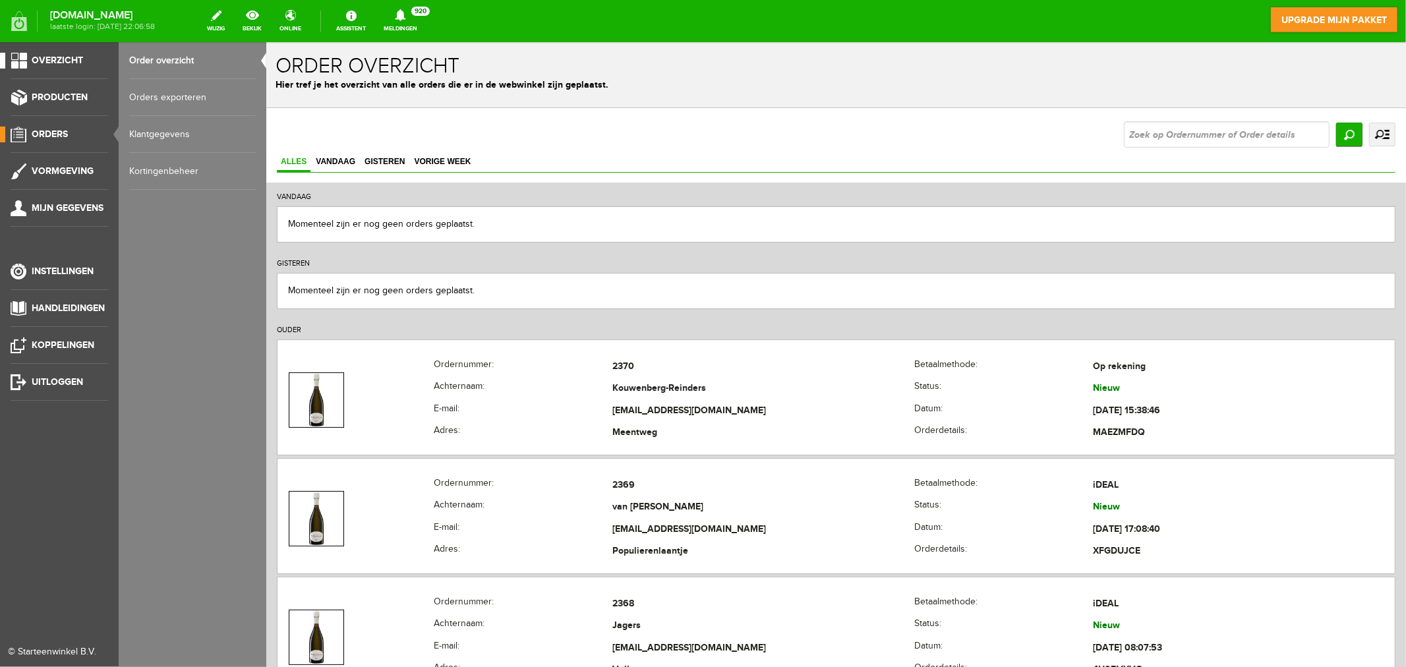
click at [24, 64] on link "Overzicht" at bounding box center [54, 61] width 108 height 16
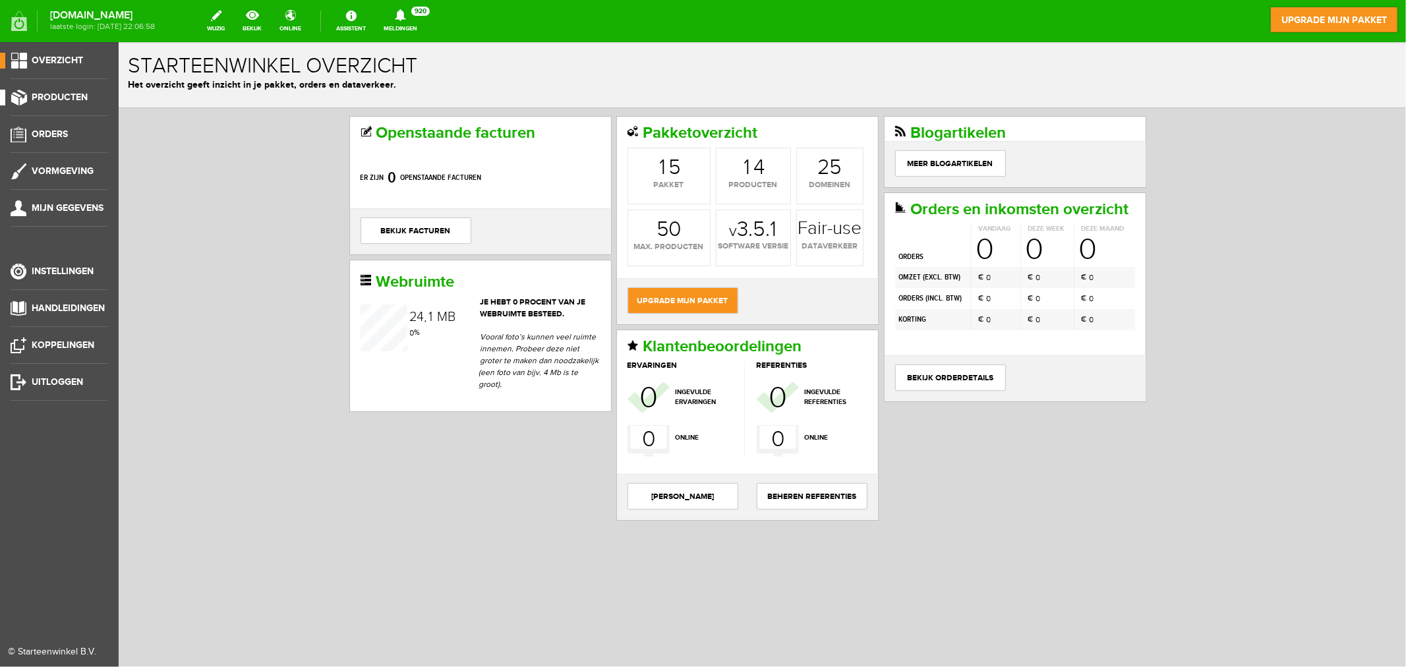
click at [51, 103] on link "Producten" at bounding box center [54, 98] width 108 height 16
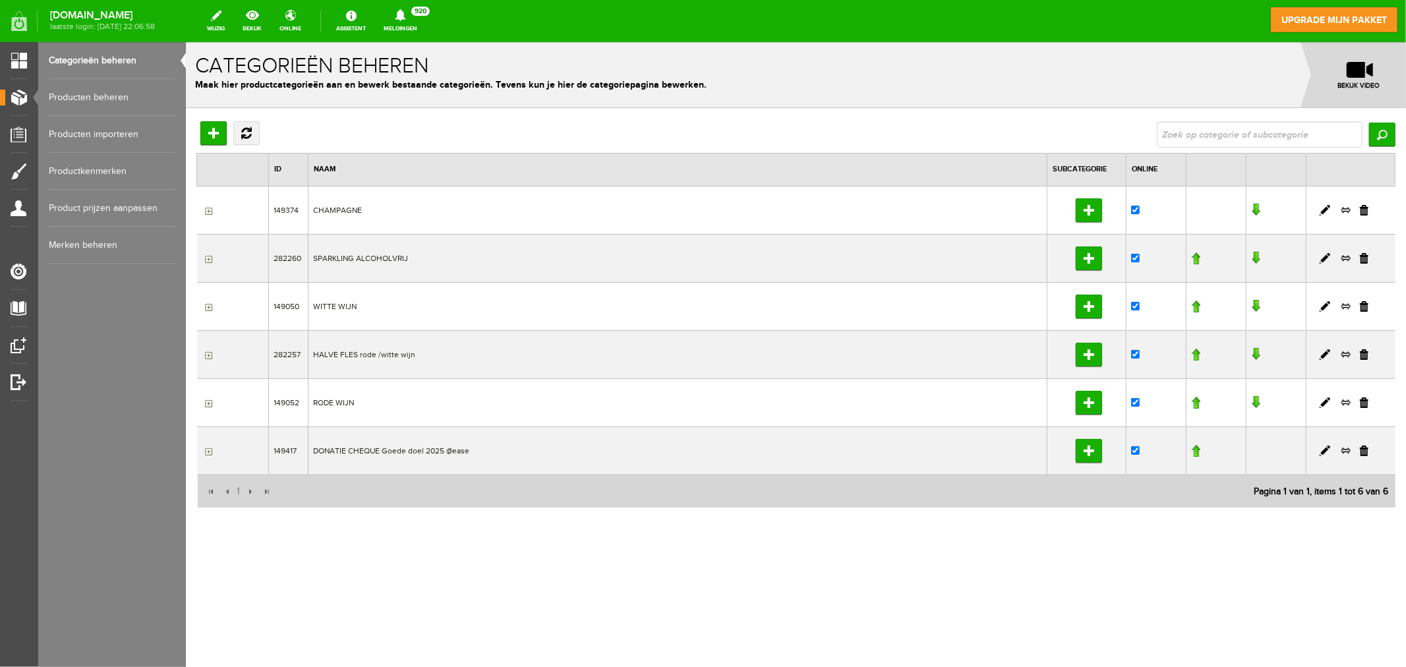
click at [110, 94] on link "Producten beheren" at bounding box center [112, 97] width 127 height 37
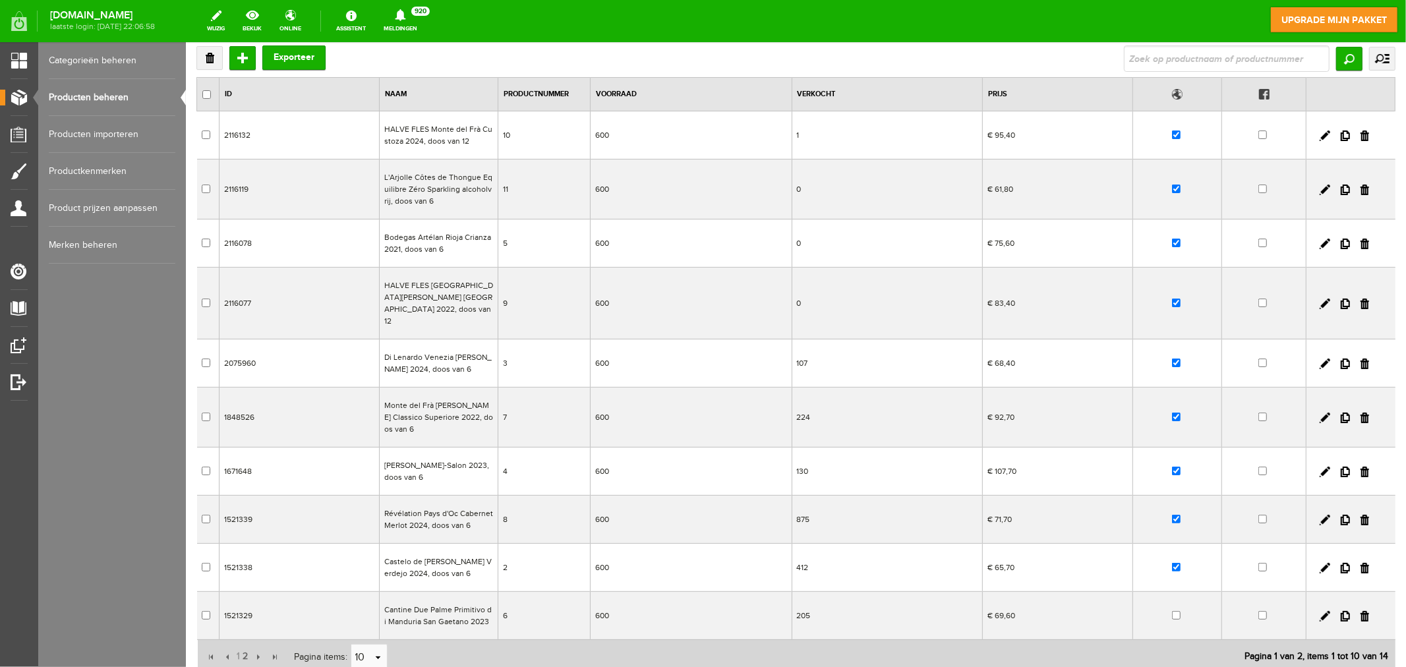
scroll to position [169, 0]
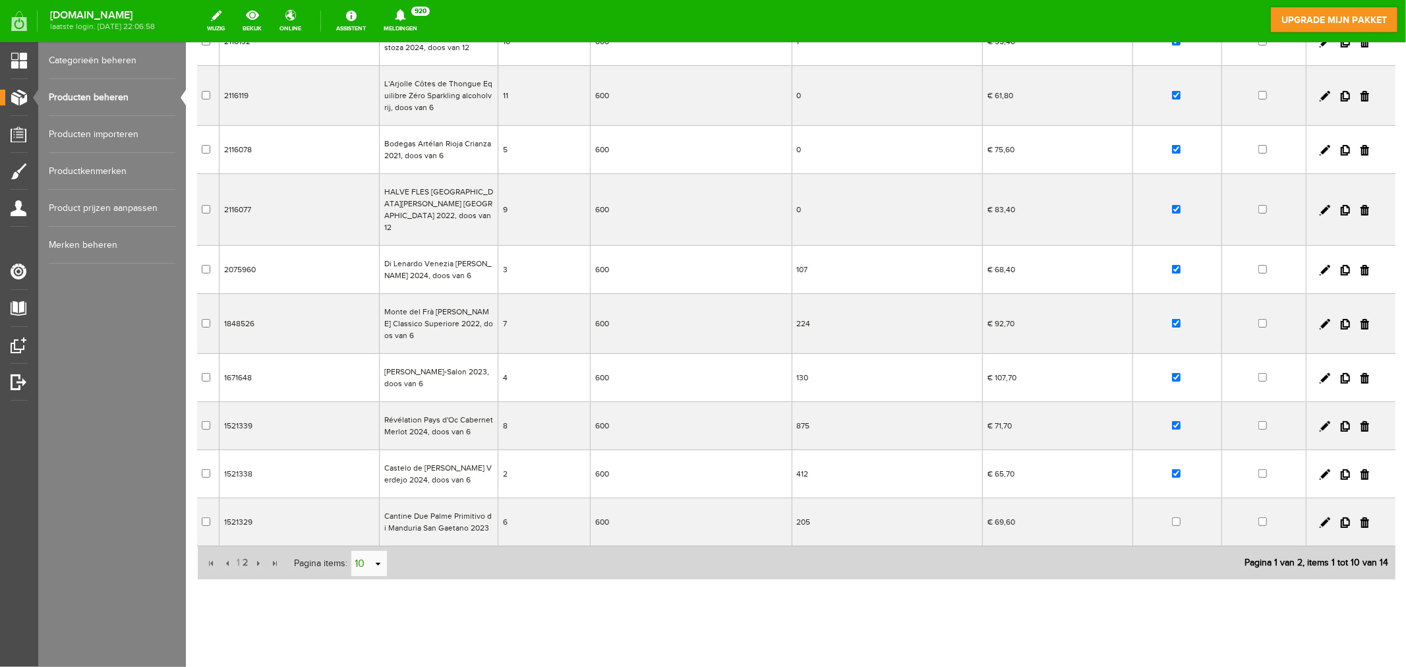
click at [357, 550] on input "10" at bounding box center [362, 563] width 22 height 26
click at [366, 529] on li "50" at bounding box center [369, 526] width 36 height 22
type input "50"
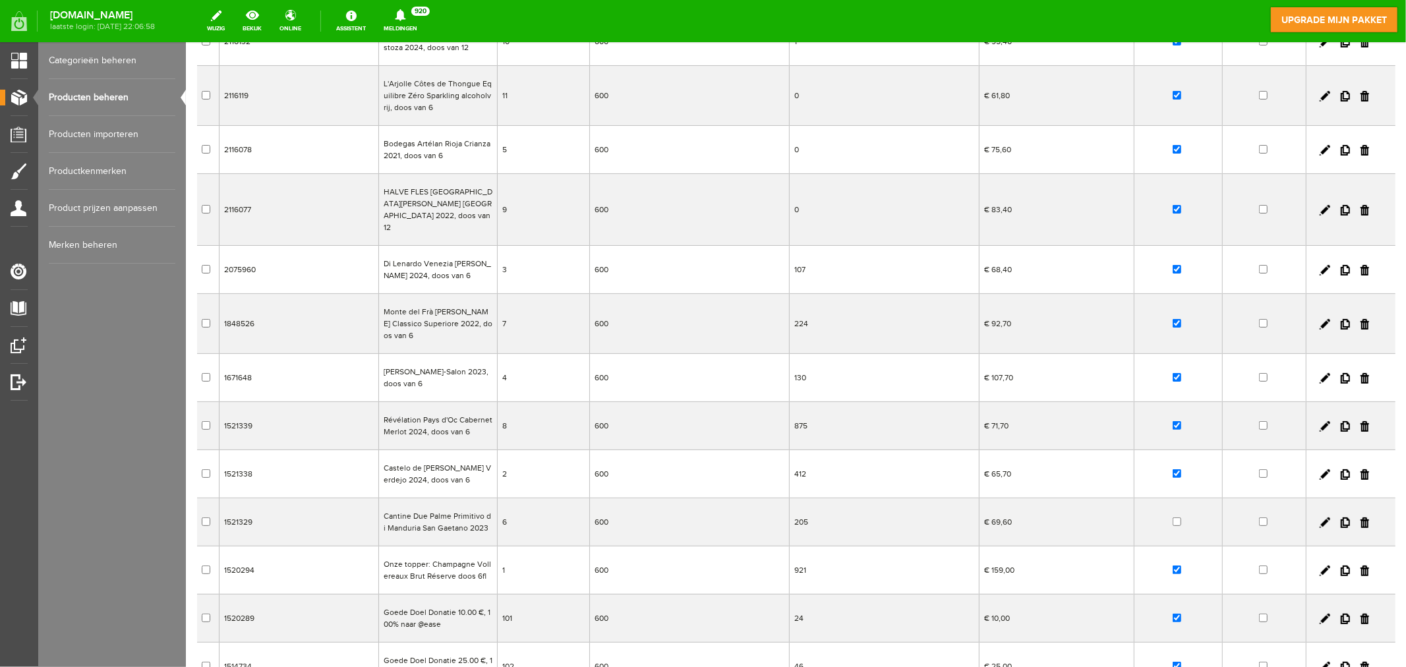
scroll to position [362, 0]
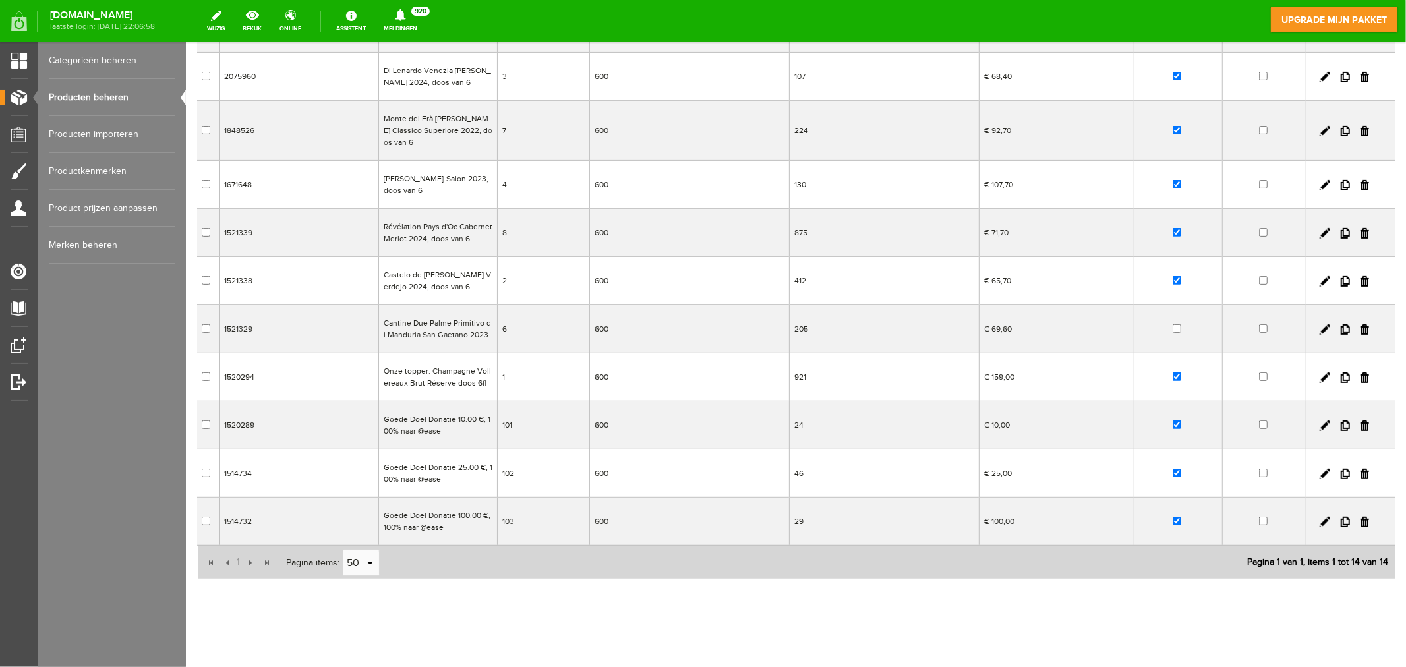
click at [411, 360] on td "Onze topper: Champagne Vollereaux Brut Réserve doos 6fl" at bounding box center [437, 377] width 119 height 48
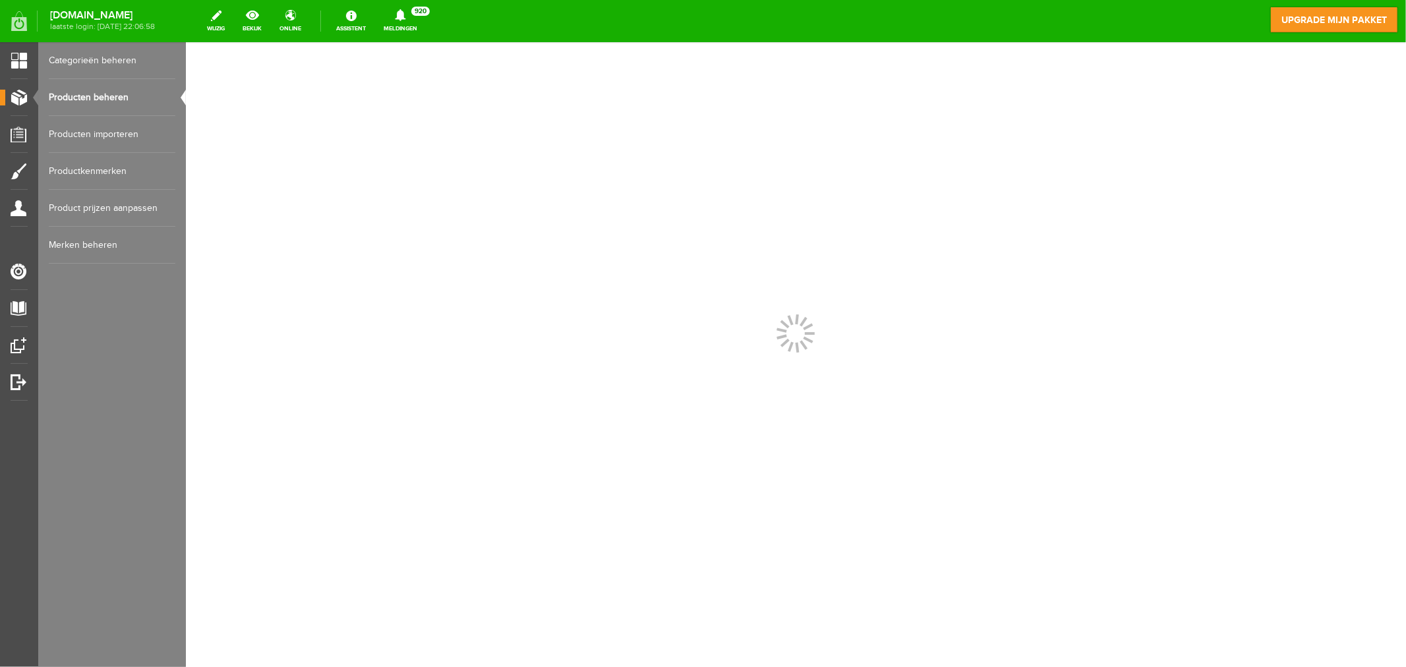
scroll to position [0, 0]
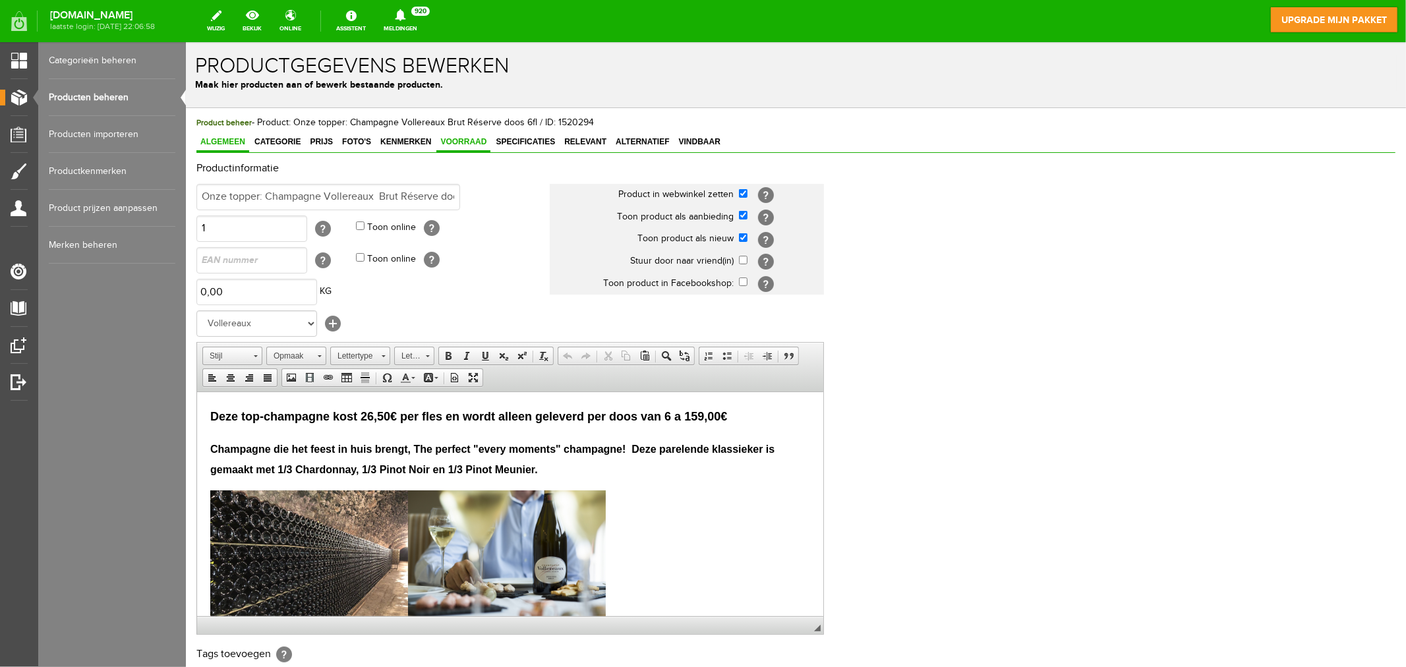
click at [474, 144] on span "Voorraad" at bounding box center [463, 140] width 54 height 9
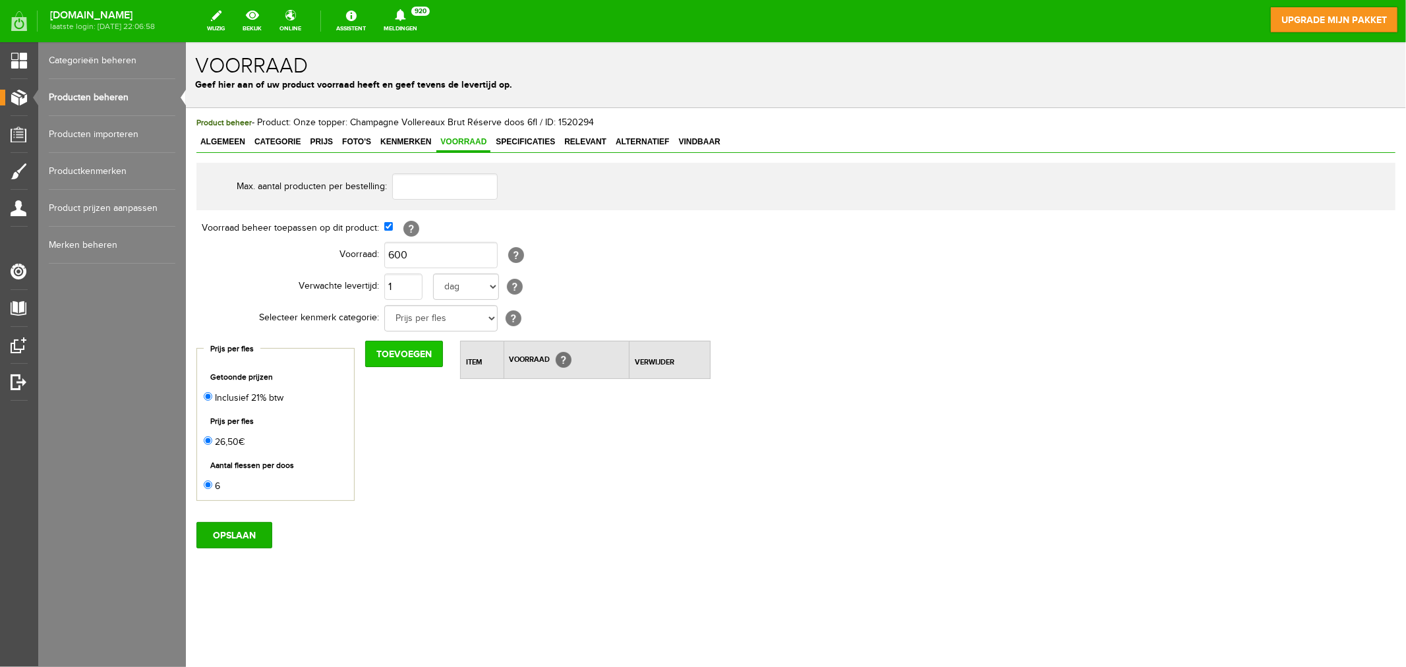
click at [393, 353] on input "Toevoegen" at bounding box center [403, 353] width 78 height 26
click at [602, 410] on input "0" at bounding box center [611, 407] width 49 height 26
type input "600"
click at [720, 456] on div "Max. aantal producten per bestelling: Voorraad beheer toepassen op dit product:…" at bounding box center [795, 331] width 1199 height 338
click at [259, 540] on input "OPSLAAN" at bounding box center [234, 534] width 76 height 26
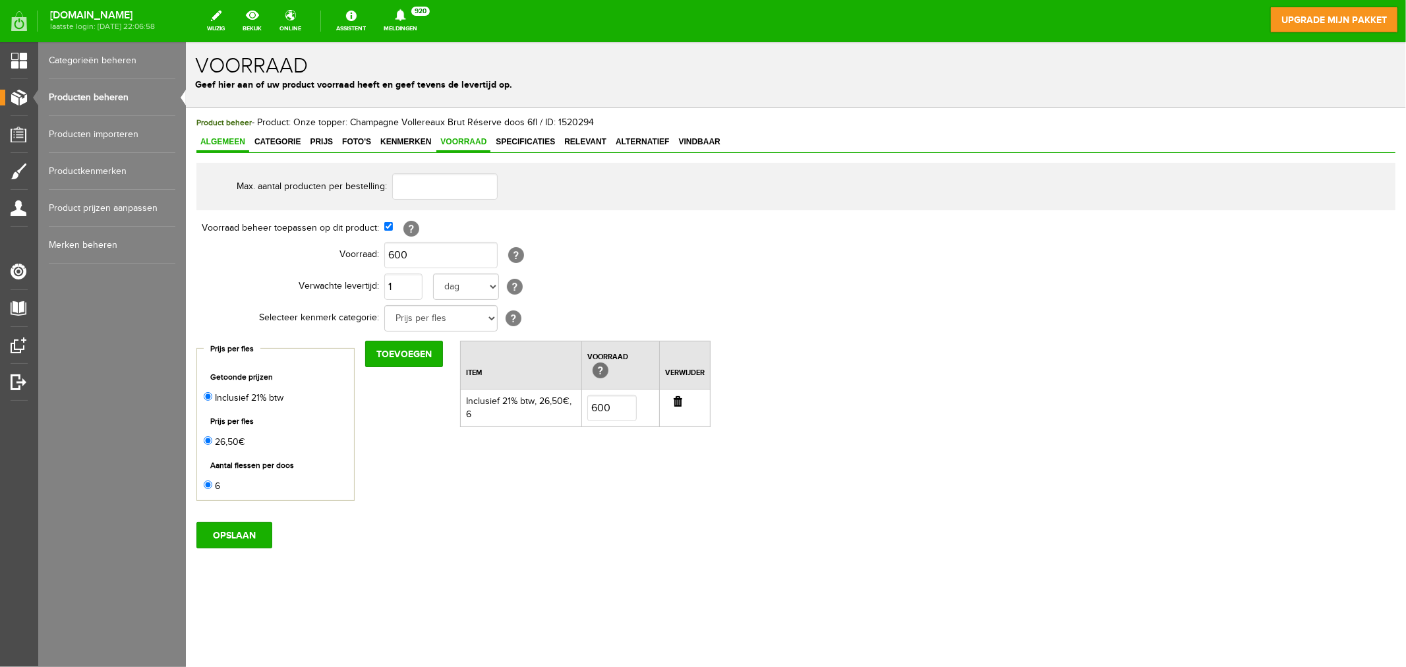
click at [213, 139] on span "Algemeen" at bounding box center [222, 140] width 53 height 9
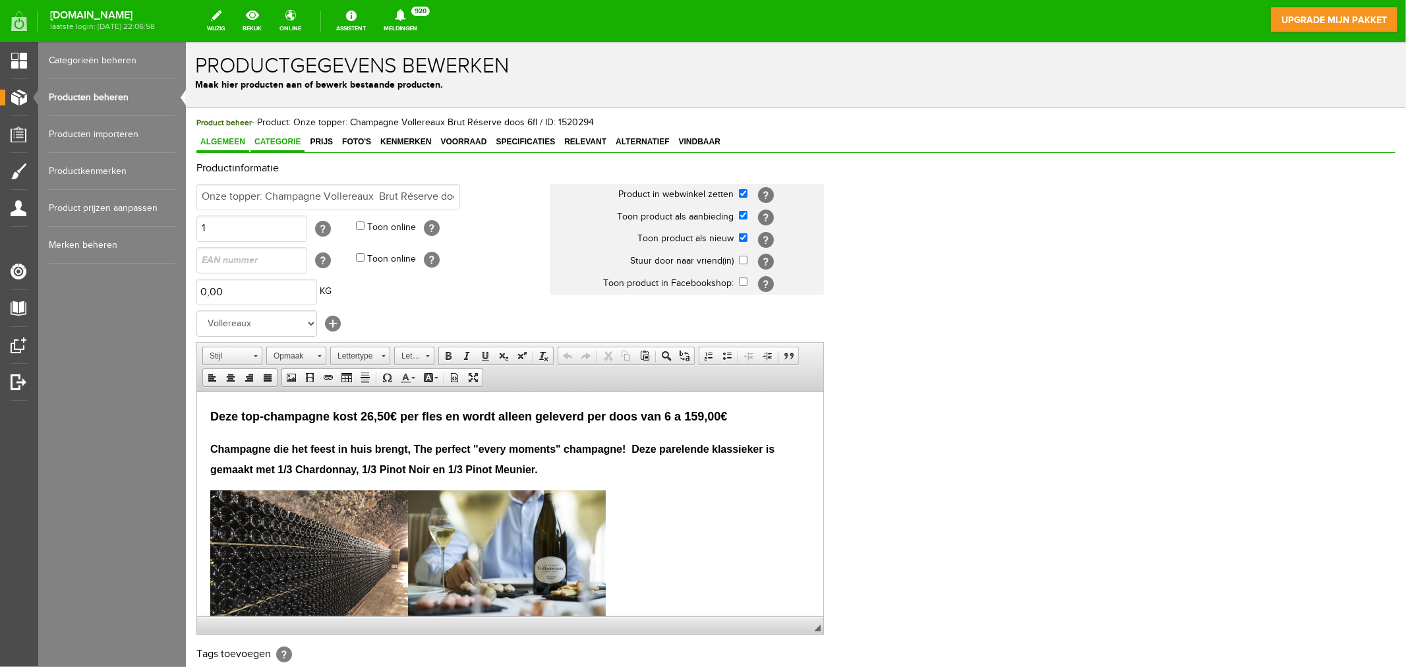
click at [276, 142] on span "Categorie" at bounding box center [277, 140] width 54 height 9
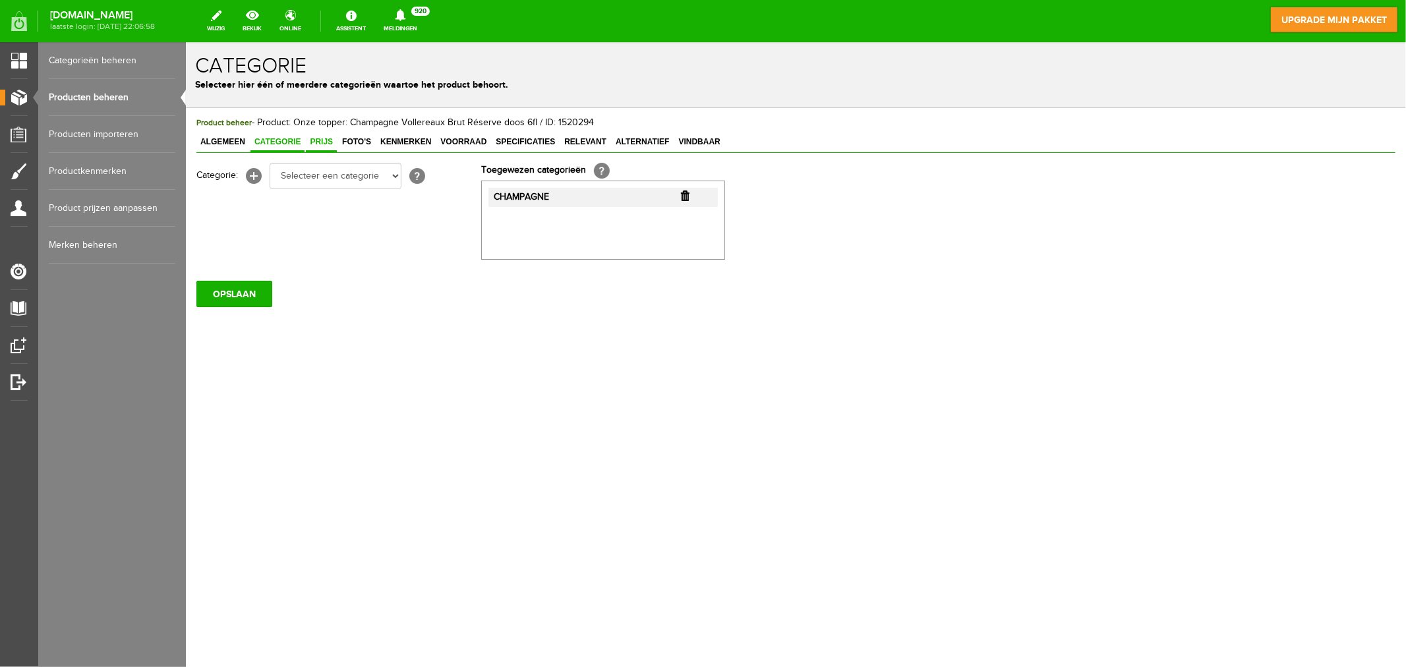
click at [317, 142] on span "Prijs" at bounding box center [320, 140] width 31 height 9
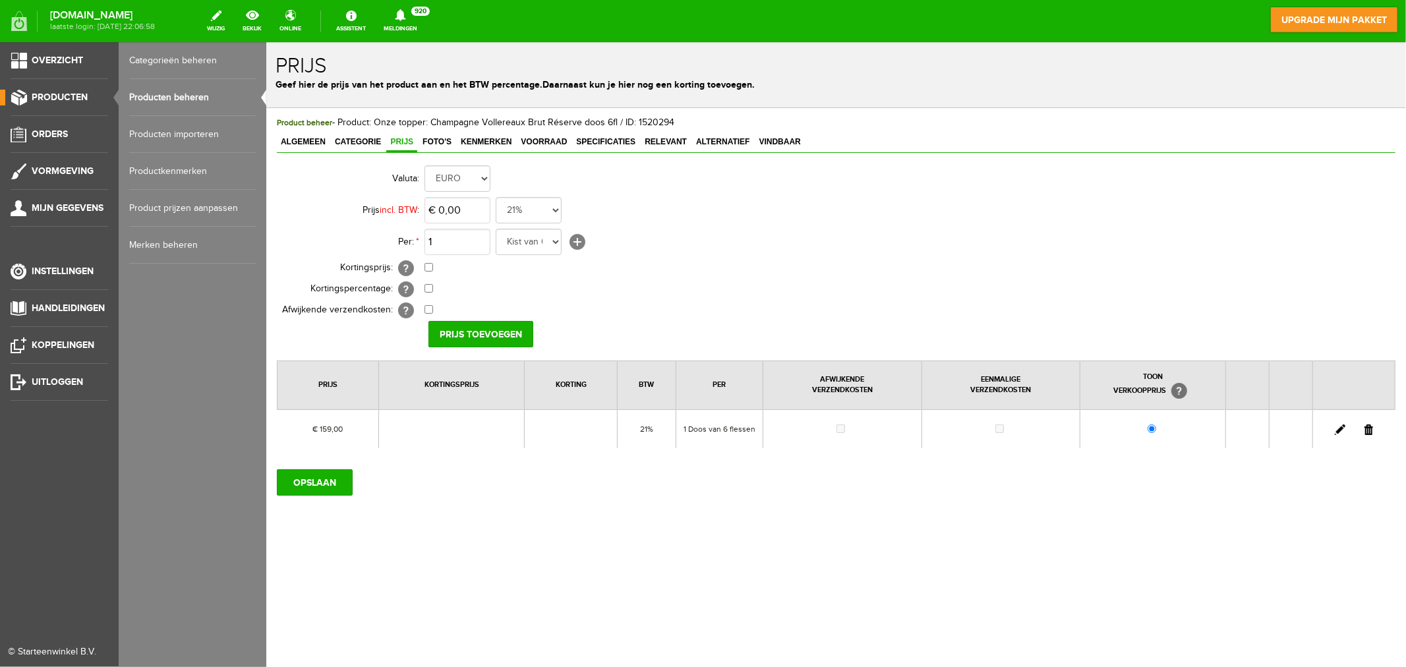
click at [152, 90] on link "Producten beheren" at bounding box center [192, 97] width 127 height 37
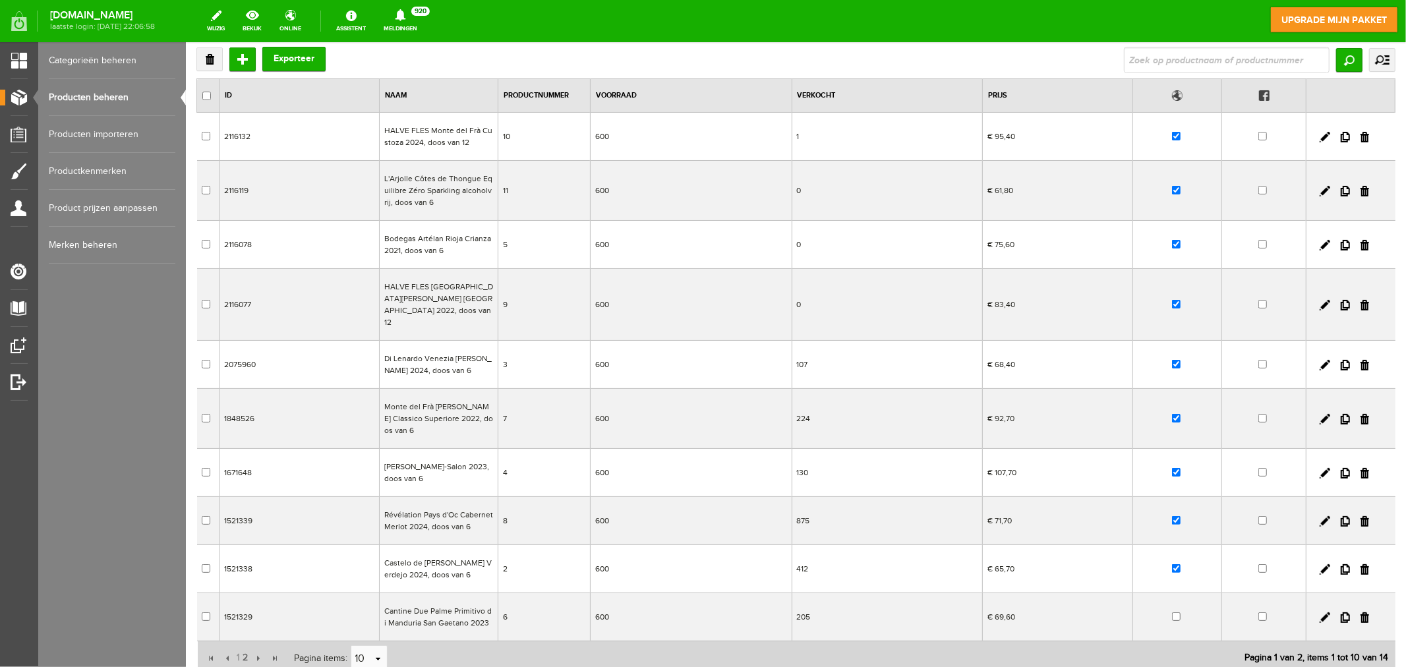
scroll to position [169, 0]
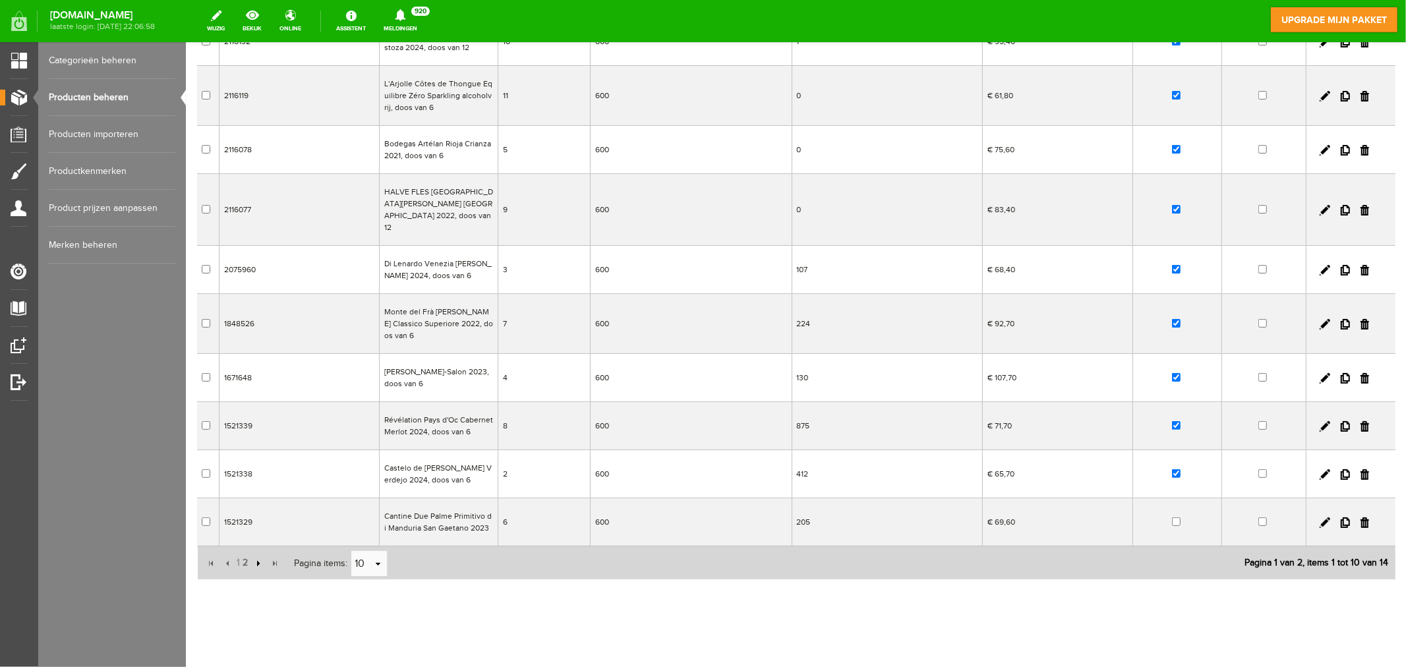
click at [255, 556] on input "button" at bounding box center [256, 563] width 14 height 14
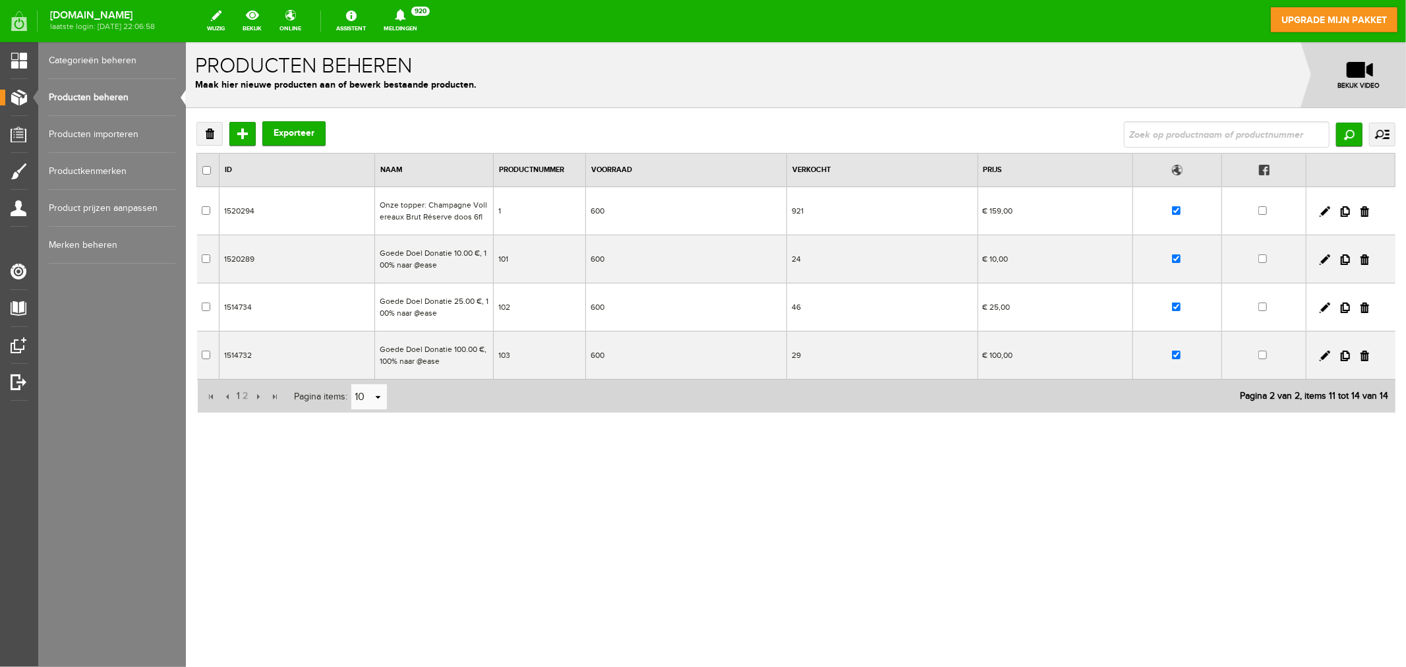
scroll to position [0, 0]
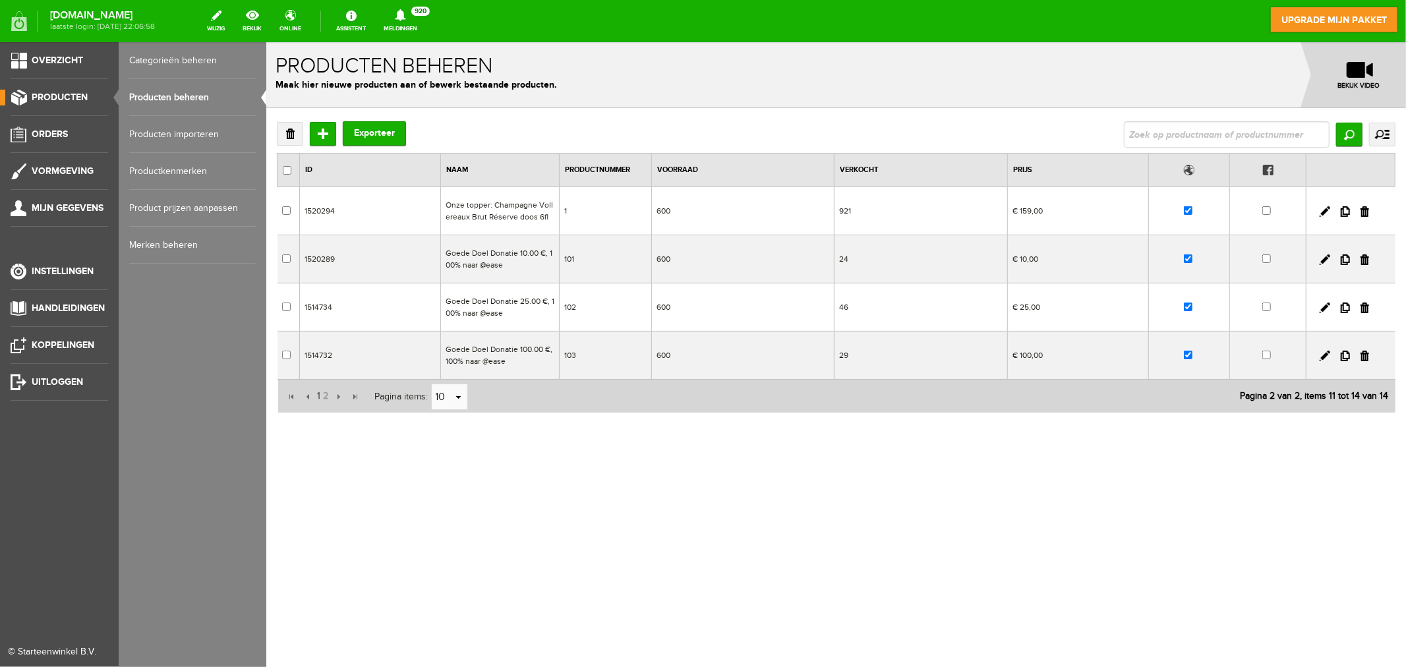
click at [168, 57] on link "Categorieën beheren" at bounding box center [192, 60] width 127 height 37
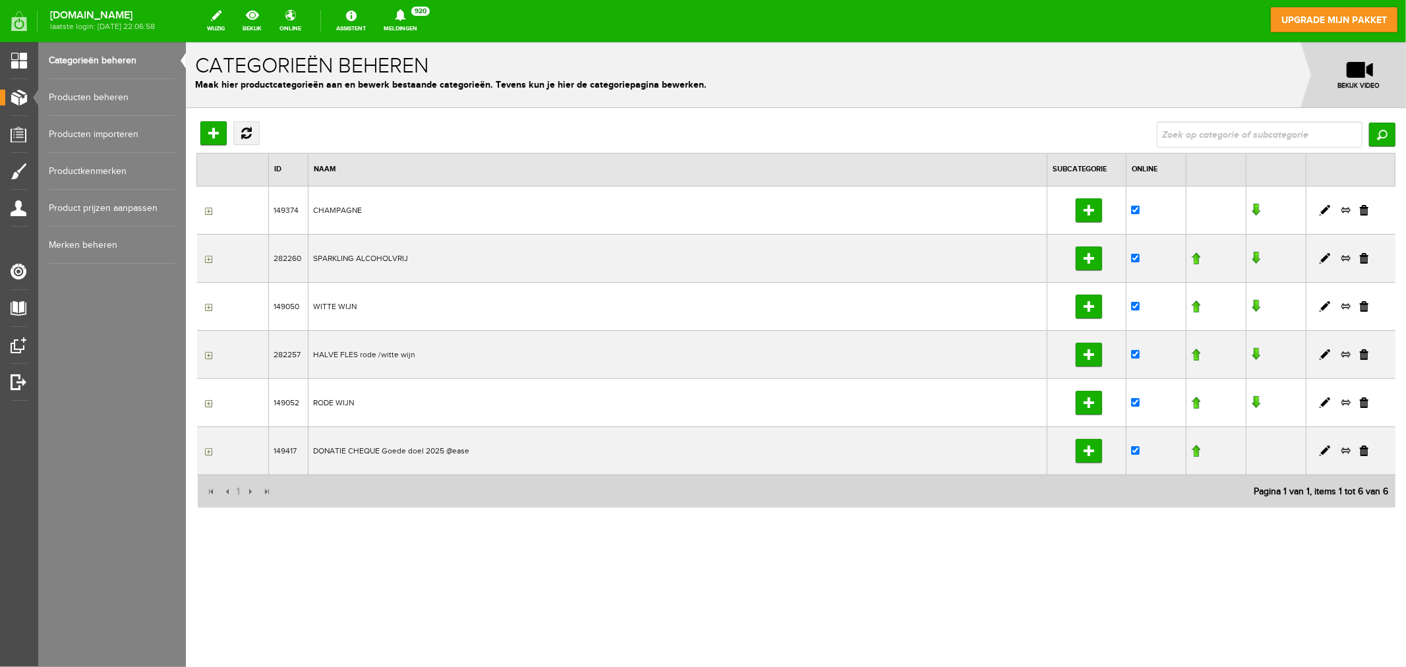
click at [1258, 353] on link at bounding box center [1254, 353] width 9 height 13
click at [1255, 254] on link at bounding box center [1254, 257] width 9 height 13
click at [1195, 306] on link at bounding box center [1194, 305] width 9 height 13
click at [1265, 455] on link at bounding box center [1324, 450] width 11 height 11
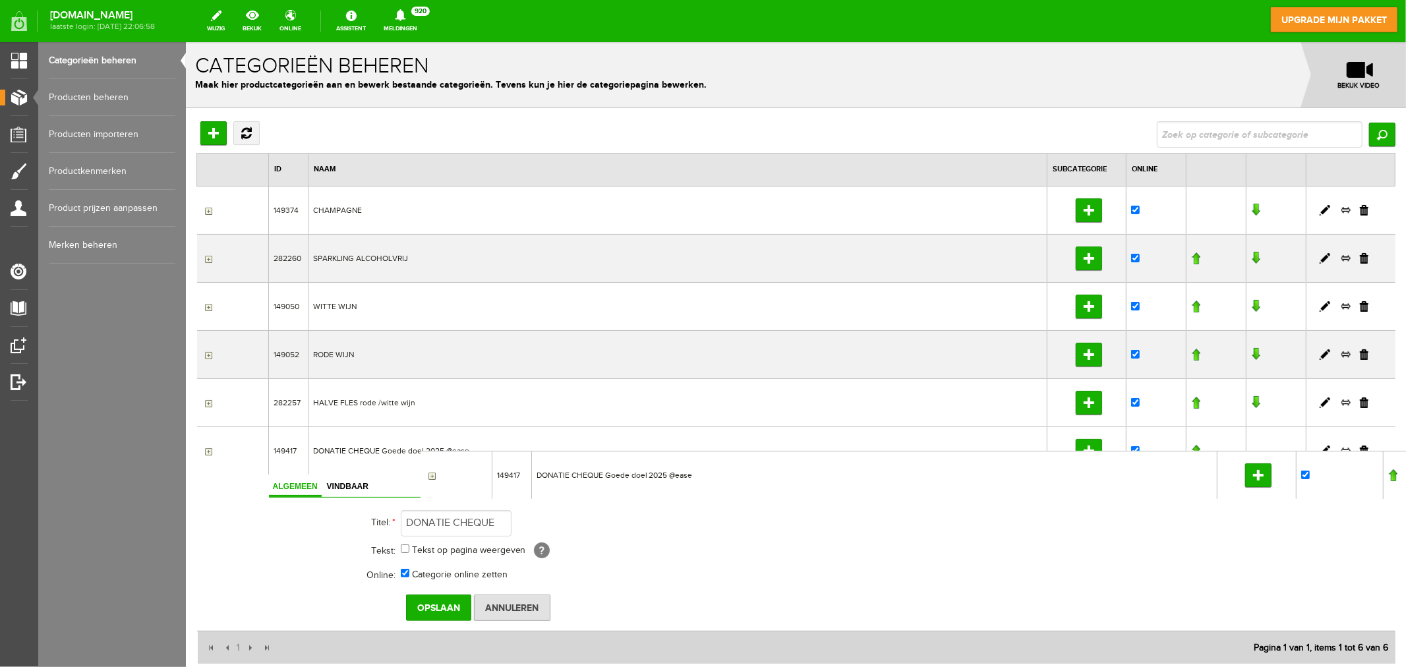
drag, startPoint x: 382, startPoint y: 449, endPoint x: 416, endPoint y: 449, distance: 34.9
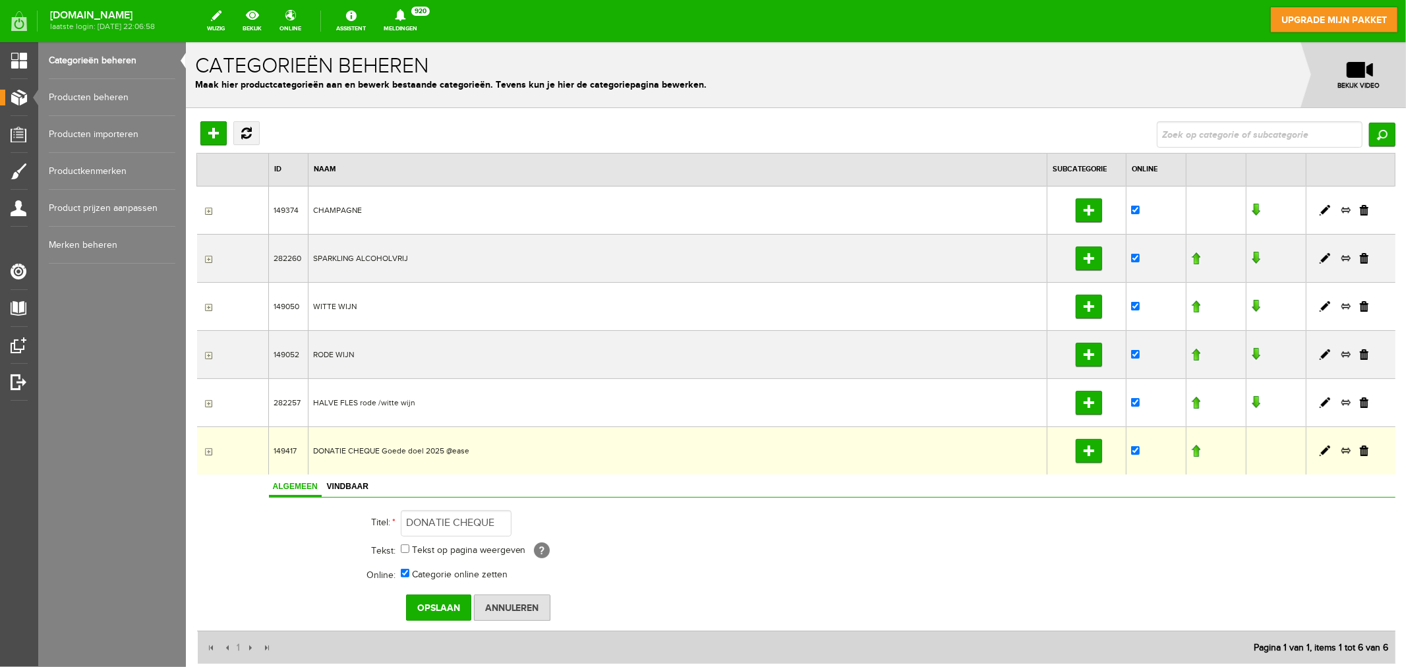
click at [386, 449] on td "DONATIE CHEQUE Goede doel 2025 @ease" at bounding box center [677, 450] width 739 height 48
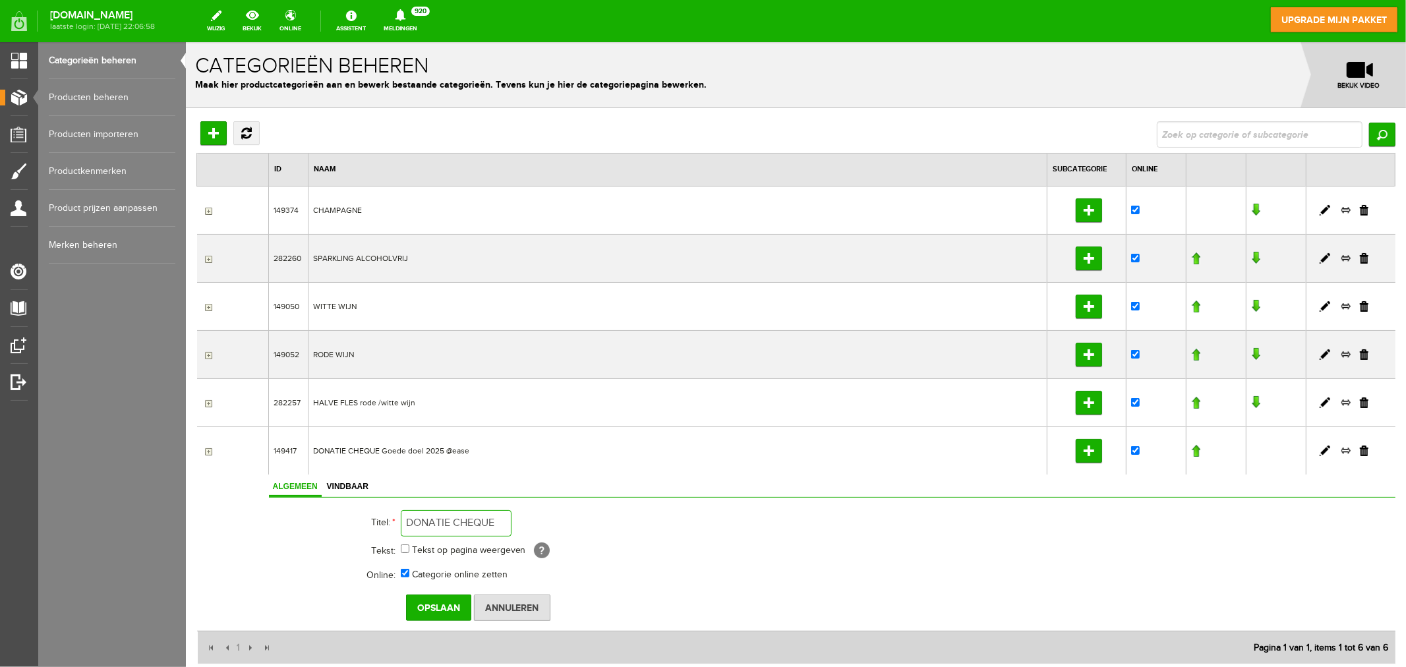
click at [475, 528] on input "DONATIE CHEQUE Goede doel 2025 @ease" at bounding box center [455, 522] width 111 height 26
click at [489, 521] on input "DONATIE CHEQUE Goede doel 2025 @ease" at bounding box center [455, 522] width 111 height 26
type input "DONATIE CHEQUE t.b.v. @ease"
click at [441, 600] on input "Opslaan" at bounding box center [437, 607] width 65 height 26
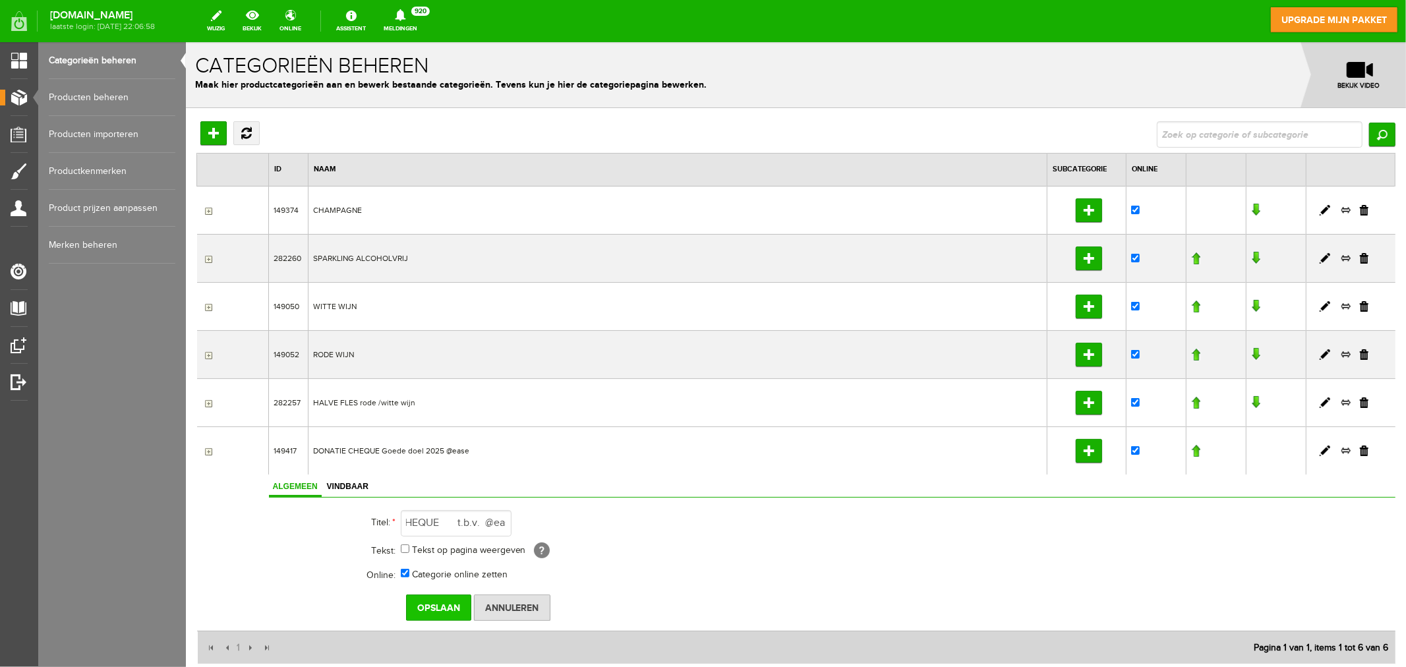
scroll to position [0, 0]
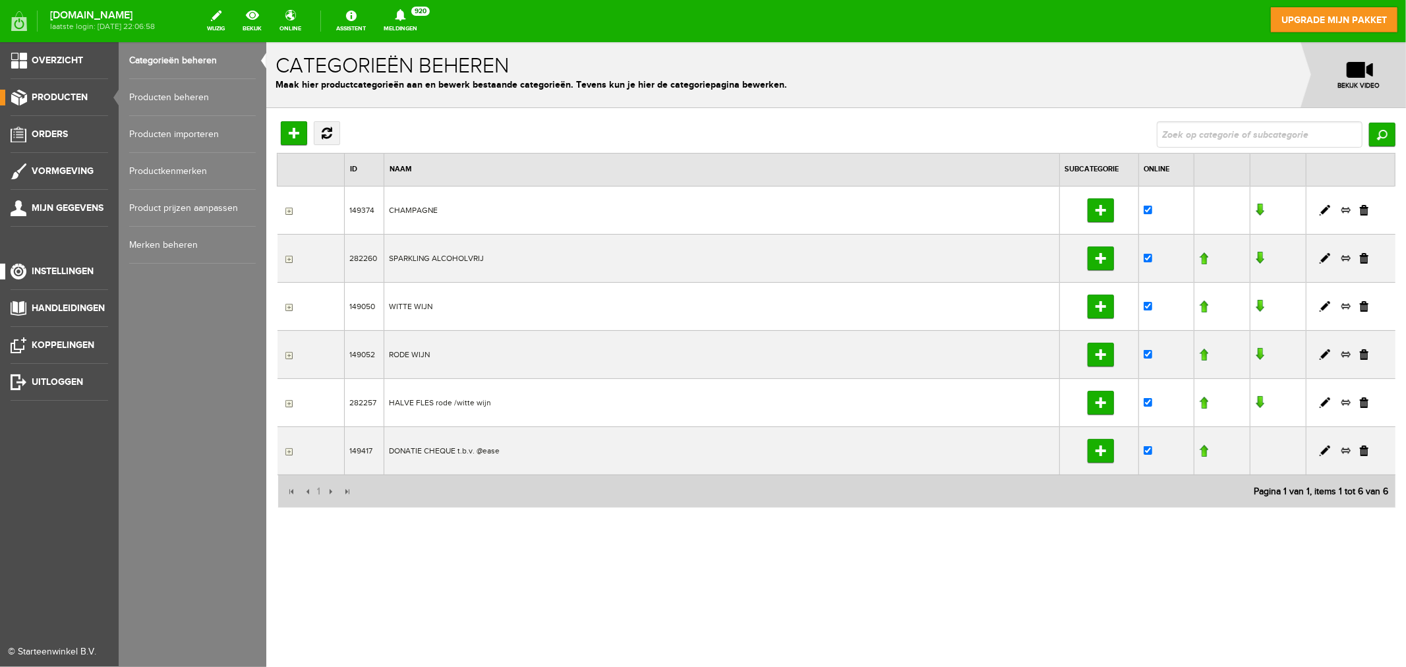
click at [69, 272] on span "Instellingen" at bounding box center [63, 271] width 62 height 11
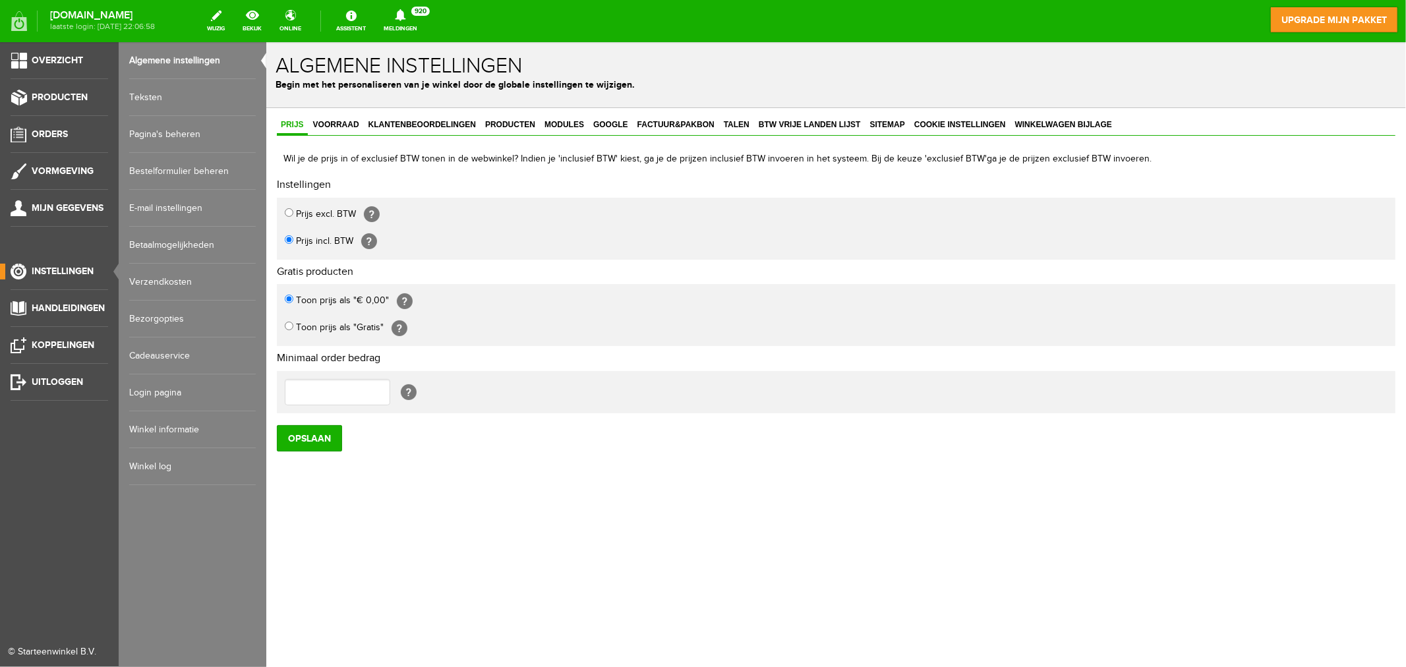
click at [176, 133] on link "Pagina's beheren" at bounding box center [192, 134] width 127 height 37
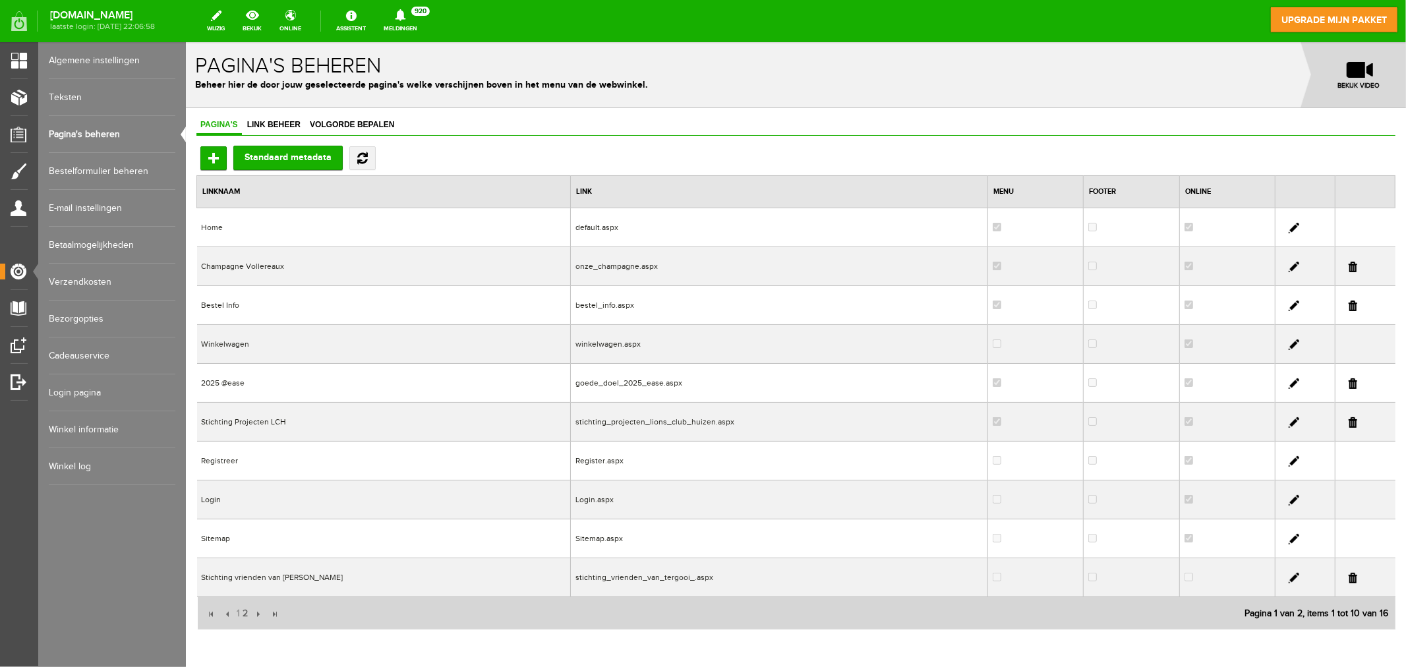
click at [233, 385] on td "2025 @ease" at bounding box center [383, 382] width 374 height 39
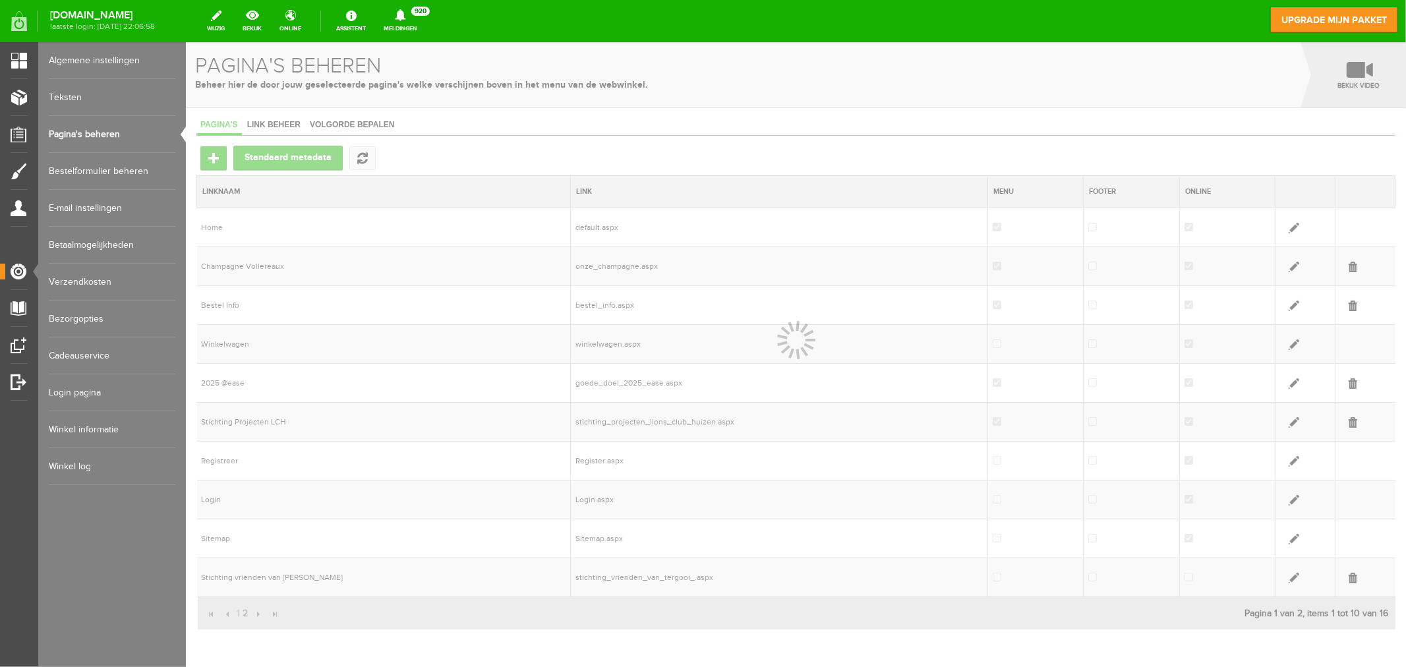
click at [233, 385] on div at bounding box center [795, 354] width 1220 height 625
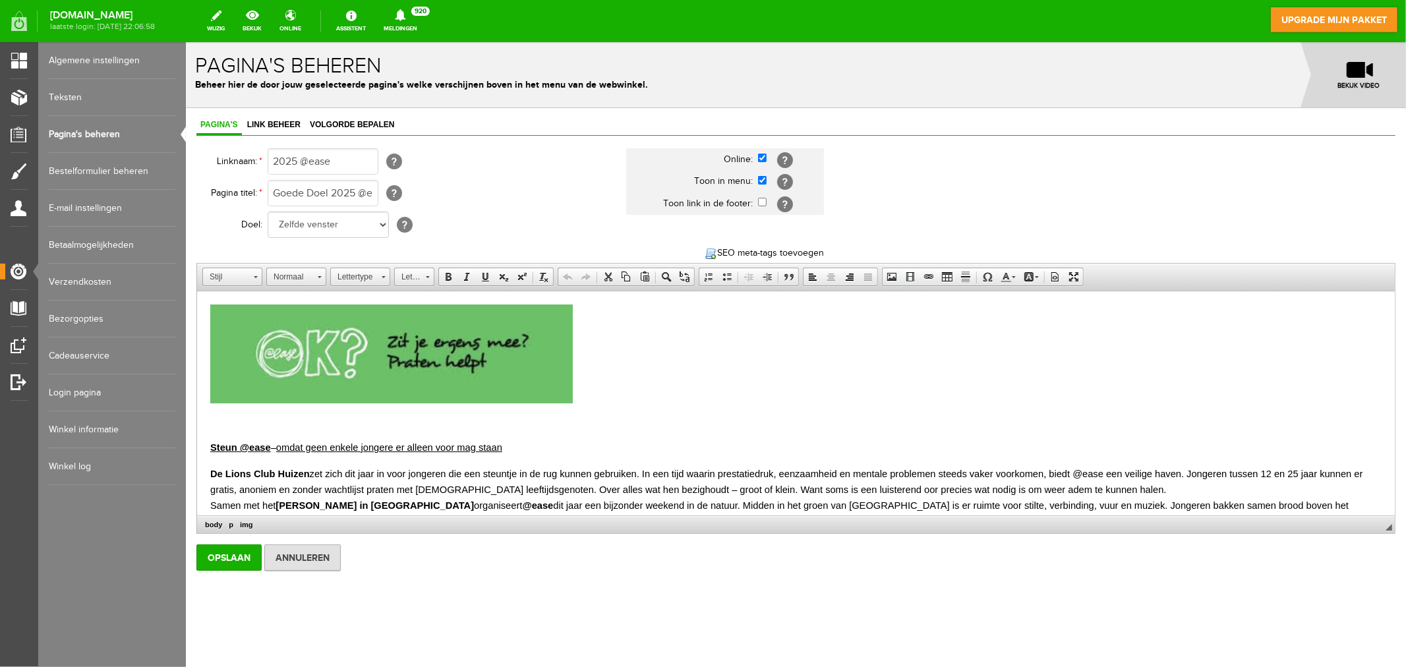
click at [398, 362] on img at bounding box center [391, 353] width 362 height 99
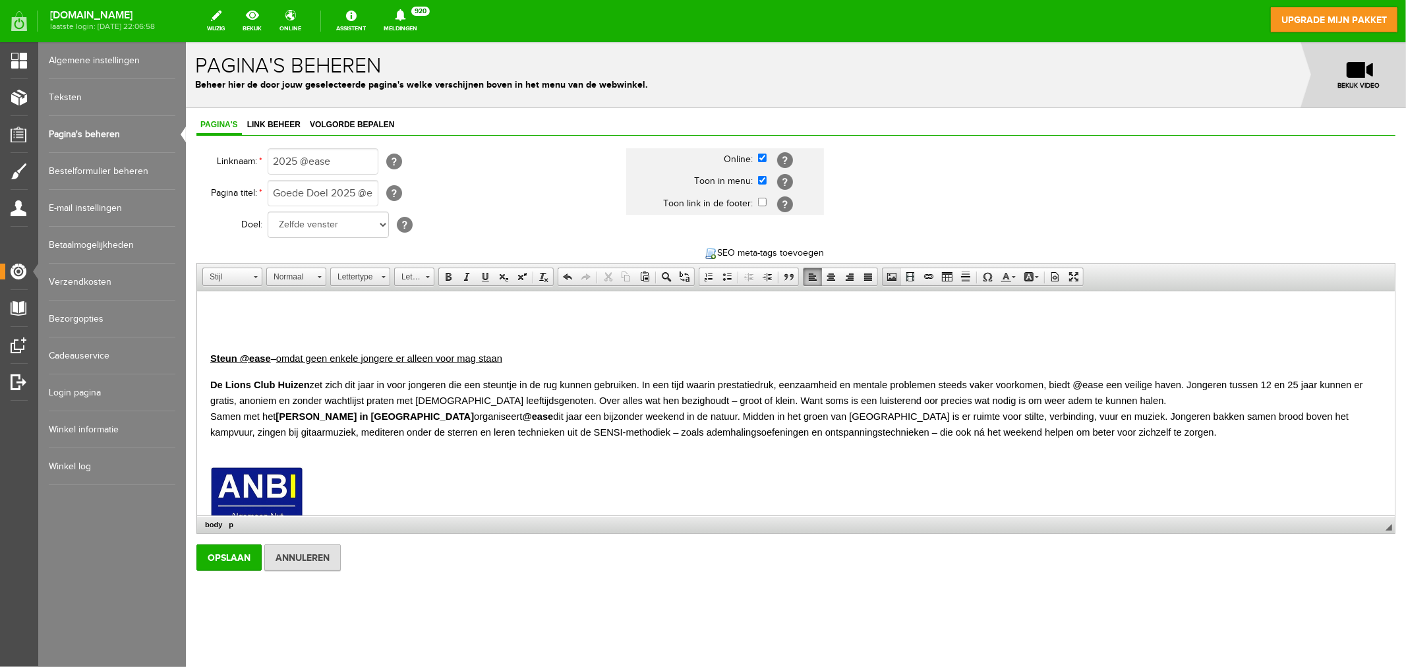
click at [892, 278] on span at bounding box center [891, 276] width 11 height 11
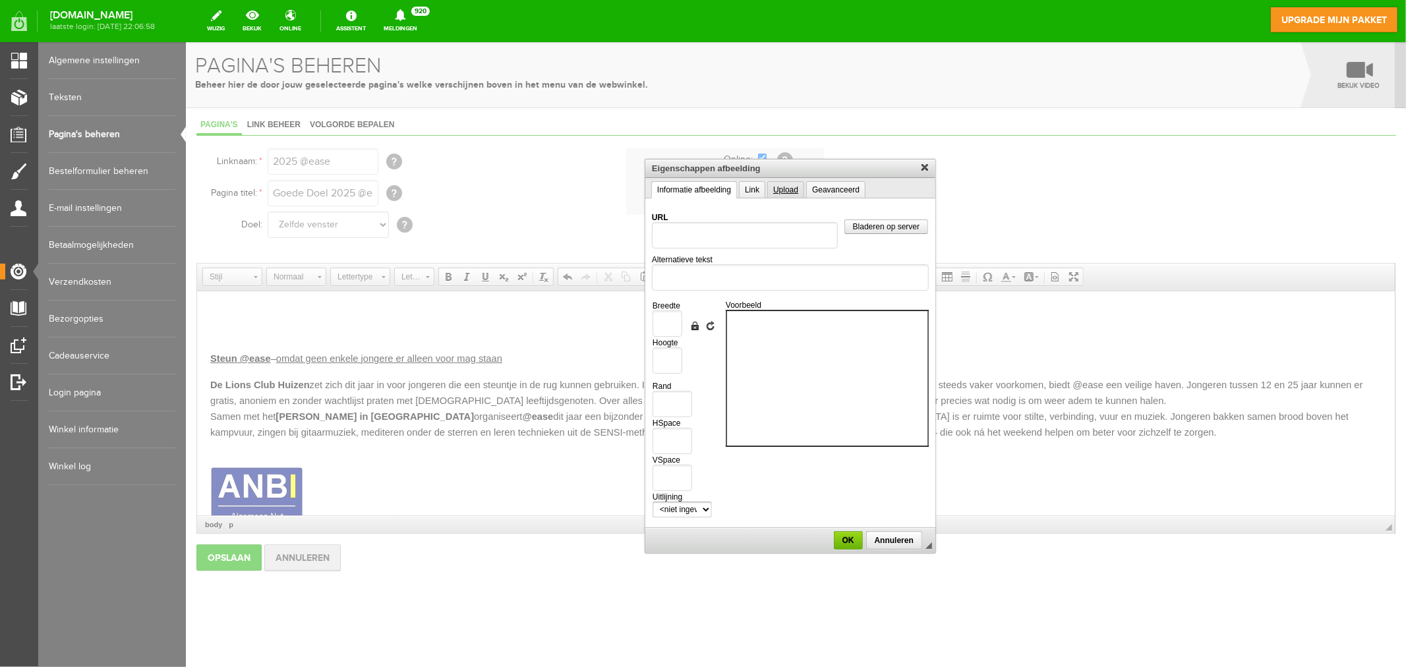
click at [790, 194] on link "Upload" at bounding box center [784, 189] width 37 height 17
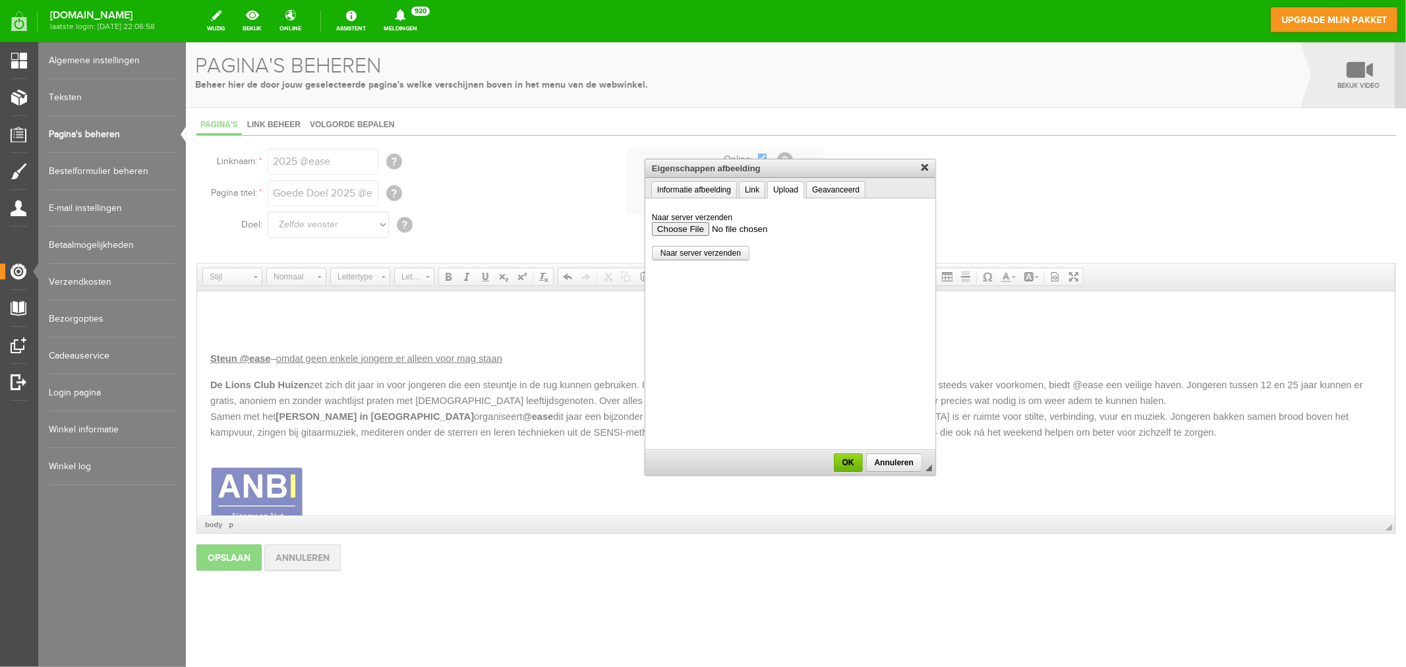
click at [699, 232] on input "Naar server verzenden" at bounding box center [789, 228] width 277 height 14
type input "C:\fakepath\Ease-1-900x500.jpg"
click at [683, 250] on span "Naar server verzenden" at bounding box center [700, 252] width 96 height 9
type input "/upload/9989/ease-1-900x500.jpg"
type input "900"
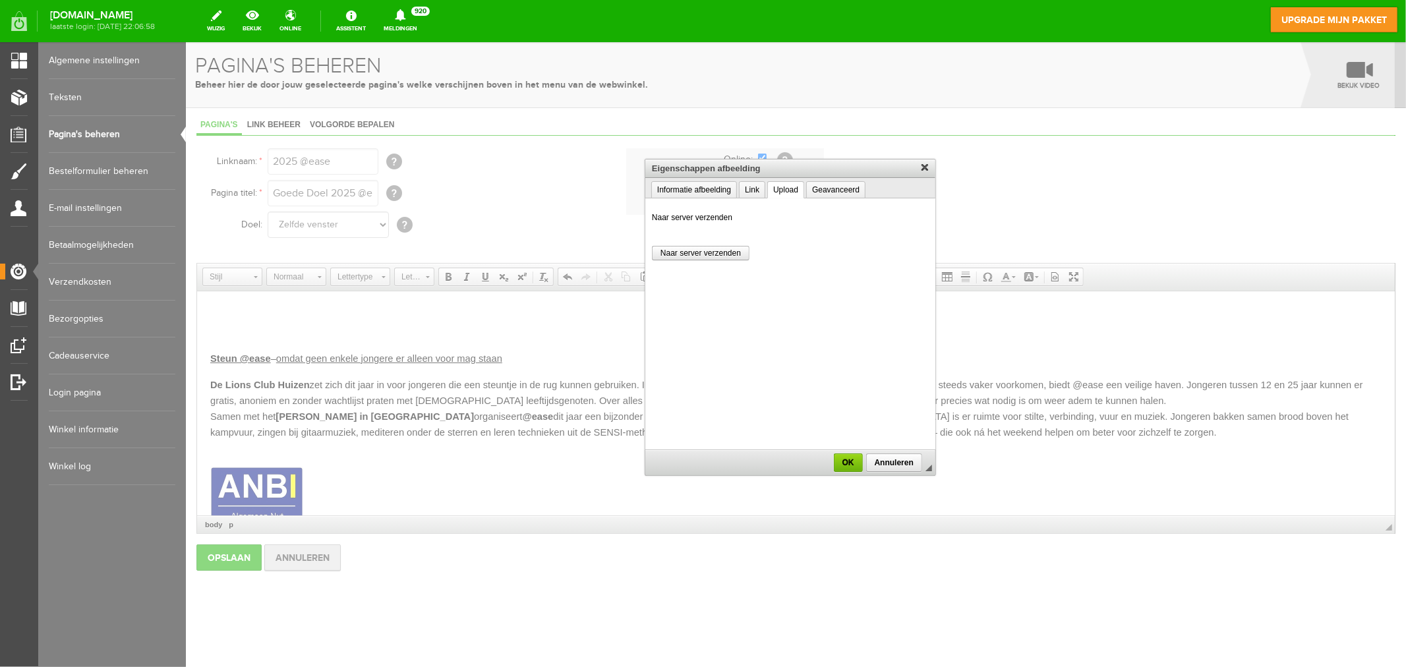
type input "500"
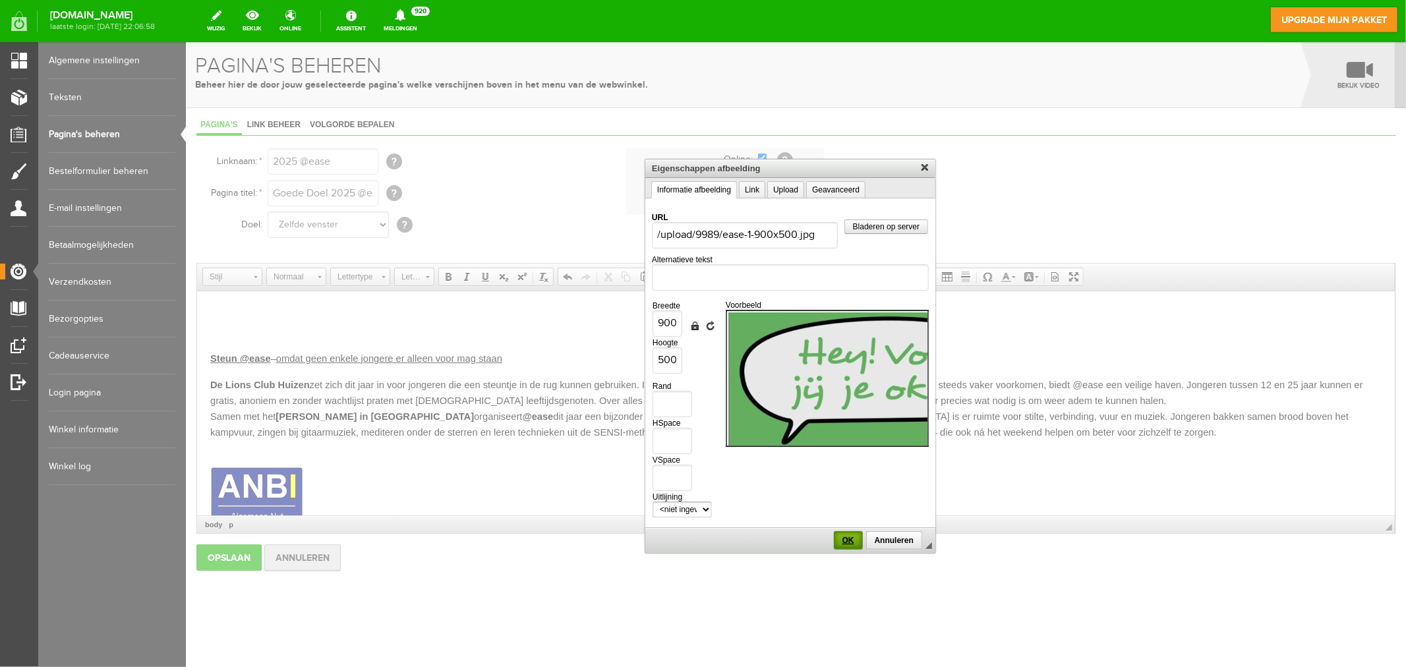
click at [847, 535] on span "OK" at bounding box center [847, 539] width 26 height 9
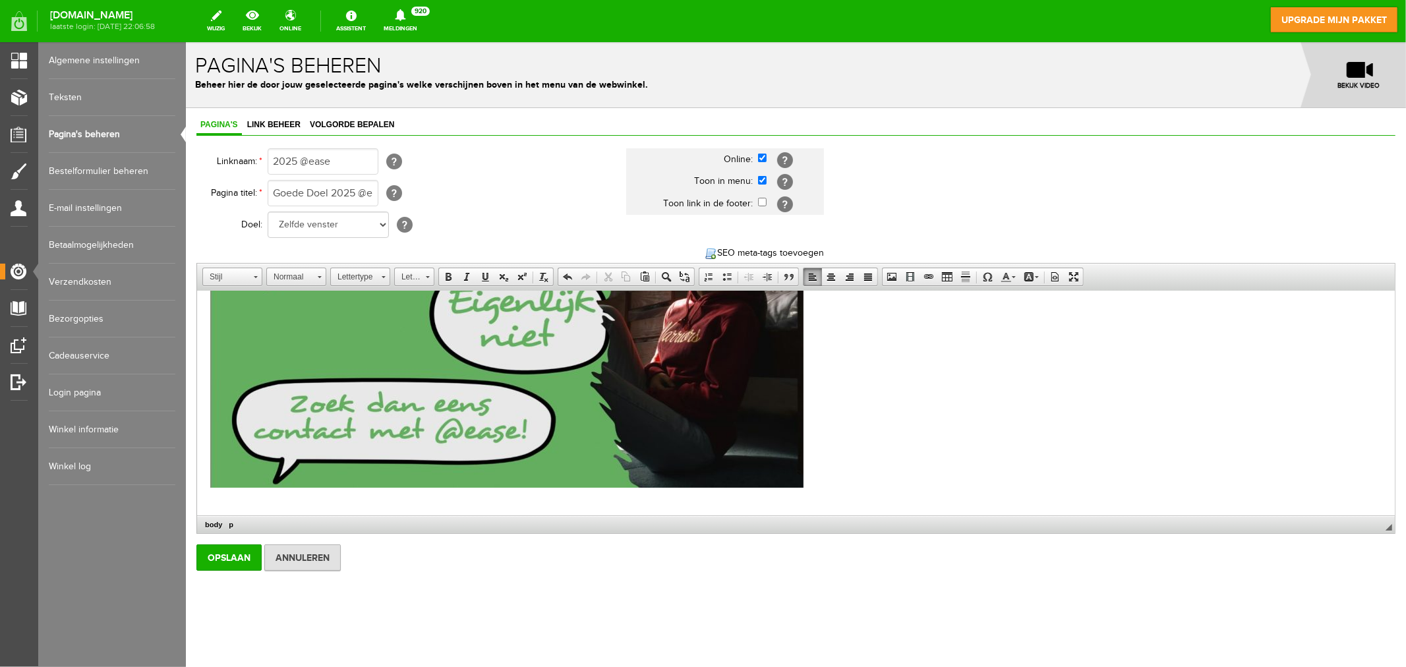
scroll to position [359, 0]
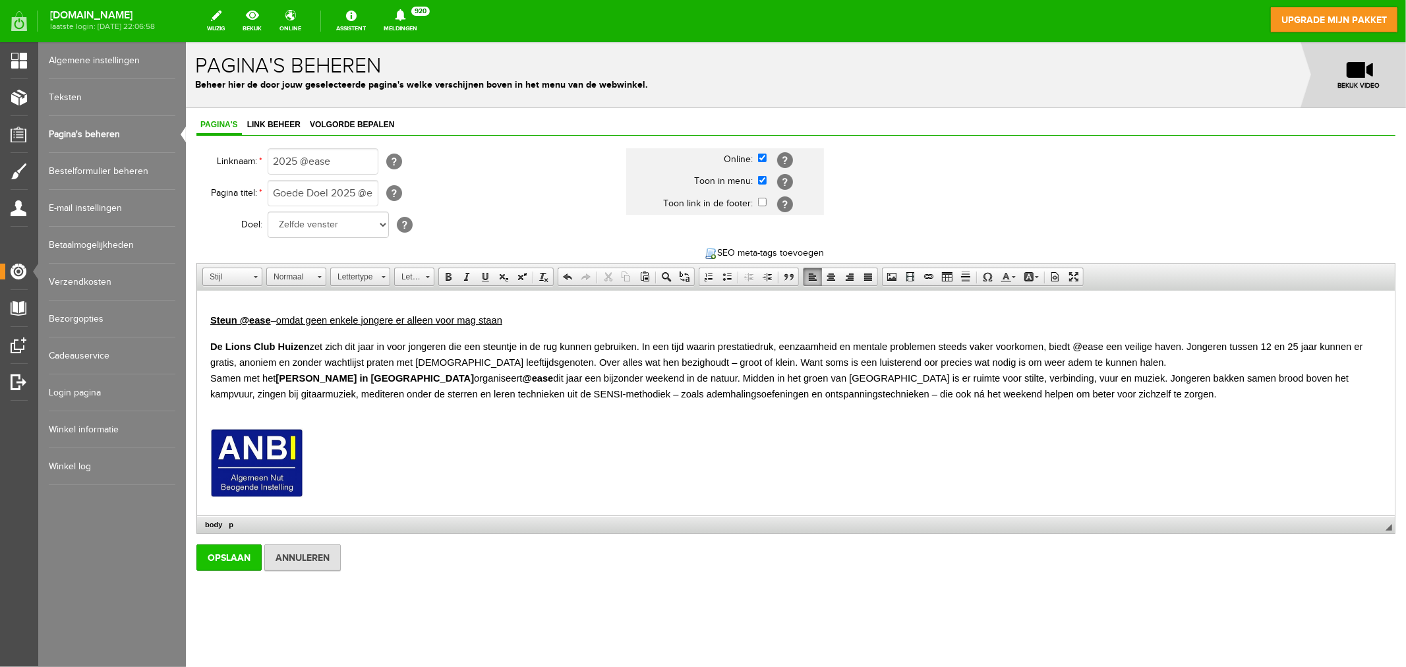
click at [217, 563] on input "Opslaan" at bounding box center [228, 557] width 65 height 26
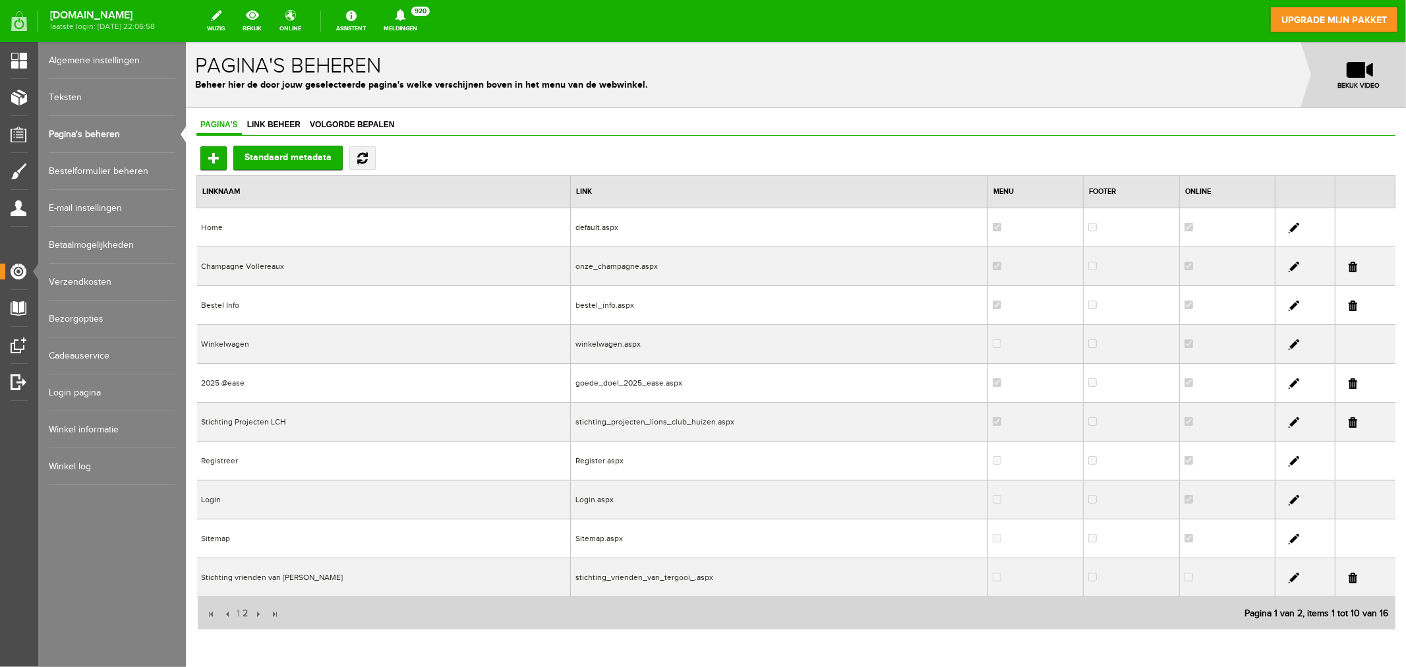
click at [246, 382] on td "2025 @ease" at bounding box center [383, 382] width 374 height 39
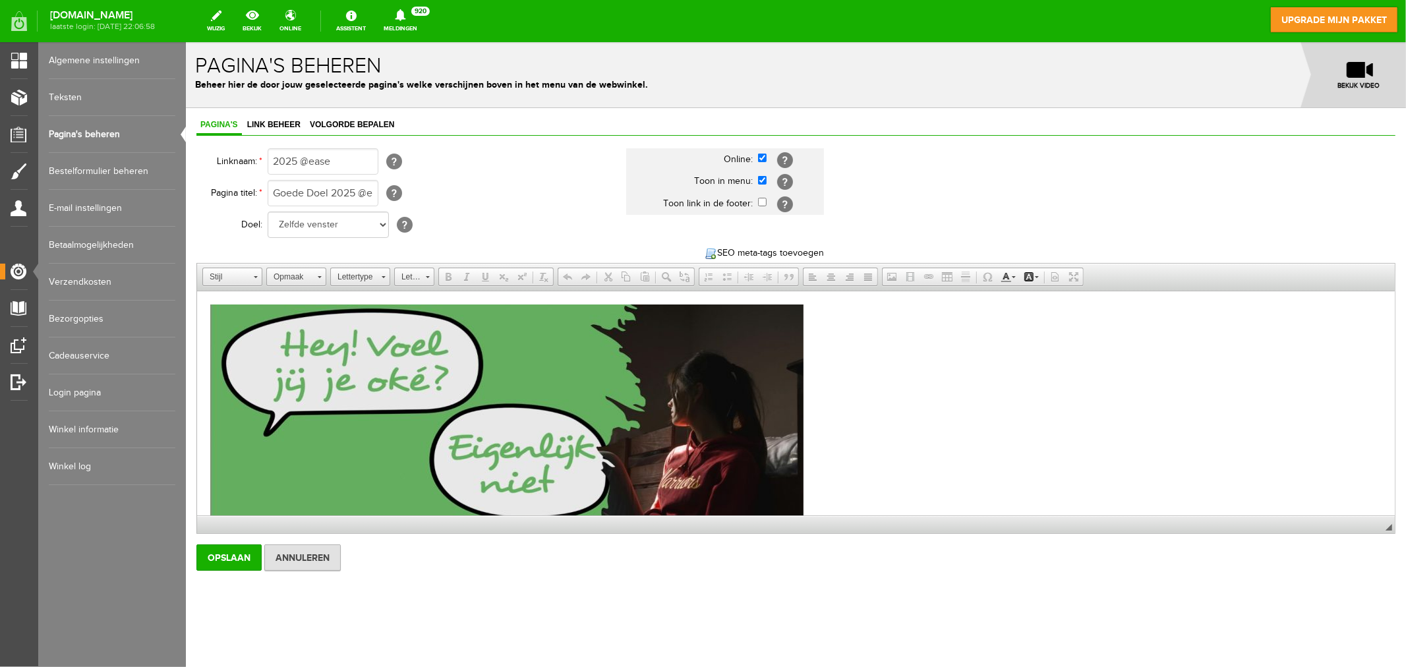
scroll to position [0, 0]
click at [420, 384] on img at bounding box center [506, 469] width 593 height 330
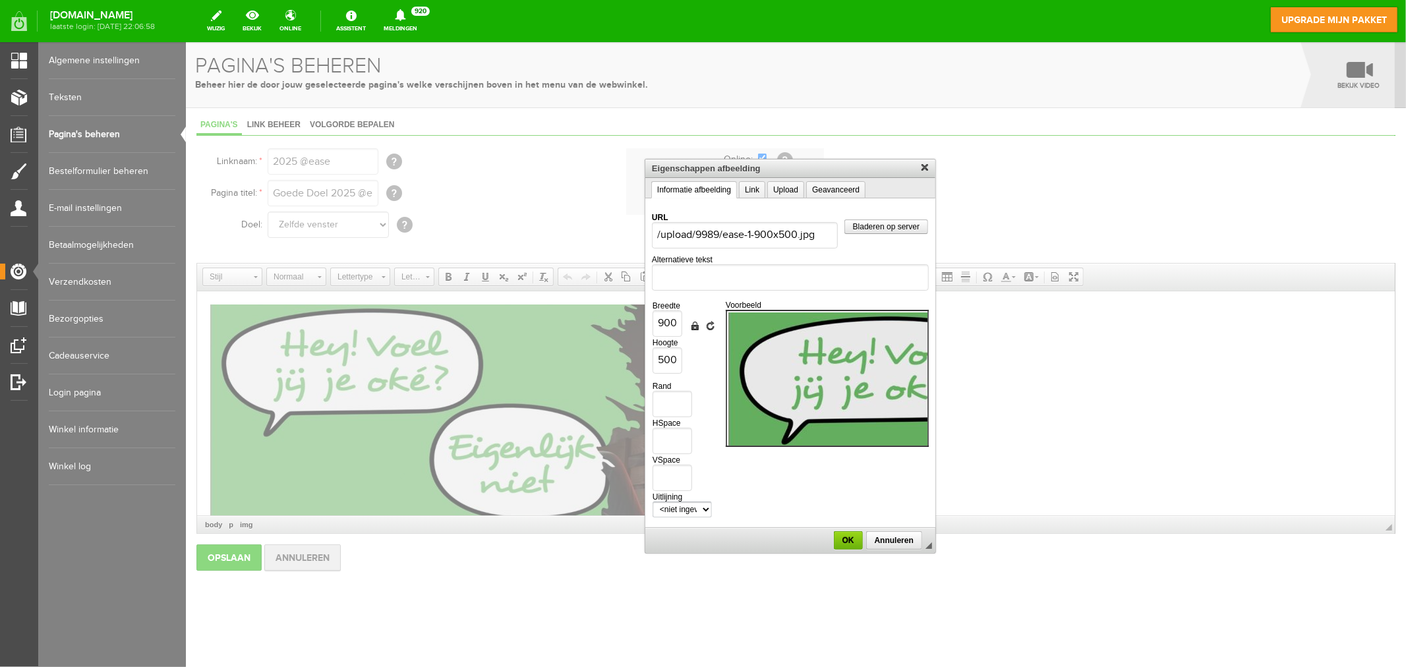
click at [705, 505] on select "<niet ingevuld> Links Rechts" at bounding box center [681, 509] width 59 height 16
select select "left"
click at [652, 501] on select "<niet ingevuld> Links Rechts" at bounding box center [681, 509] width 59 height 16
click at [662, 324] on input "900" at bounding box center [667, 323] width 30 height 26
type input "00"
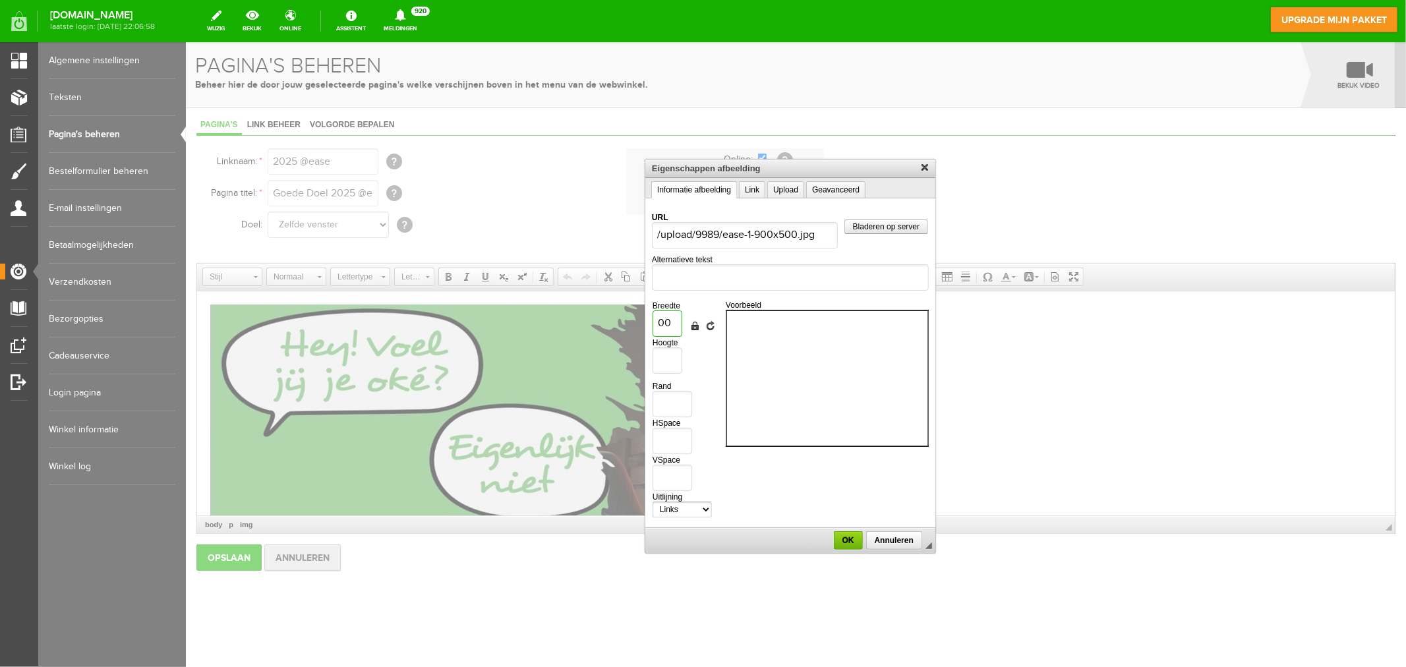
type input "800"
type input "444"
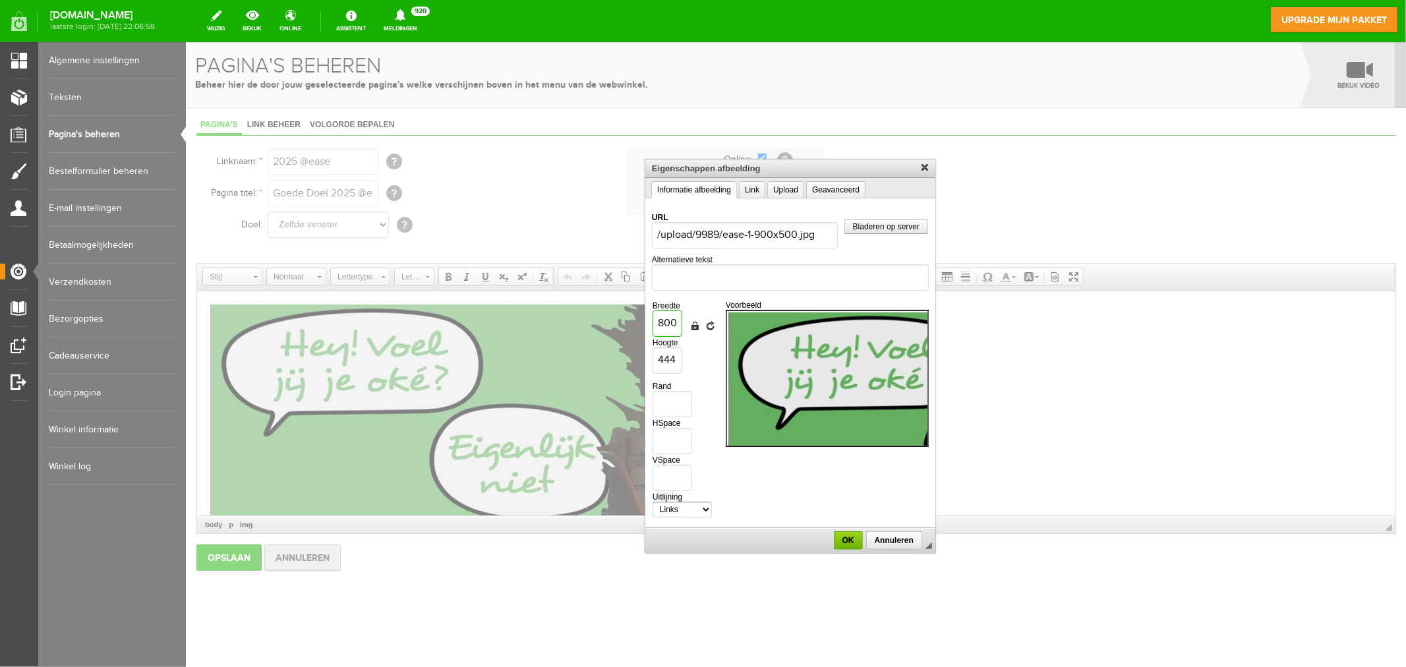
type input "800"
click at [817, 353] on img at bounding box center [991, 458] width 527 height 293
click at [841, 535] on span "OK" at bounding box center [847, 539] width 26 height 9
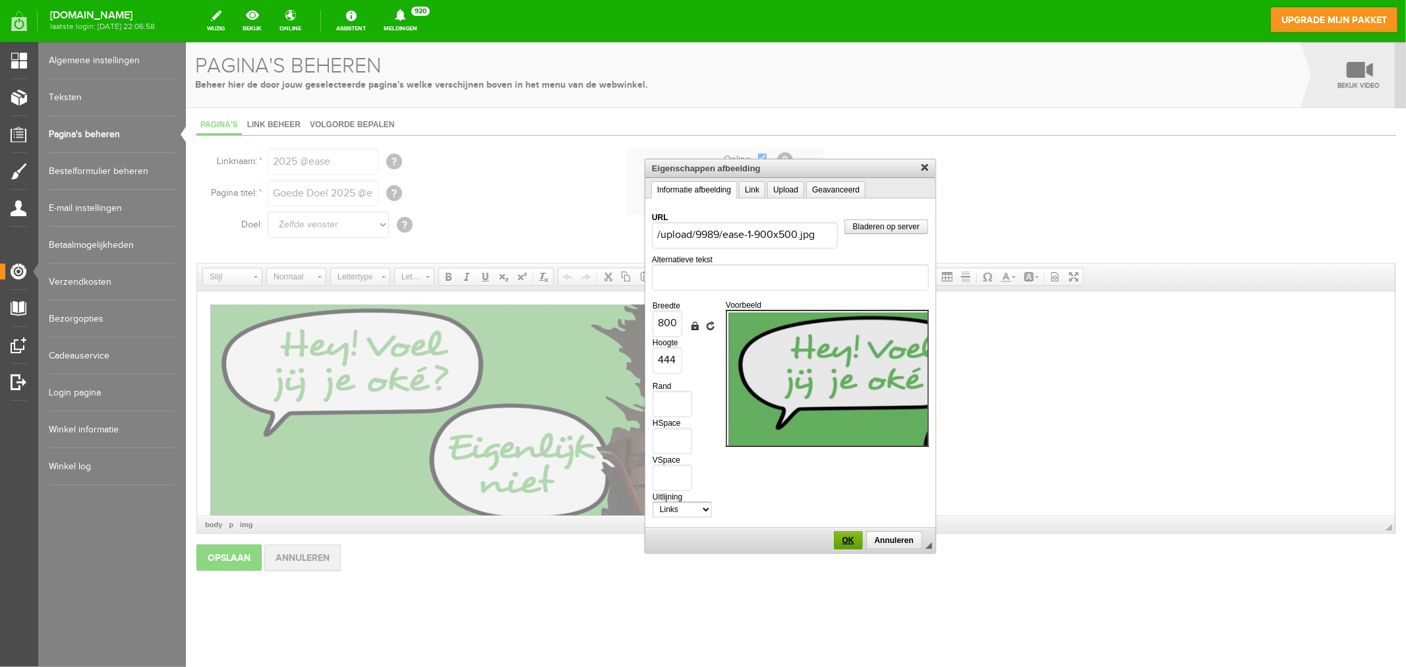
scroll to position [13, 0]
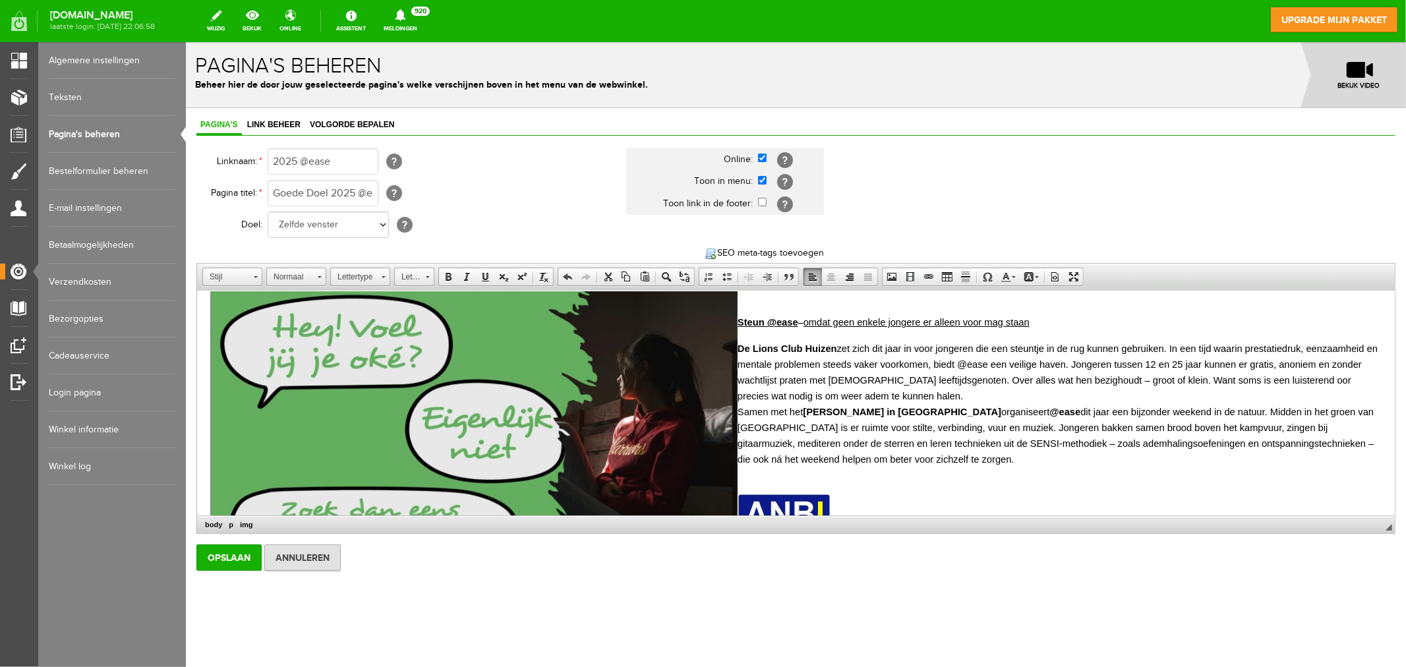
click at [509, 232] on td "Zelfde venster Nieuw venster" at bounding box center [389, 224] width 244 height 32
click at [241, 561] on input "Opslaan" at bounding box center [228, 557] width 65 height 26
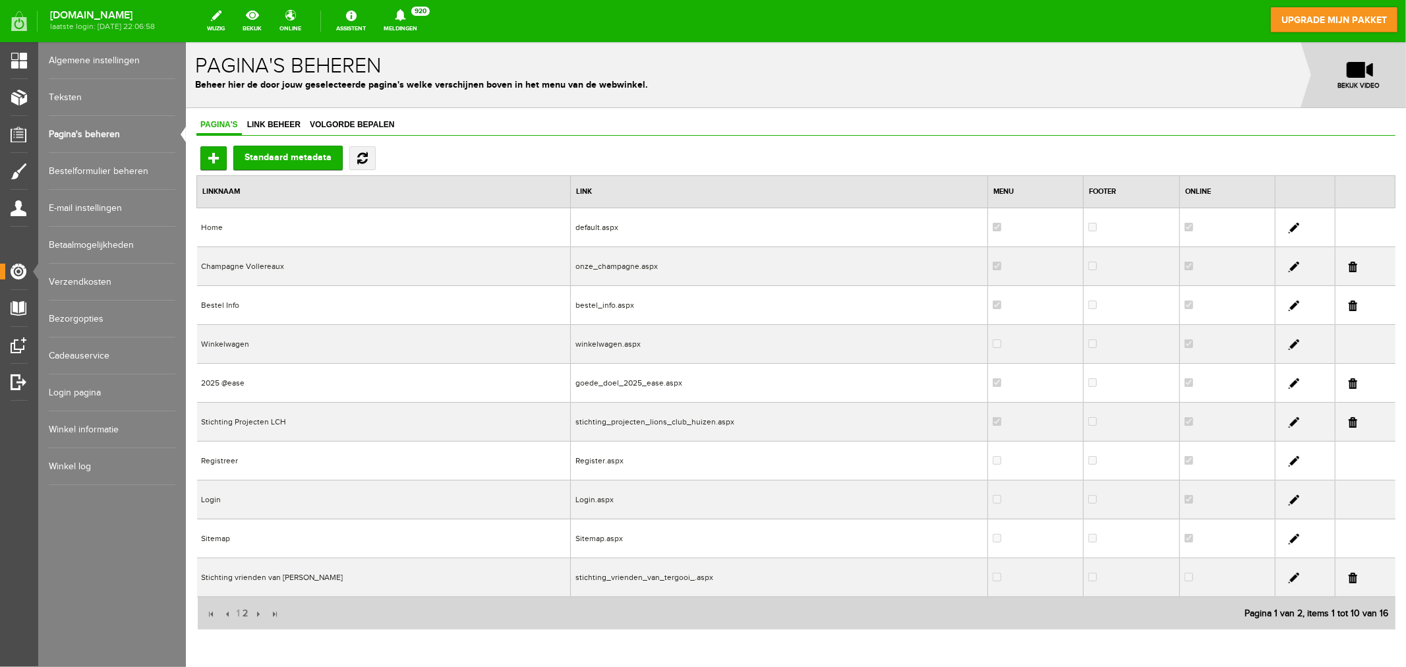
click at [244, 388] on td "2025 @ease" at bounding box center [383, 382] width 374 height 39
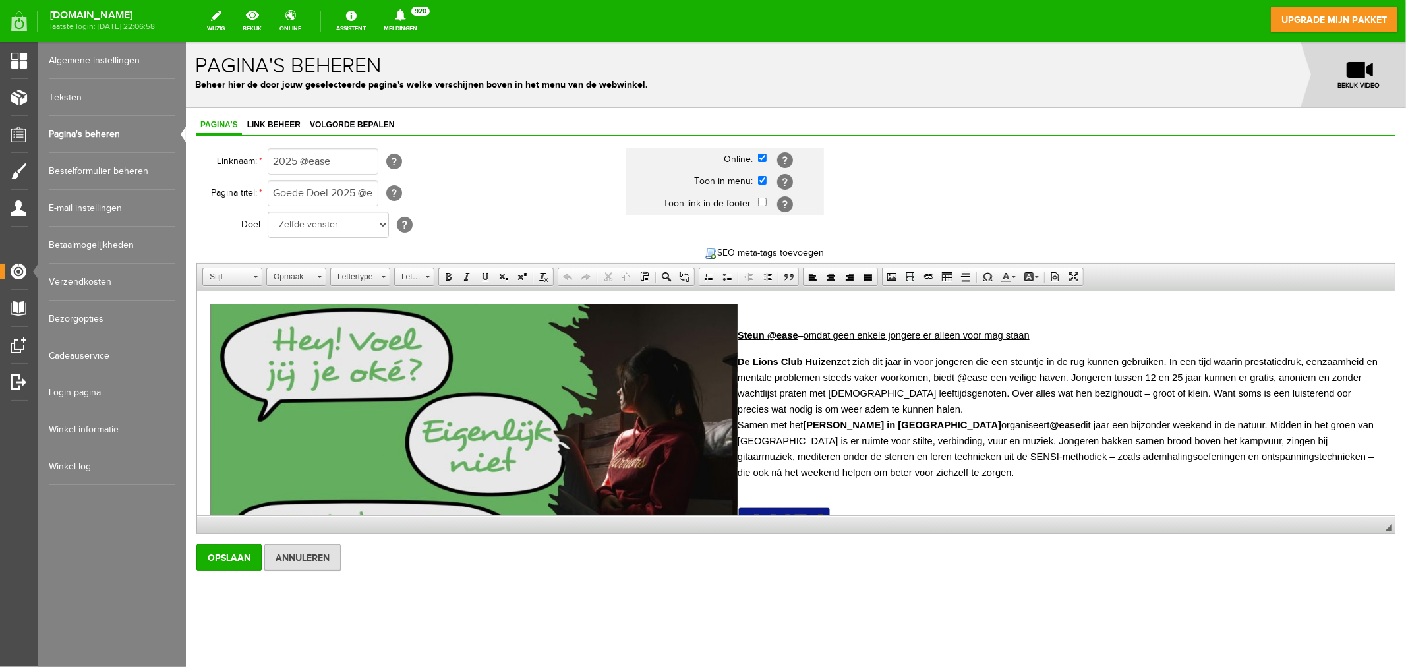
scroll to position [0, 0]
click at [575, 405] on img at bounding box center [473, 450] width 527 height 293
click at [526, 388] on img at bounding box center [473, 450] width 527 height 293
select select "left"
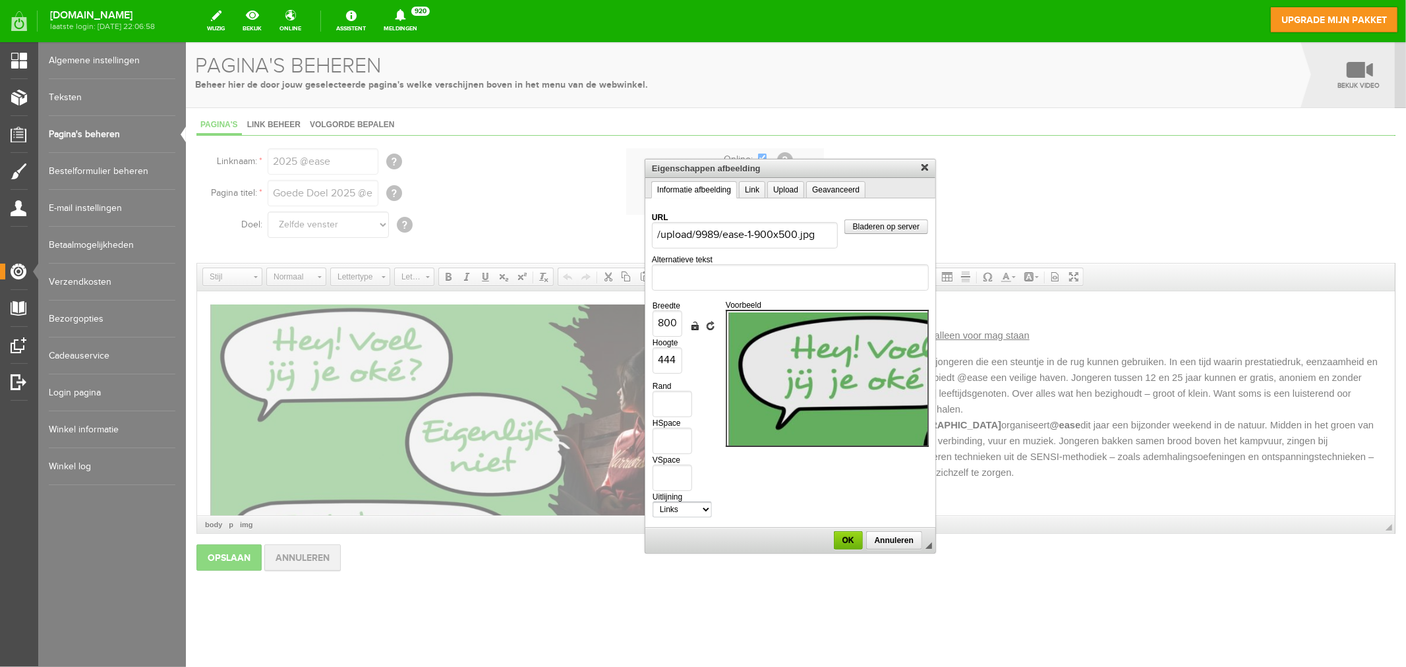
click at [693, 508] on select "<niet ingevuld> Links Rechts" at bounding box center [681, 509] width 59 height 16
select select
click at [652, 501] on select "<niet ingevuld> Links Rechts" at bounding box center [681, 509] width 59 height 16
click at [840, 536] on span "OK" at bounding box center [847, 539] width 26 height 9
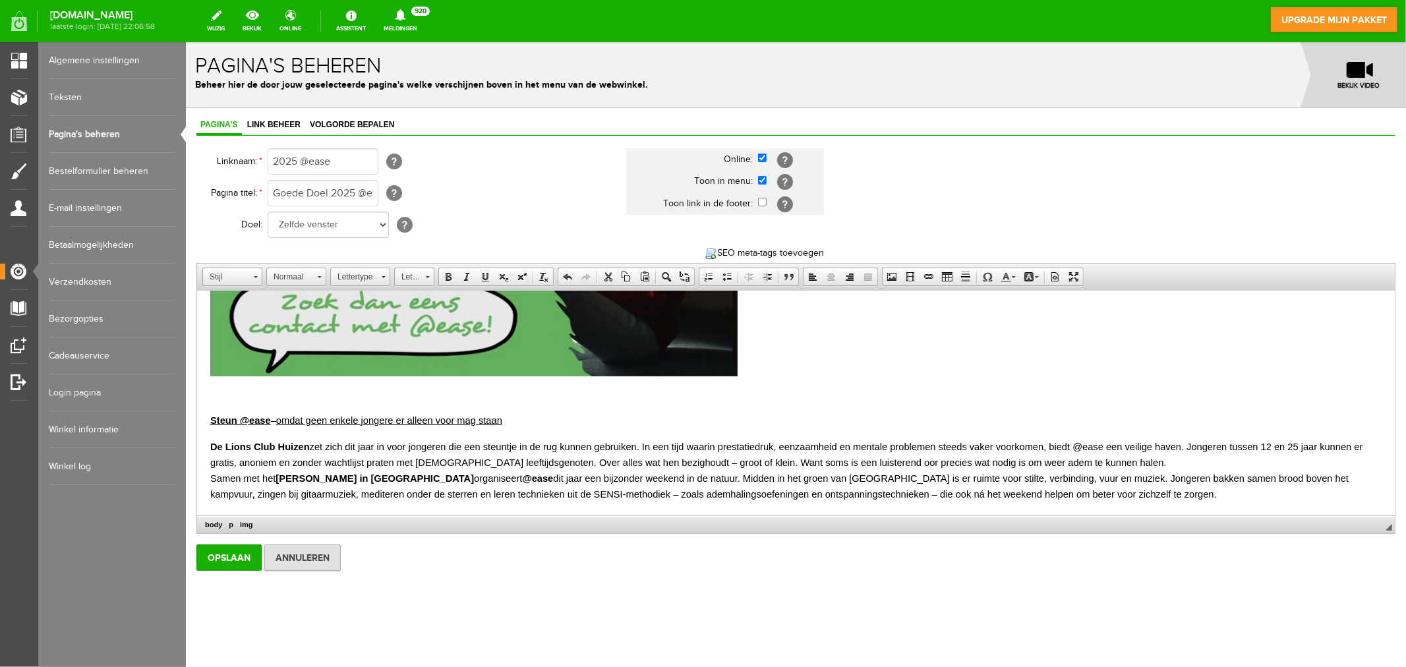
scroll to position [233, 0]
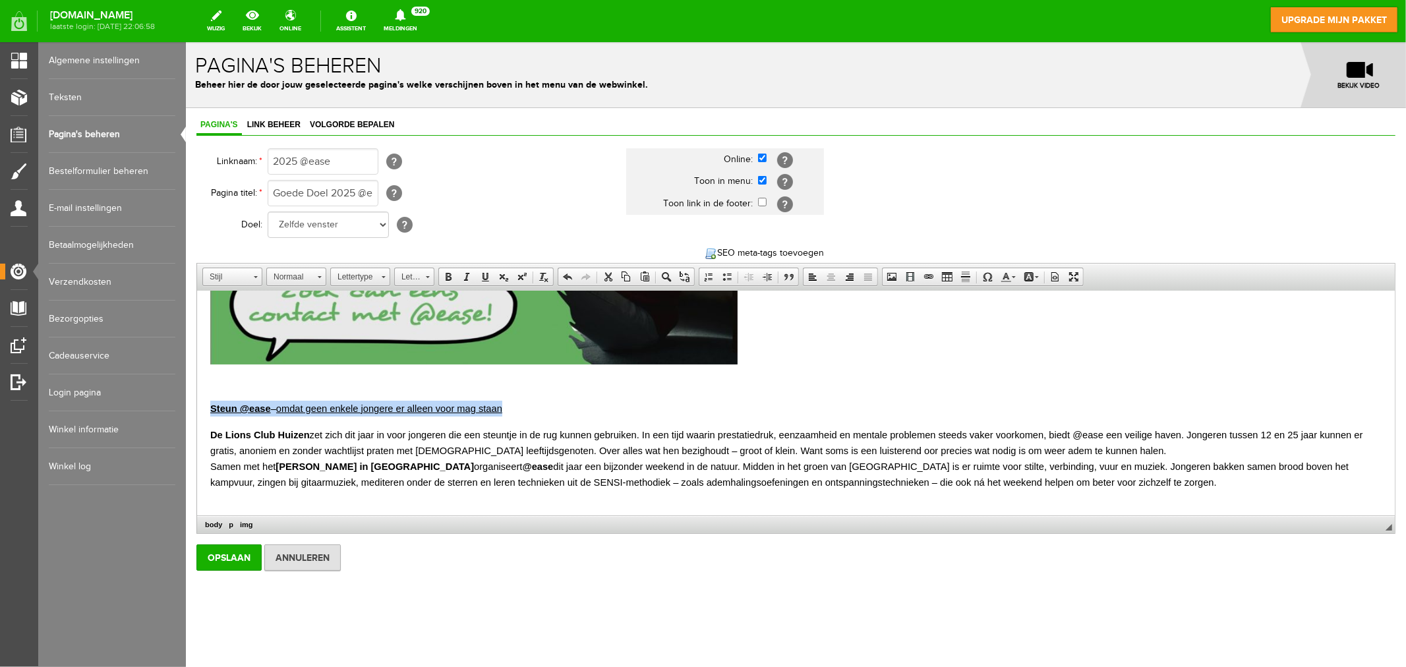
drag, startPoint x: 514, startPoint y: 410, endPoint x: 368, endPoint y: 701, distance: 326.0
click at [196, 410] on html "Steun @ease – omdat geen enkele jongere er alleen voor mag staan De Lions Club …" at bounding box center [794, 331] width 1197 height 545
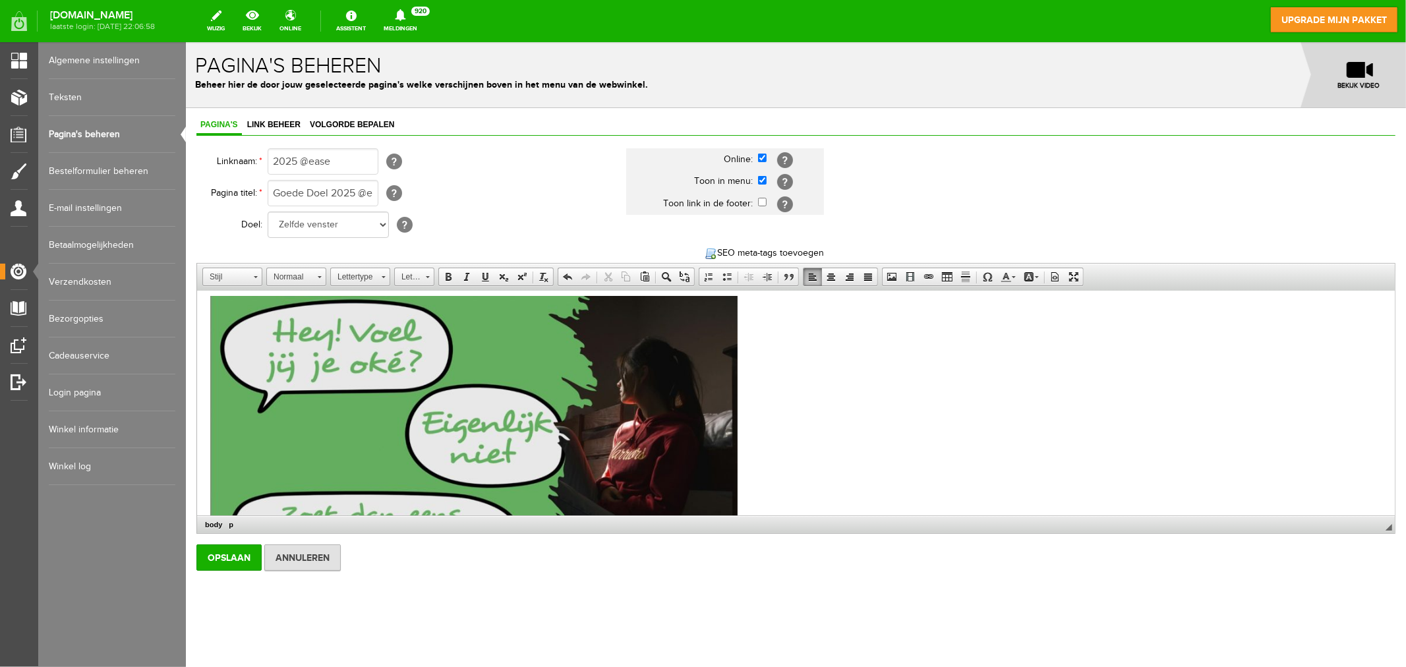
scroll to position [0, 0]
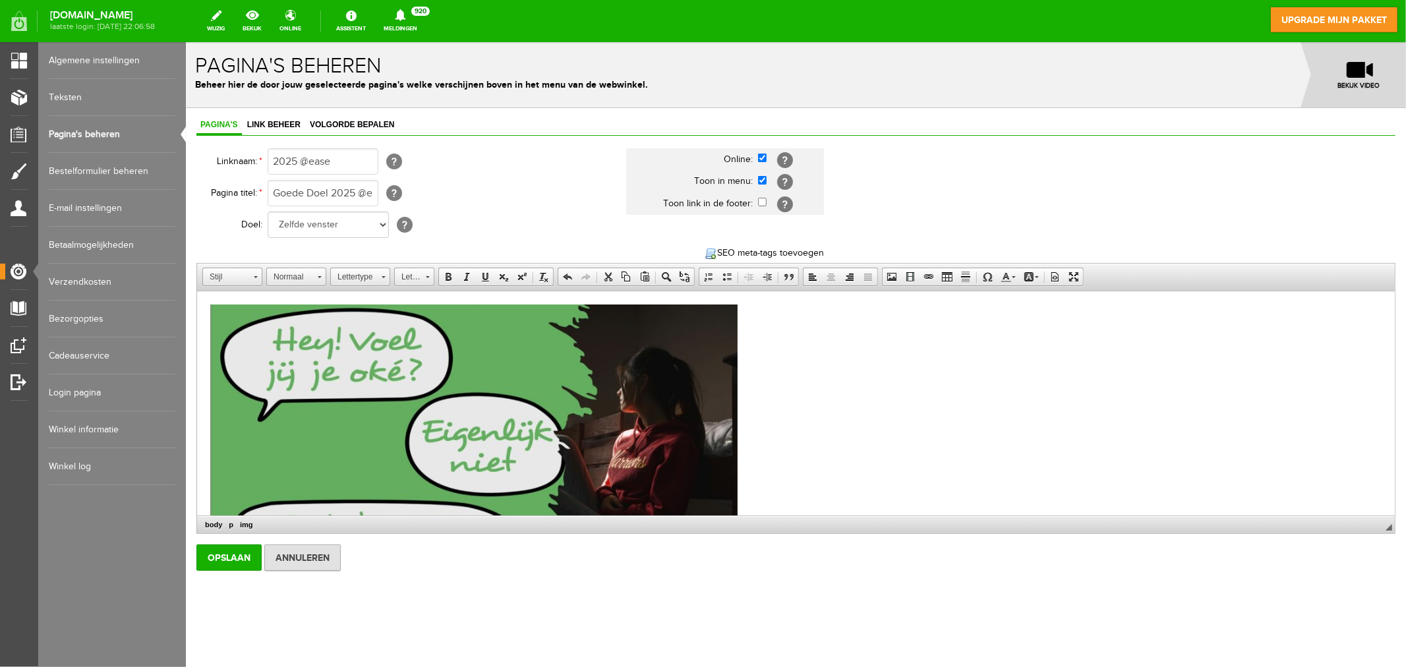
click at [212, 307] on img at bounding box center [473, 450] width 527 height 293
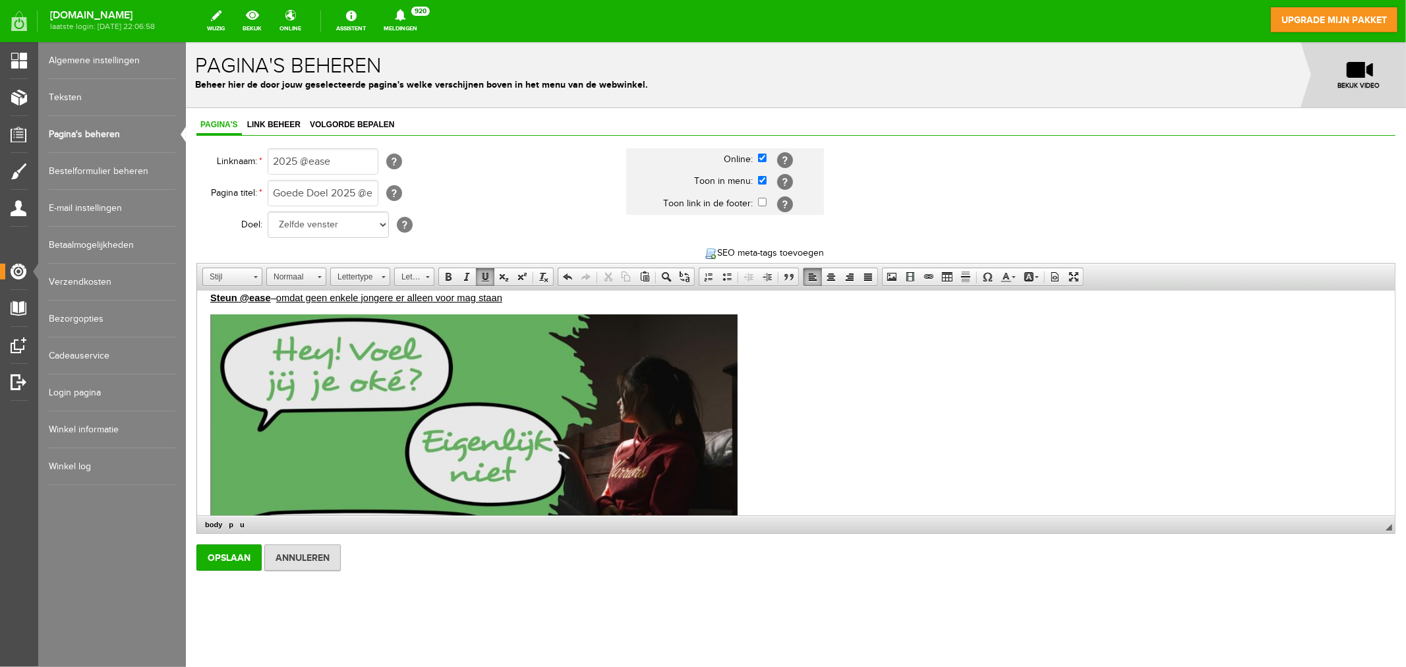
scroll to position [233, 0]
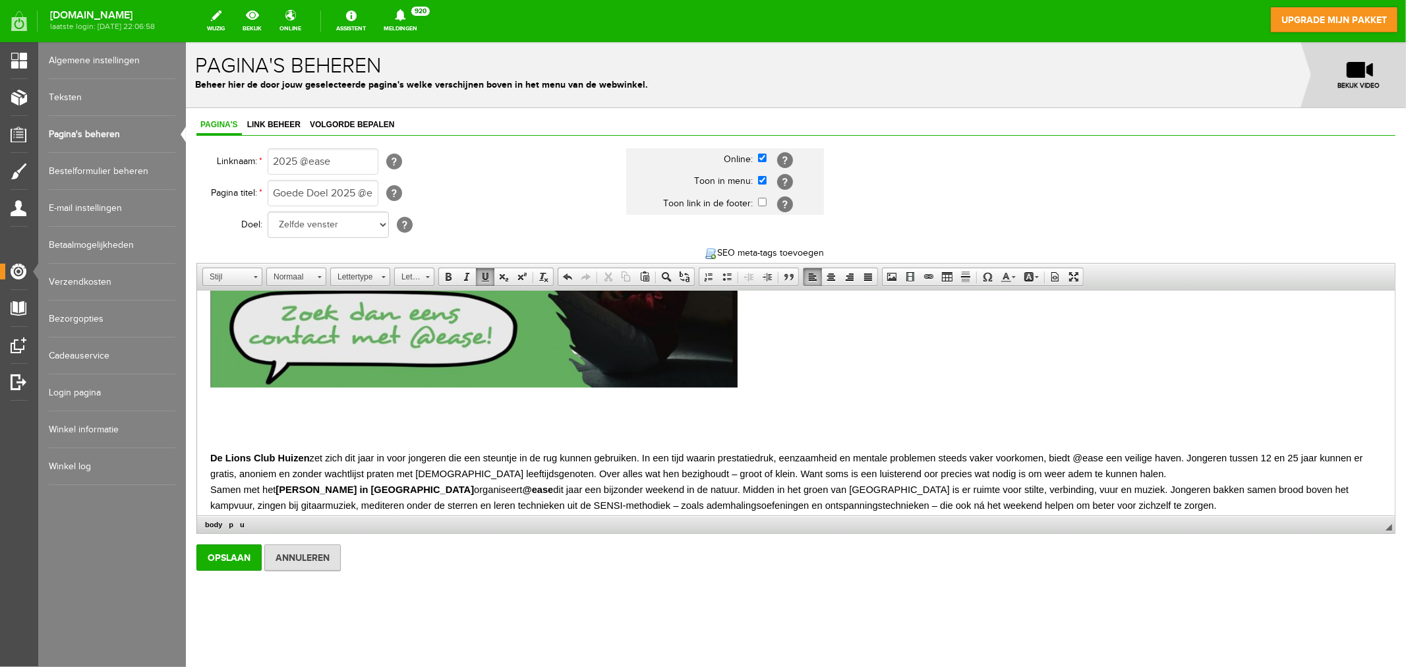
click at [245, 405] on p at bounding box center [795, 408] width 1171 height 14
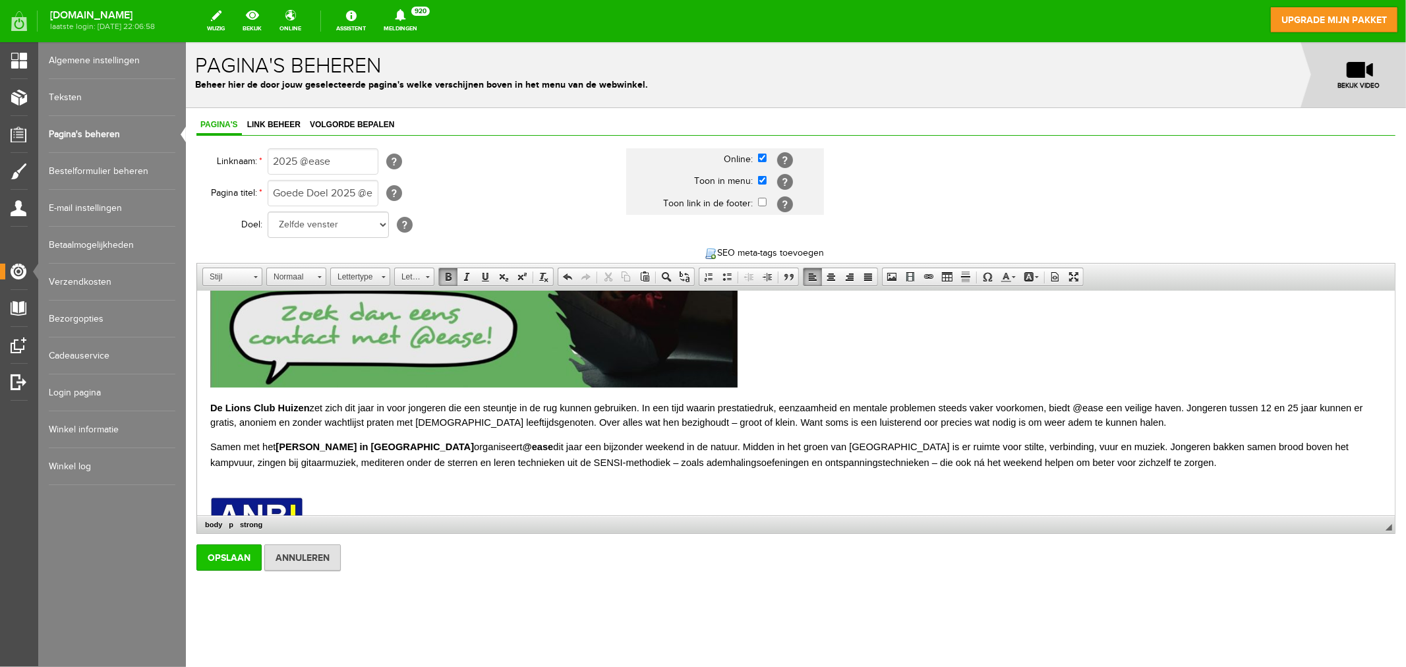
click at [232, 560] on input "Opslaan" at bounding box center [228, 557] width 65 height 26
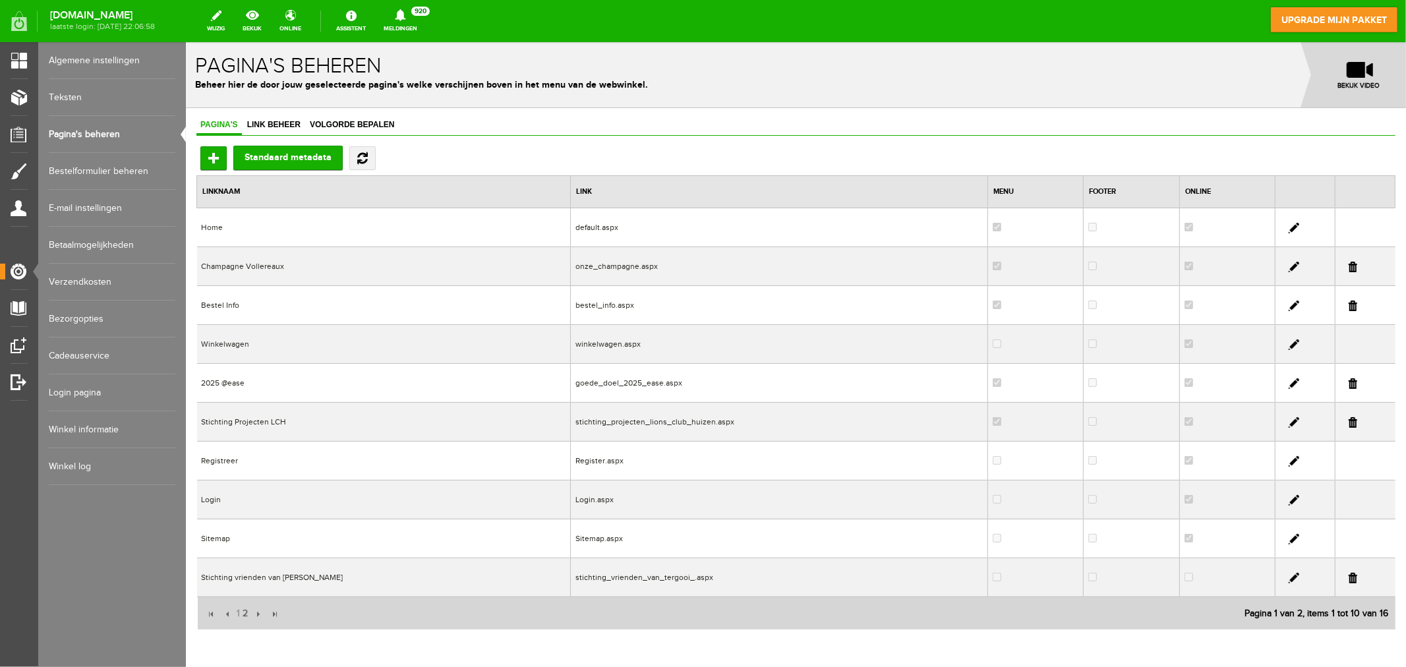
scroll to position [67, 0]
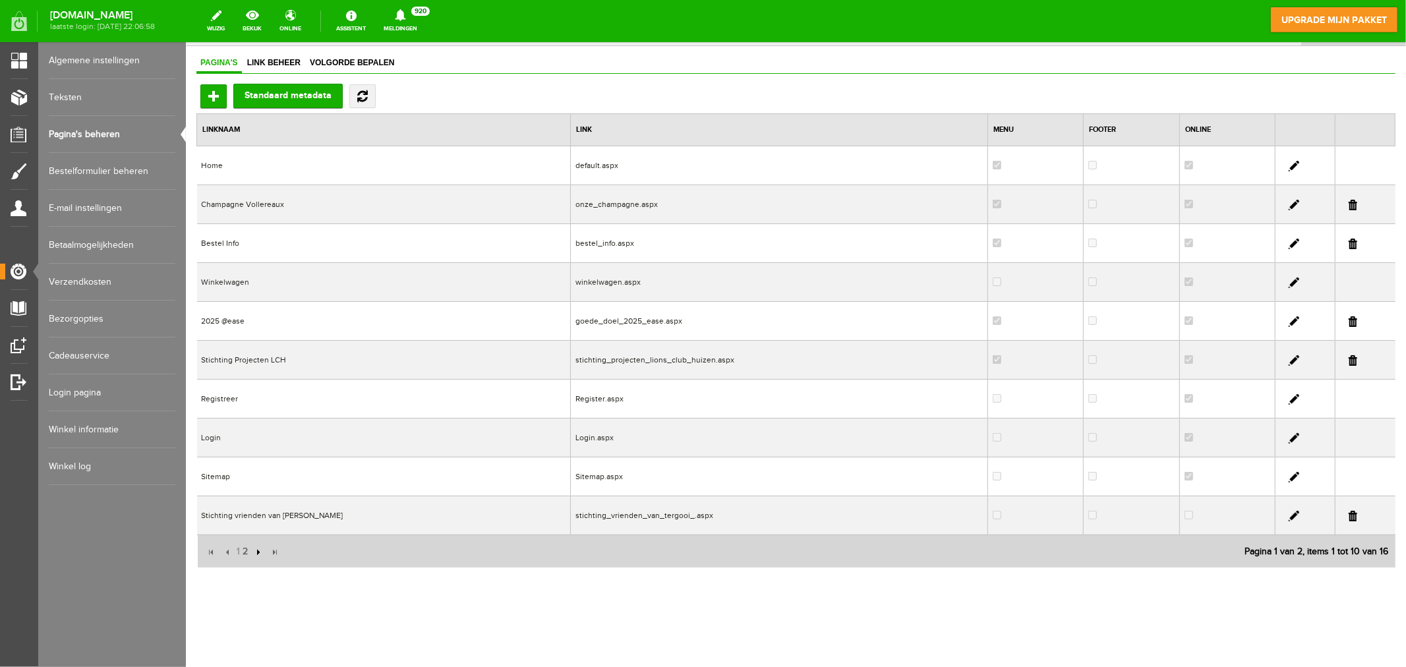
click at [255, 551] on input "button" at bounding box center [256, 551] width 14 height 14
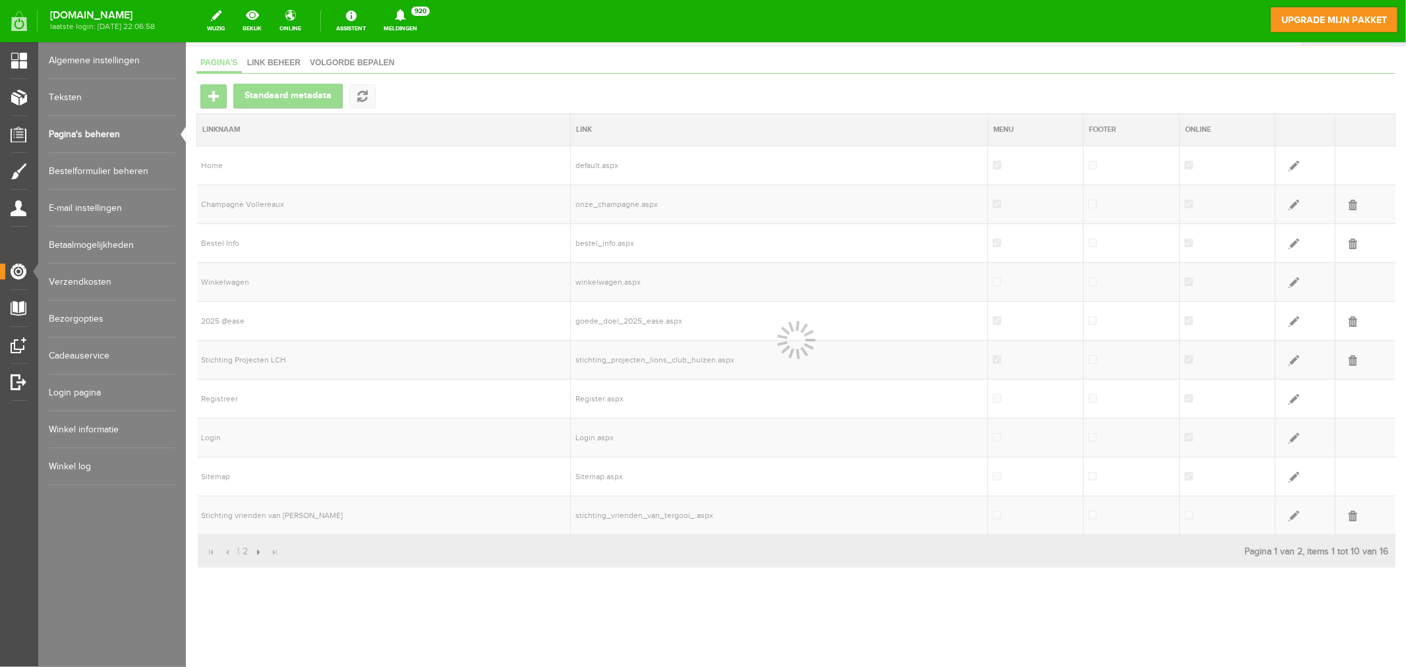
scroll to position [0, 0]
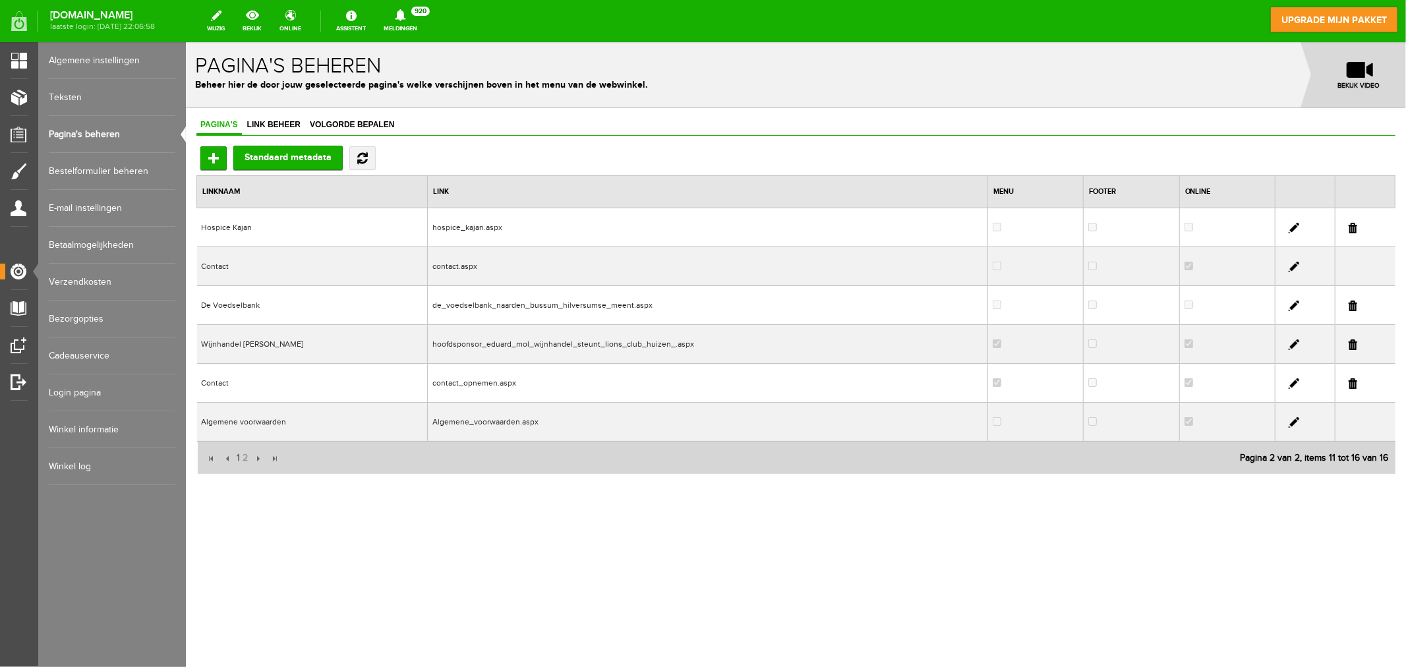
click at [235, 386] on td "Contact" at bounding box center [311, 382] width 231 height 39
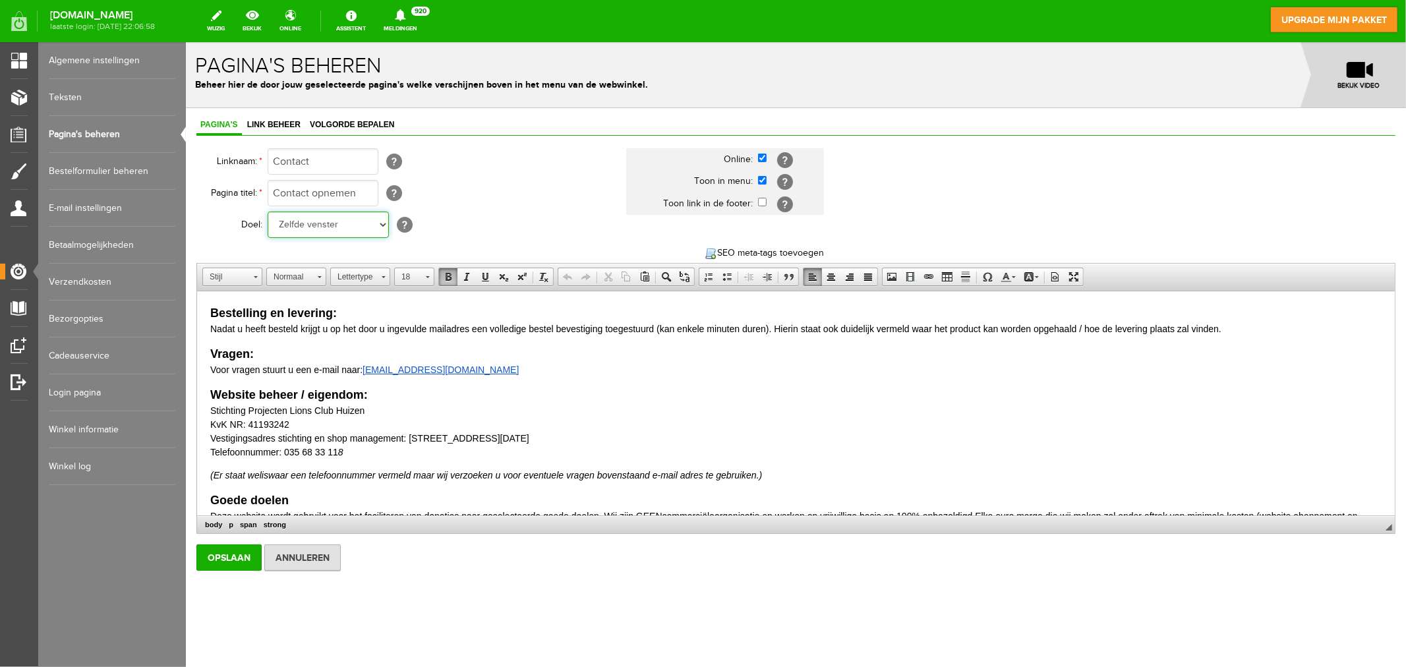
click at [372, 226] on select "Zelfde venster Nieuw venster" at bounding box center [327, 224] width 121 height 26
click at [225, 557] on input "Opslaan" at bounding box center [228, 557] width 65 height 26
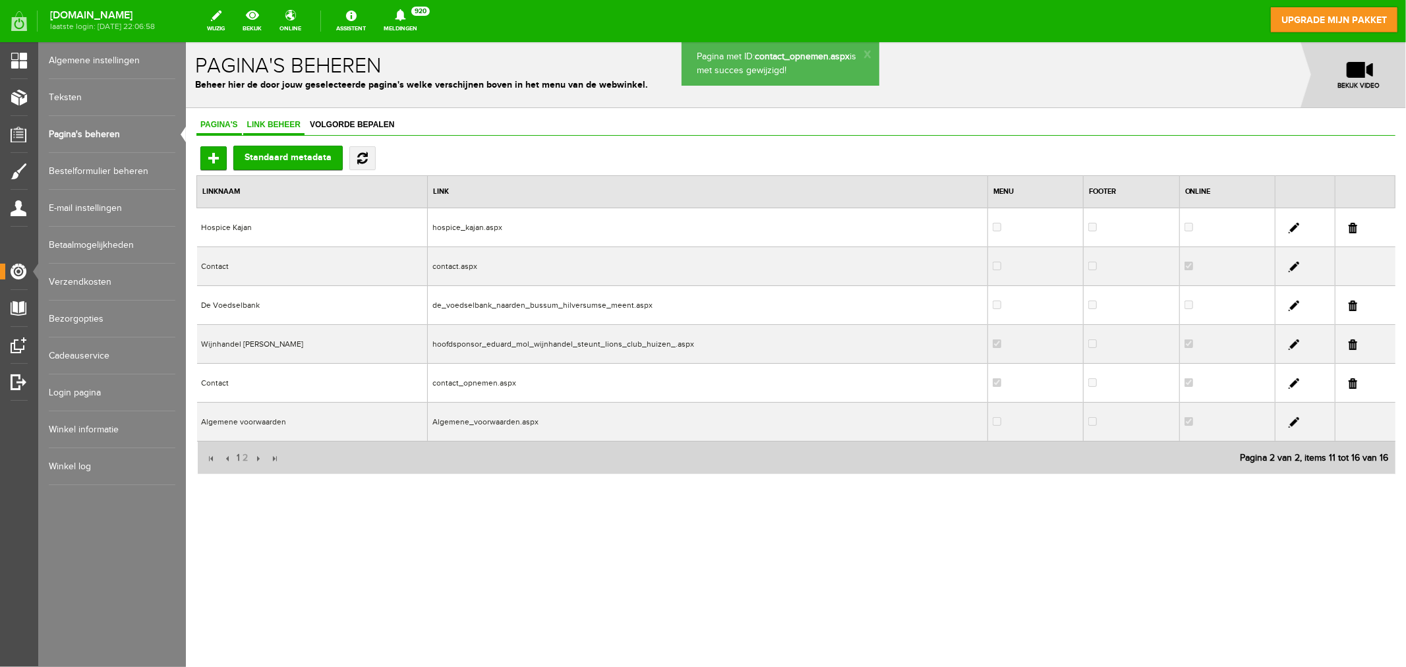
click at [286, 121] on span "Link beheer" at bounding box center [273, 123] width 61 height 9
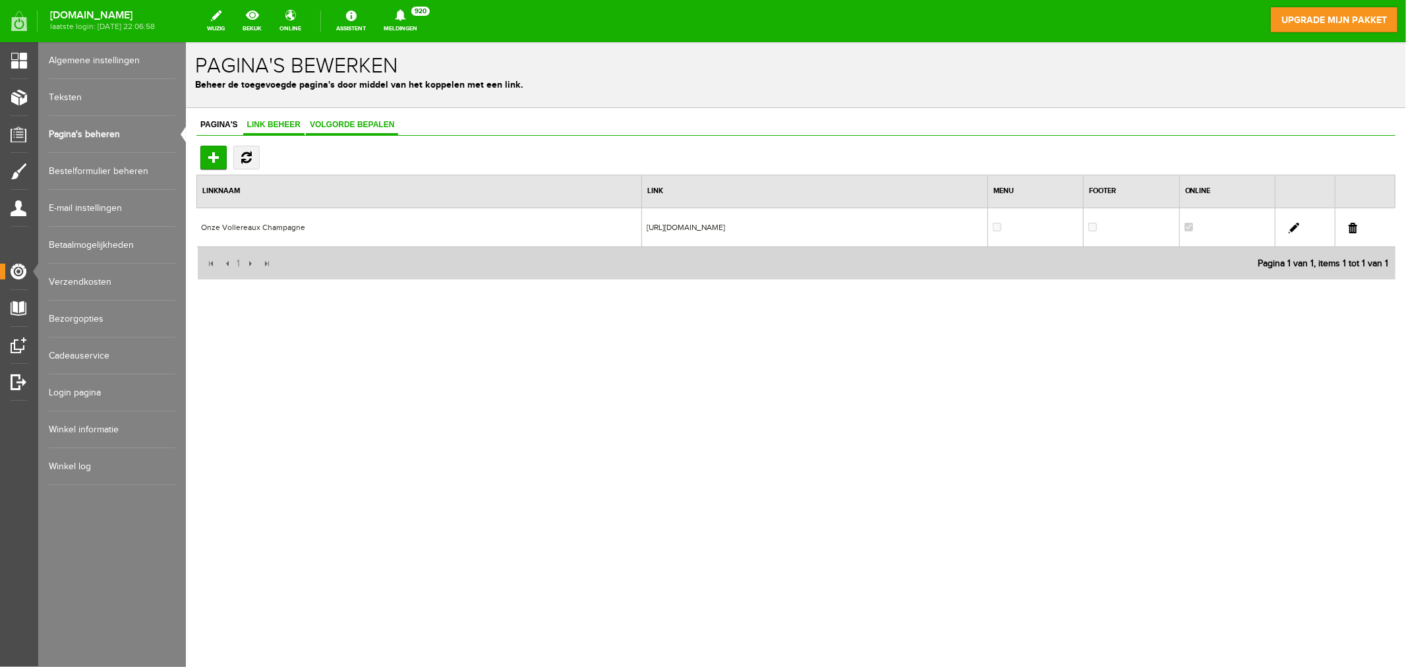
click at [343, 122] on span "Volgorde bepalen" at bounding box center [351, 123] width 92 height 9
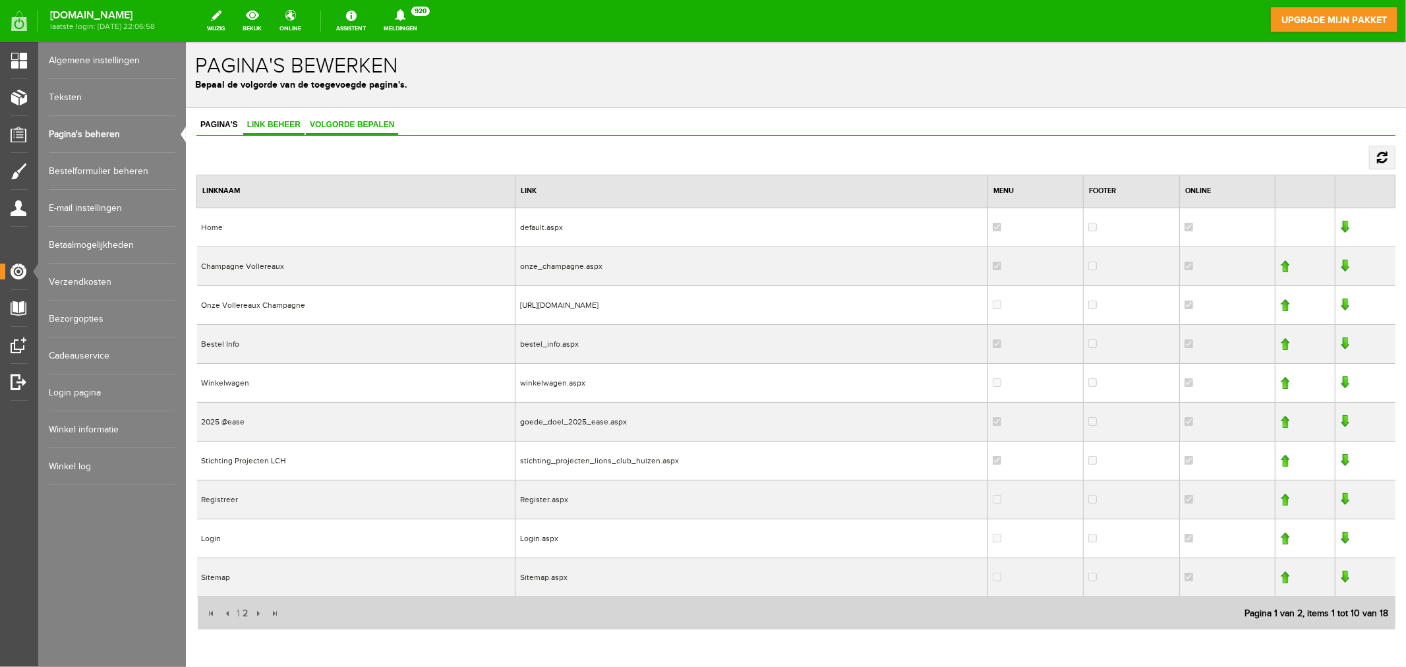
click at [287, 122] on span "Link beheer" at bounding box center [273, 123] width 61 height 9
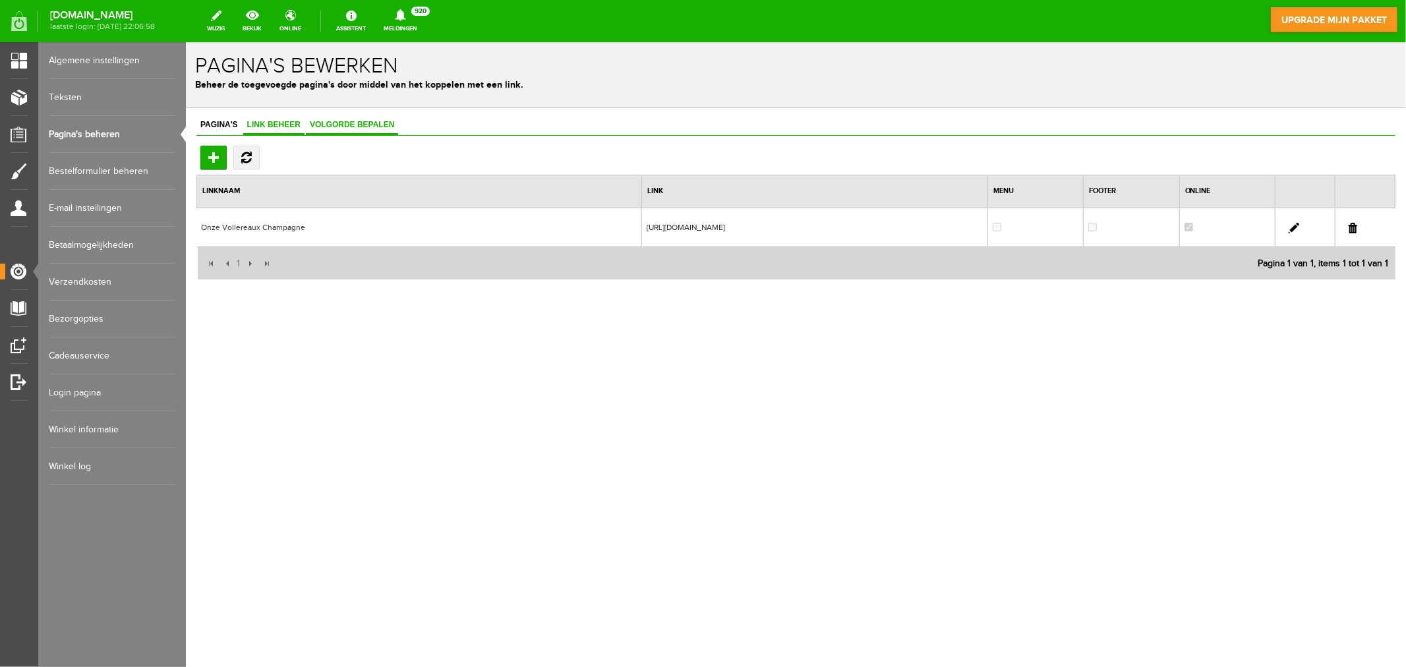
click at [351, 121] on span "Volgorde bepalen" at bounding box center [351, 123] width 92 height 9
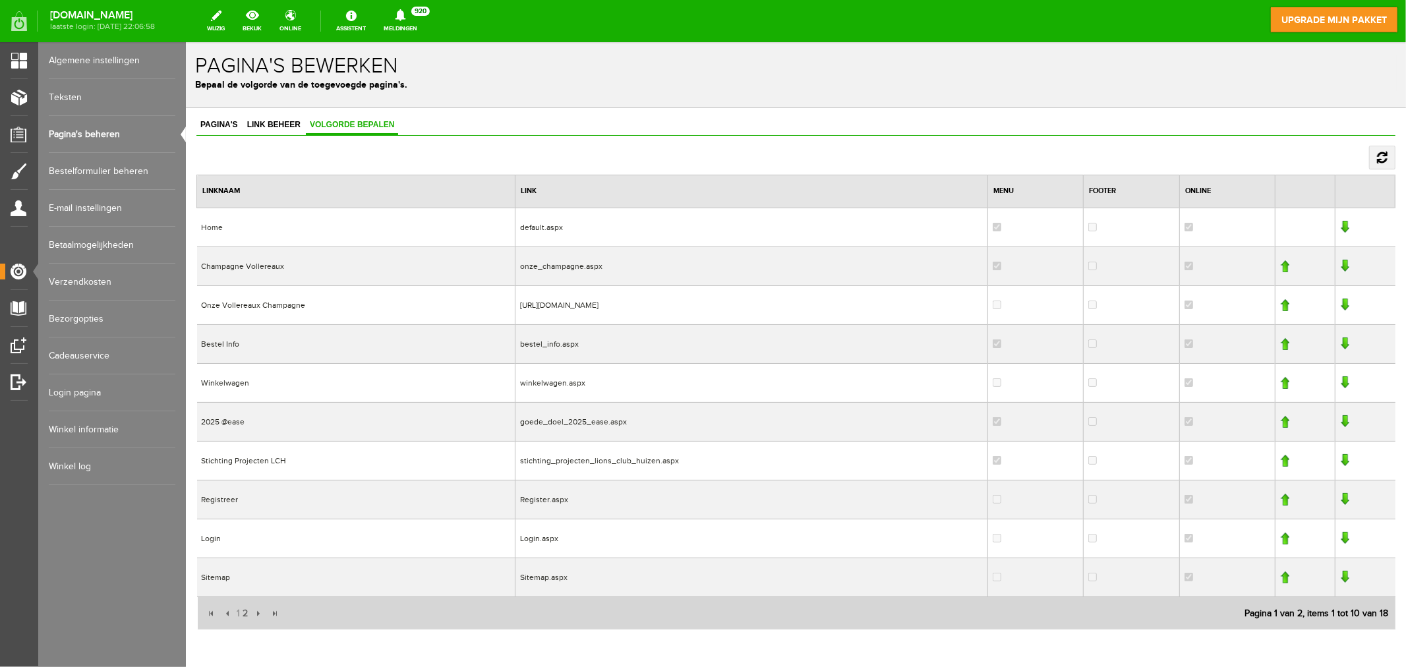
click at [103, 168] on link "Bestelformulier beheren" at bounding box center [112, 171] width 127 height 37
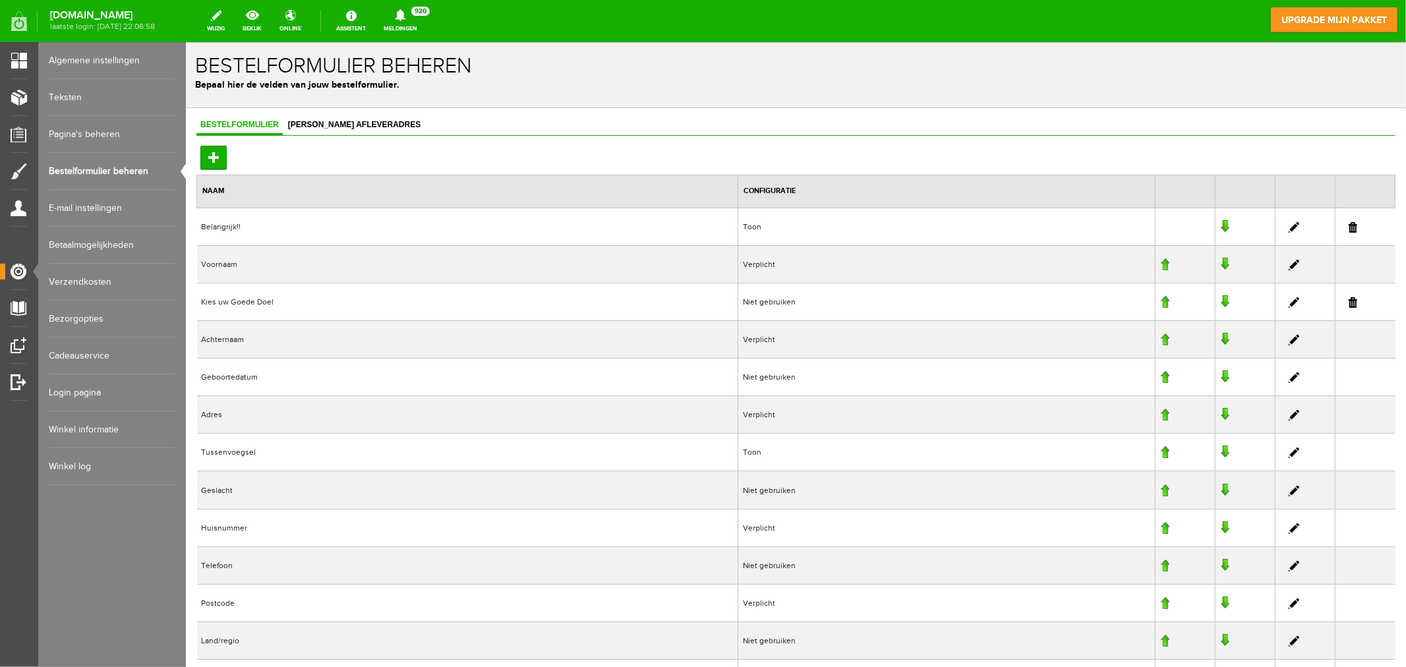
click at [310, 229] on td "Belangrijk!!" at bounding box center [466, 226] width 541 height 38
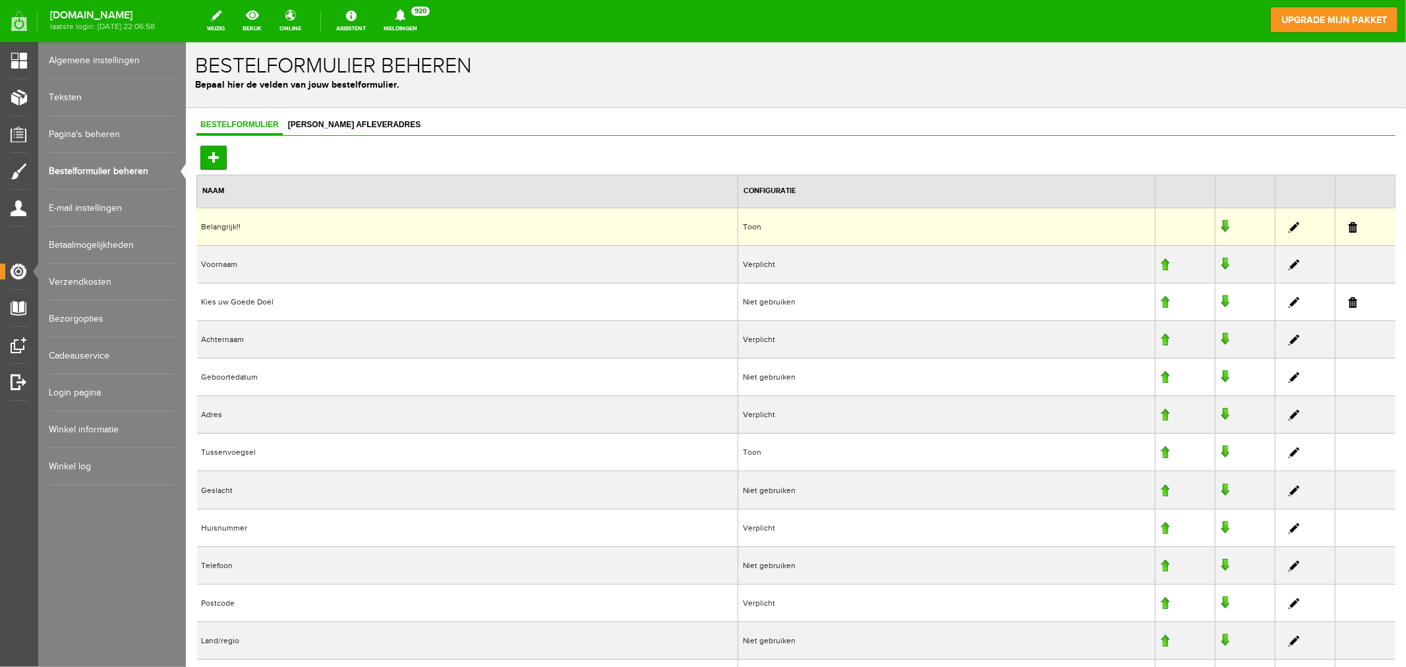
click at [310, 229] on td "Belangrijk!!" at bounding box center [466, 226] width 541 height 38
click at [1265, 225] on link at bounding box center [1293, 226] width 11 height 11
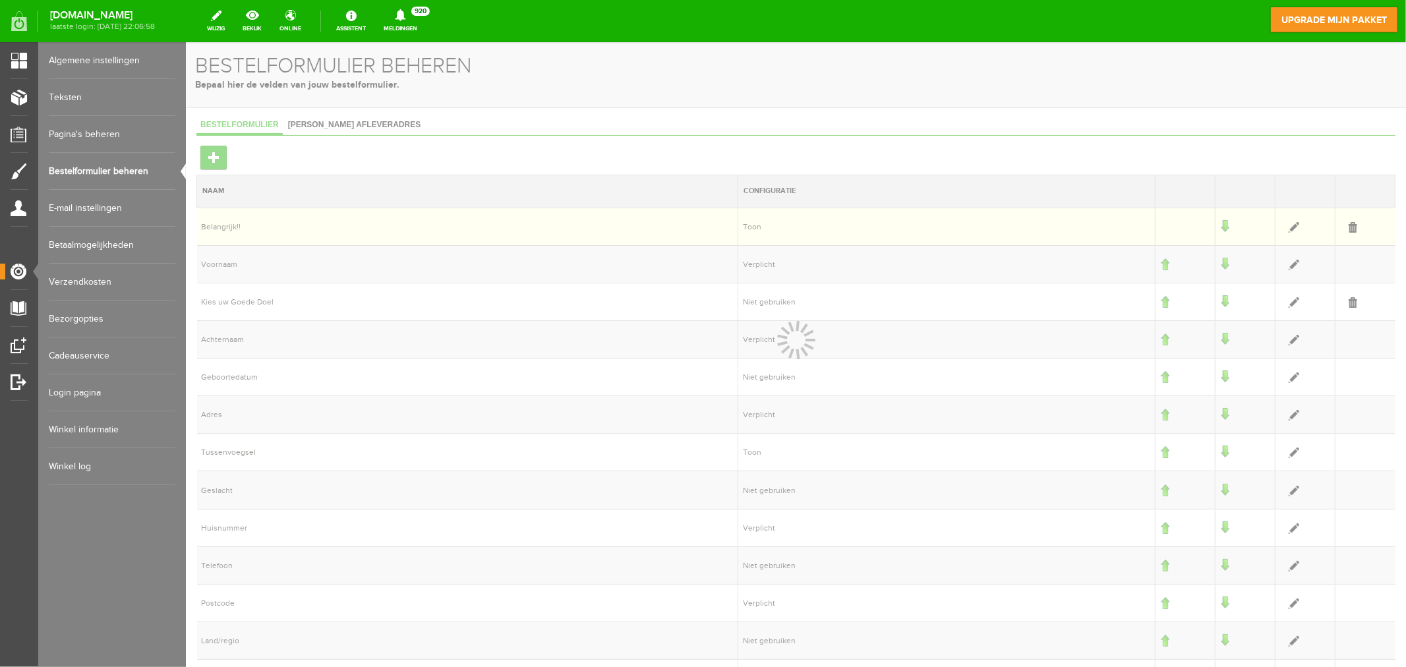
select select "1"
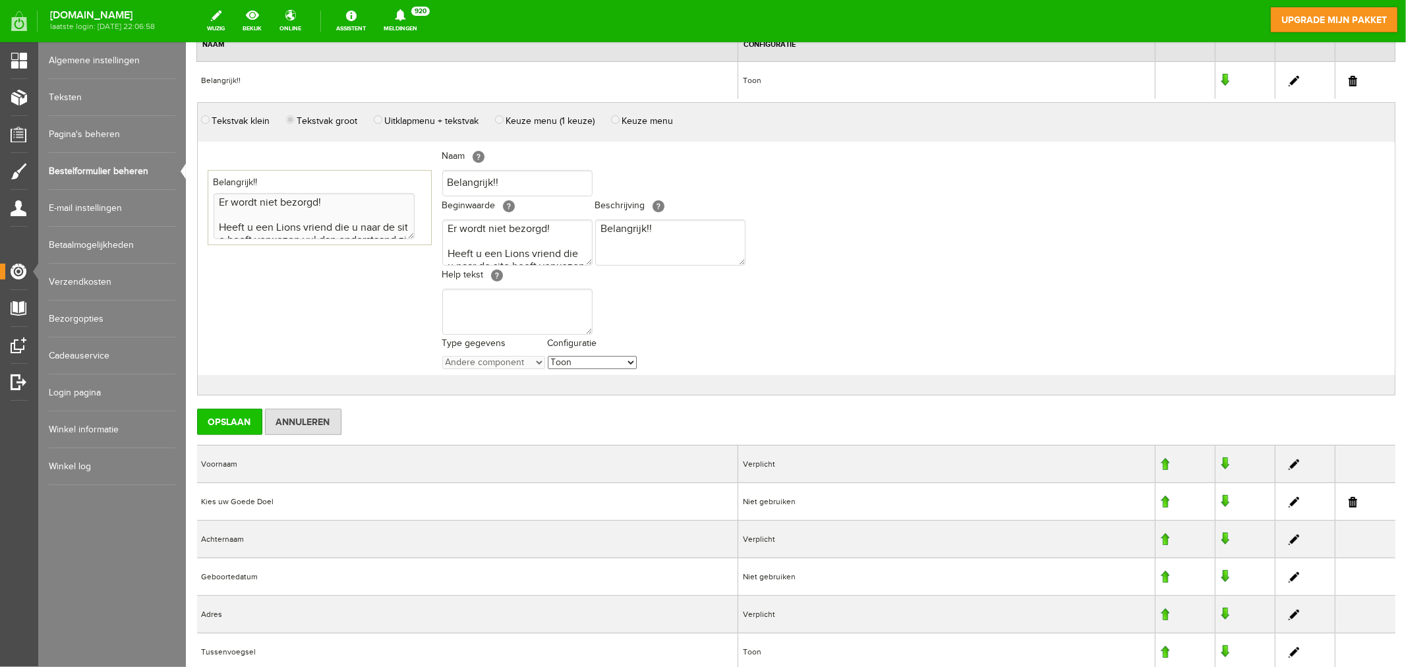
click at [234, 418] on input "Opslaan" at bounding box center [228, 421] width 65 height 26
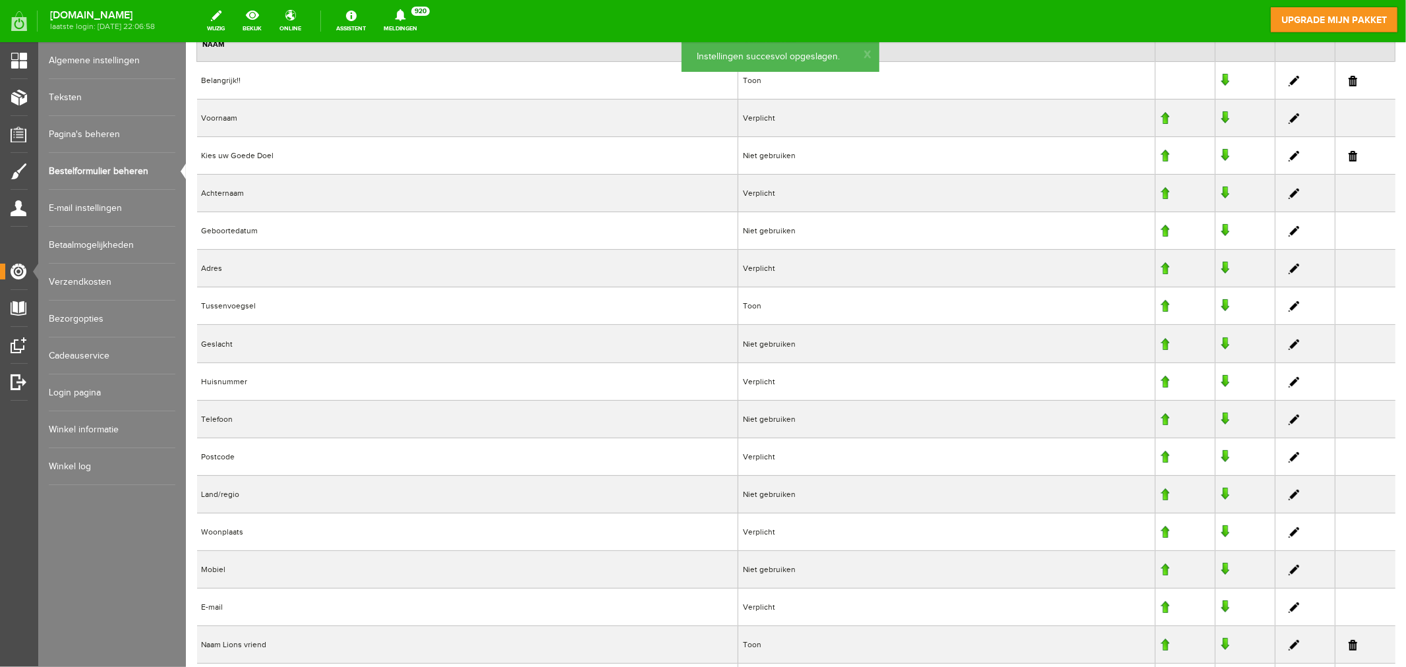
click at [96, 319] on link "Bezorgopties" at bounding box center [112, 319] width 127 height 37
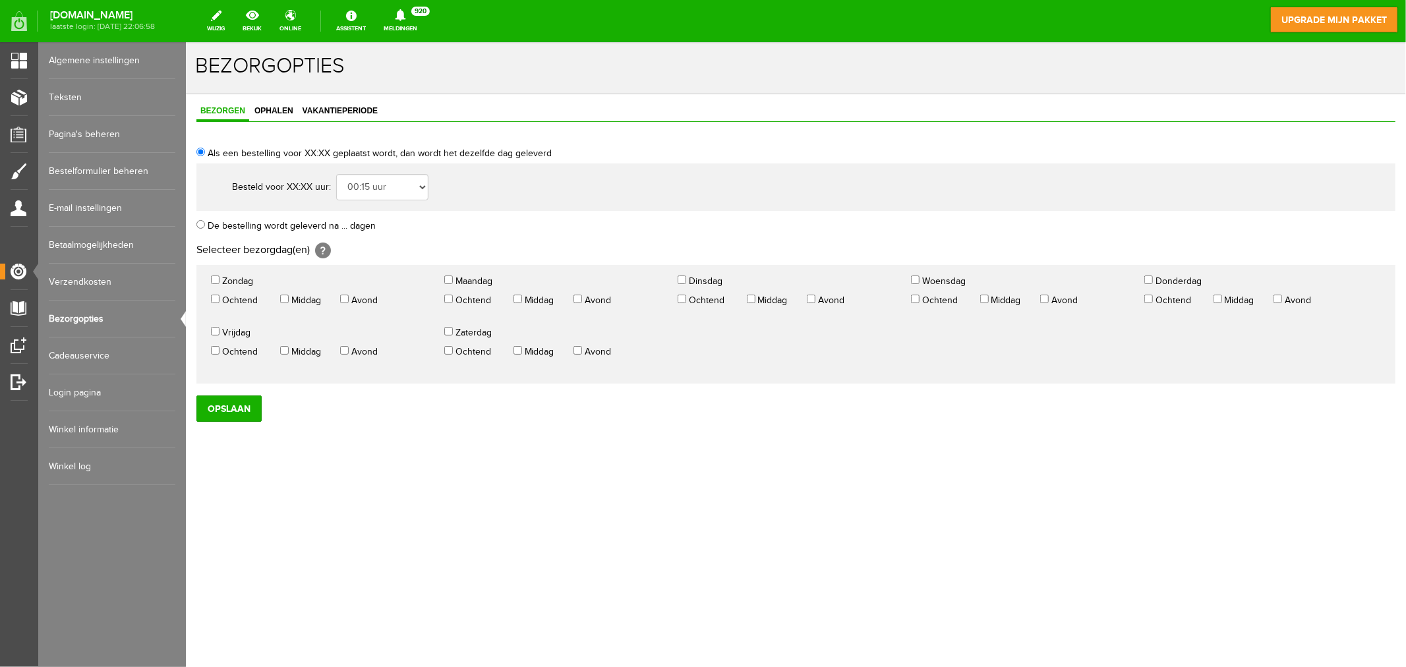
click at [86, 281] on link "Verzendkosten" at bounding box center [112, 282] width 127 height 37
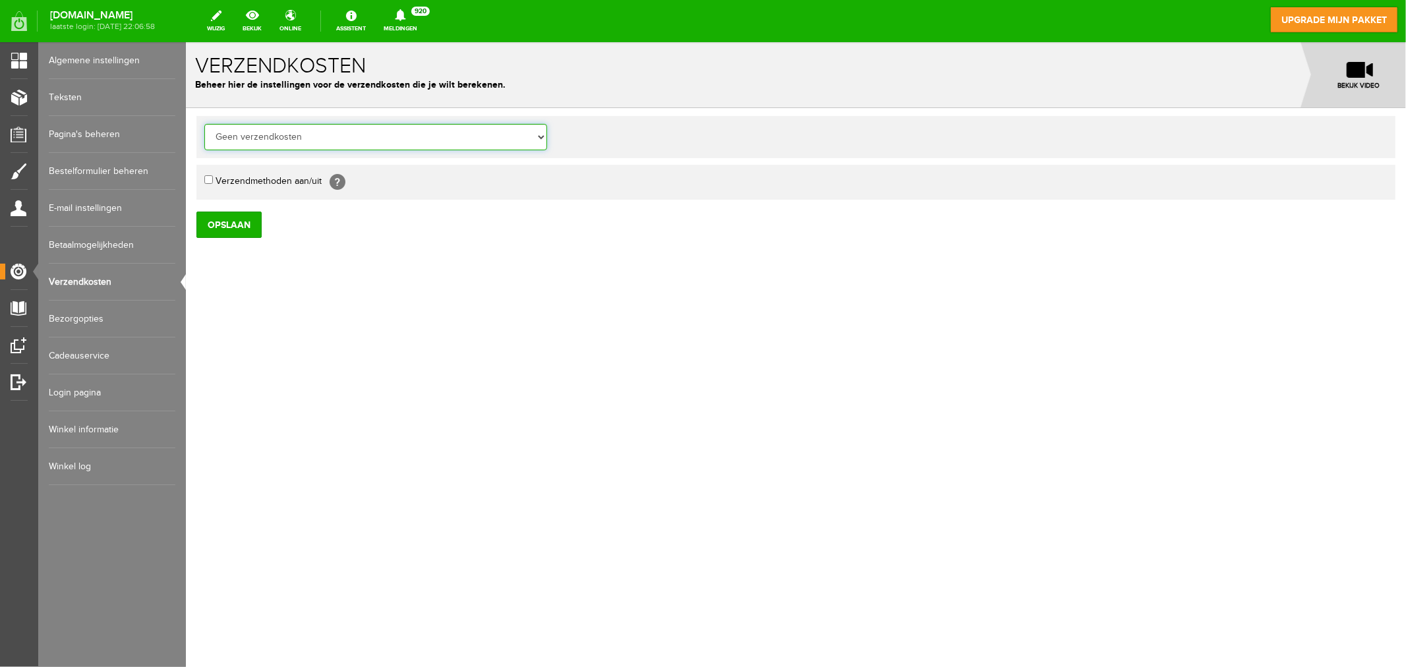
click at [295, 140] on select "Geen verzendkosten Verzendkosten altijd dezelfde prijs Geen verzendkosten wanne…" at bounding box center [375, 136] width 343 height 26
click at [441, 140] on select "Geen verzendkosten Verzendkosten altijd dezelfde prijs Geen verzendkosten wanne…" at bounding box center [375, 136] width 343 height 26
click at [94, 389] on link "Login pagina" at bounding box center [112, 392] width 127 height 37
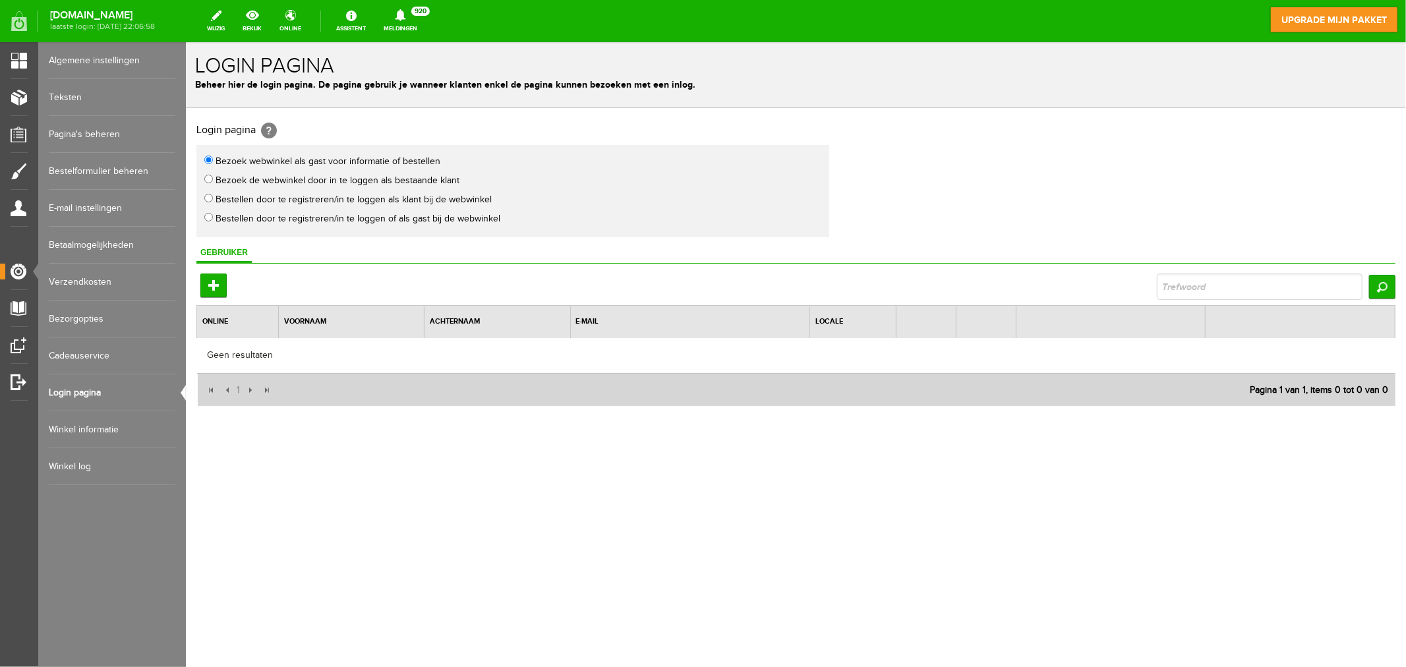
click at [86, 431] on link "Winkel informatie" at bounding box center [112, 429] width 127 height 37
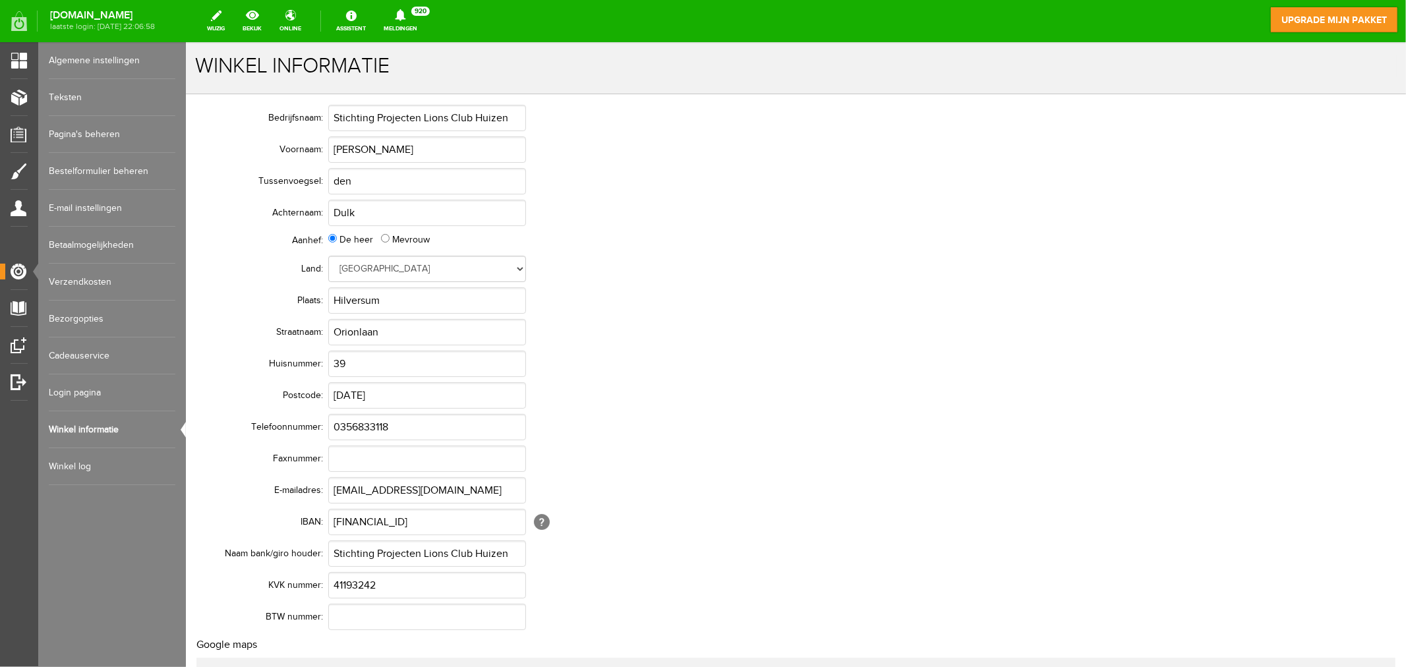
click at [94, 467] on link "Winkel log" at bounding box center [112, 466] width 127 height 37
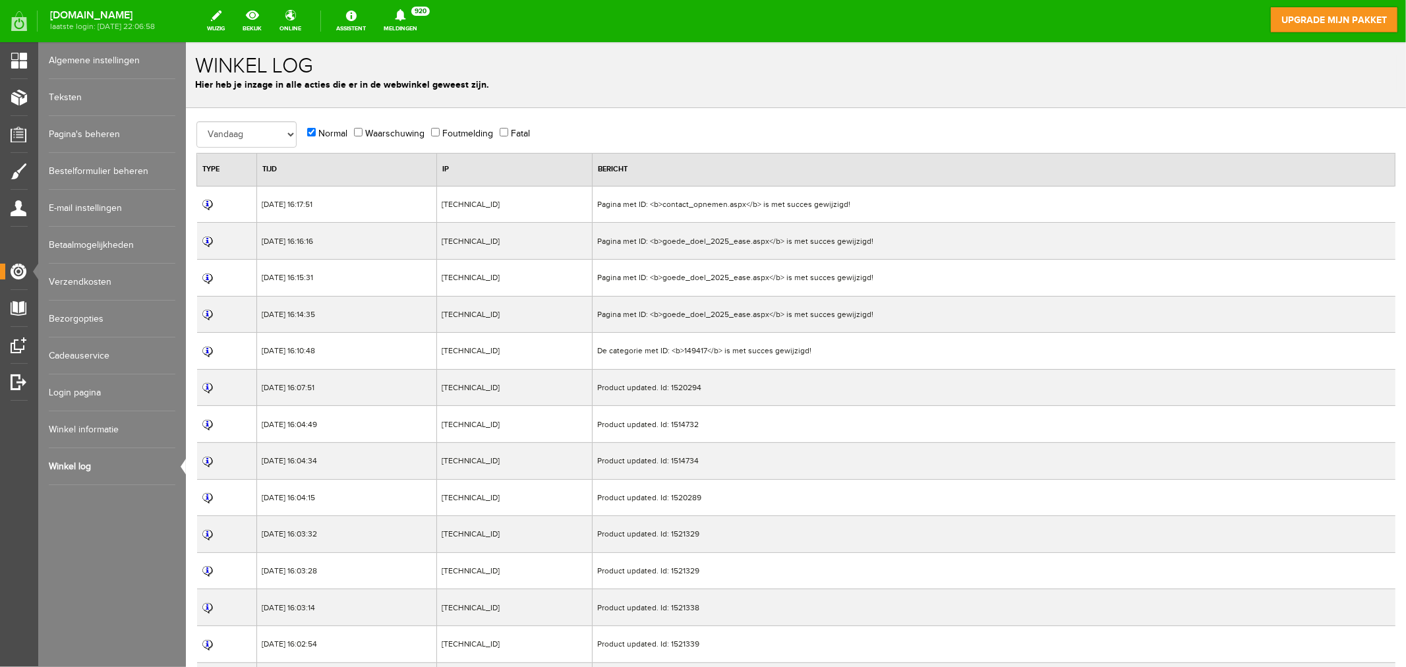
click at [86, 354] on link "Cadeauservice" at bounding box center [112, 355] width 127 height 37
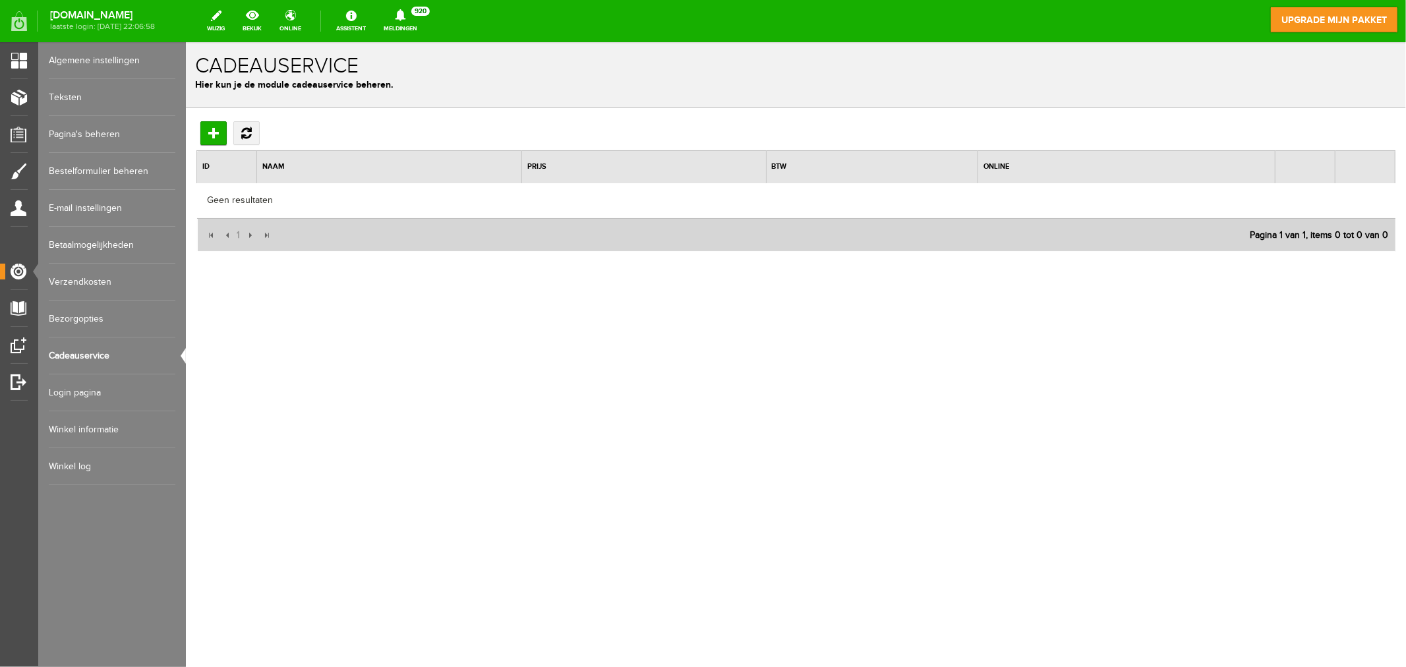
click at [78, 313] on link "Bezorgopties" at bounding box center [112, 319] width 127 height 37
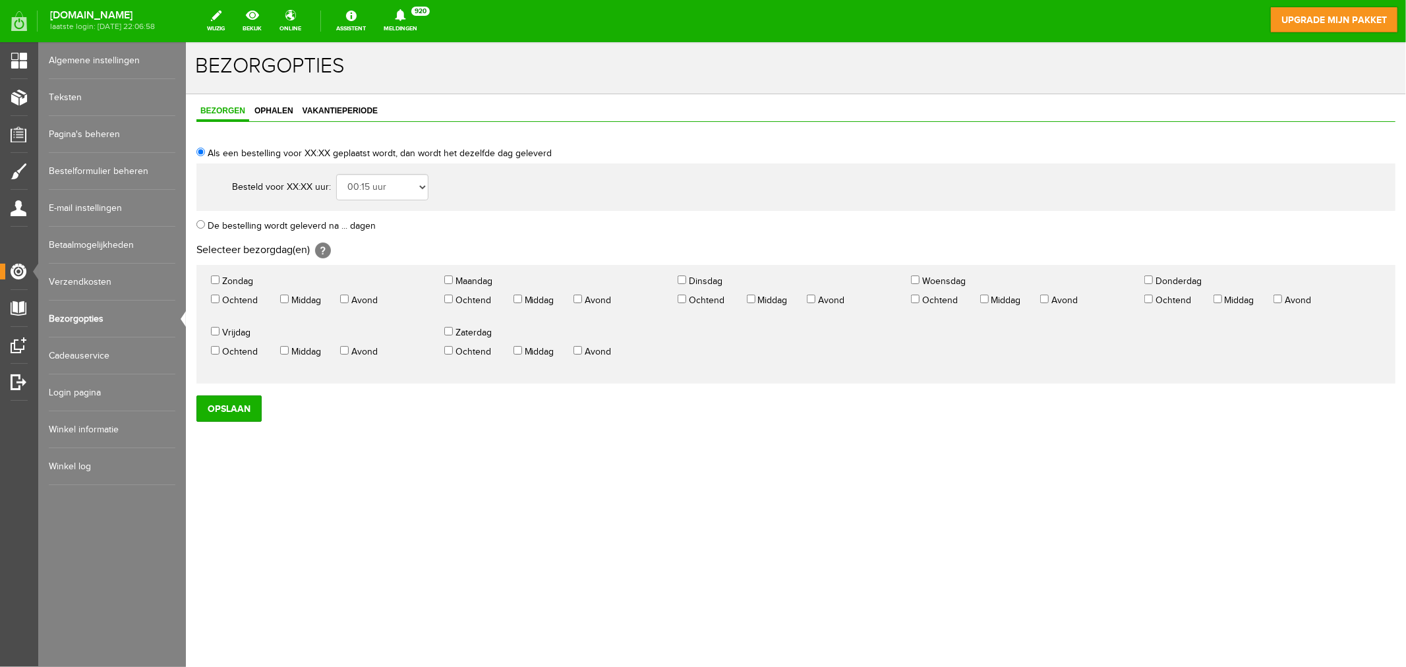
click at [83, 269] on link "Verzendkosten" at bounding box center [112, 282] width 127 height 37
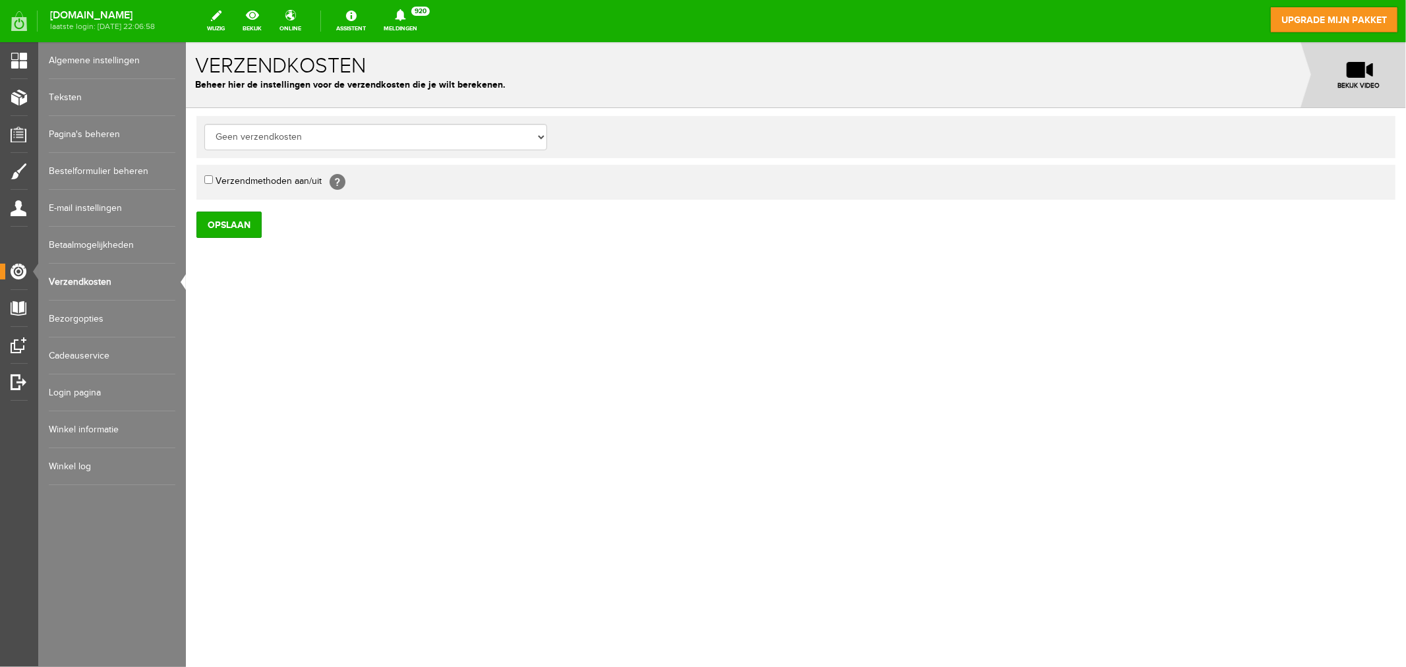
click at [94, 242] on link "Betaalmogelijkheden" at bounding box center [112, 245] width 127 height 37
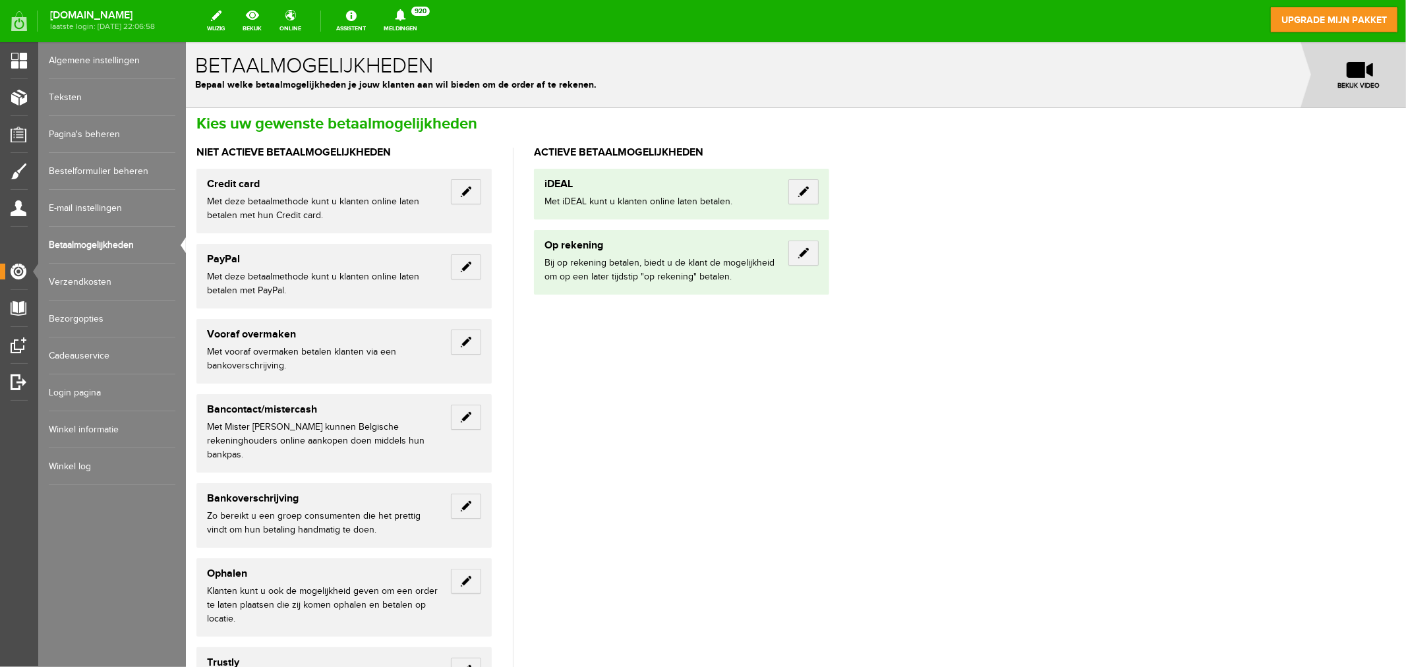
click at [87, 207] on link "E-mail instellingen" at bounding box center [112, 208] width 127 height 37
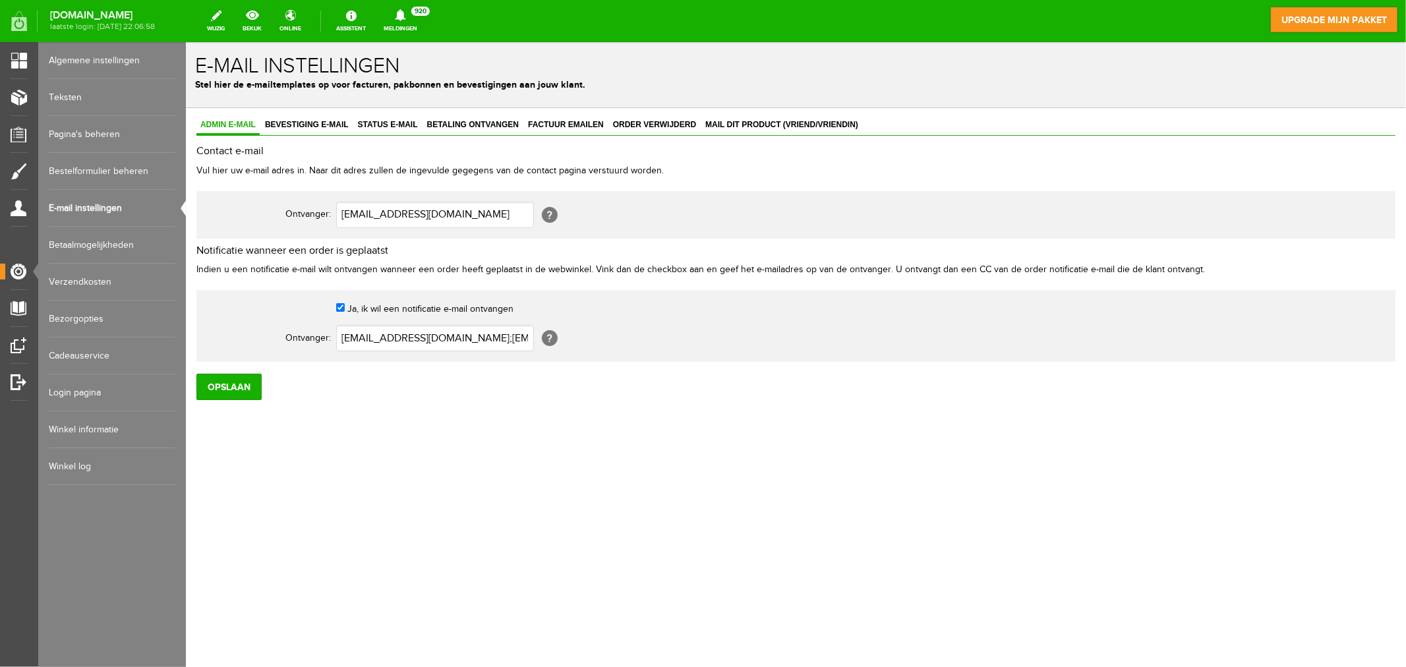
click at [90, 179] on link "Bestelformulier beheren" at bounding box center [112, 171] width 127 height 37
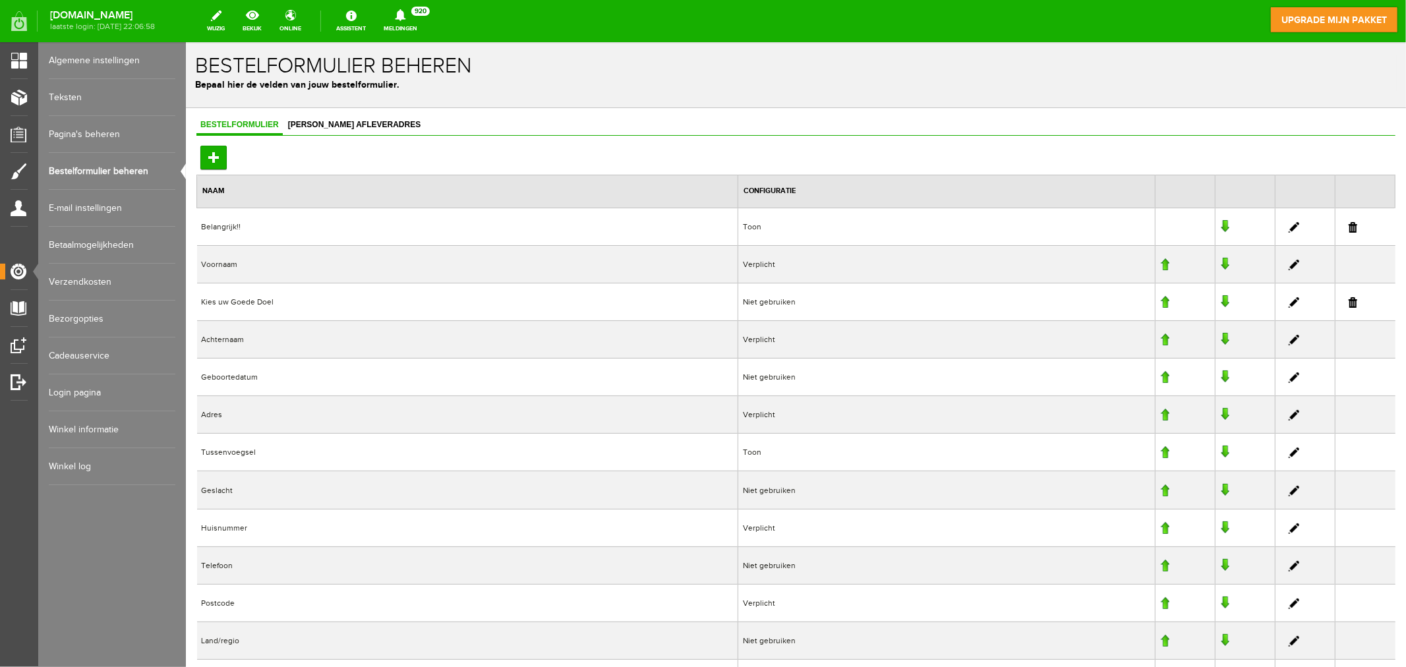
click at [101, 127] on link "Pagina's beheren" at bounding box center [112, 134] width 127 height 37
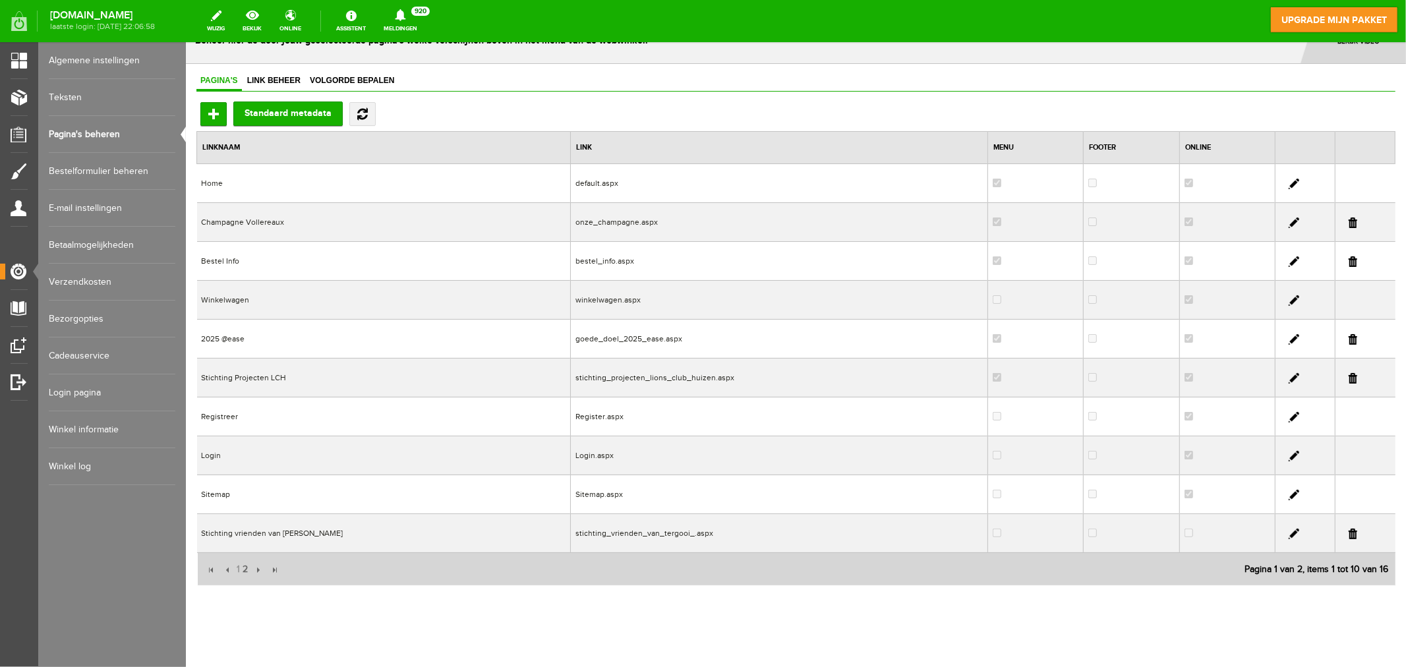
scroll to position [67, 0]
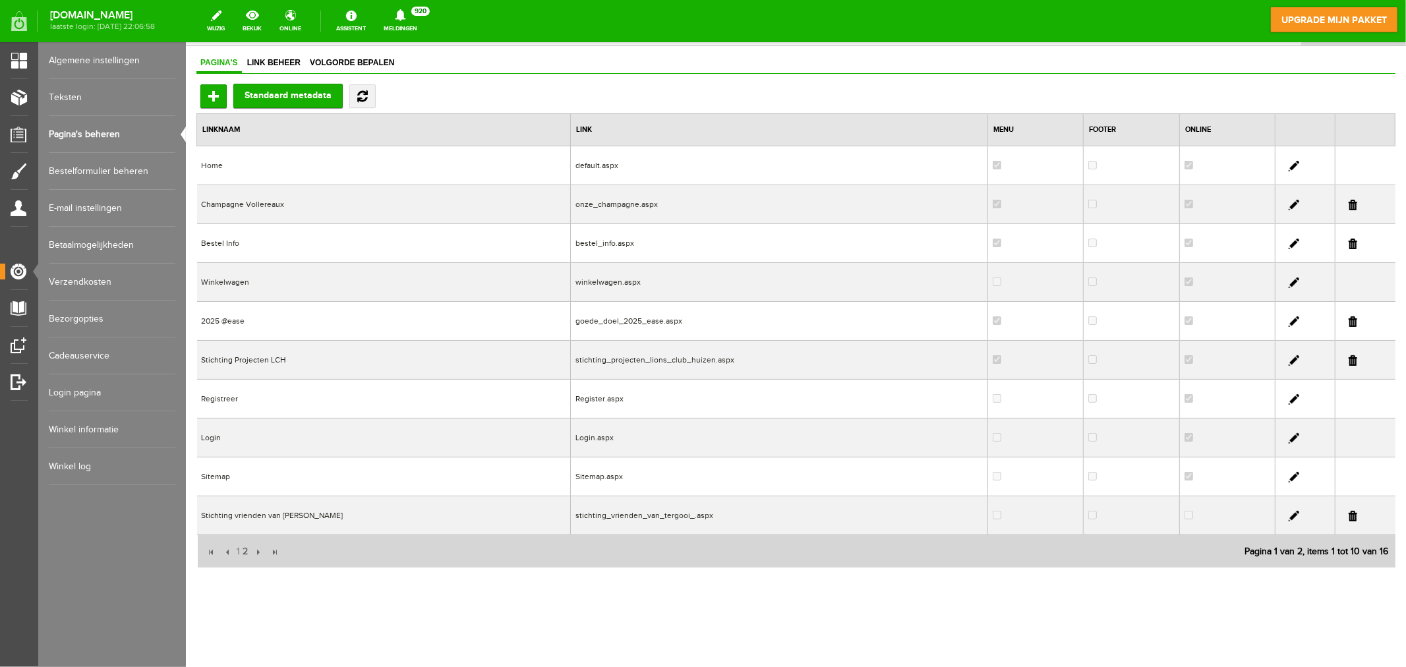
click at [87, 59] on link "Algemene instellingen" at bounding box center [112, 60] width 127 height 37
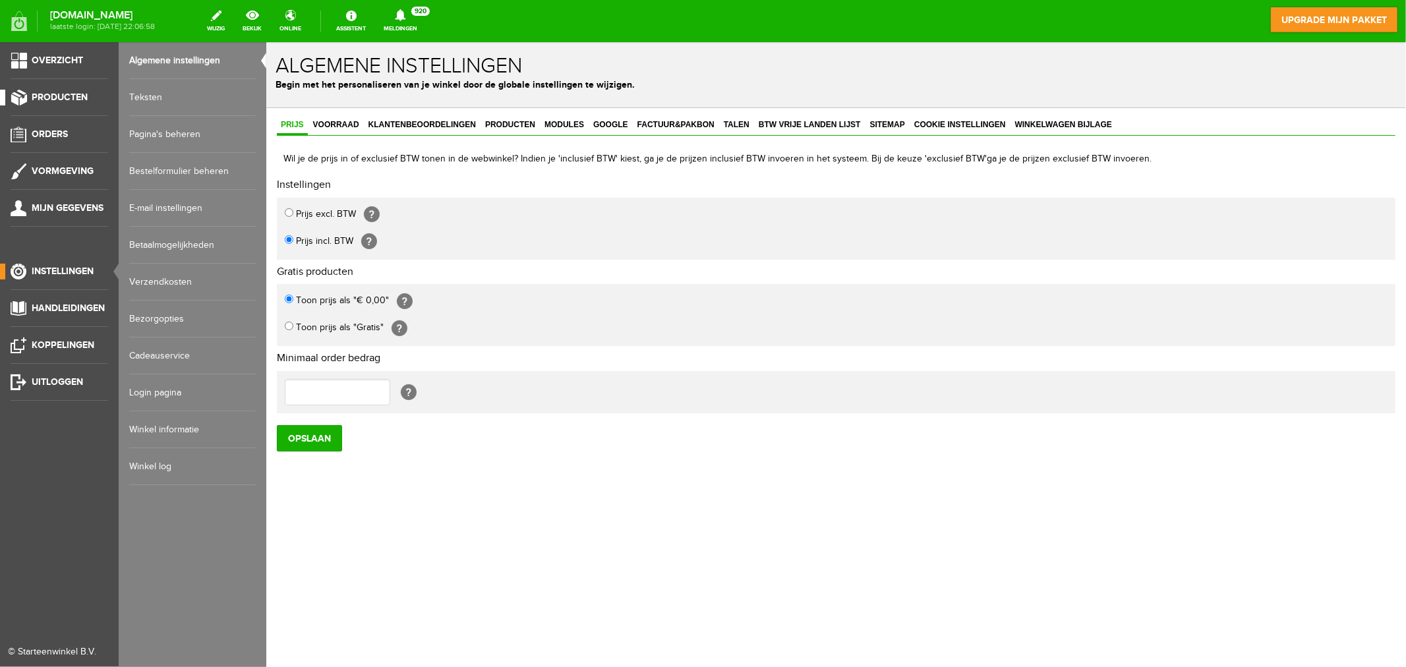
click at [56, 96] on span "Producten" at bounding box center [60, 97] width 56 height 11
